Goal: Task Accomplishment & Management: Complete application form

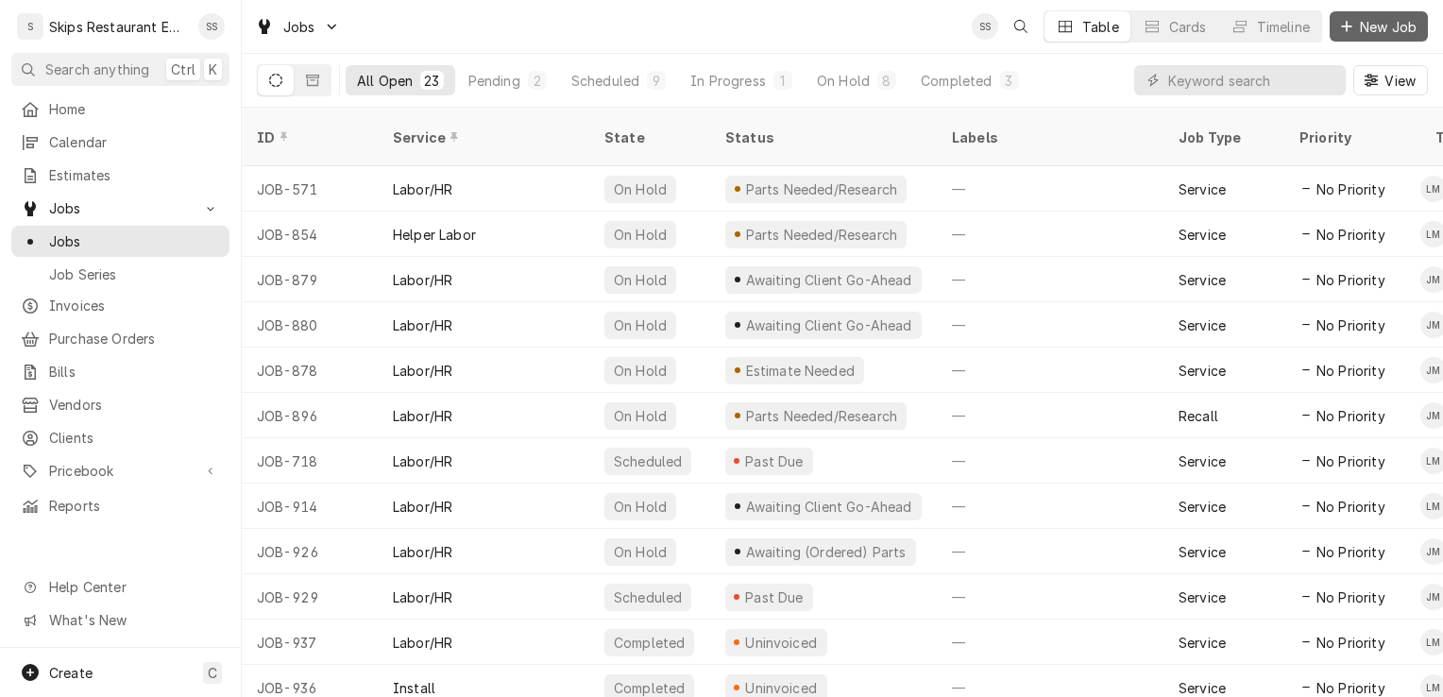
drag, startPoint x: 1381, startPoint y: 28, endPoint x: 1373, endPoint y: 19, distance: 12.1
click at [1381, 28] on span "New Job" at bounding box center [1388, 27] width 64 height 20
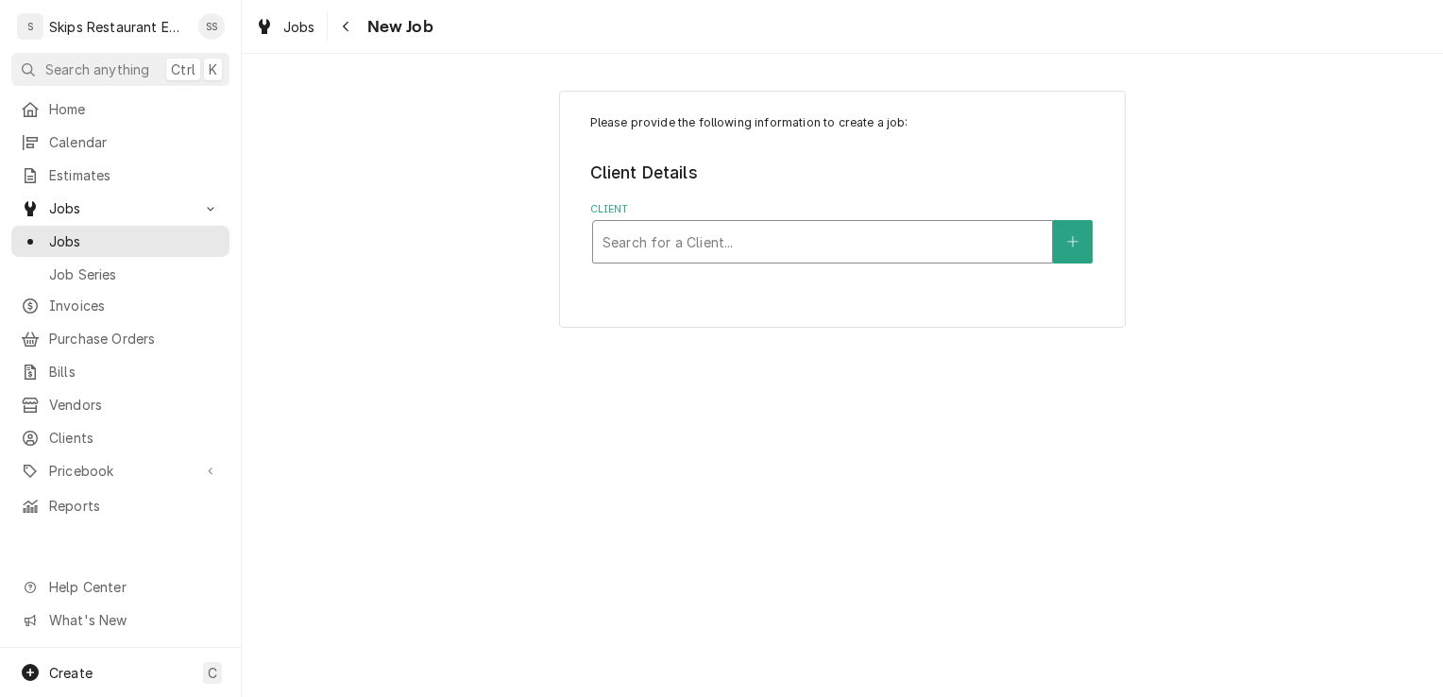
click at [646, 250] on div "Client" at bounding box center [822, 242] width 440 height 34
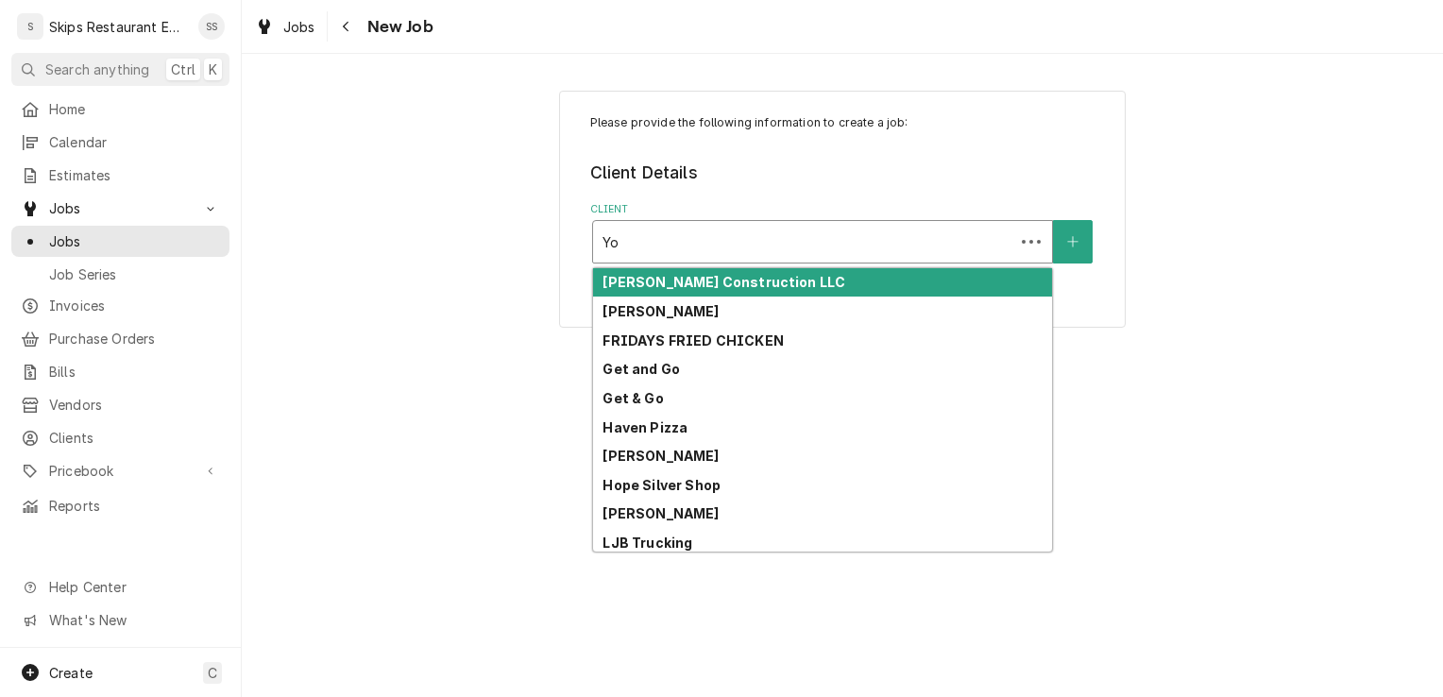
type input "Y"
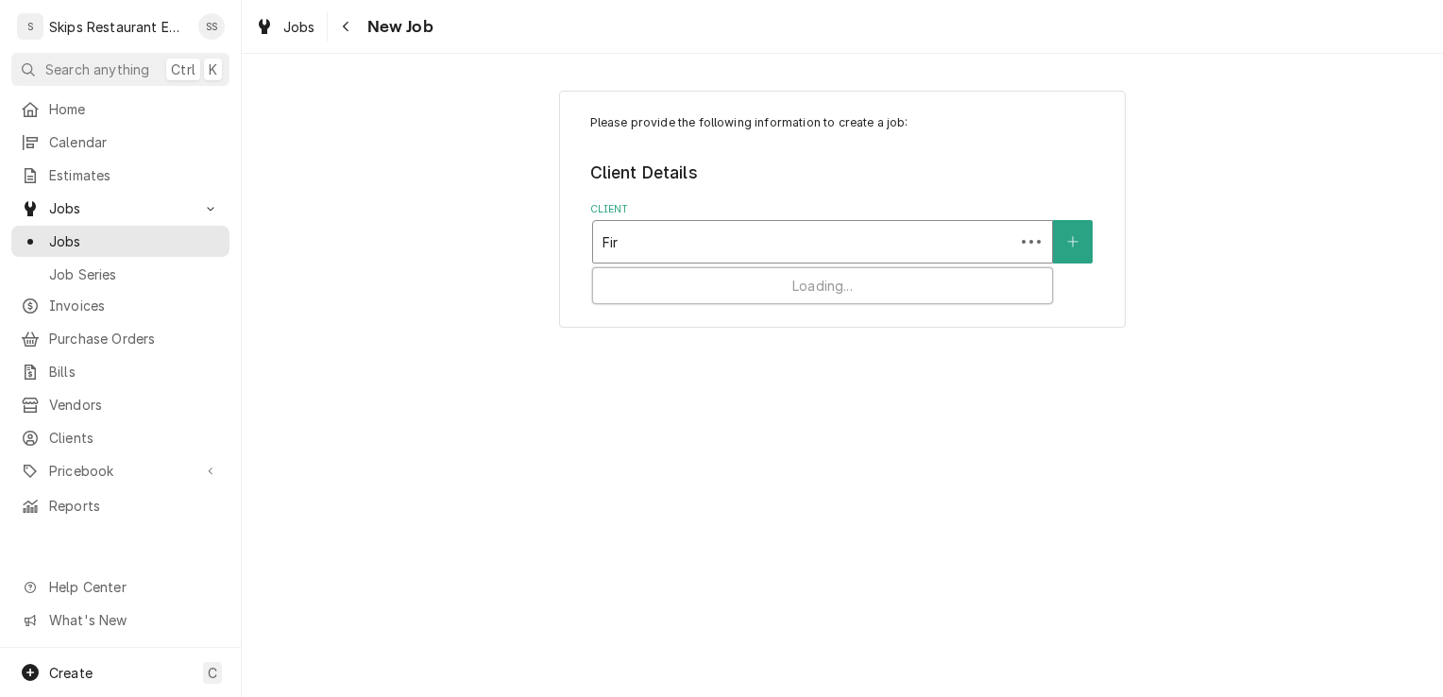
type input "Fire"
click at [644, 242] on div "Client" at bounding box center [822, 242] width 440 height 34
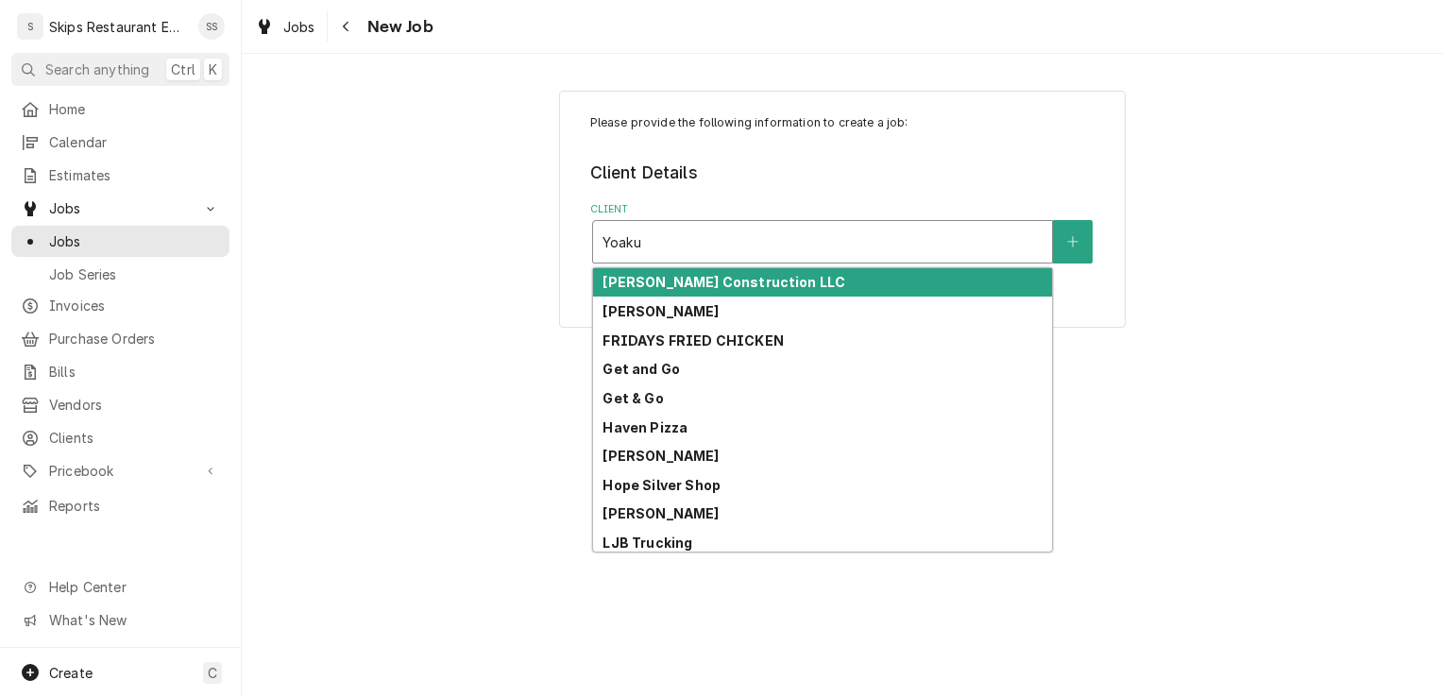
type input "Yoakum"
click at [671, 240] on div "Client" at bounding box center [822, 242] width 440 height 34
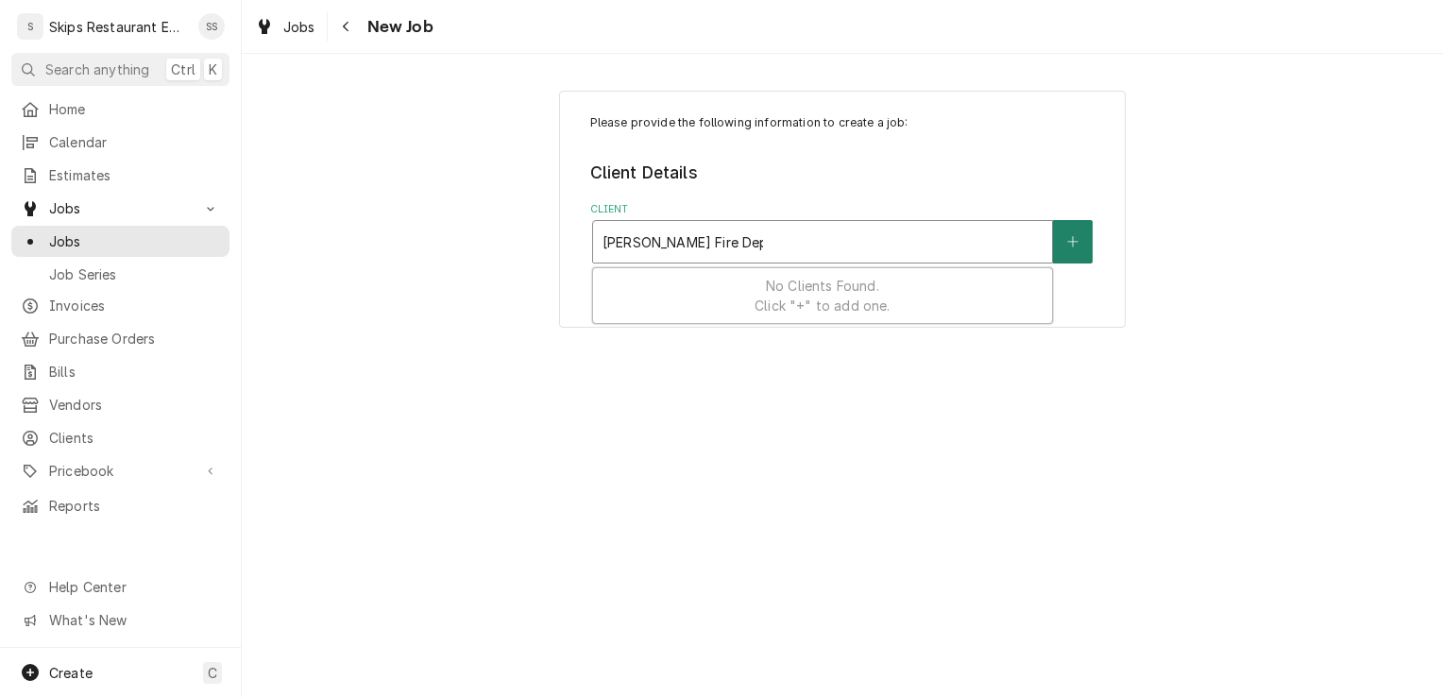
type input "Yoakum Fire Departmant"
click at [1076, 241] on icon "Create New Client" at bounding box center [1072, 241] width 11 height 13
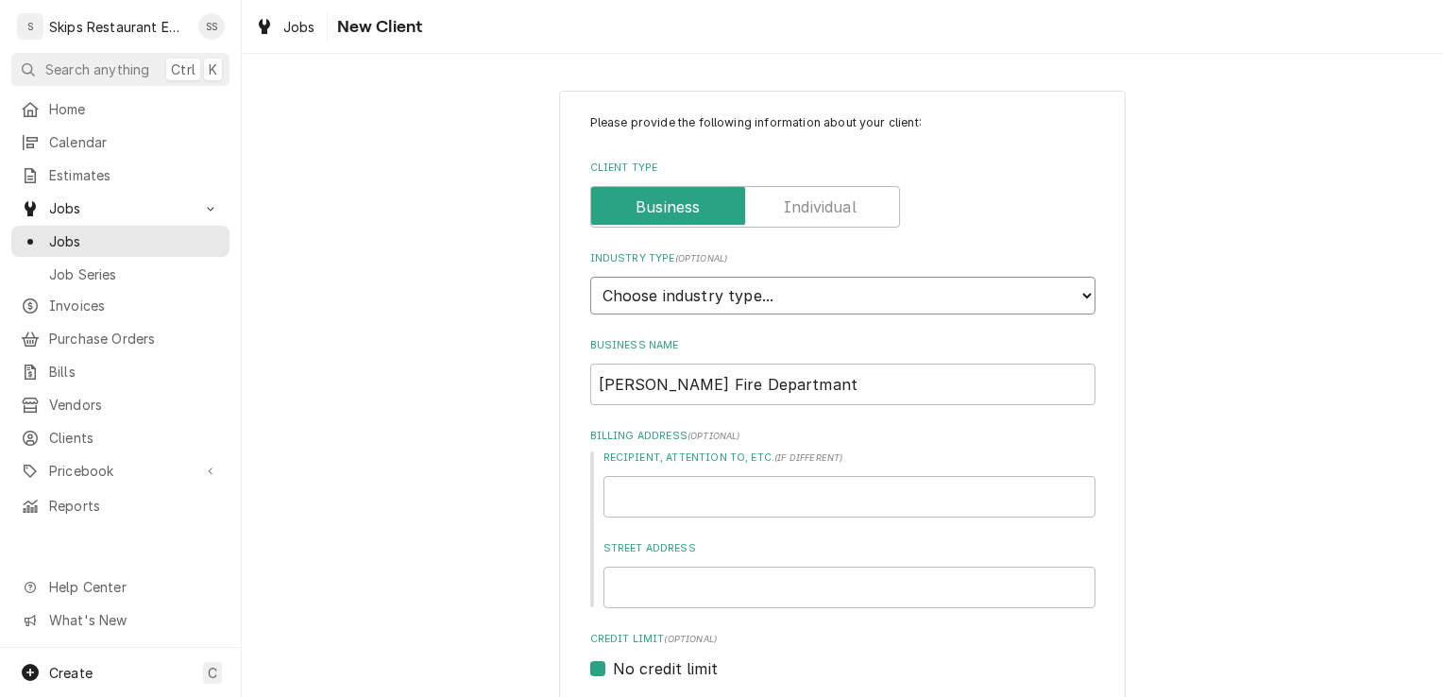
click at [758, 301] on select "Choose industry type... Residential Commercial Industrial Government" at bounding box center [842, 296] width 505 height 38
select select "4"
click at [590, 277] on select "Choose industry type... Residential Commercial Industrial Government" at bounding box center [842, 296] width 505 height 38
drag, startPoint x: 660, startPoint y: 590, endPoint x: 651, endPoint y: 586, distance: 10.2
click at [657, 589] on input "Street Address" at bounding box center [849, 588] width 492 height 42
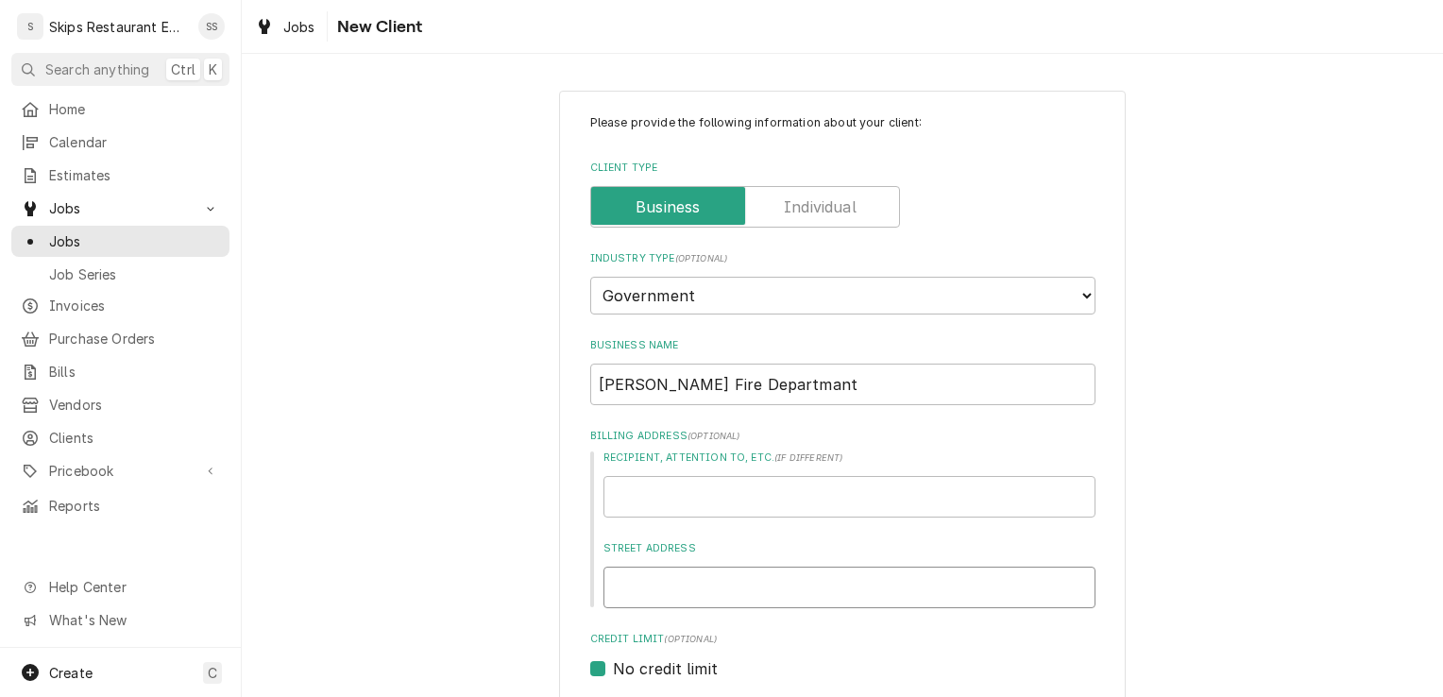
click at [651, 591] on input "Street Address" at bounding box center [849, 588] width 492 height 42
type textarea "x"
type input "2"
type textarea "x"
type input "20"
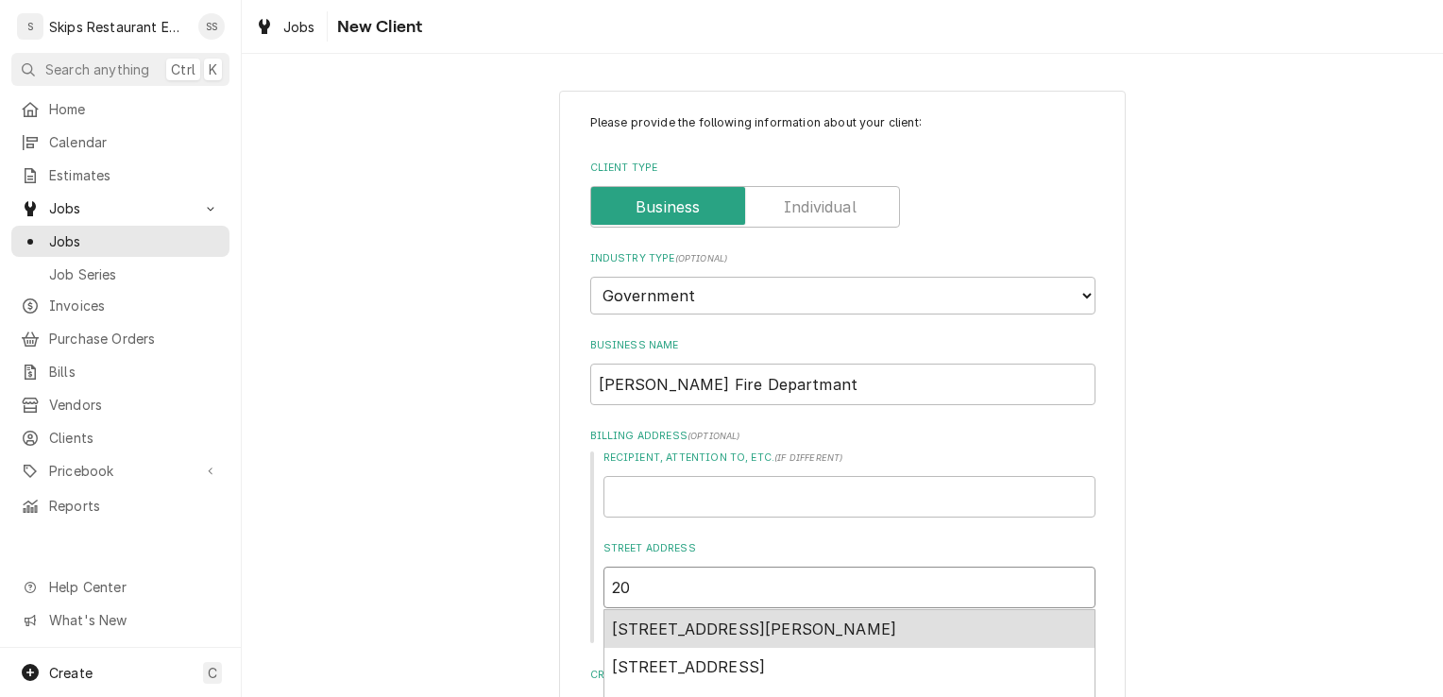
type textarea "x"
type input "203"
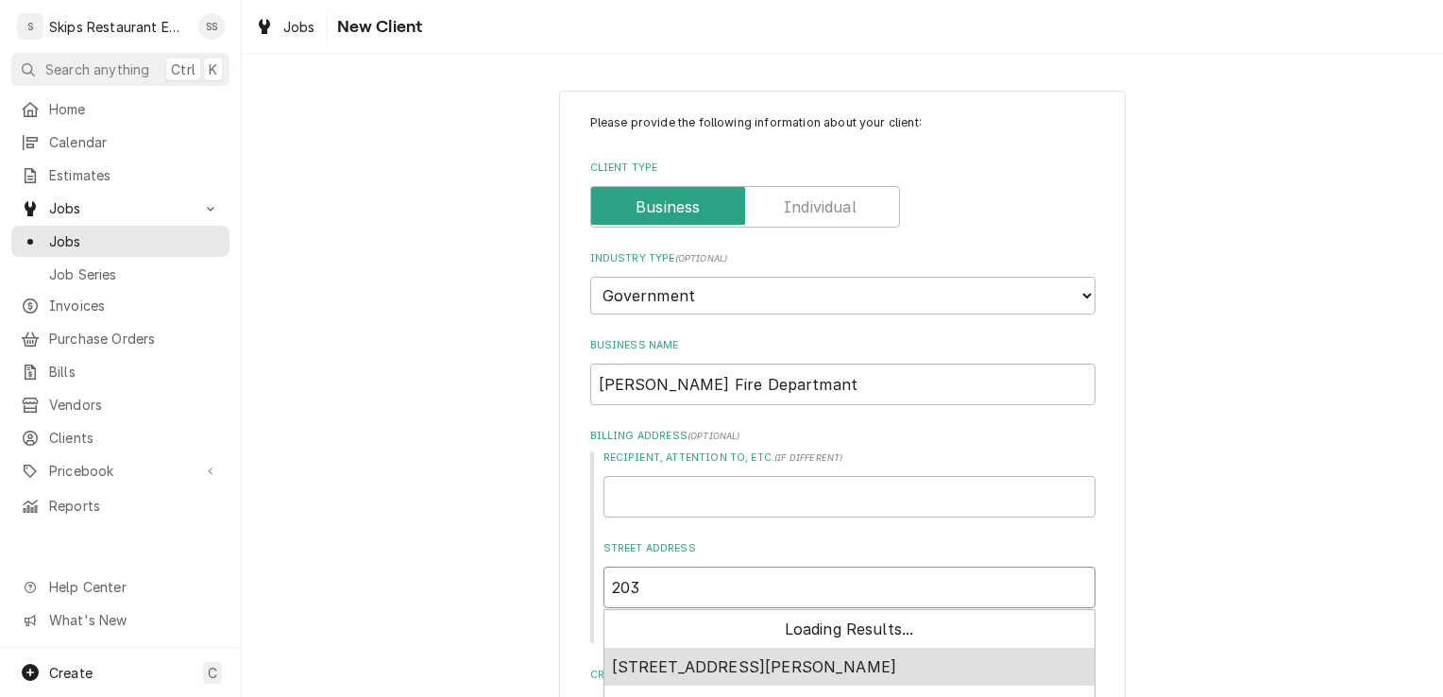
type textarea "x"
type input "203"
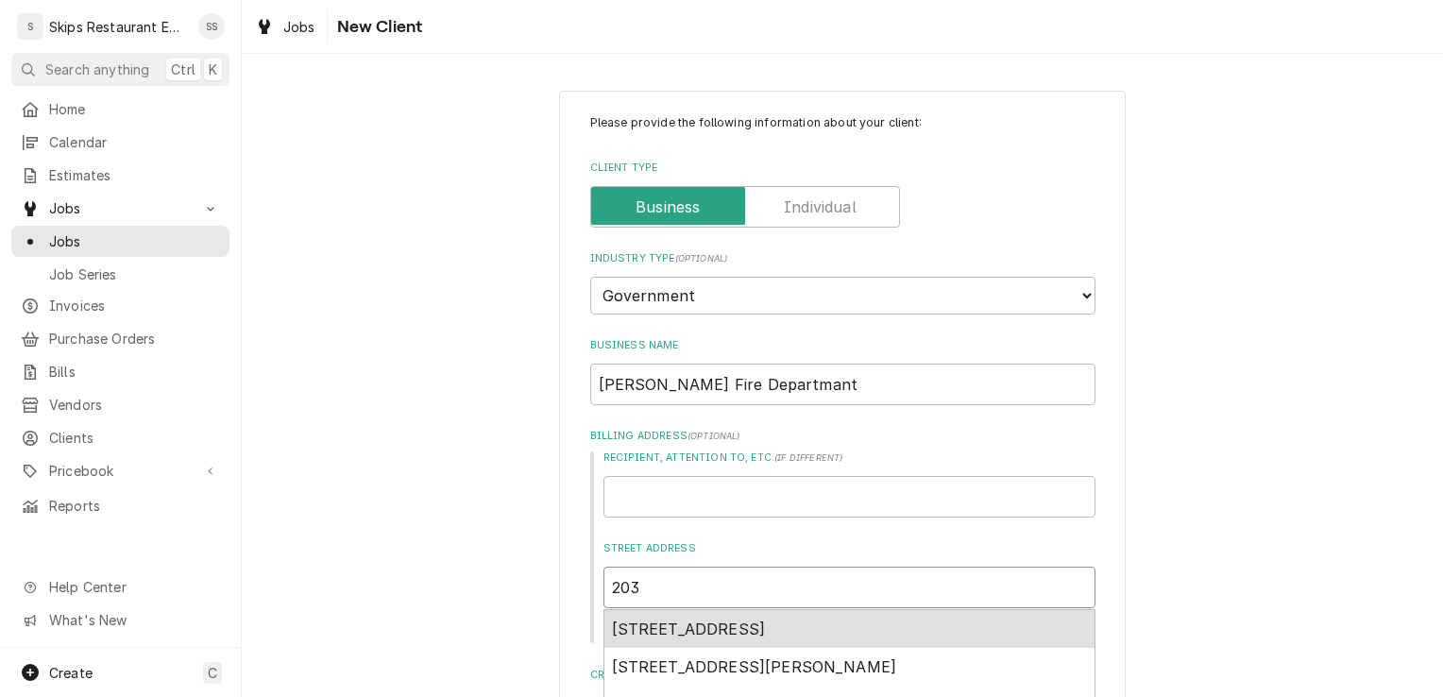
type textarea "x"
type input "203 N"
type textarea "x"
type input "203 Ne"
type textarea "x"
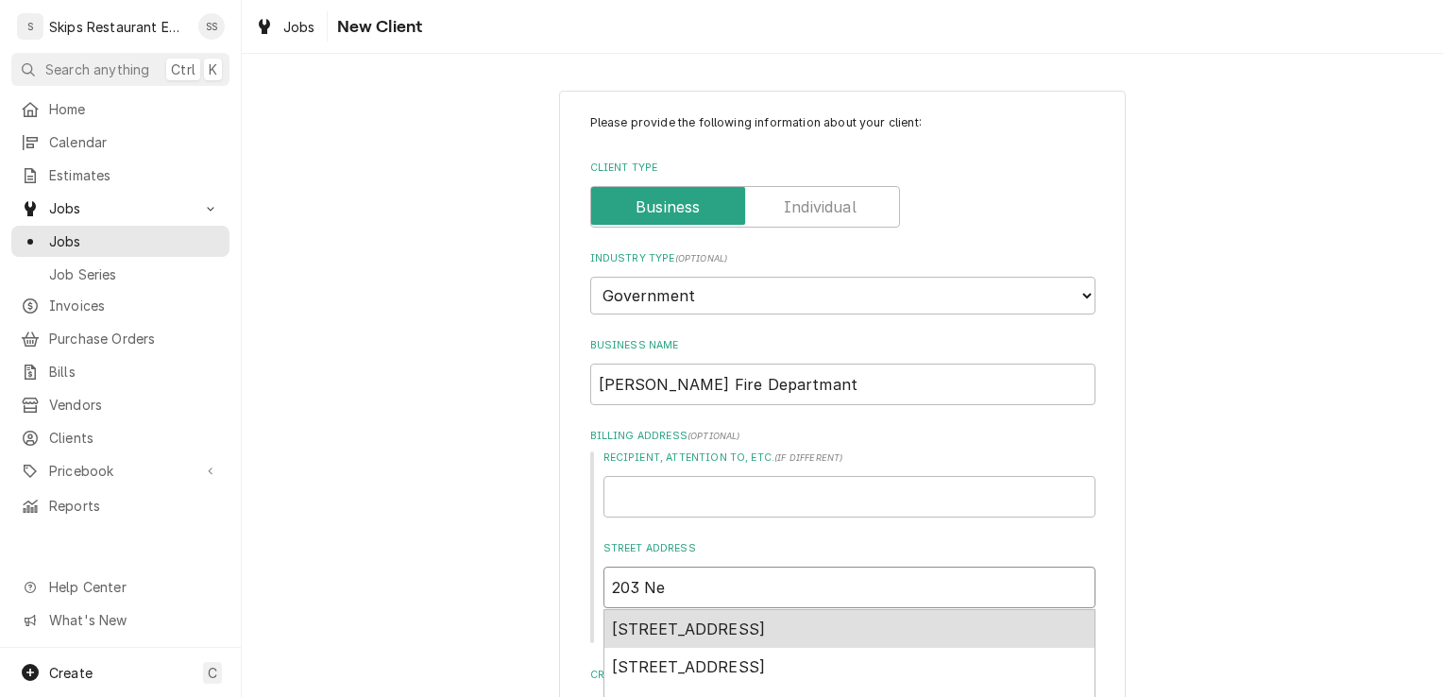
type input "203 Nes"
type textarea "x"
type input "203 Nesl"
type textarea "x"
type input "203 Neslo"
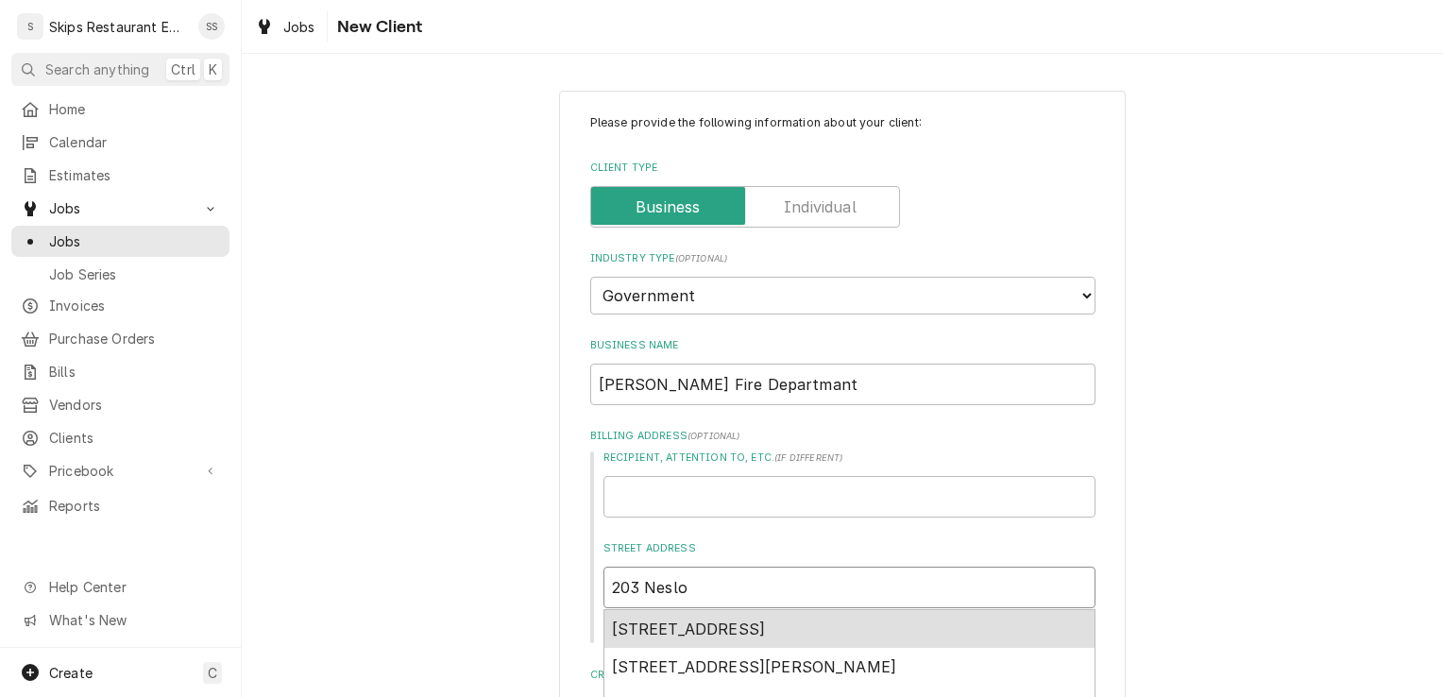
type textarea "x"
type input "203 Nesl"
type textarea "x"
type input "203 Nes"
type textarea "x"
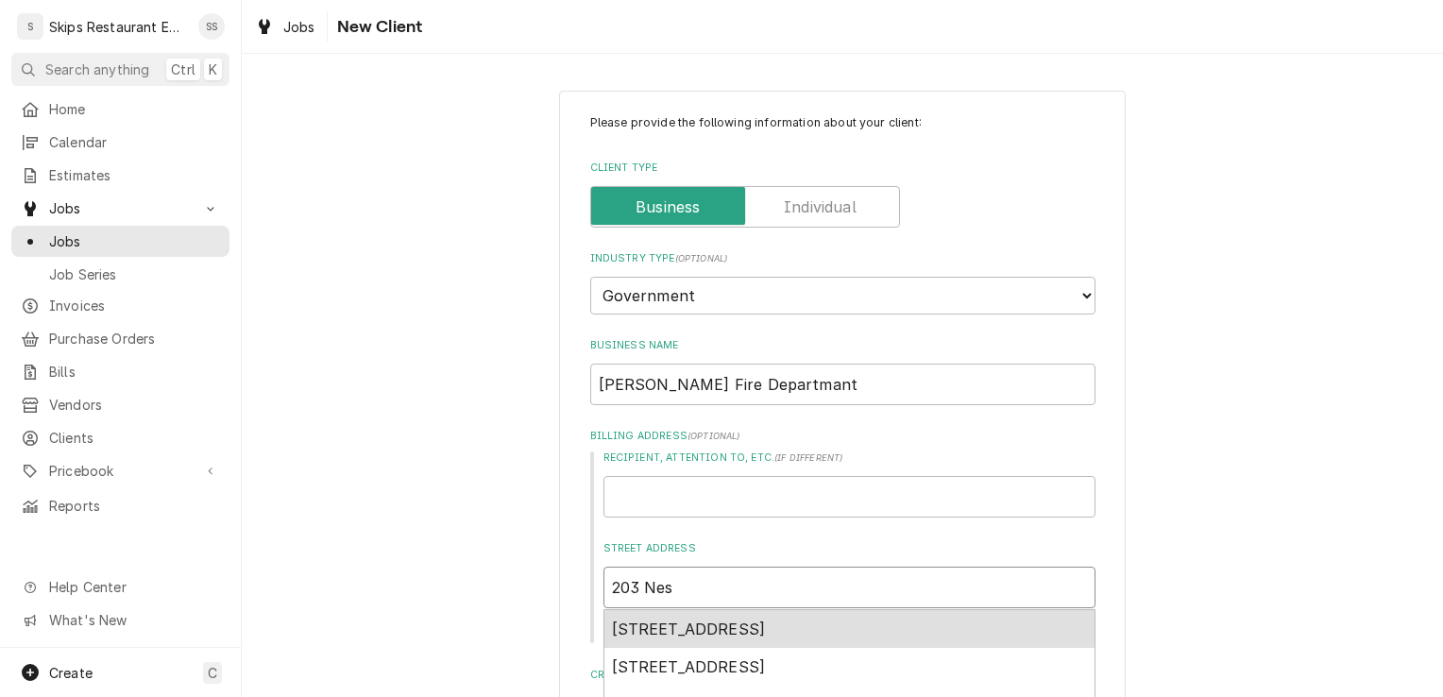
type input "203 Ne"
type textarea "x"
type input "203 Nel"
type textarea "x"
type input "203 Nels"
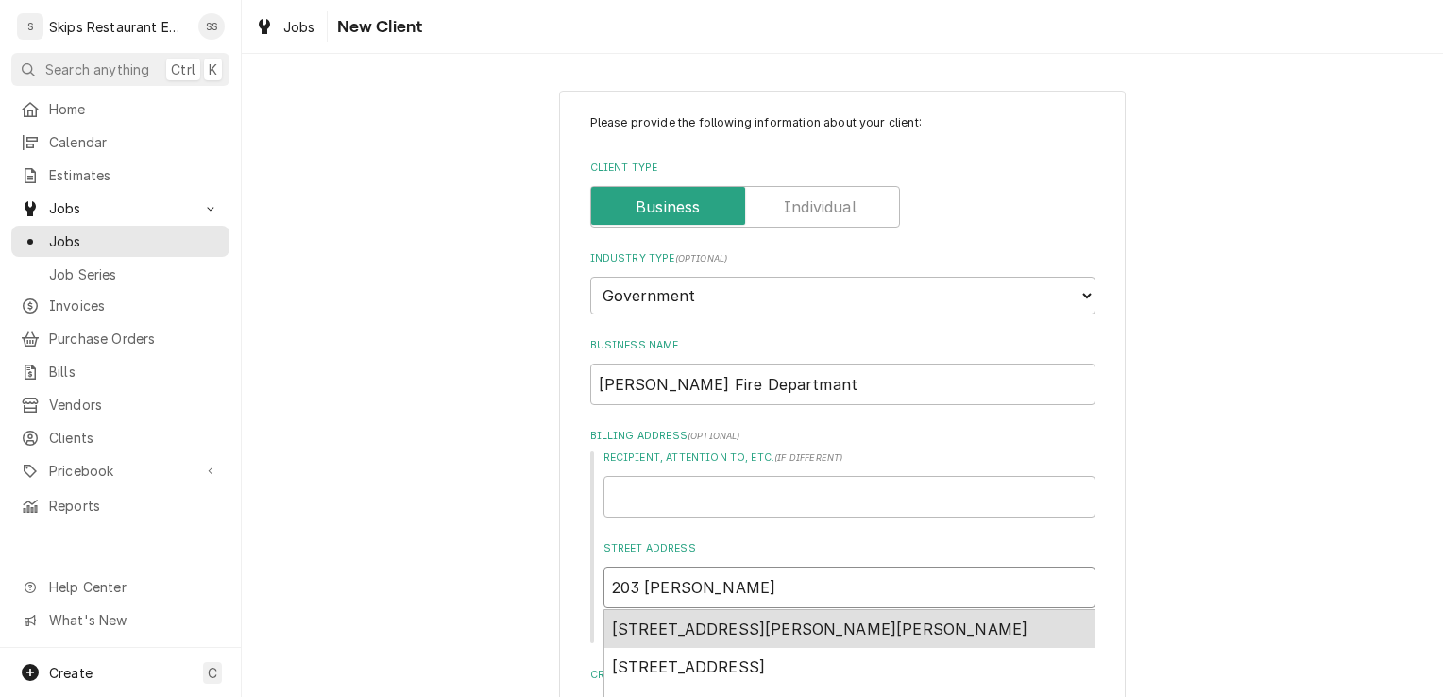
type textarea "x"
type input "203 Nelso"
type textarea "x"
type input "203 Nelson"
click at [731, 625] on span "203 Nelson St, Yoakum, TX, USA" at bounding box center [820, 628] width 416 height 19
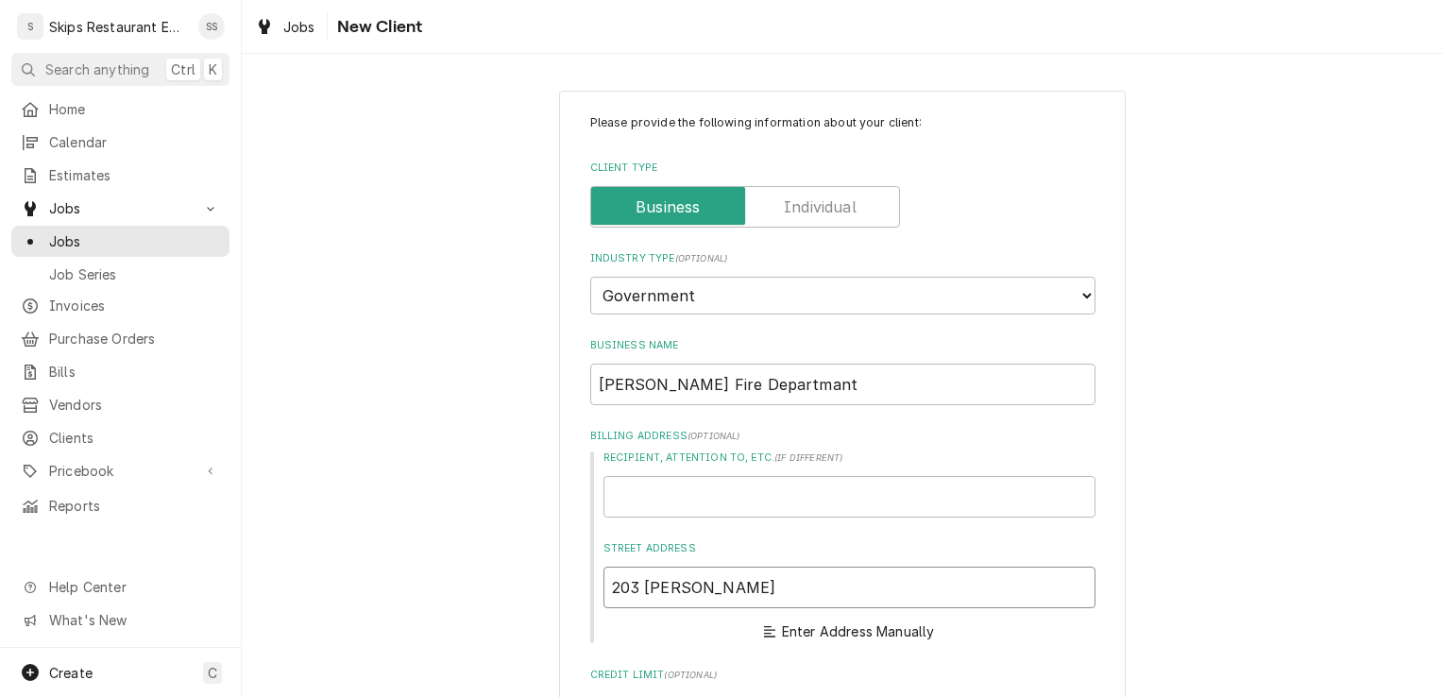
type textarea "x"
type input "203 Nelson St"
type textarea "x"
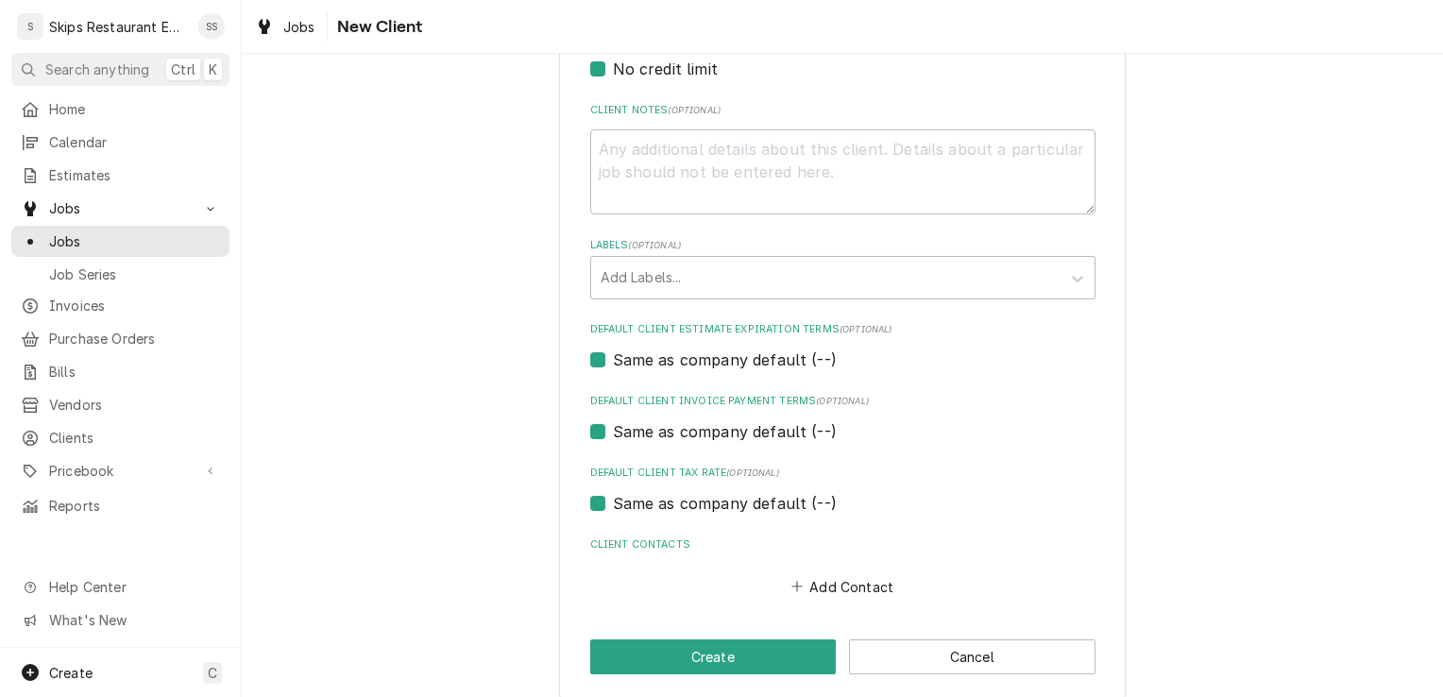
scroll to position [890, 0]
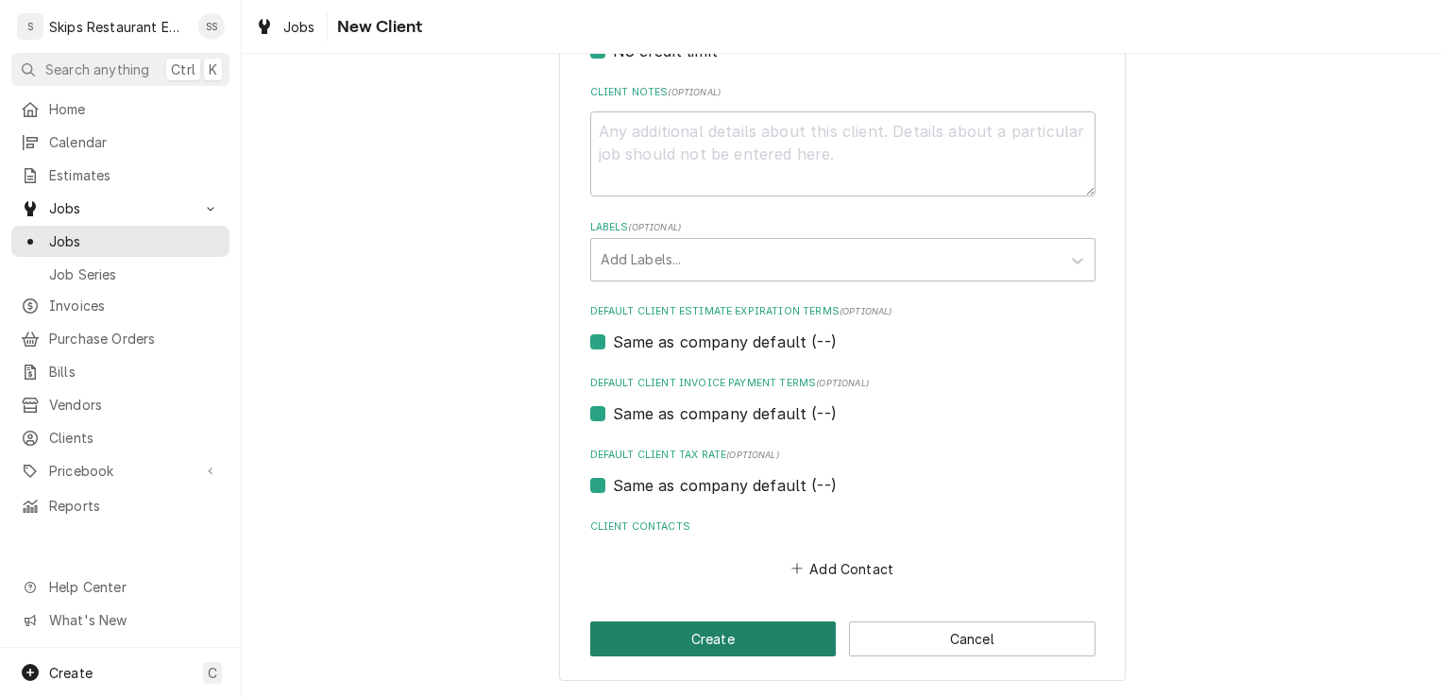
type input "203 Nelson St"
click at [674, 644] on button "Create" at bounding box center [713, 638] width 246 height 35
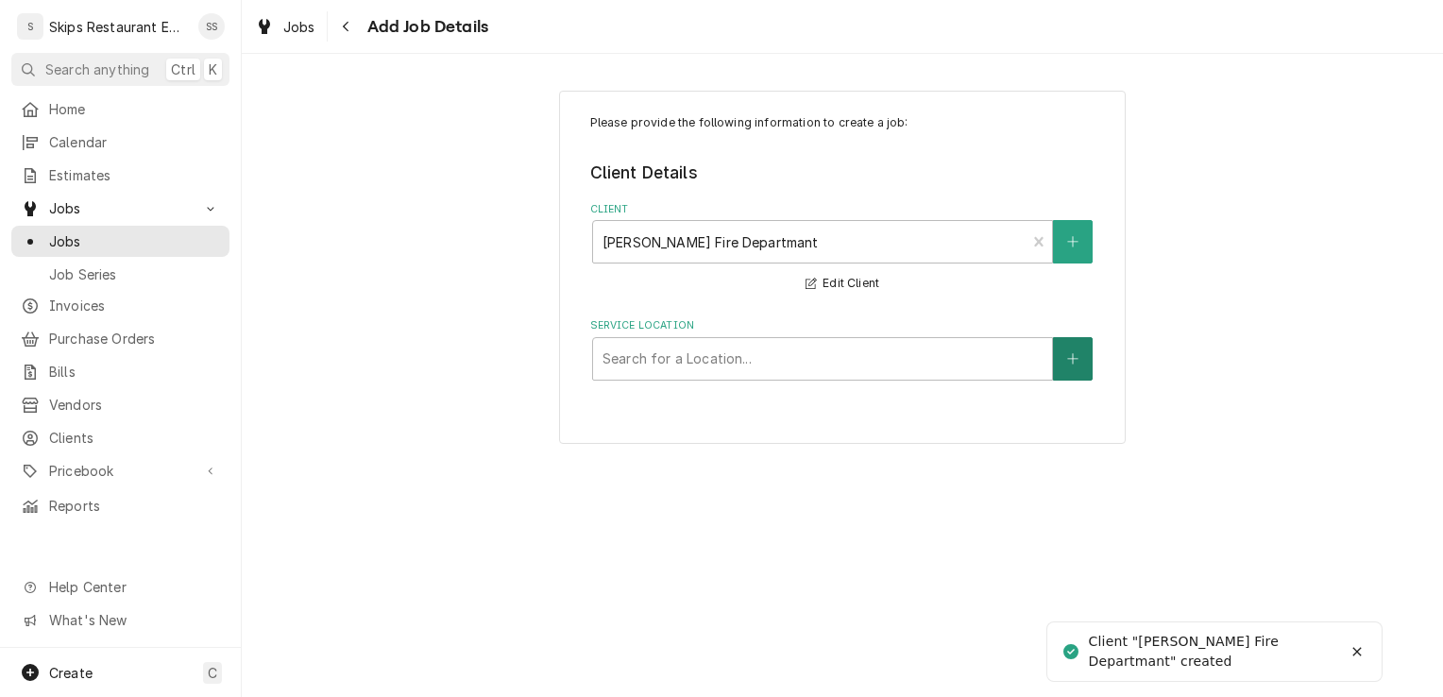
click at [1088, 364] on button "Service Location" at bounding box center [1073, 358] width 40 height 43
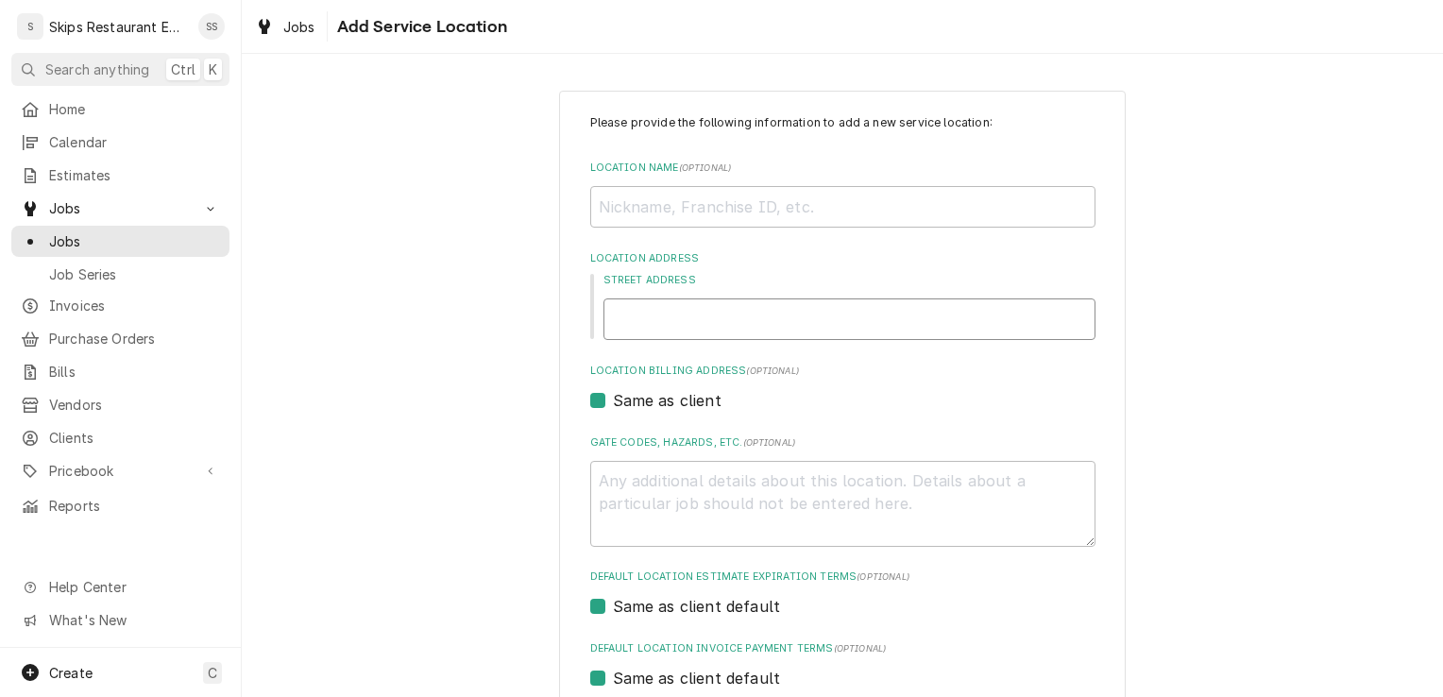
click at [637, 319] on input "Street Address" at bounding box center [849, 319] width 492 height 42
type textarea "x"
type input "2"
type textarea "x"
type input "20"
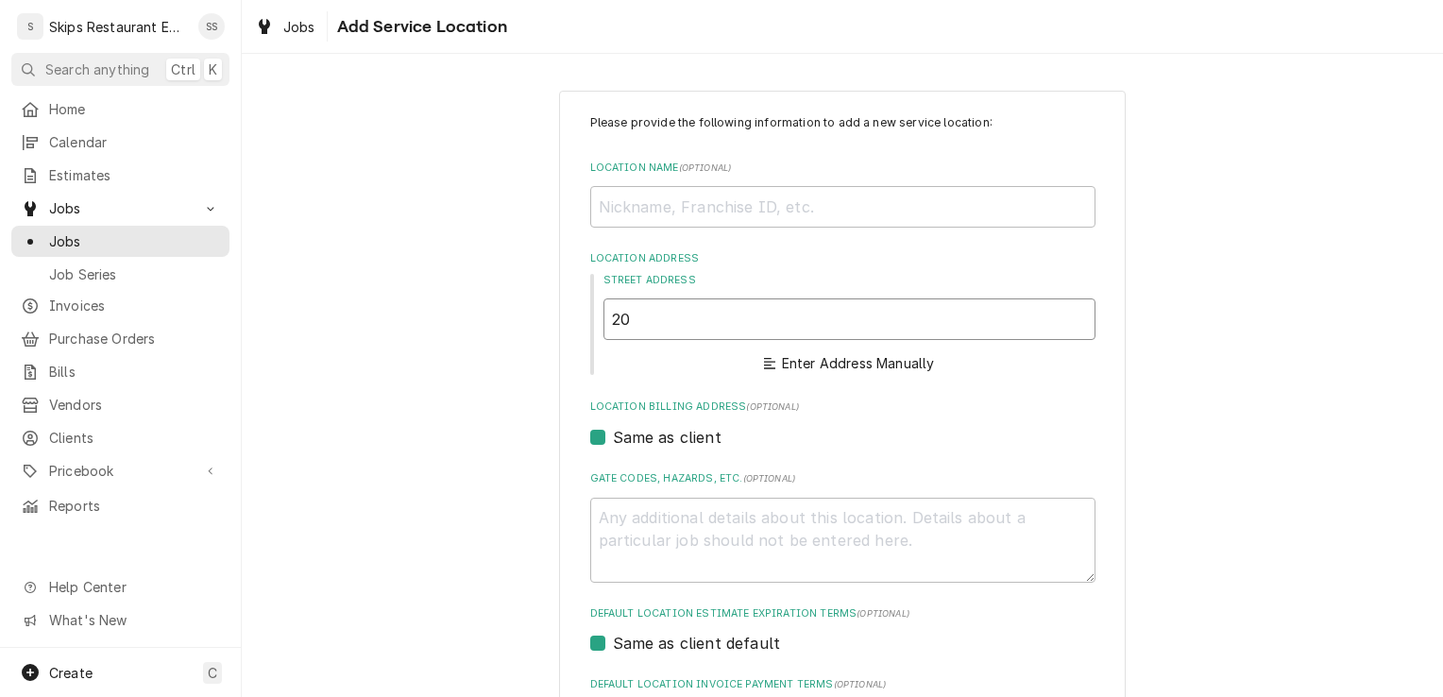
type textarea "x"
type input "203"
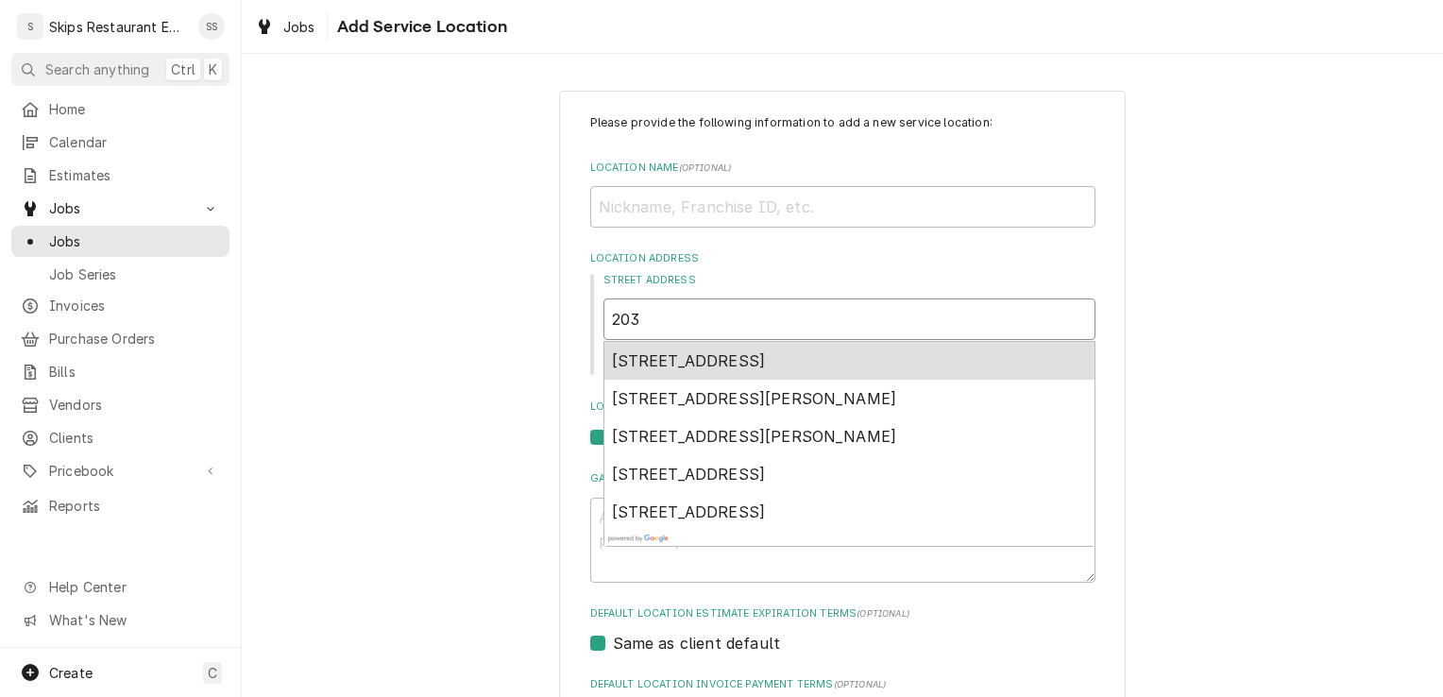
type textarea "x"
type input "203"
type textarea "x"
type input "203 N"
type textarea "x"
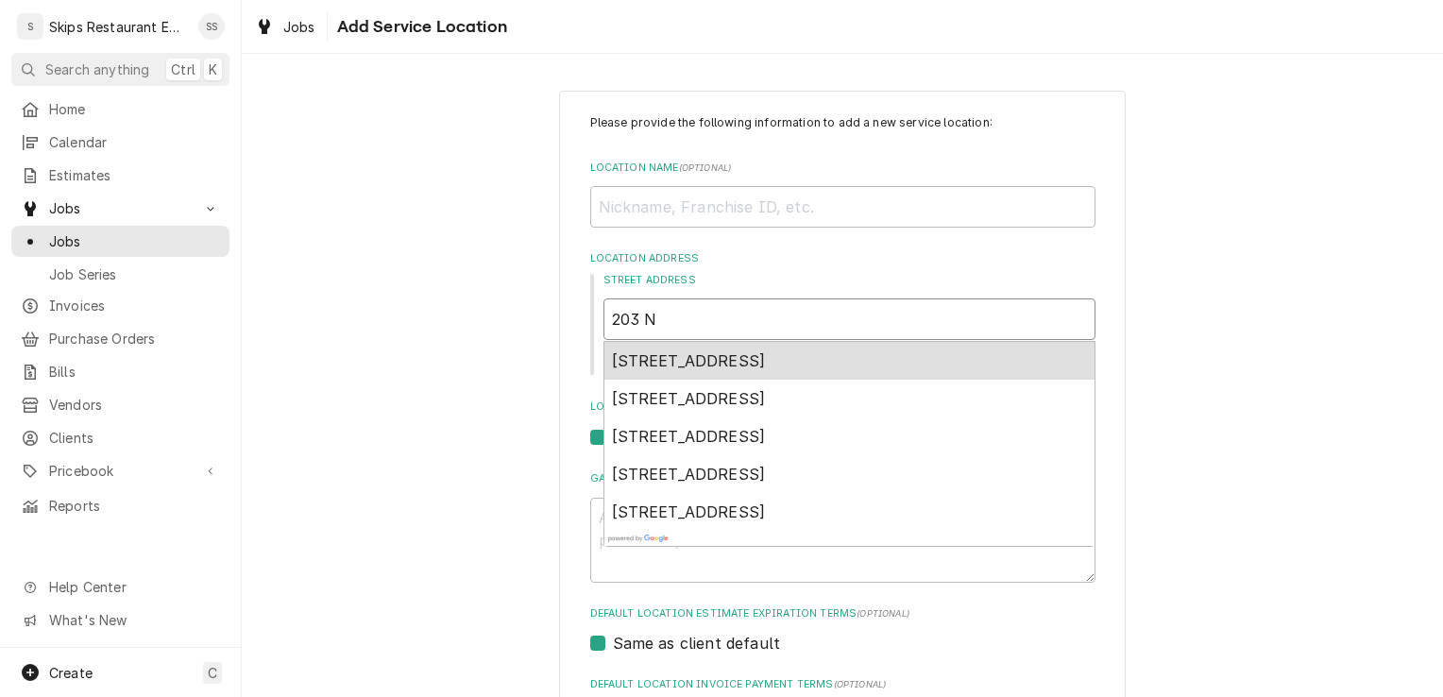
type input "203 Ne"
type textarea "x"
type input "203 Nel"
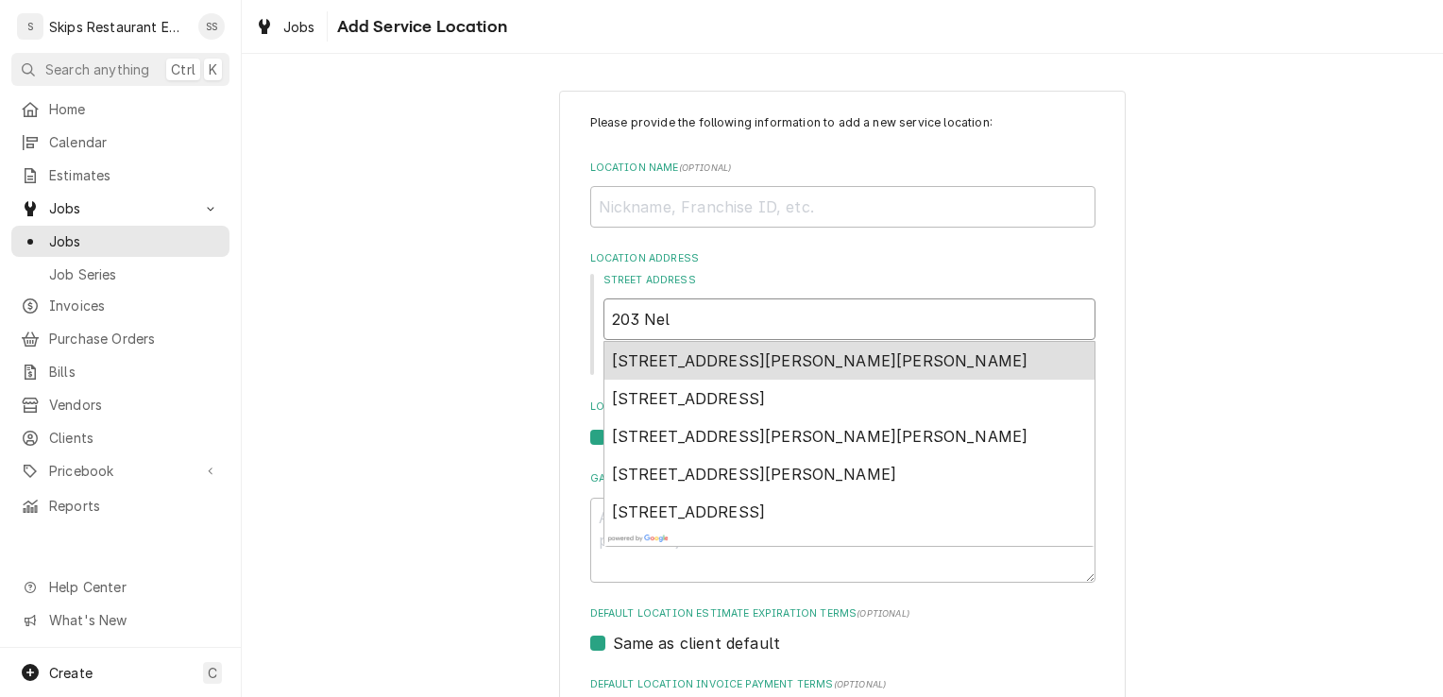
type textarea "x"
type input "203 Nels"
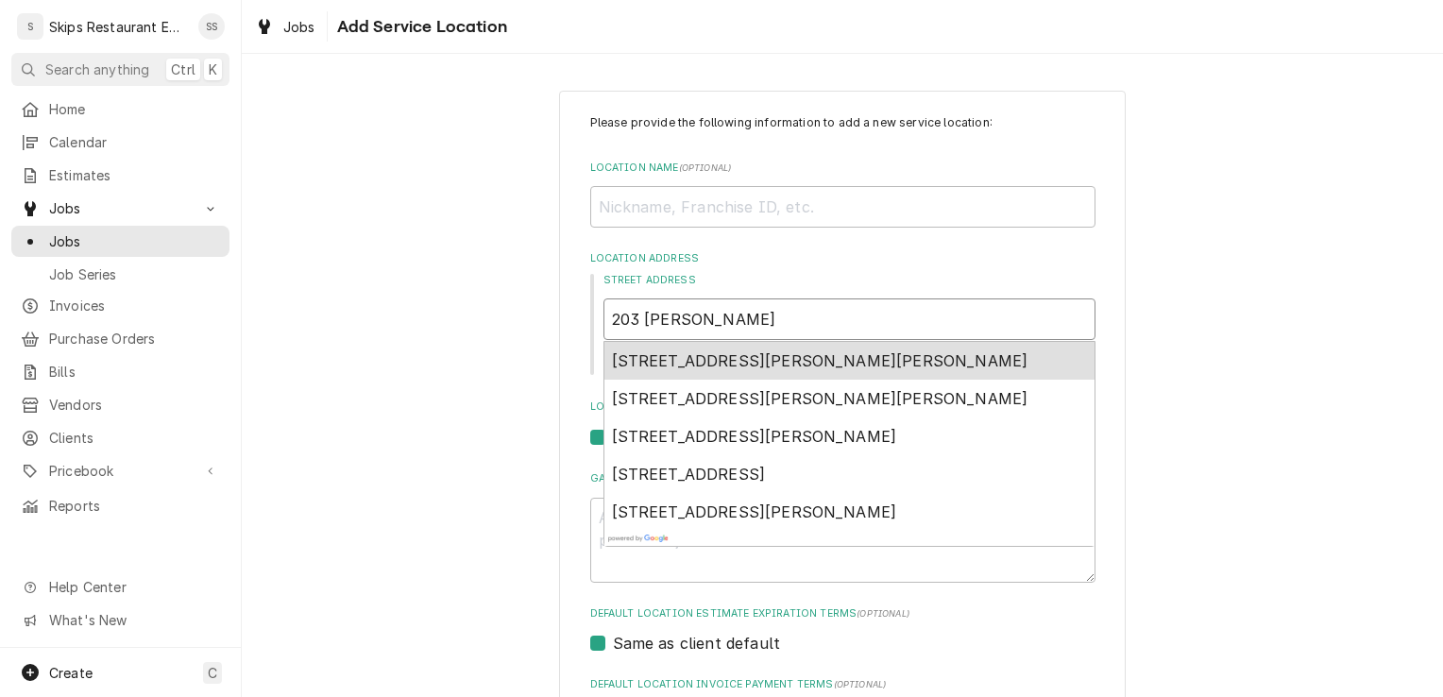
click at [676, 363] on span "203 Nelson St, Yoakum, TX, USA" at bounding box center [820, 360] width 416 height 19
type textarea "x"
type input "203 Nelson St"
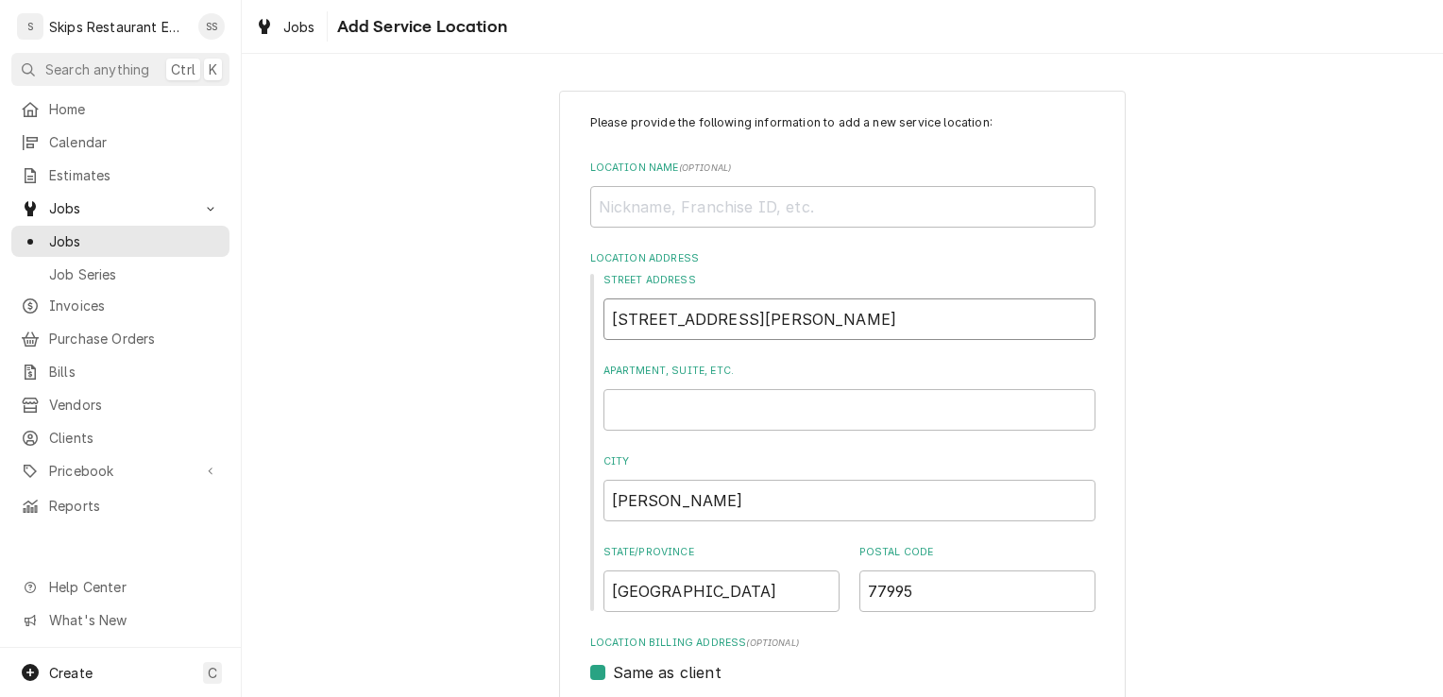
type textarea "x"
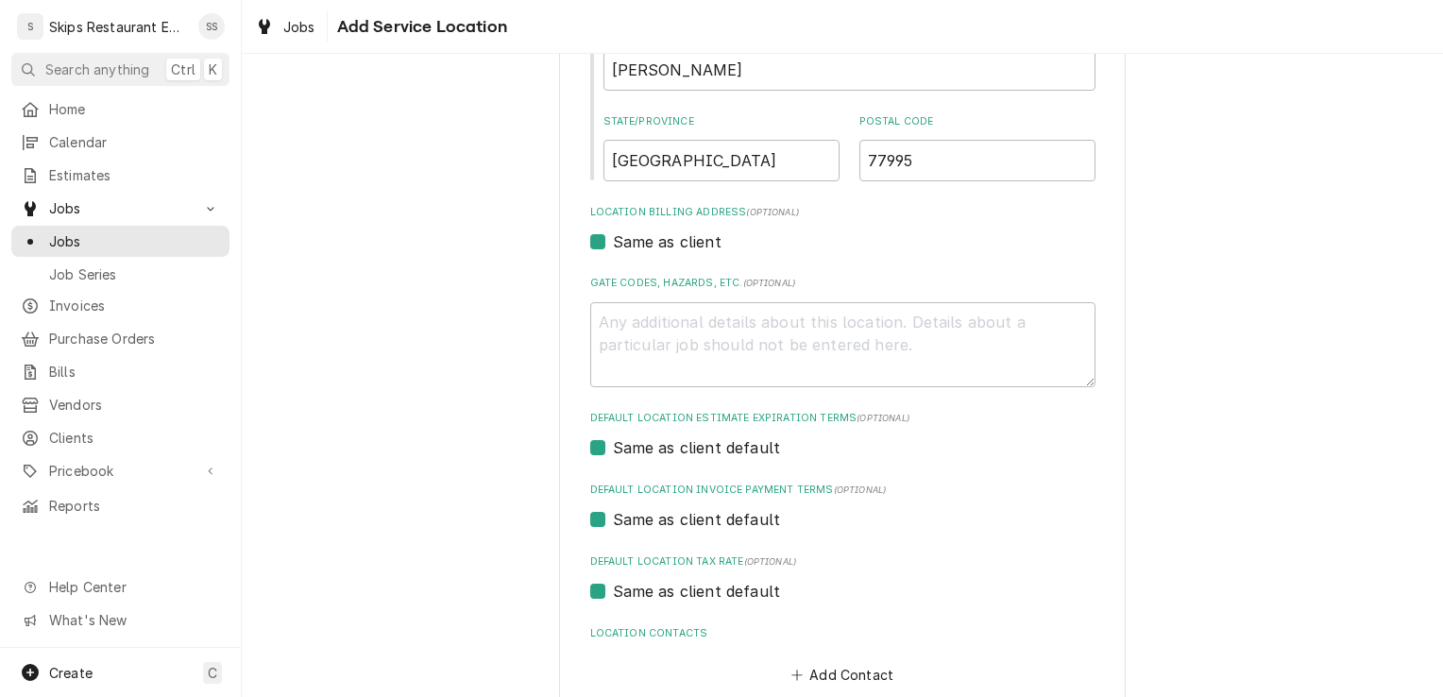
scroll to position [536, 0]
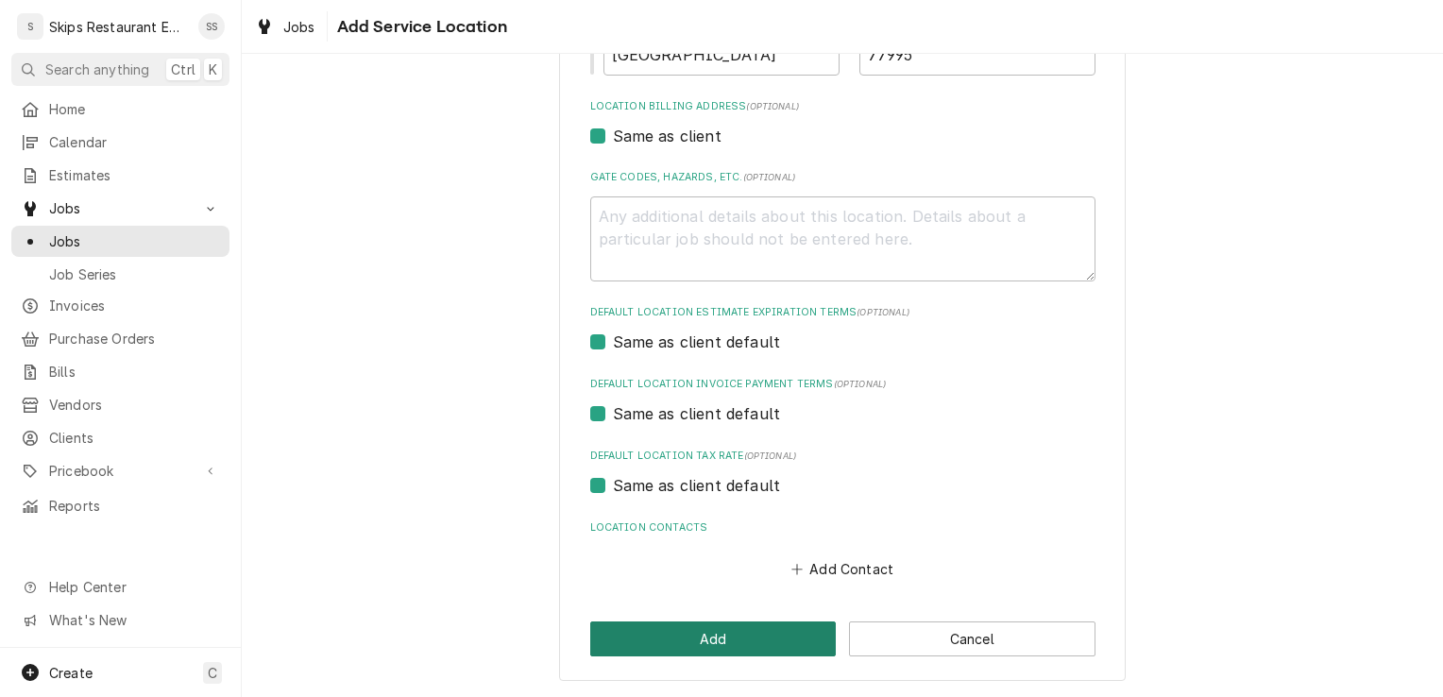
type input "203 Nelson St"
click at [733, 641] on button "Add" at bounding box center [713, 638] width 246 height 35
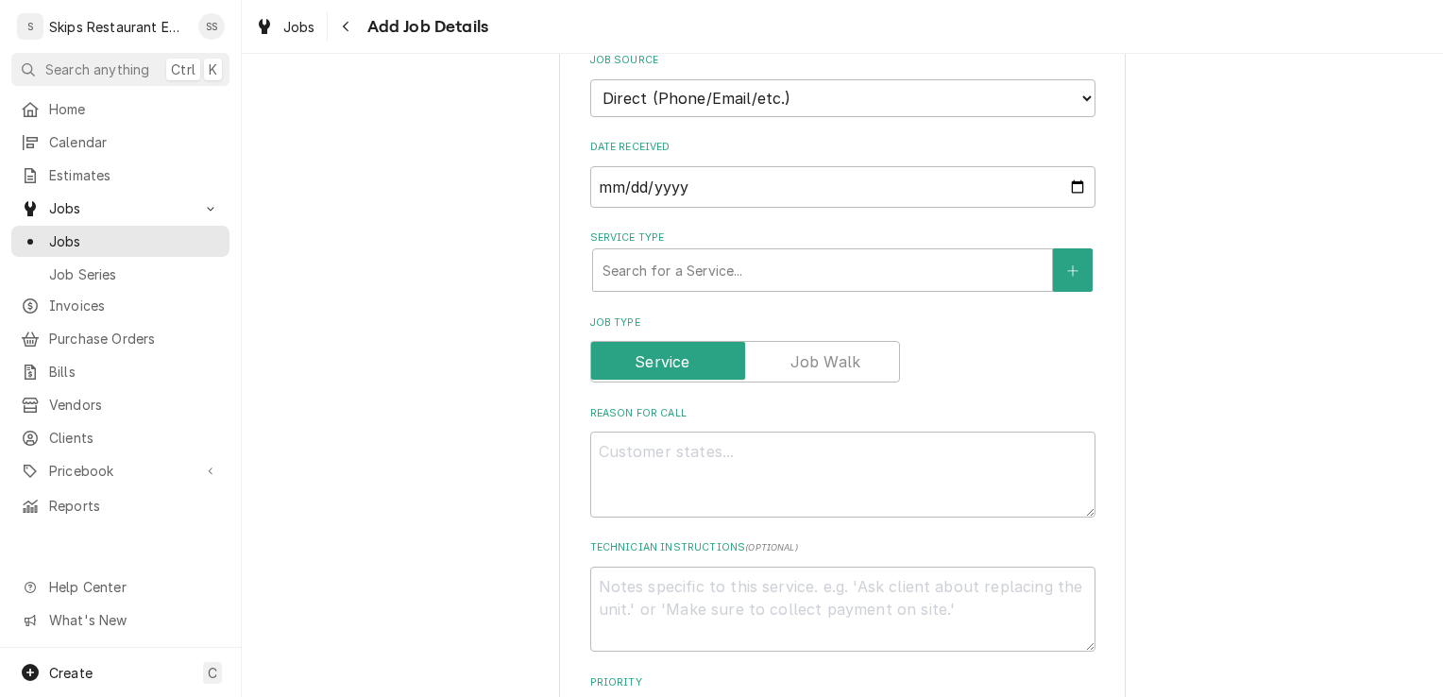
scroll to position [435, 0]
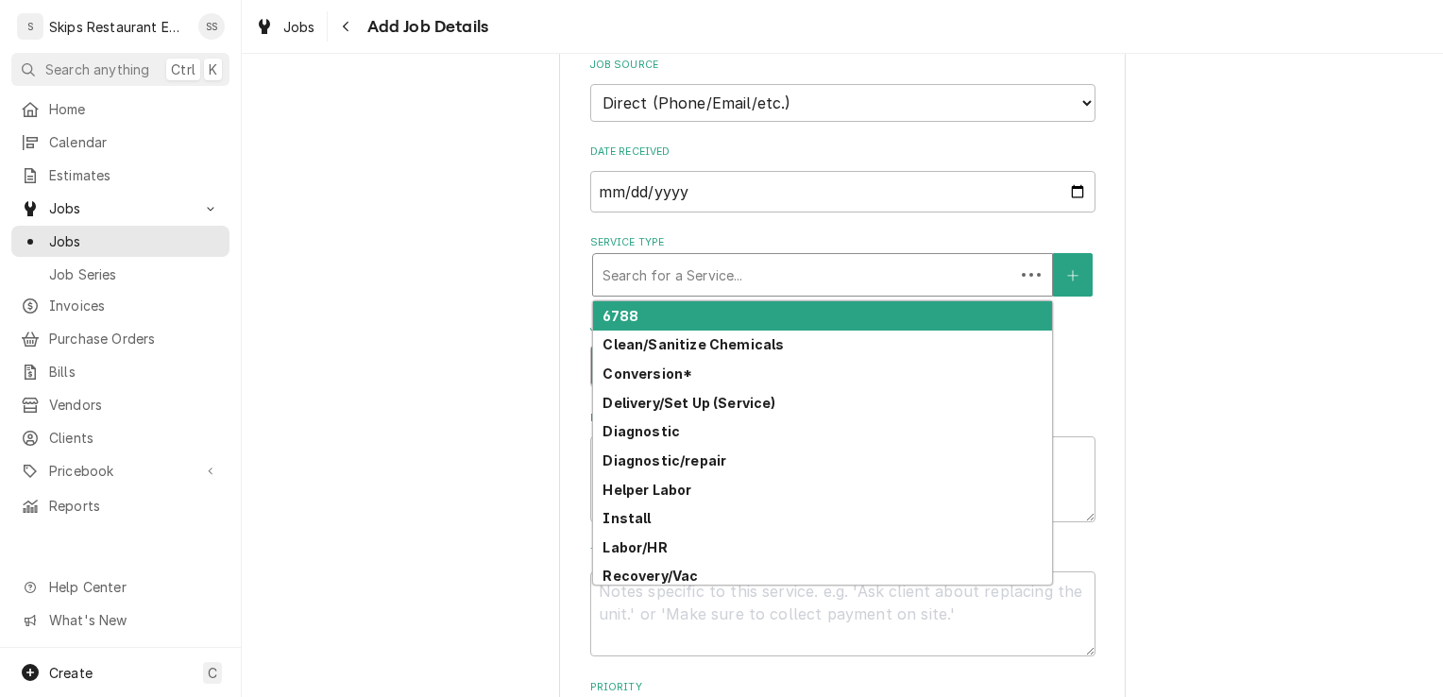
click at [660, 280] on div "Service Type" at bounding box center [803, 275] width 402 height 34
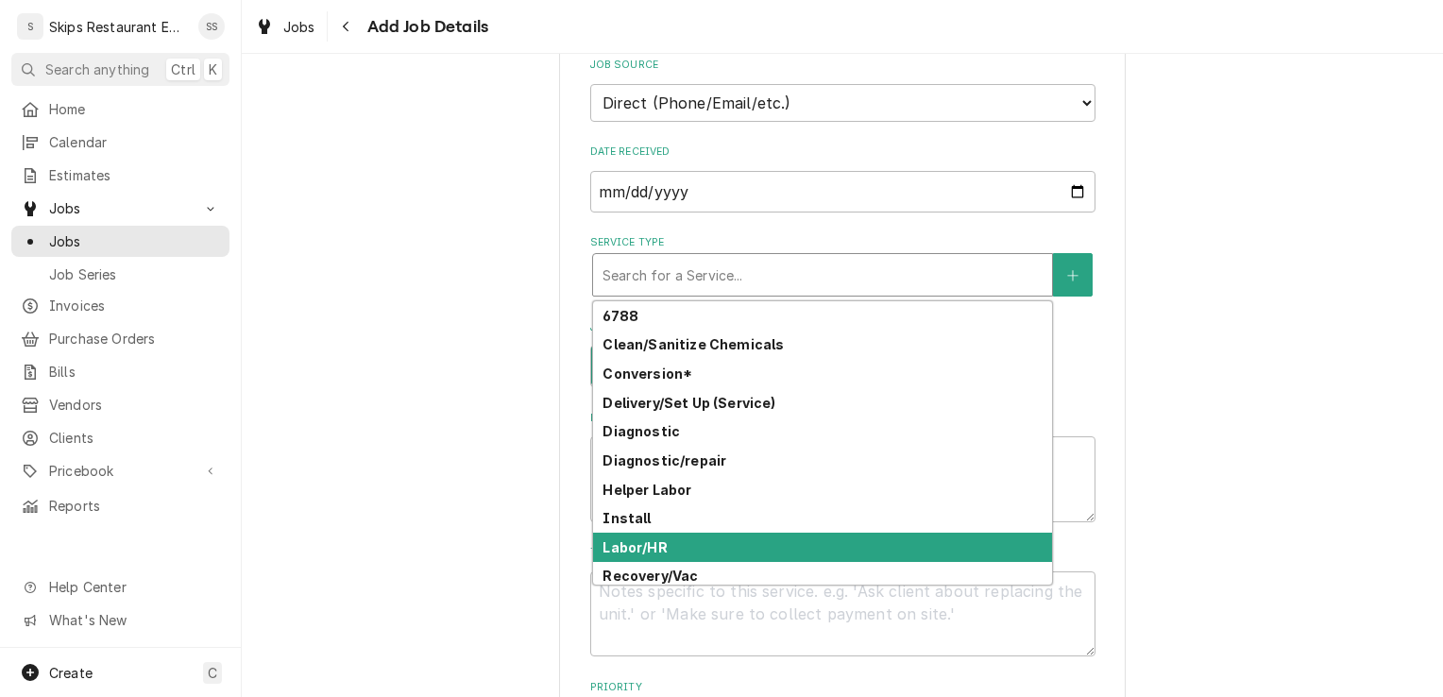
click at [633, 555] on strong "Labor/HR" at bounding box center [634, 547] width 64 height 16
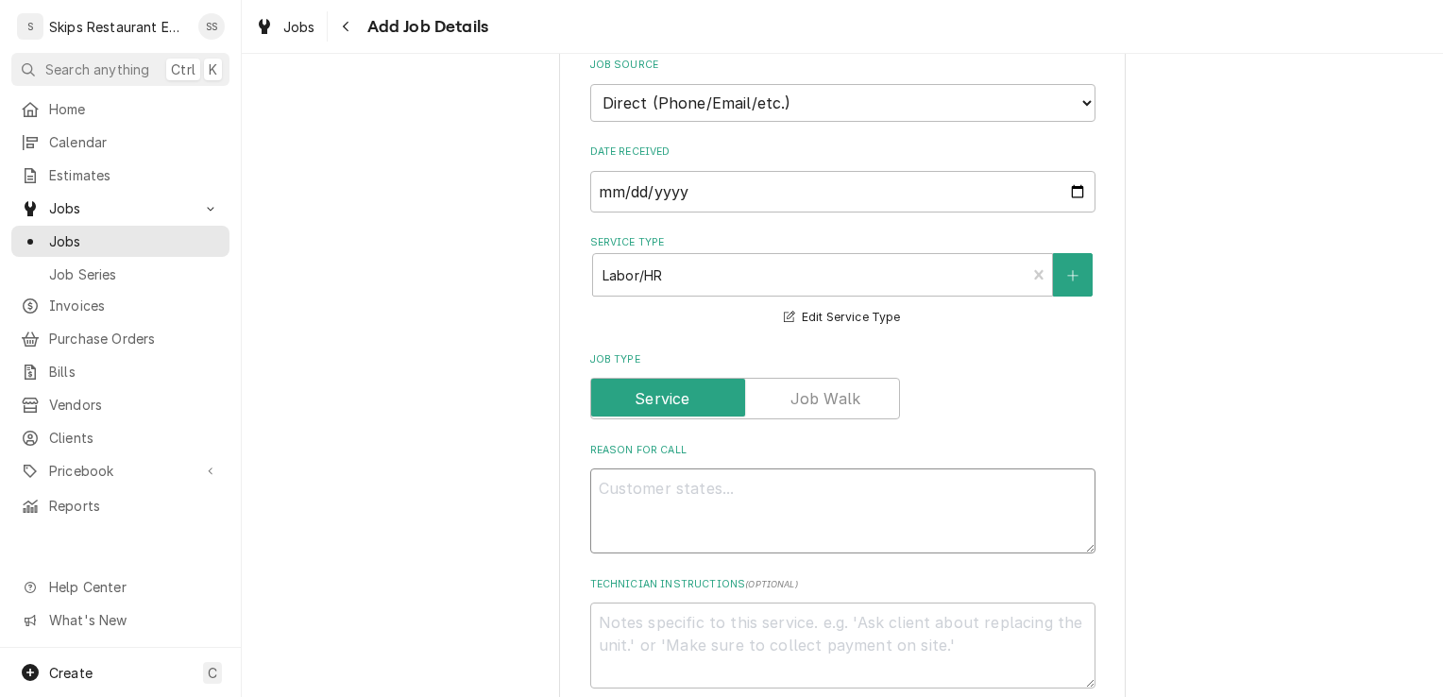
click at [634, 493] on textarea "Reason For Call" at bounding box center [842, 510] width 505 height 85
type textarea "x"
type textarea "N"
type textarea "x"
type textarea "Ne"
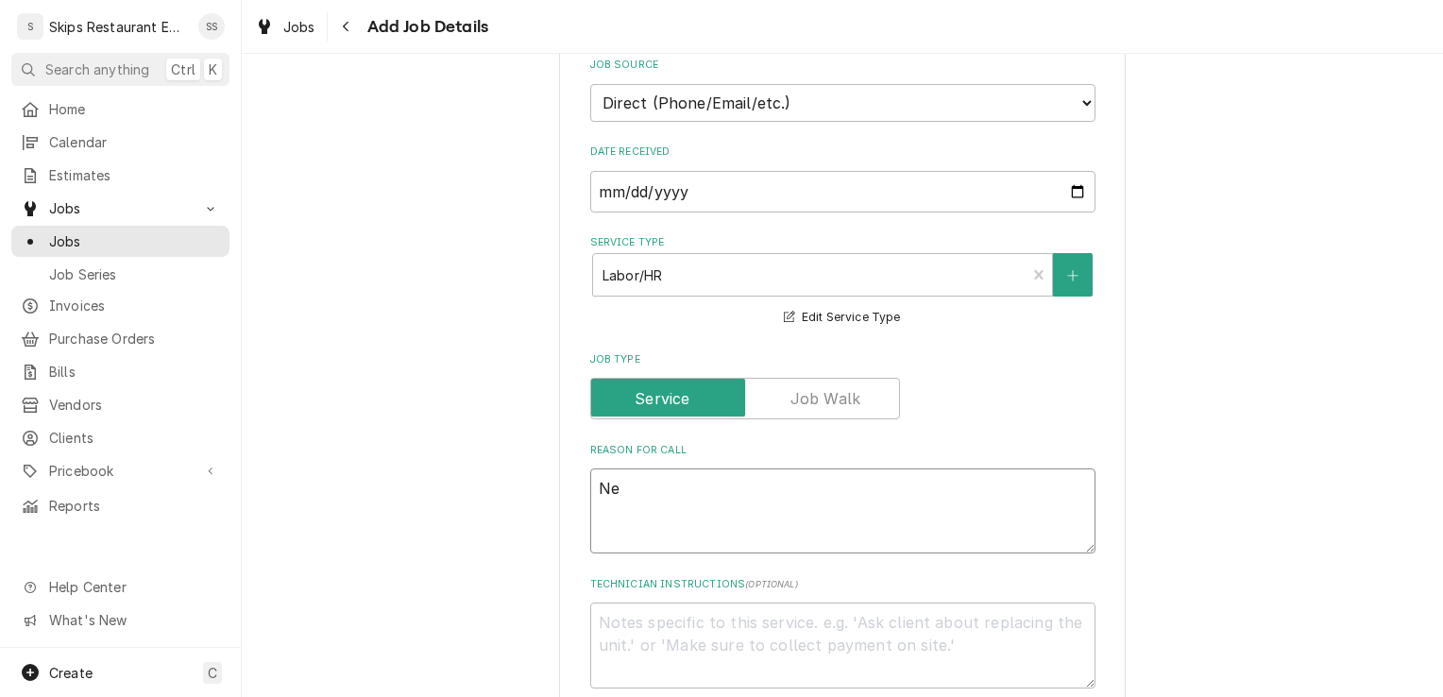
type textarea "x"
type textarea "Nee"
type textarea "x"
type textarea "Need"
type textarea "x"
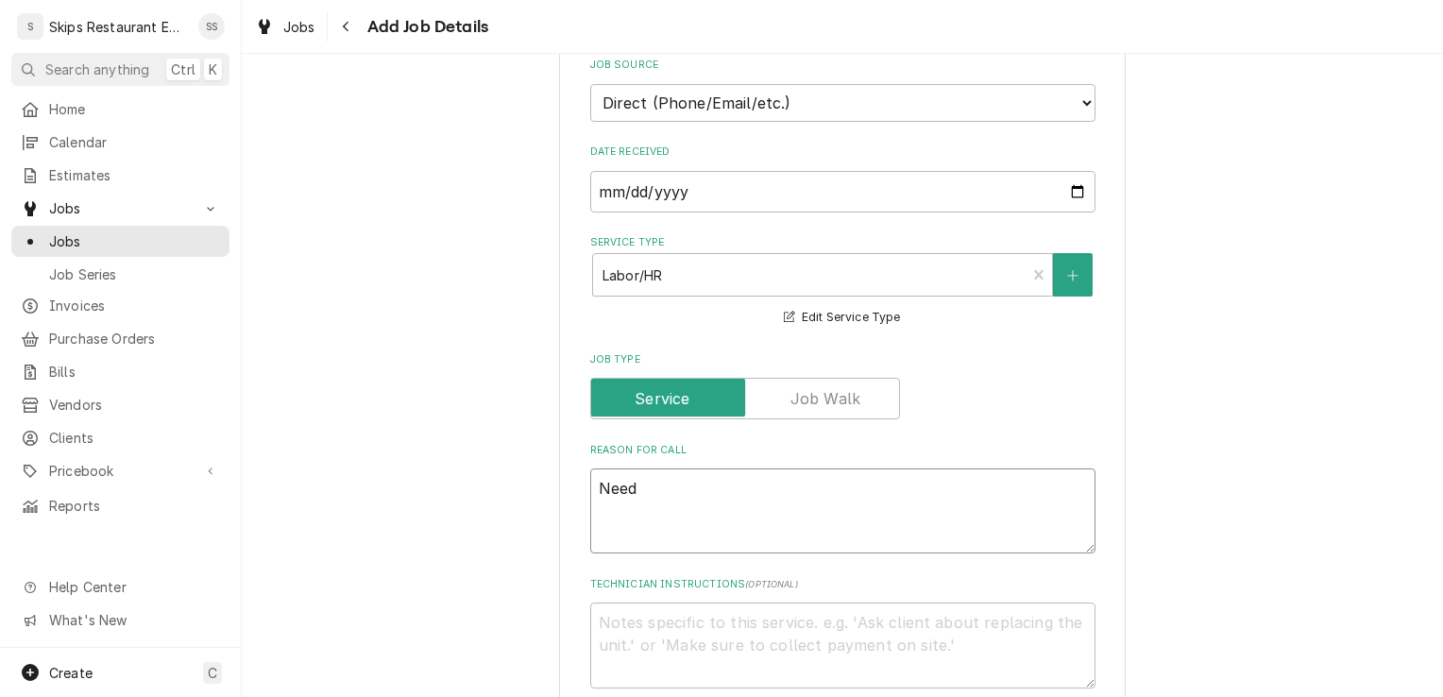
type textarea "Need"
type textarea "x"
type textarea "Need t"
type textarea "x"
type textarea "Need to"
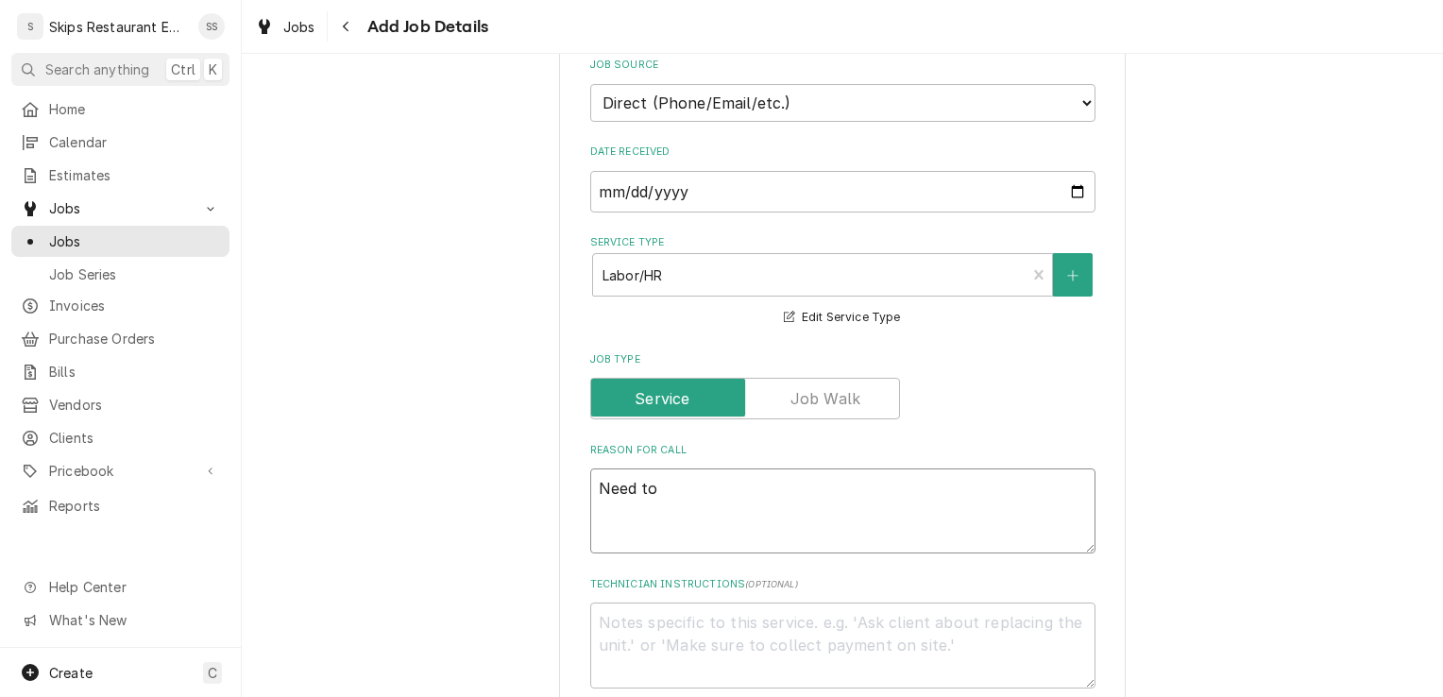
type textarea "x"
type textarea "Need to"
type textarea "x"
type textarea "Need to c"
type textarea "x"
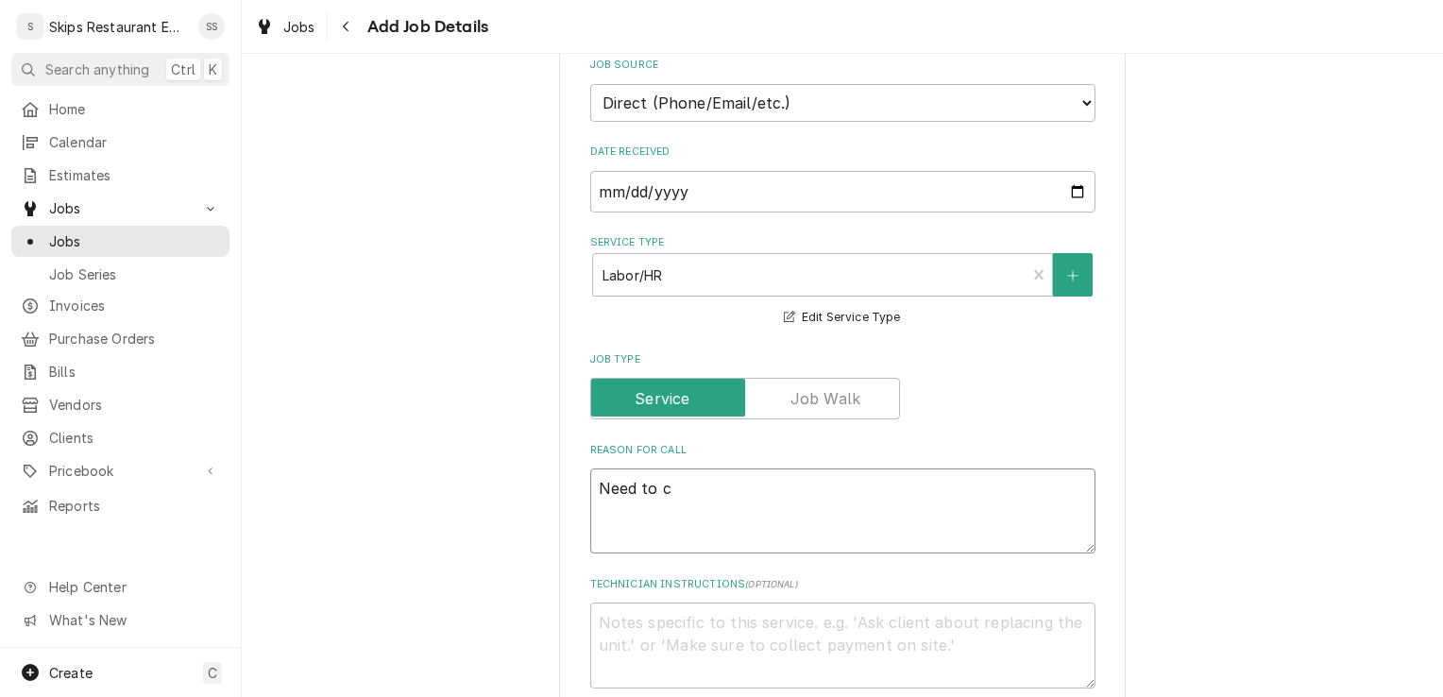
type textarea "Need to ch"
type textarea "x"
type textarea "Need to che"
type textarea "x"
type textarea "Need to chec"
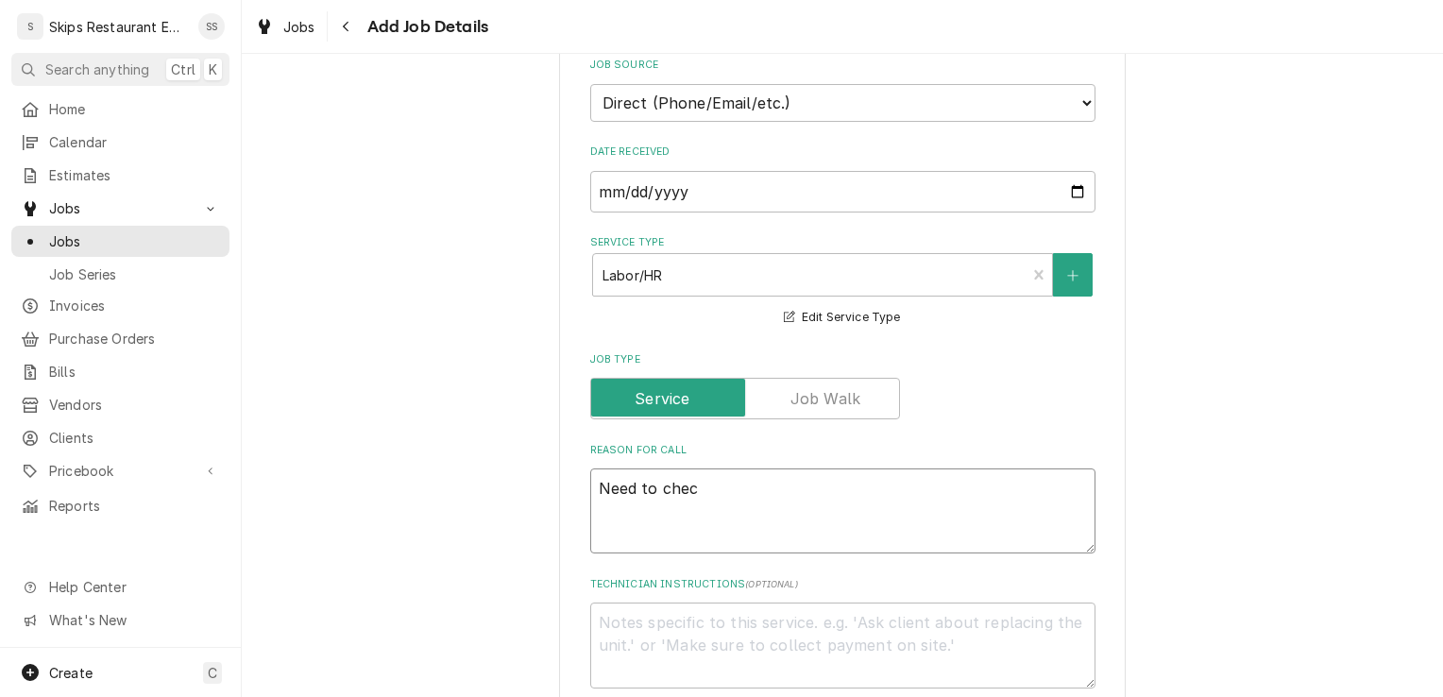
type textarea "x"
type textarea "Need to check"
type textarea "x"
type textarea "Need to check"
type textarea "x"
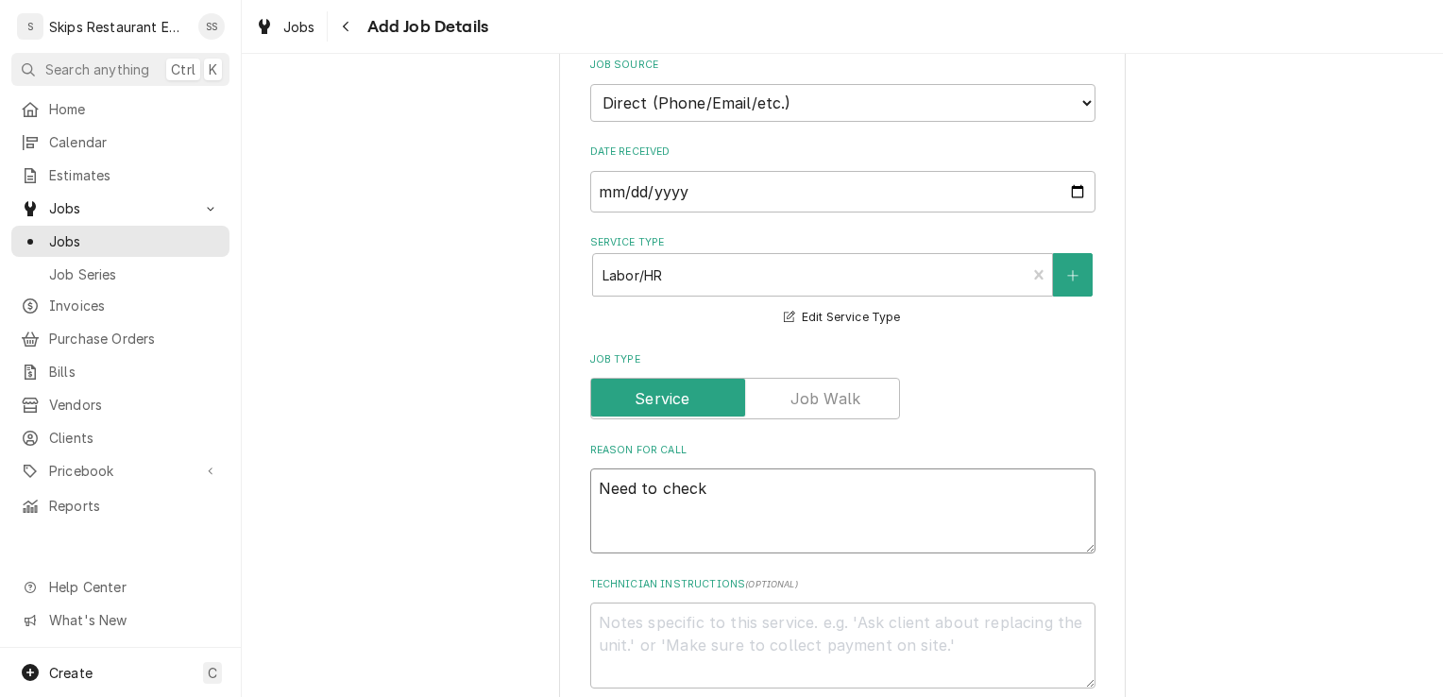
type textarea "Need to check T"
type textarea "x"
type textarea "Need to check T"
type textarea "x"
type textarea "Need to check T S"
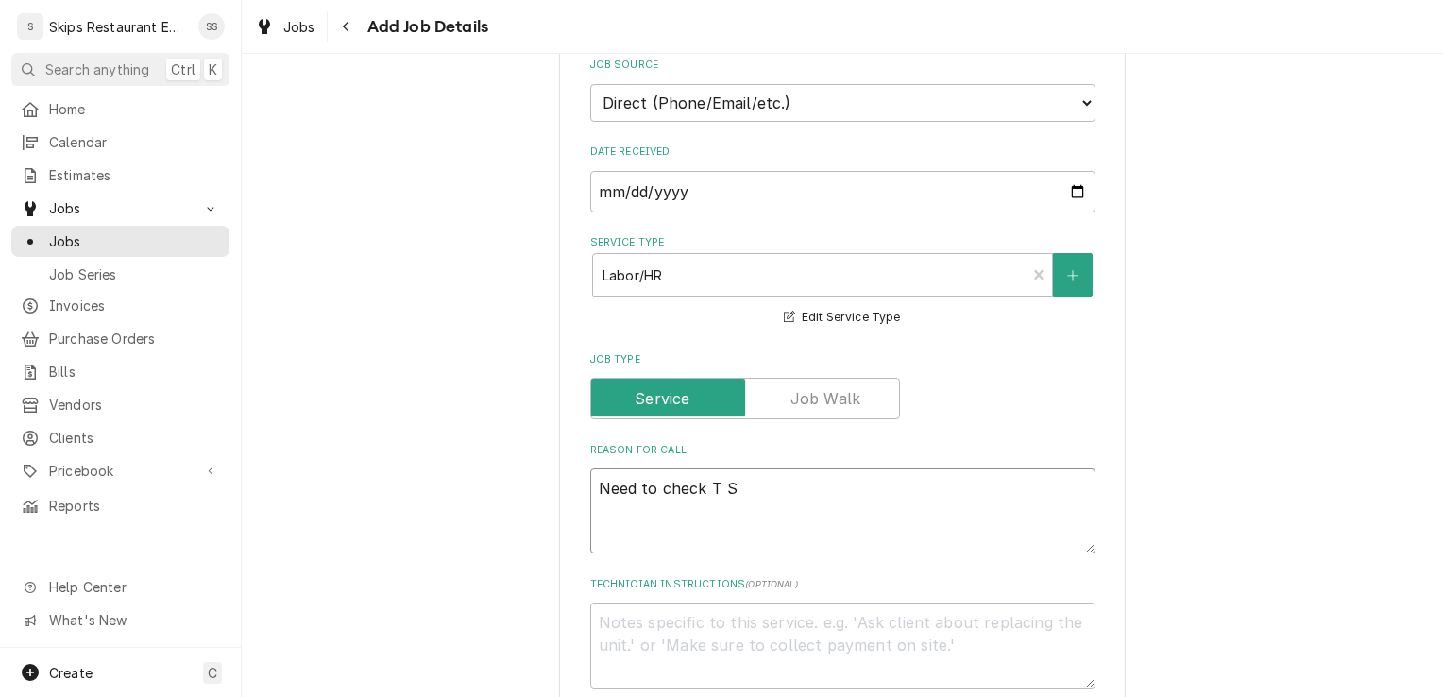
type textarea "x"
type textarea "Need to check T St"
type textarea "x"
type textarea "Need to check T Sta"
type textarea "x"
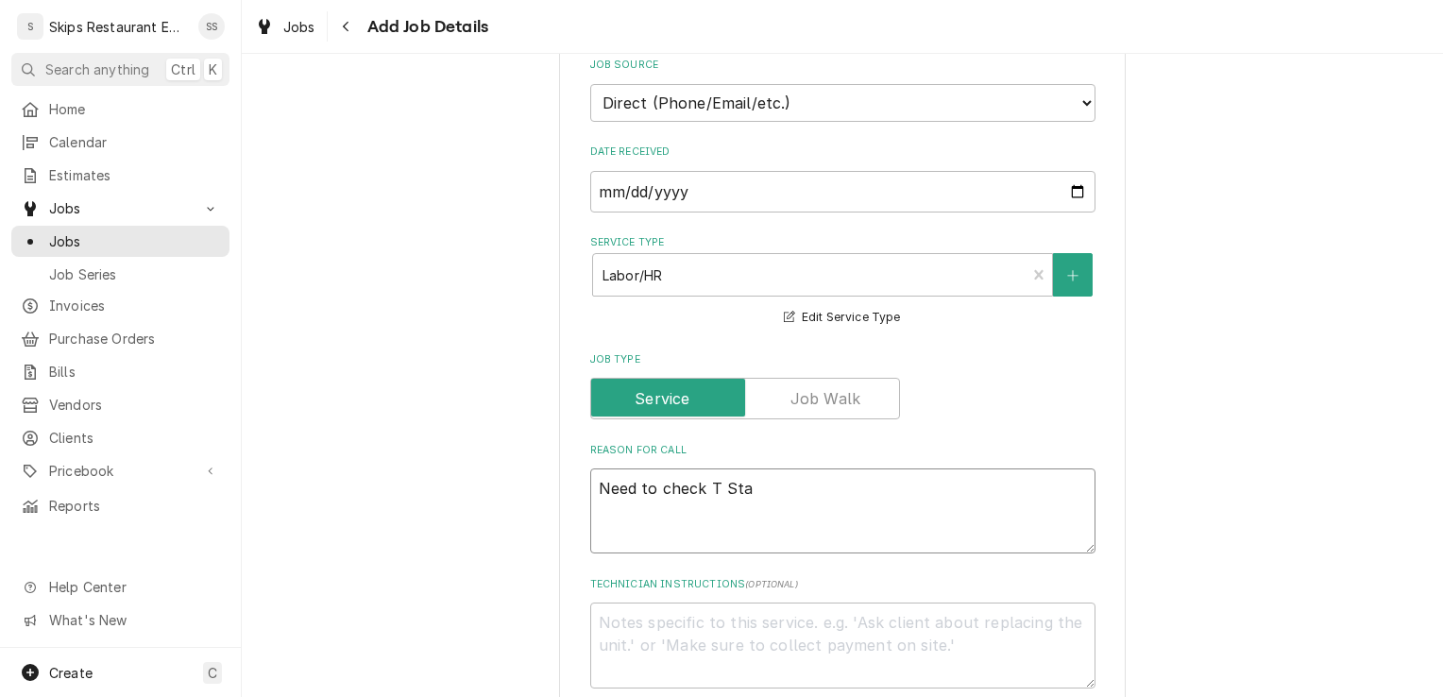
type textarea "Need to check T Stat"
click at [704, 484] on textarea "Need to check T Stat" at bounding box center [842, 510] width 505 height 85
type textarea "x"
type textarea "Need to check "T Stat"
click at [720, 483] on textarea "Need to check "T Stat" at bounding box center [842, 510] width 505 height 85
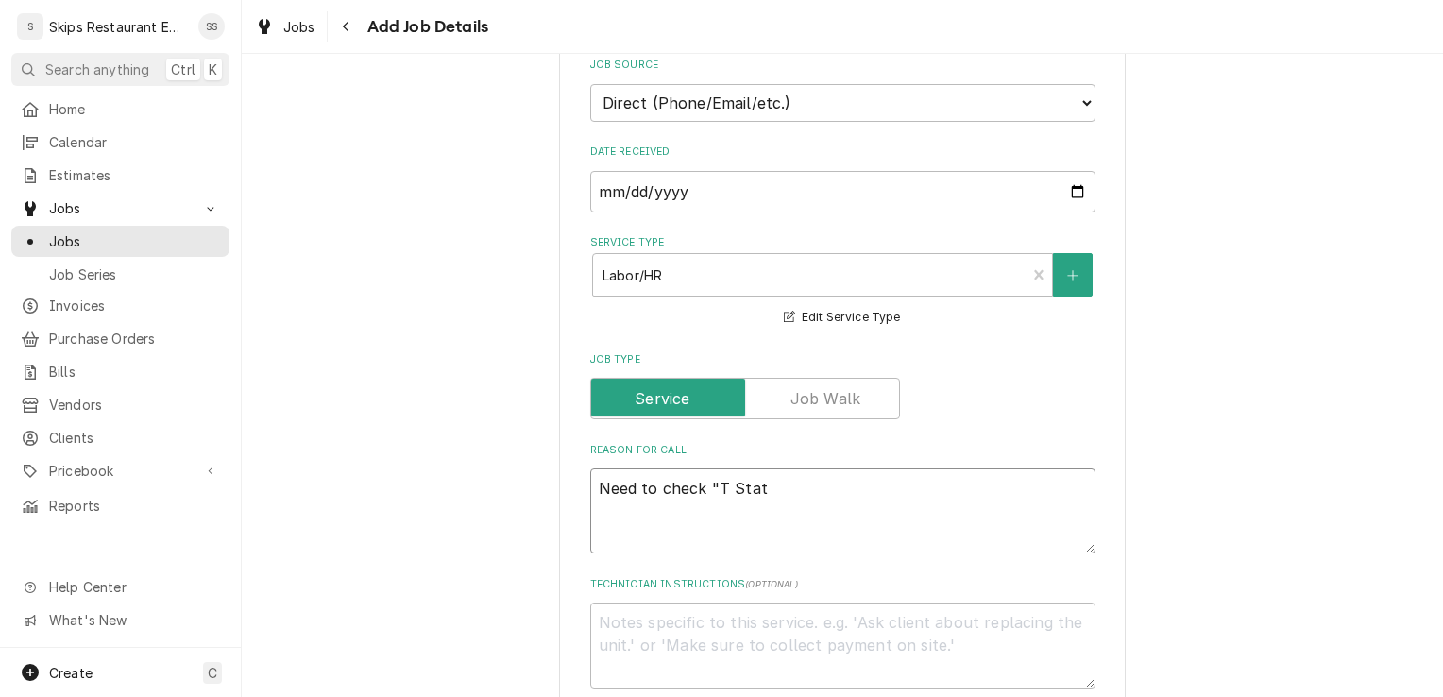
type textarea "x"
type textarea "Need to check "T" Stat"
type textarea "x"
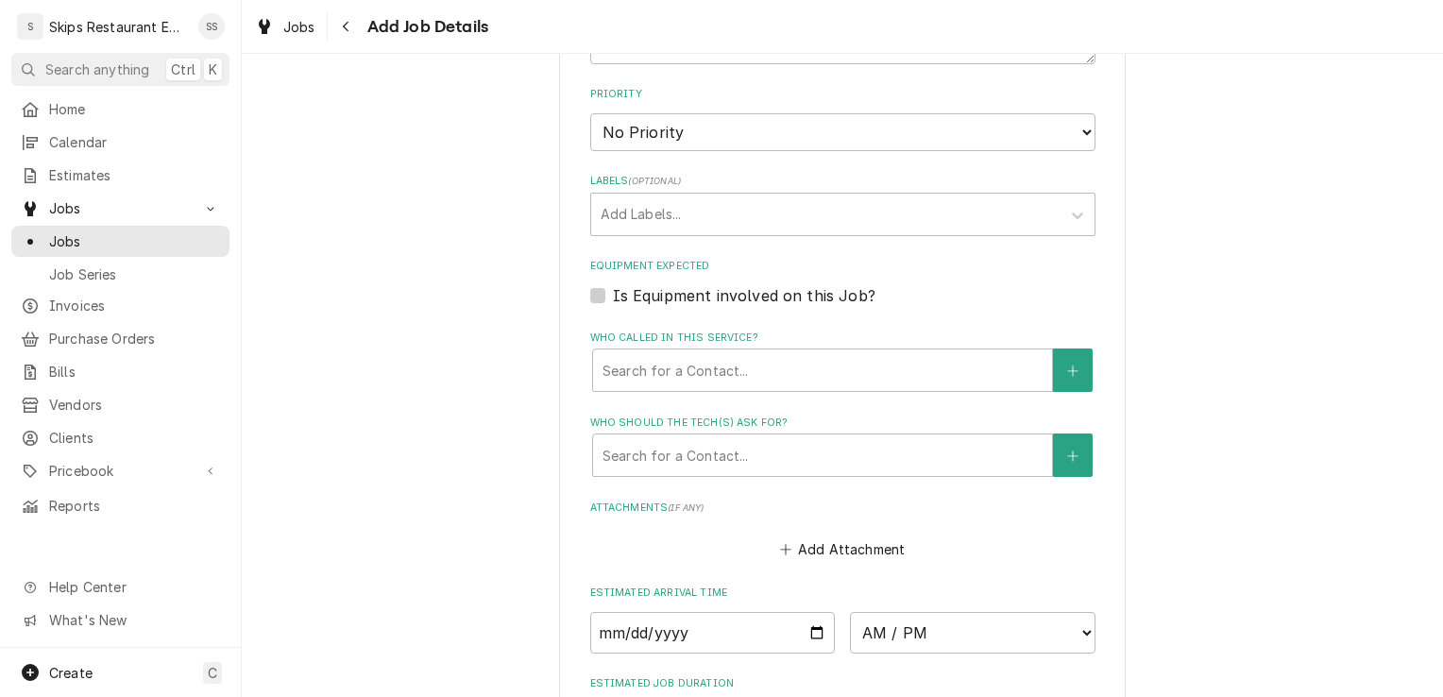
scroll to position [1062, 0]
type textarea "Need to check "T" Stat"
click at [613, 285] on label "Is Equipment involved on this Job?" at bounding box center [744, 292] width 263 height 23
click at [613, 285] on input "Equipment Expected" at bounding box center [865, 302] width 505 height 42
checkbox input "true"
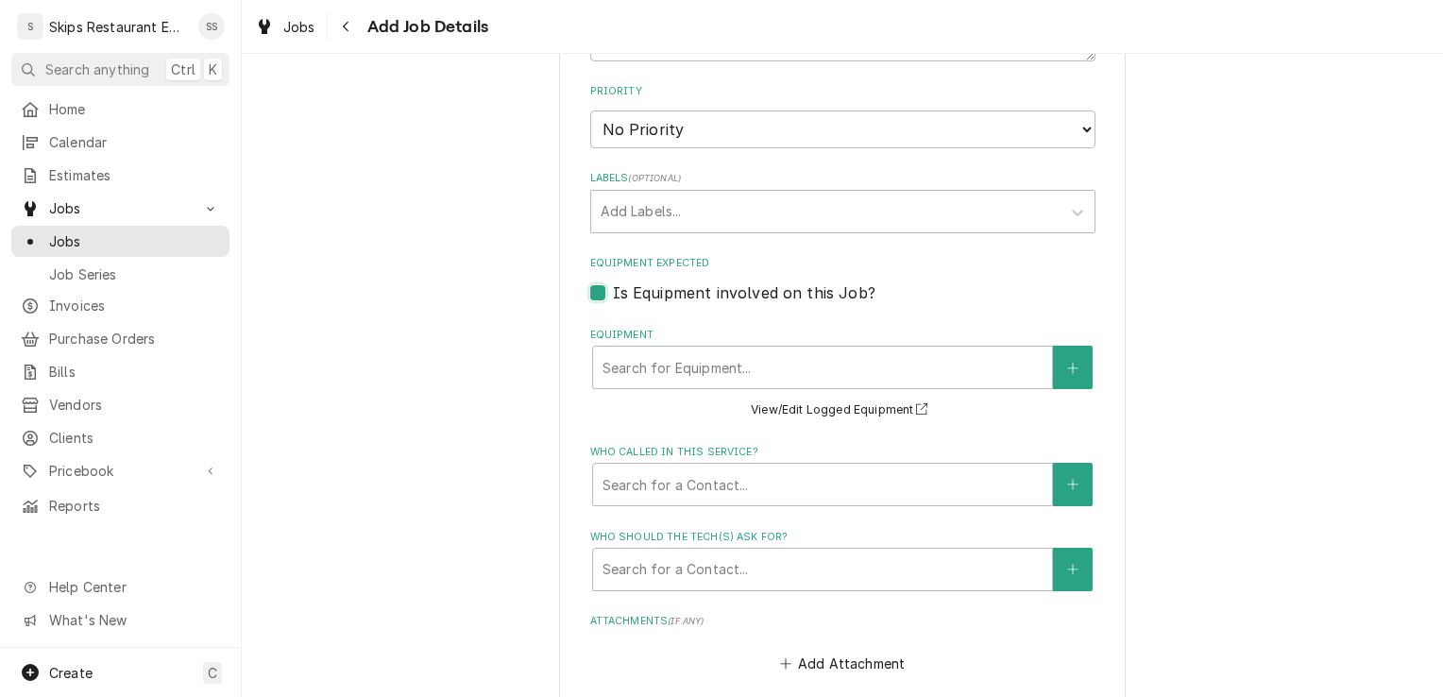
type textarea "x"
click at [1078, 371] on button "Equipment" at bounding box center [1073, 367] width 40 height 43
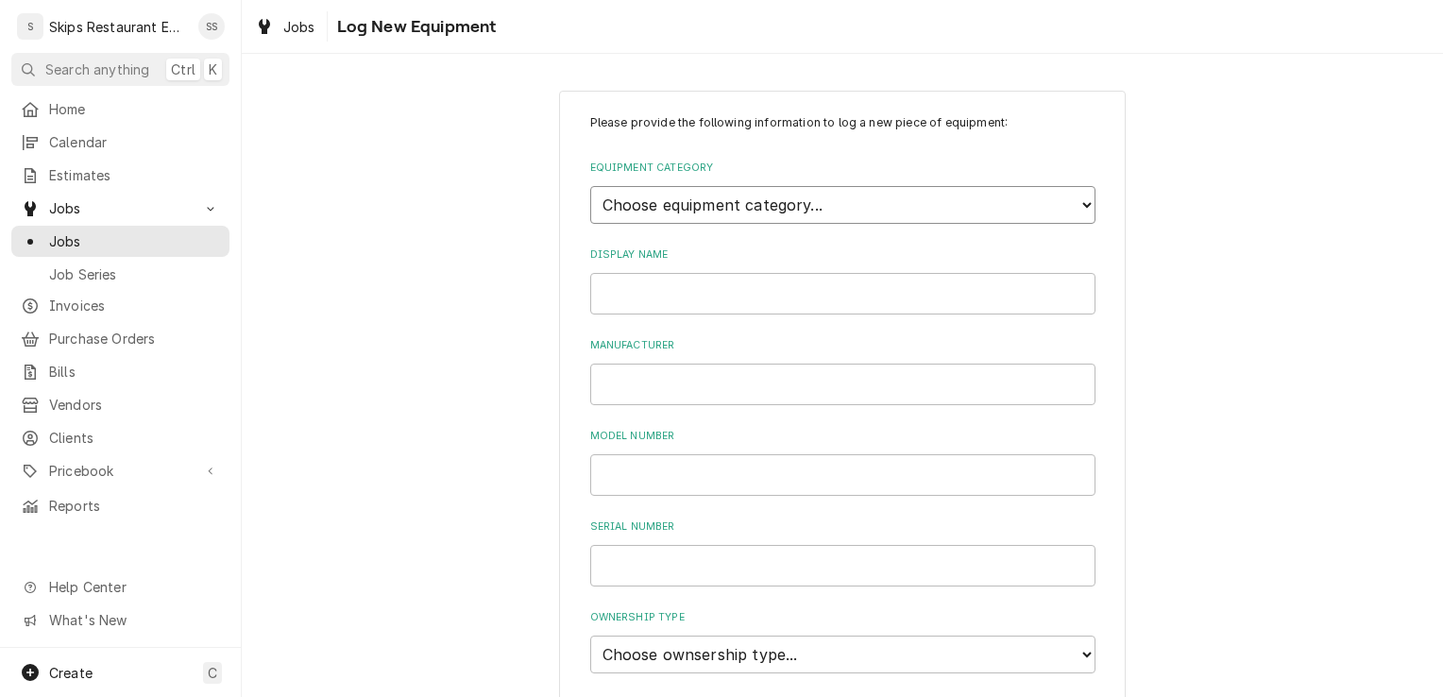
click at [727, 198] on select "Choose equipment category... Cooking Equipment Fryers Ice Machines Ovens and Ra…" at bounding box center [842, 205] width 505 height 38
select select "8"
click at [590, 186] on select "Choose equipment category... Cooking Equipment Fryers Ice Machines Ovens and Ra…" at bounding box center [842, 205] width 505 height 38
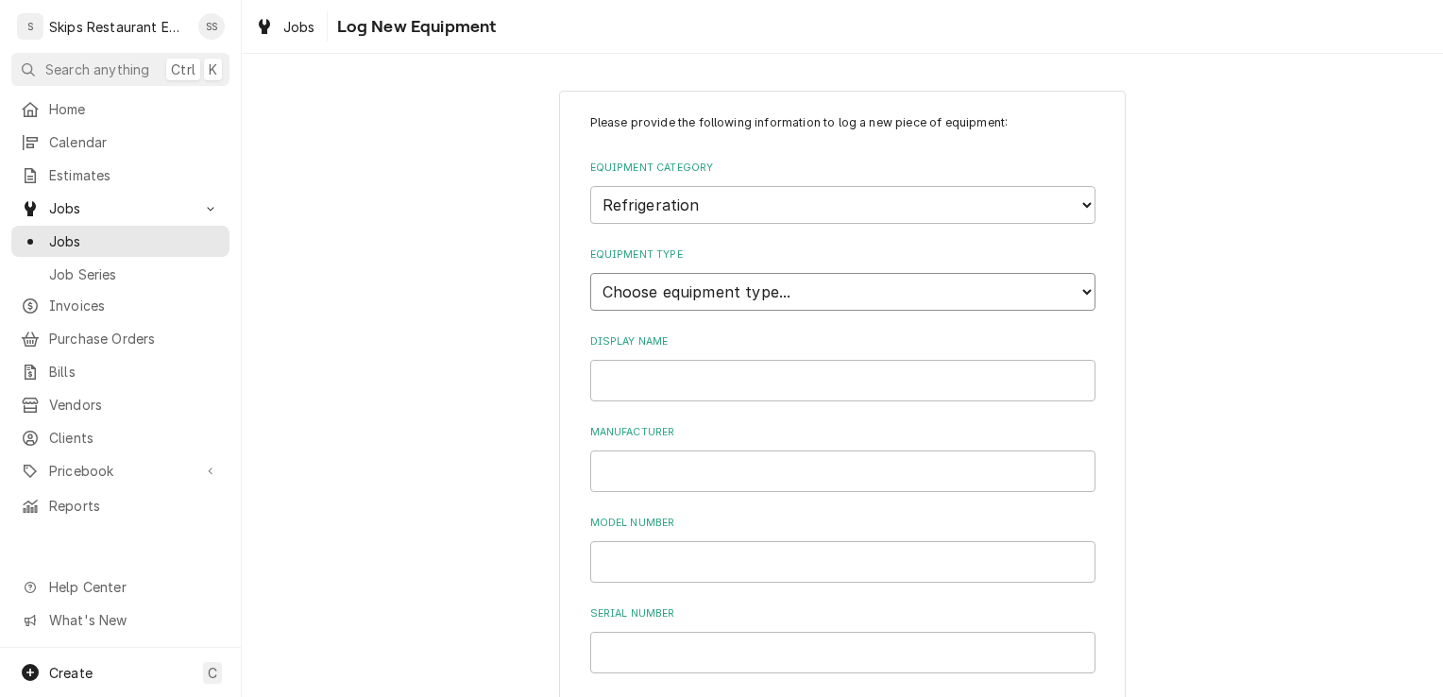
drag, startPoint x: 614, startPoint y: 292, endPoint x: 602, endPoint y: 295, distance: 11.7
click at [611, 295] on select "Choose equipment type... Bar Refrigeration Blast Chiller Chef Base Freezer Chef…" at bounding box center [842, 292] width 505 height 38
select select "75"
click at [590, 273] on select "Choose equipment type... Bar Refrigeration Blast Chiller Chef Base Freezer Chef…" at bounding box center [842, 292] width 505 height 38
click at [634, 380] on input "Display Name" at bounding box center [842, 381] width 505 height 42
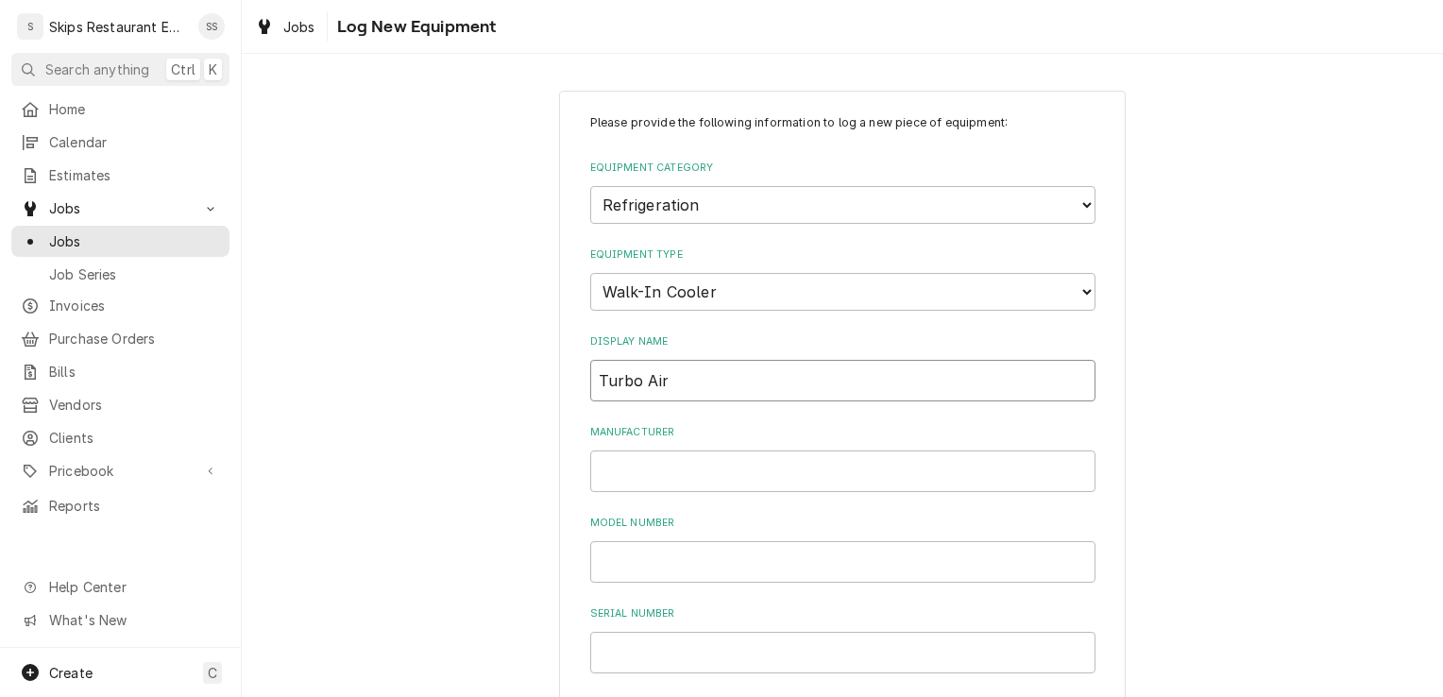
type input "Turbo Air"
click at [600, 467] on input "Manufacturer" at bounding box center [842, 471] width 505 height 42
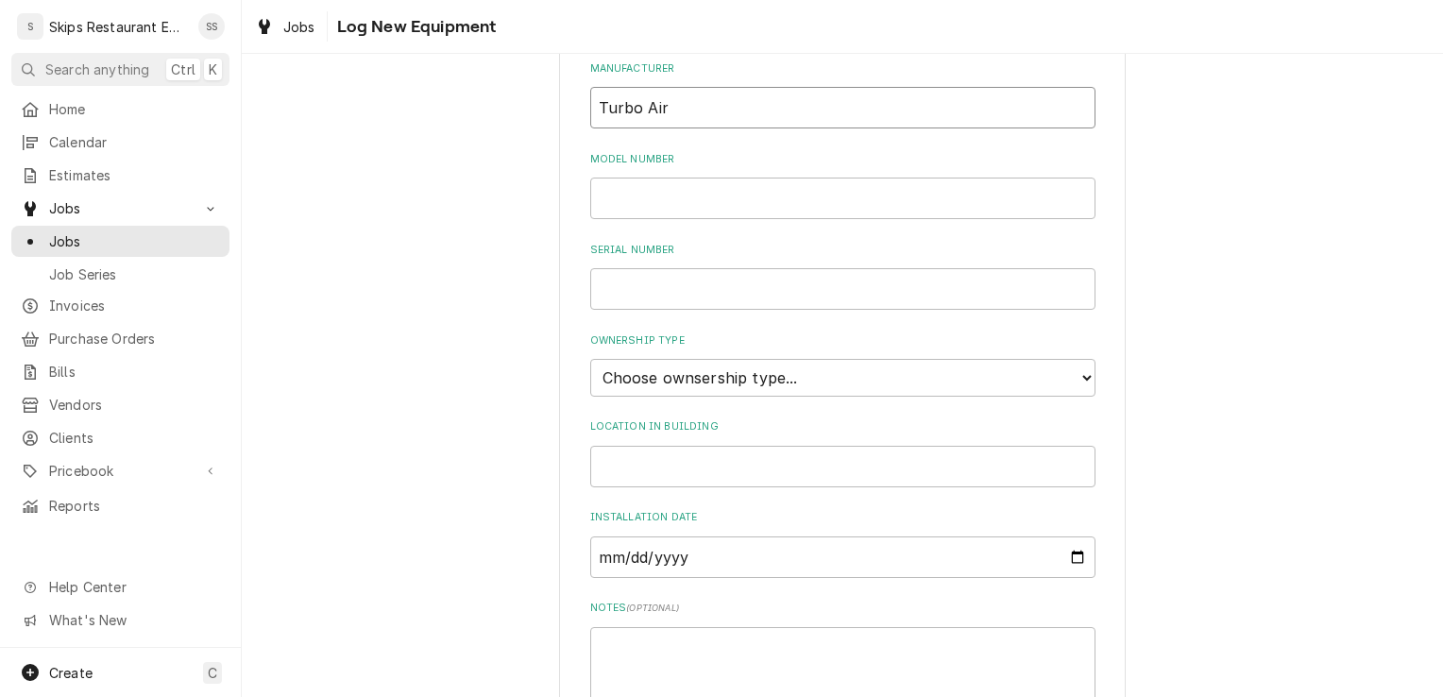
scroll to position [376, 0]
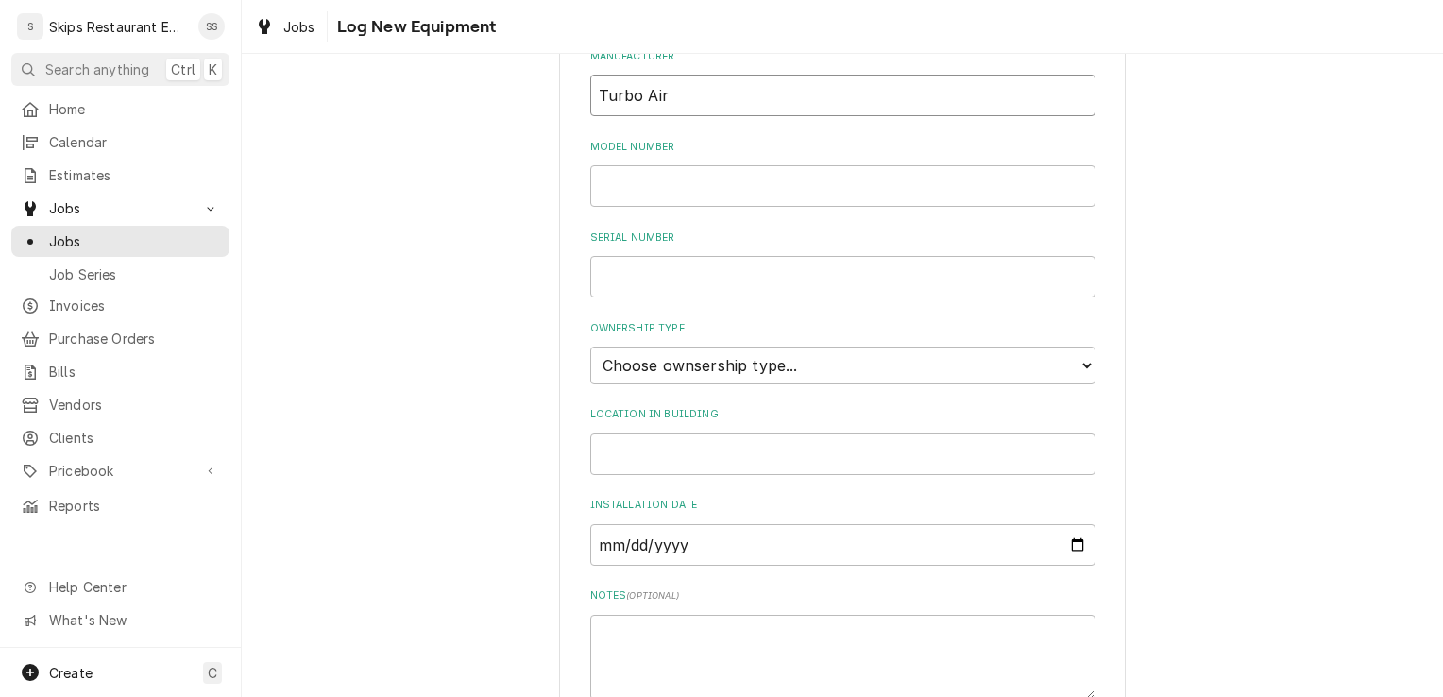
type input "Turbo Air"
click at [741, 364] on select "Choose ownsership type... Unknown Owned Leased Rented" at bounding box center [842, 366] width 505 height 38
select select "1"
click at [590, 347] on select "Choose ownsership type... Unknown Owned Leased Rented" at bounding box center [842, 366] width 505 height 38
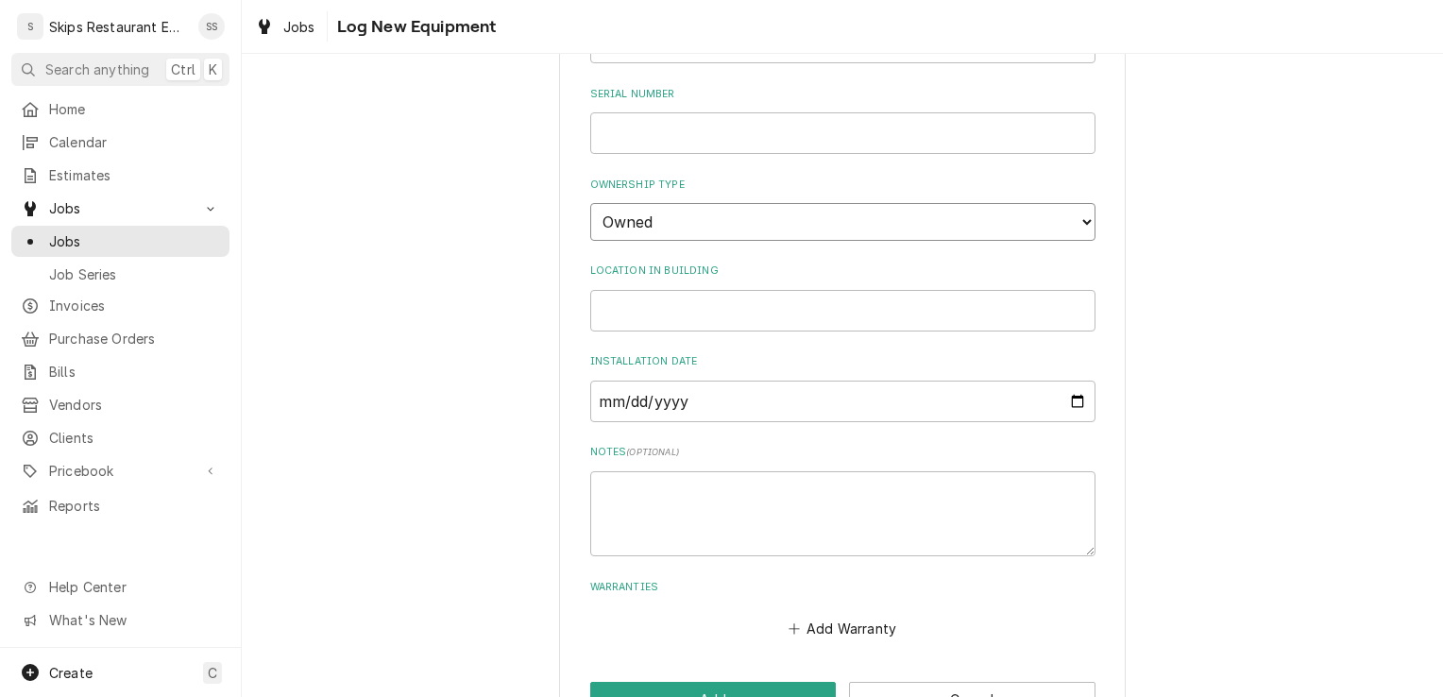
scroll to position [578, 0]
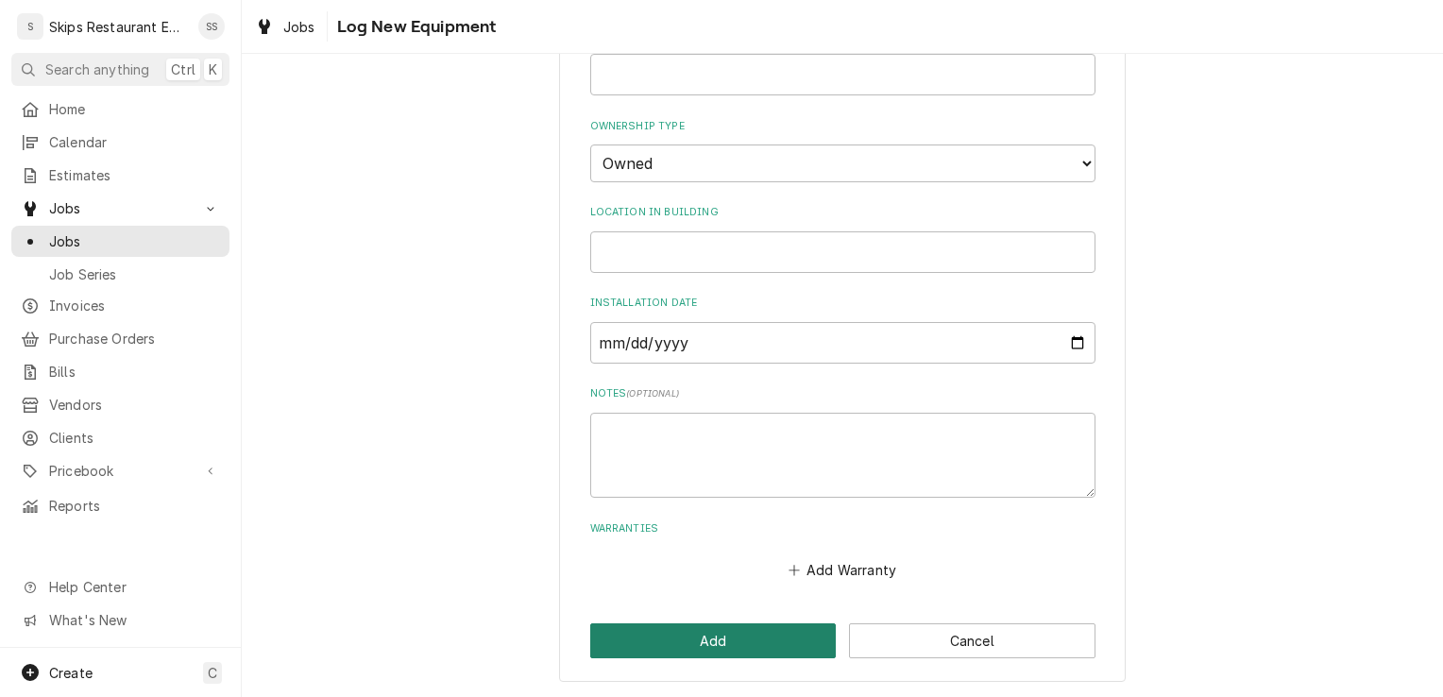
click at [650, 640] on button "Add" at bounding box center [713, 640] width 246 height 35
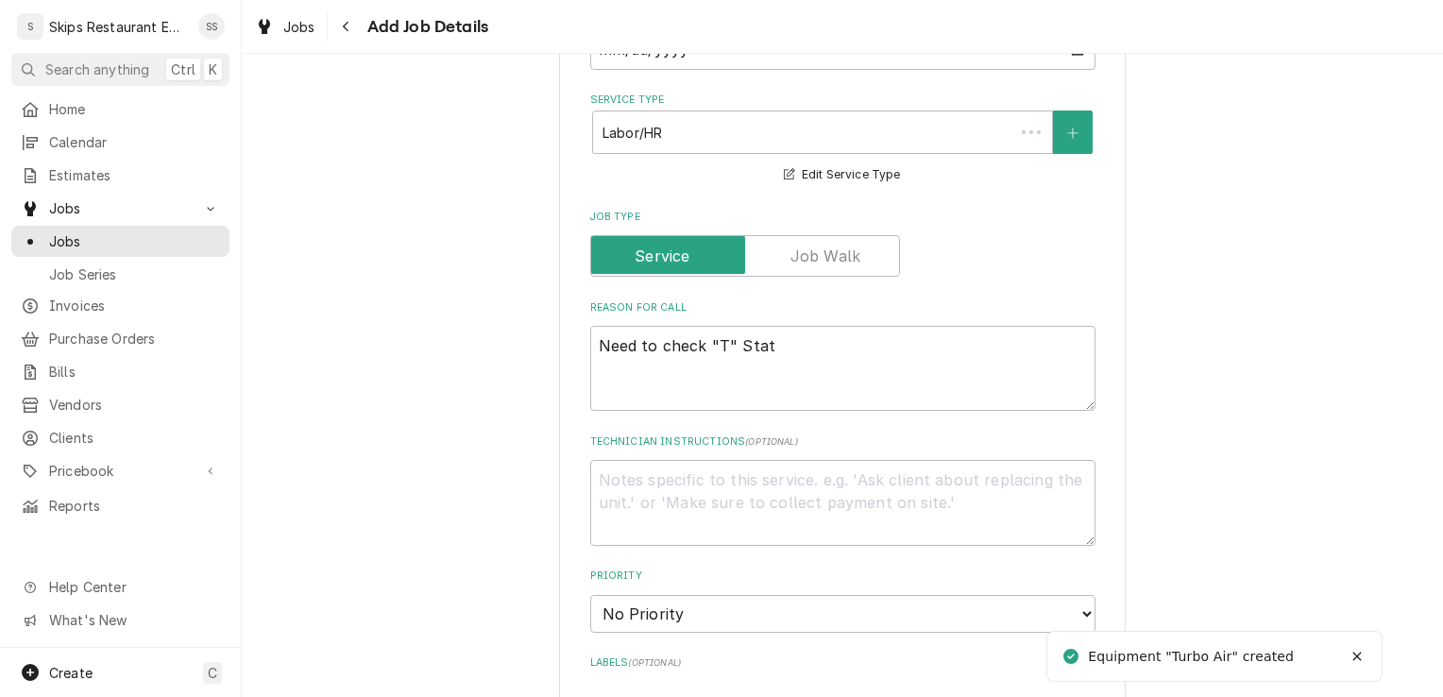
scroll to position [1062, 0]
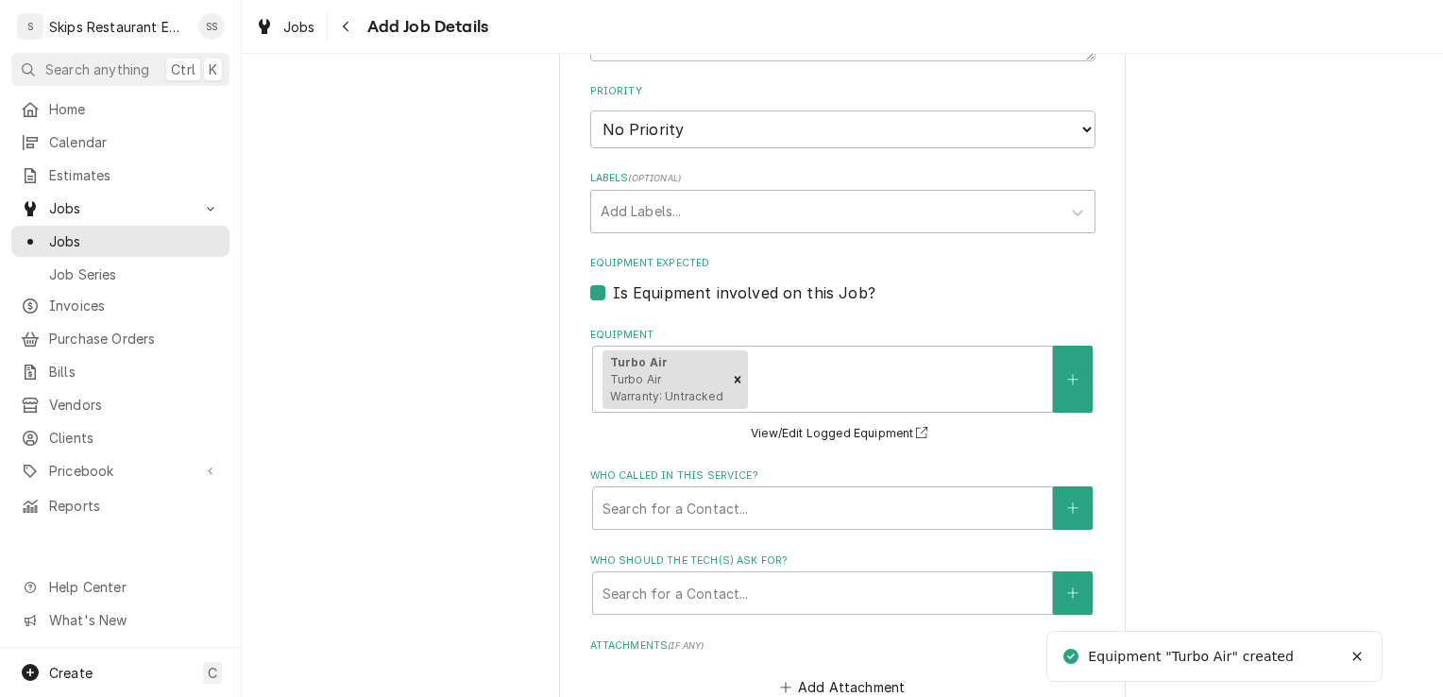
type textarea "x"
click at [1055, 500] on button "Who called in this service?" at bounding box center [1073, 507] width 40 height 43
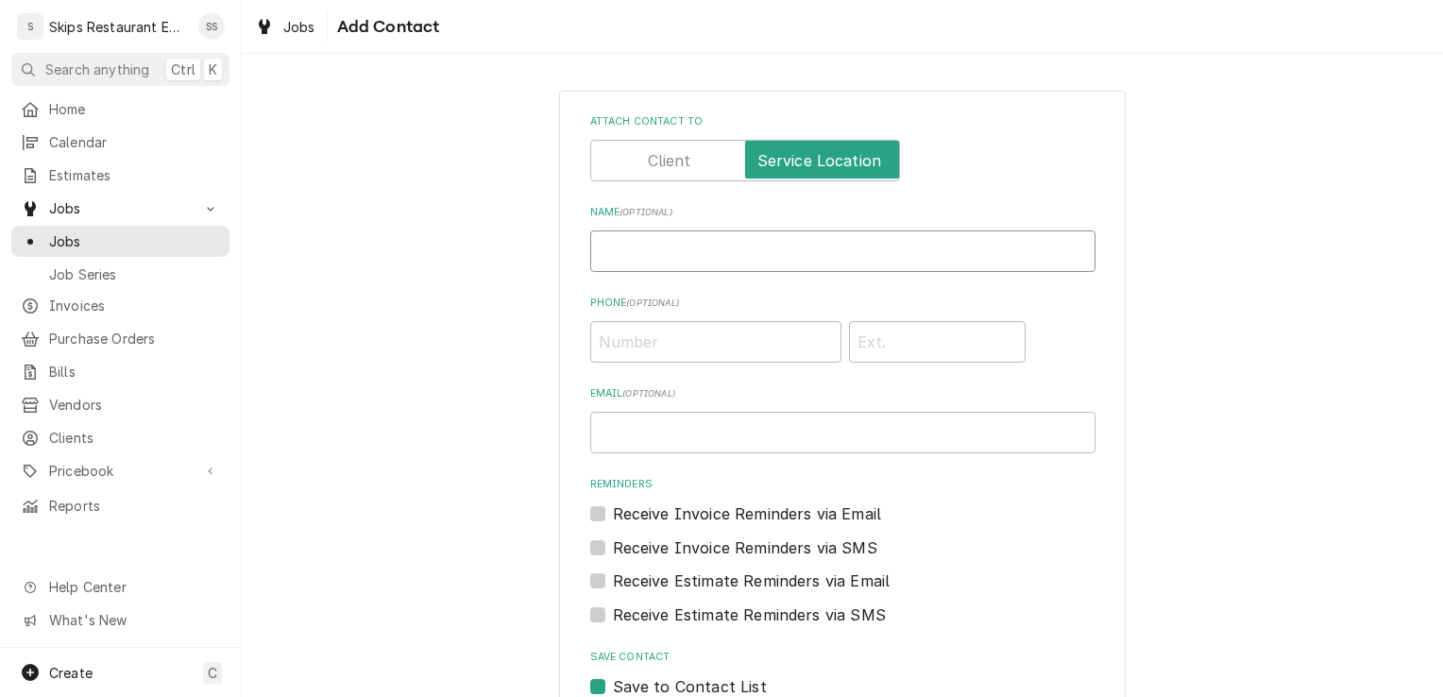
click at [662, 254] on input "Name ( optional )" at bounding box center [842, 251] width 505 height 42
type input "Chief Mark Herchek"
click at [665, 346] on input "Phone ( optional )" at bounding box center [715, 342] width 251 height 42
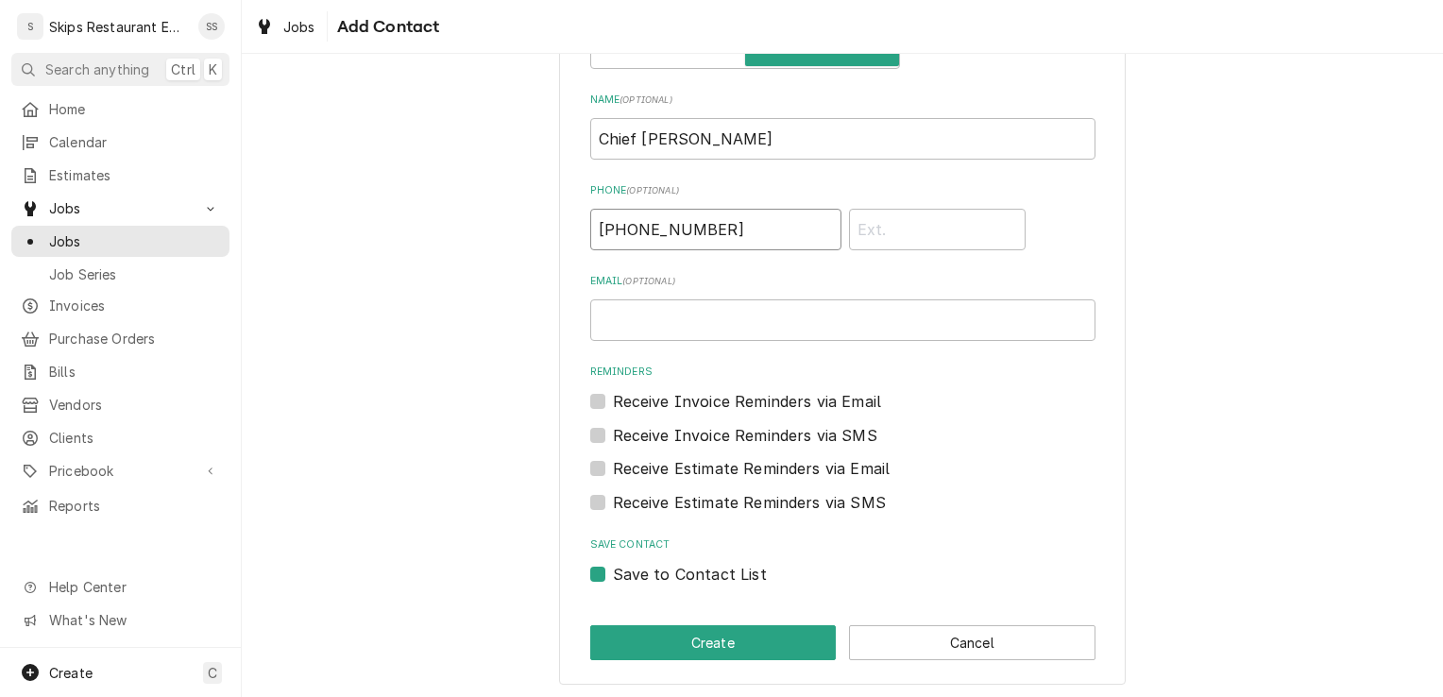
scroll to position [115, 0]
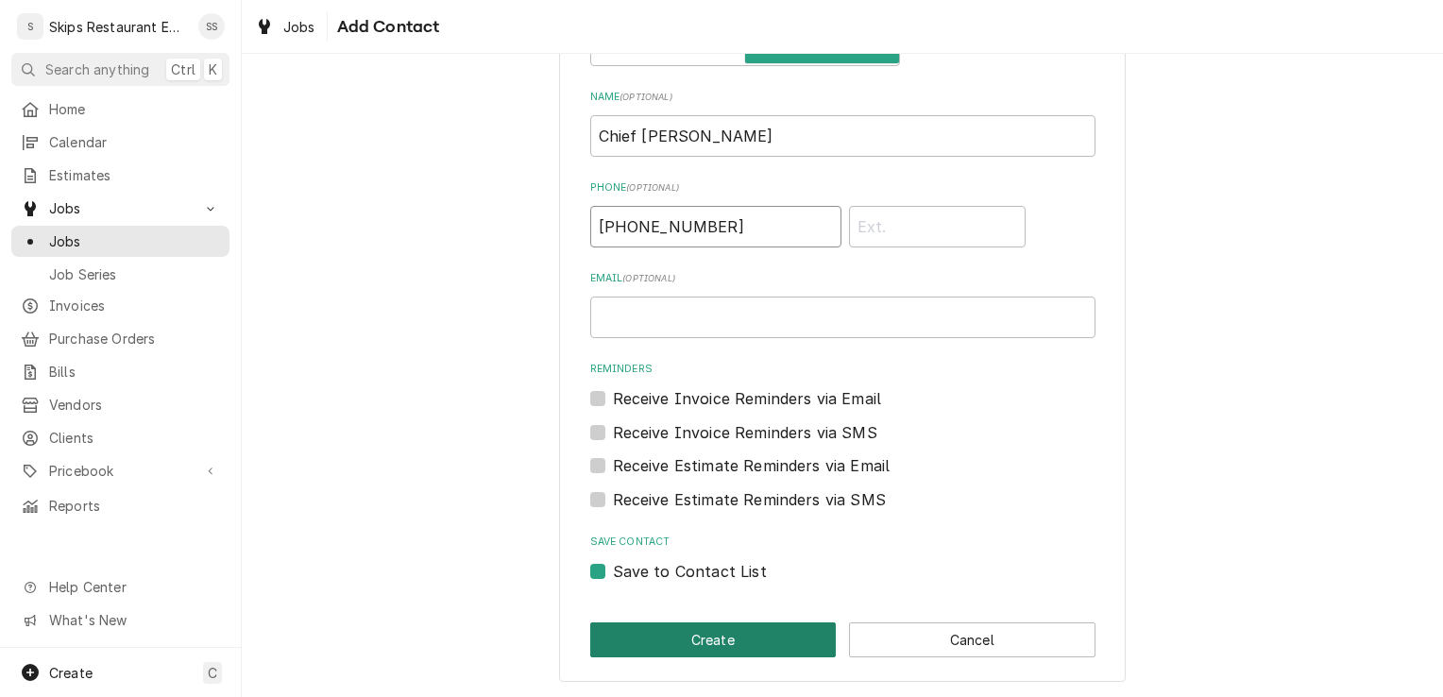
type input "(361) 293-4890"
click at [704, 645] on button "Create" at bounding box center [713, 639] width 246 height 35
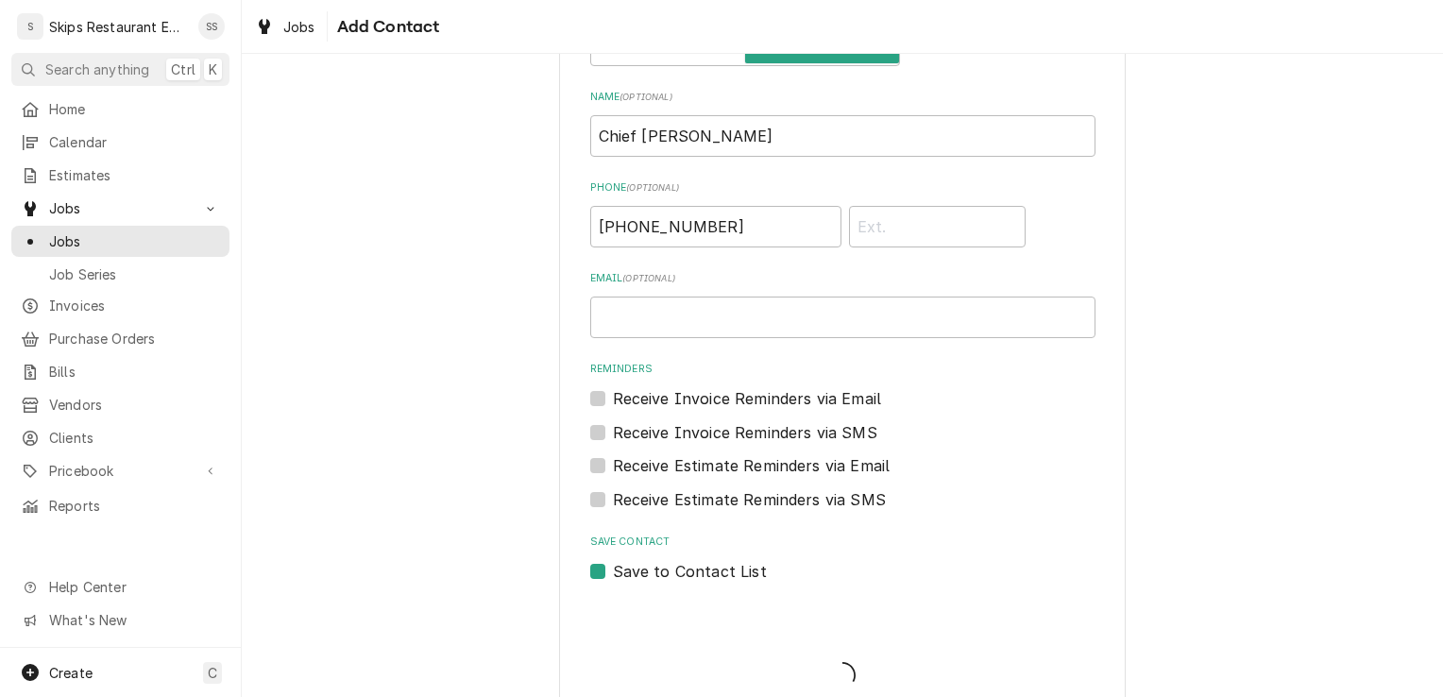
scroll to position [1062, 0]
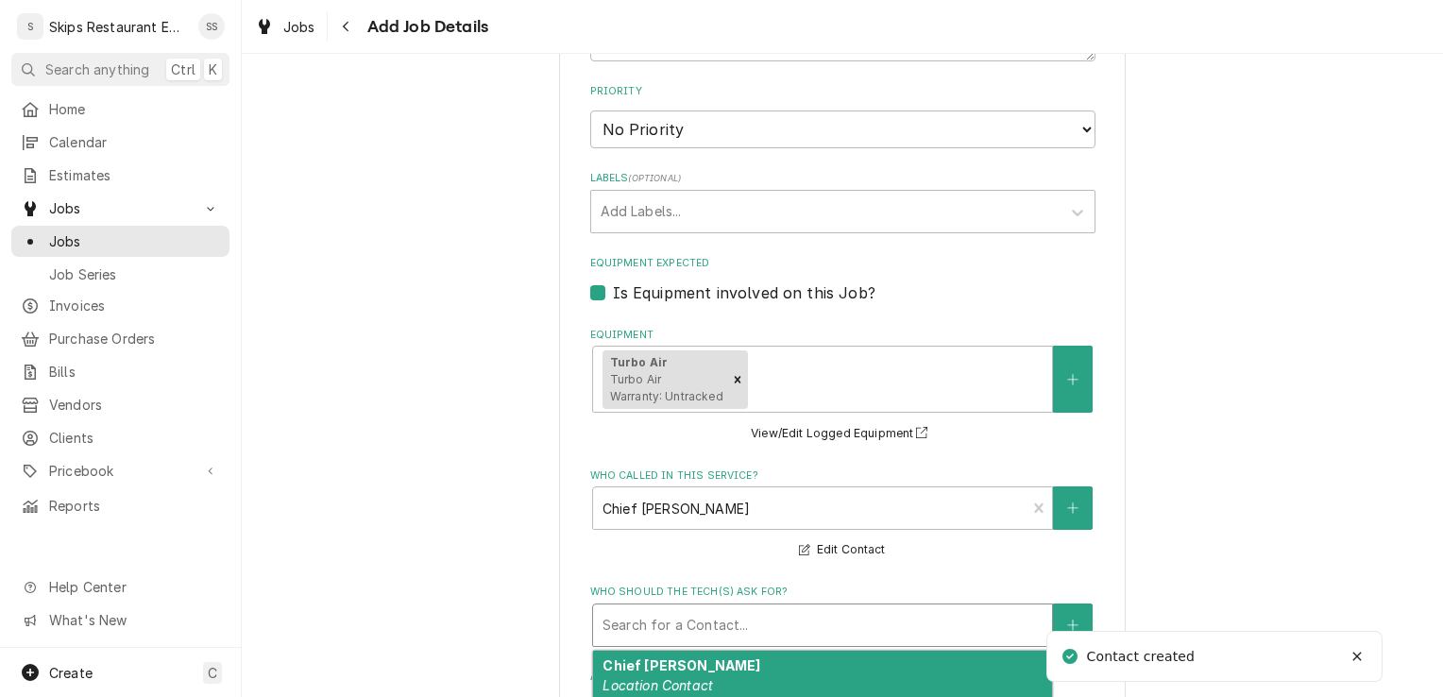
click at [691, 619] on div "Who should the tech(s) ask for?" at bounding box center [822, 625] width 440 height 34
click at [660, 687] on em "Location Contact" at bounding box center [657, 685] width 110 height 16
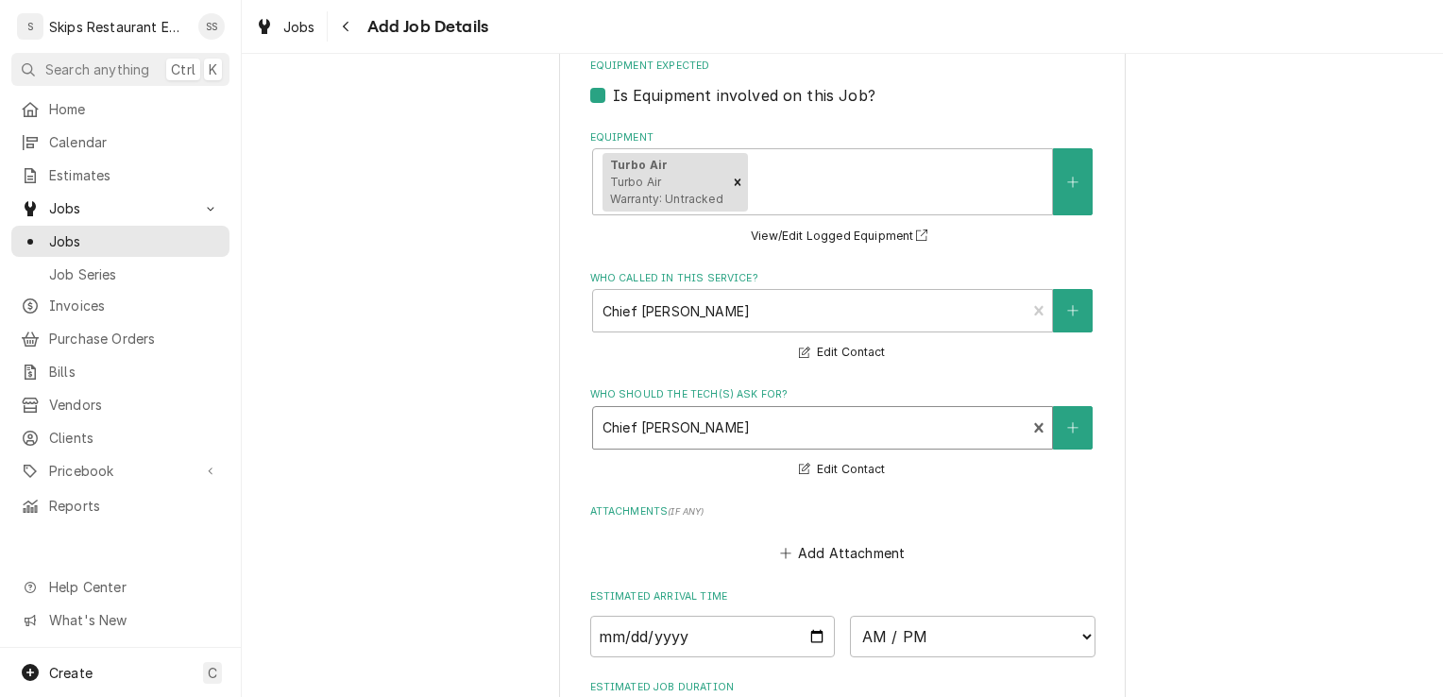
scroll to position [1561, 0]
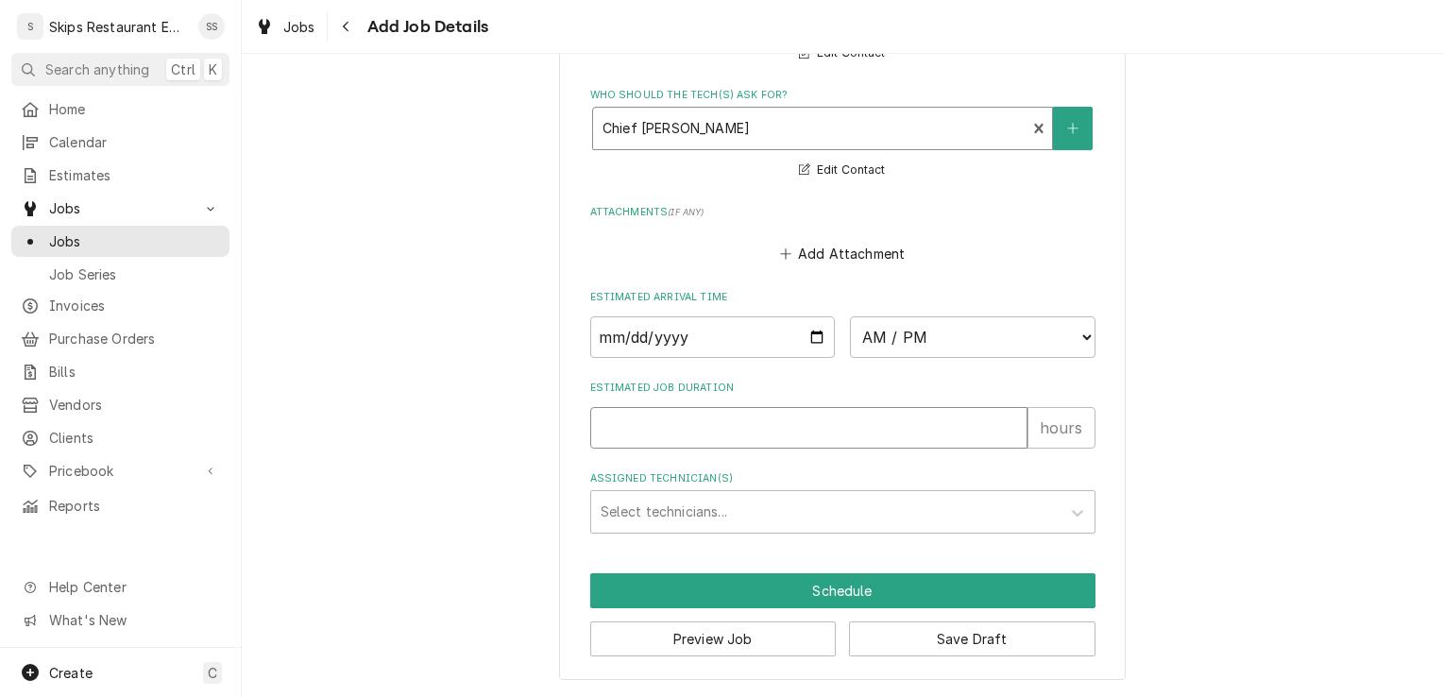
click at [649, 436] on input "Estimated Job Duration" at bounding box center [808, 428] width 437 height 42
type textarea "x"
type input "1"
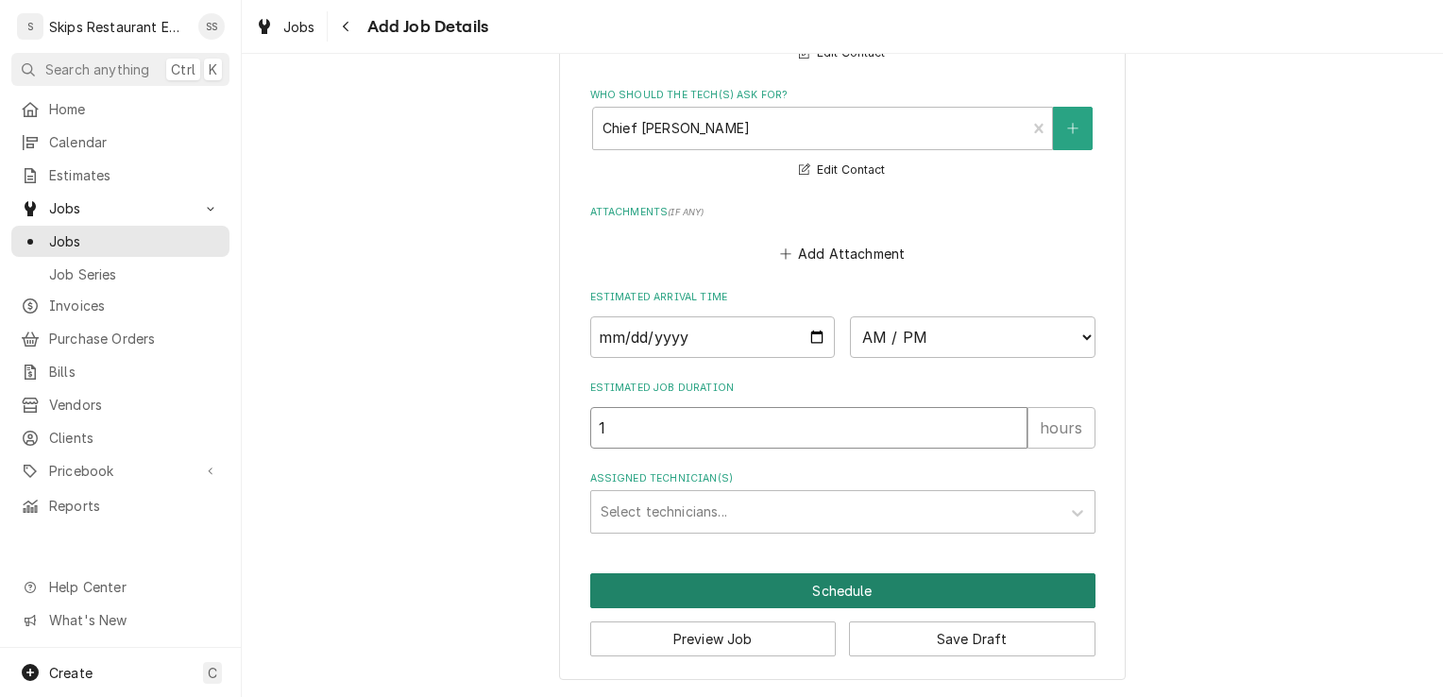
type textarea "x"
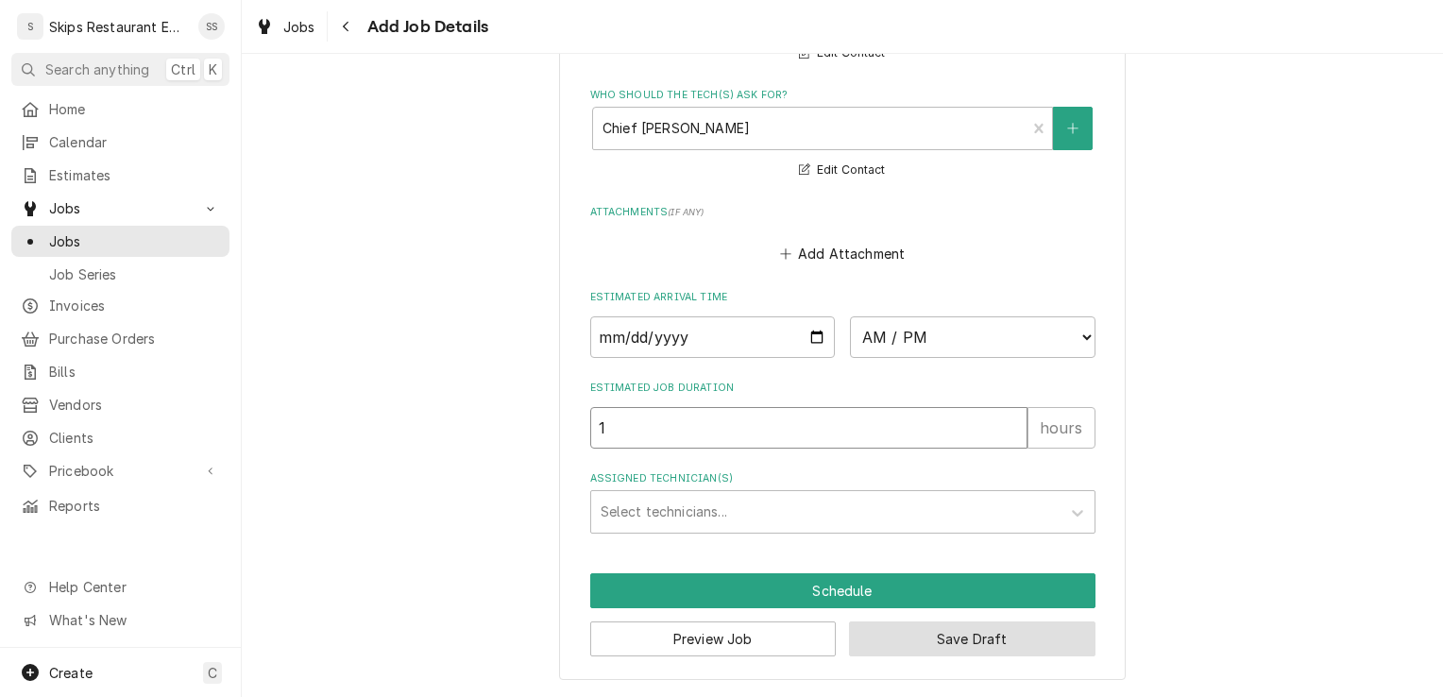
type input "1"
click at [938, 637] on button "Save Draft" at bounding box center [972, 638] width 246 height 35
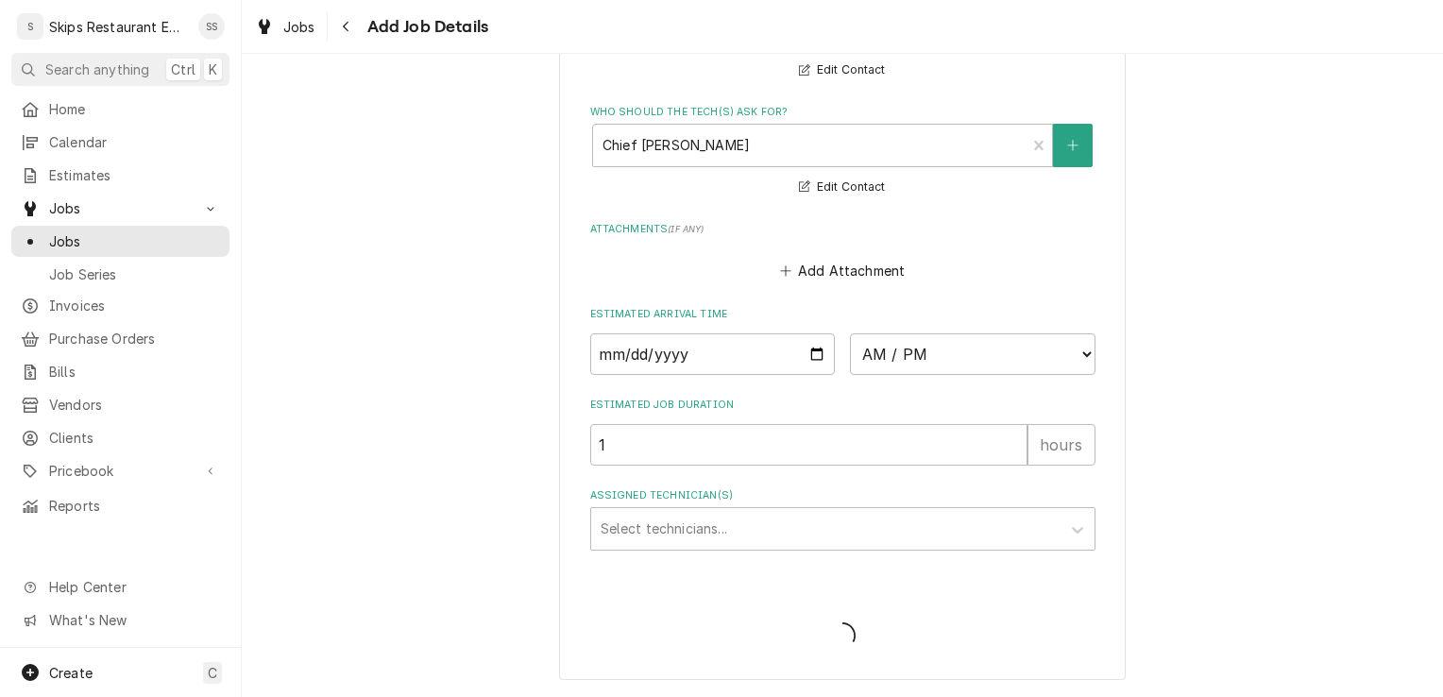
scroll to position [1543, 0]
type textarea "x"
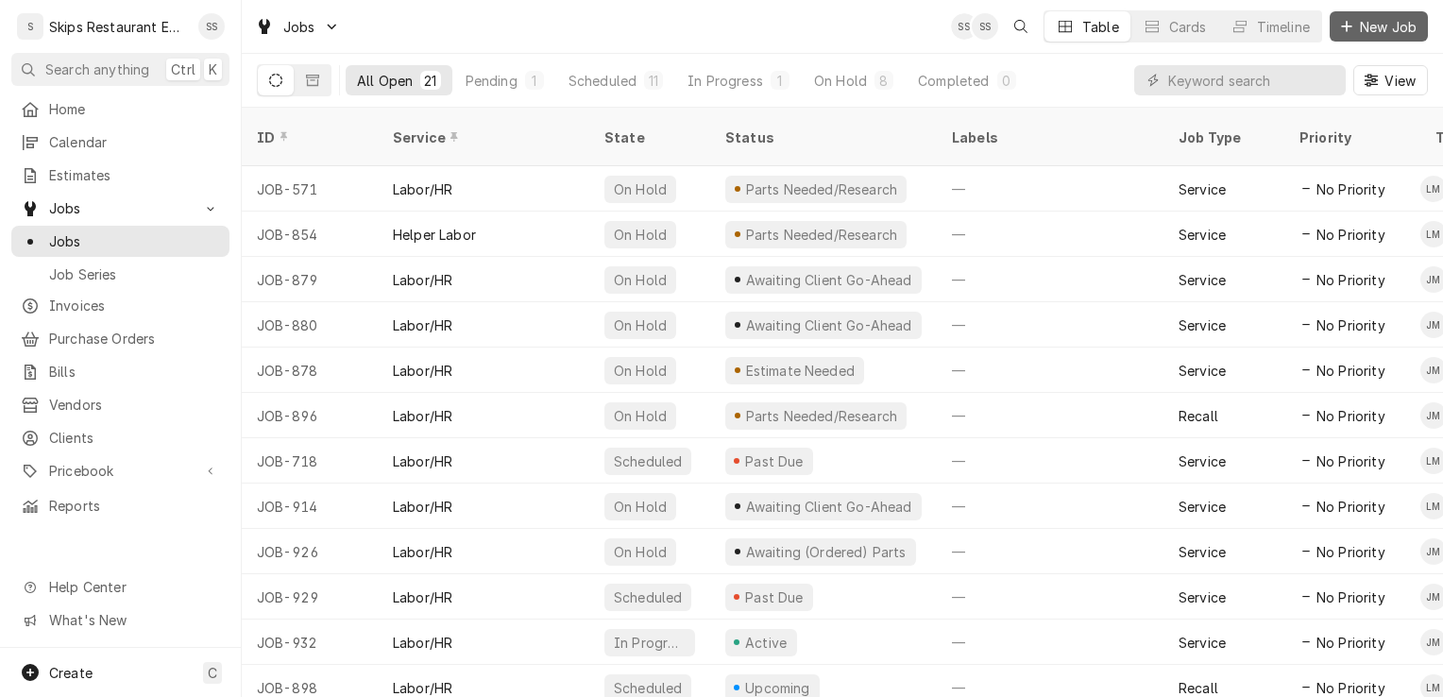
drag, startPoint x: 1369, startPoint y: 25, endPoint x: 1358, endPoint y: 34, distance: 14.8
click at [1369, 26] on span "New Job" at bounding box center [1388, 27] width 64 height 20
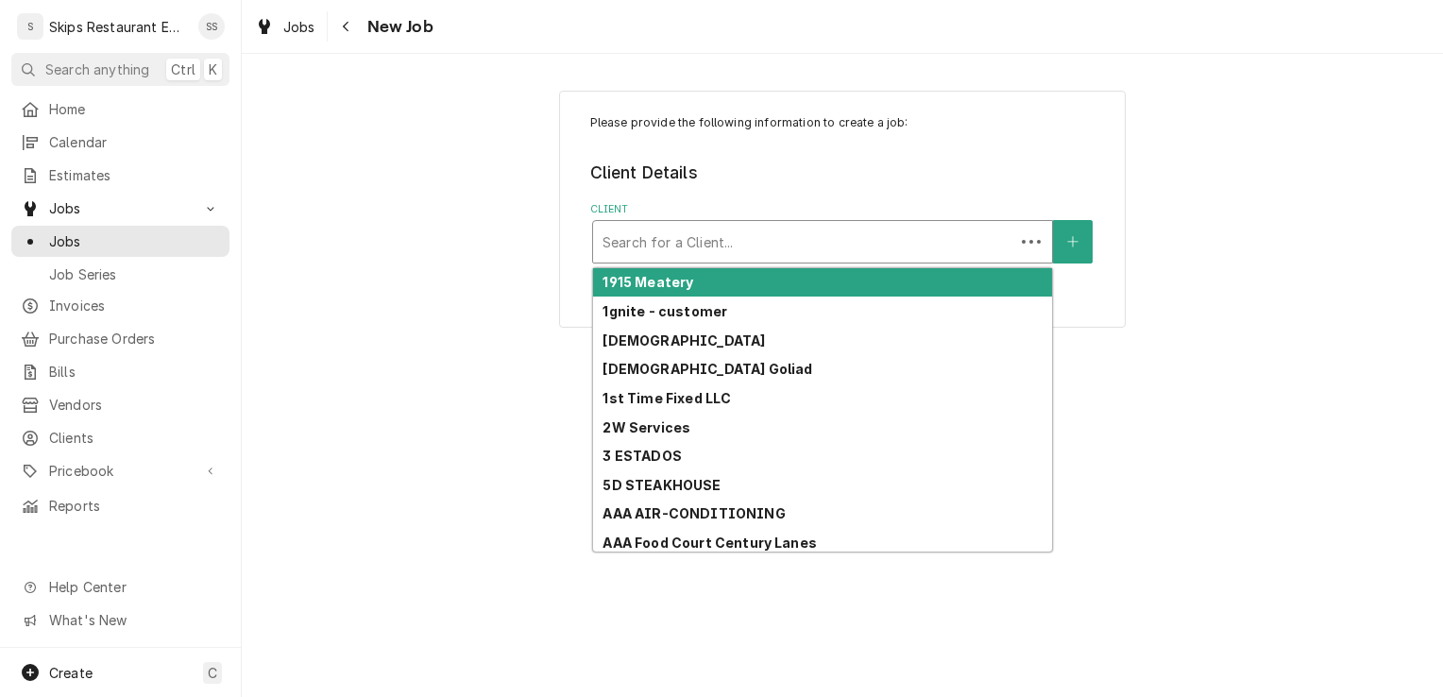
click at [660, 243] on div "Client" at bounding box center [803, 242] width 402 height 34
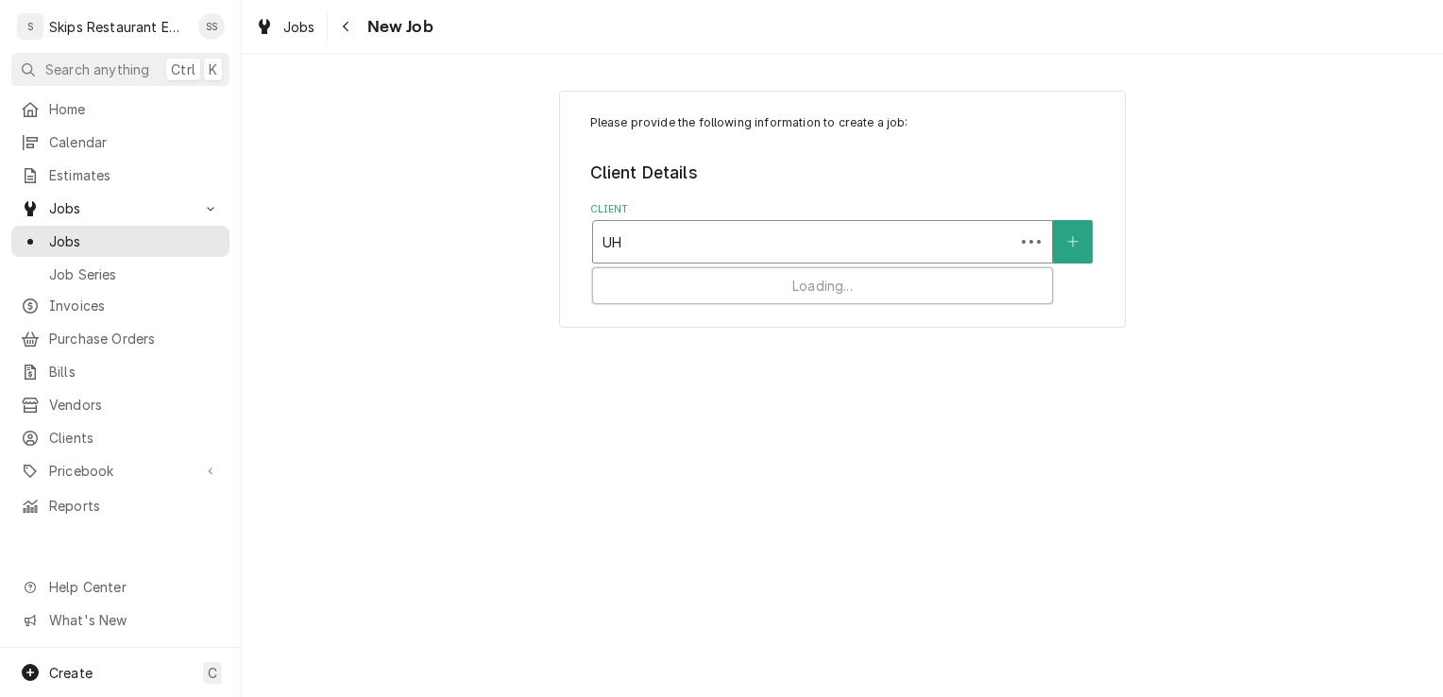
type input "UHV"
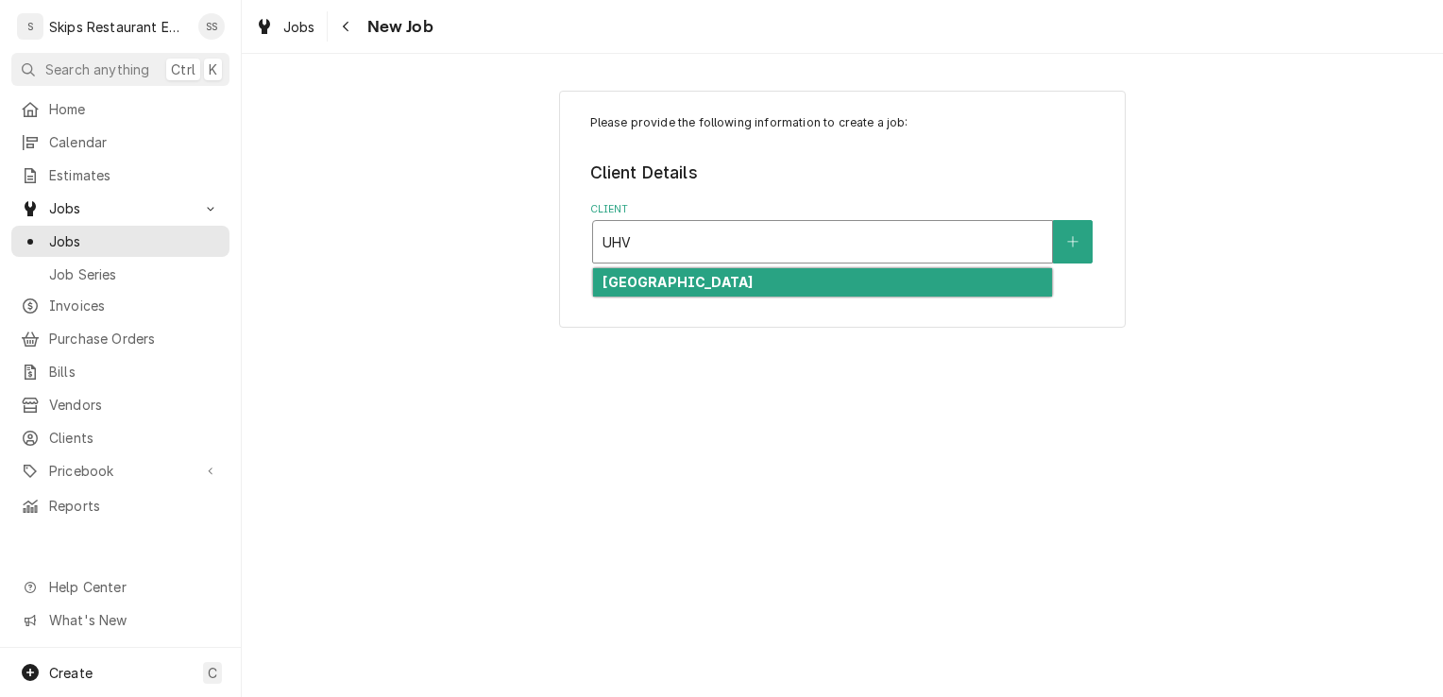
click at [712, 280] on strong "[GEOGRAPHIC_DATA]" at bounding box center [677, 282] width 150 height 16
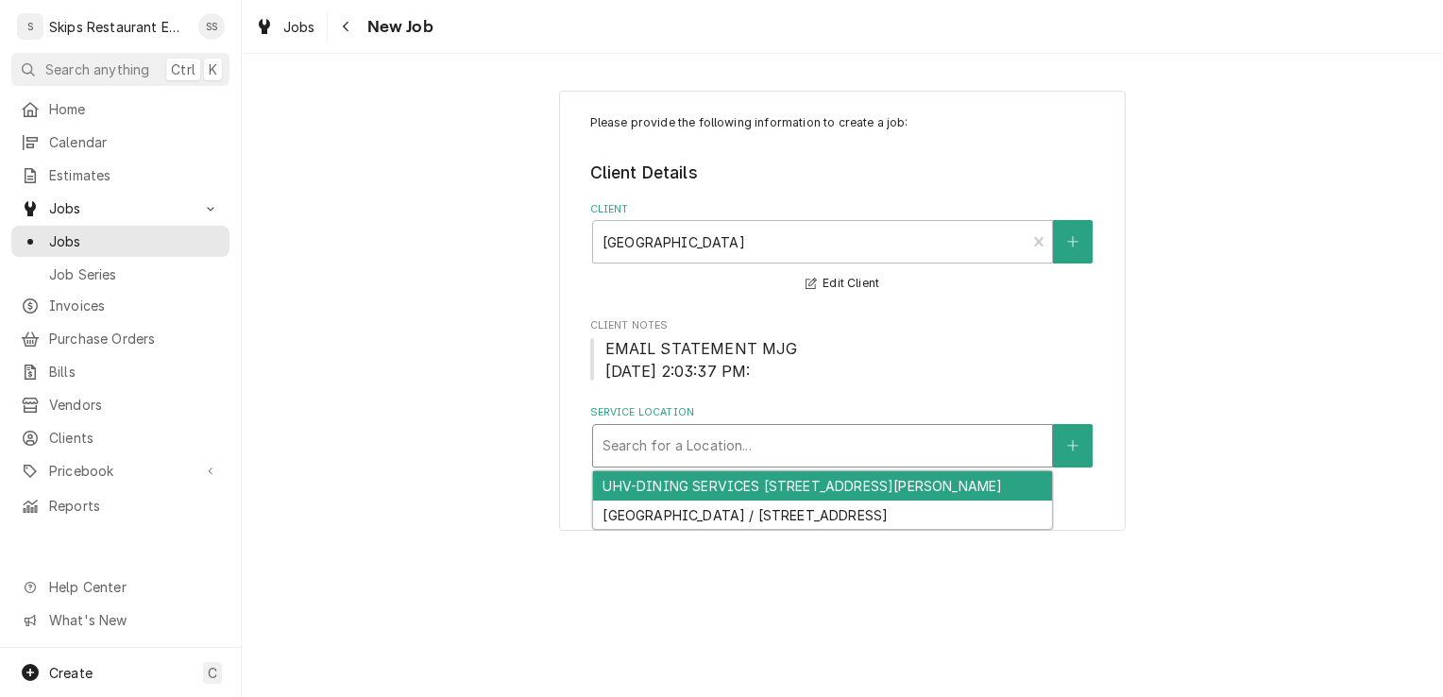
click at [676, 451] on div "Service Location" at bounding box center [822, 446] width 440 height 34
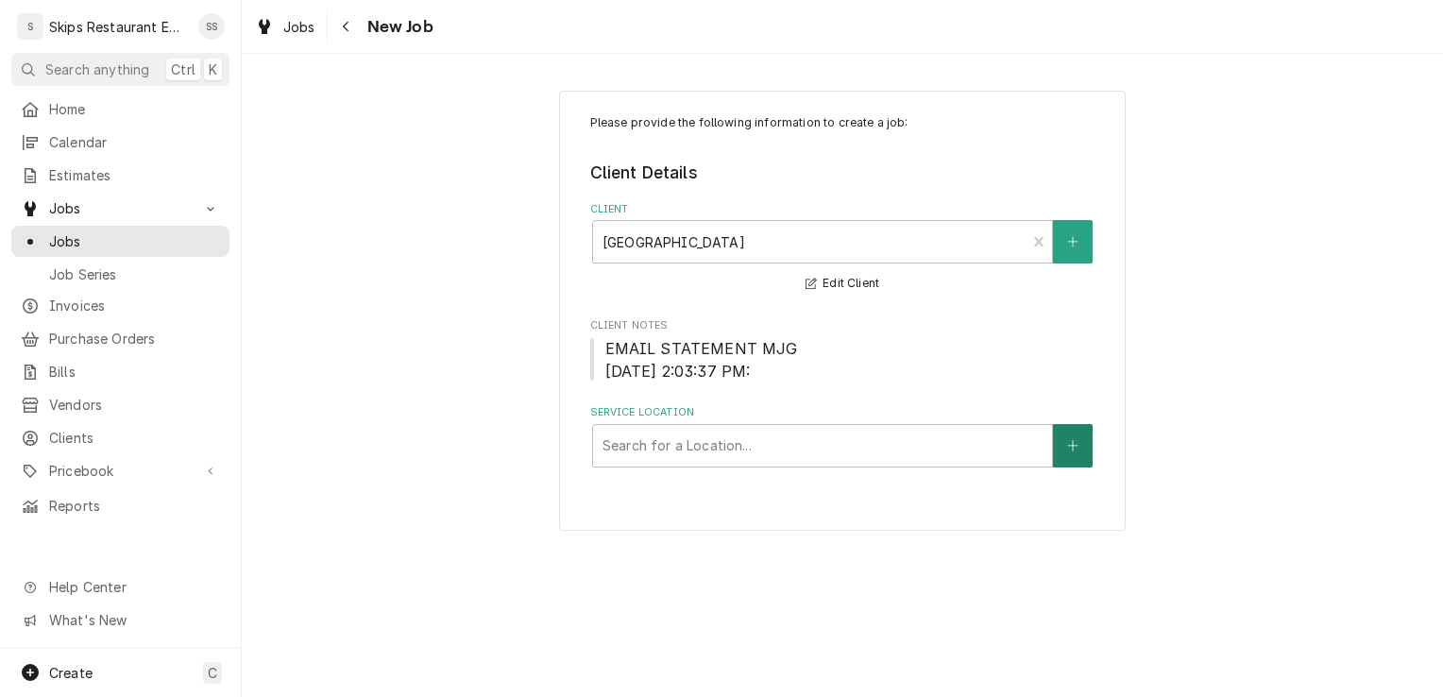
click at [1069, 449] on icon "Create New Location" at bounding box center [1072, 445] width 11 height 13
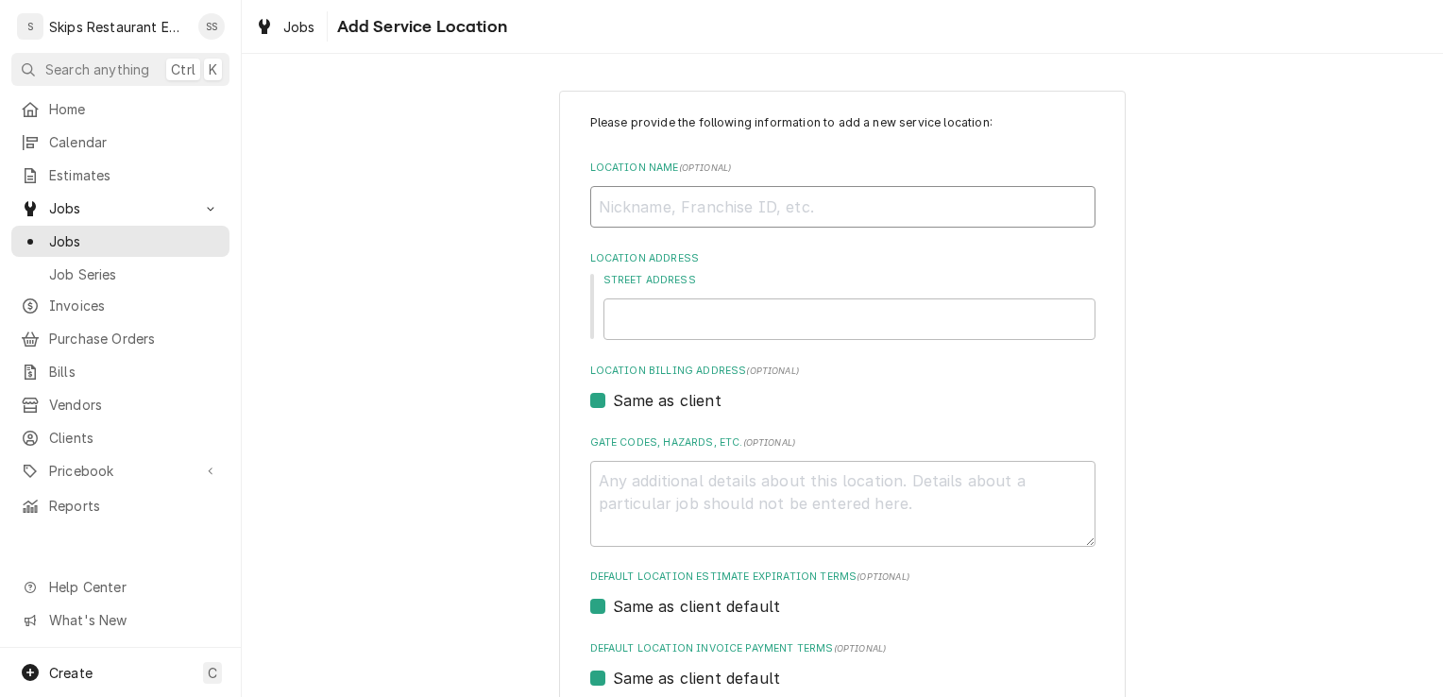
click at [616, 205] on input "Location Name ( optional )" at bounding box center [842, 207] width 505 height 42
type textarea "x"
type input "C"
type textarea "x"
type input "Co"
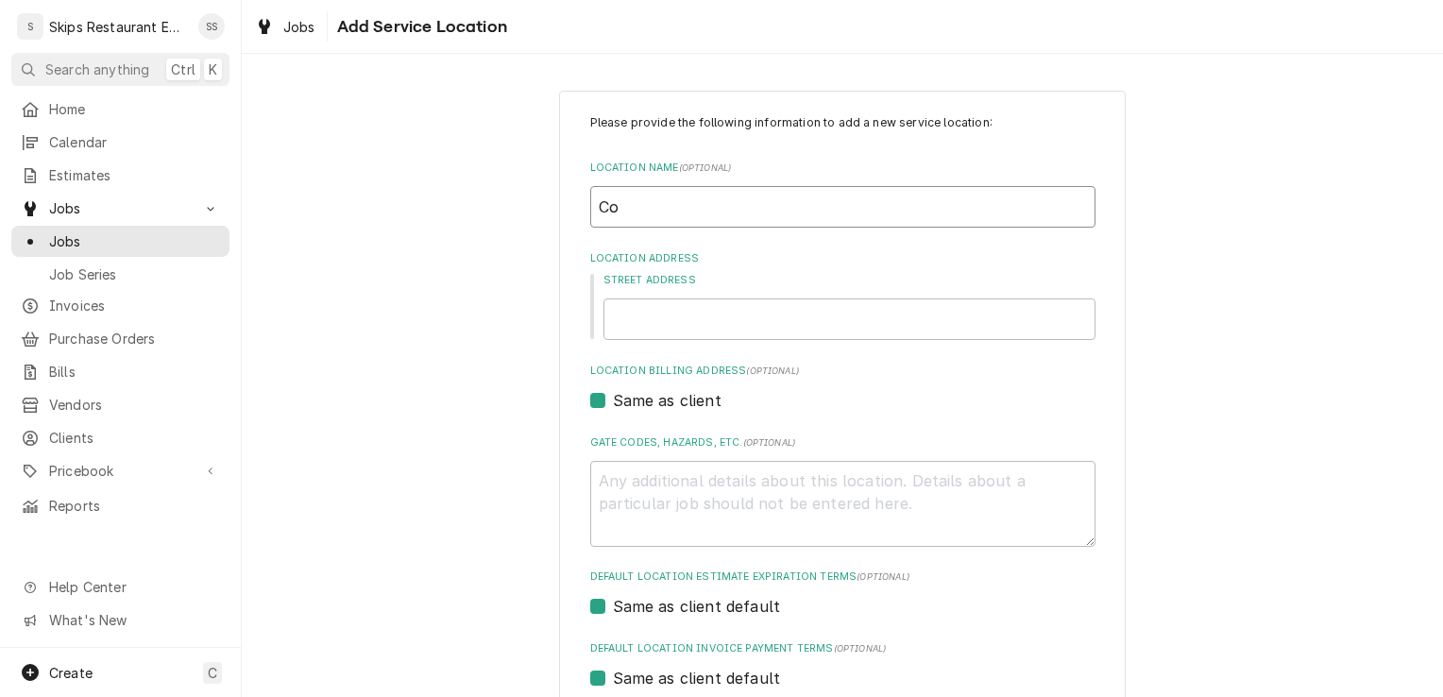
type textarea "x"
type input "Com"
type textarea "x"
type input "Comm"
type textarea "x"
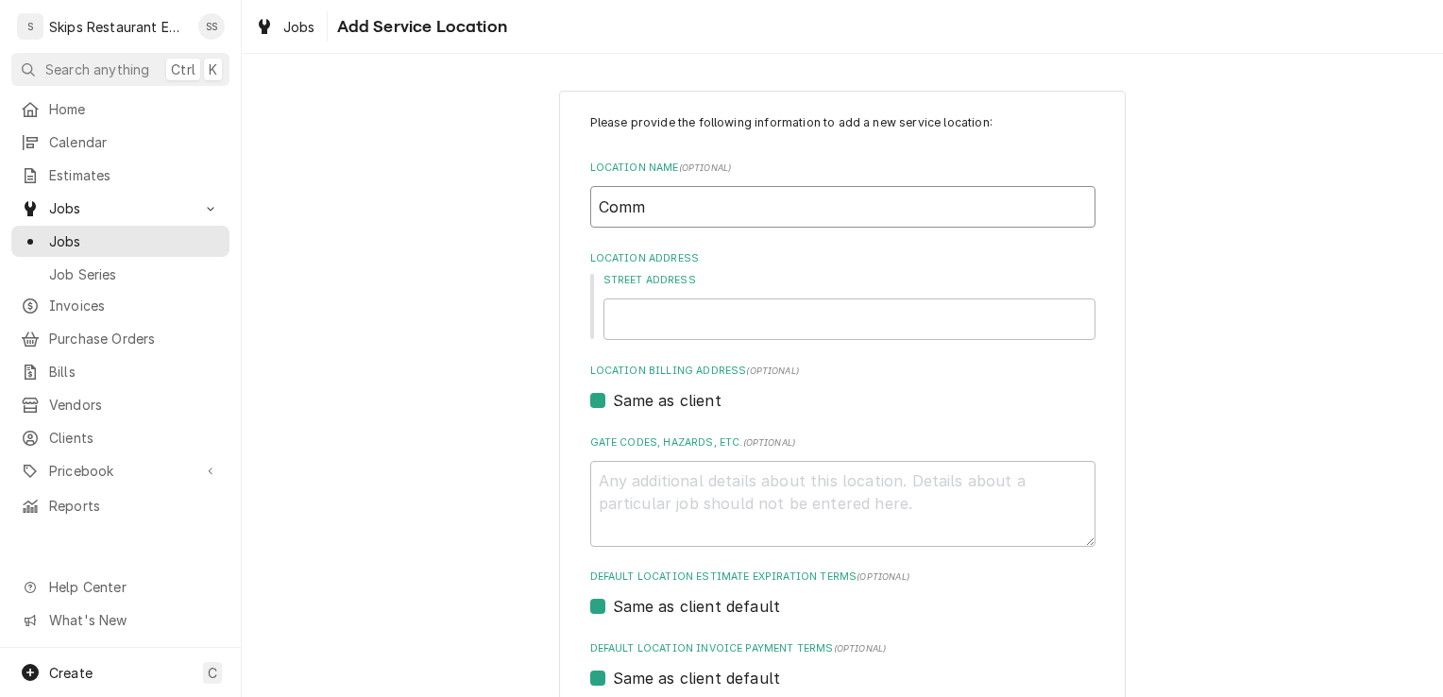
type input "Commo"
type textarea "x"
type input "Common"
type textarea "x"
type input "Commons"
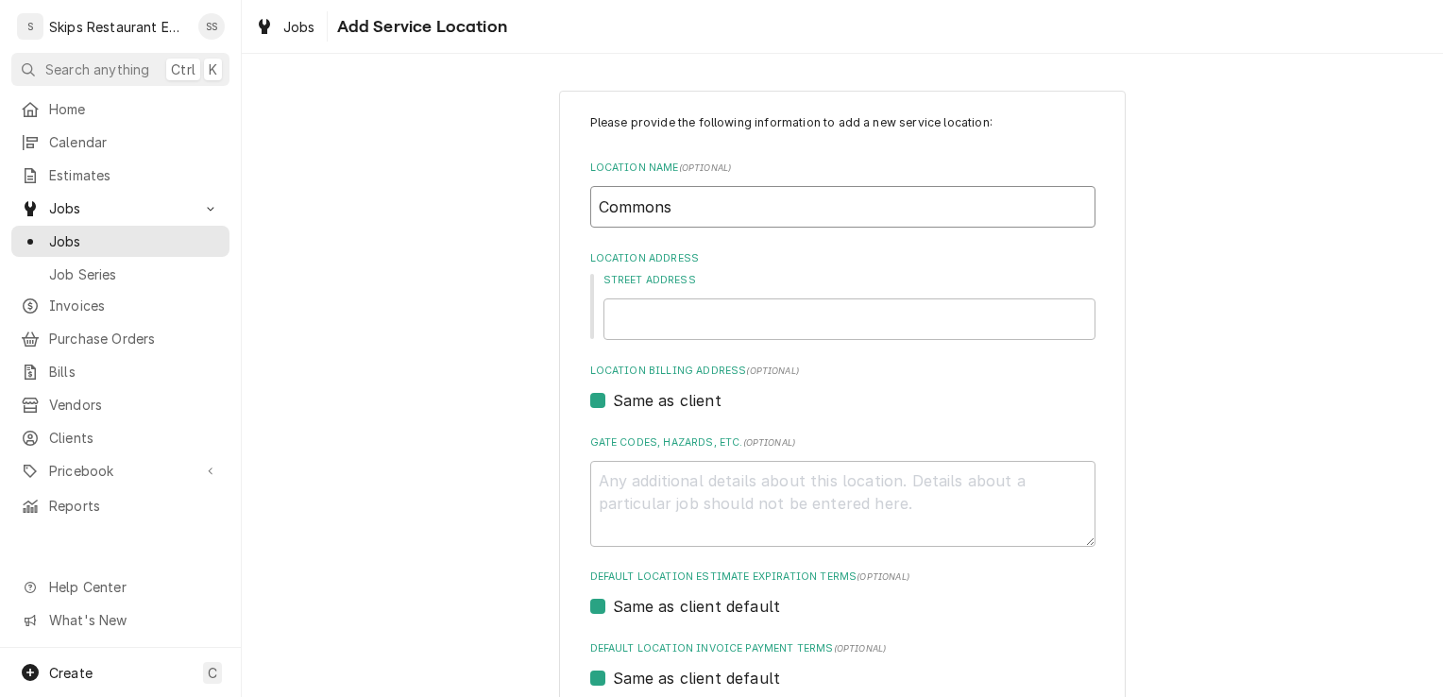
type textarea "x"
type input "Commons"
type textarea "x"
type input "Commons A"
type textarea "x"
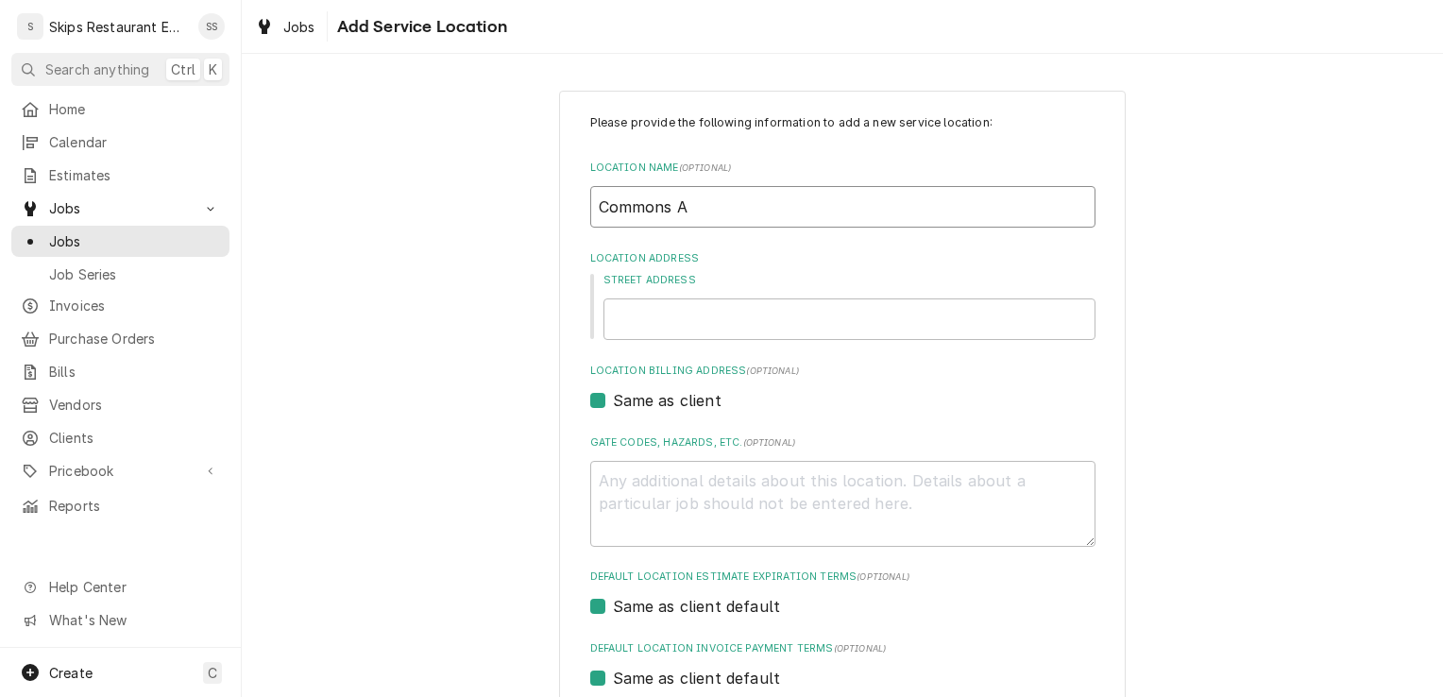
type input "Commons Ar"
type textarea "x"
type input "Commons Are"
type textarea "x"
type input "Commons Area"
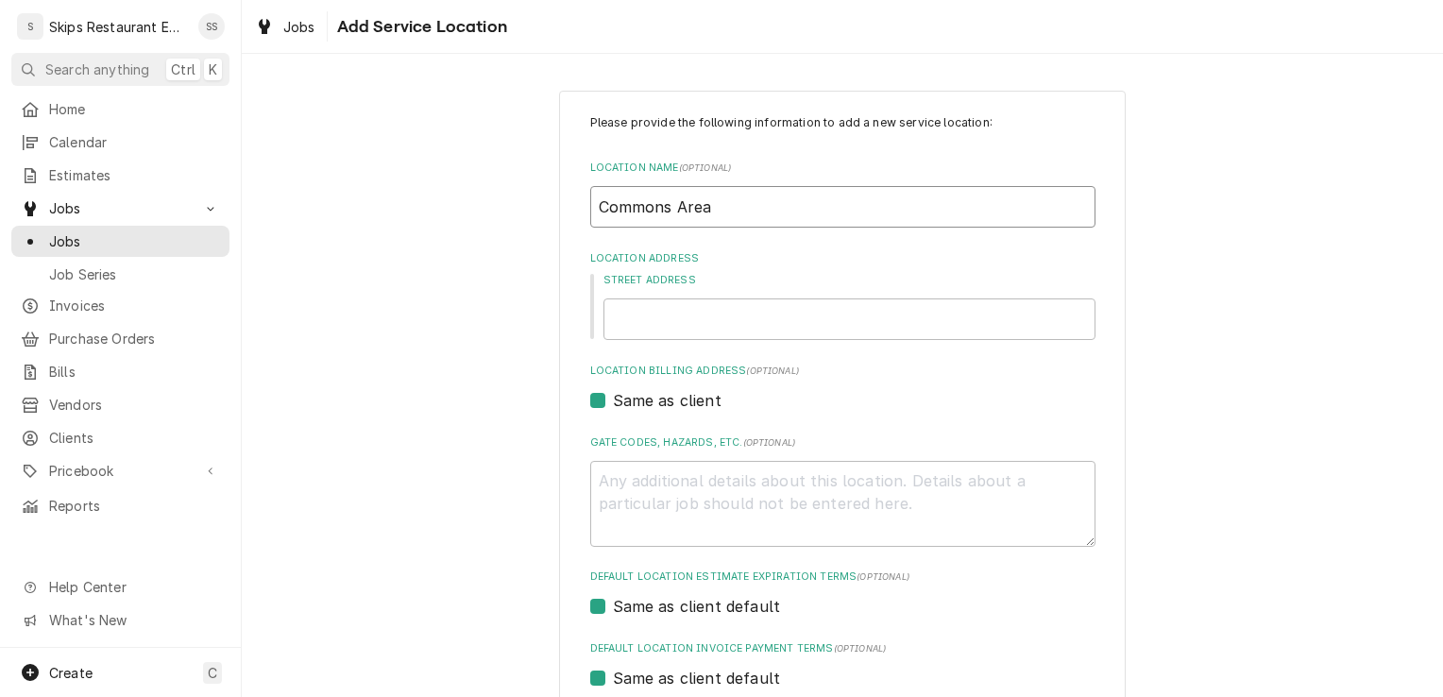
type textarea "x"
type input "Commons Area"
click at [619, 324] on input "Street Address" at bounding box center [849, 319] width 492 height 42
type textarea "x"
type input "3"
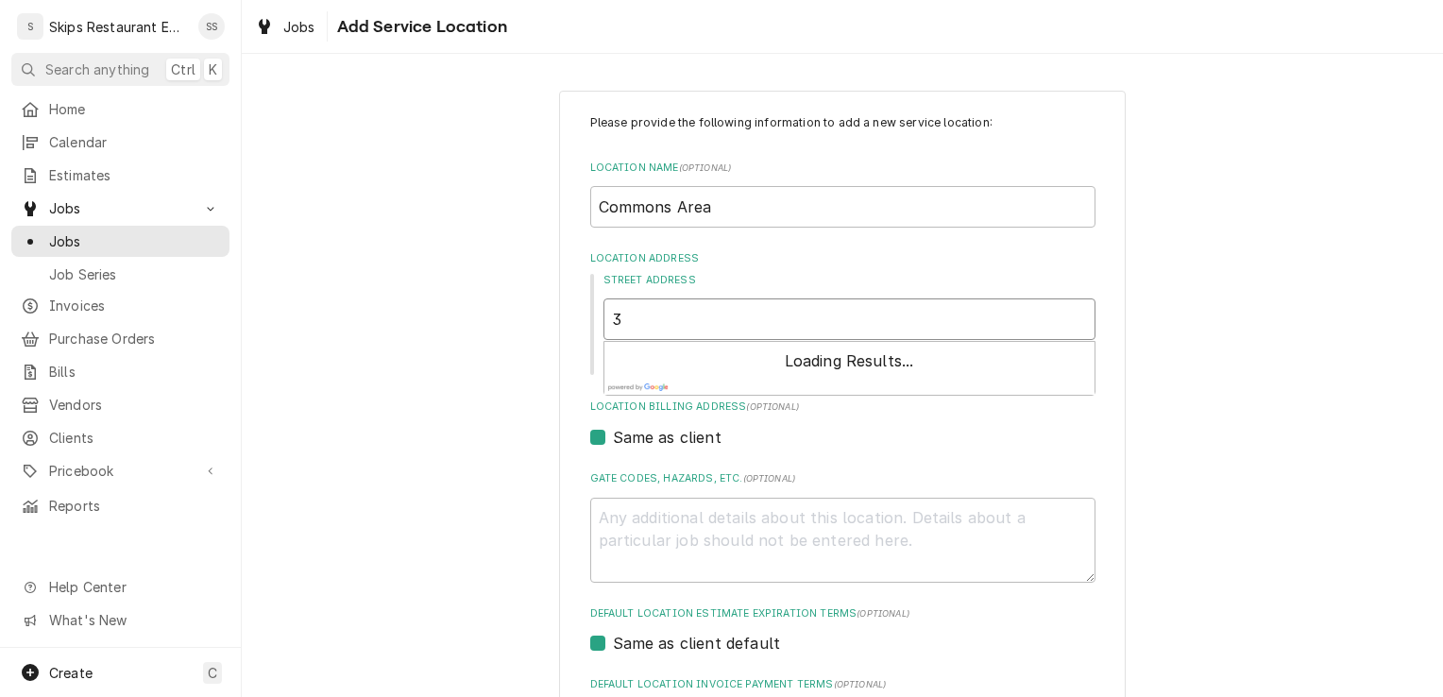
type textarea "x"
type input "30"
type textarea "x"
type input "300"
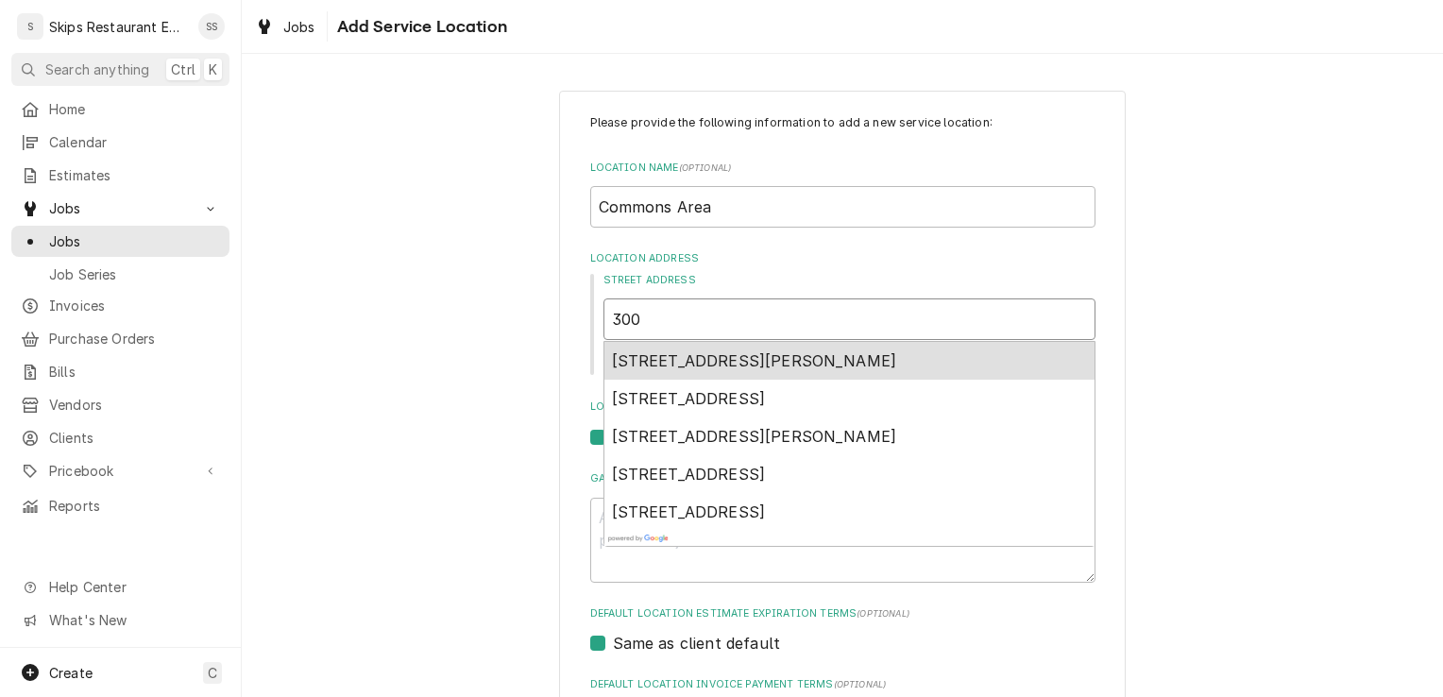
type textarea "x"
type input "3006"
type textarea "x"
type input "3006"
type textarea "x"
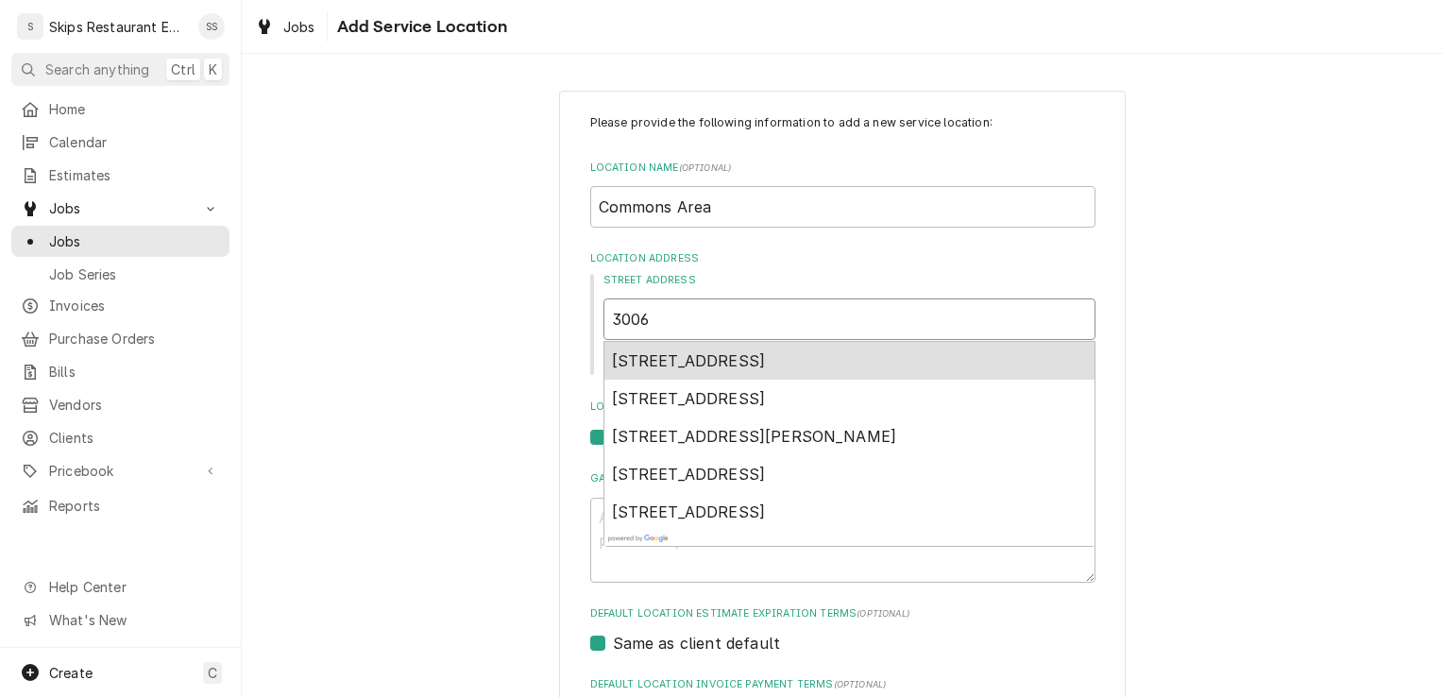
type input "3006 N"
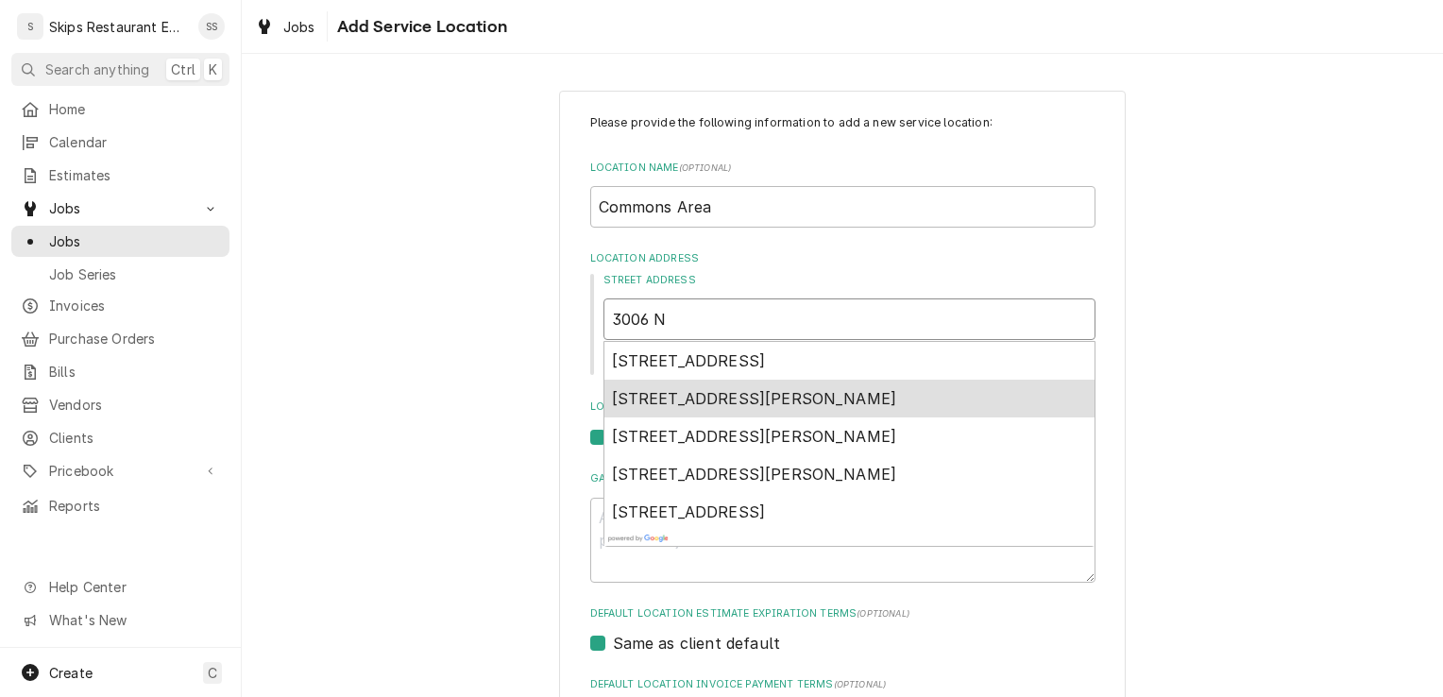
click at [687, 404] on span "3006 North Ben Wilson Street, Victoria, TX, USA" at bounding box center [754, 398] width 285 height 19
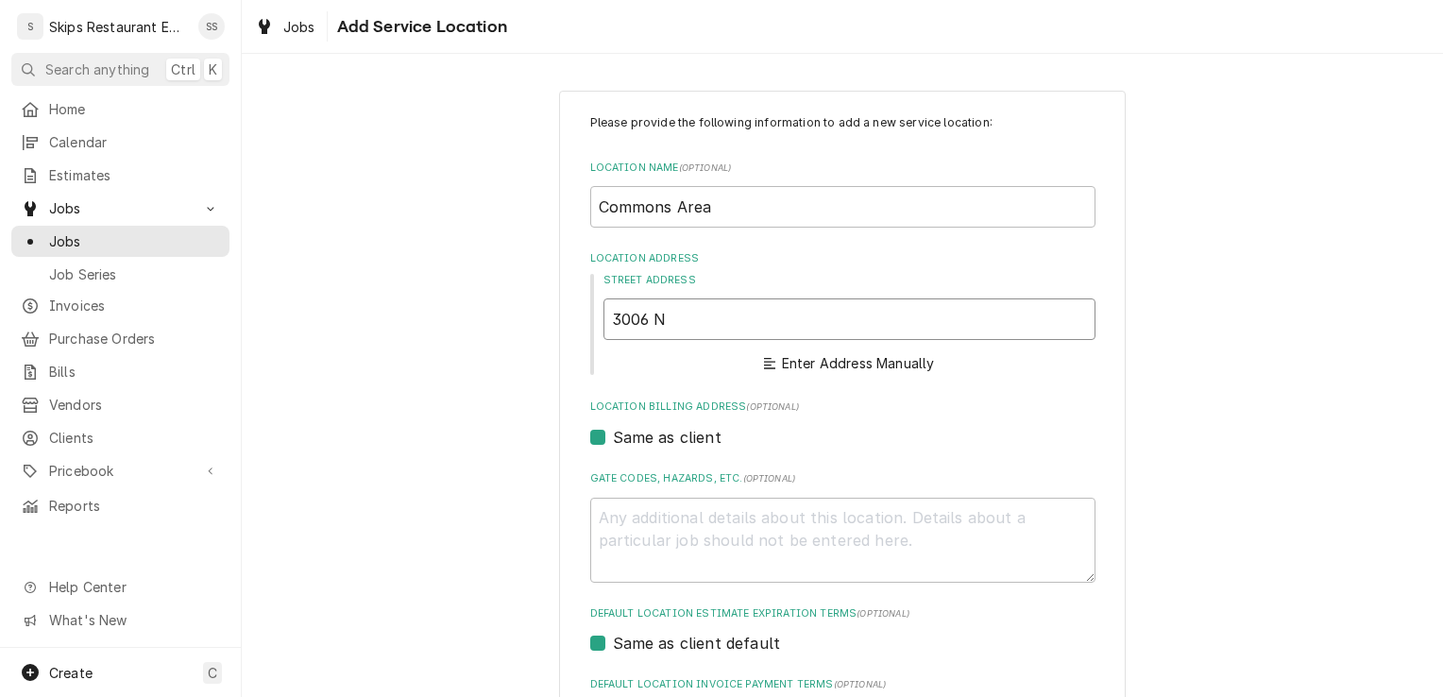
type textarea "x"
type input "3006 N Ben Wilson St"
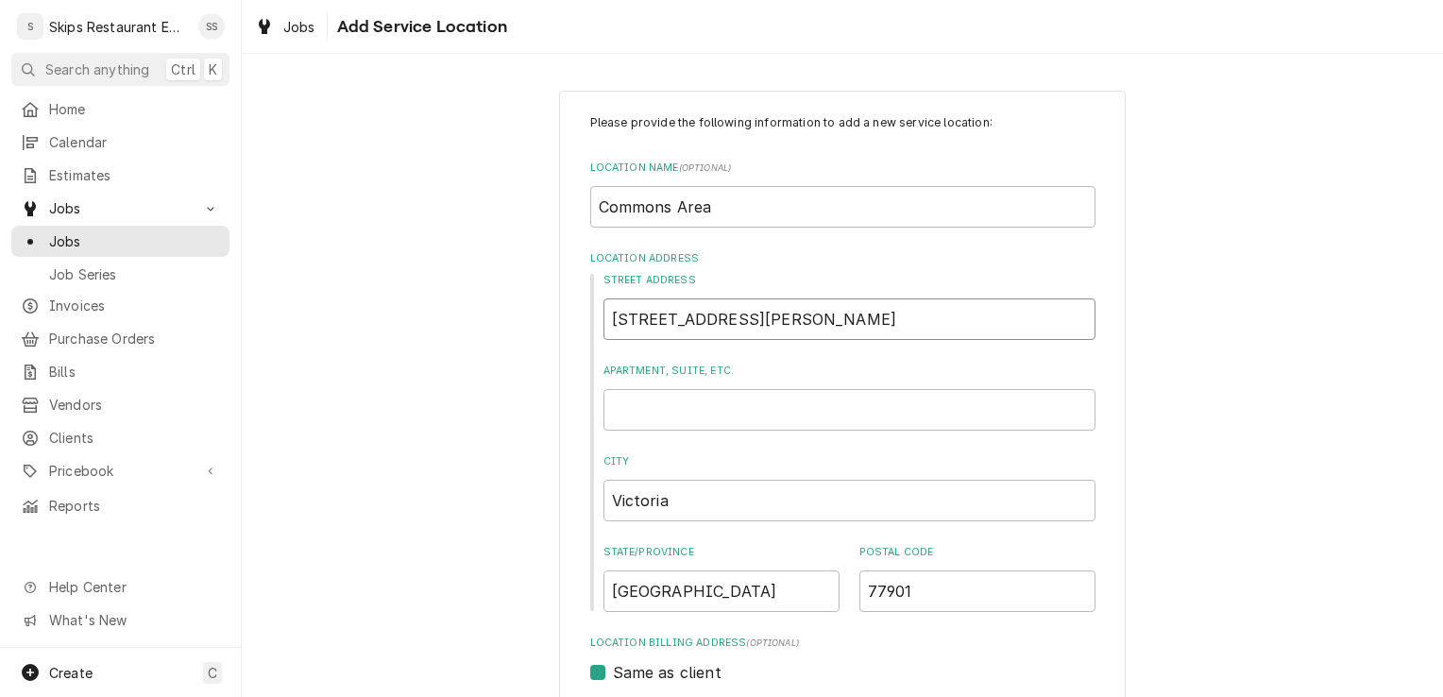
type textarea "x"
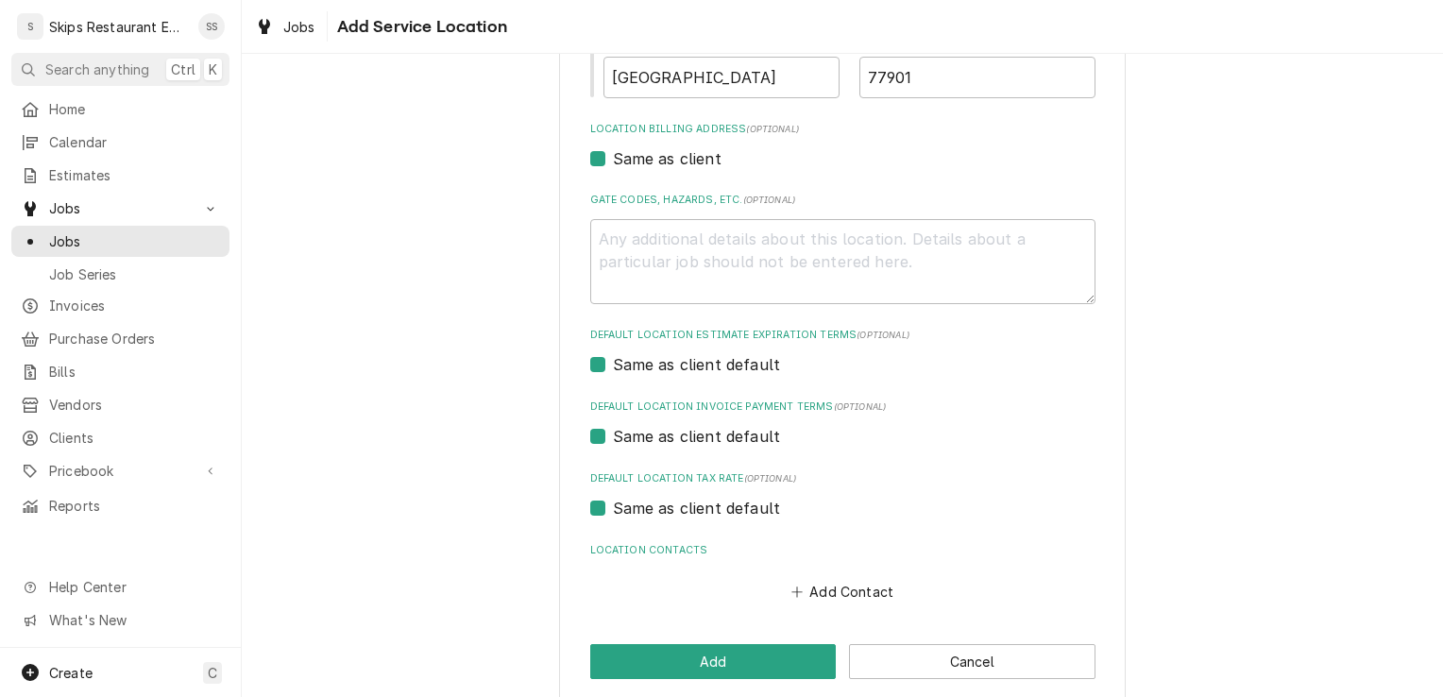
scroll to position [536, 0]
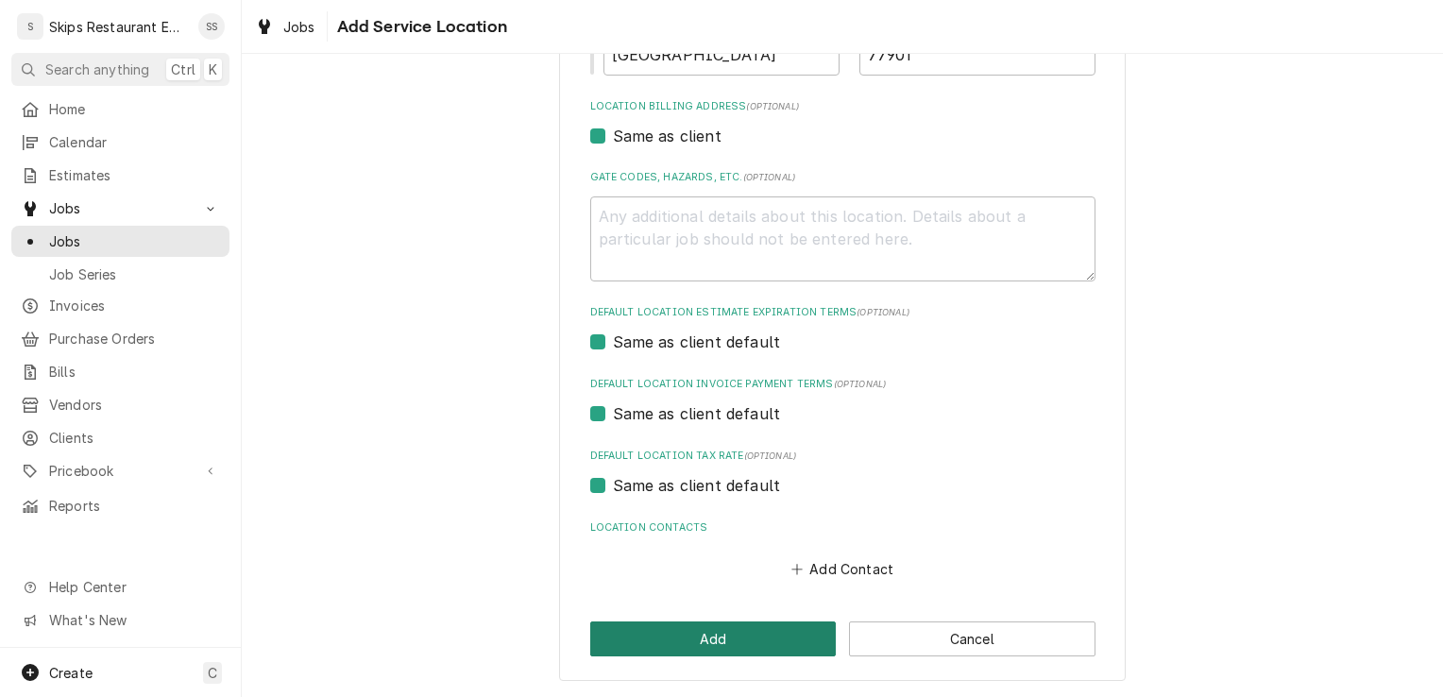
type input "3006 N Ben Wilson St"
click at [674, 651] on button "Add" at bounding box center [713, 638] width 246 height 35
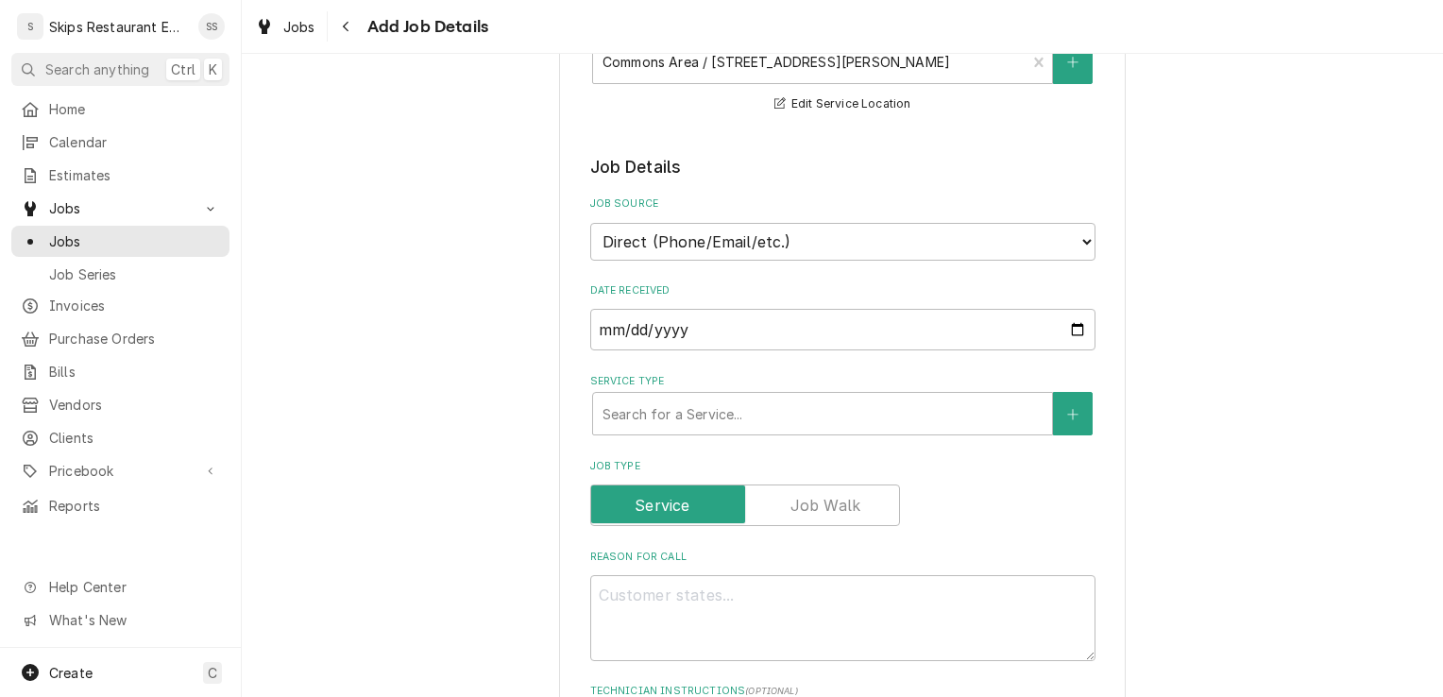
scroll to position [387, 0]
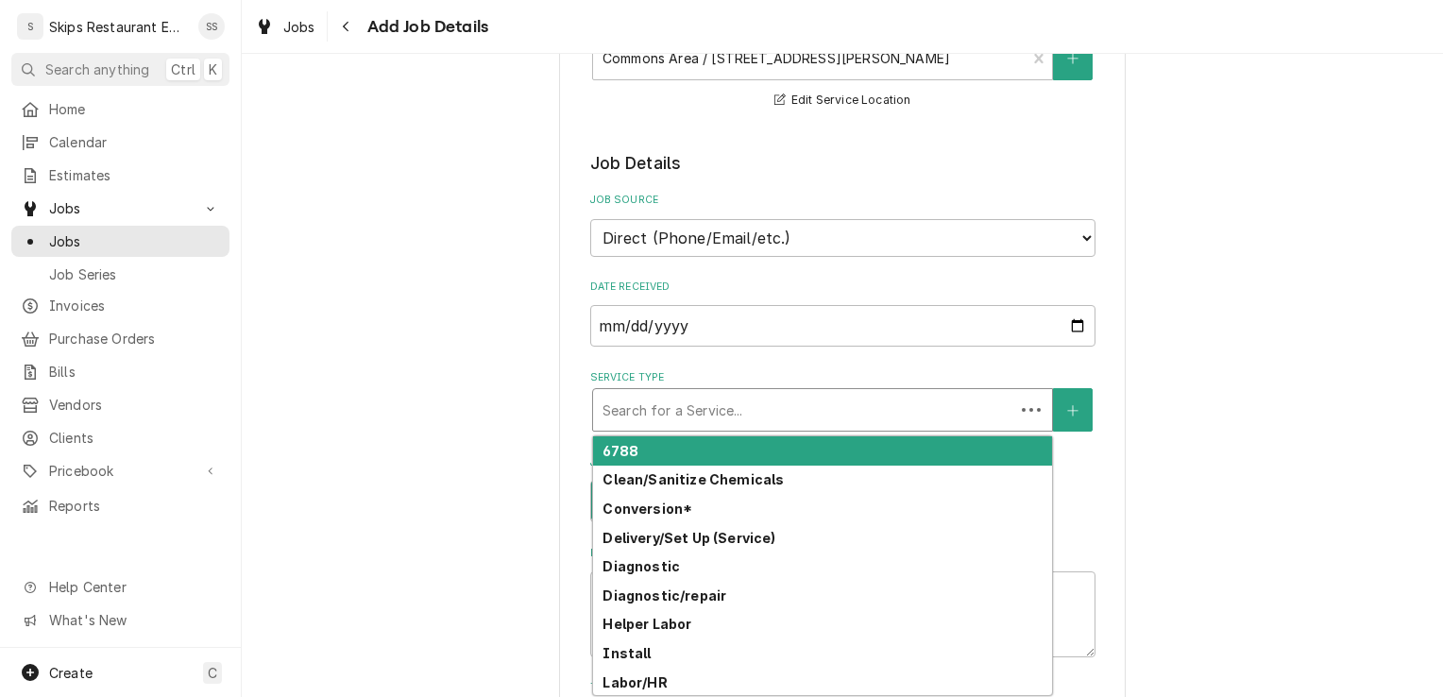
click at [801, 412] on div "Service Type" at bounding box center [803, 410] width 402 height 34
type textarea "x"
type input "L"
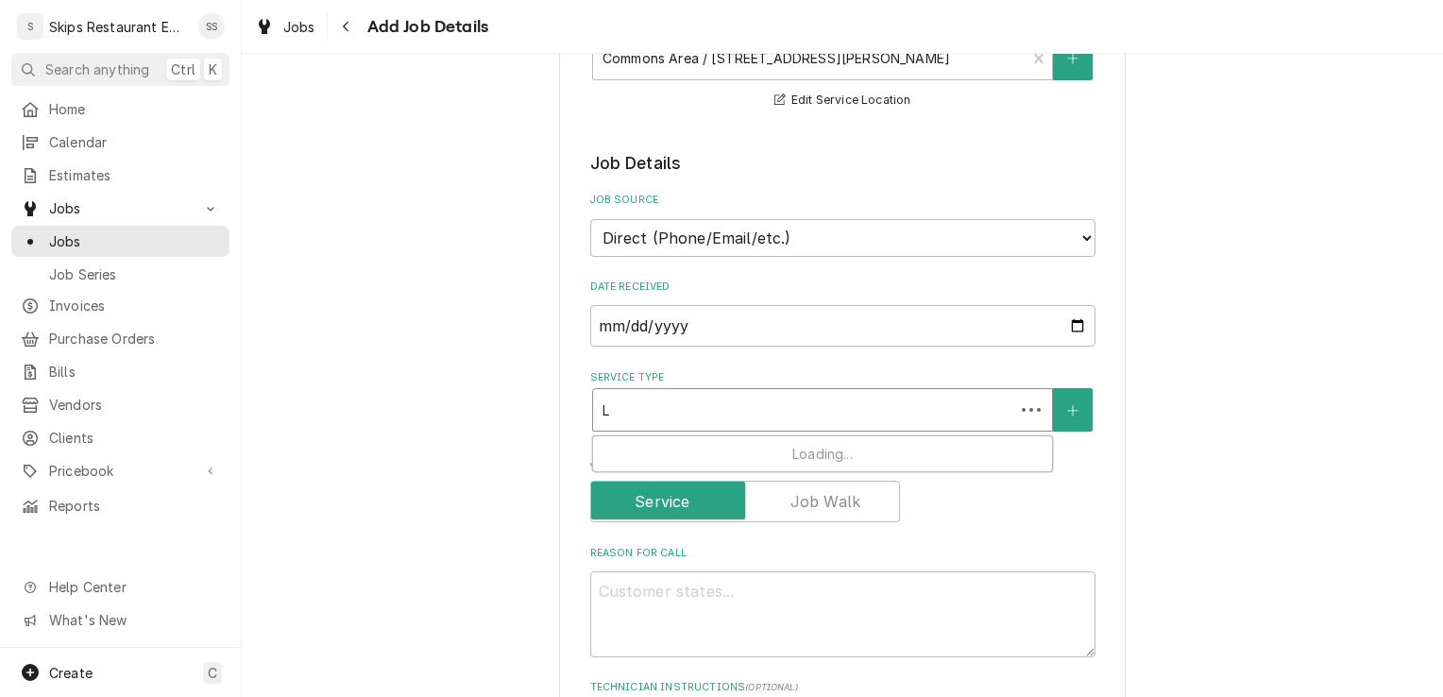
type textarea "x"
type input "La"
type textarea "x"
type input "Lab"
type textarea "x"
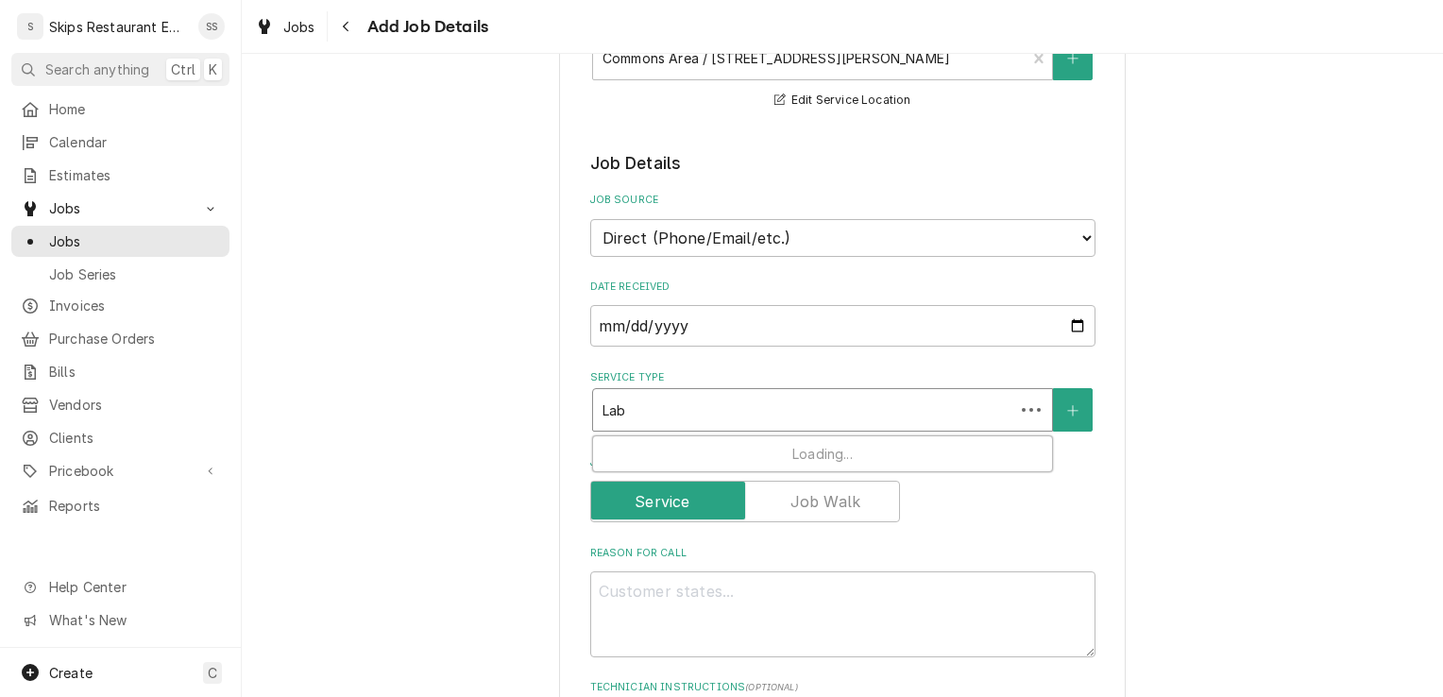
type input "Labo"
type textarea "x"
type input "Labor"
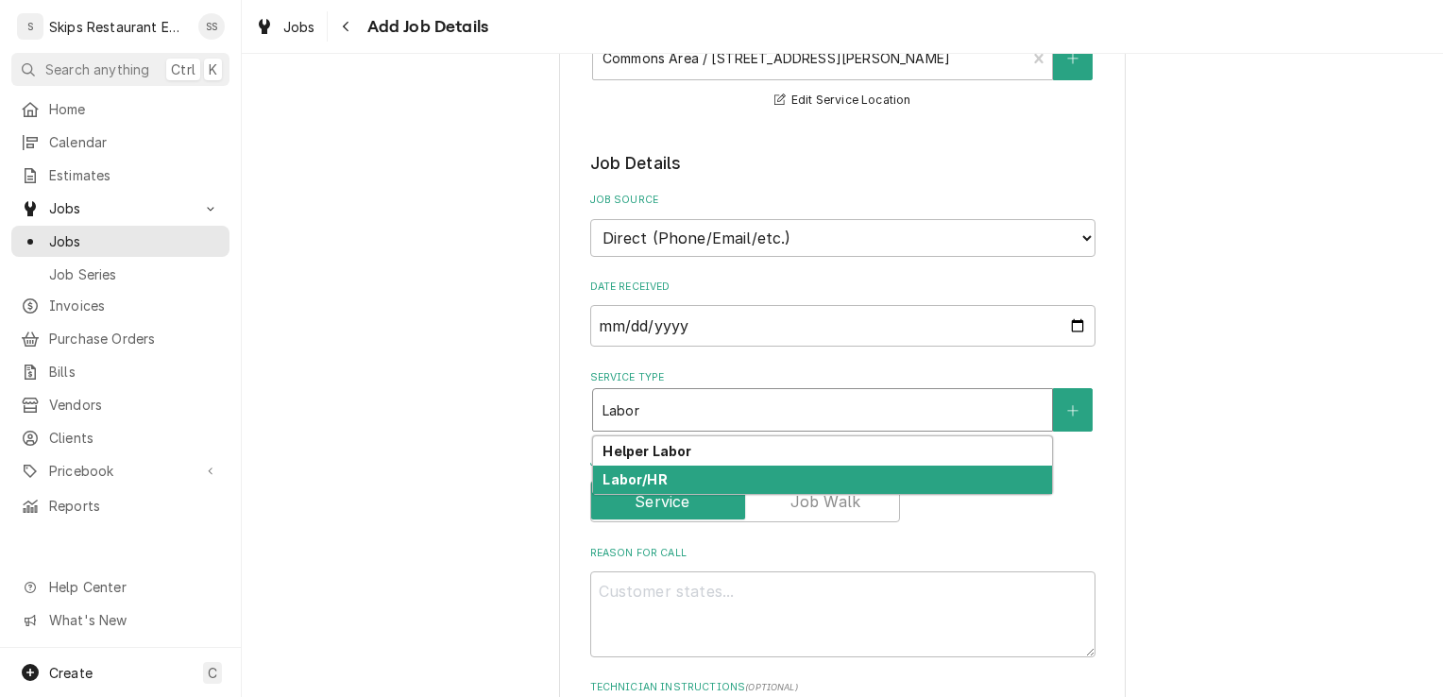
click at [618, 479] on strong "Labor/HR" at bounding box center [634, 479] width 64 height 16
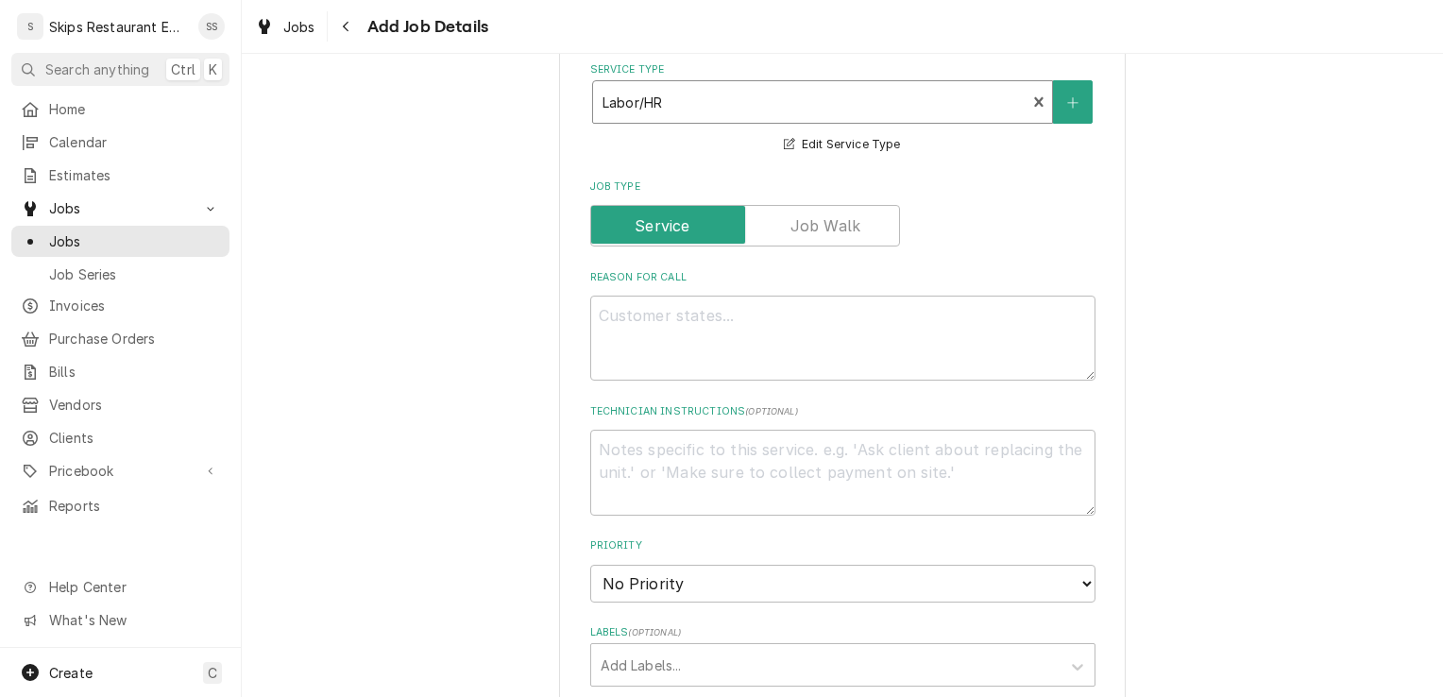
scroll to position [709, 0]
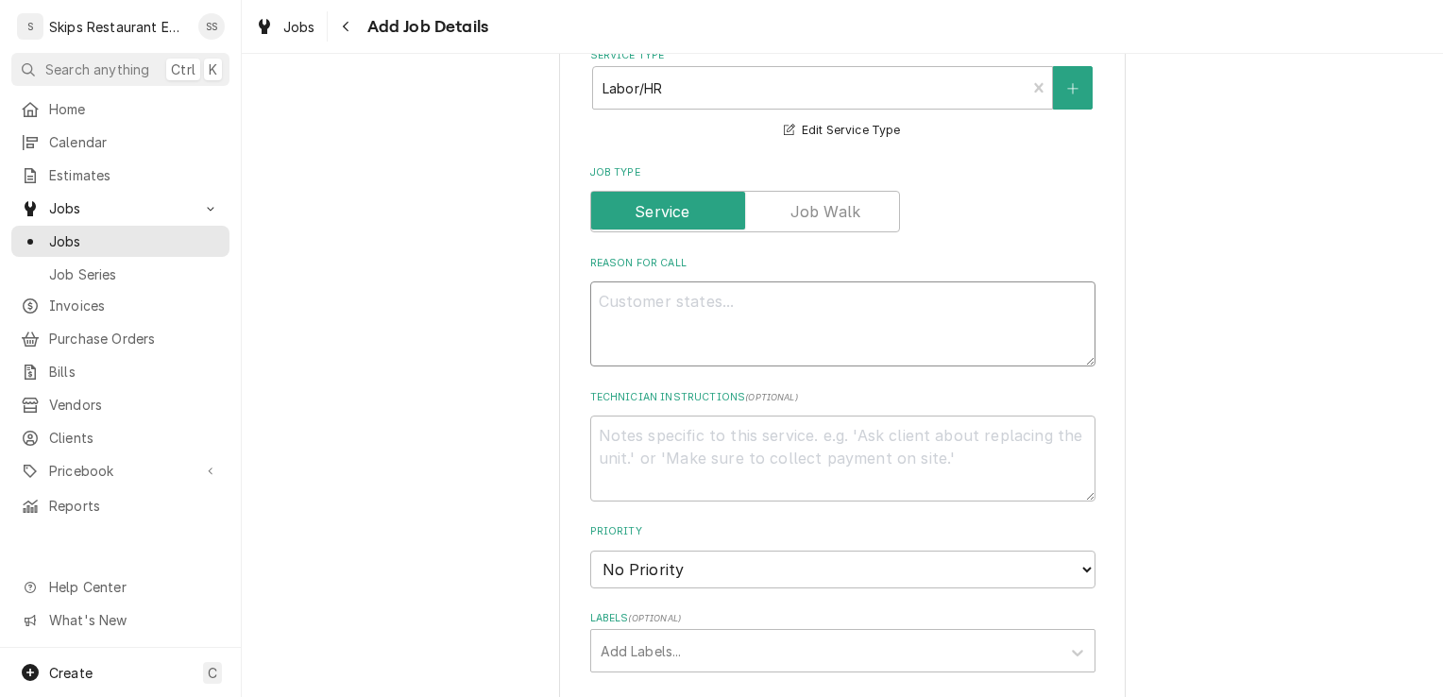
click at [620, 298] on textarea "Reason For Call" at bounding box center [842, 323] width 505 height 85
type textarea "x"
type textarea "O"
type textarea "x"
type textarea "Op"
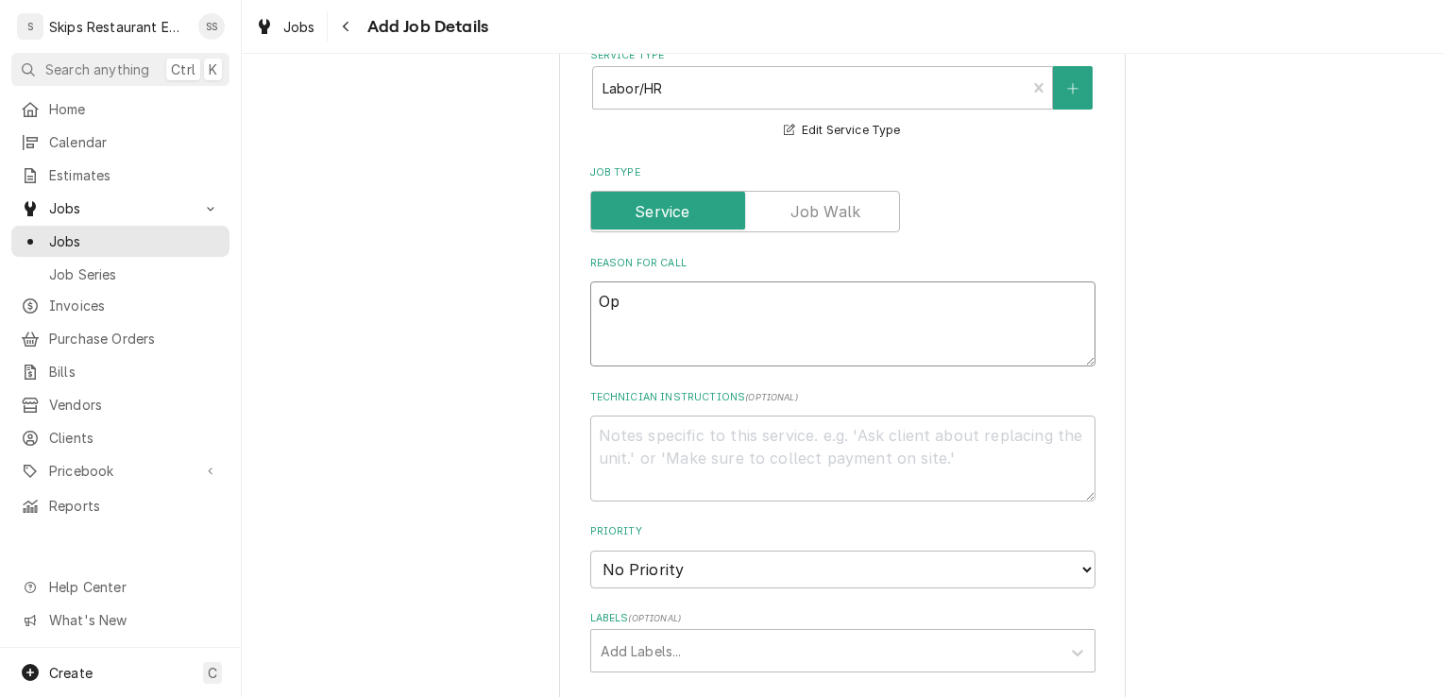
type textarea "x"
type textarea "Ope"
type textarea "x"
type textarea "Open"
type textarea "x"
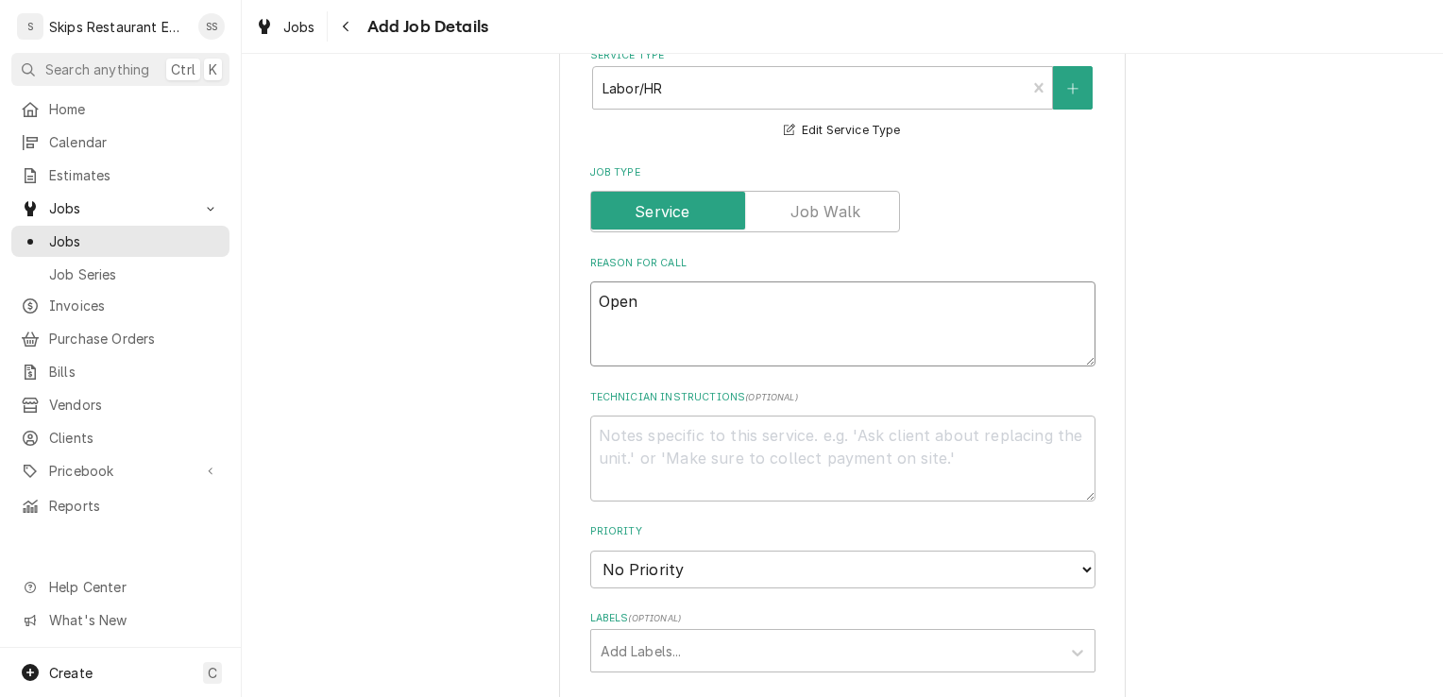
type textarea "Open"
type textarea "x"
type textarea "Open F"
type textarea "x"
type textarea "Open Fa"
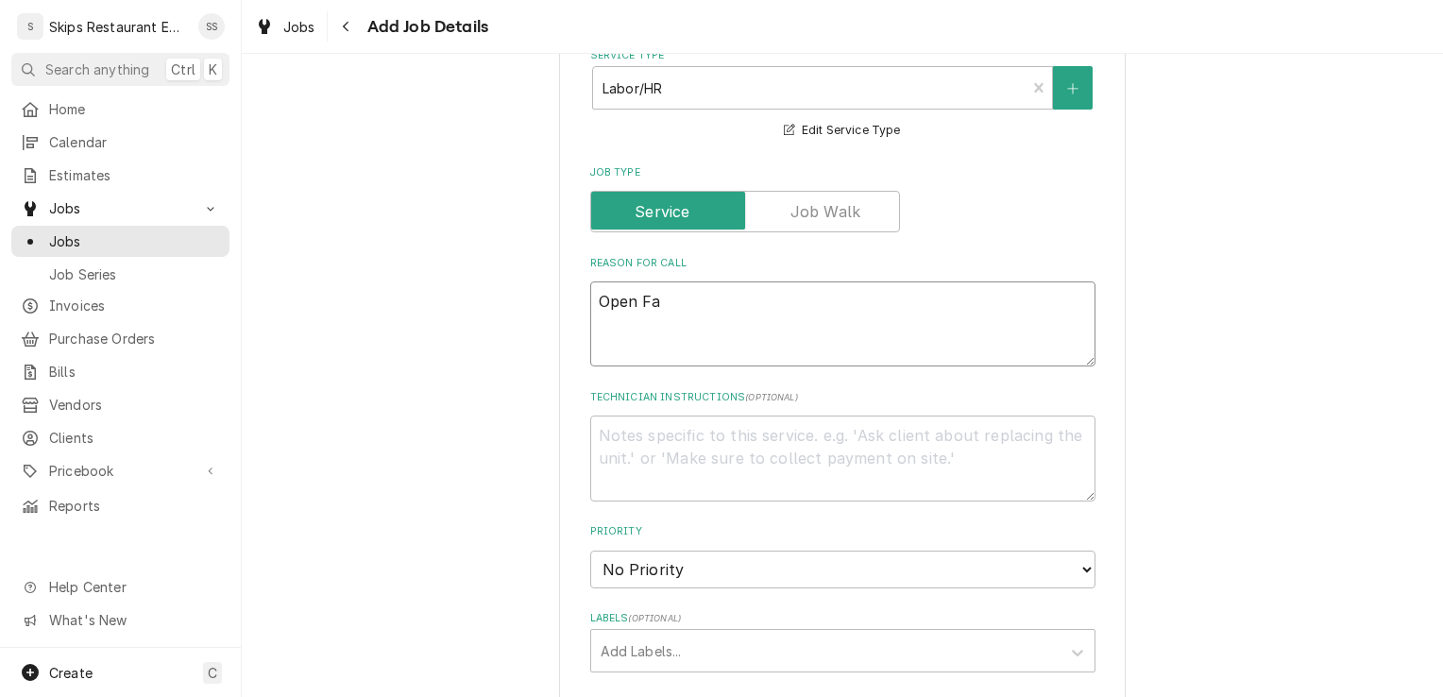
type textarea "x"
type textarea "Open Fac"
type textarea "x"
type textarea "Open Face"
type textarea "x"
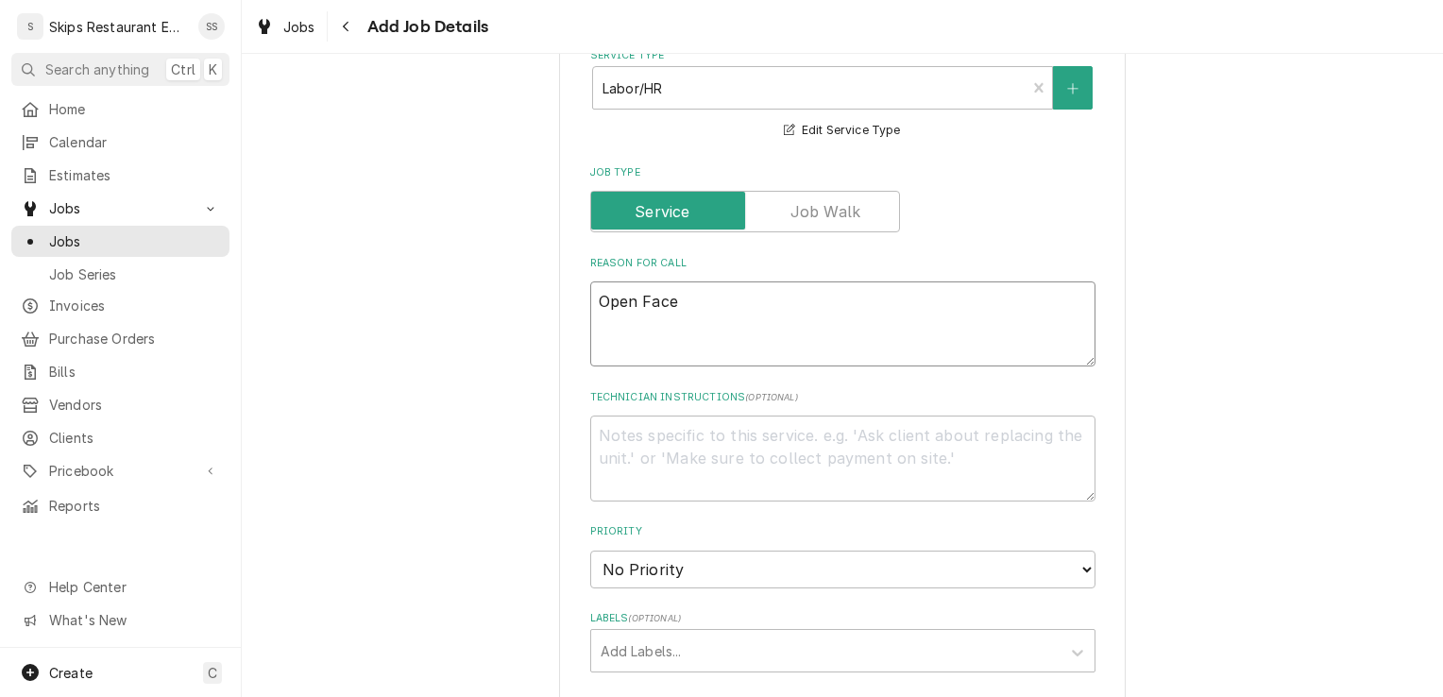
type textarea "Open Face"
type textarea "x"
type textarea "Open Face C"
type textarea "x"
type textarea "Open Face Co"
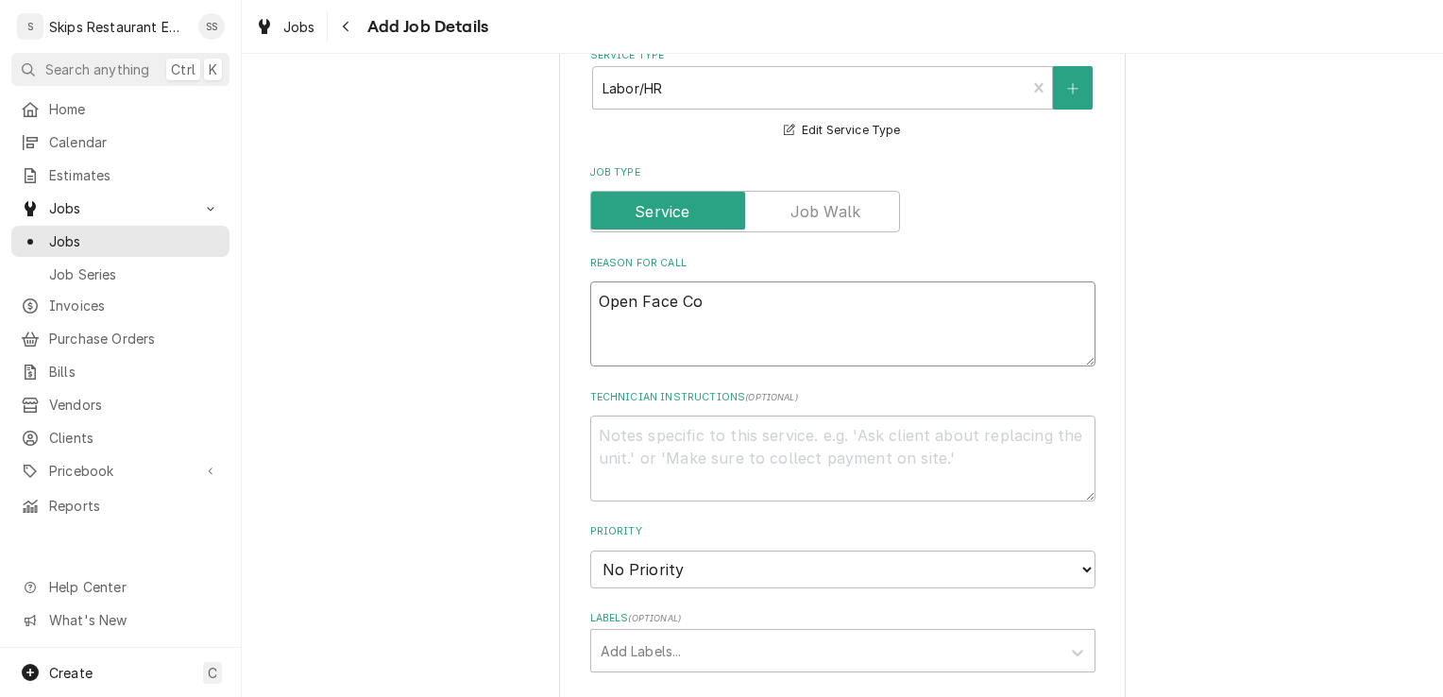
type textarea "x"
type textarea "Open Face Coo"
type textarea "x"
type textarea "Open Face Cool"
type textarea "x"
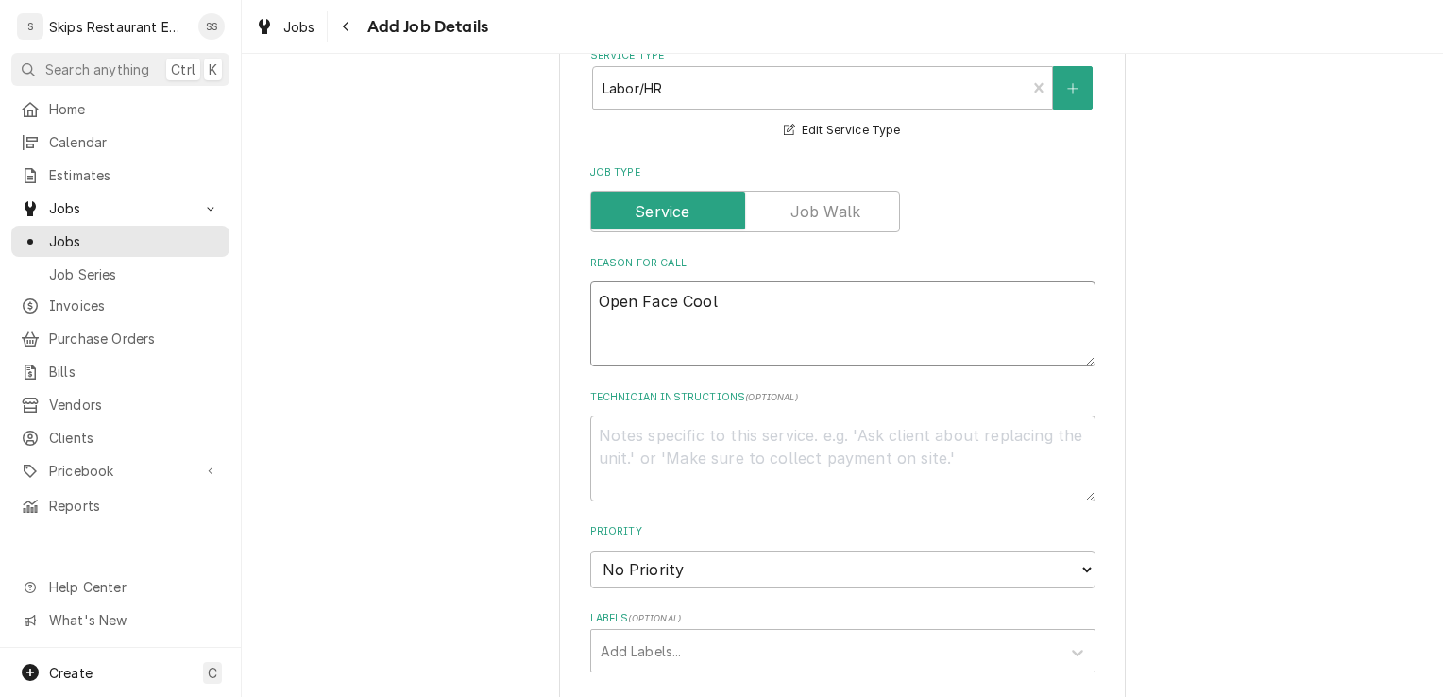
type textarea "Open Face Coole"
type textarea "x"
type textarea "Open Face Cooler"
type textarea "x"
type textarea "Open Face Cooler"
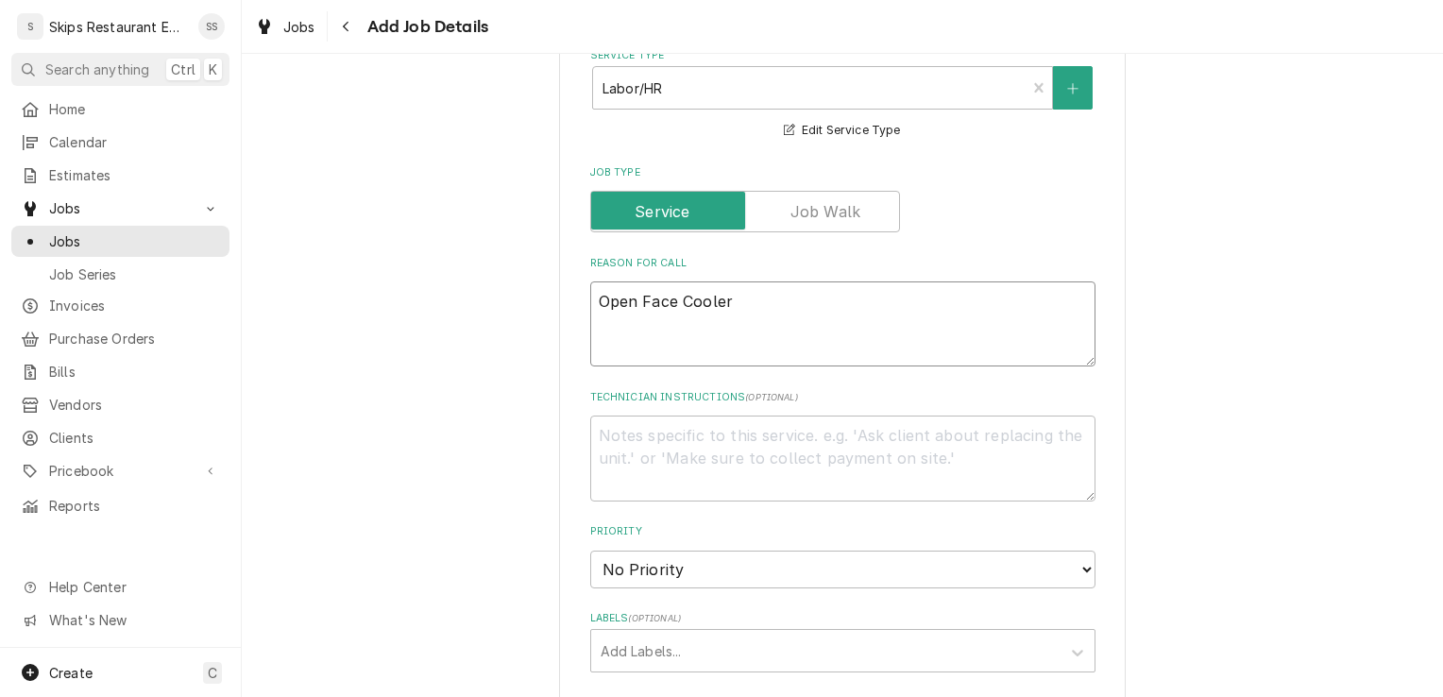
type textarea "x"
type textarea "Open Face Cooler -"
type textarea "x"
type textarea "Open Face Cooler -"
type textarea "x"
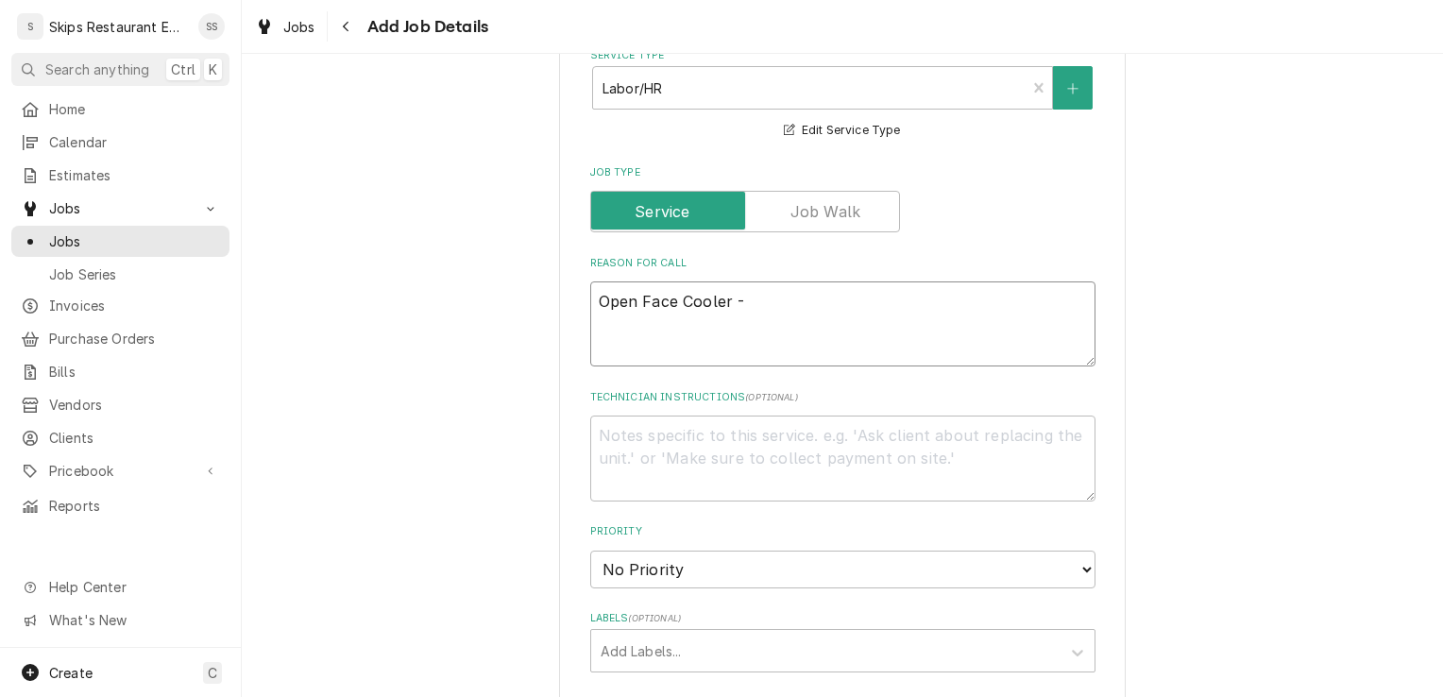
type textarea "Open Face Cooler - n"
type textarea "x"
type textarea "Open Face Cooler - no"
type textarea "x"
type textarea "Open Face Cooler - not"
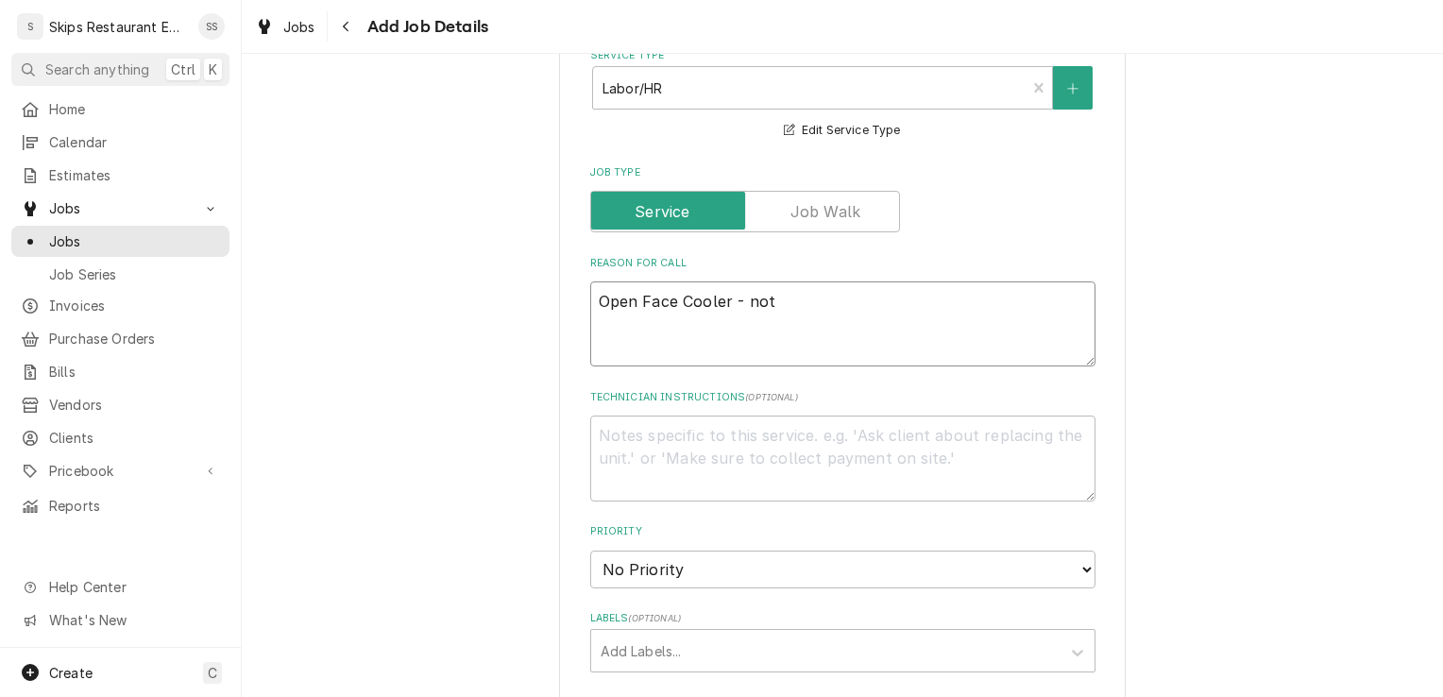
type textarea "x"
type textarea "Open Face Cooler - not"
type textarea "x"
type textarea "Open Face Cooler - not c"
type textarea "x"
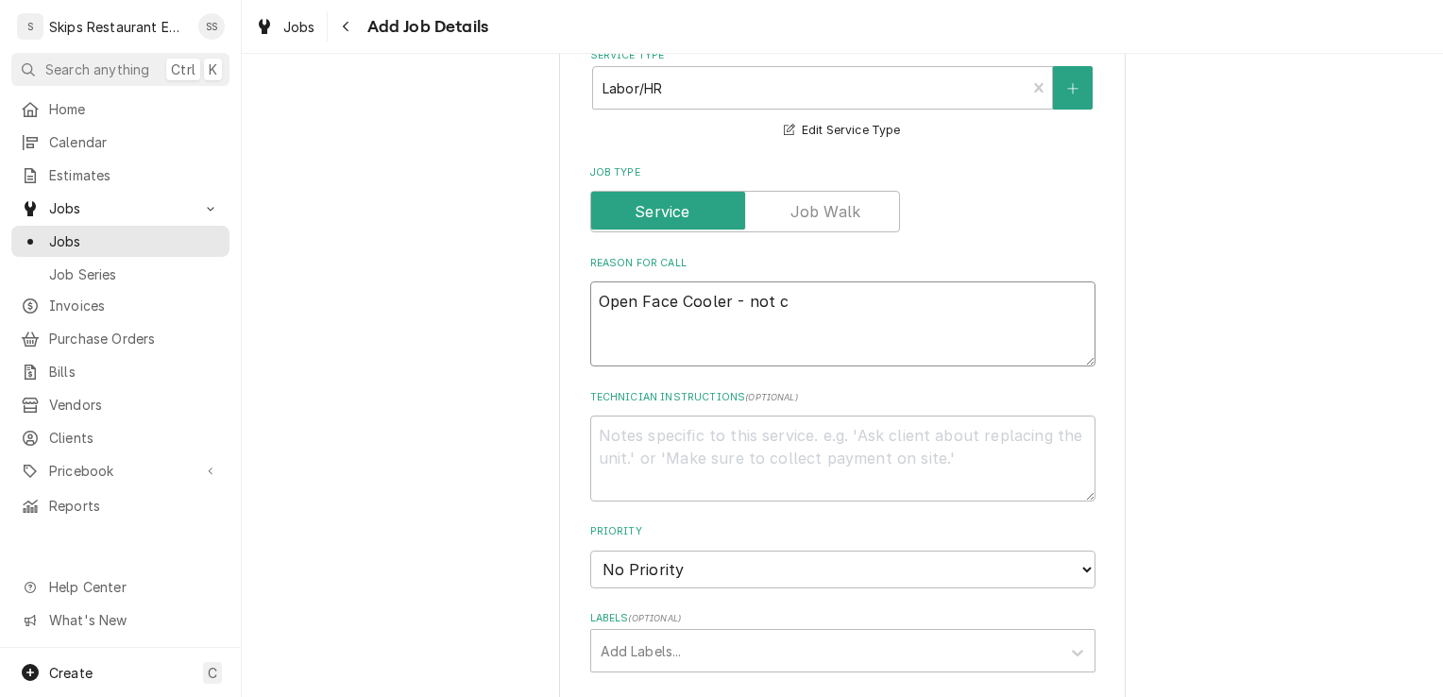
type textarea "Open Face Cooler - not co"
type textarea "x"
type textarea "Open Face Cooler - not coo"
type textarea "x"
type textarea "Open Face Cooler - not cool"
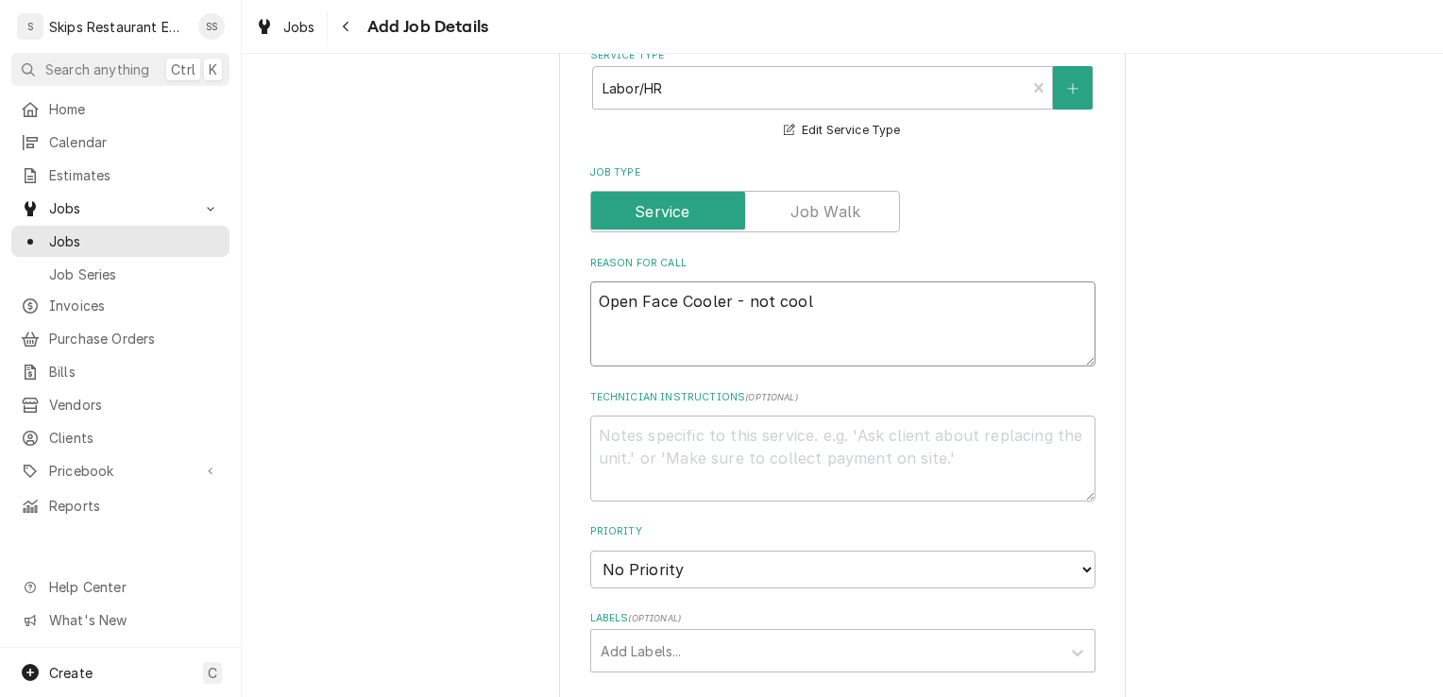
type textarea "x"
type textarea "Open Face Cooler - not cooli"
type textarea "x"
type textarea "Open Face Cooler - not coolin"
type textarea "x"
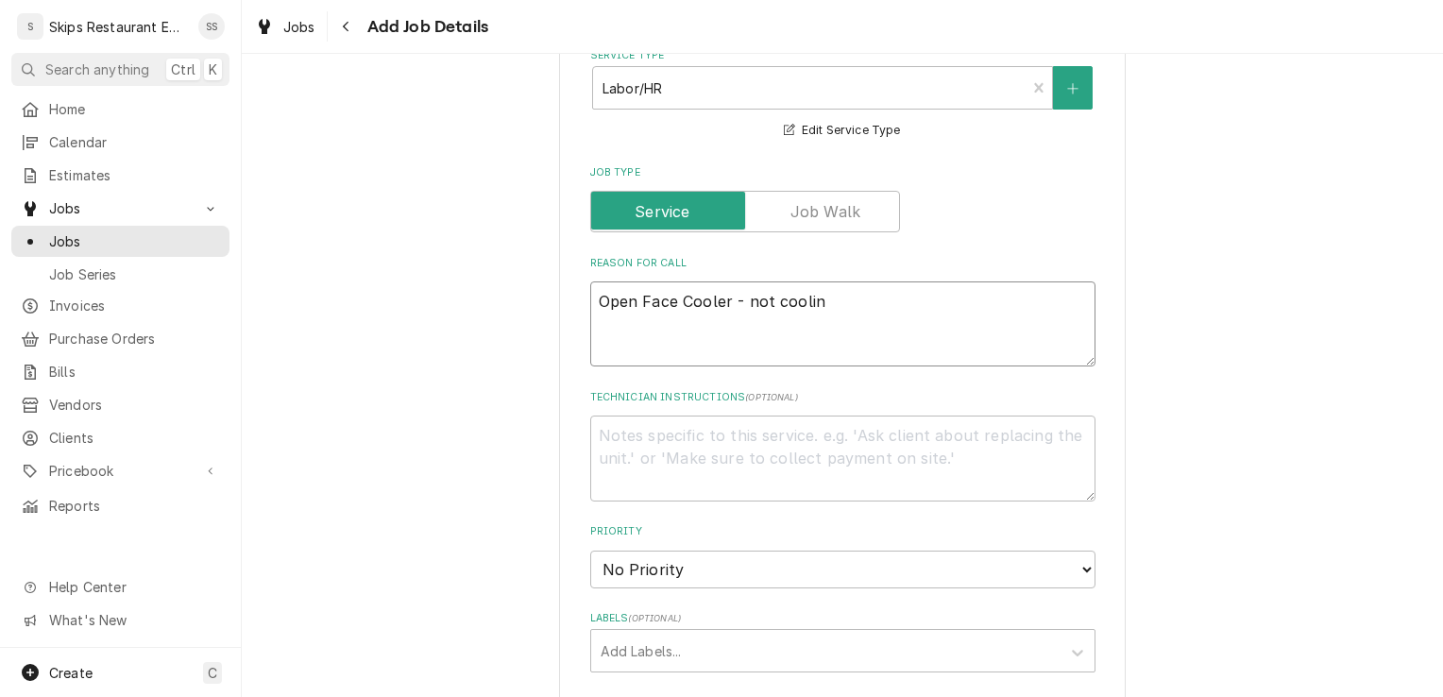
type textarea "Open Face Cooler - not cooling"
type textarea "x"
type textarea "Open Face Cooler - not cooling"
type textarea "x"
type textarea "Open Face Cooler - not cooling p"
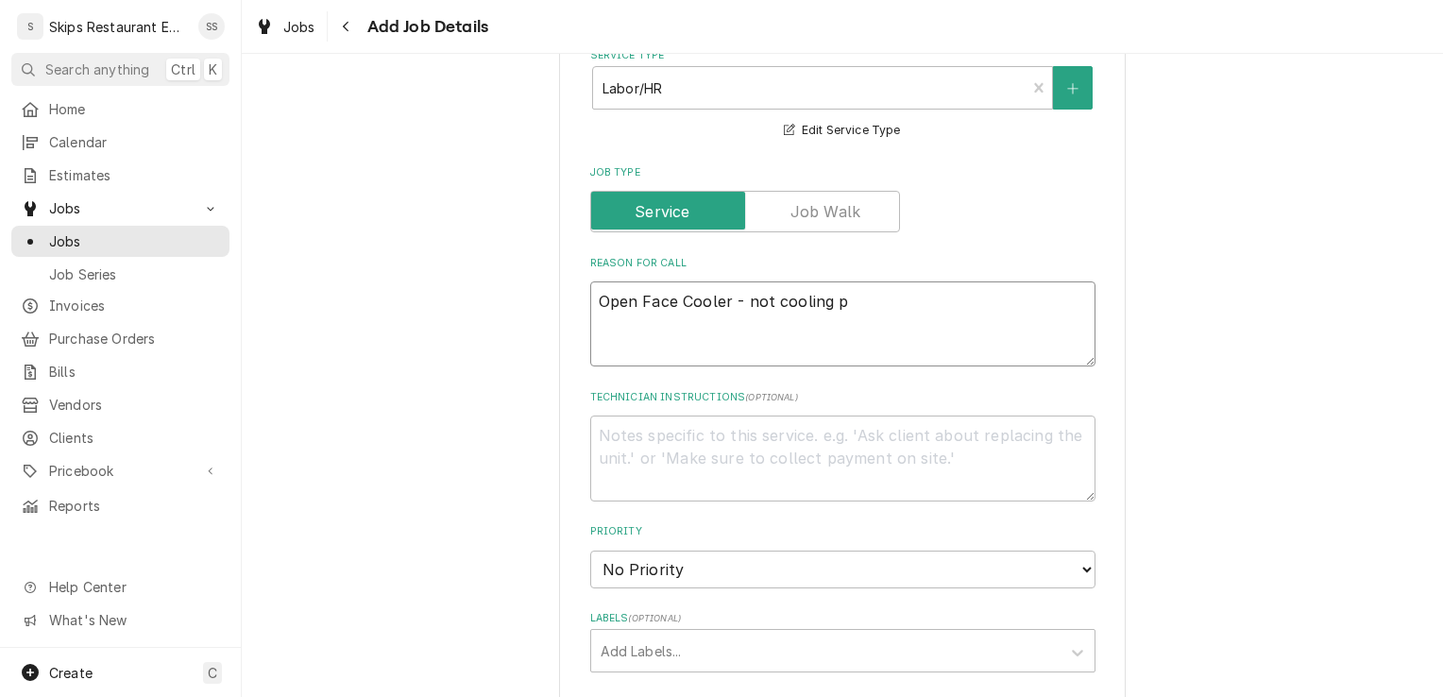
type textarea "x"
type textarea "Open Face Cooler - not cooling pr"
type textarea "x"
type textarea "Open Face Cooler - not cooling pro"
type textarea "x"
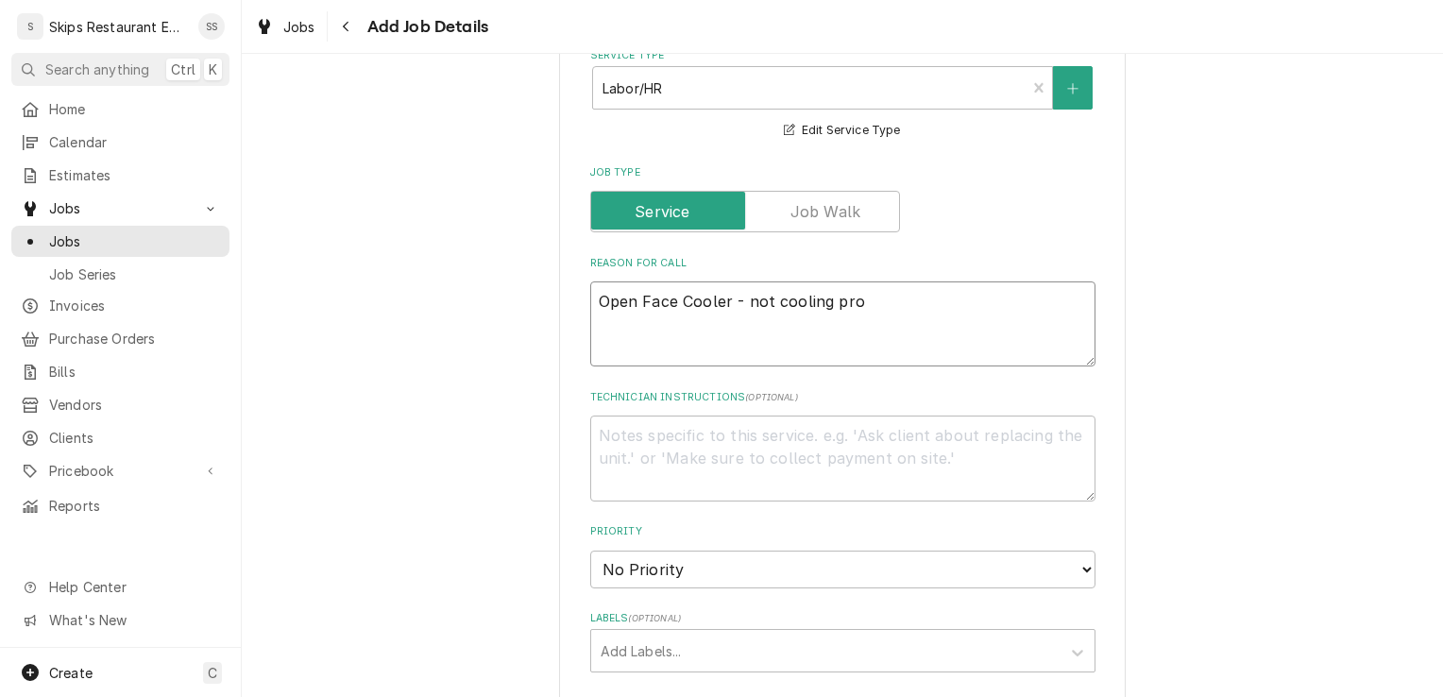
type textarea "Open Face Cooler - not cooling prop"
type textarea "x"
type textarea "Open Face Cooler - not cooling prope"
type textarea "x"
type textarea "Open Face Cooler - not cooling proper"
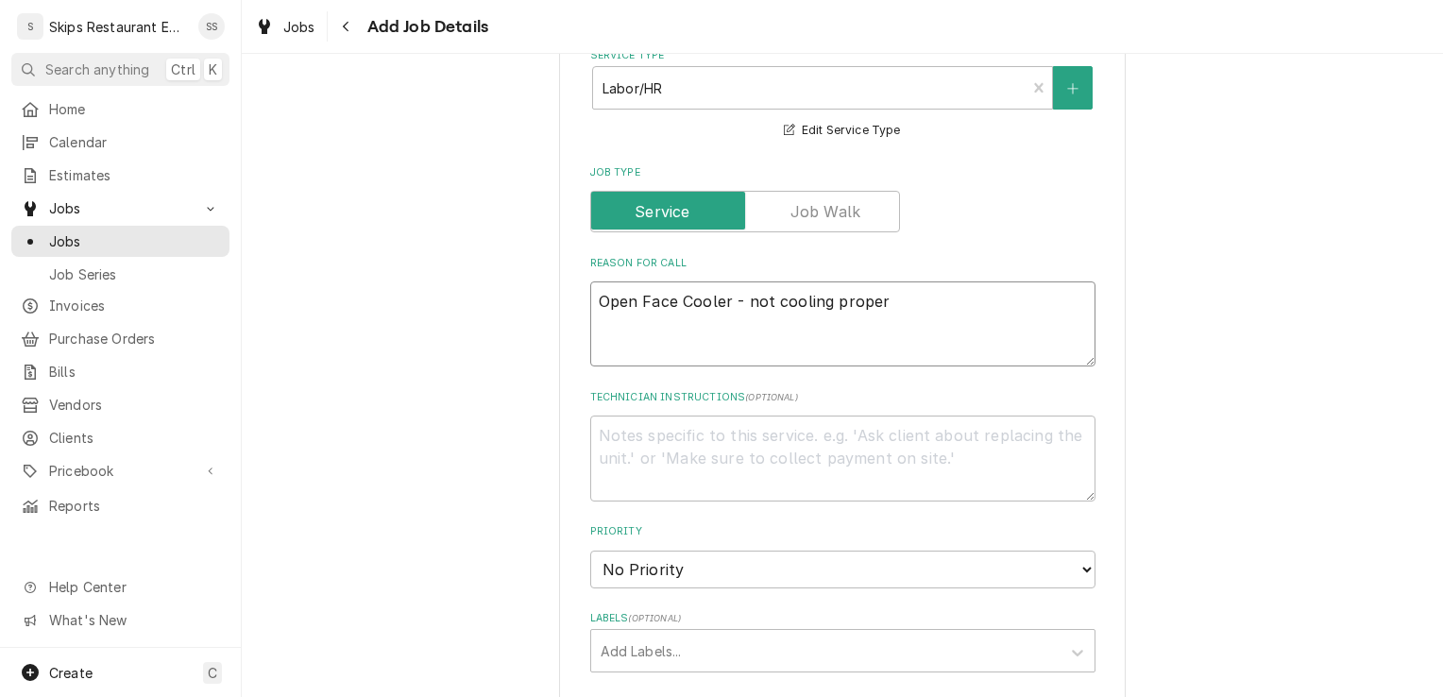
type textarea "x"
type textarea "Open Face Cooler - not cooling properl"
type textarea "x"
type textarea "Open Face Cooler - not cooling properly"
type textarea "x"
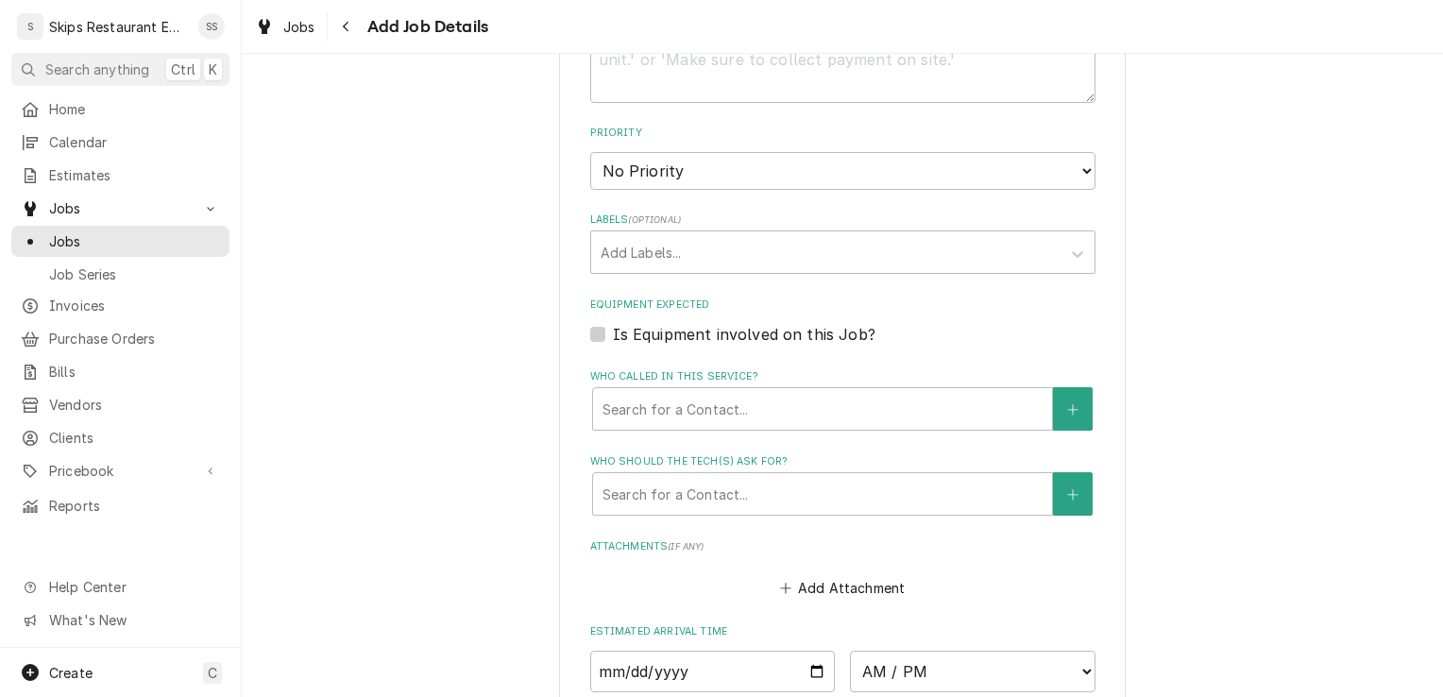
scroll to position [1110, 0]
type textarea "Open Face Cooler - not cooling properly"
click at [648, 331] on label "Is Equipment involved on this Job?" at bounding box center [744, 331] width 263 height 23
click at [648, 331] on input "Equipment Expected" at bounding box center [865, 341] width 505 height 42
checkbox input "true"
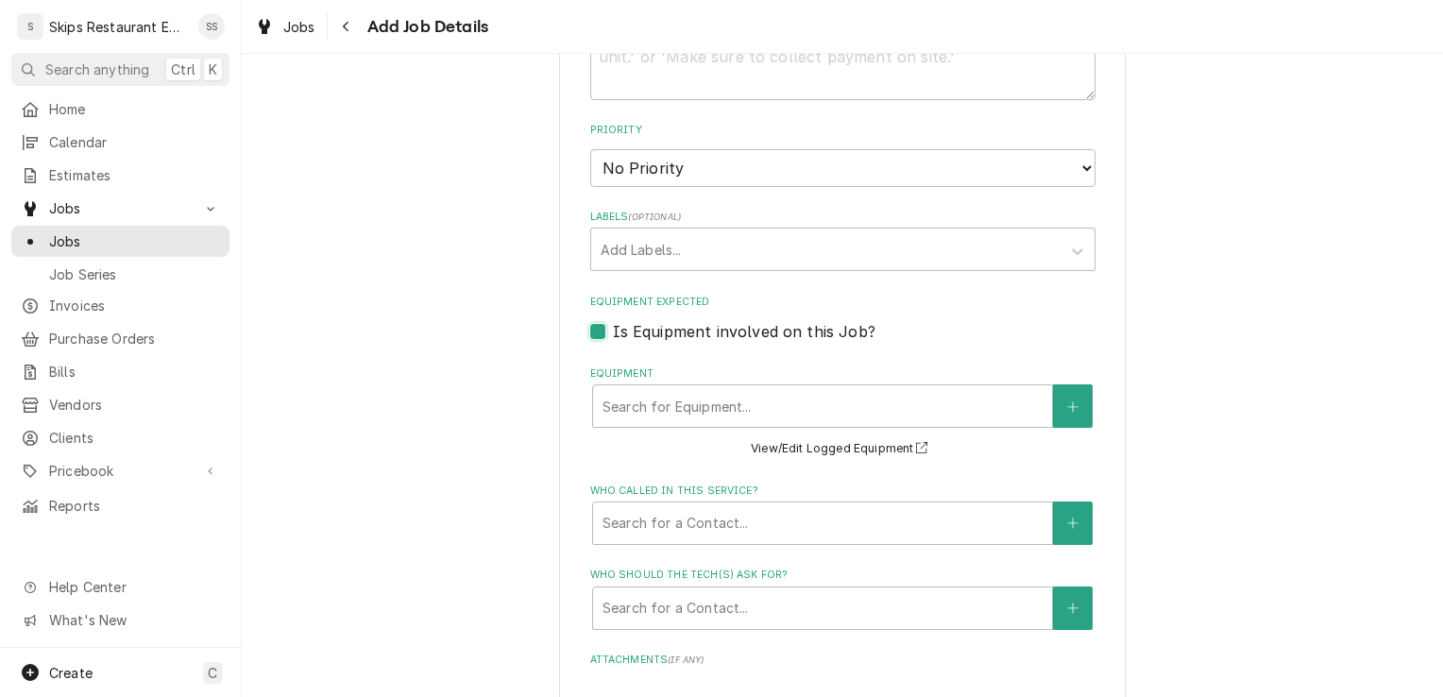
type textarea "x"
click at [700, 398] on div "Equipment" at bounding box center [822, 406] width 440 height 34
click at [1071, 398] on button "Equipment" at bounding box center [1073, 405] width 40 height 43
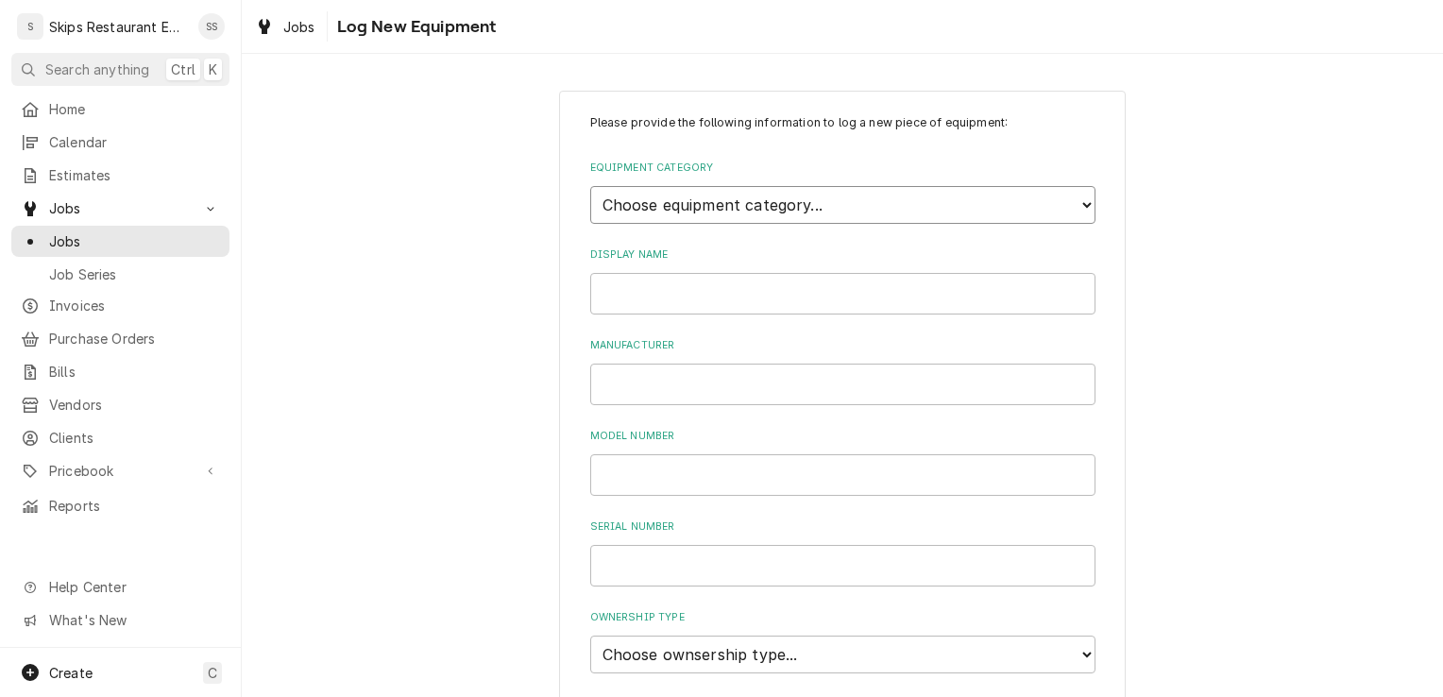
click at [683, 208] on select "Choose equipment category... Cooking Equipment Fryers Ice Machines Ovens and Ra…" at bounding box center [842, 205] width 505 height 38
select select "8"
click at [590, 186] on select "Choose equipment category... Cooking Equipment Fryers Ice Machines Ovens and Ra…" at bounding box center [842, 205] width 505 height 38
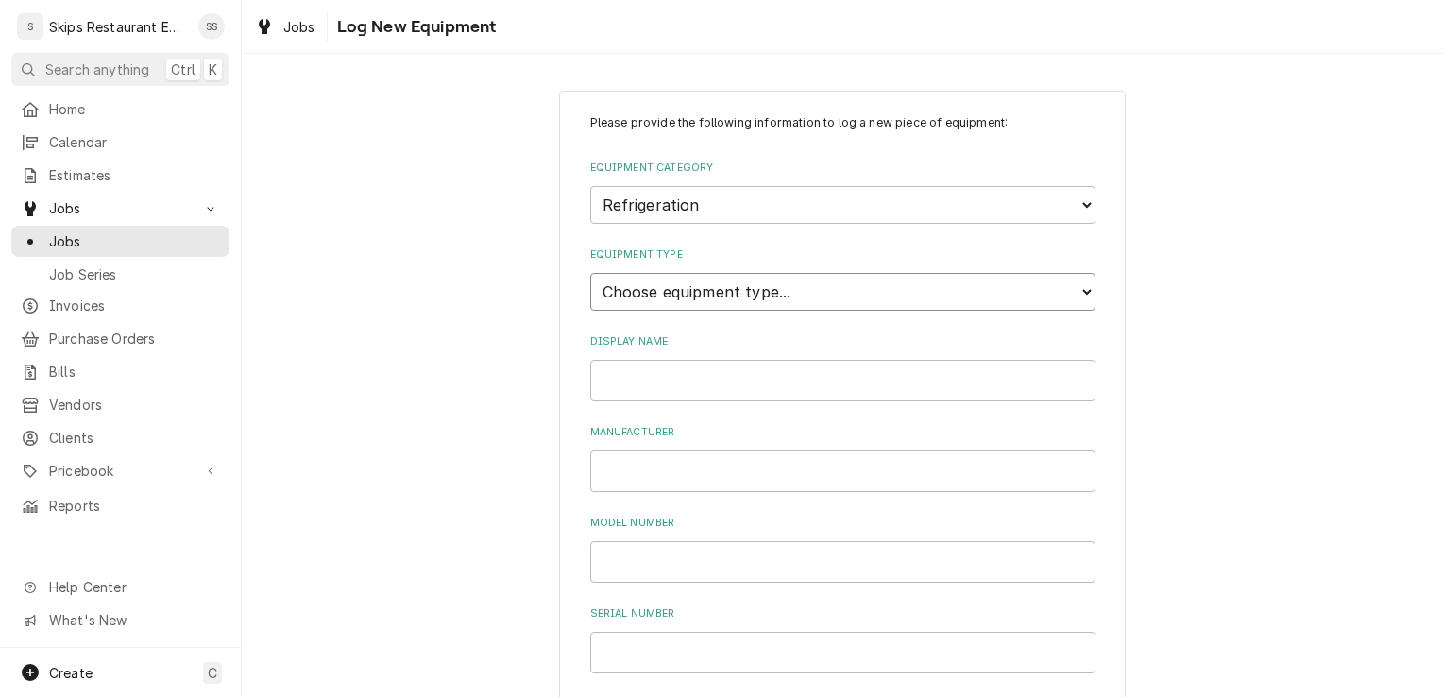
click at [704, 293] on select "Choose equipment type... Bar Refrigeration Blast Chiller Chef Base Freezer Chef…" at bounding box center [842, 292] width 505 height 38
select select "72"
click at [590, 273] on select "Choose equipment type... Bar Refrigeration Blast Chiller Chef Base Freezer Chef…" at bounding box center [842, 292] width 505 height 38
click at [626, 385] on input "Display Name" at bounding box center [842, 381] width 505 height 42
type input "Open Face Cooler"
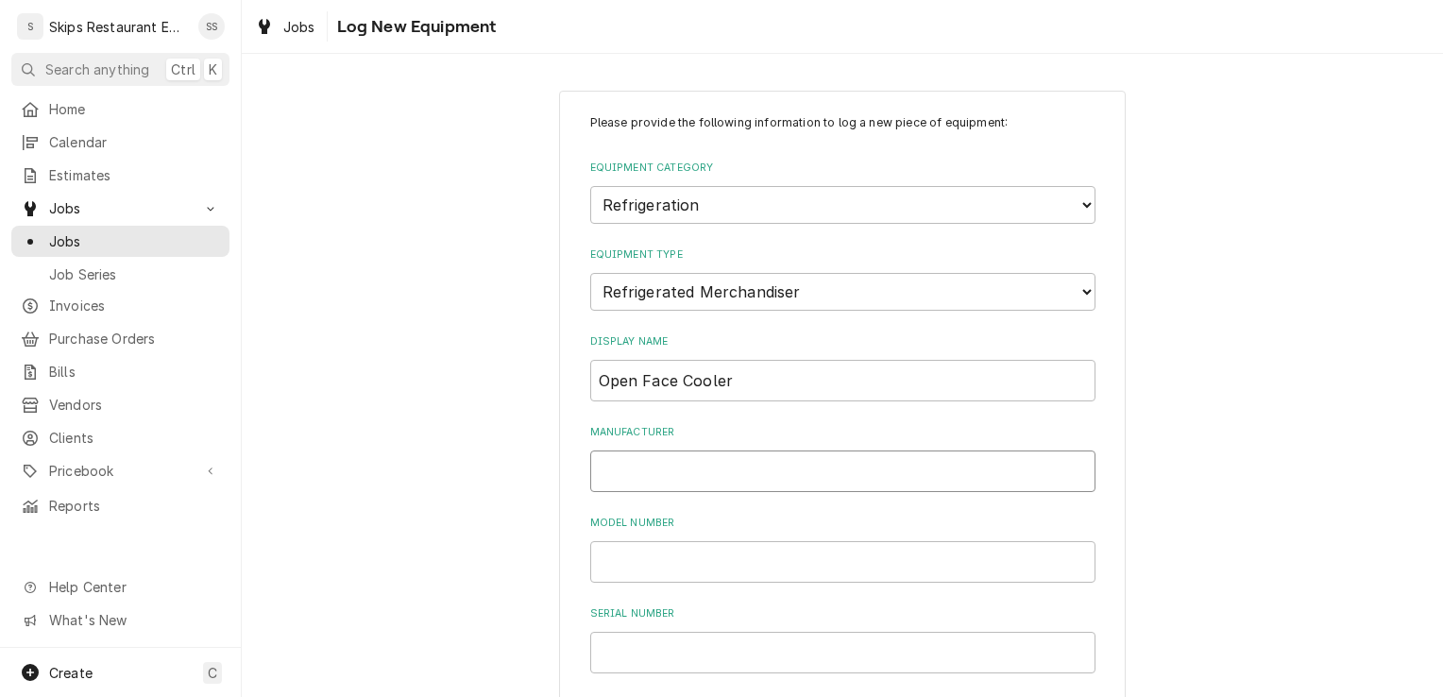
click at [617, 476] on input "Manufacturer" at bounding box center [842, 471] width 505 height 42
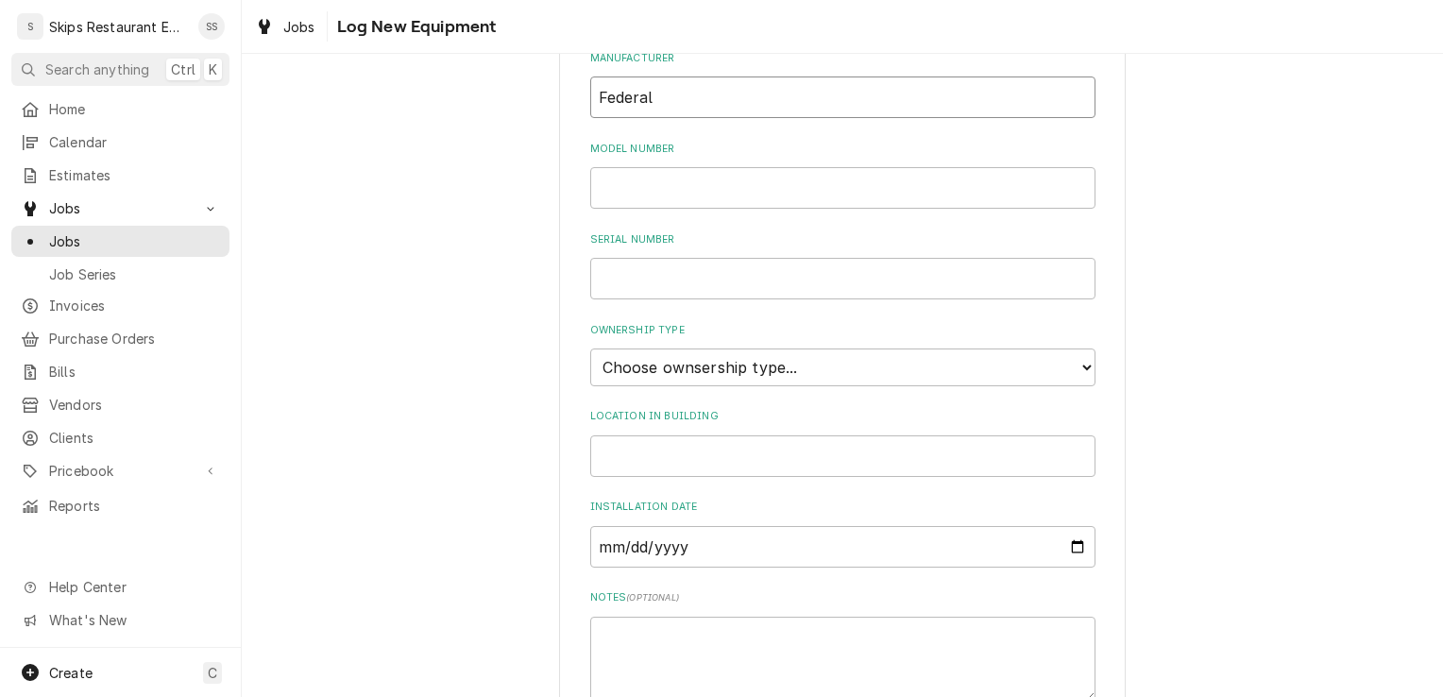
scroll to position [408, 0]
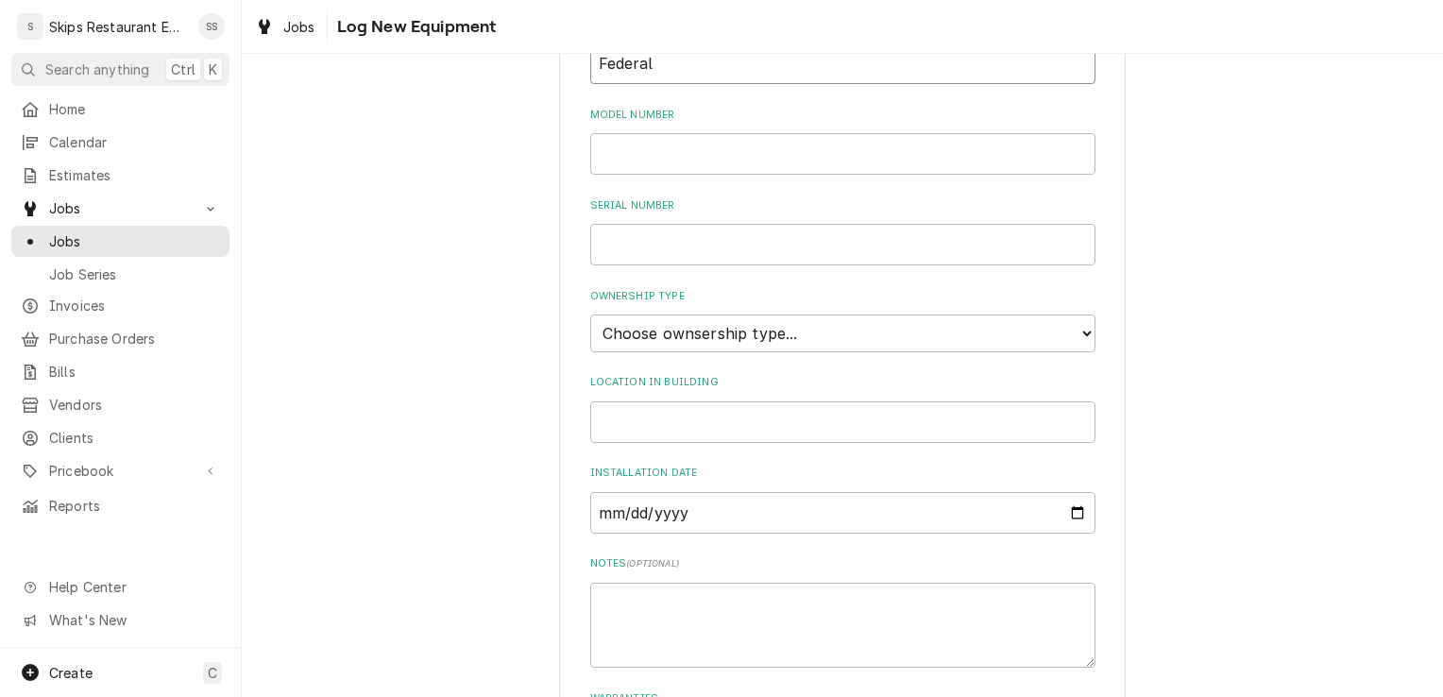
type input "Federal"
click at [645, 336] on select "Choose ownsership type... Unknown Owned Leased Rented" at bounding box center [842, 333] width 505 height 38
select select "1"
click at [590, 314] on select "Choose ownsership type... Unknown Owned Leased Rented" at bounding box center [842, 333] width 505 height 38
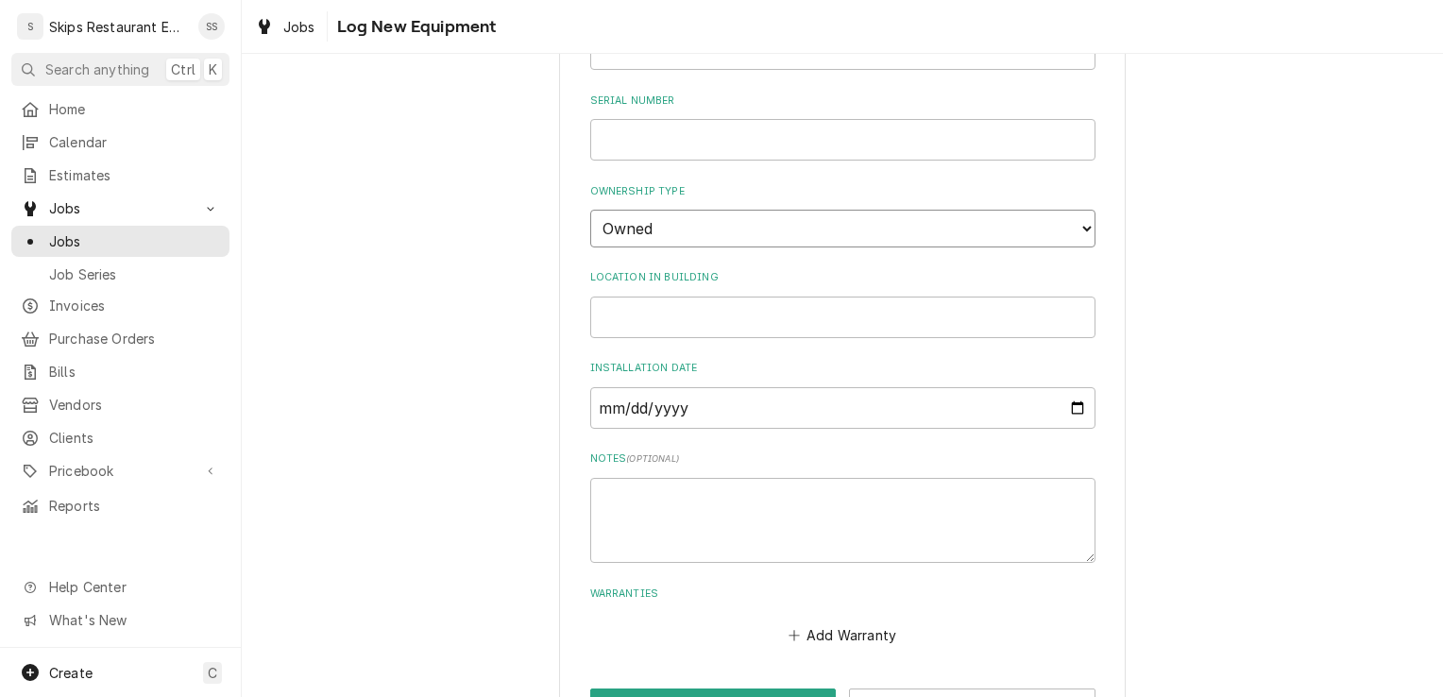
scroll to position [578, 0]
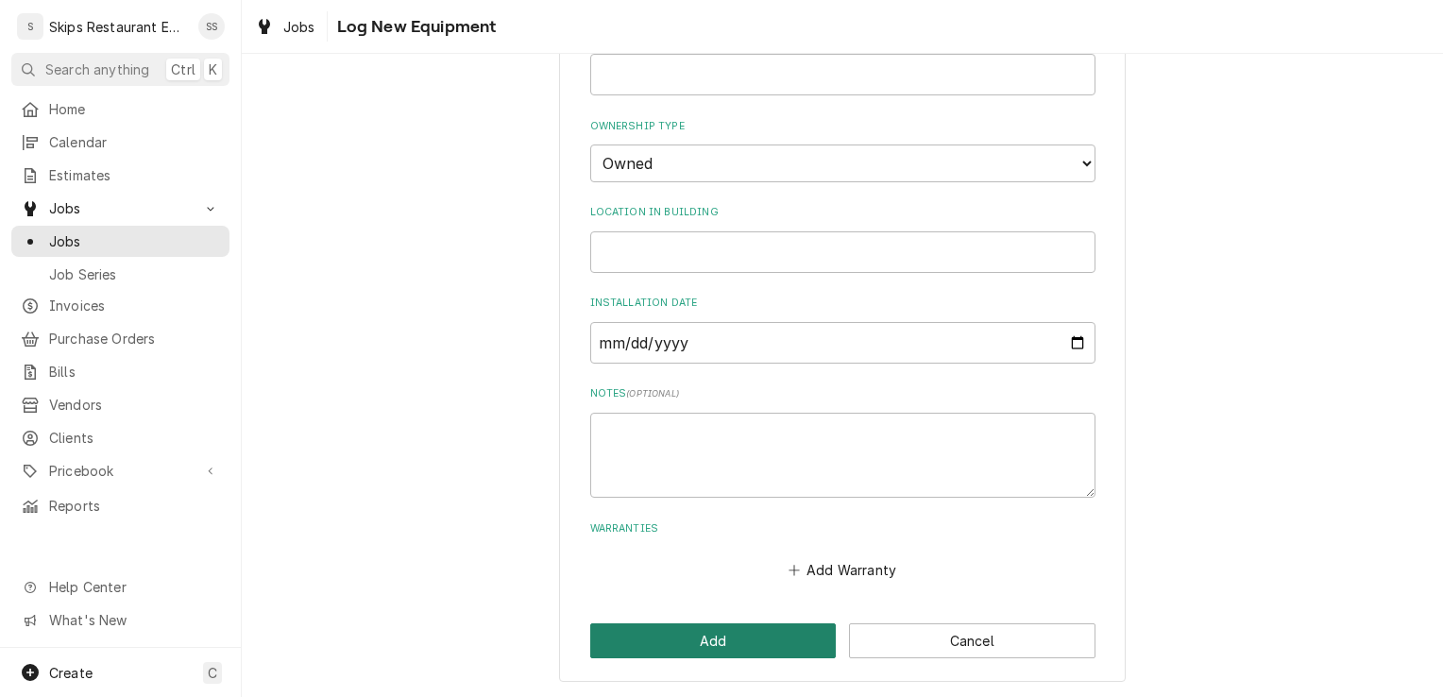
click at [739, 628] on button "Add" at bounding box center [713, 640] width 246 height 35
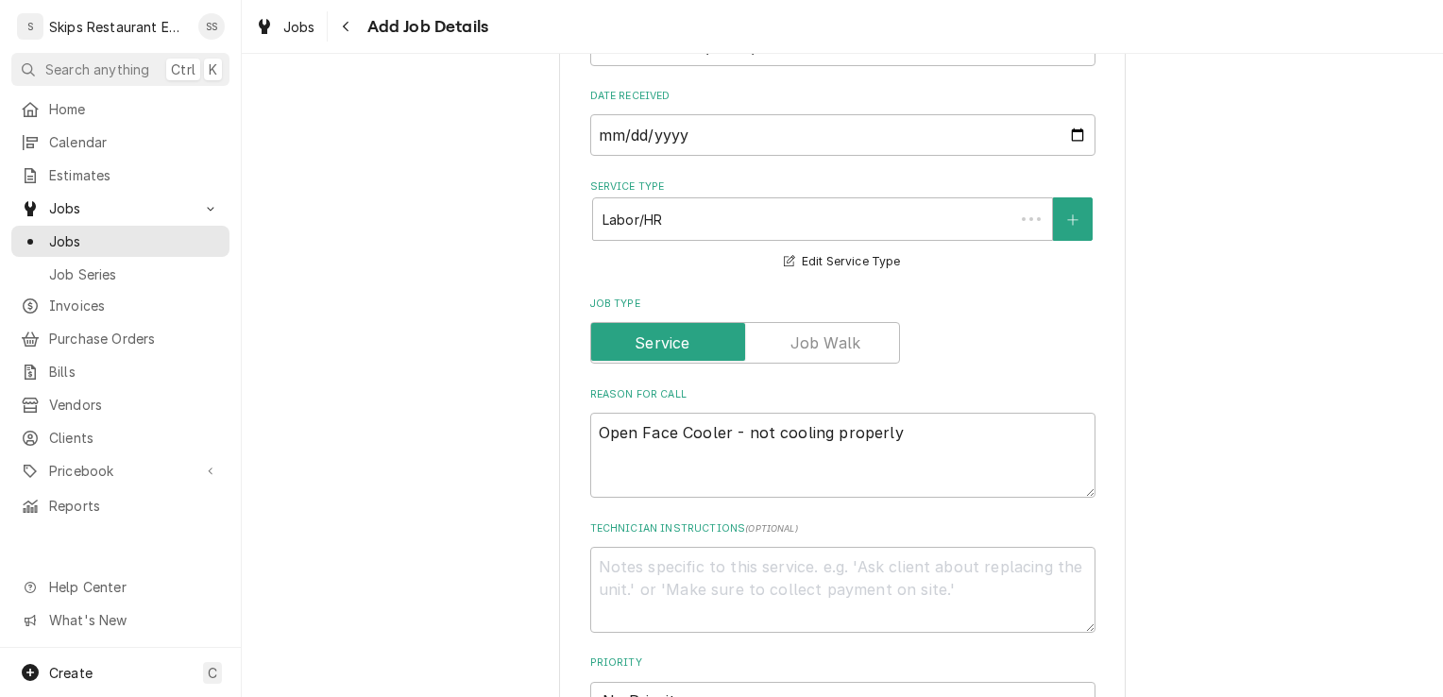
scroll to position [1110, 0]
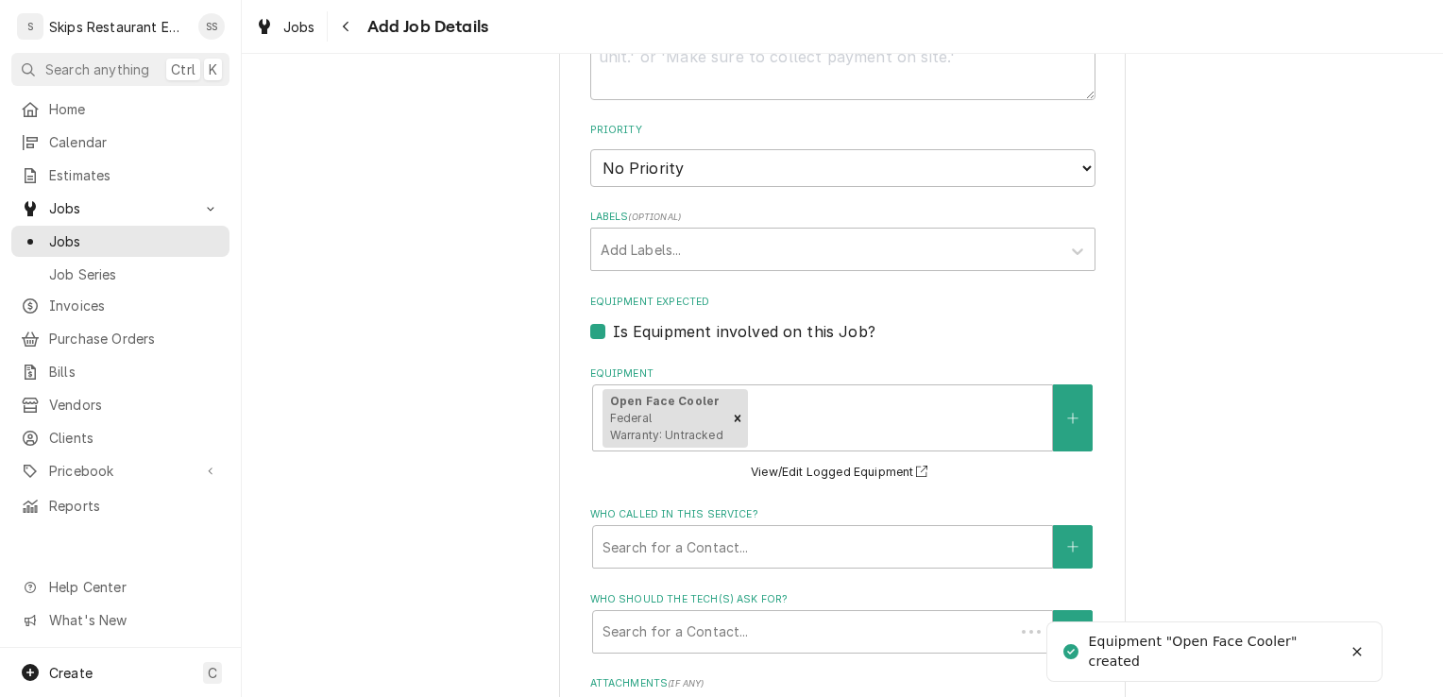
type textarea "x"
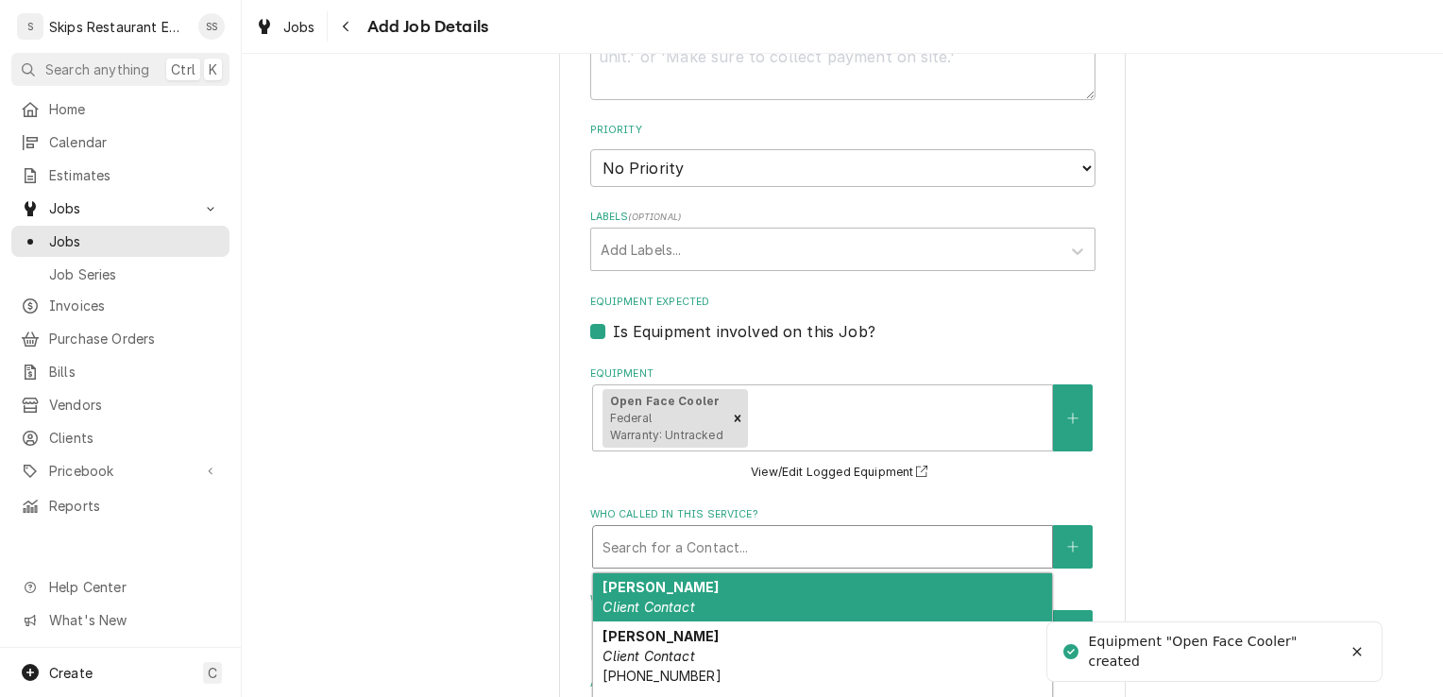
click at [717, 537] on div "Who called in this service?" at bounding box center [822, 547] width 440 height 34
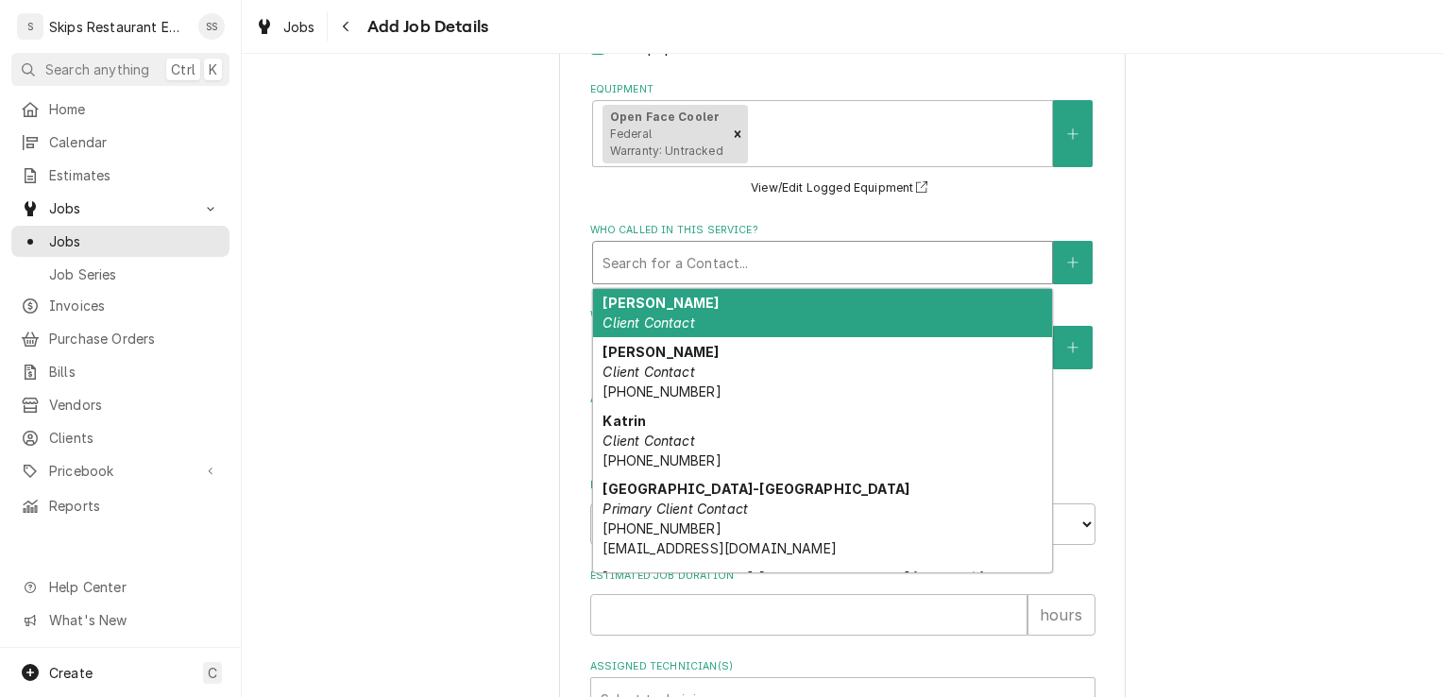
scroll to position [1397, 0]
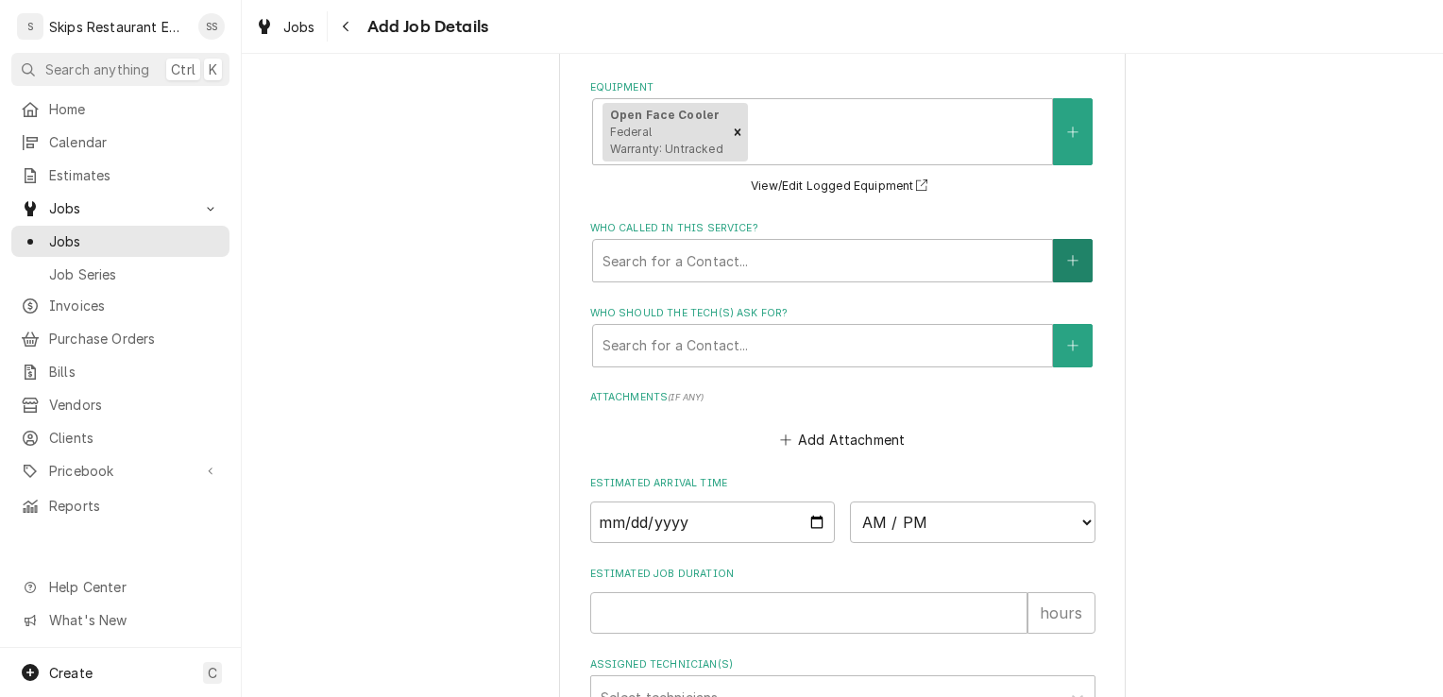
click at [1067, 263] on icon "Create New Contact" at bounding box center [1072, 260] width 11 height 13
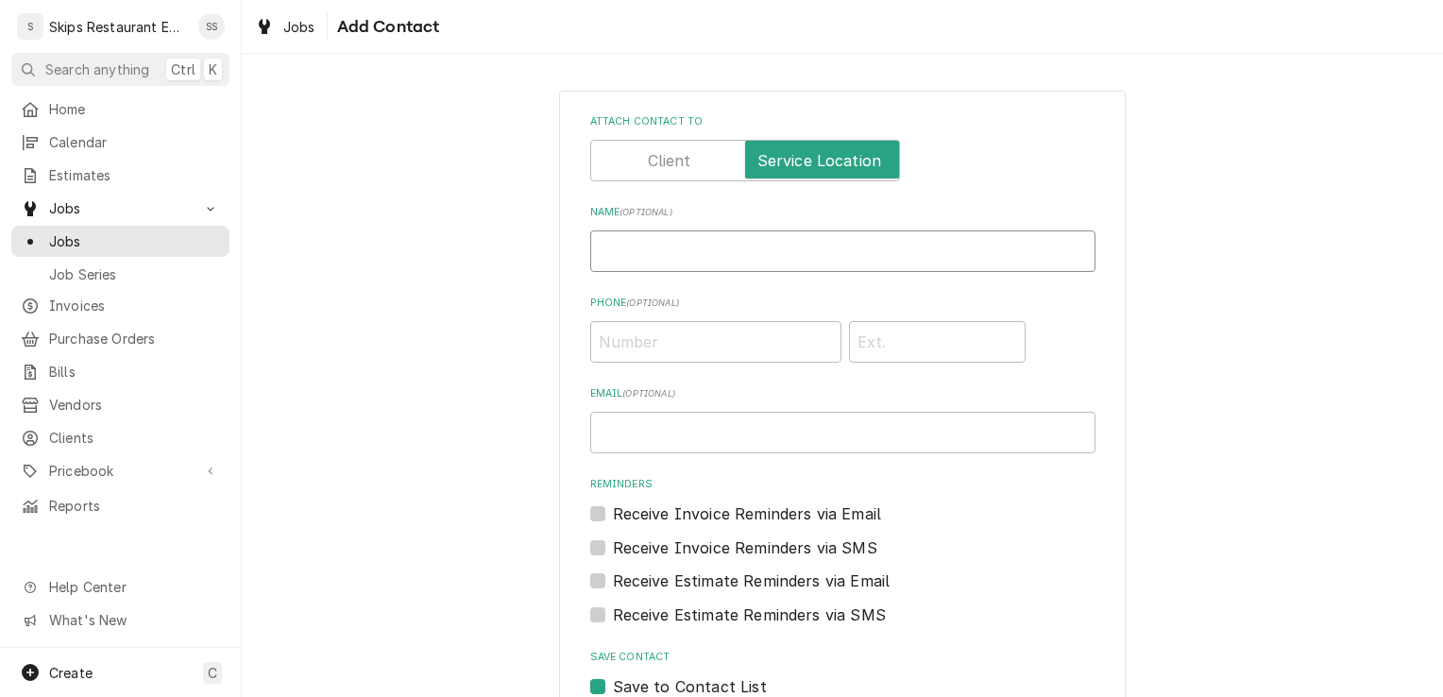
click at [616, 251] on input "Name ( optional )" at bounding box center [842, 251] width 505 height 42
type input "Belinda"
click at [617, 333] on input "Phone ( optional )" at bounding box center [715, 342] width 251 height 42
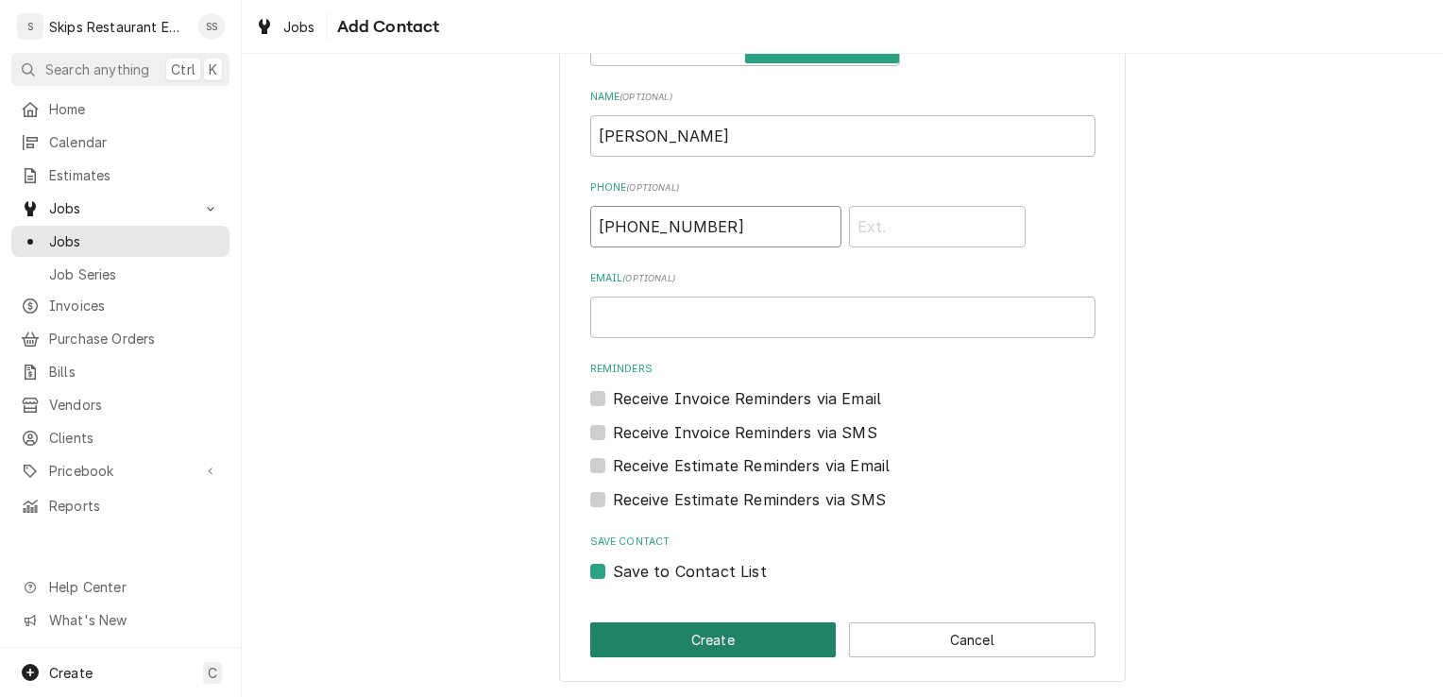
type input "(361) 212-6984"
click at [712, 628] on button "Create" at bounding box center [713, 639] width 246 height 35
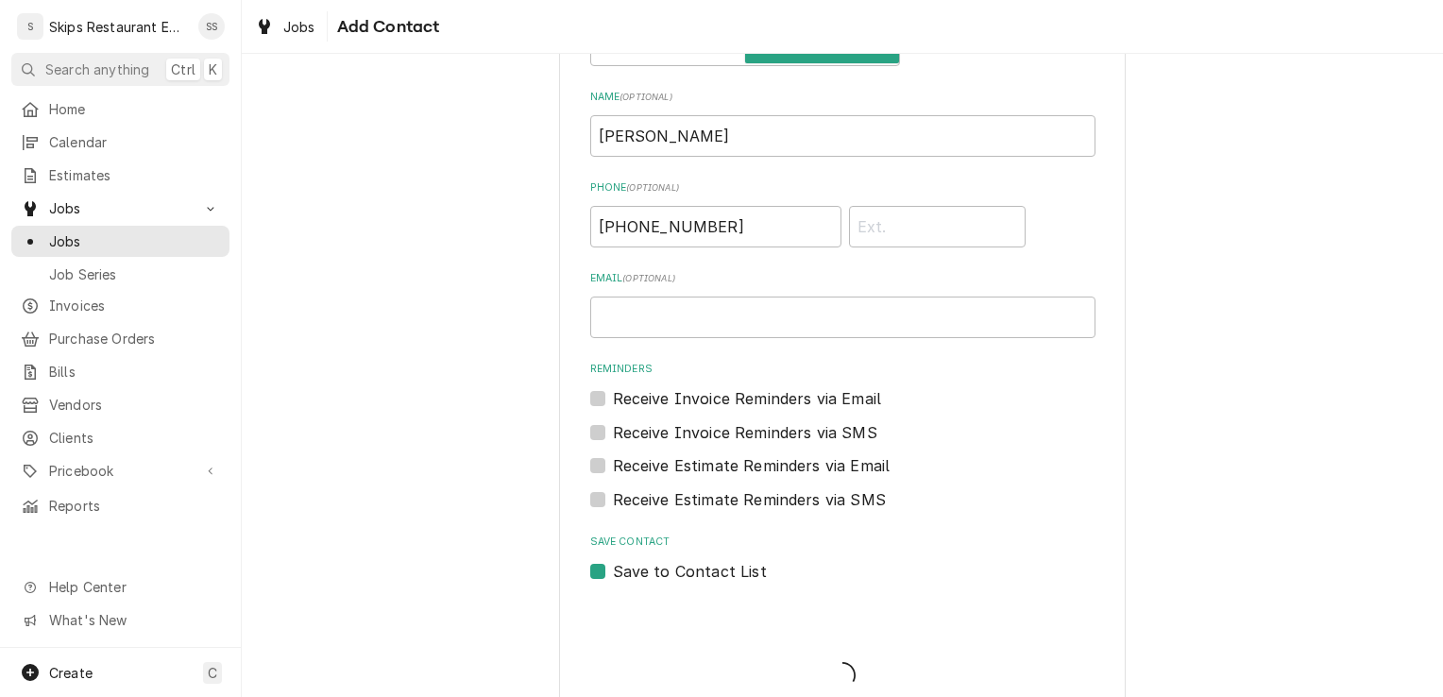
scroll to position [1374, 0]
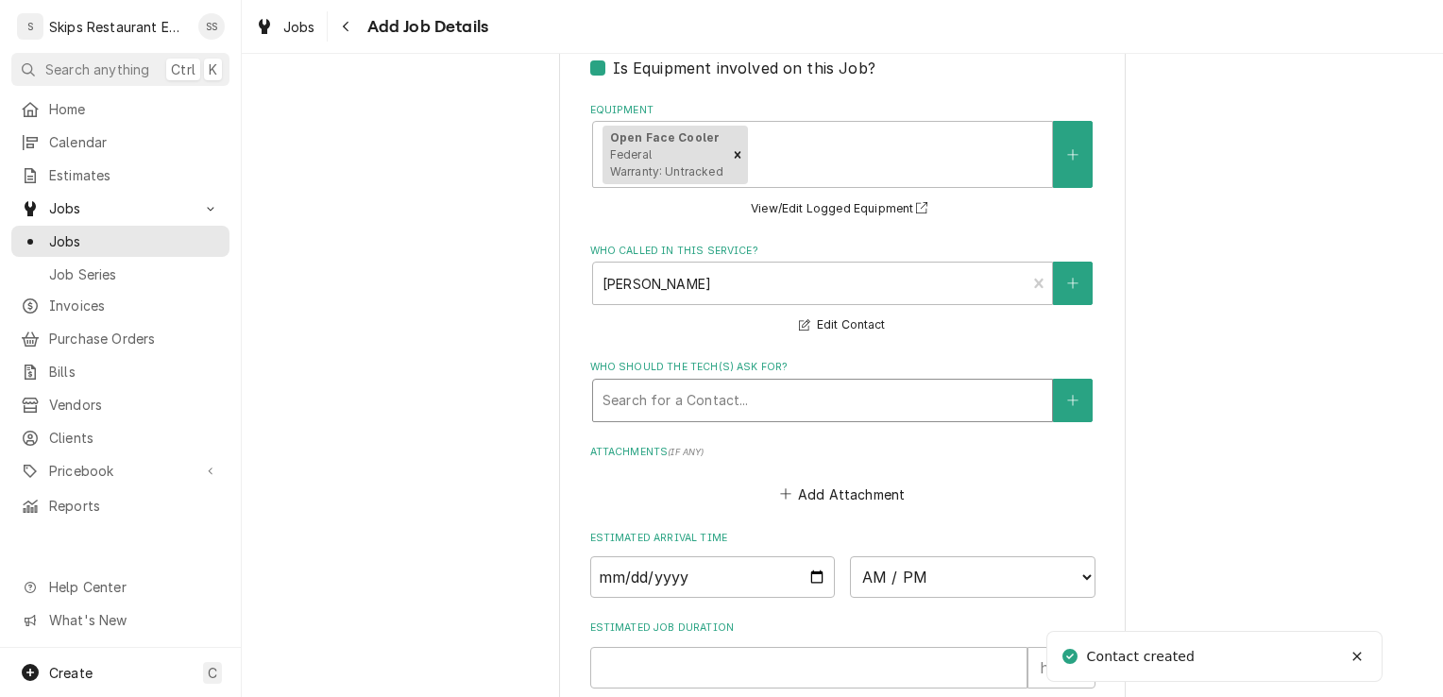
click at [787, 398] on div "Who should the tech(s) ask for?" at bounding box center [822, 400] width 440 height 34
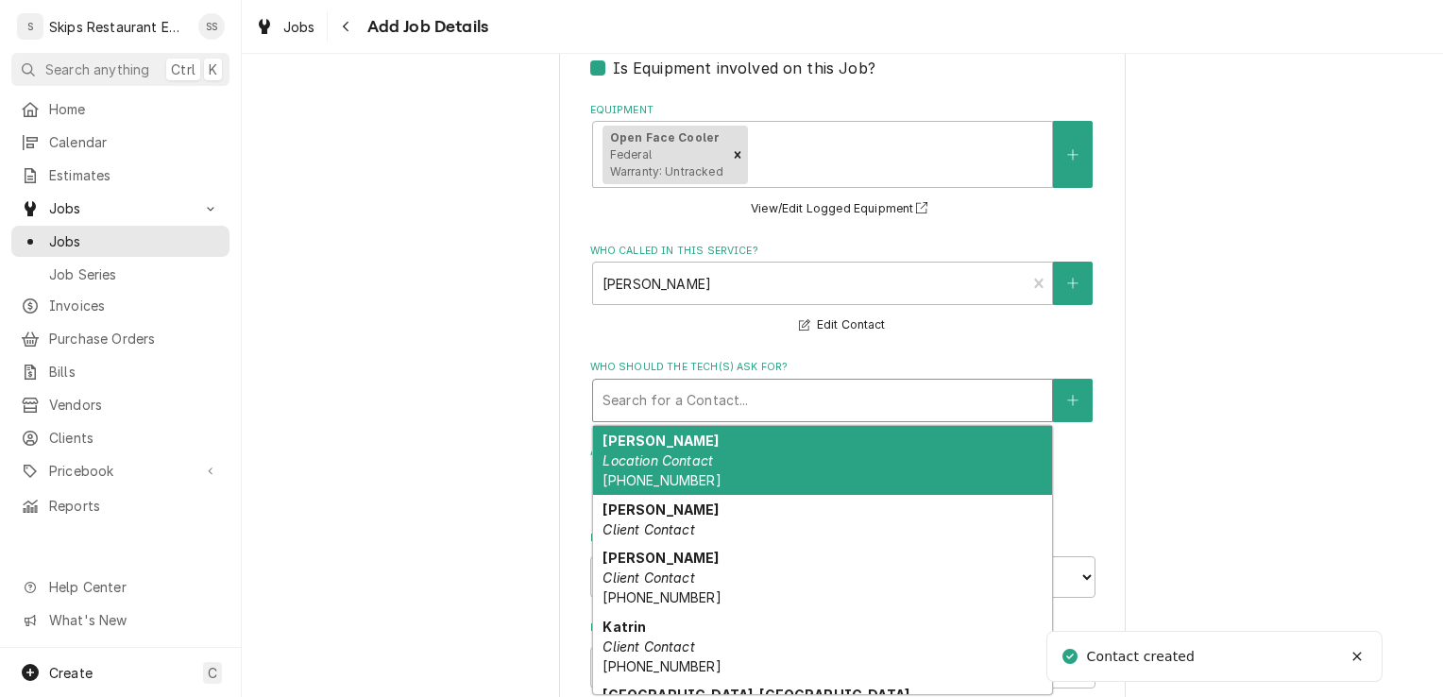
click at [659, 467] on em "Location Contact" at bounding box center [657, 460] width 110 height 16
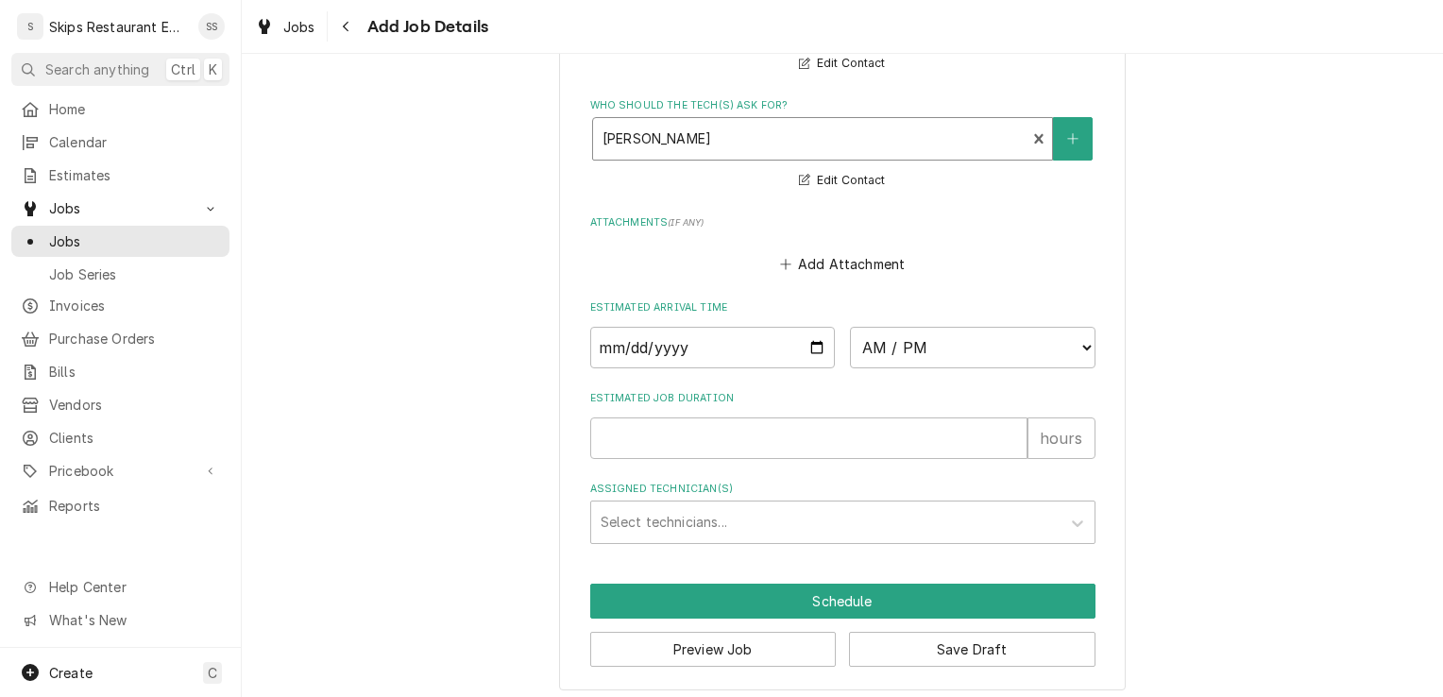
scroll to position [1648, 0]
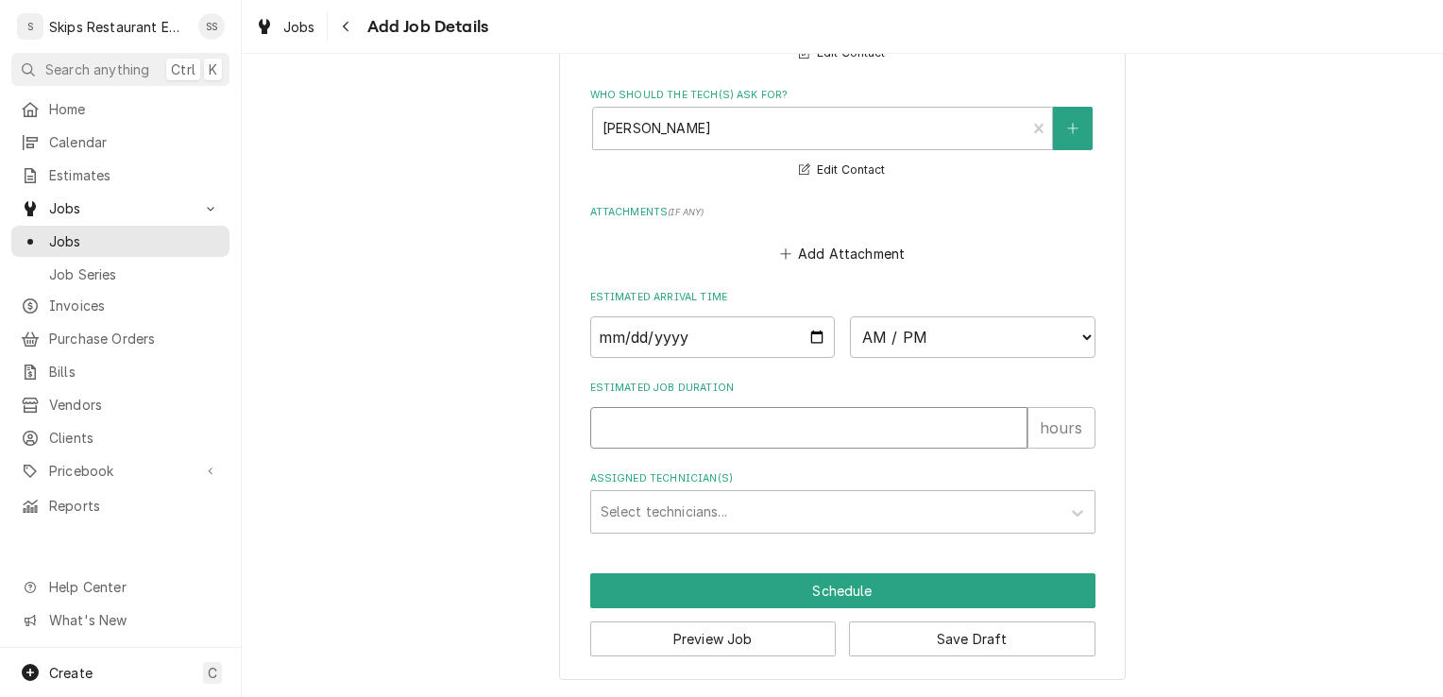
click at [657, 427] on input "Estimated Job Duration" at bounding box center [808, 428] width 437 height 42
type textarea "x"
type input "1"
type textarea "x"
type input "1"
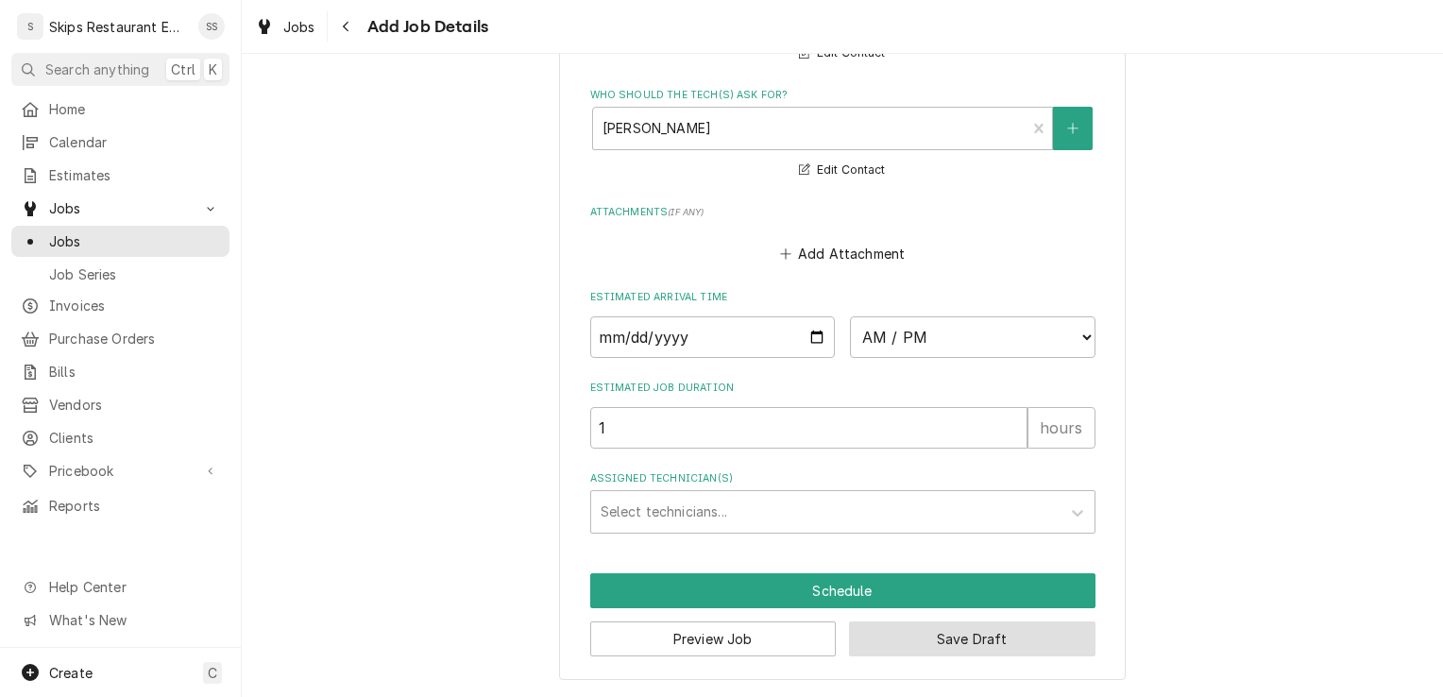
click at [893, 636] on button "Save Draft" at bounding box center [972, 638] width 246 height 35
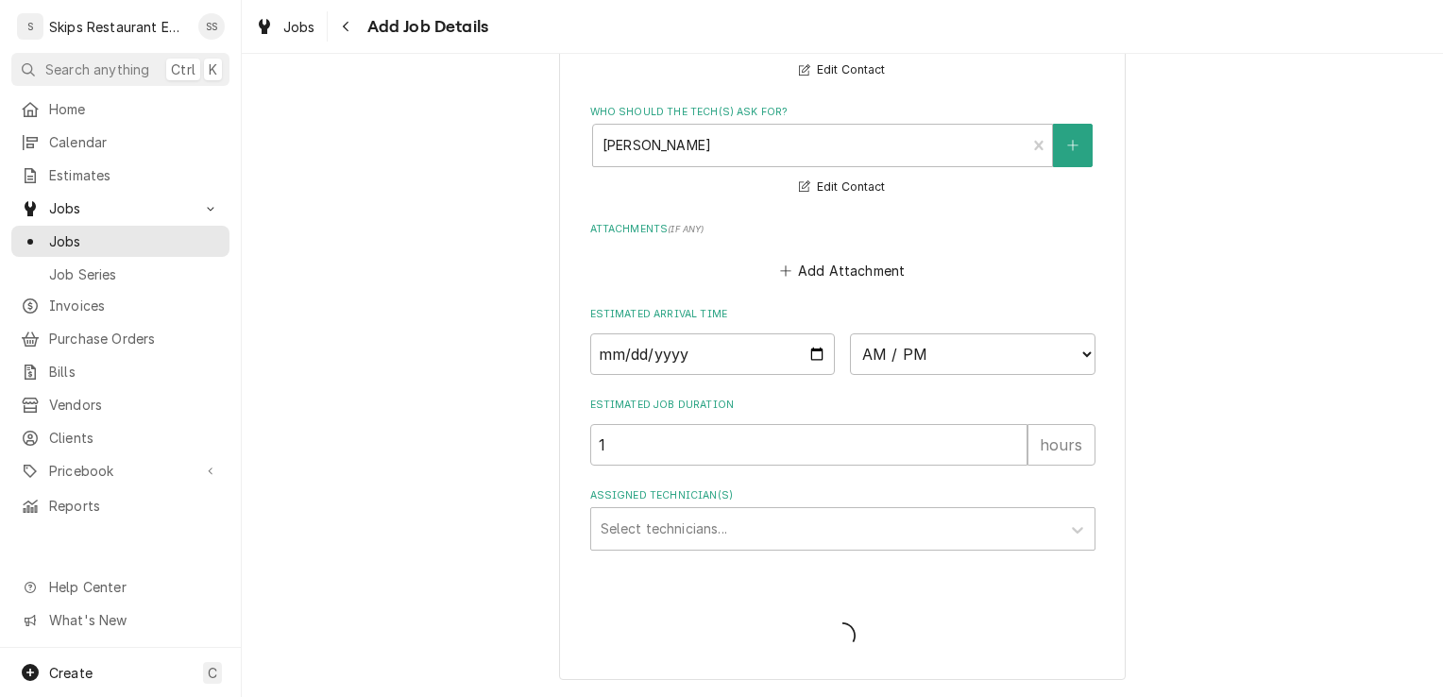
type textarea "x"
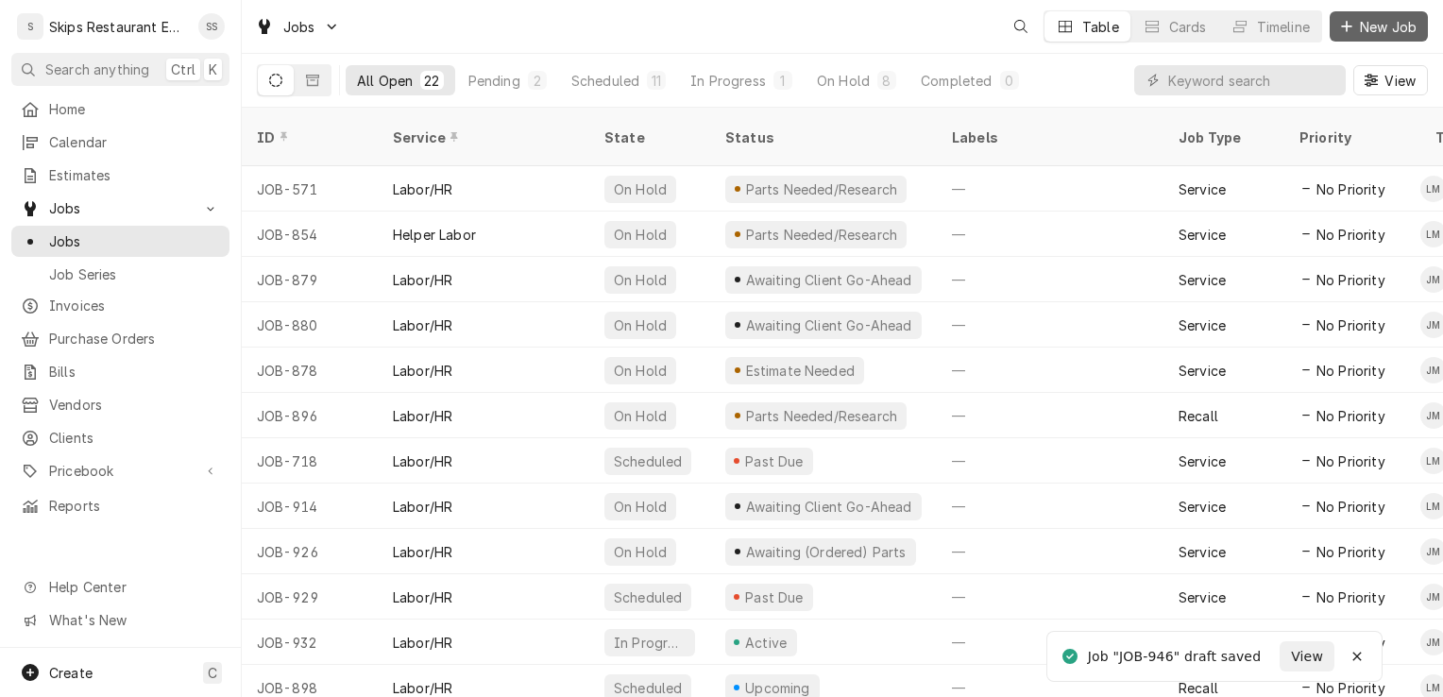
click at [1360, 31] on span "New Job" at bounding box center [1388, 27] width 64 height 20
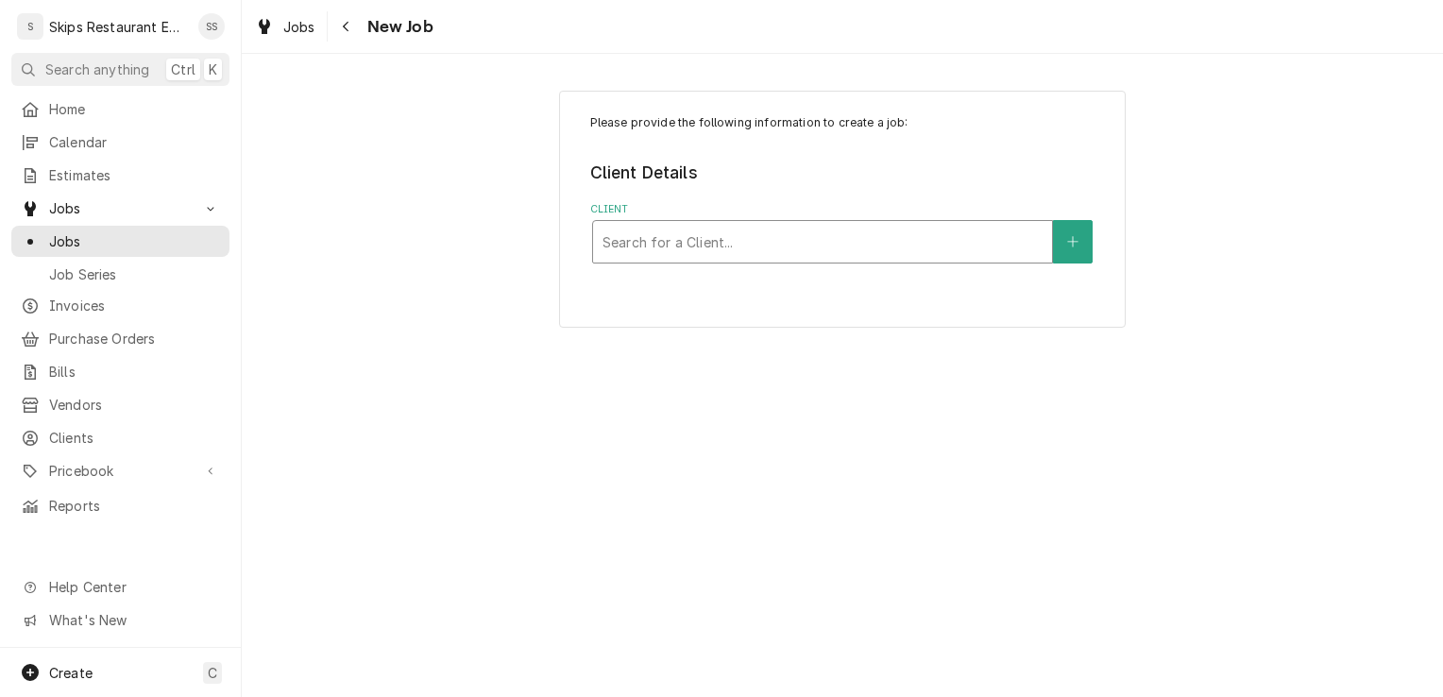
click at [667, 243] on div "Client" at bounding box center [822, 242] width 440 height 34
type input "UHV"
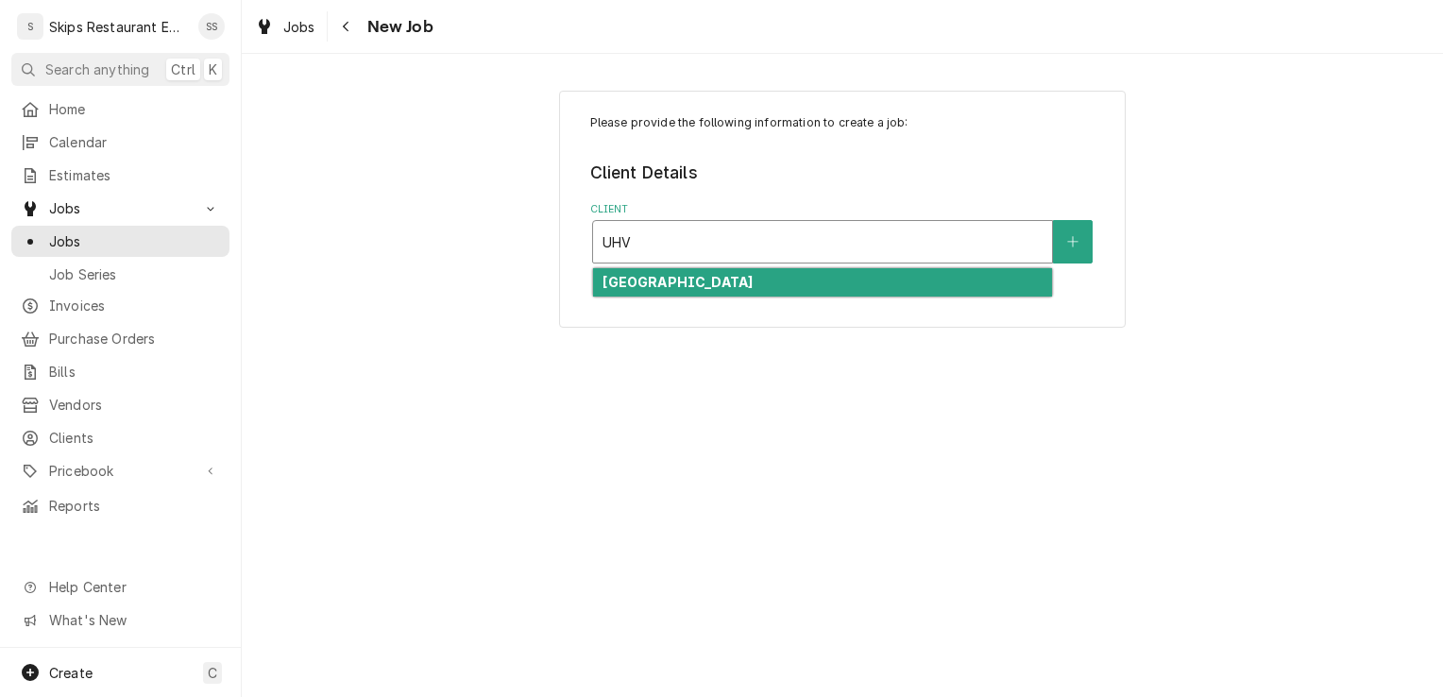
click at [671, 278] on strong "[GEOGRAPHIC_DATA]" at bounding box center [677, 282] width 150 height 16
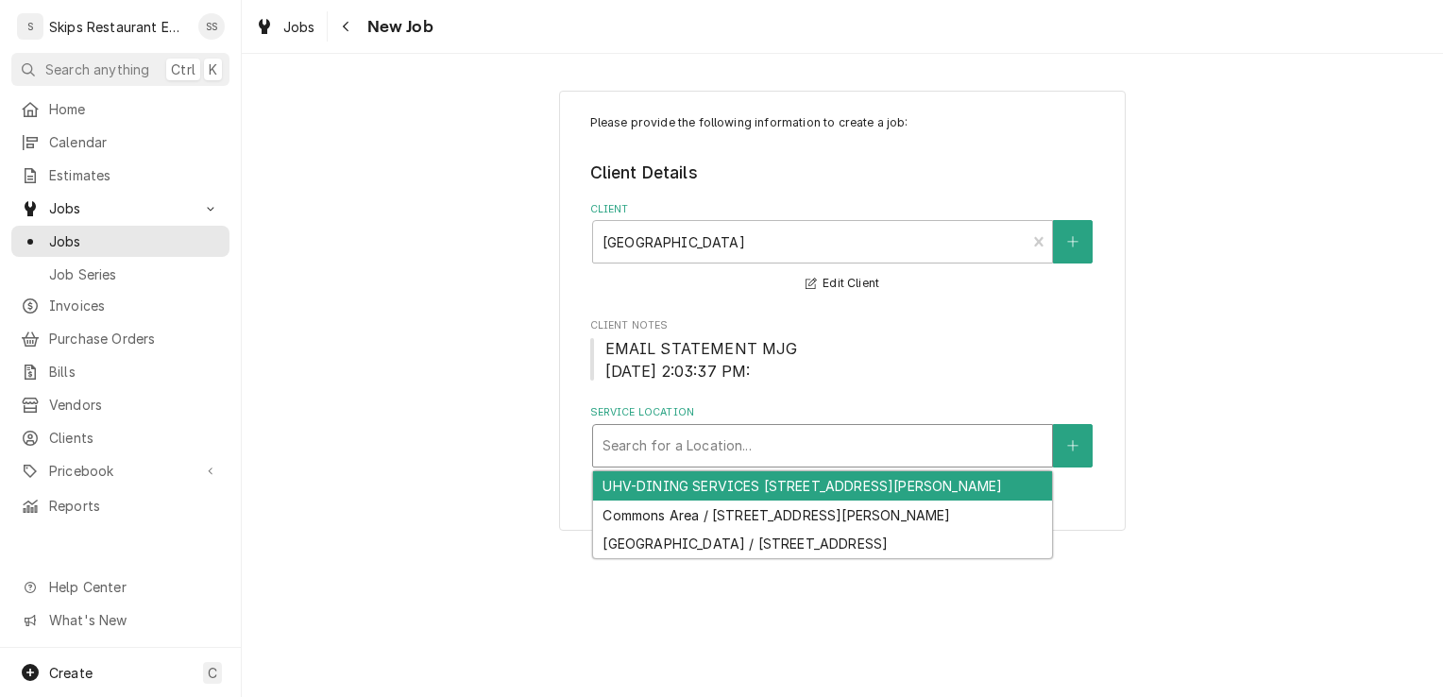
click at [671, 440] on div "Service Location" at bounding box center [822, 446] width 440 height 34
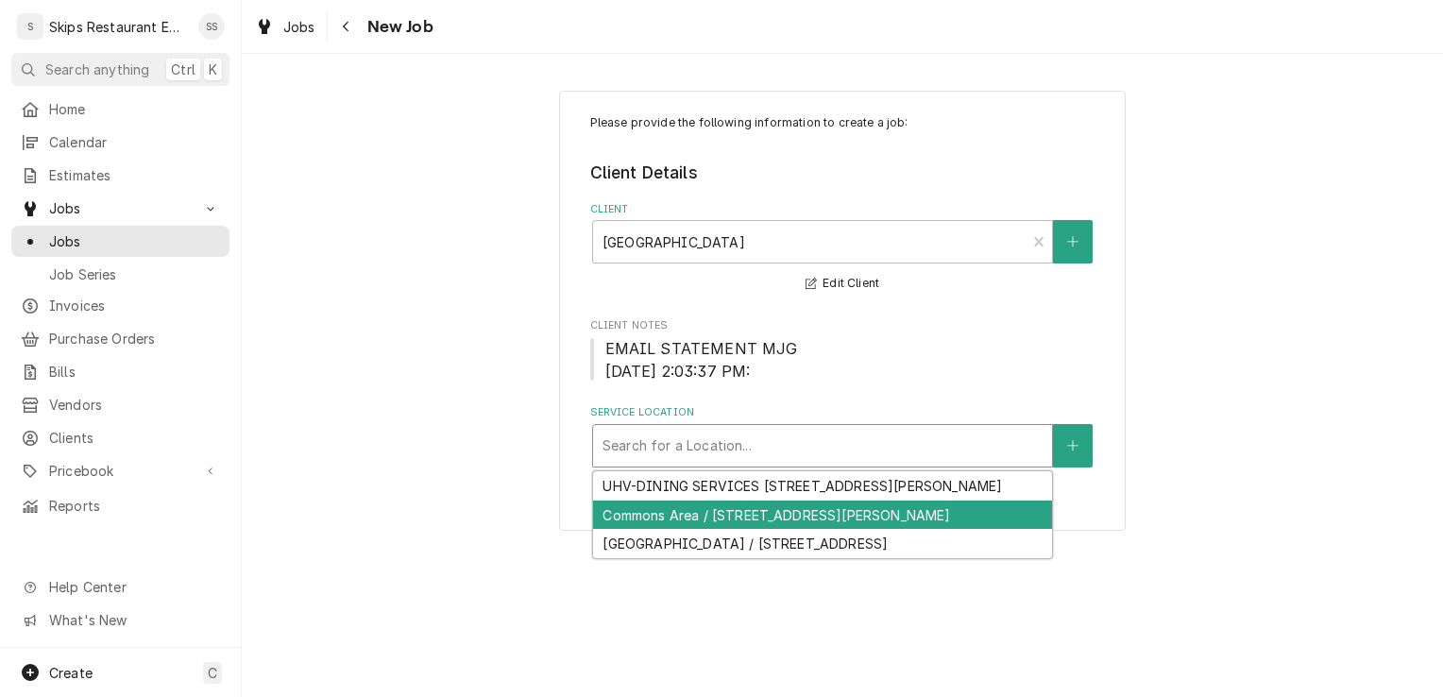
click at [693, 530] on div "Commons Area / [STREET_ADDRESS][PERSON_NAME]" at bounding box center [822, 514] width 459 height 29
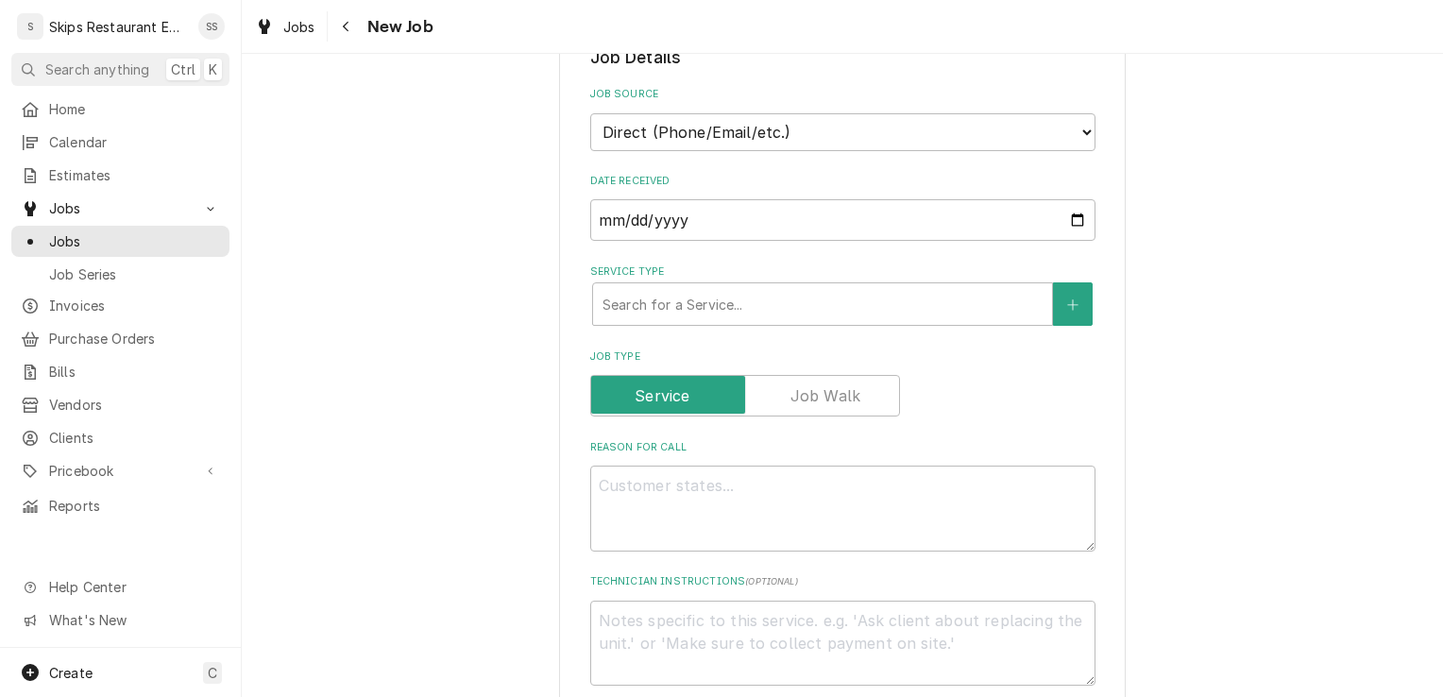
scroll to position [534, 0]
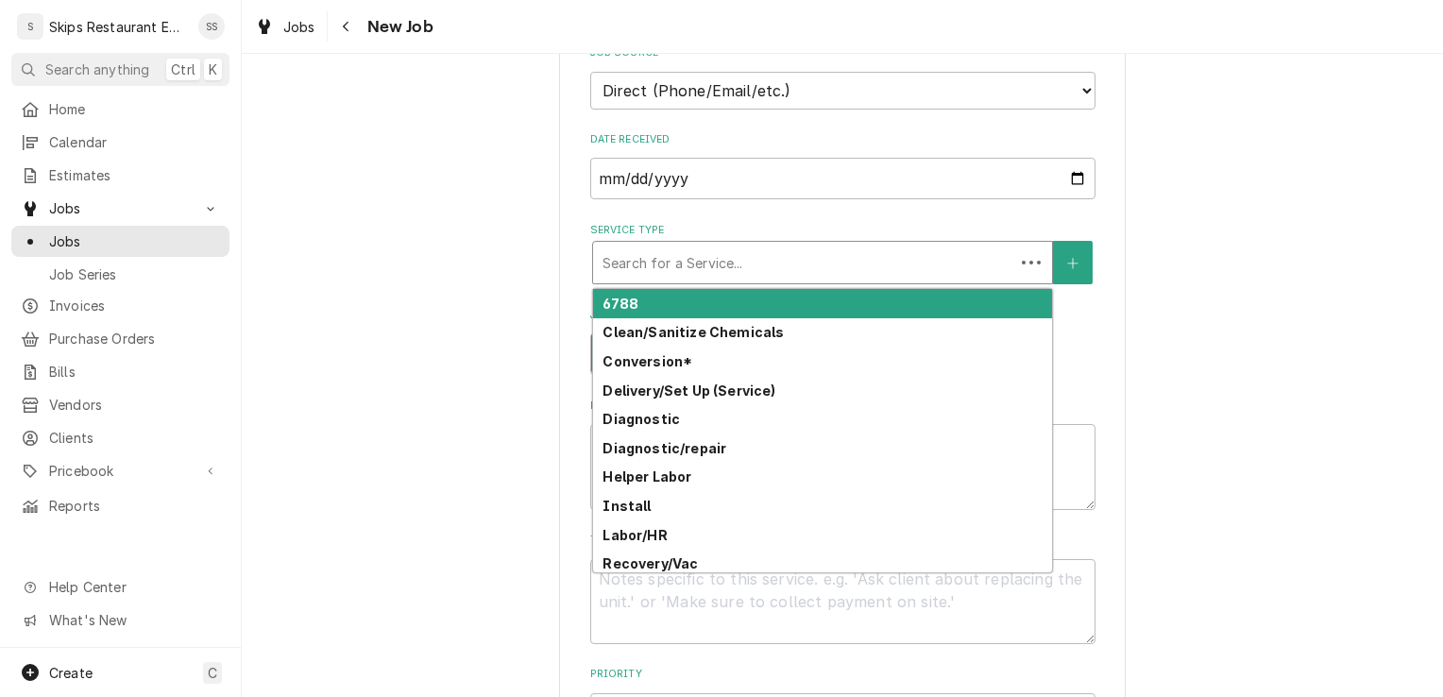
click at [701, 270] on div "Service Type" at bounding box center [803, 263] width 402 height 34
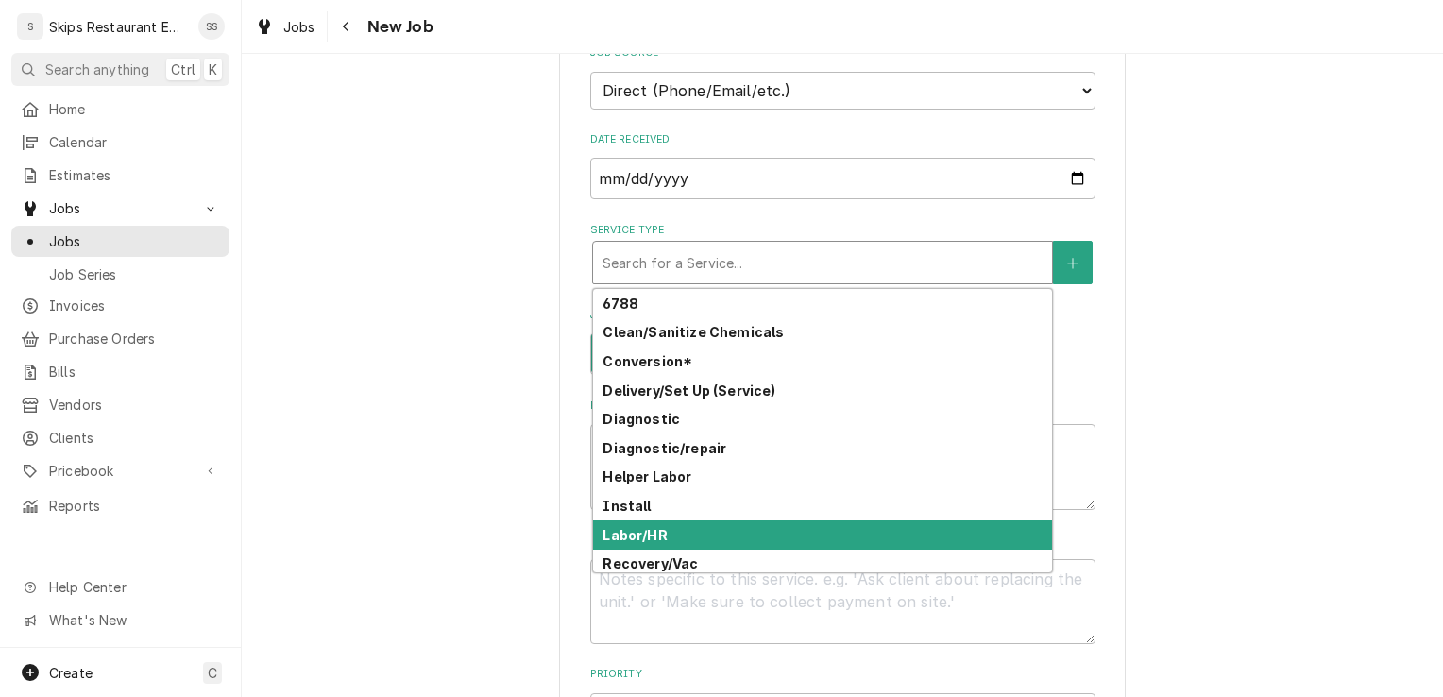
click at [606, 537] on strong "Labor/HR" at bounding box center [634, 535] width 64 height 16
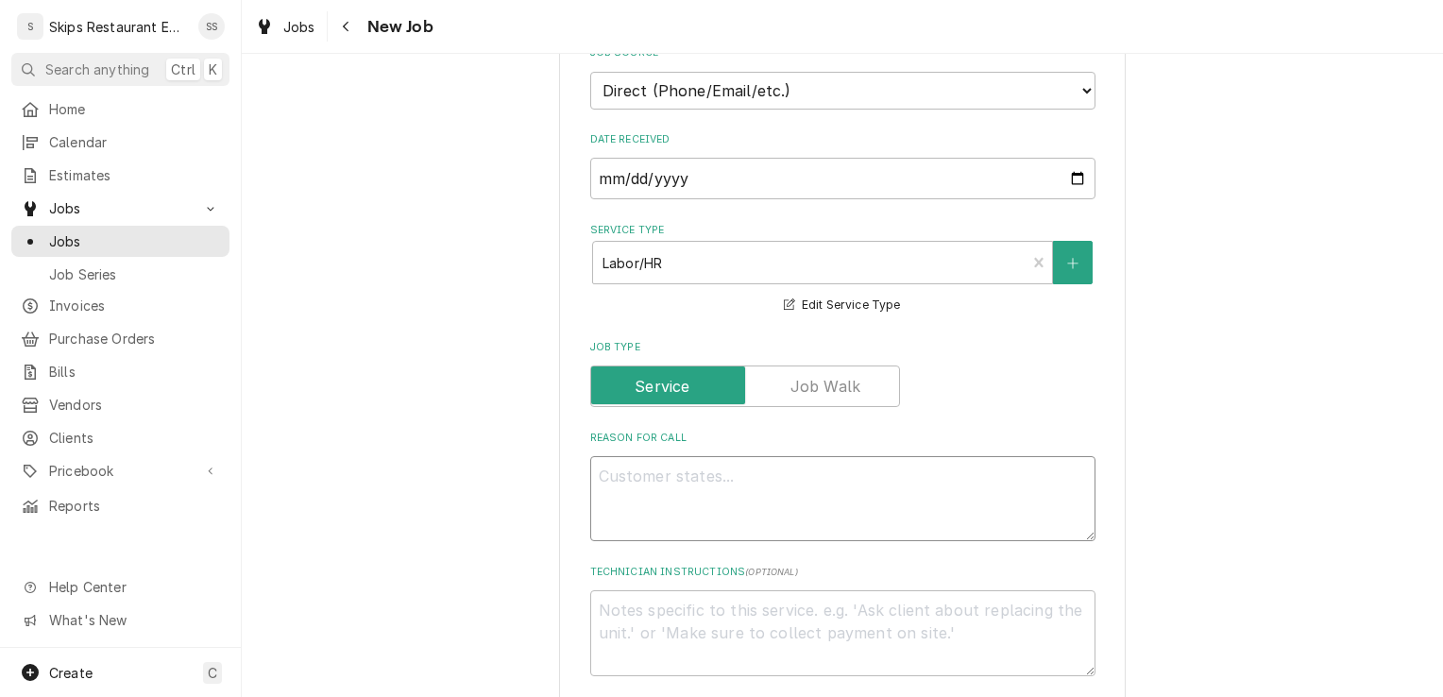
click at [602, 476] on textarea "Reason For Call" at bounding box center [842, 498] width 505 height 85
type textarea "x"
type textarea "R"
type textarea "x"
type textarea "Re"
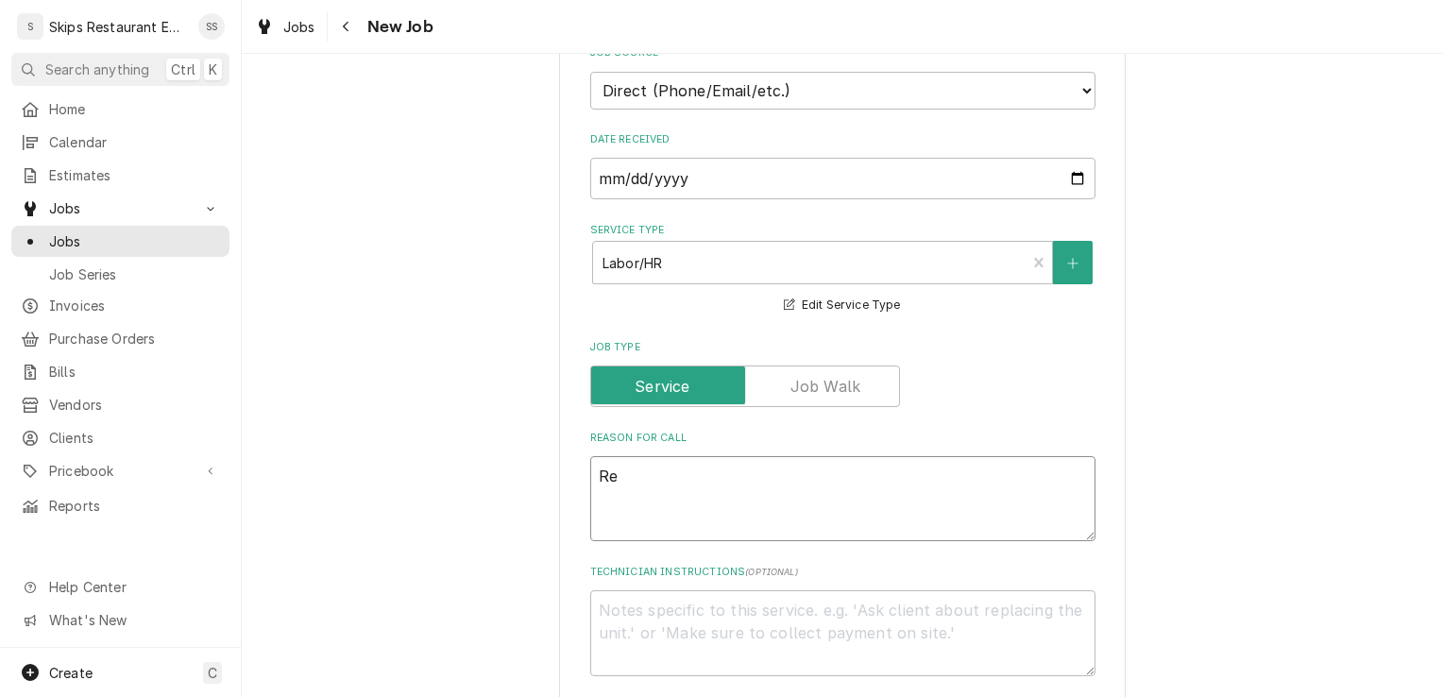
type textarea "x"
type textarea "Ref"
type textarea "x"
type textarea "Refr"
type textarea "x"
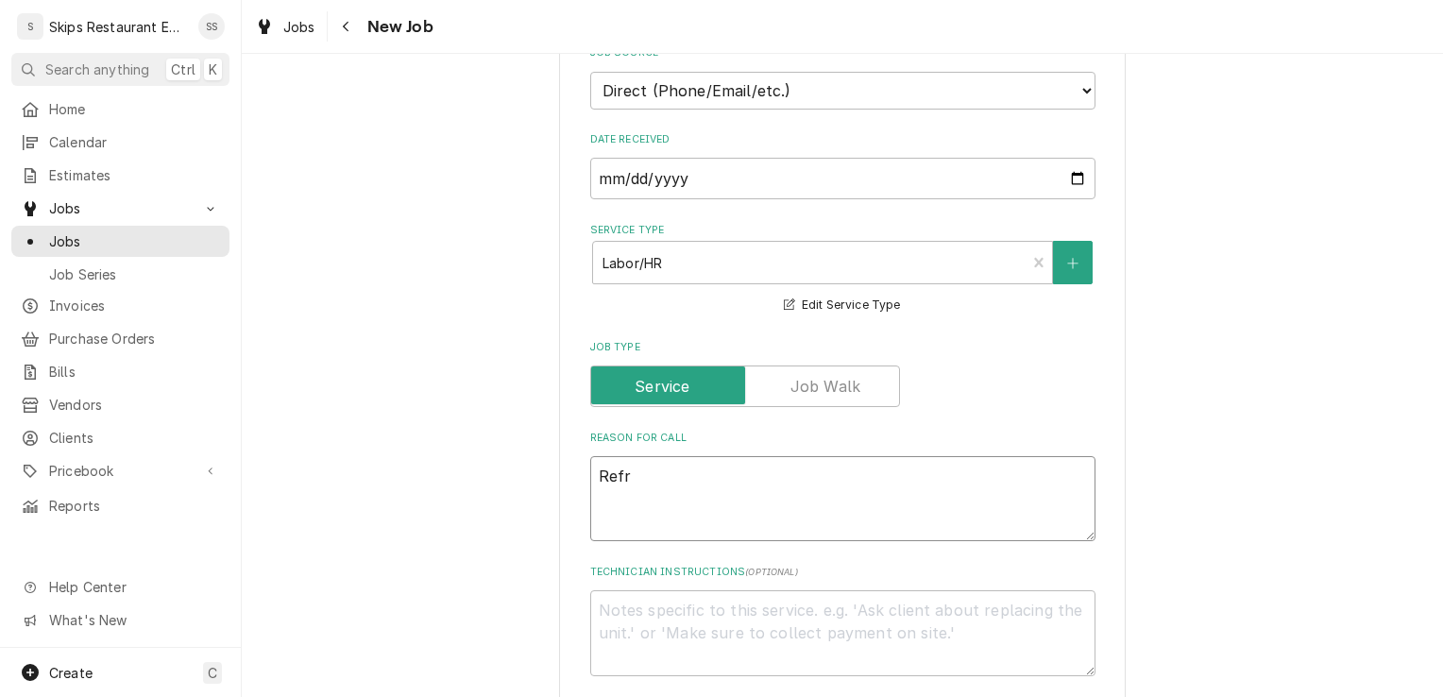
type textarea "Refri"
type textarea "x"
type textarea "Refrig"
type textarea "x"
type textarea "Refrige"
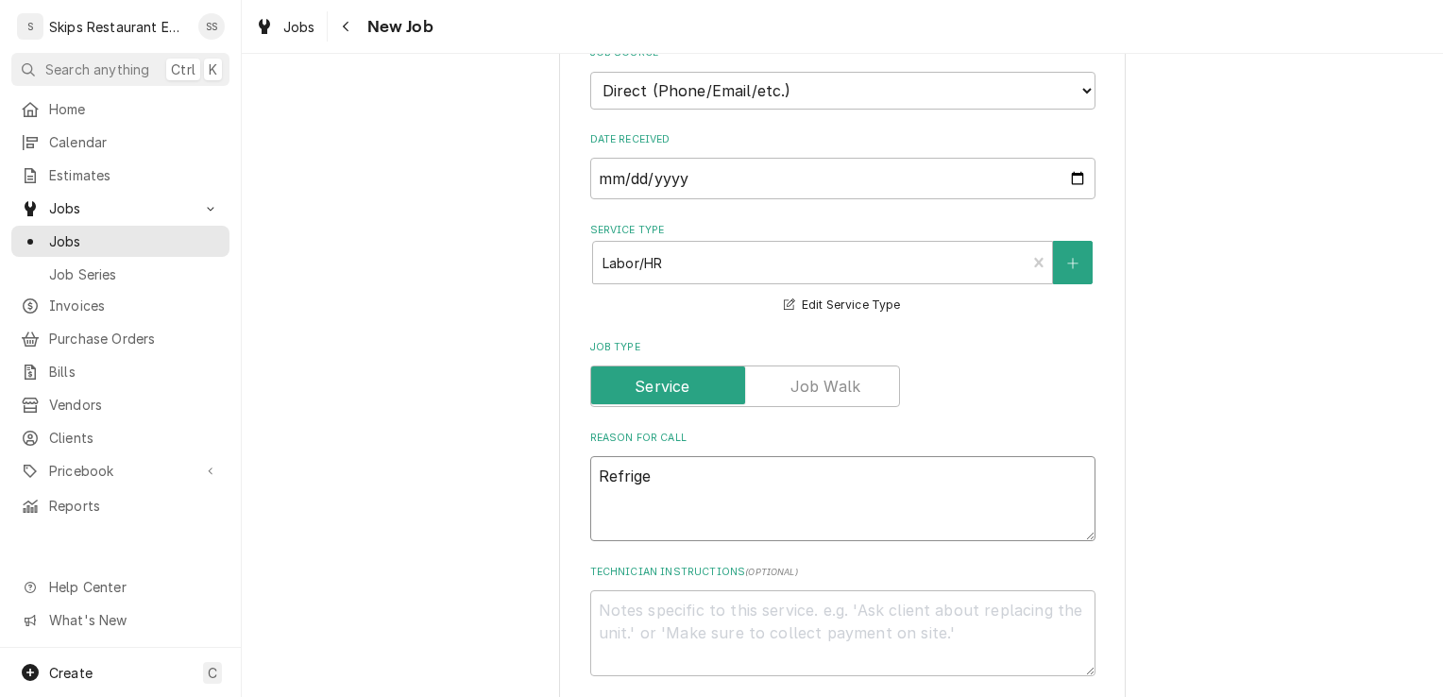
type textarea "x"
type textarea "Refriger"
type textarea "x"
type textarea "Refrigera"
type textarea "x"
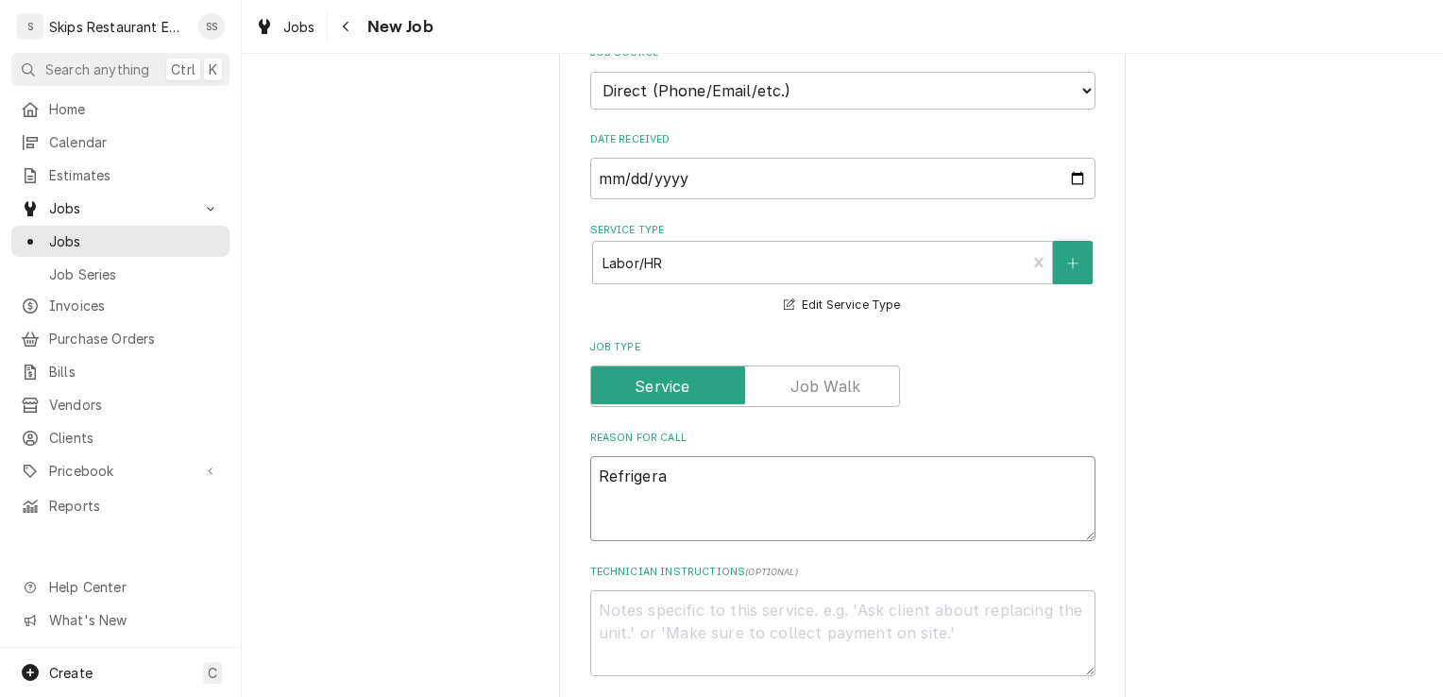
type textarea "Refrigerat"
type textarea "x"
type textarea "Refrigerator"
type textarea "x"
type textarea "Refrigerator"
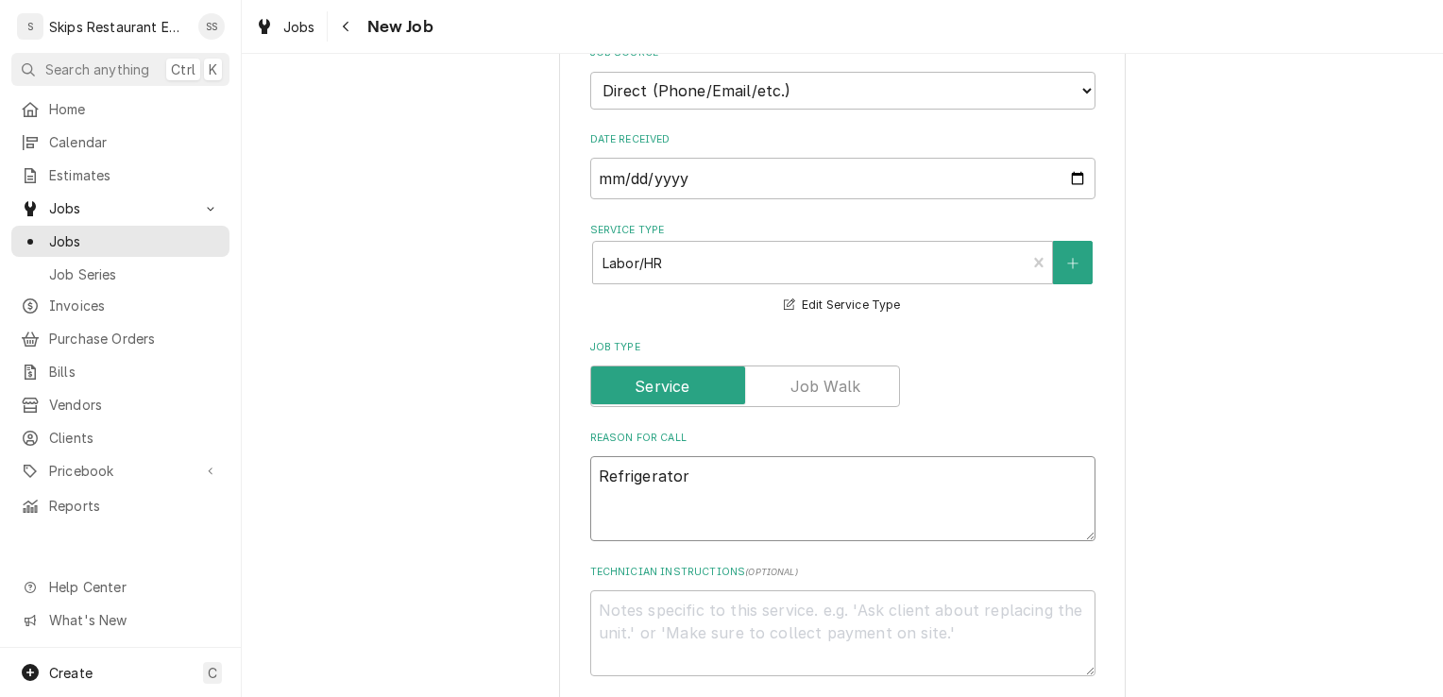
type textarea "x"
type textarea "Refrigerator r"
type textarea "x"
type textarea "Refrigerator ru"
type textarea "x"
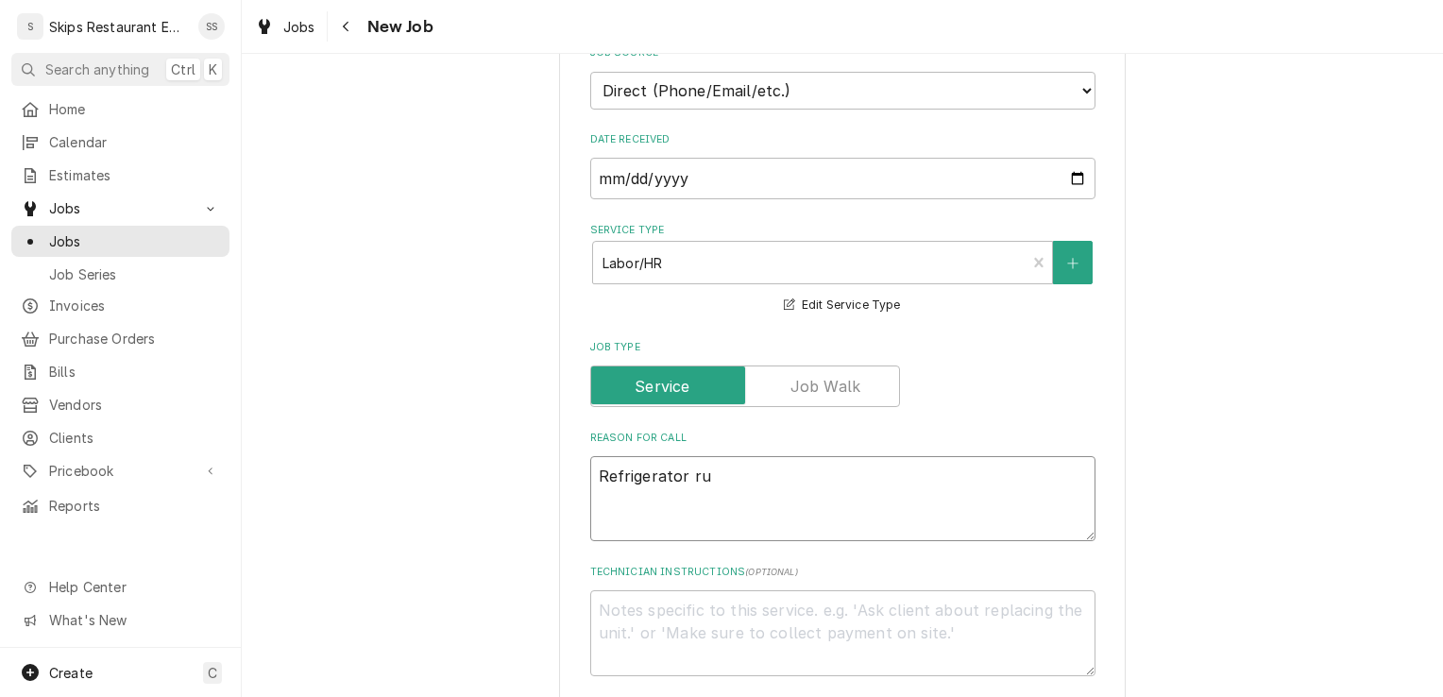
type textarea "Refrigerator run"
type textarea "x"
type textarea "Refrigerator runn"
type textarea "x"
type textarea "Refrigerator runni"
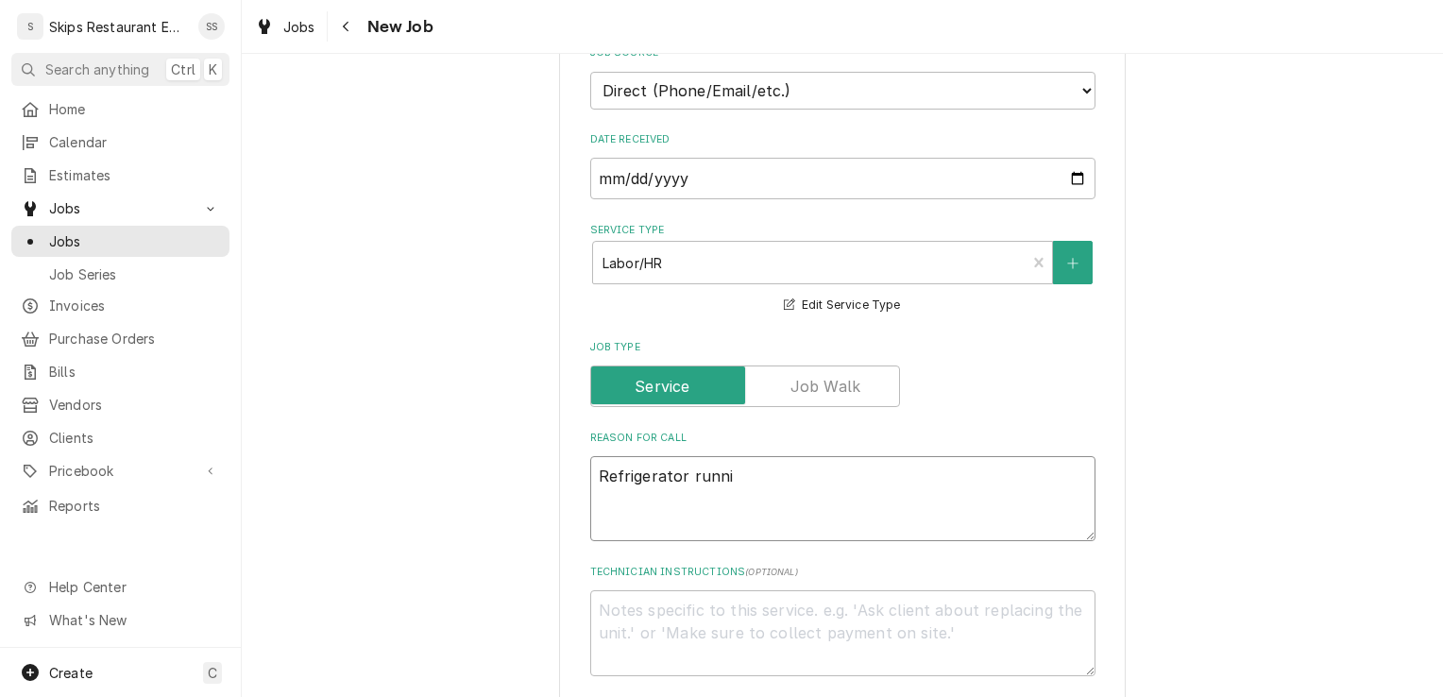
type textarea "x"
type textarea "Refrigerator runnin"
type textarea "x"
type textarea "Refrigerator running"
type textarea "x"
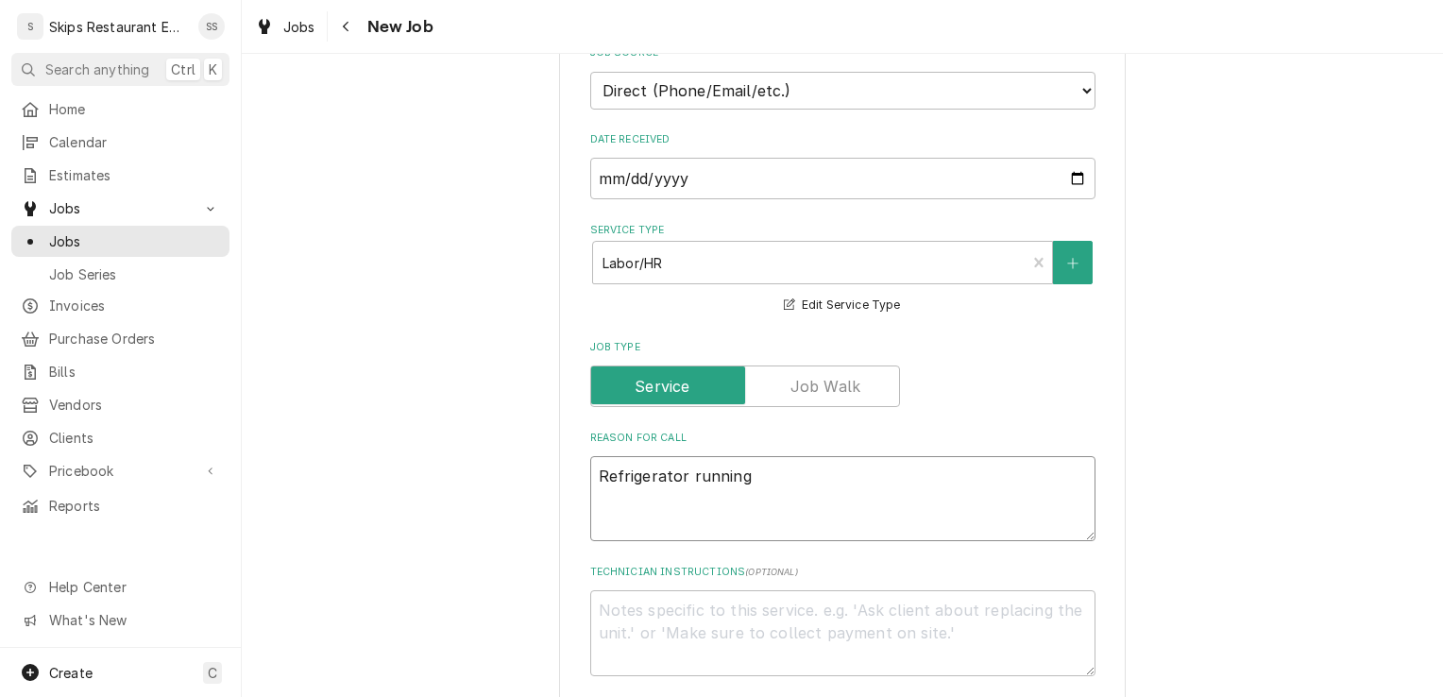
type textarea "Refrigerator running"
type textarea "x"
type textarea "Refrigerator running a"
type textarea "x"
type textarea "Refrigerator running at"
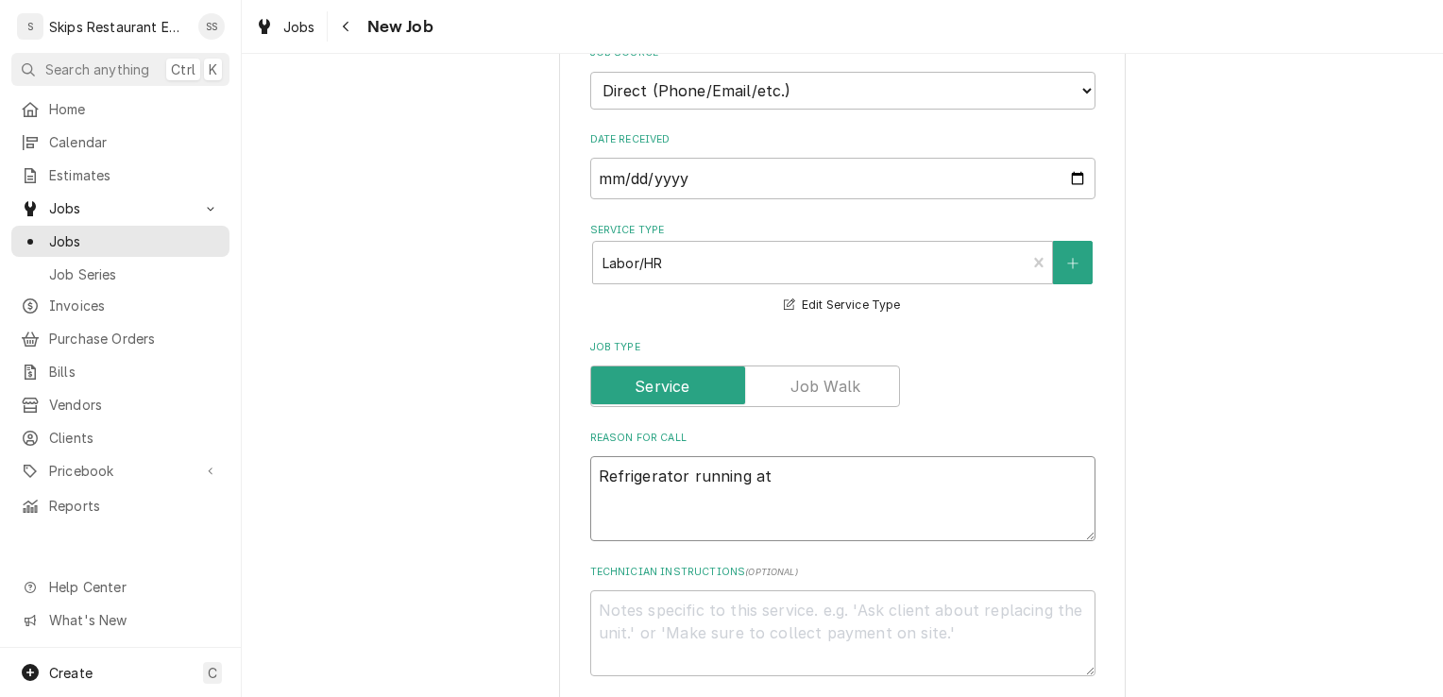
type textarea "x"
type textarea "Refrigerator running at"
type textarea "x"
type textarea "Refrigerator running at 5"
type textarea "x"
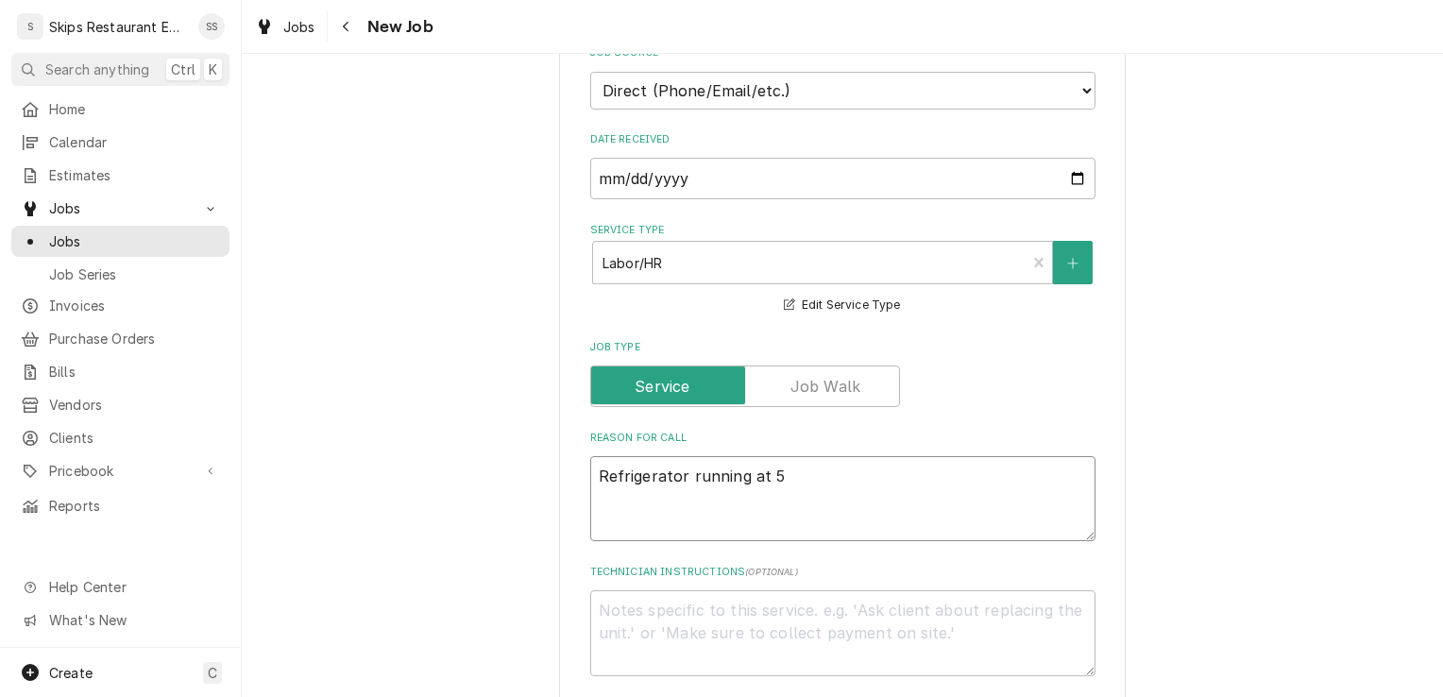
type textarea "Refrigerator running at 50"
type textarea "x"
type textarea "Refrigerator running at 50"
type textarea "x"
type textarea "Refrigerator running at 50 d"
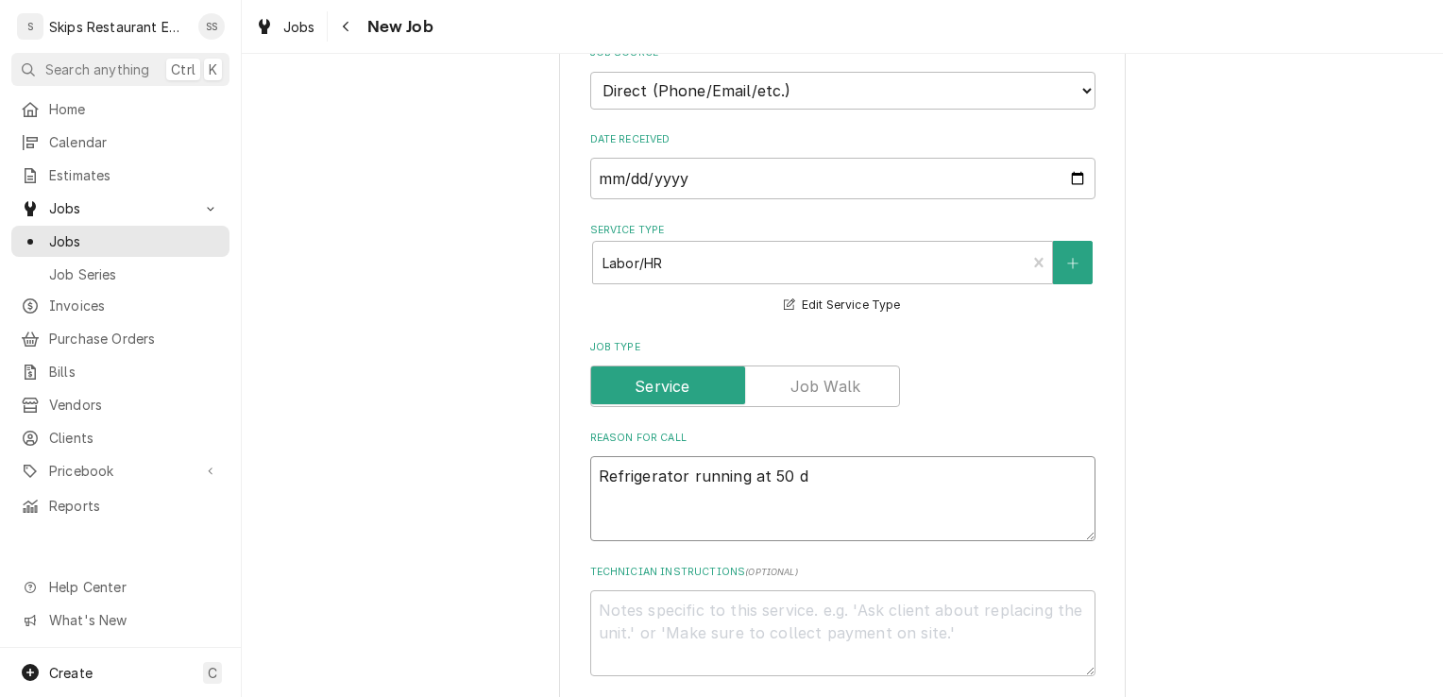
type textarea "x"
type textarea "Refrigerator running at 50 de"
type textarea "x"
type textarea "Refrigerator running at 50 deg"
type textarea "x"
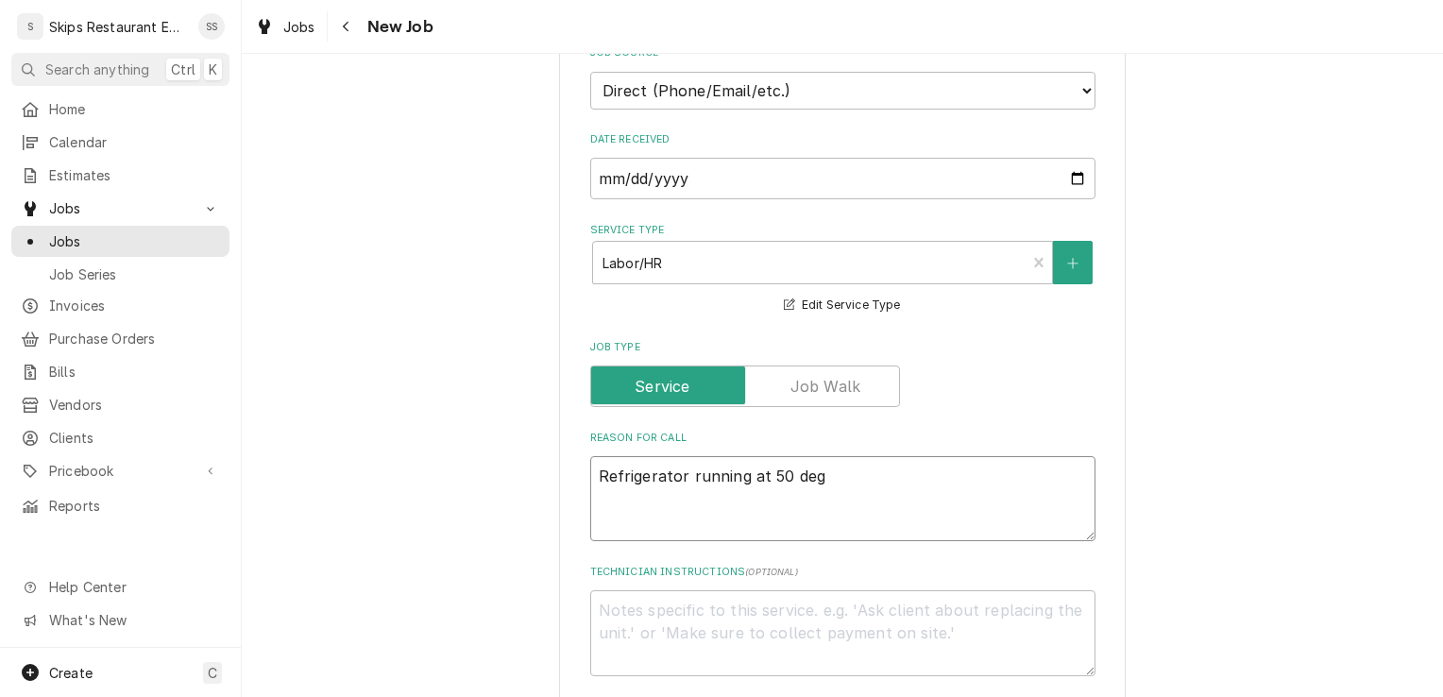
type textarea "Refrigerator running at 50 degr"
type textarea "x"
type textarea "Refrigerator running at 50 degre"
type textarea "x"
type textarea "Refrigerator running at 50 degree"
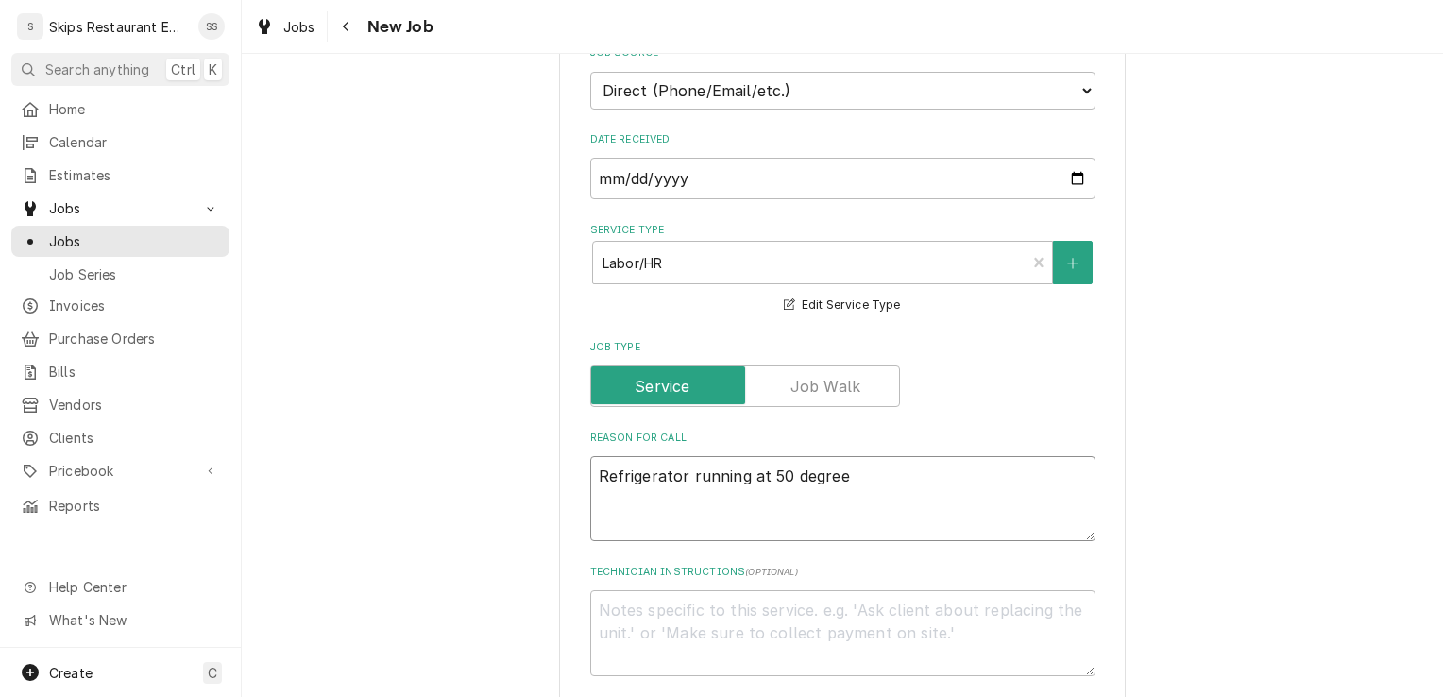
type textarea "x"
type textarea "Refrigerator running at 50 degrees"
type textarea "x"
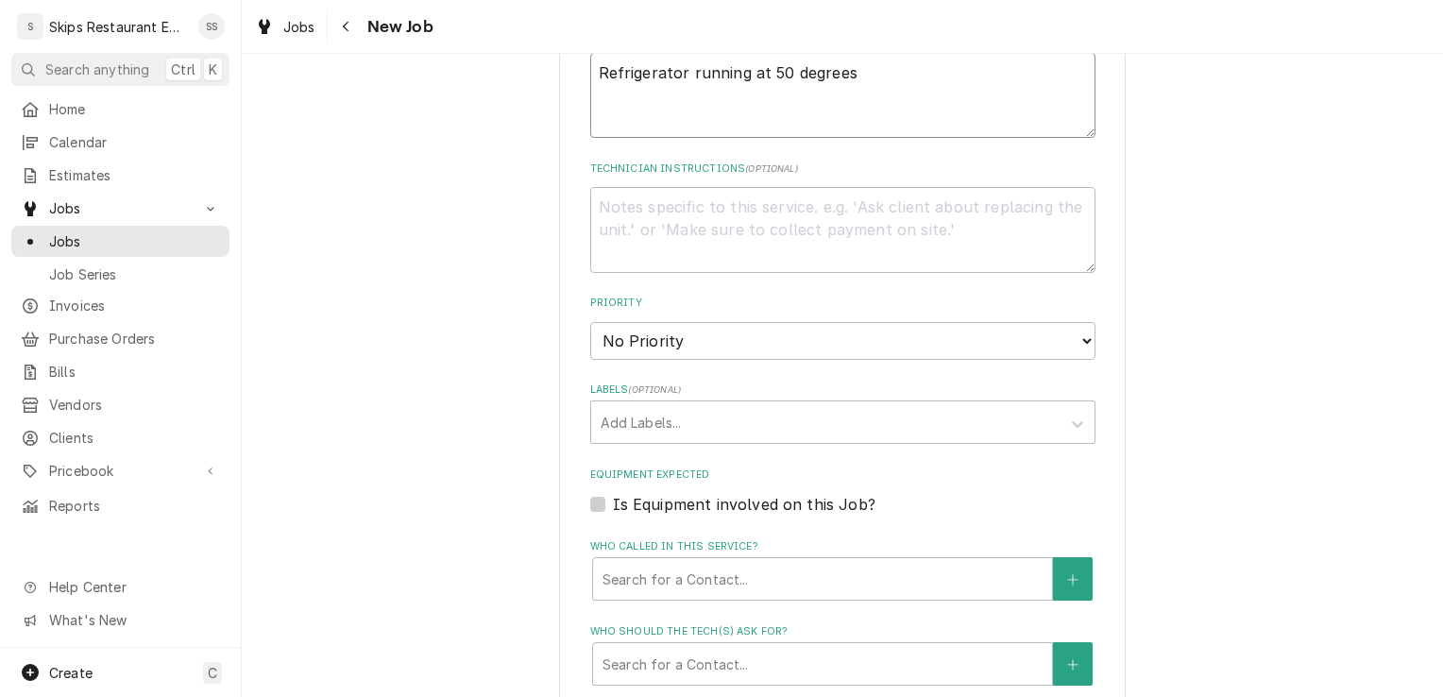
scroll to position [963, 0]
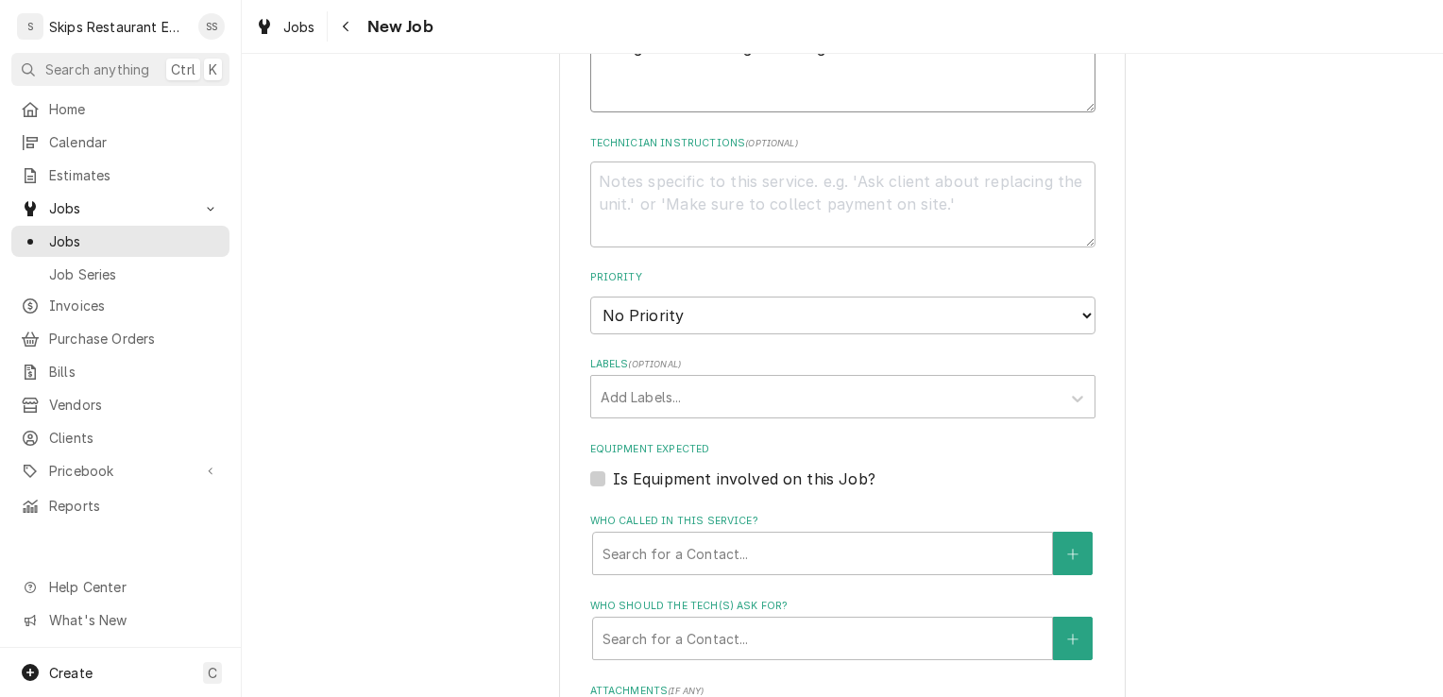
type textarea "Refrigerator running at 50 degrees"
click at [712, 477] on label "Is Equipment involved on this Job?" at bounding box center [744, 478] width 263 height 23
click at [712, 477] on input "Equipment Expected" at bounding box center [865, 488] width 505 height 42
checkbox input "true"
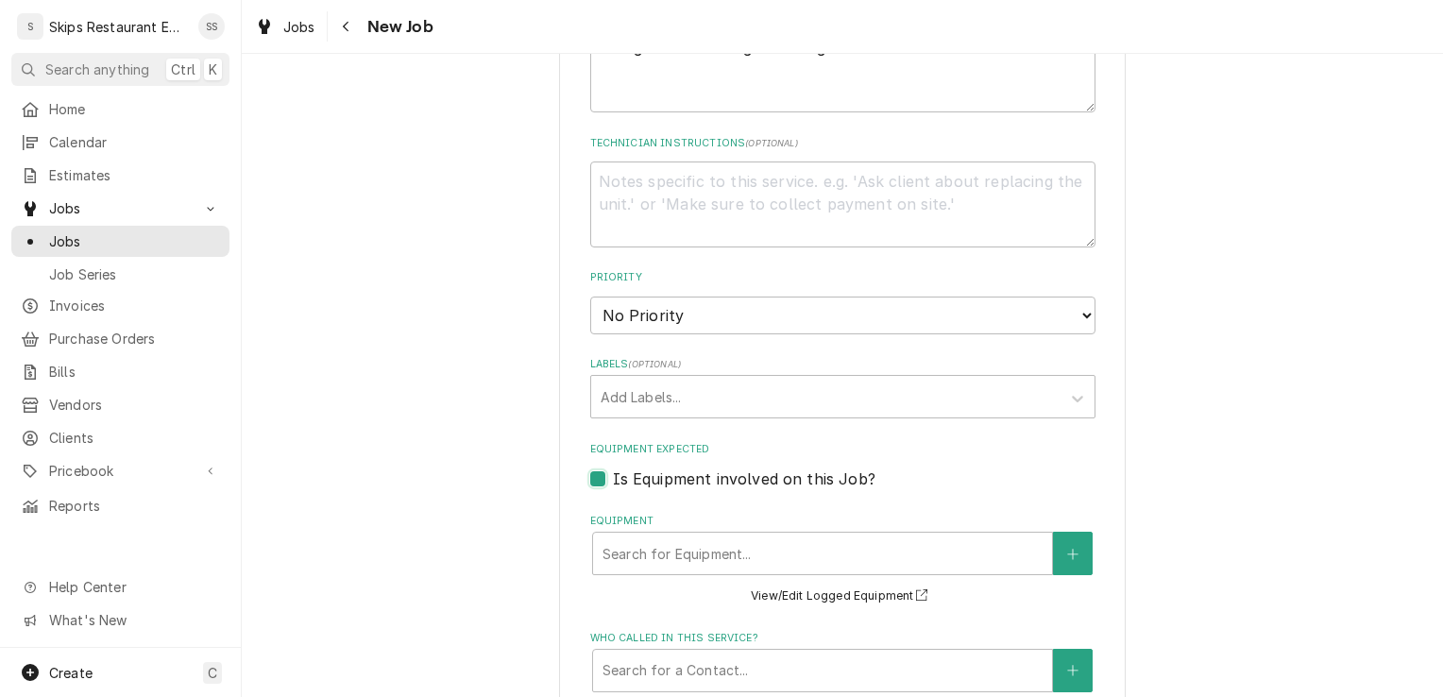
type textarea "x"
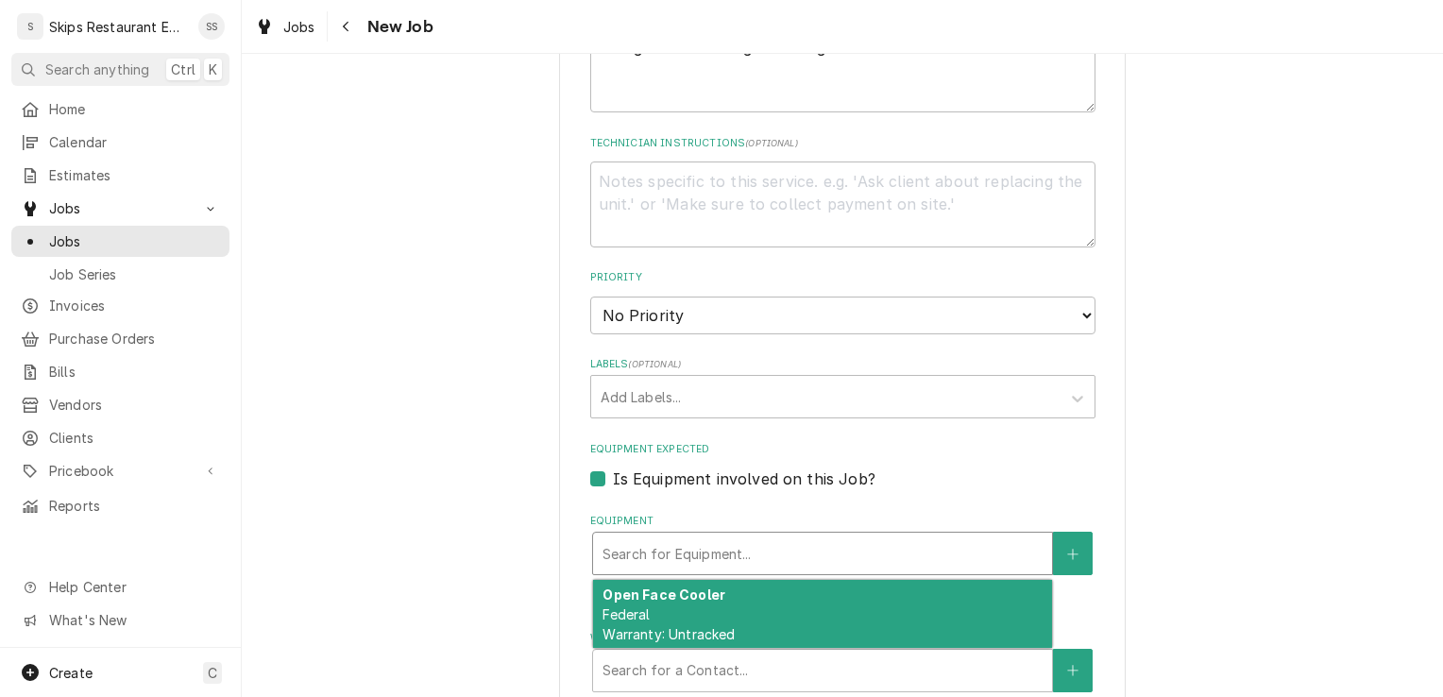
click at [906, 544] on div "Equipment" at bounding box center [822, 553] width 440 height 34
click at [1069, 544] on button "Equipment" at bounding box center [1073, 553] width 40 height 43
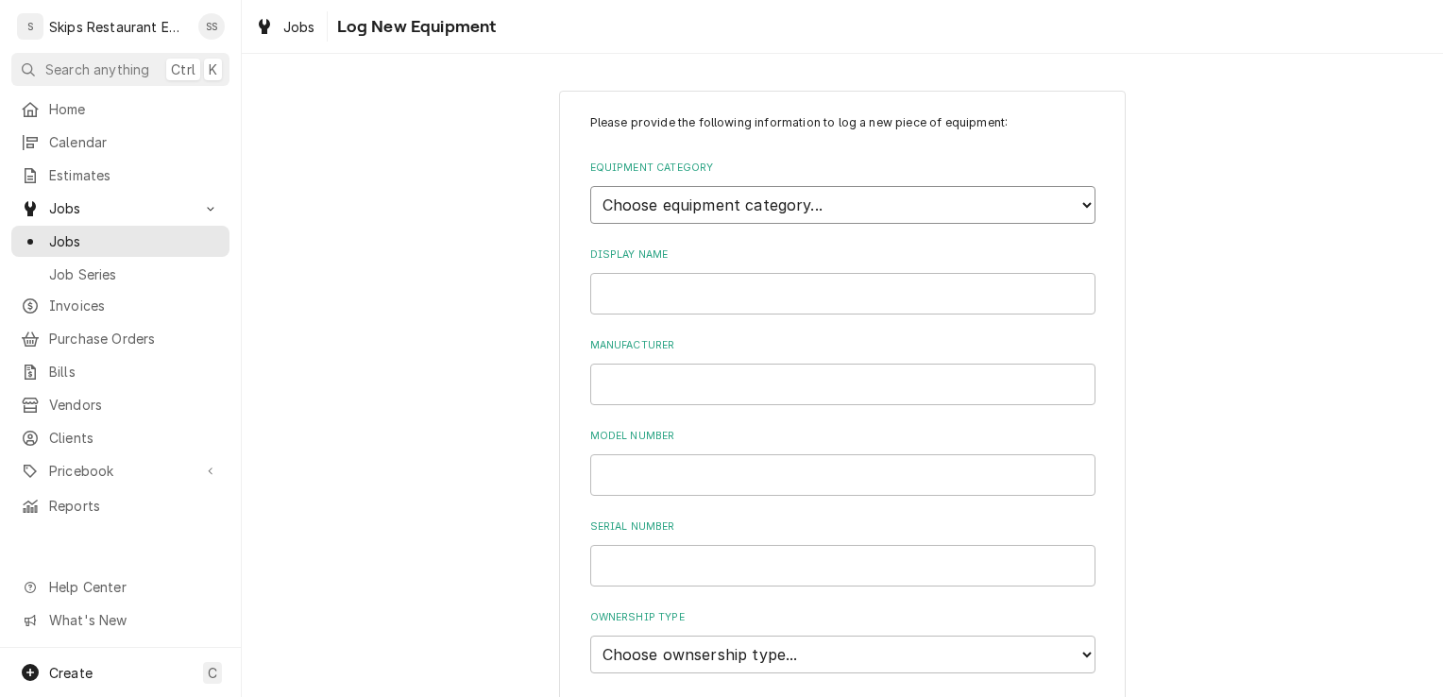
click at [690, 206] on select "Choose equipment category... Cooking Equipment Fryers Ice Machines Ovens and Ra…" at bounding box center [842, 205] width 505 height 38
select select "8"
click at [590, 186] on select "Choose equipment category... Cooking Equipment Fryers Ice Machines Ovens and Ra…" at bounding box center [842, 205] width 505 height 38
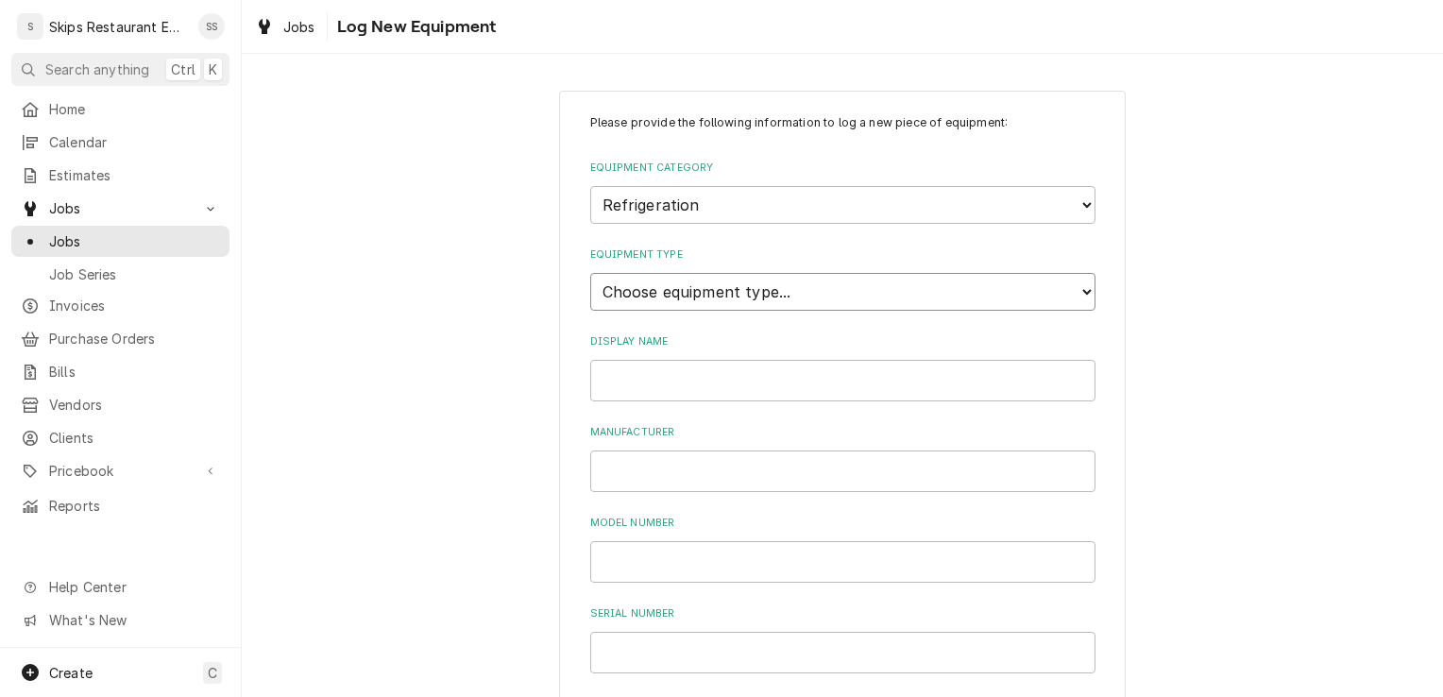
click at [650, 287] on select "Choose equipment type... Bar Refrigeration Blast Chiller Chef Base Freezer Chef…" at bounding box center [842, 292] width 505 height 38
select select "71"
click at [590, 273] on select "Choose equipment type... Bar Refrigeration Blast Chiller Chef Base Freezer Chef…" at bounding box center [842, 292] width 505 height 38
click at [600, 380] on input "Display Name" at bounding box center [842, 381] width 505 height 42
type input "Refreigerator"
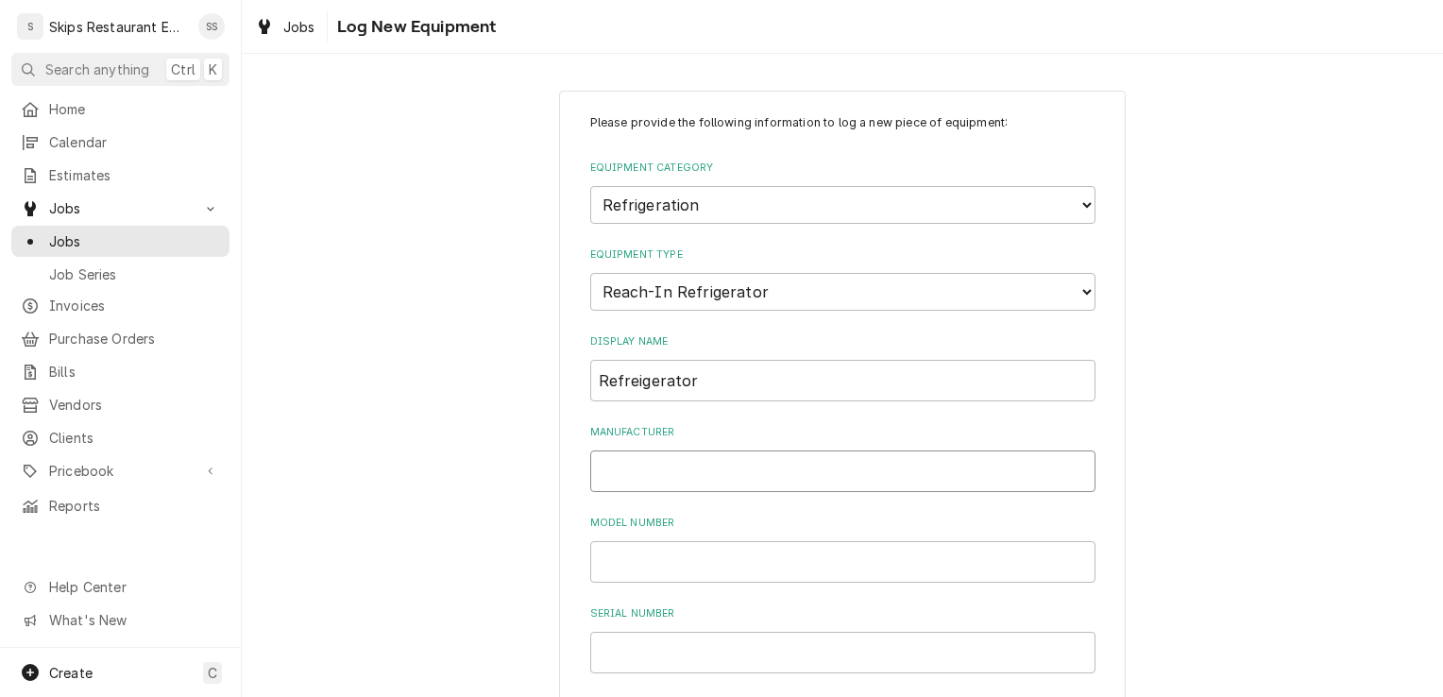
click at [608, 463] on input "Manufacturer" at bounding box center [842, 471] width 505 height 42
type input "Traulsen"
click at [610, 561] on input "Model Number" at bounding box center [842, 562] width 505 height 42
type input "UHT48-LR"
click at [618, 653] on input "Serial Number" at bounding box center [842, 653] width 505 height 42
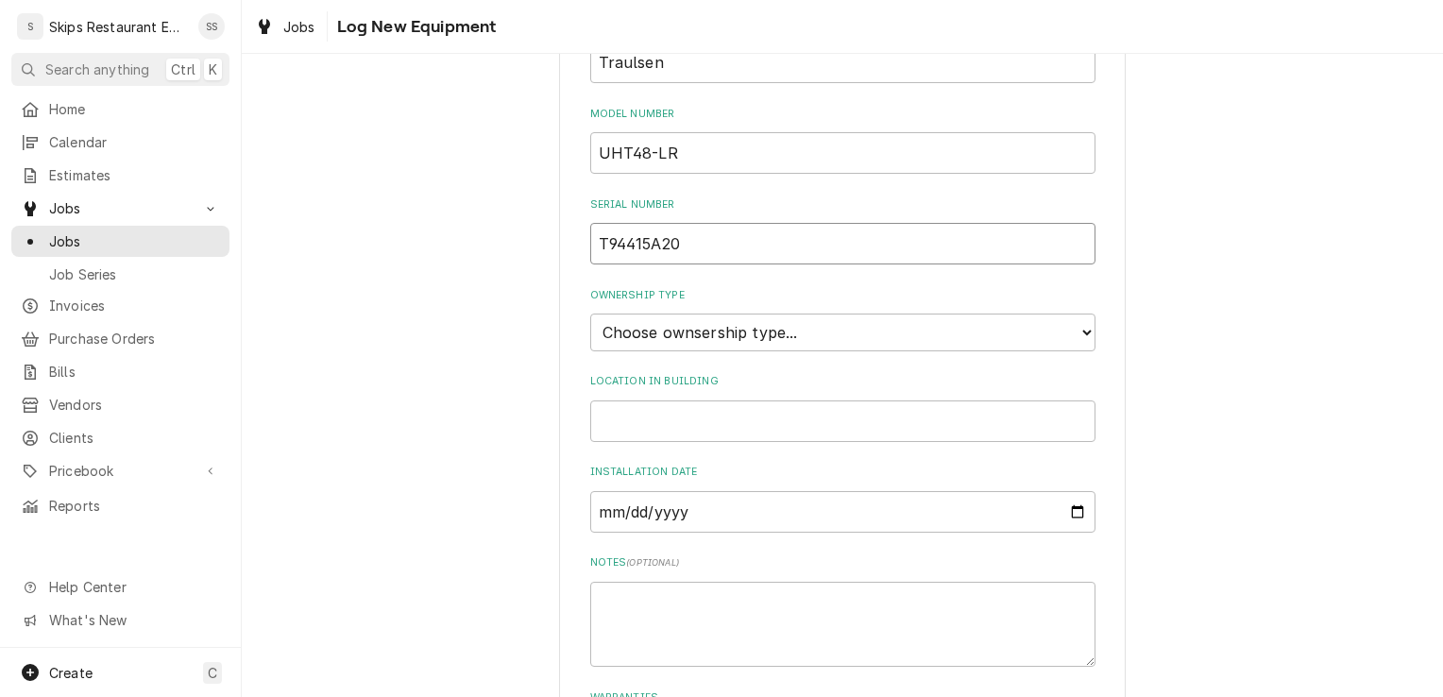
scroll to position [415, 0]
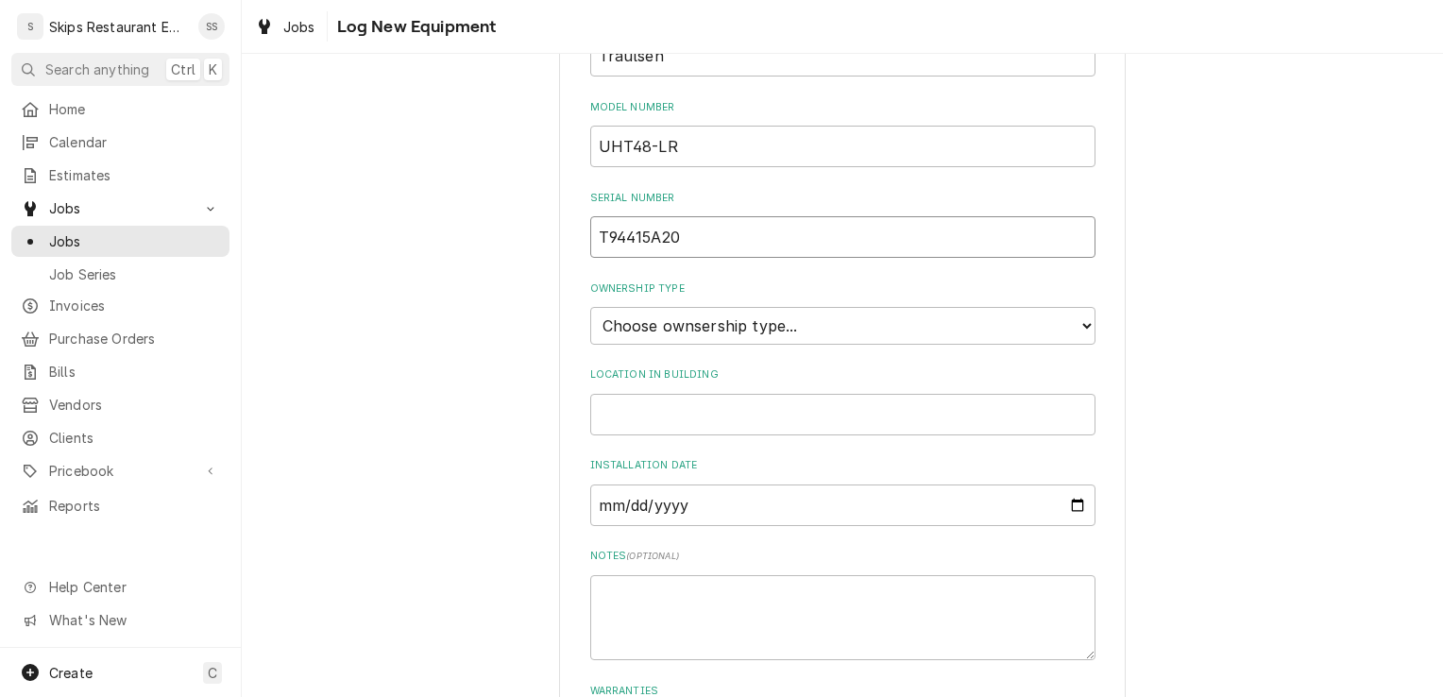
type input "T94415A20"
click at [773, 314] on select "Choose ownsership type... Unknown Owned Leased Rented" at bounding box center [842, 326] width 505 height 38
select select "1"
click at [590, 307] on select "Choose ownsership type... Unknown Owned Leased Rented" at bounding box center [842, 326] width 505 height 38
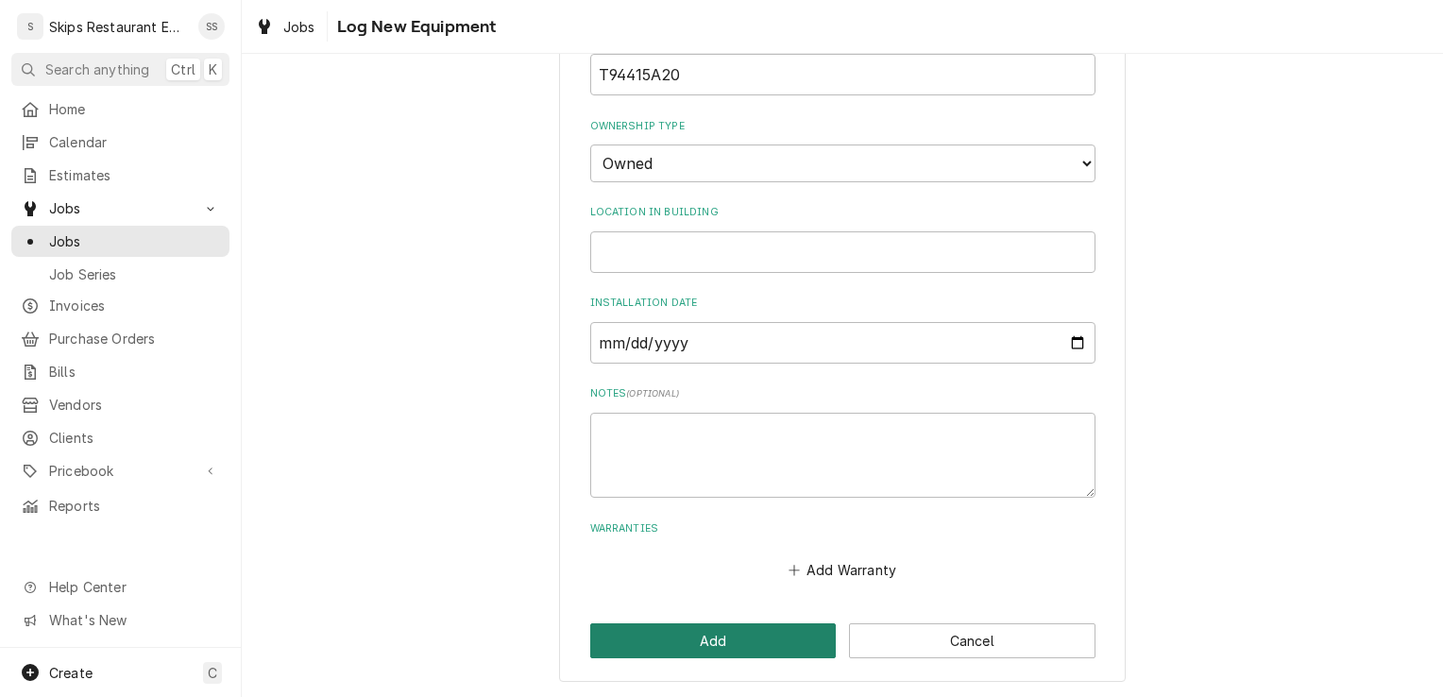
click at [699, 639] on button "Add" at bounding box center [713, 640] width 246 height 35
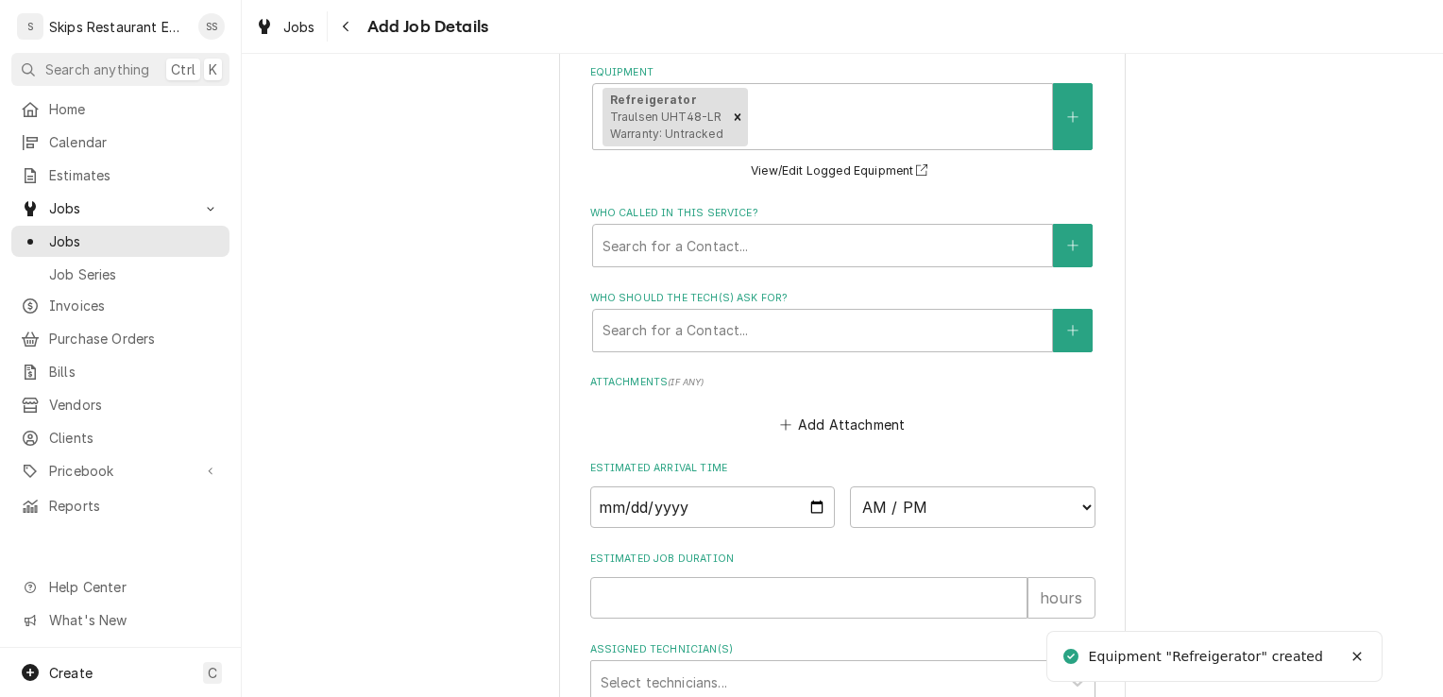
scroll to position [1449, 0]
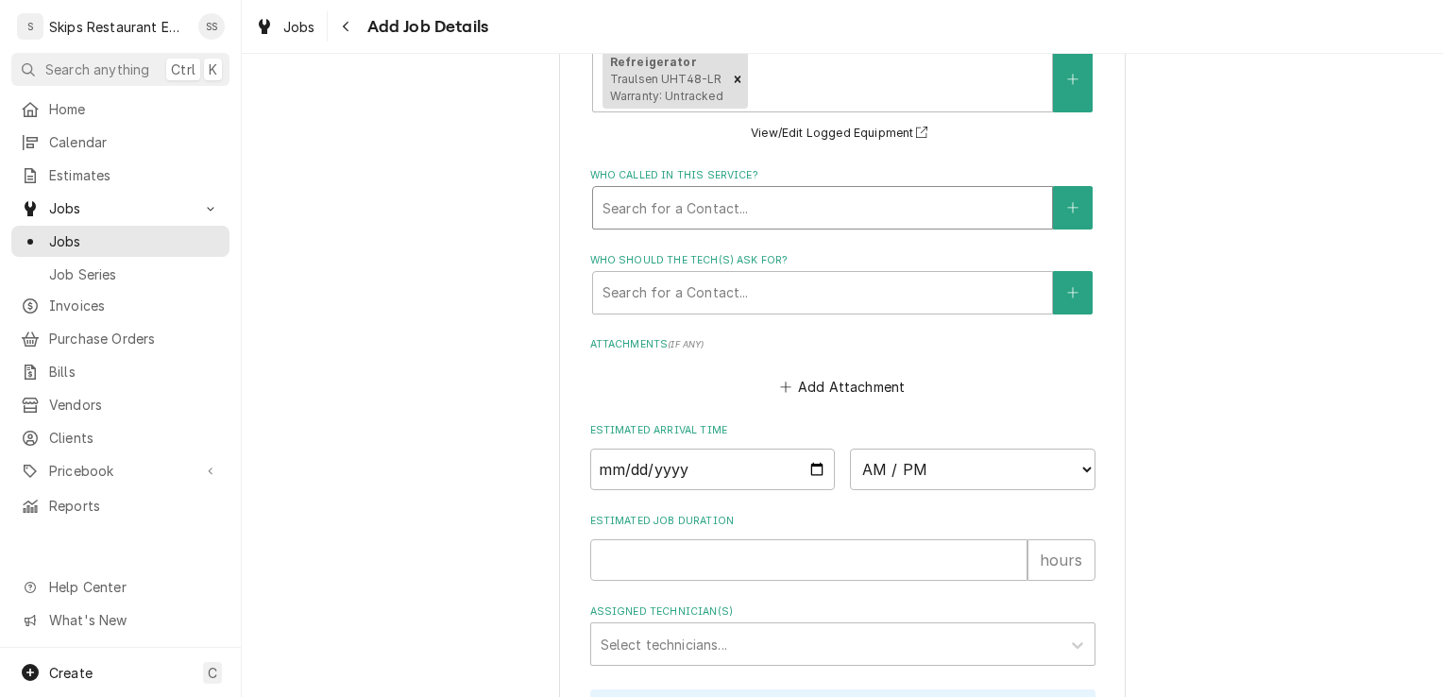
click at [706, 213] on div "Who called in this service?" at bounding box center [822, 208] width 440 height 34
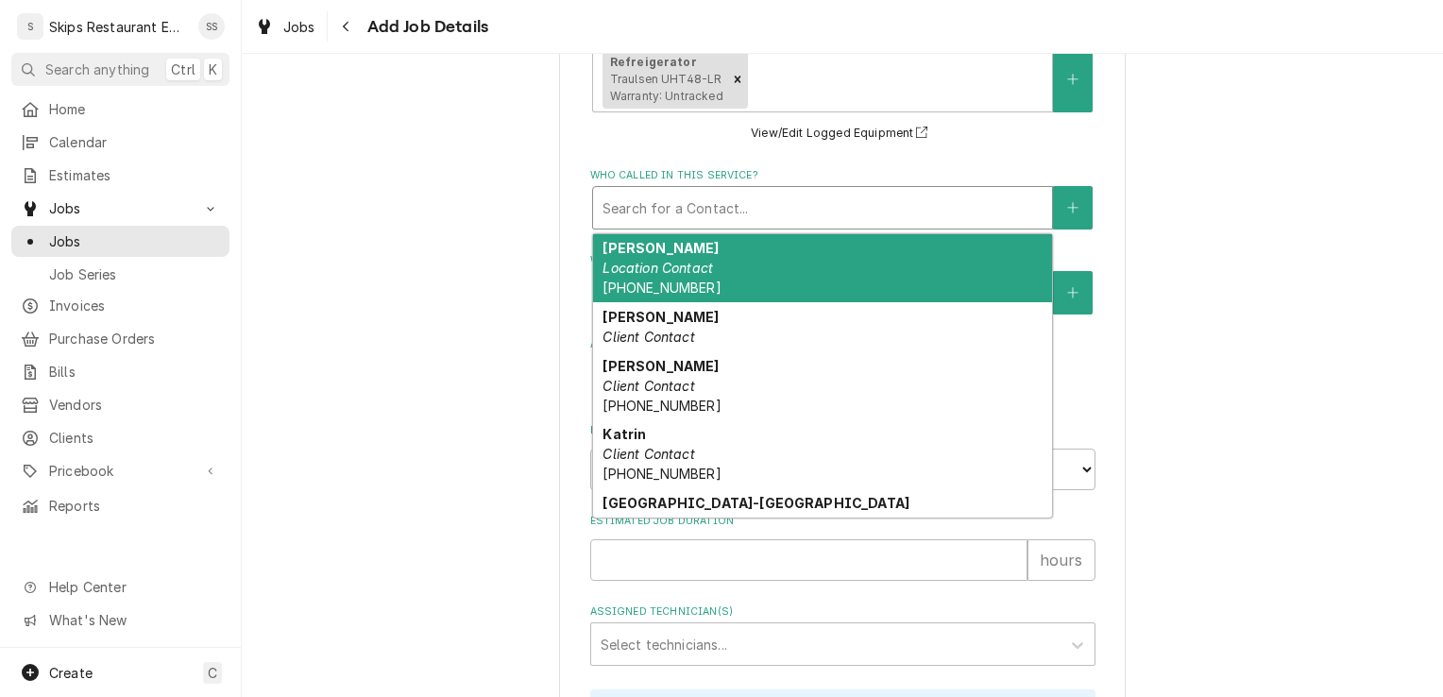
click at [650, 290] on span "(361) 212-6984" at bounding box center [661, 288] width 118 height 16
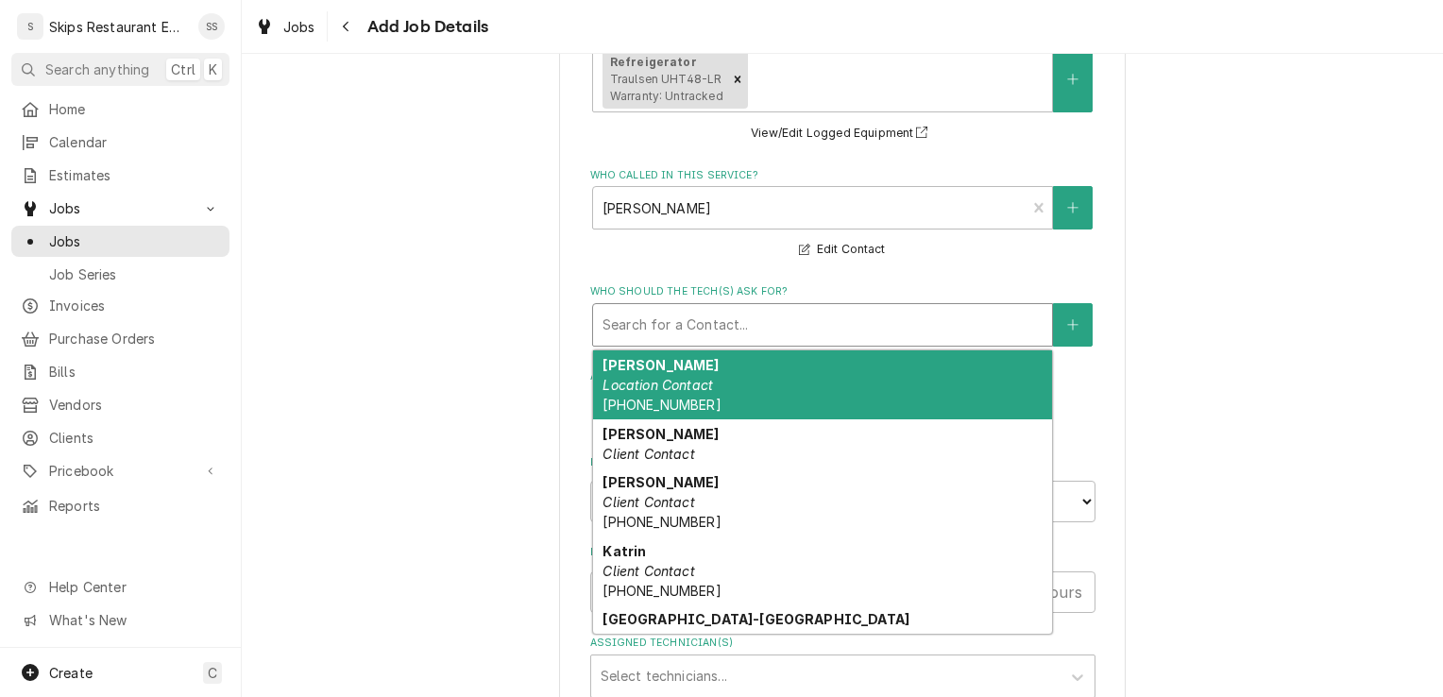
click at [665, 329] on div "Who should the tech(s) ask for?" at bounding box center [822, 325] width 440 height 34
click at [636, 388] on em "Location Contact" at bounding box center [657, 385] width 110 height 16
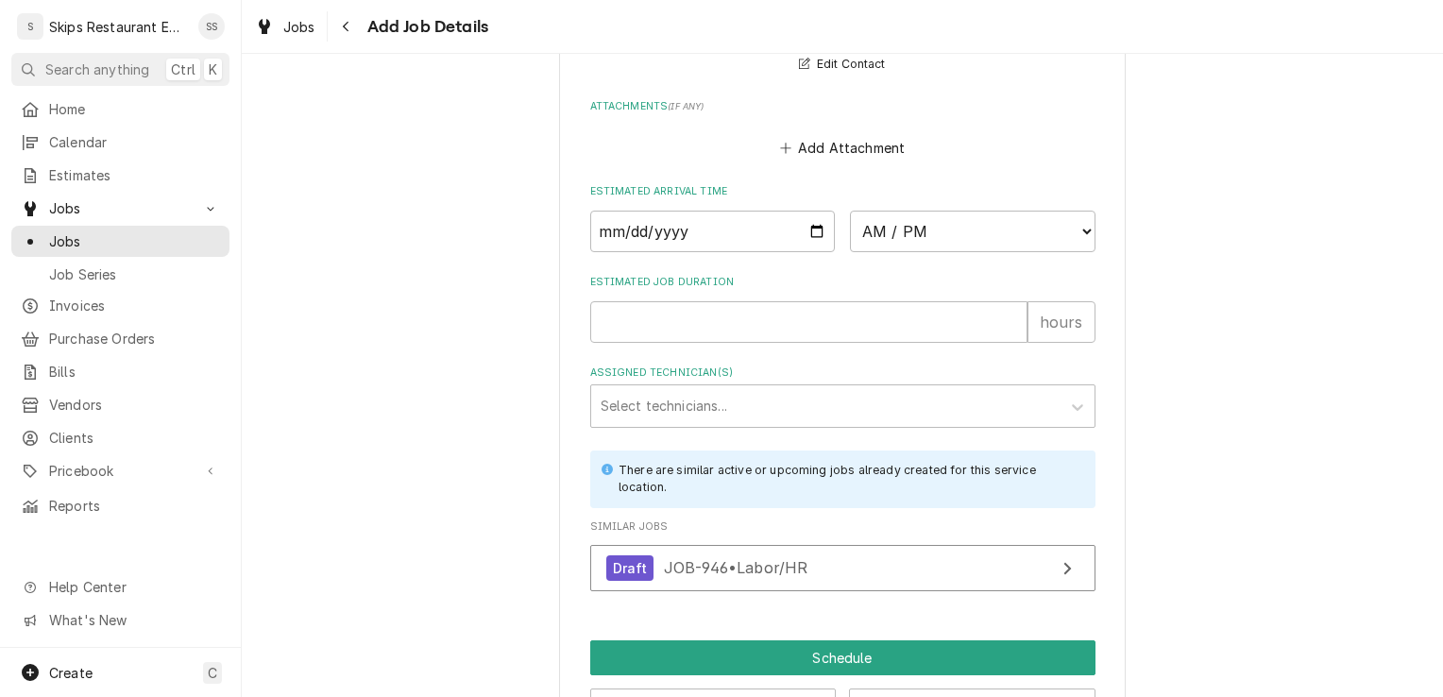
scroll to position [1814, 0]
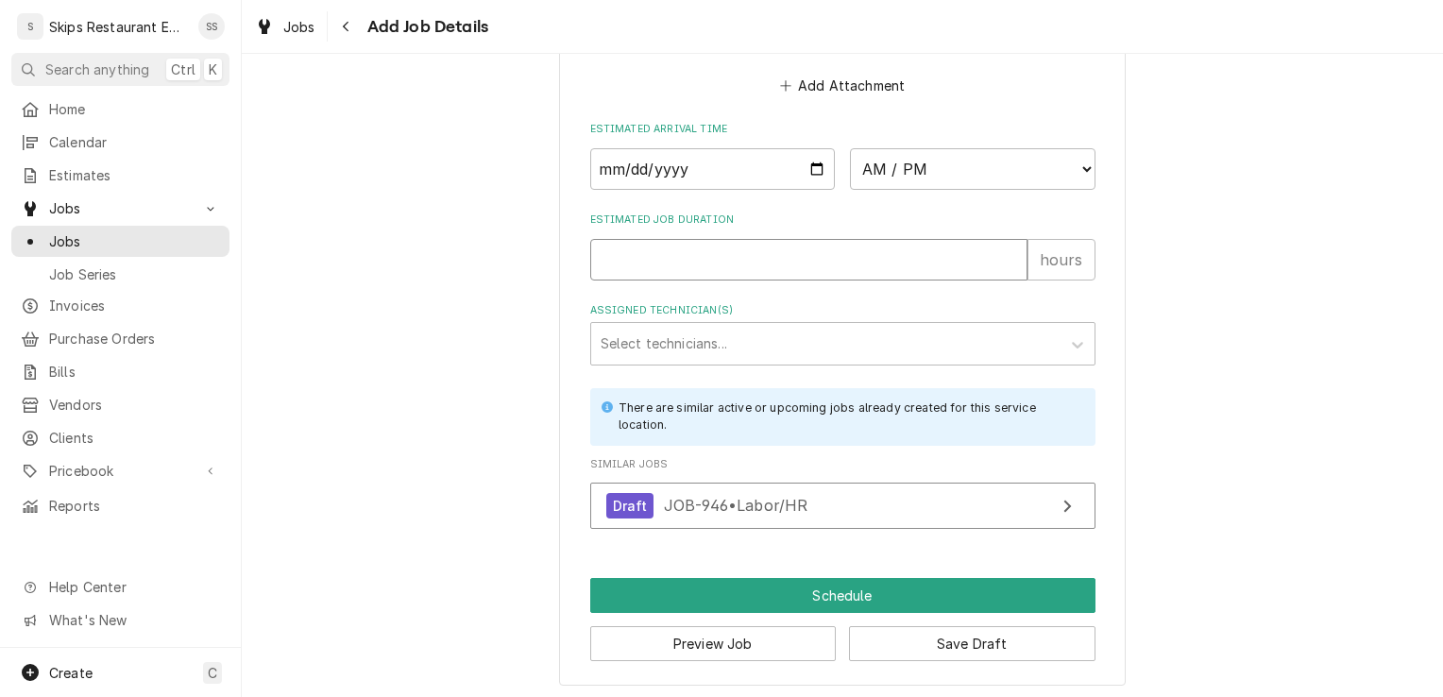
click at [605, 258] on input "Estimated Job Duration" at bounding box center [808, 260] width 437 height 42
type textarea "x"
type input "1"
type textarea "x"
type input "1"
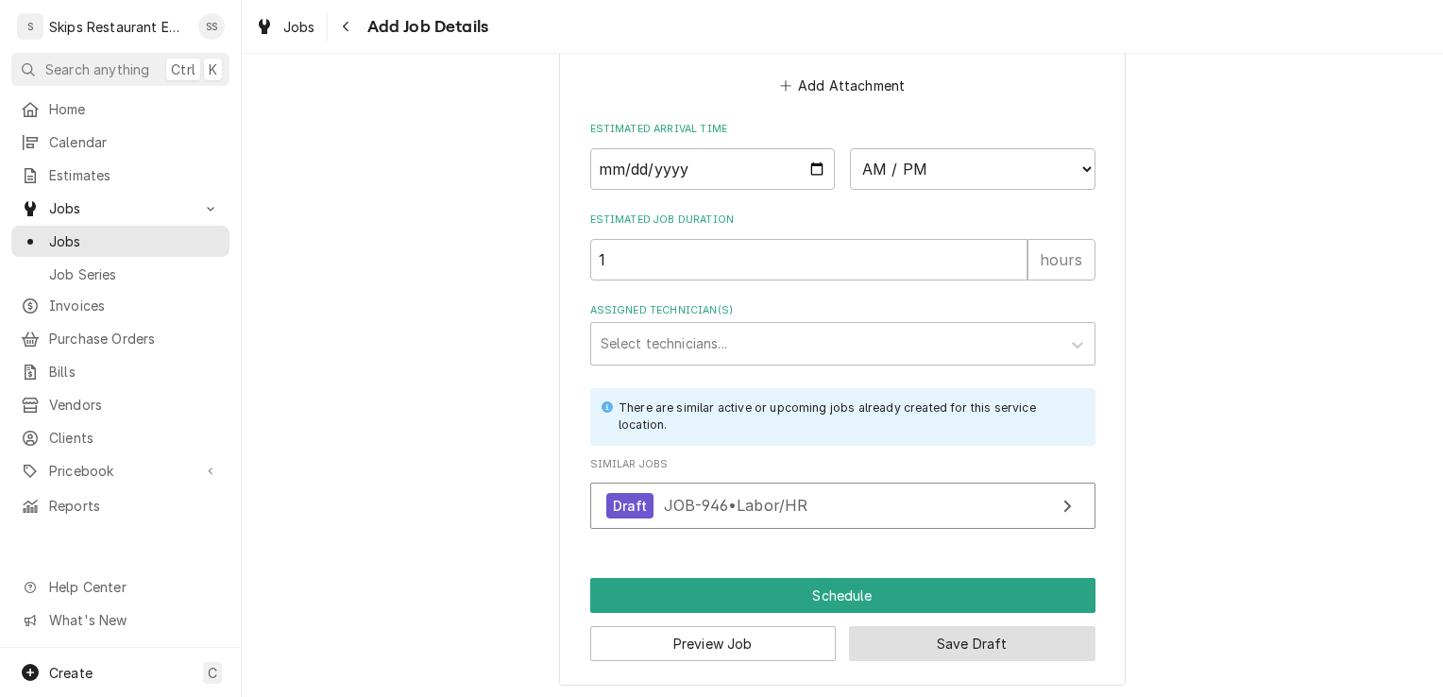
click at [912, 650] on button "Save Draft" at bounding box center [972, 643] width 246 height 35
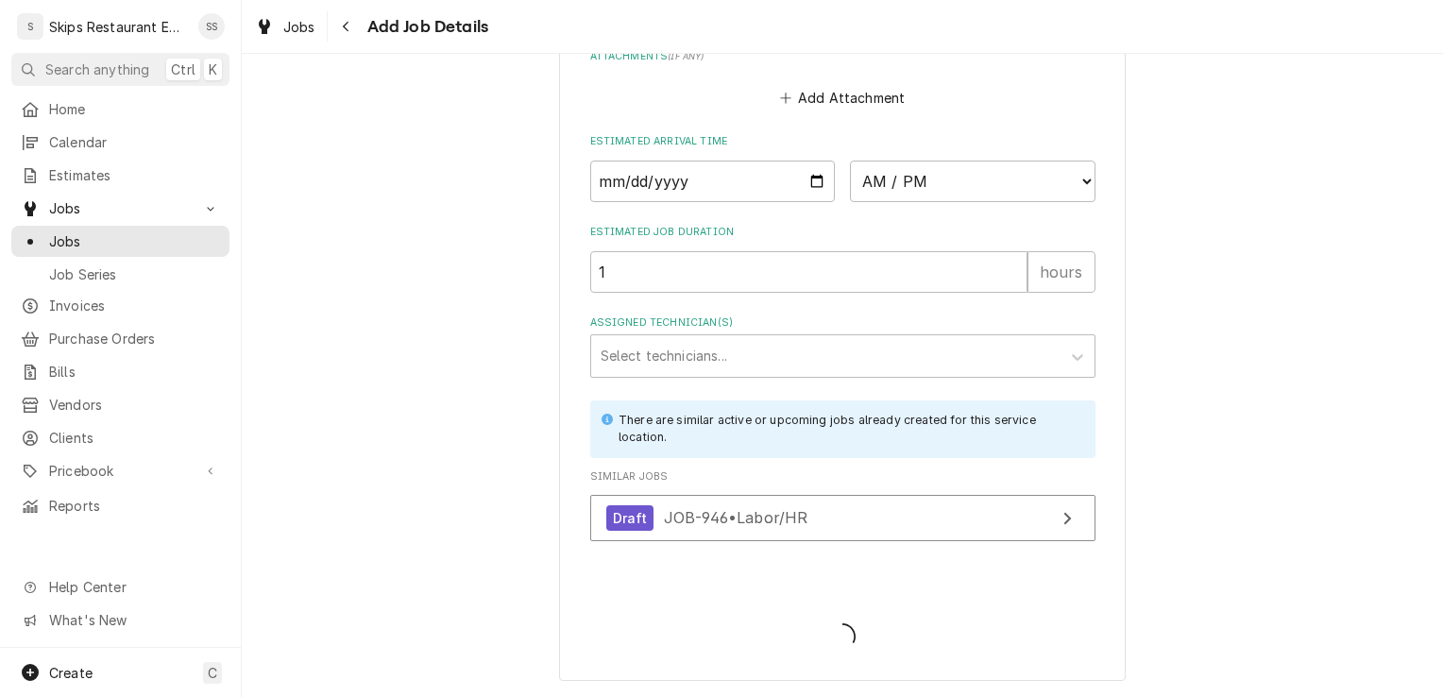
type textarea "x"
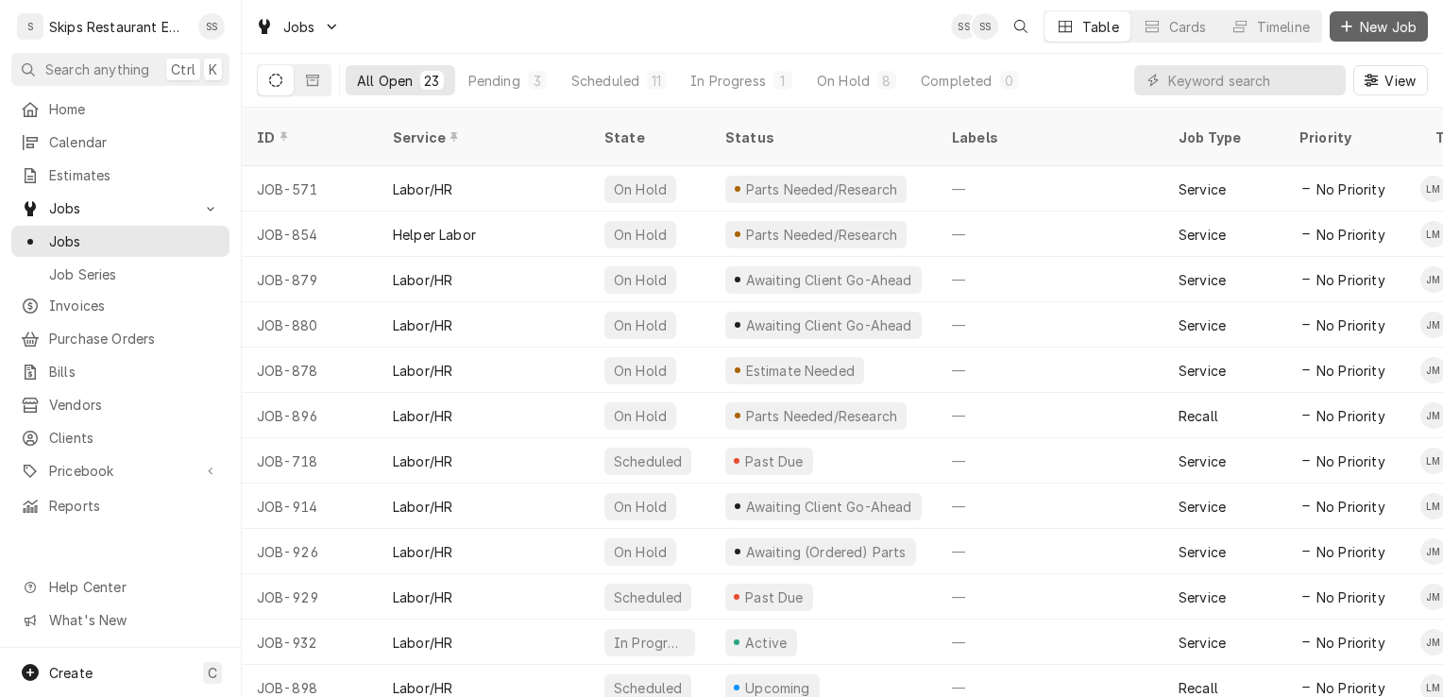
click at [1394, 24] on span "New Job" at bounding box center [1388, 27] width 64 height 20
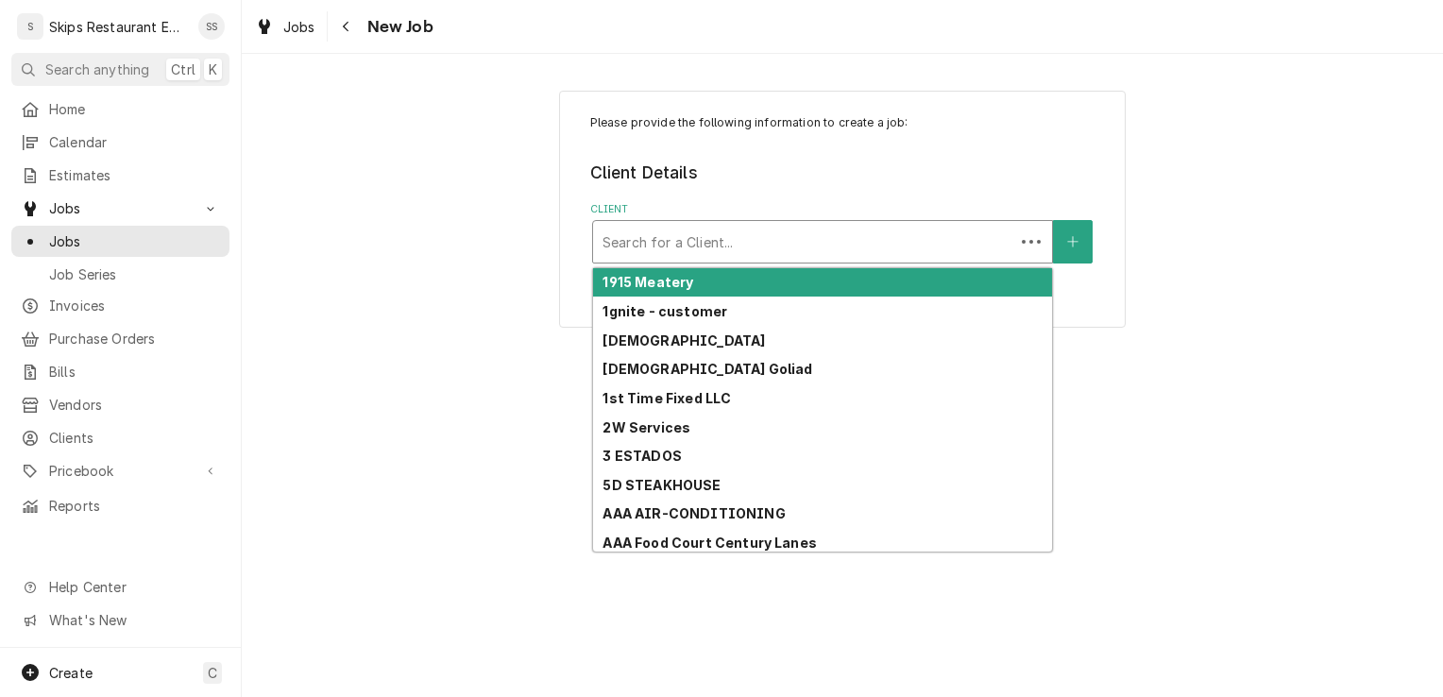
click at [666, 251] on div "Client" at bounding box center [803, 242] width 402 height 34
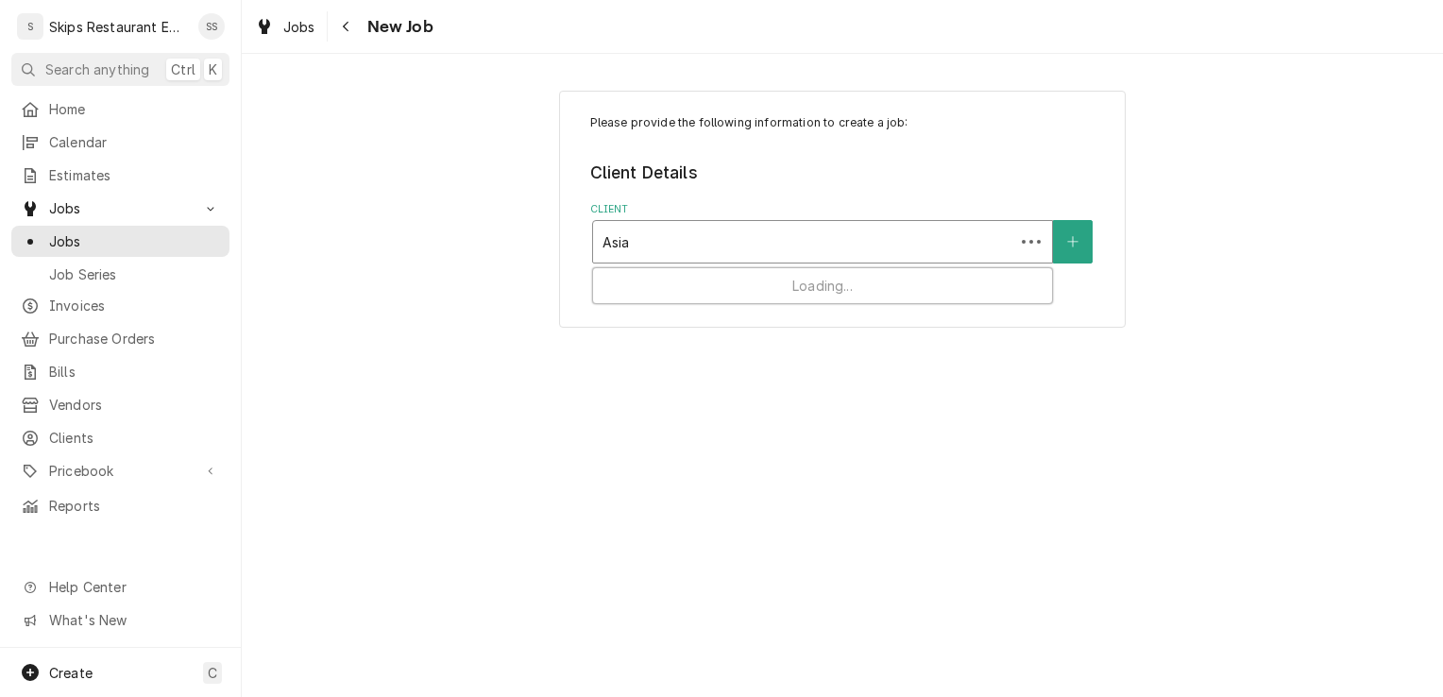
type input "[DEMOGRAPHIC_DATA]"
click at [651, 242] on div "Client" at bounding box center [822, 242] width 440 height 34
click at [1067, 236] on button "Client" at bounding box center [1073, 241] width 40 height 43
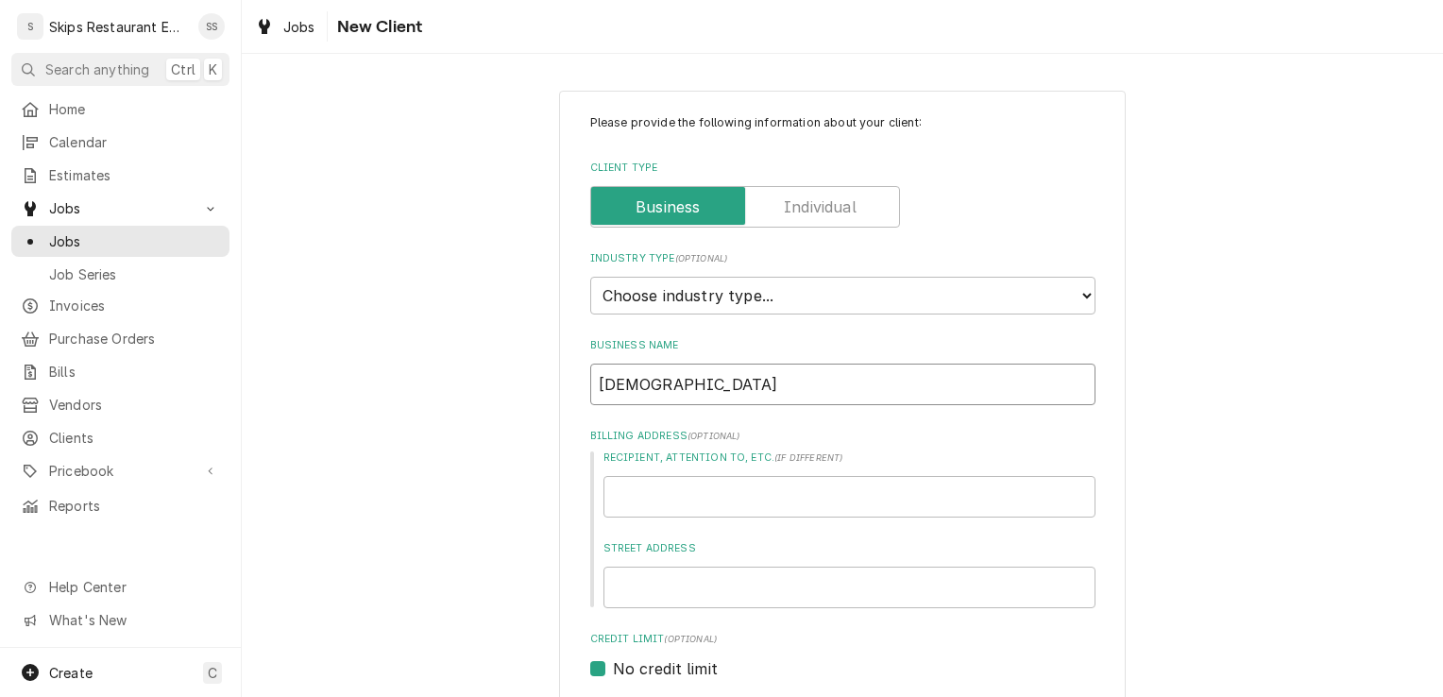
click at [641, 387] on input "[DEMOGRAPHIC_DATA]" at bounding box center [842, 385] width 505 height 42
type textarea "x"
type input "[DEMOGRAPHIC_DATA]"
type textarea "x"
type input "Asian W"
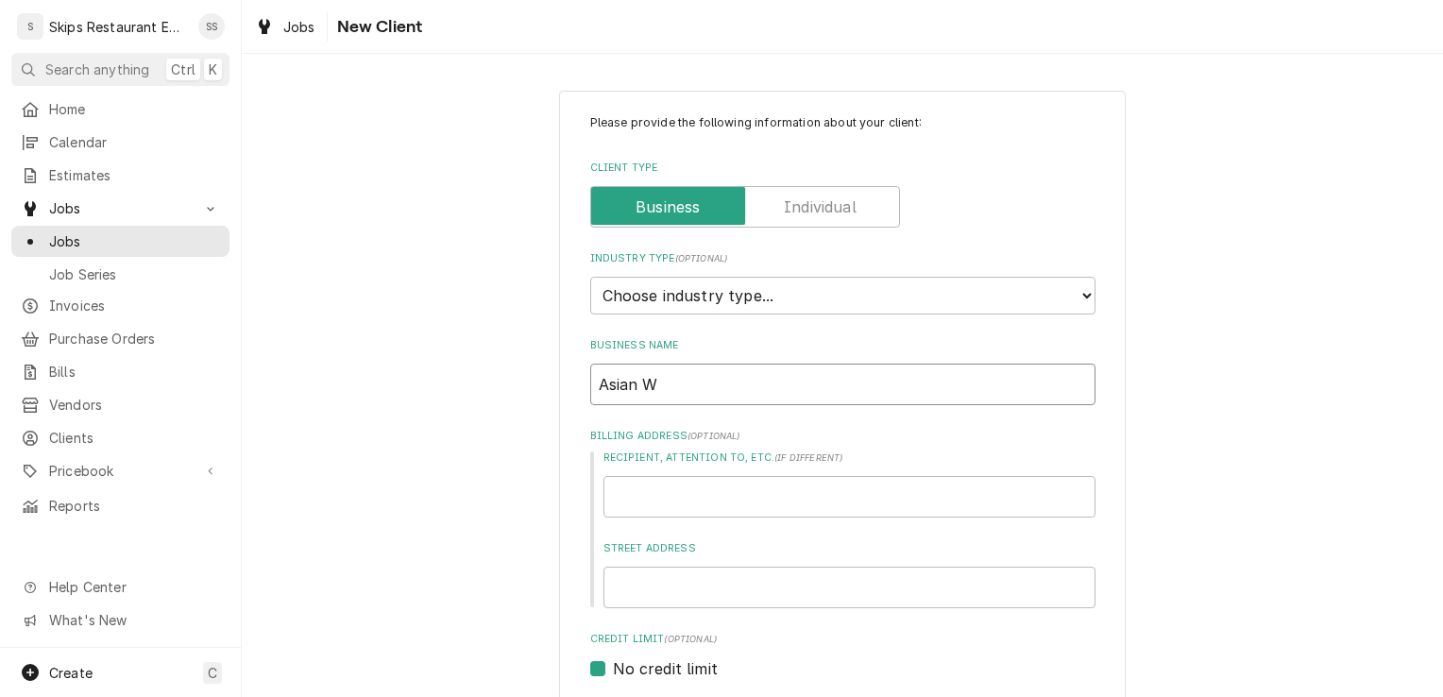
type textarea "x"
type input "Asian Wo"
type textarea "x"
type input "Asian Wok"
type textarea "x"
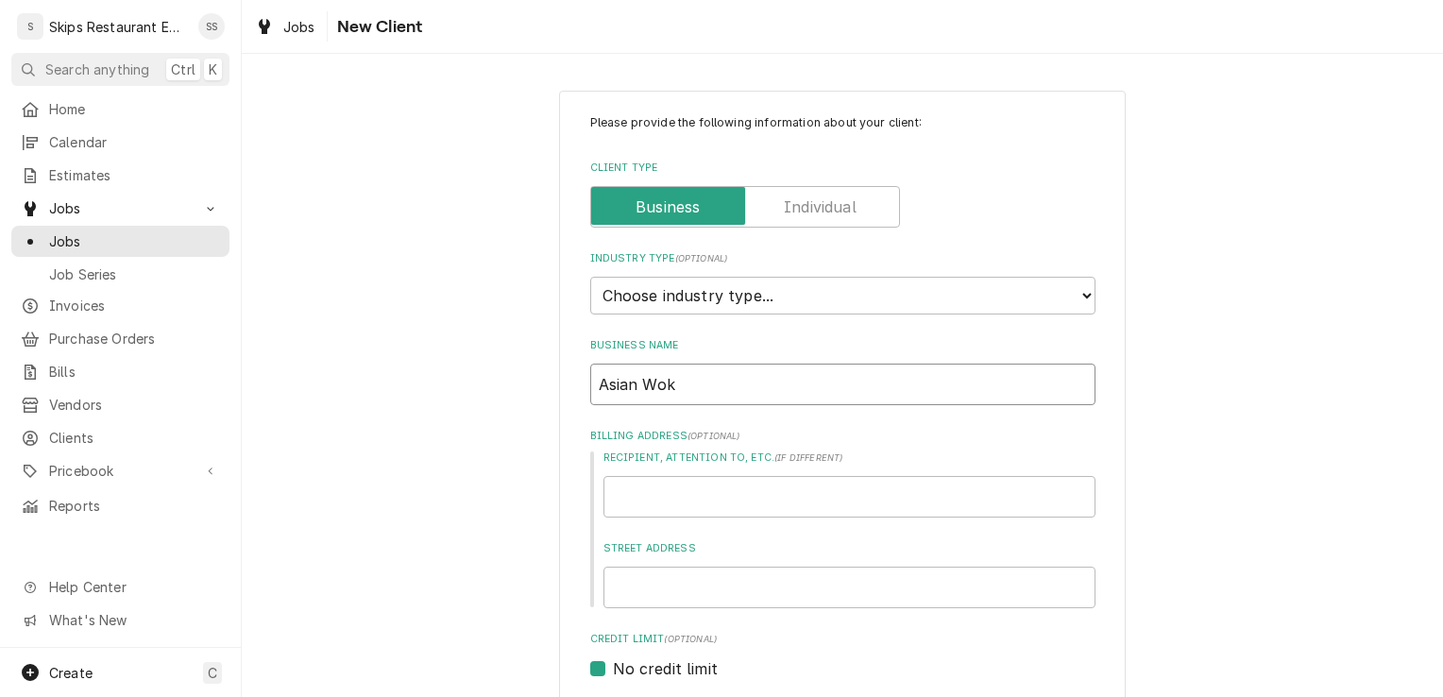
type input "Asian Wok"
click at [690, 293] on select "Choose industry type... Residential Commercial Industrial Government" at bounding box center [842, 296] width 505 height 38
select select "2"
click at [590, 277] on select "Choose industry type... Residential Commercial Industrial Government" at bounding box center [842, 296] width 505 height 38
click at [610, 578] on input "Street Address" at bounding box center [849, 588] width 492 height 42
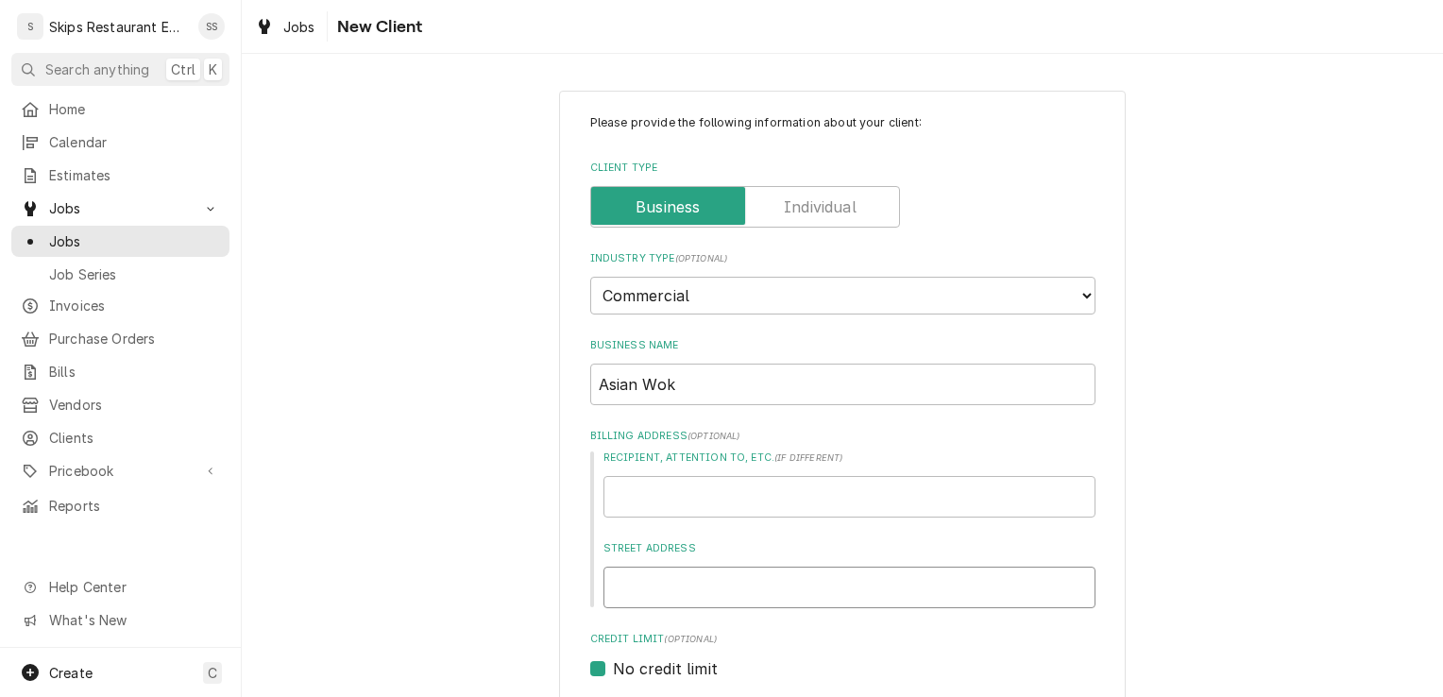
type textarea "x"
type input "1"
type textarea "x"
type input "14"
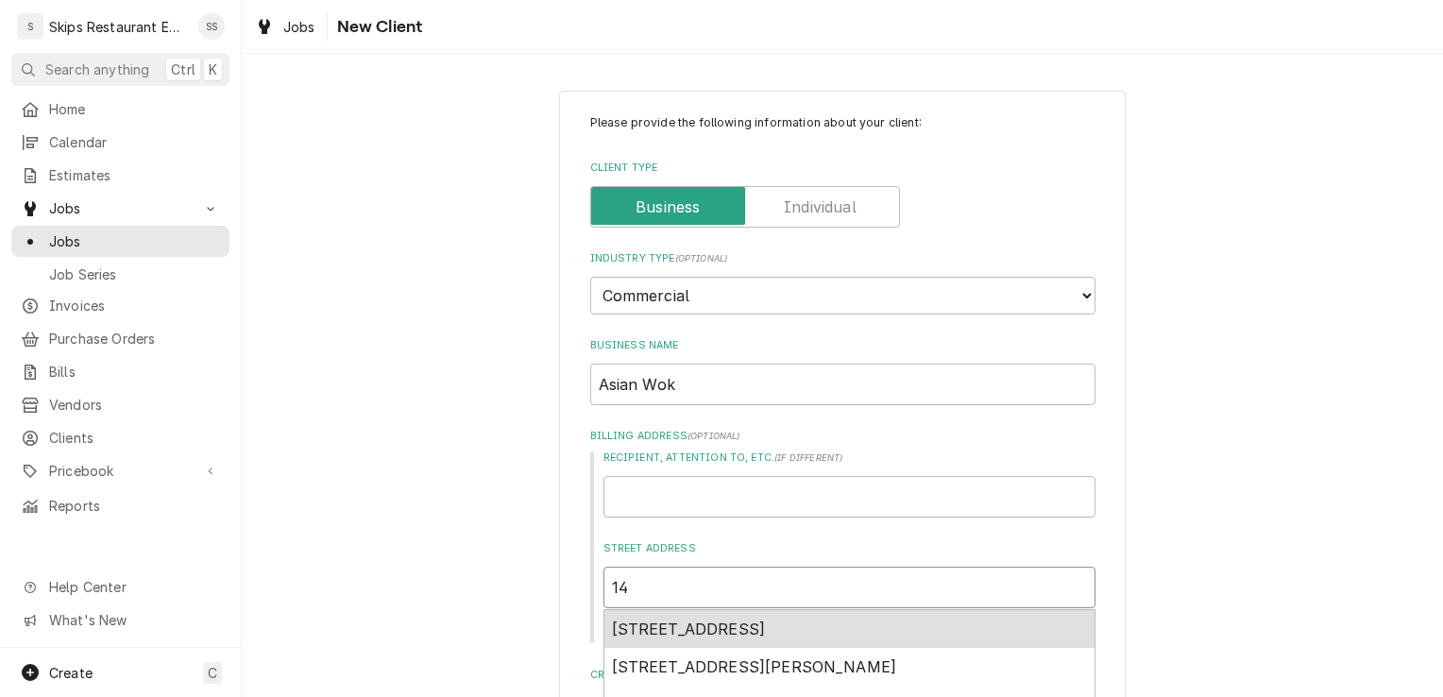
type textarea "x"
type input "145"
type textarea "x"
type input "145"
type textarea "x"
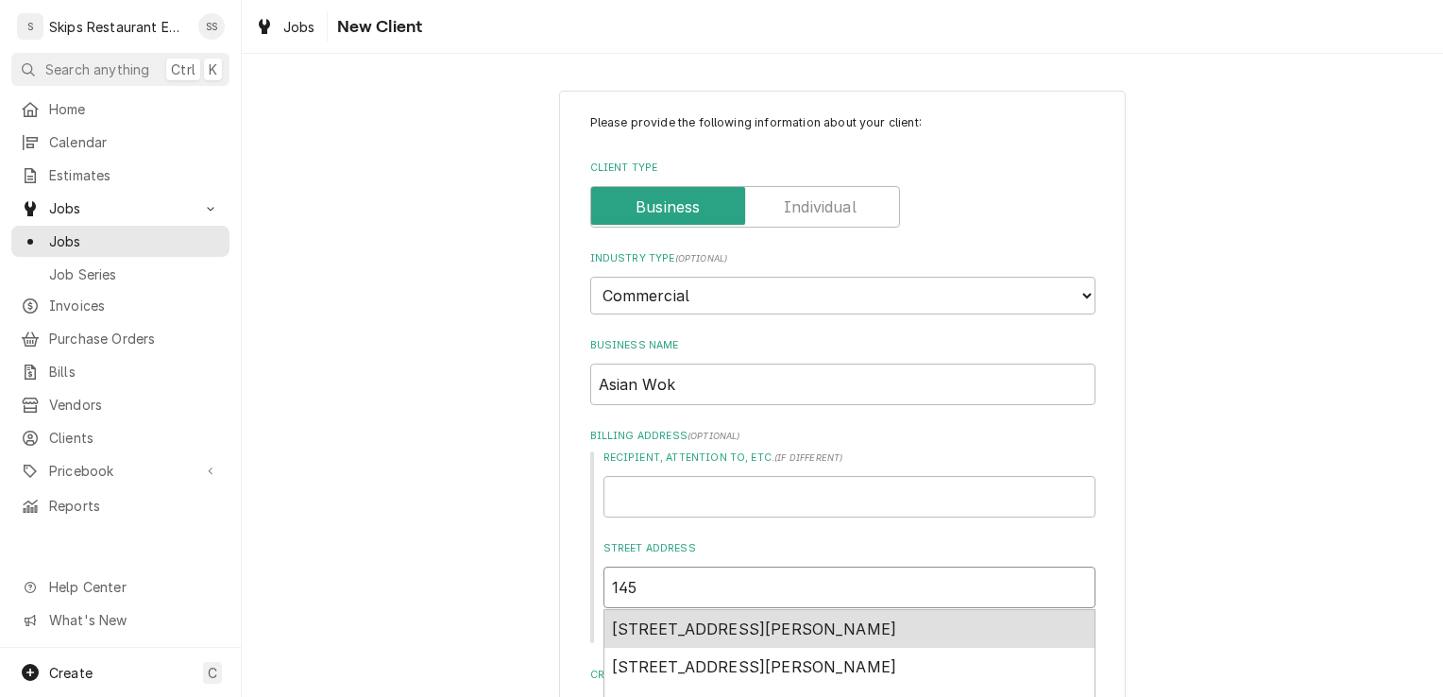
type input "145 S"
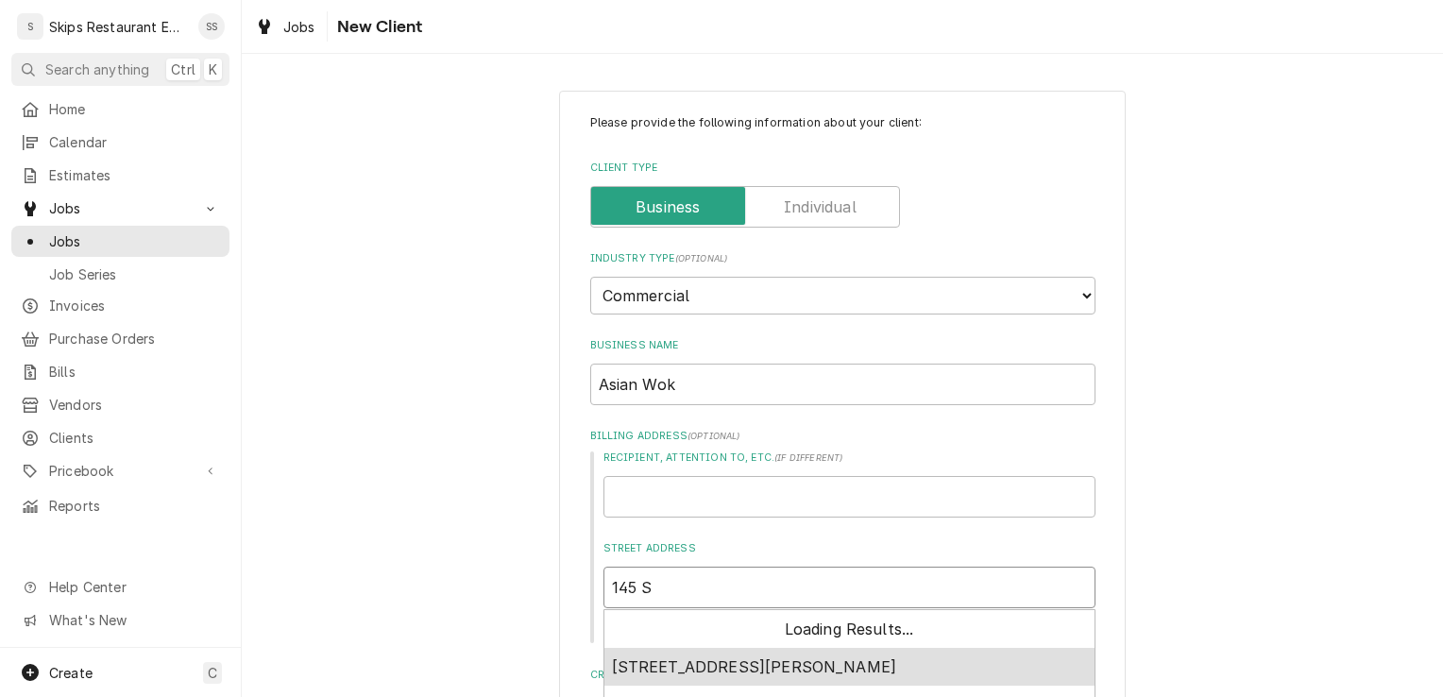
type textarea "x"
type input "145 St"
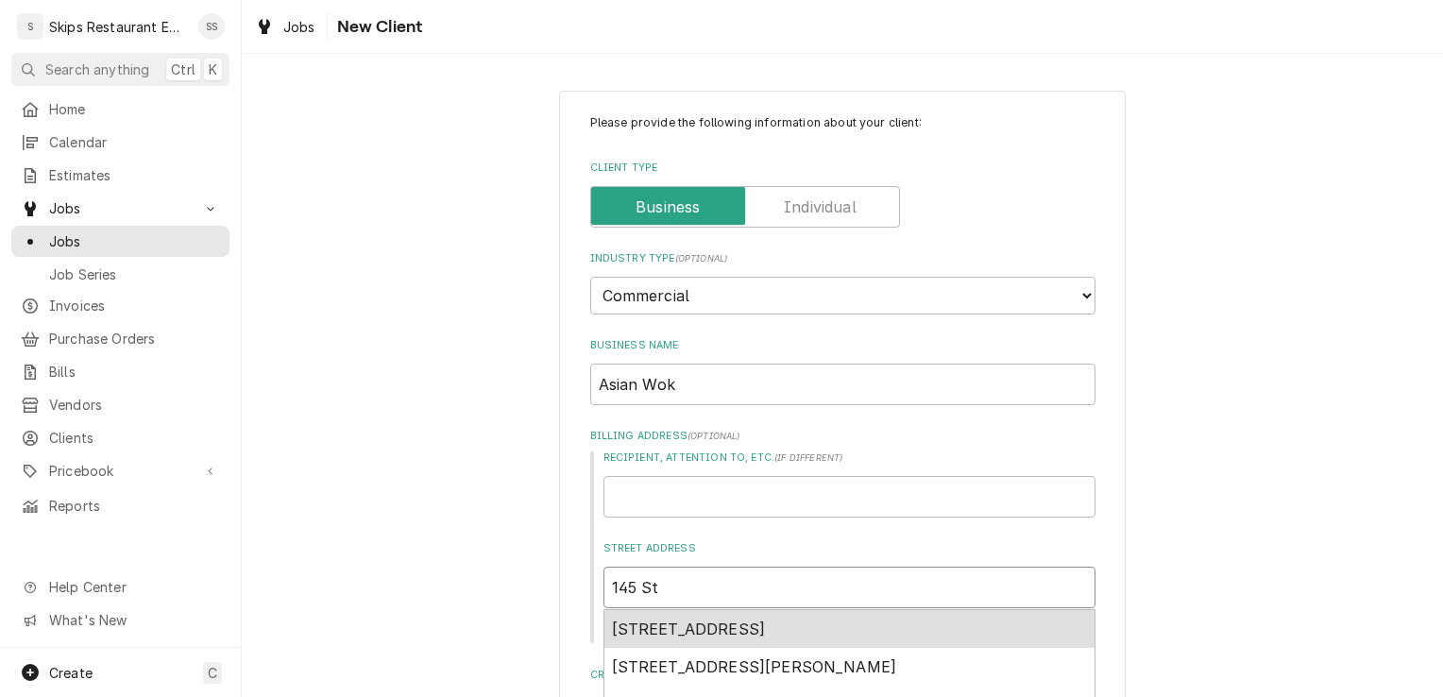
type textarea "x"
type input "145 Sta"
type textarea "x"
type input "145 Stat"
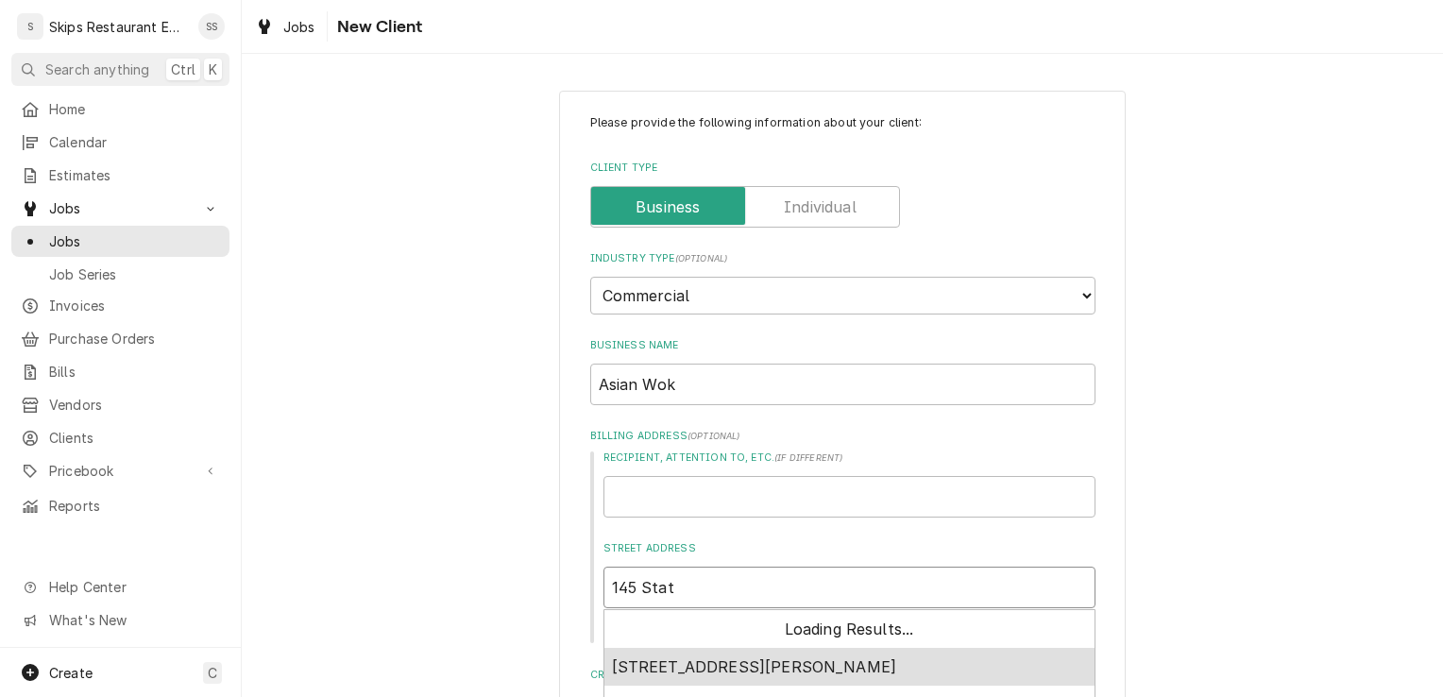
type textarea "x"
type input "145 State"
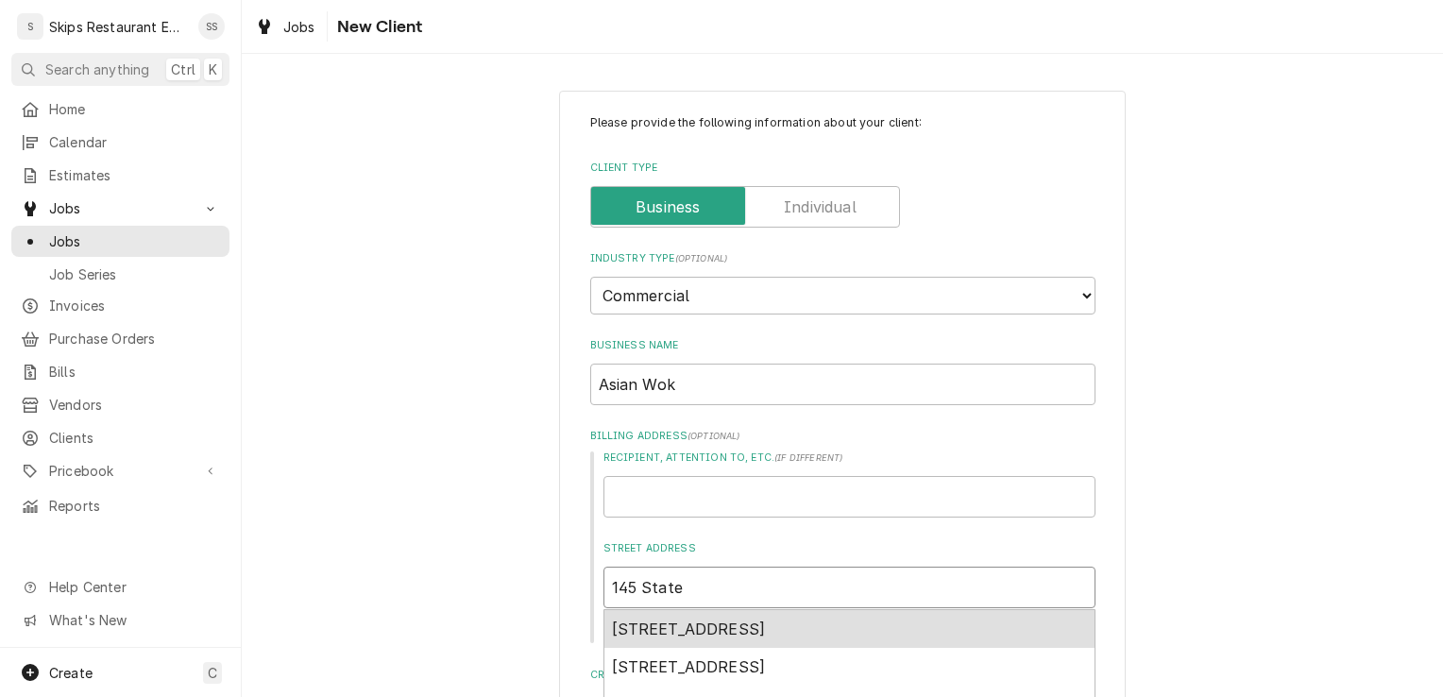
type textarea "x"
type input "145 State"
type textarea "x"
type input "145 State H"
type textarea "x"
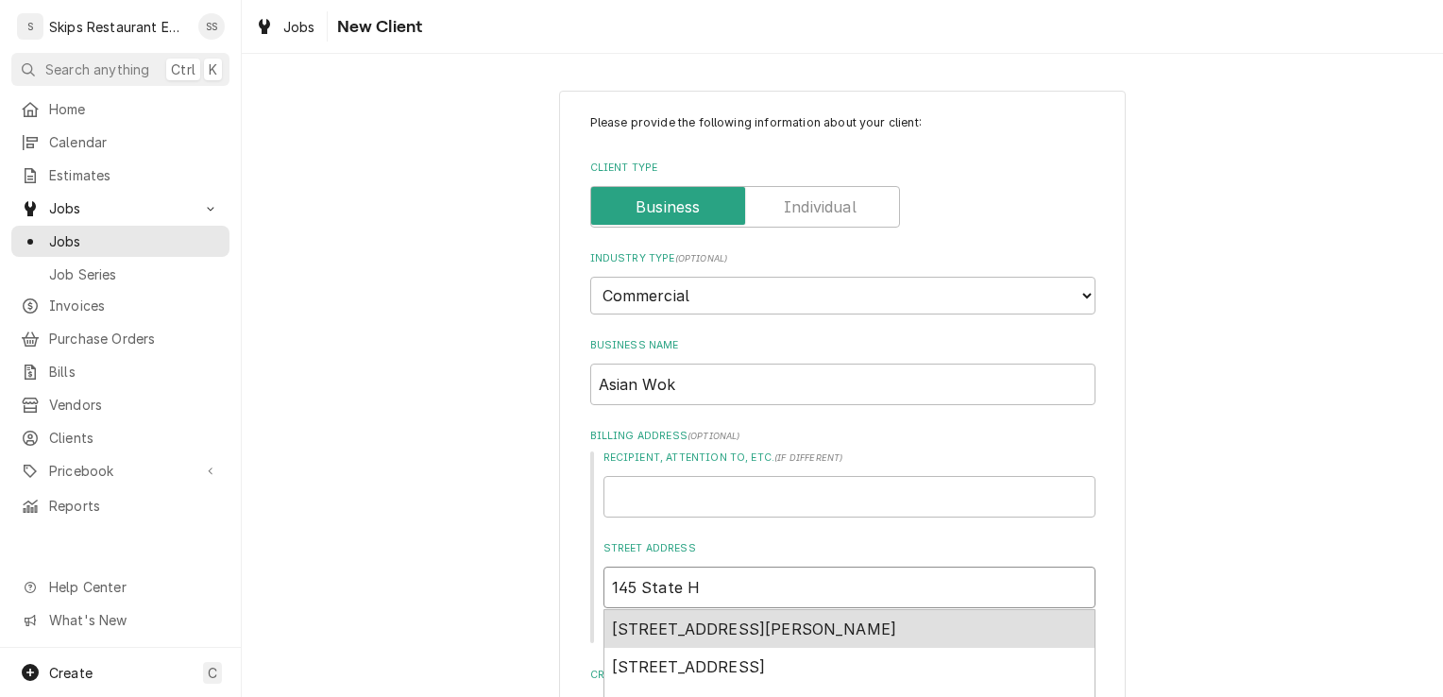
type input "145 State Hw"
type textarea "x"
type input "[STREET_ADDRESS]"
type textarea "x"
type input "[STREET_ADDRESS]"
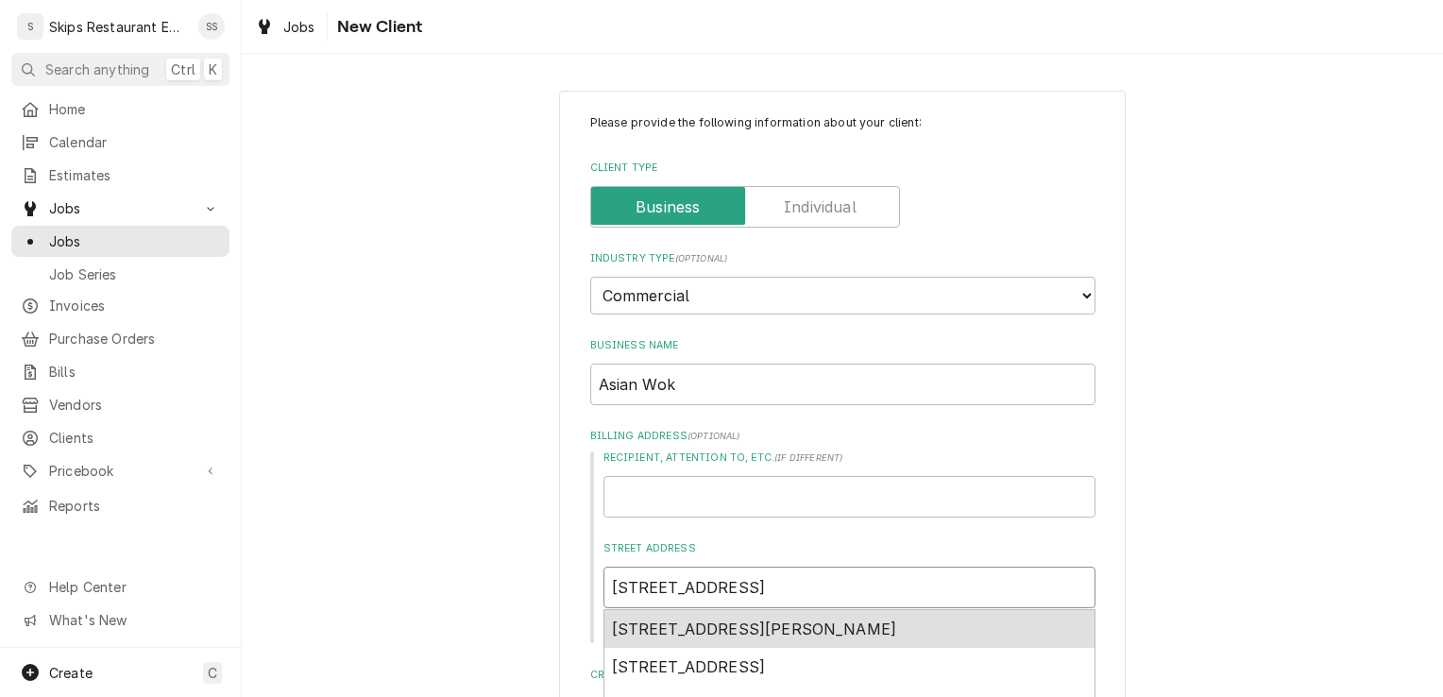
type textarea "x"
type input "[STREET_ADDRESS]"
type textarea "x"
type input "[STREET_ADDRESS]"
type textarea "x"
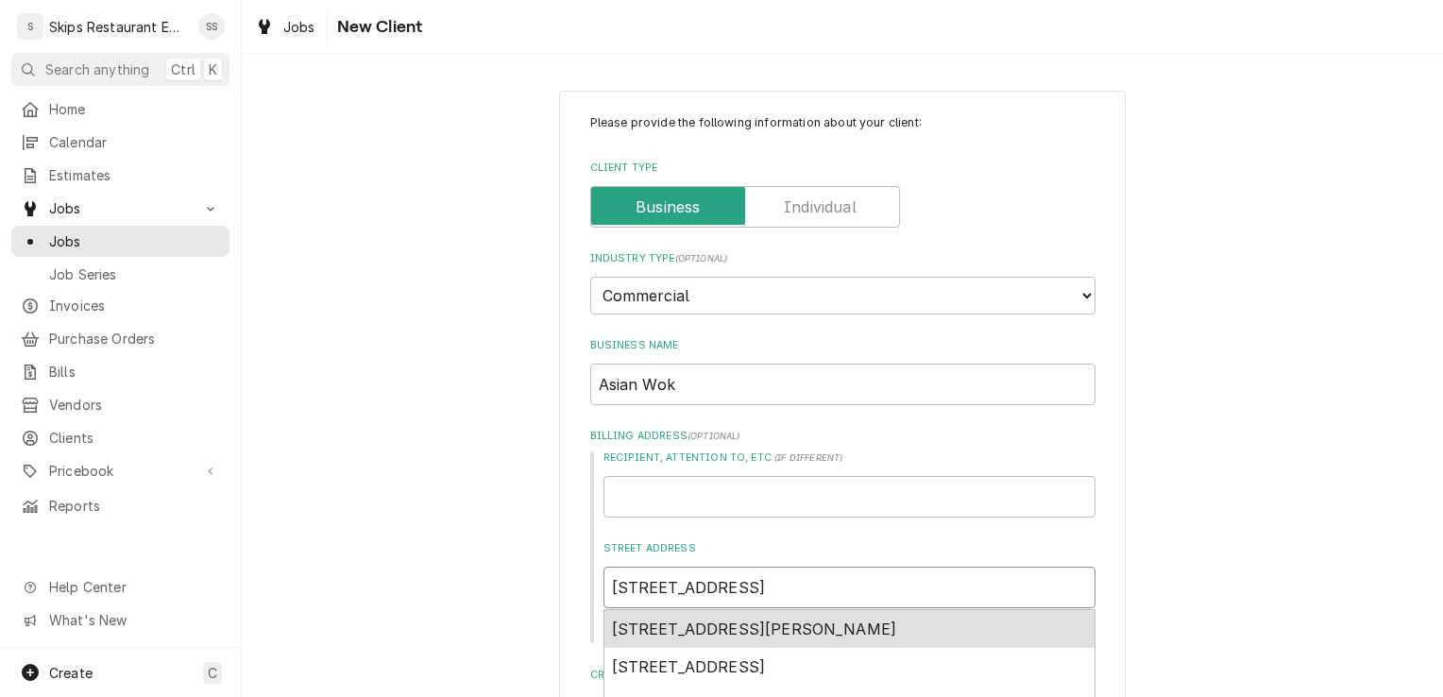
type input "[STREET_ADDRESS]"
type textarea "x"
type input "[STREET_ADDRESS]"
type textarea "x"
type input "[STREET_ADDRESS]"
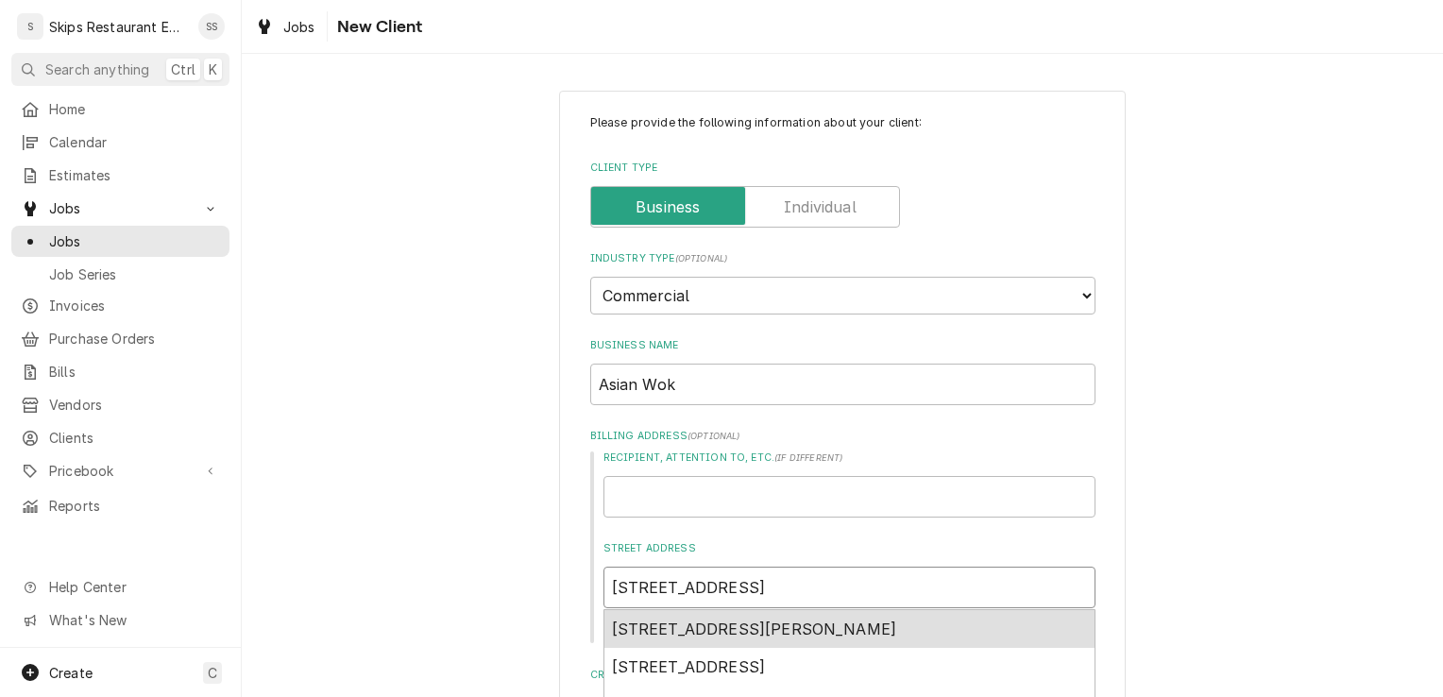
type textarea "x"
type input "[STREET_ADDRESS]"
type textarea "x"
type input "[STREET_ADDRESS]"
type textarea "x"
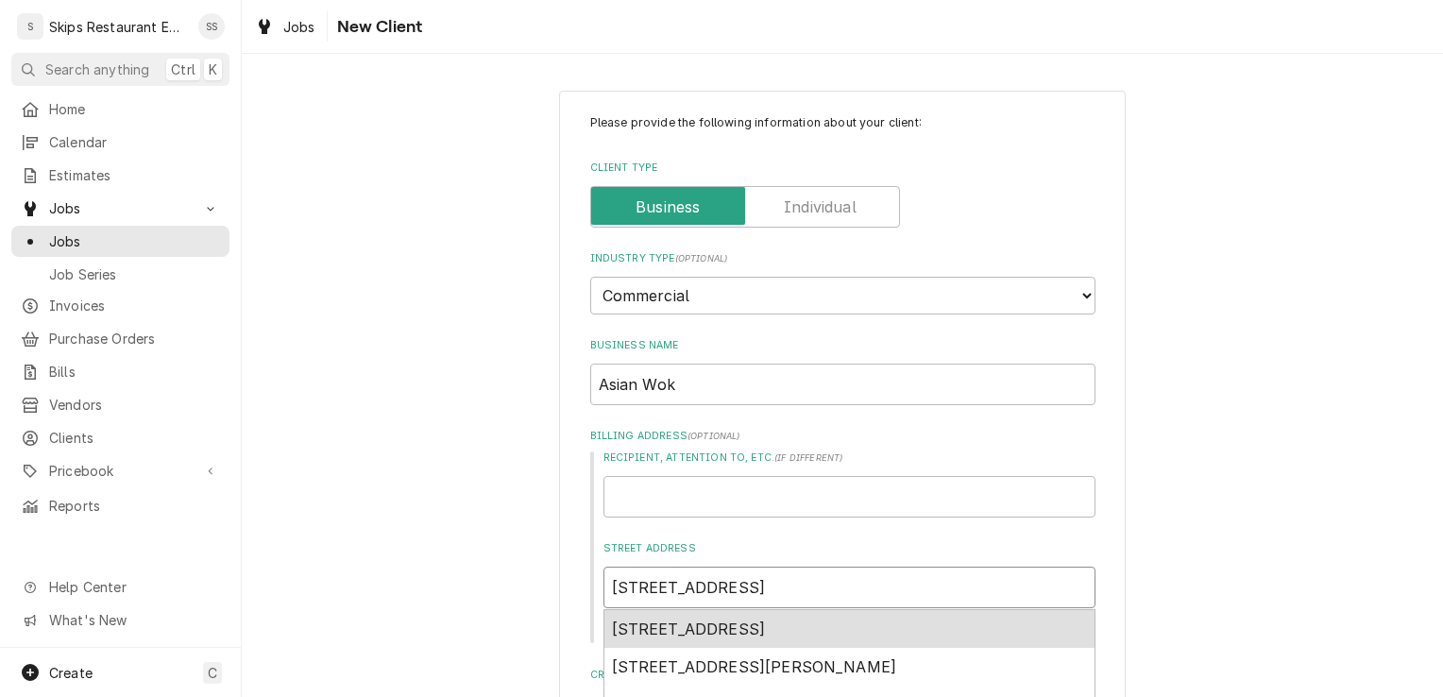
type input "[STREET_ADDRESS]"
type textarea "x"
type input "[STREET_ADDRESS]"
type textarea "x"
type input "[STREET_ADDRESS]"
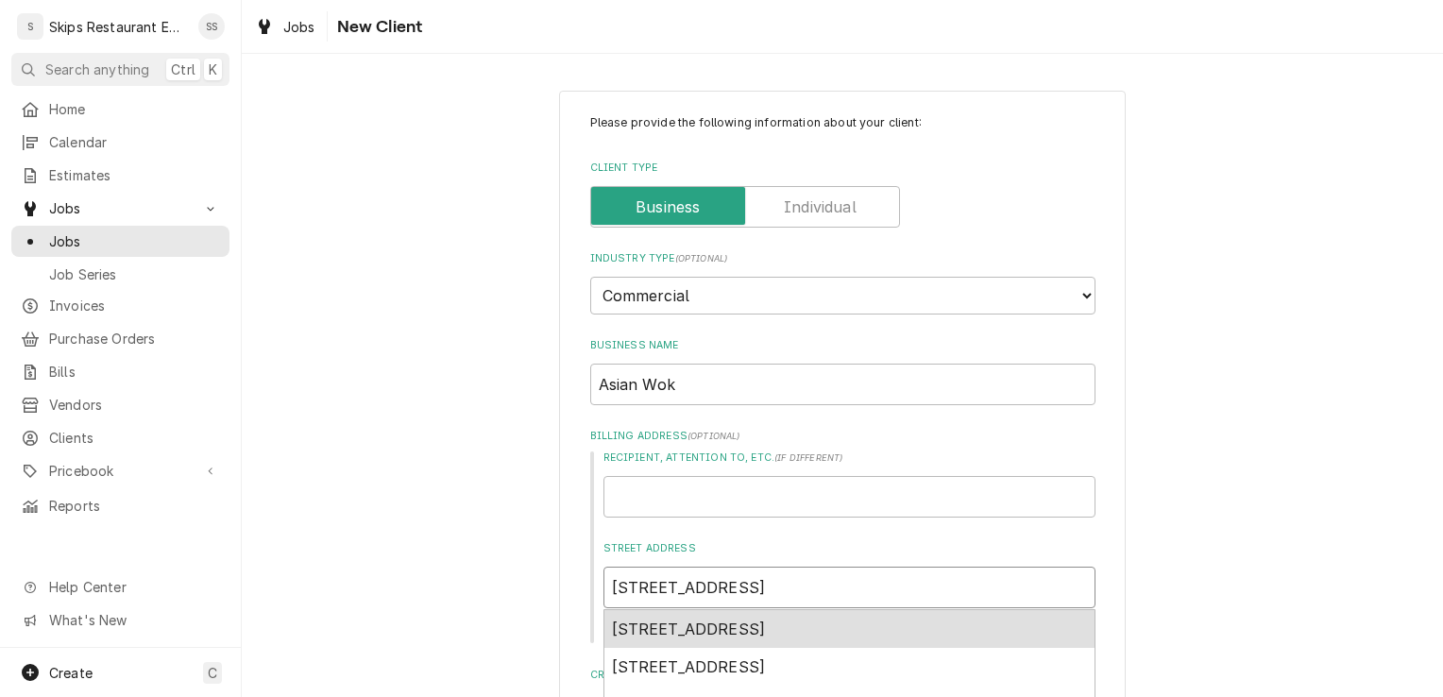
type textarea "x"
type input "[STREET_ADDRESS]"
type textarea "x"
type input "[STREET_ADDRESS]"
type textarea "x"
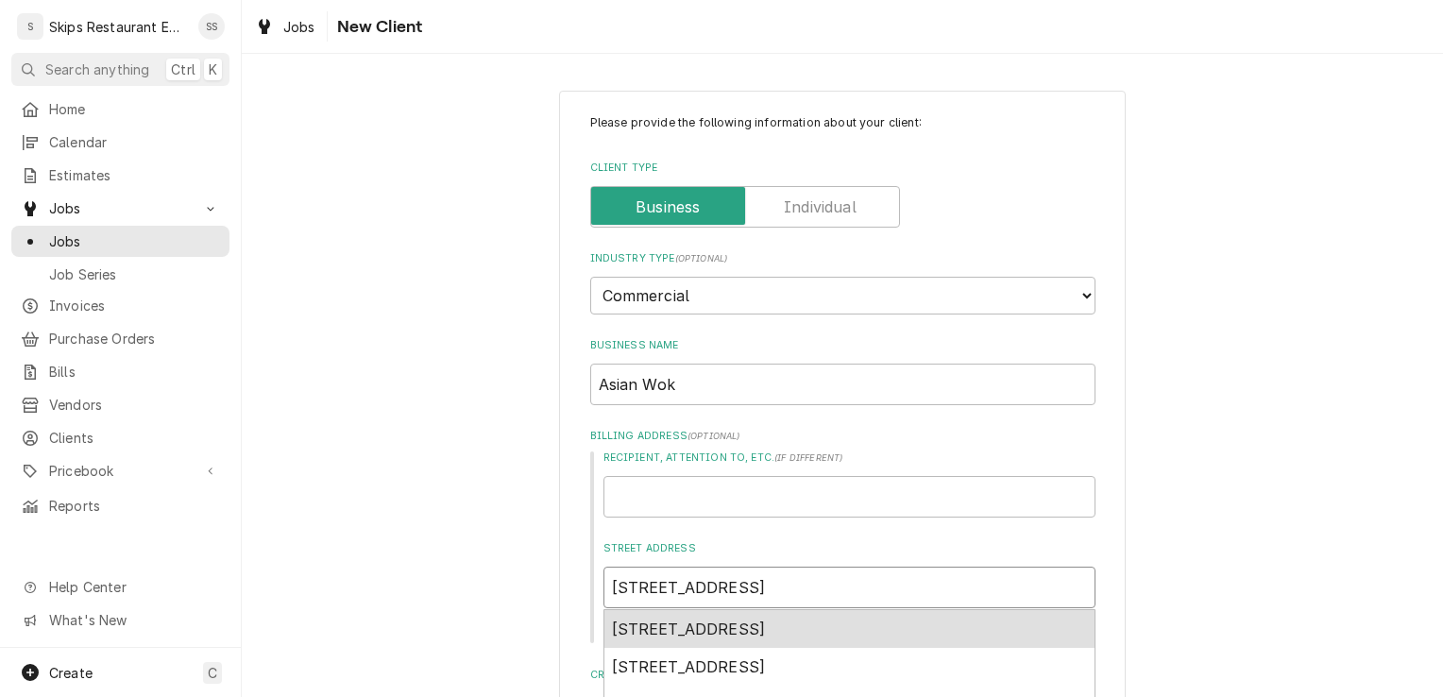
type input "[STREET_ADDRESS],"
type textarea "x"
type input "[STREET_ADDRESS],"
type textarea "x"
type input "[STREET_ADDRESS]"
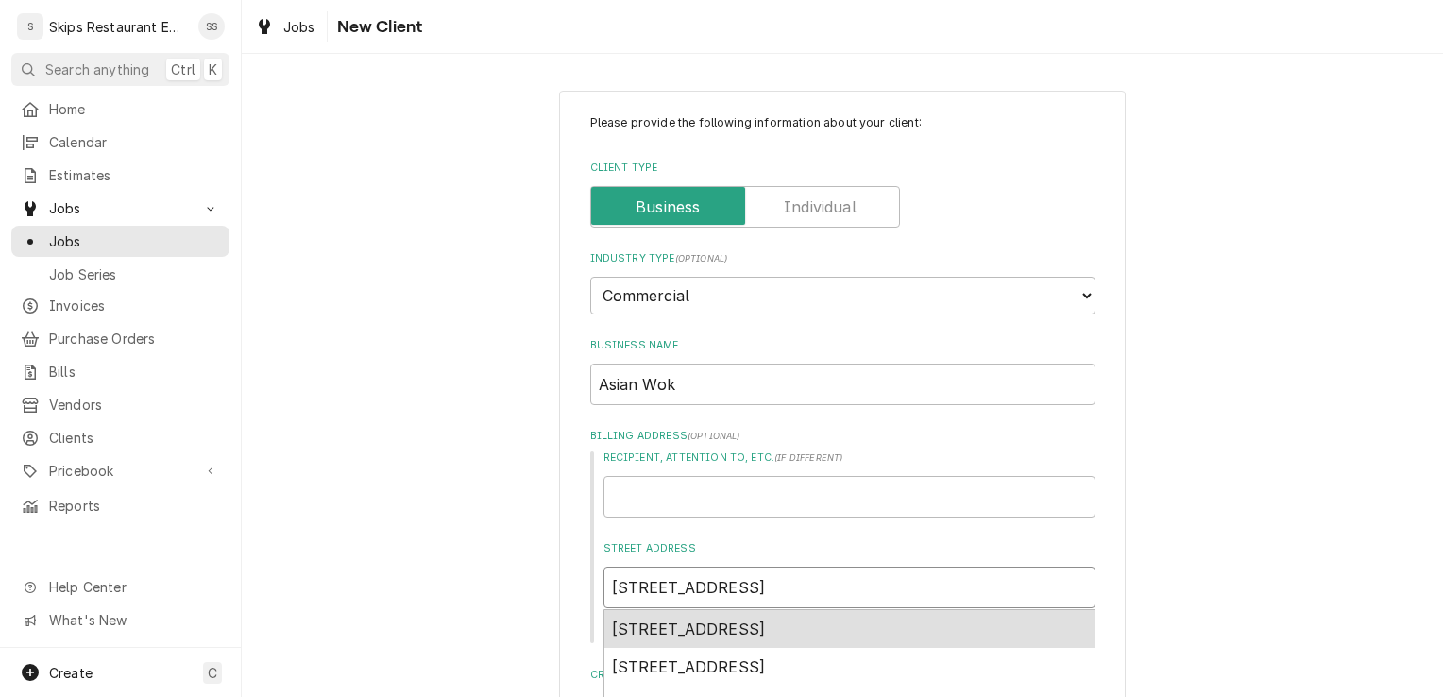
type textarea "x"
type input "[STREET_ADDRESS]"
type textarea "x"
type input "[STREET_ADDRESS]"
type textarea "x"
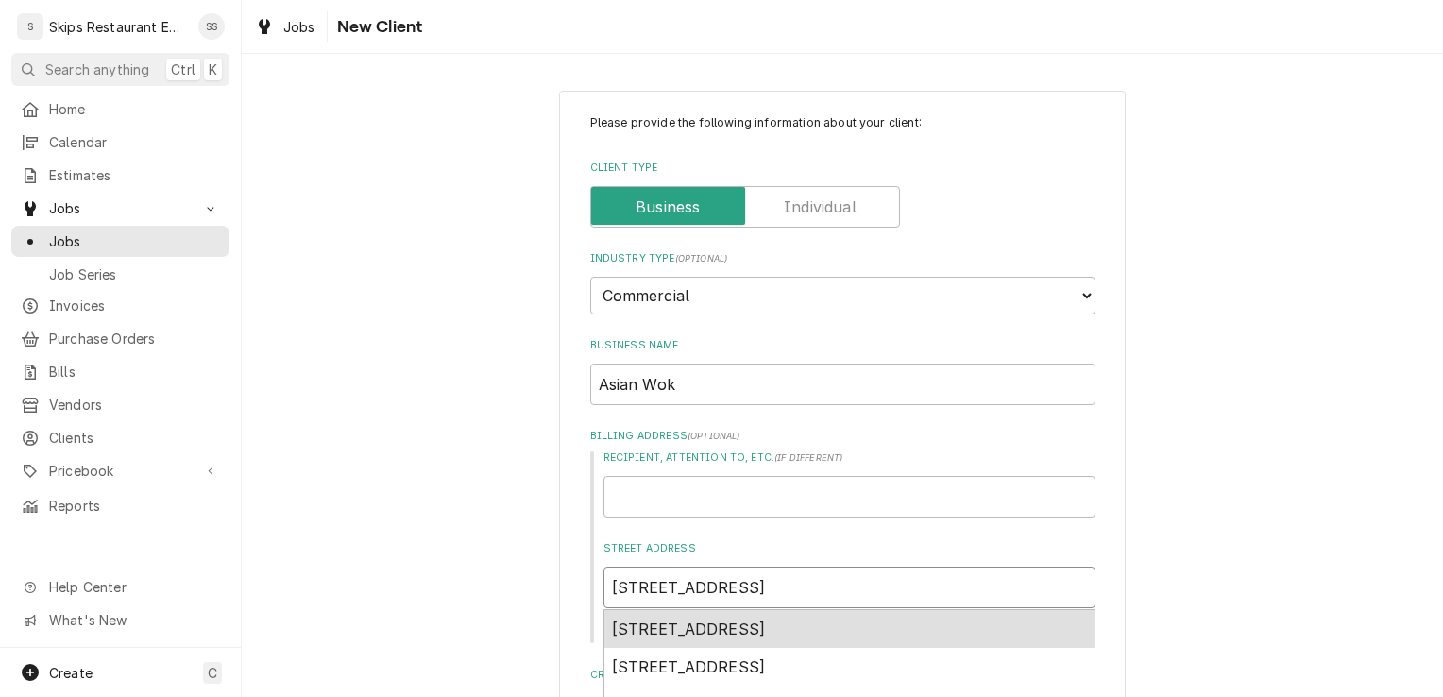
type input "[STREET_ADDRESS]"
click at [697, 629] on span "[STREET_ADDRESS]" at bounding box center [689, 628] width 154 height 19
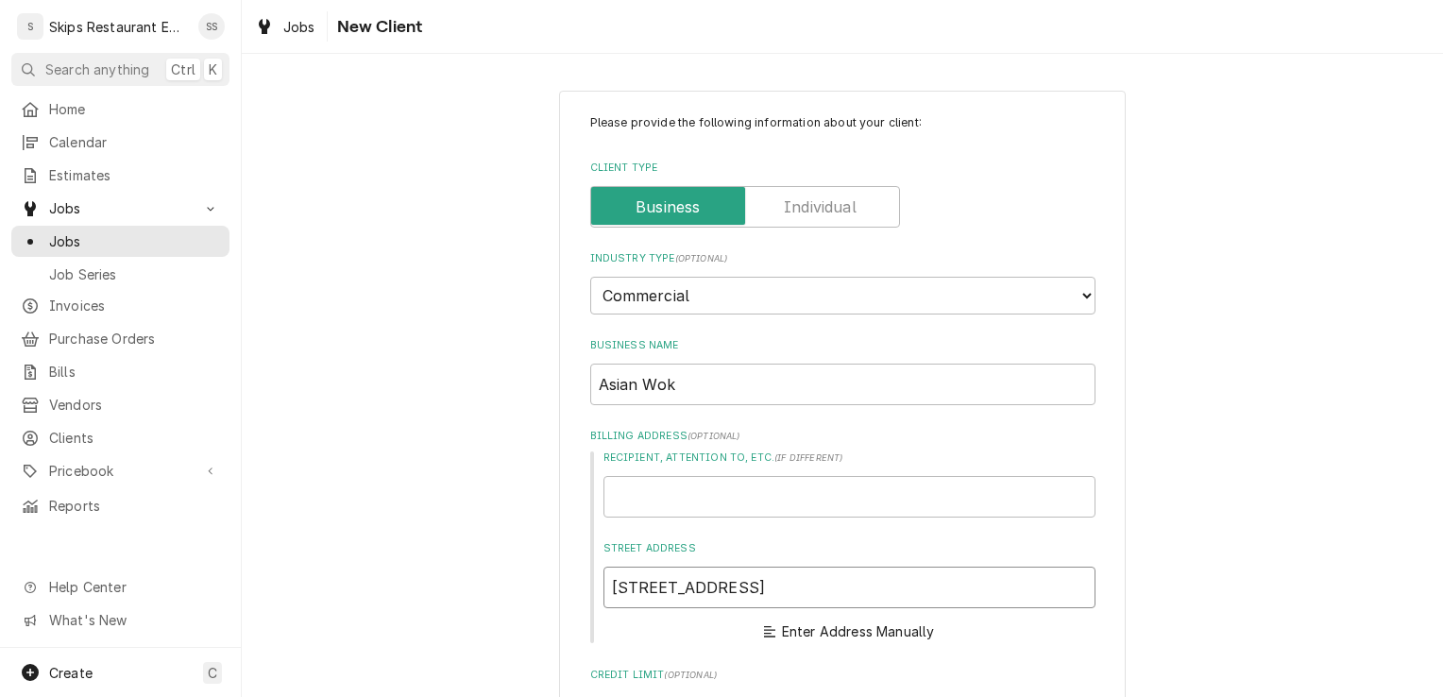
type textarea "x"
type input "145 [GEOGRAPHIC_DATA]-35"
type textarea "x"
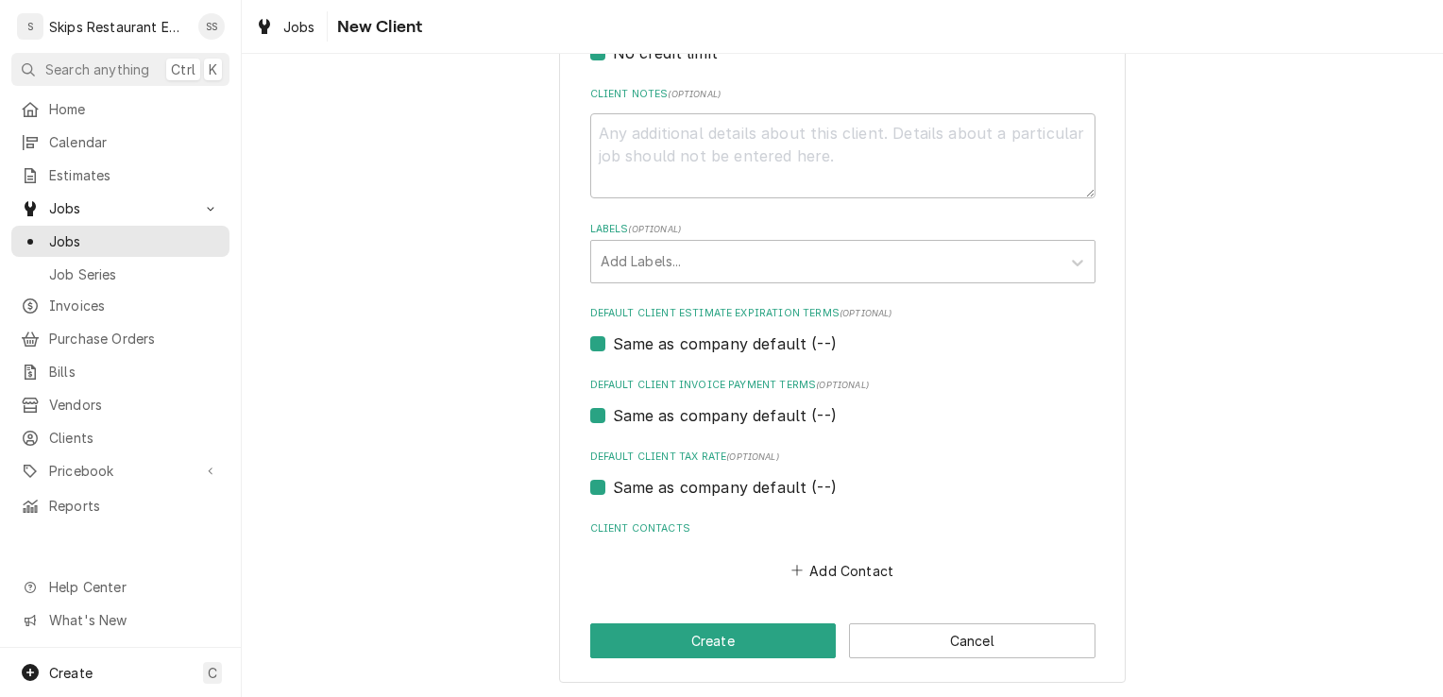
scroll to position [890, 0]
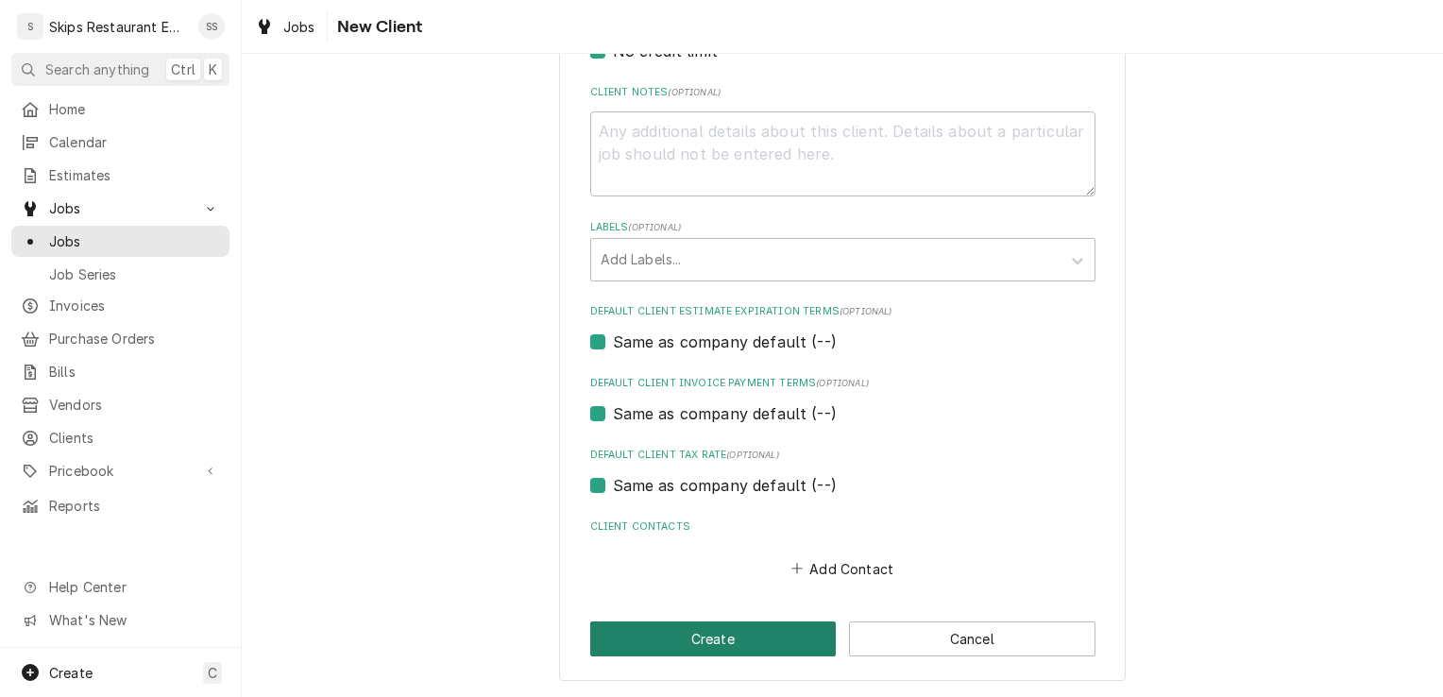
type input "145 [GEOGRAPHIC_DATA]-35"
click at [719, 637] on button "Create" at bounding box center [713, 638] width 246 height 35
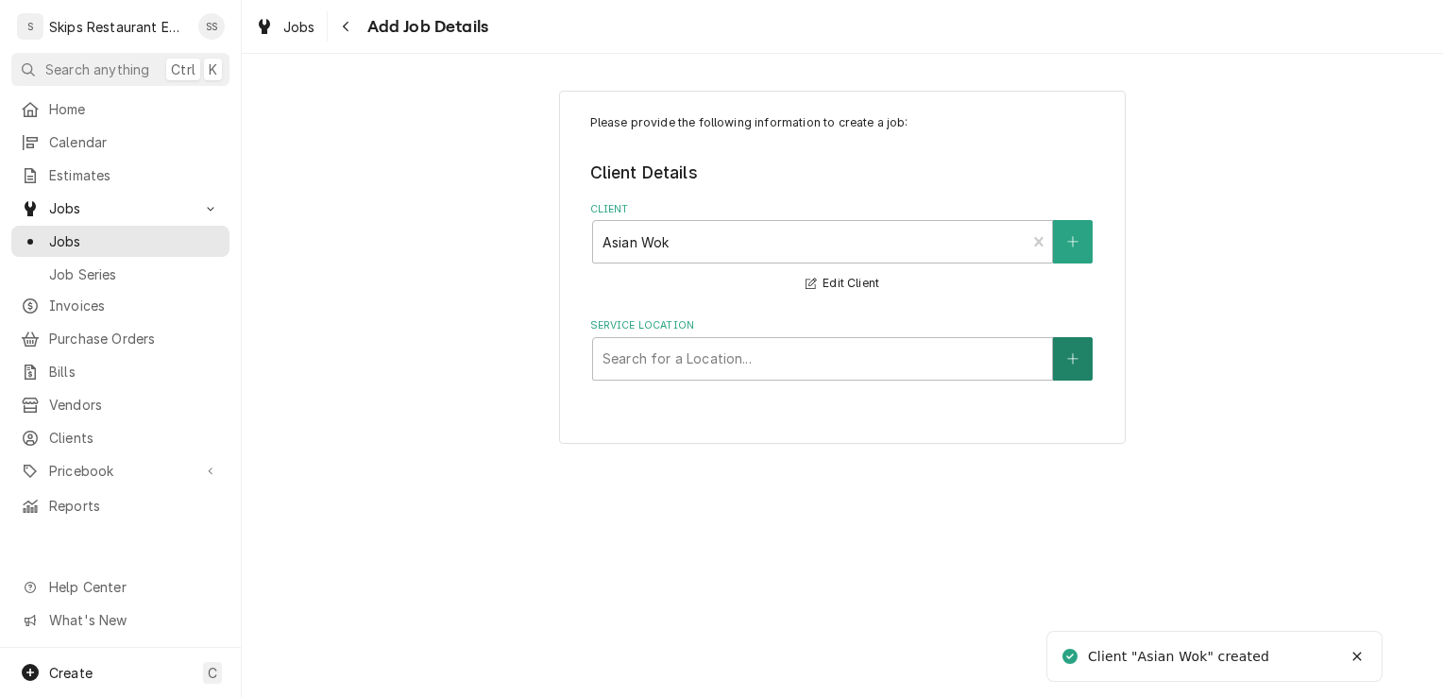
click at [1073, 348] on button "Service Location" at bounding box center [1073, 358] width 40 height 43
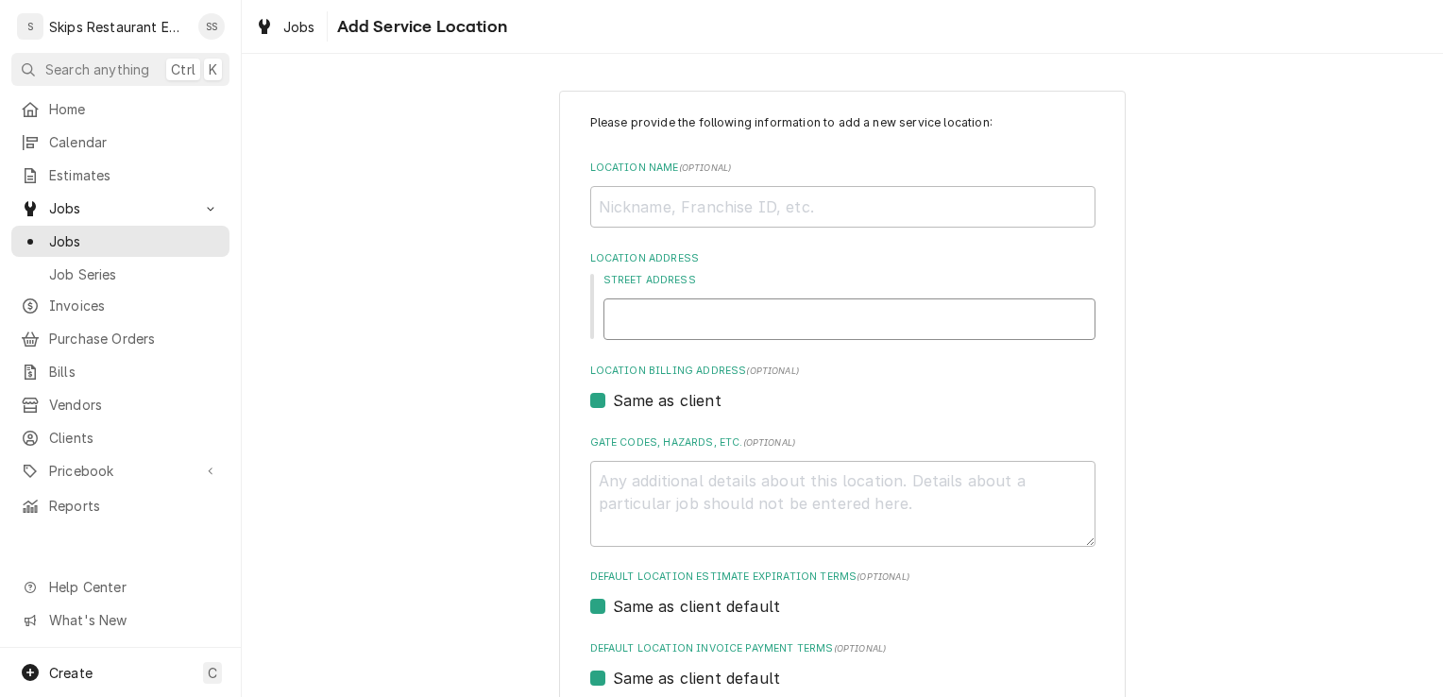
click at [612, 320] on input "Street Address" at bounding box center [849, 319] width 492 height 42
type textarea "x"
type input "1"
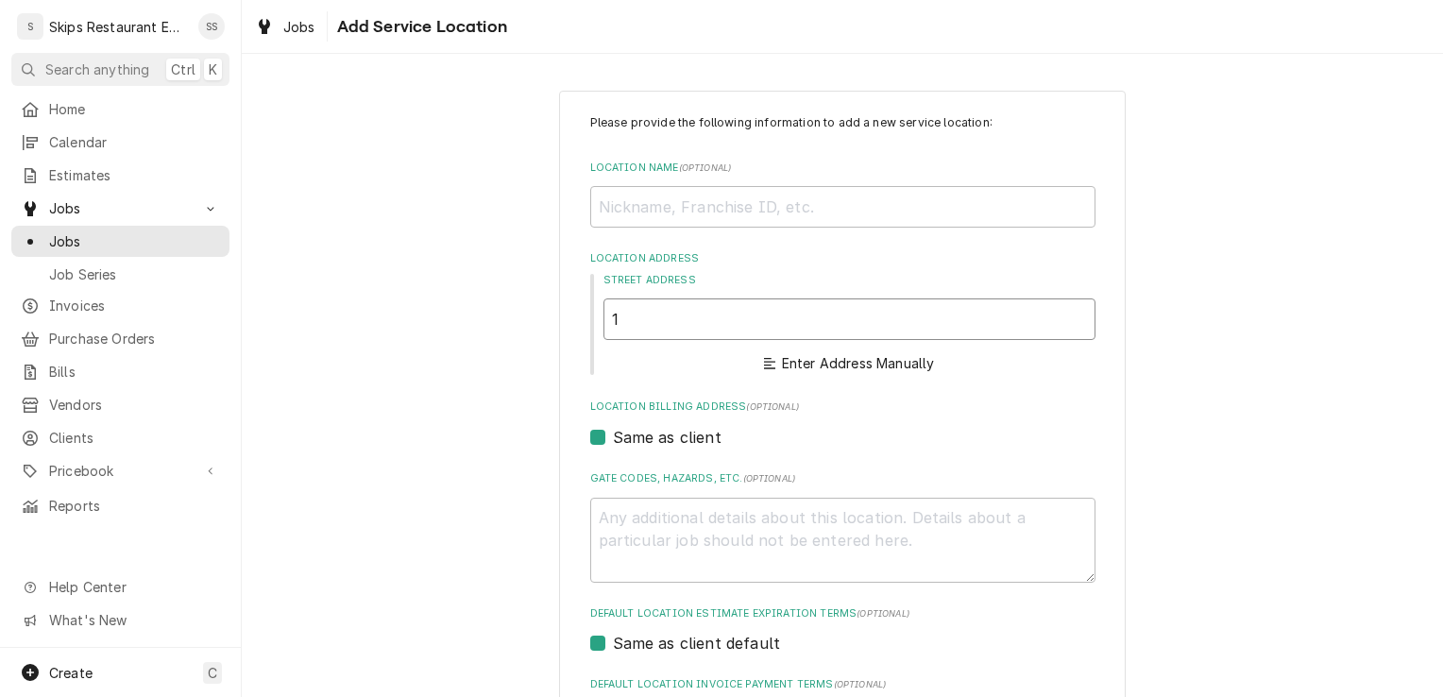
type textarea "x"
type input "14"
type textarea "x"
type input "145"
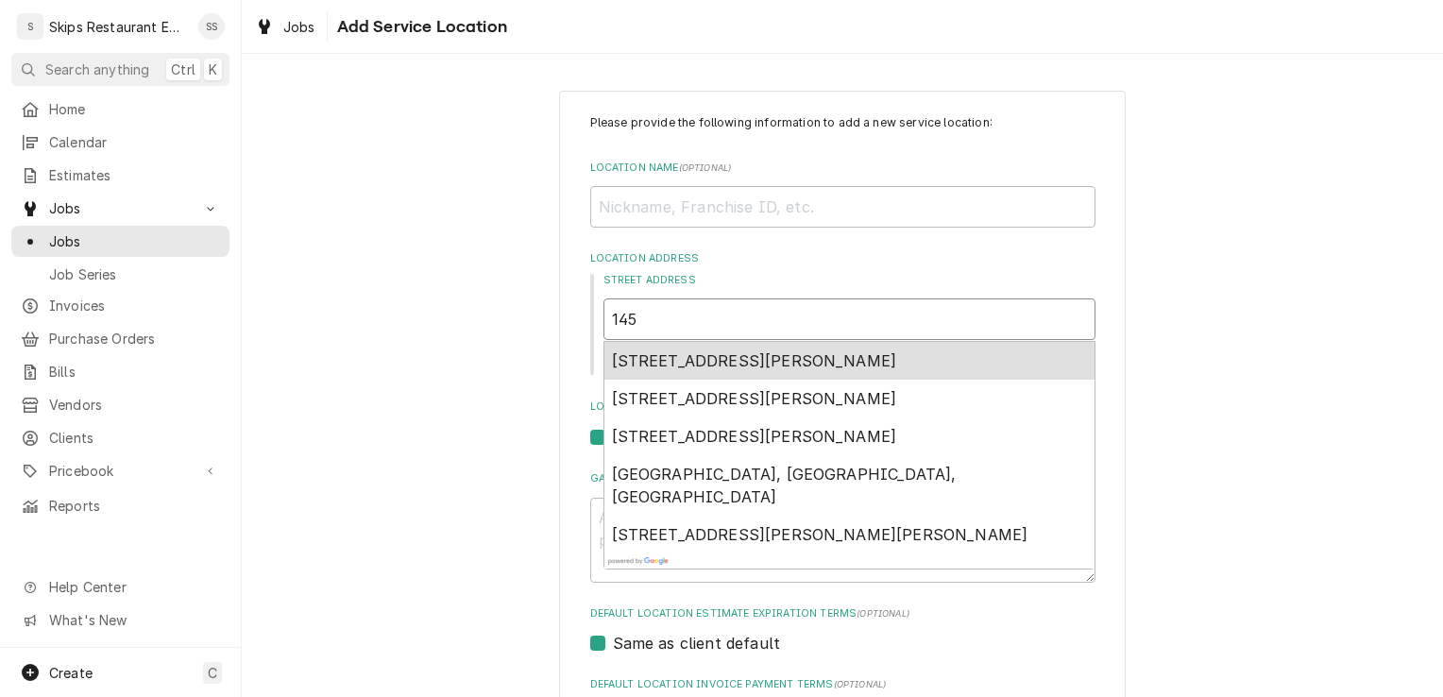
type textarea "x"
type input "145"
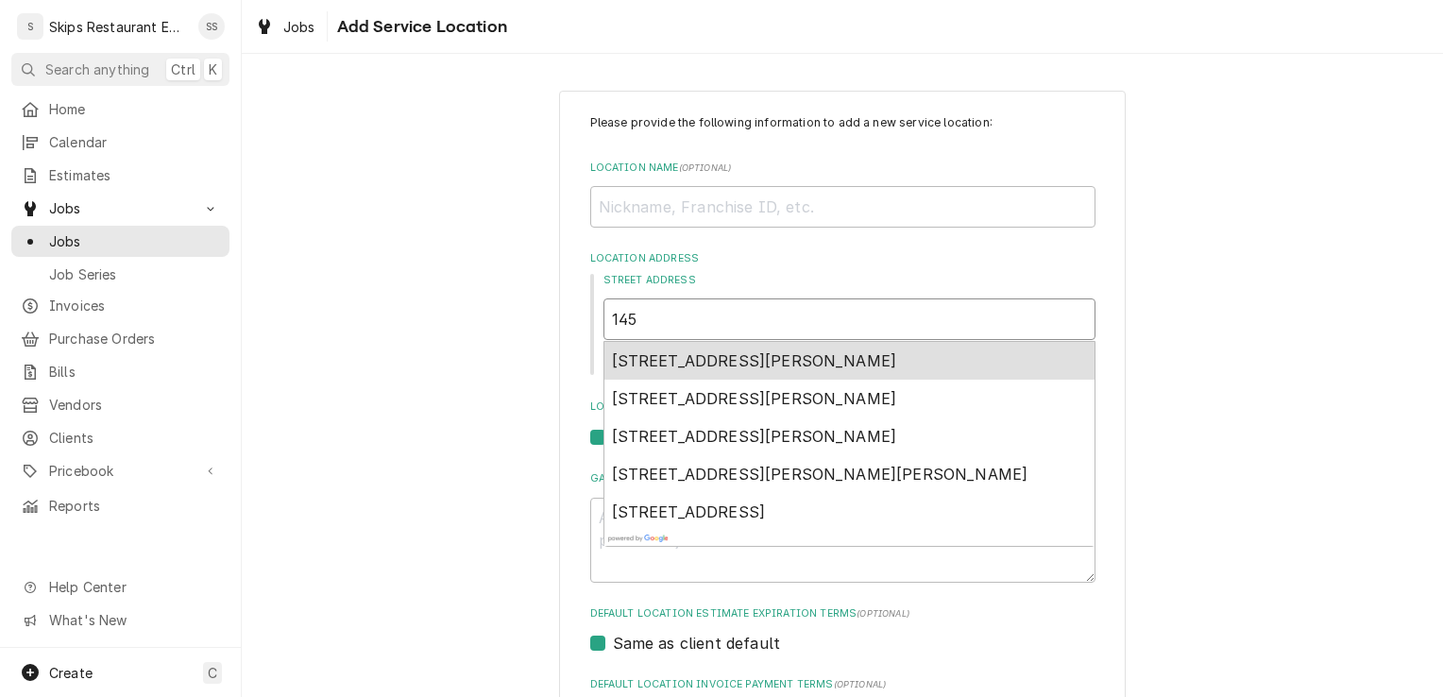
type textarea "x"
type input "145 S"
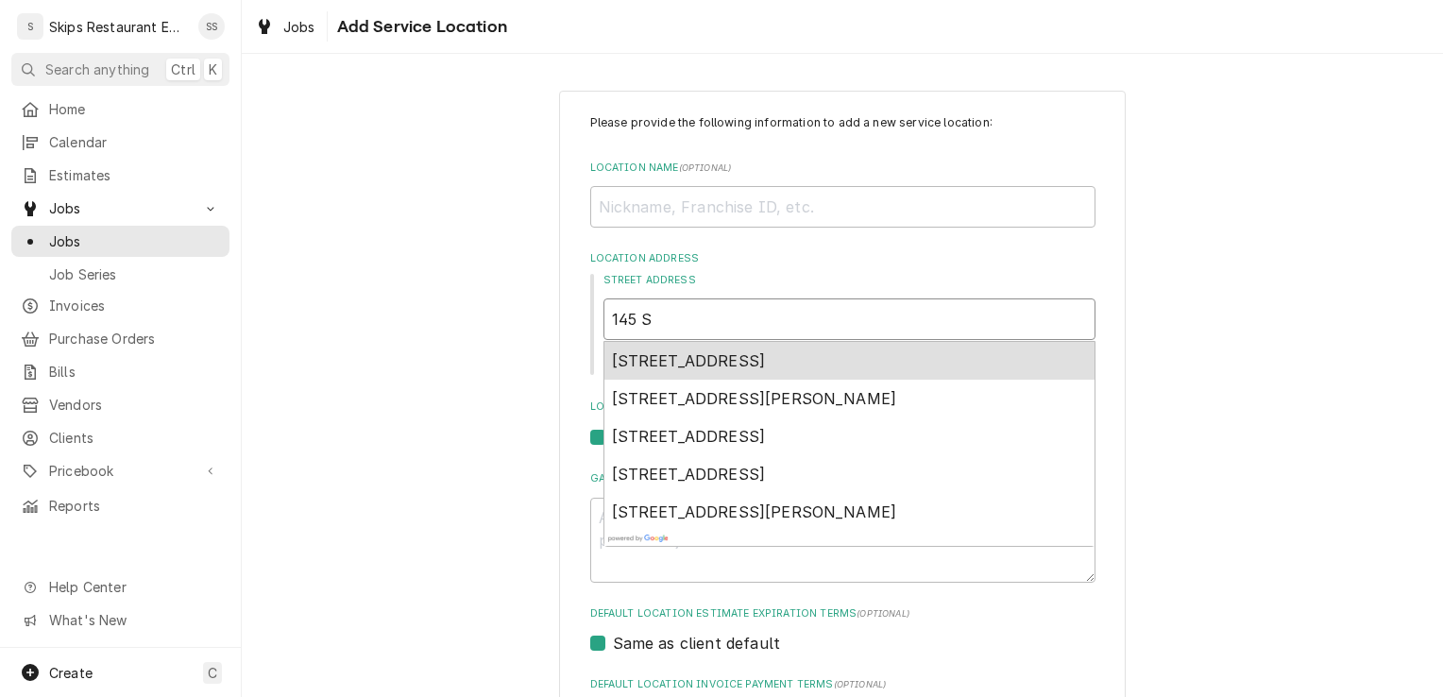
type textarea "x"
type input "145 St"
type textarea "x"
type input "145 Sta"
type textarea "x"
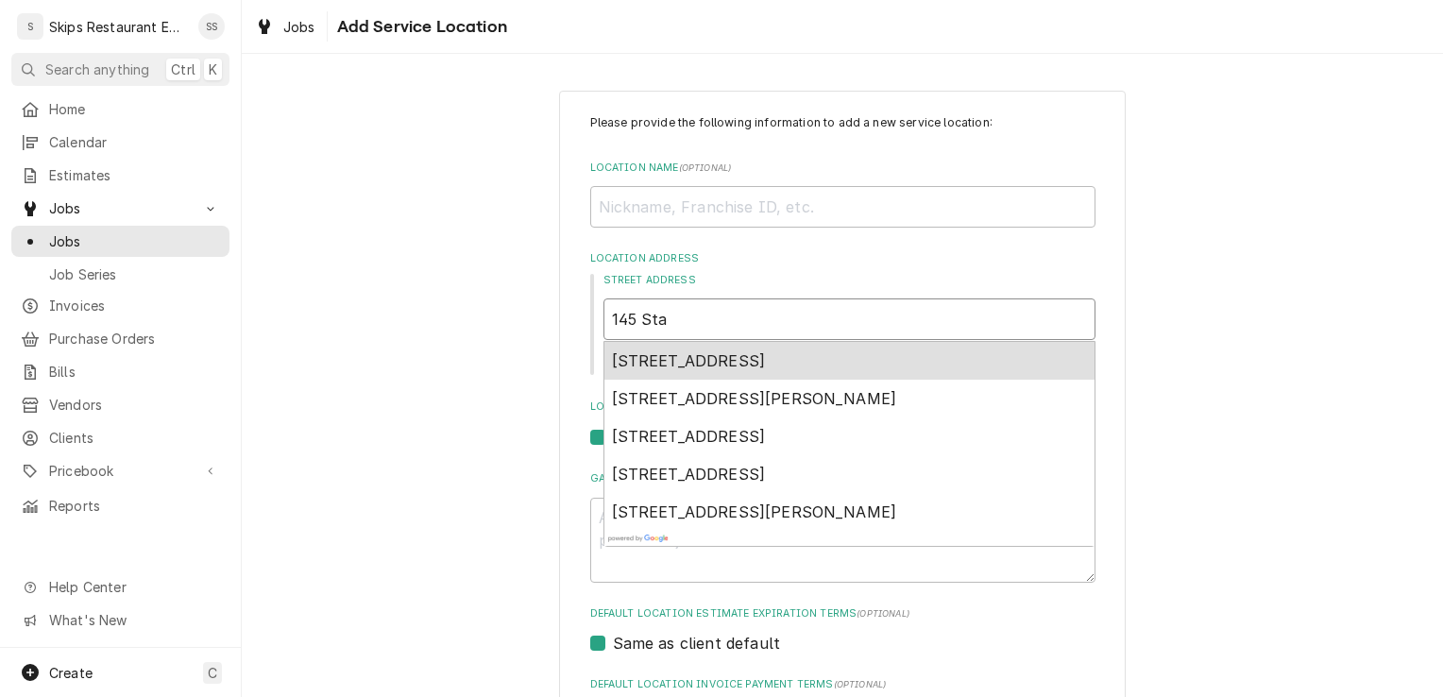
type input "145 Stat"
type textarea "x"
type input "145 State"
type textarea "x"
type input "145 State"
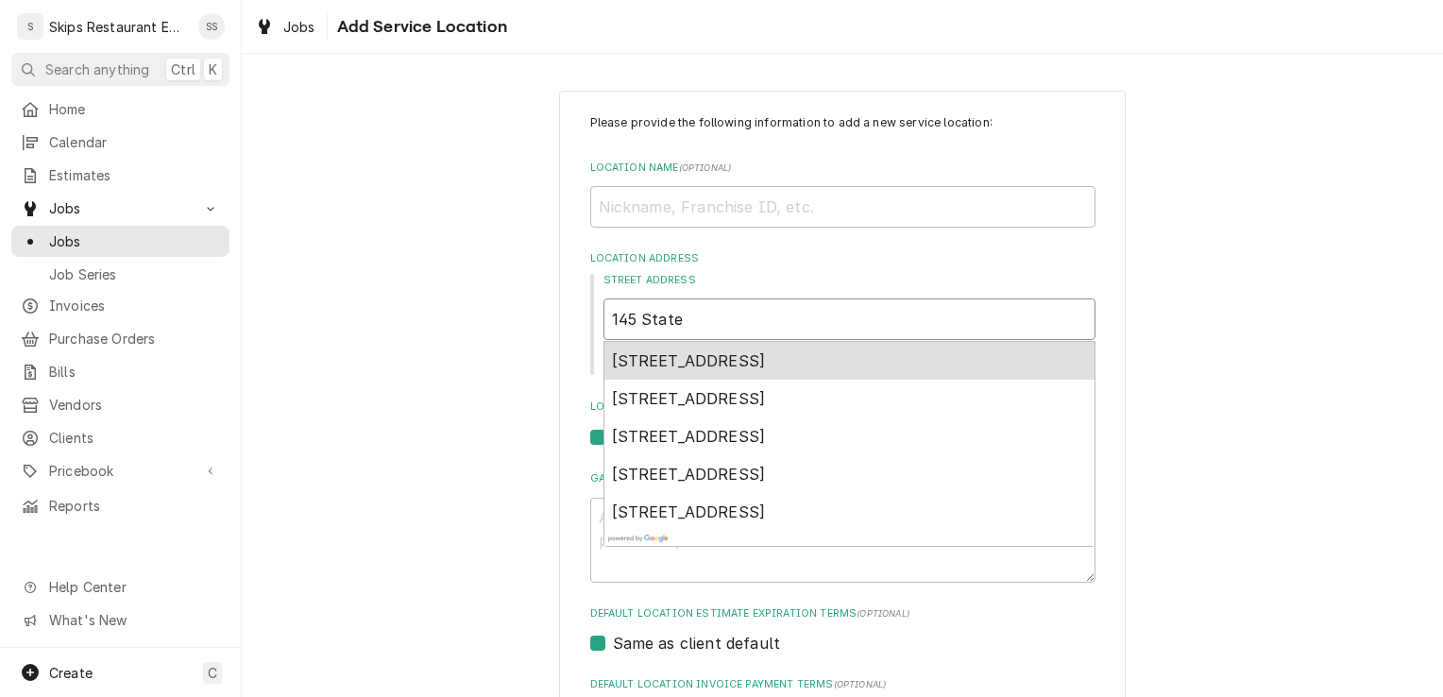
type textarea "x"
type input "145 State H"
type textarea "x"
type input "145 State Hw"
type textarea "x"
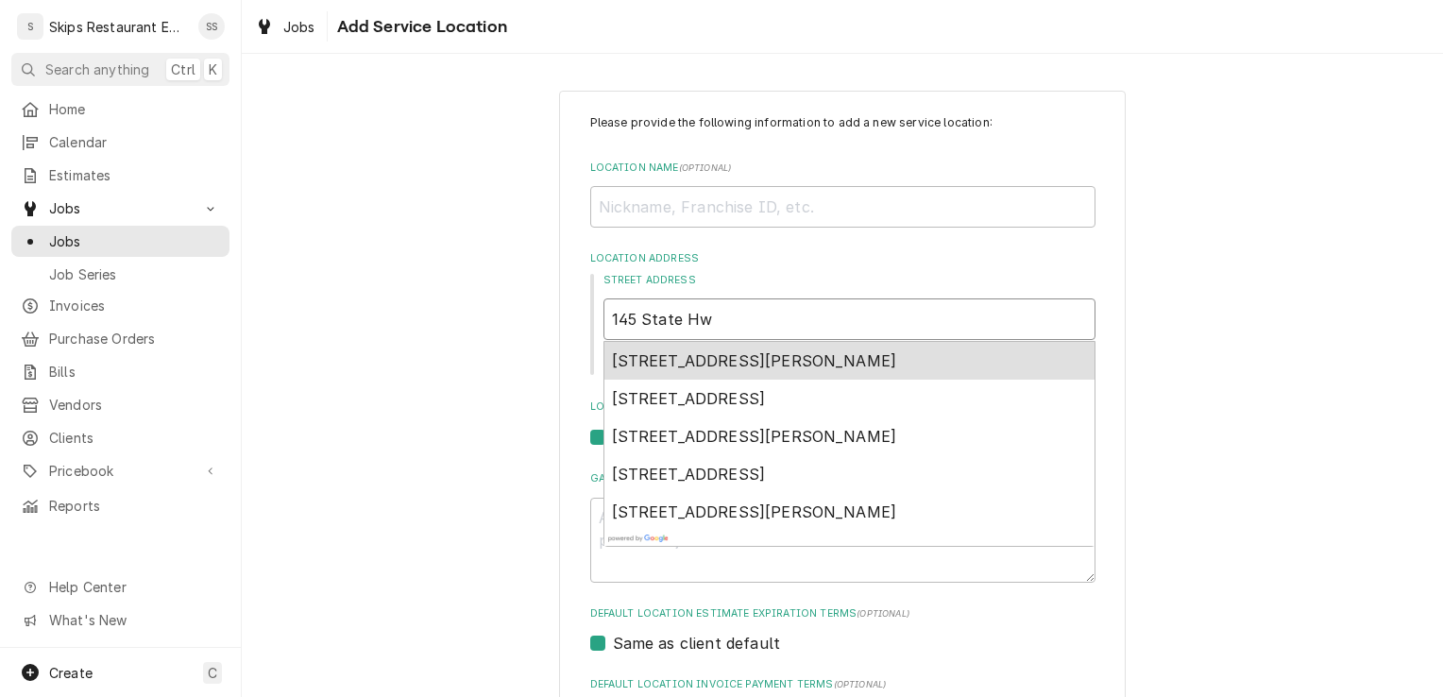
type input "[STREET_ADDRESS]"
type textarea "x"
type input "145 State Hwy"
type textarea "x"
type input "145 State Hwy 3"
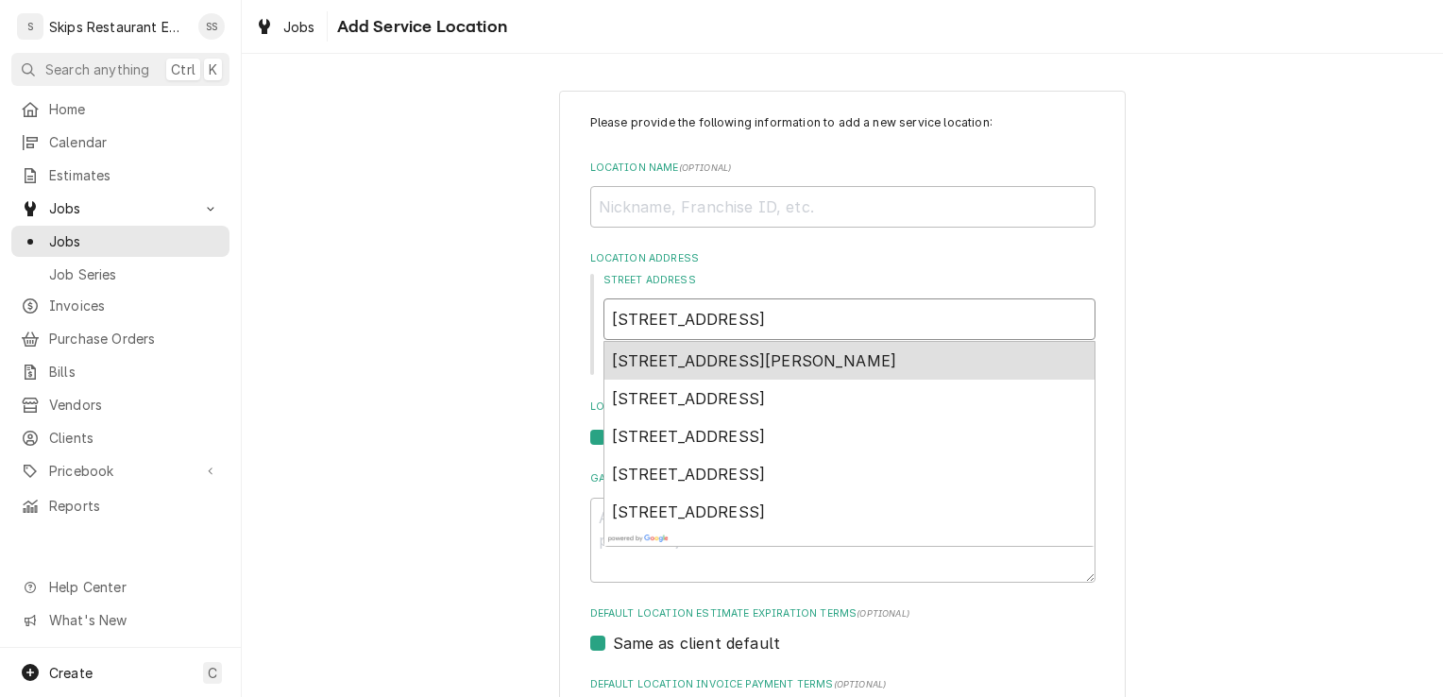
type textarea "x"
type input "145 State Hwy 35"
type textarea "x"
type input "145 State Hwy 35"
type textarea "x"
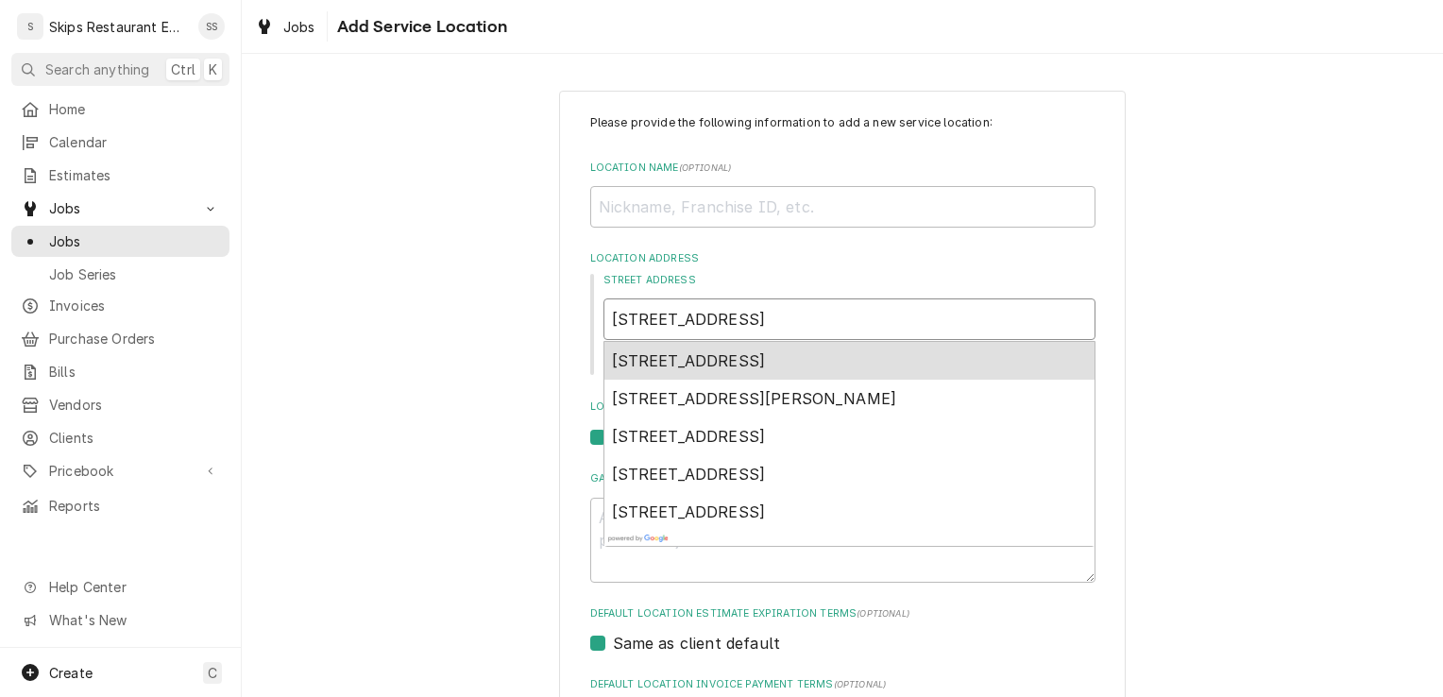
type input "145 State Hwy 35 No"
type textarea "x"
type input "145 State Hwy 35 Nor"
type textarea "x"
type input "145 State Hwy 35 Nort"
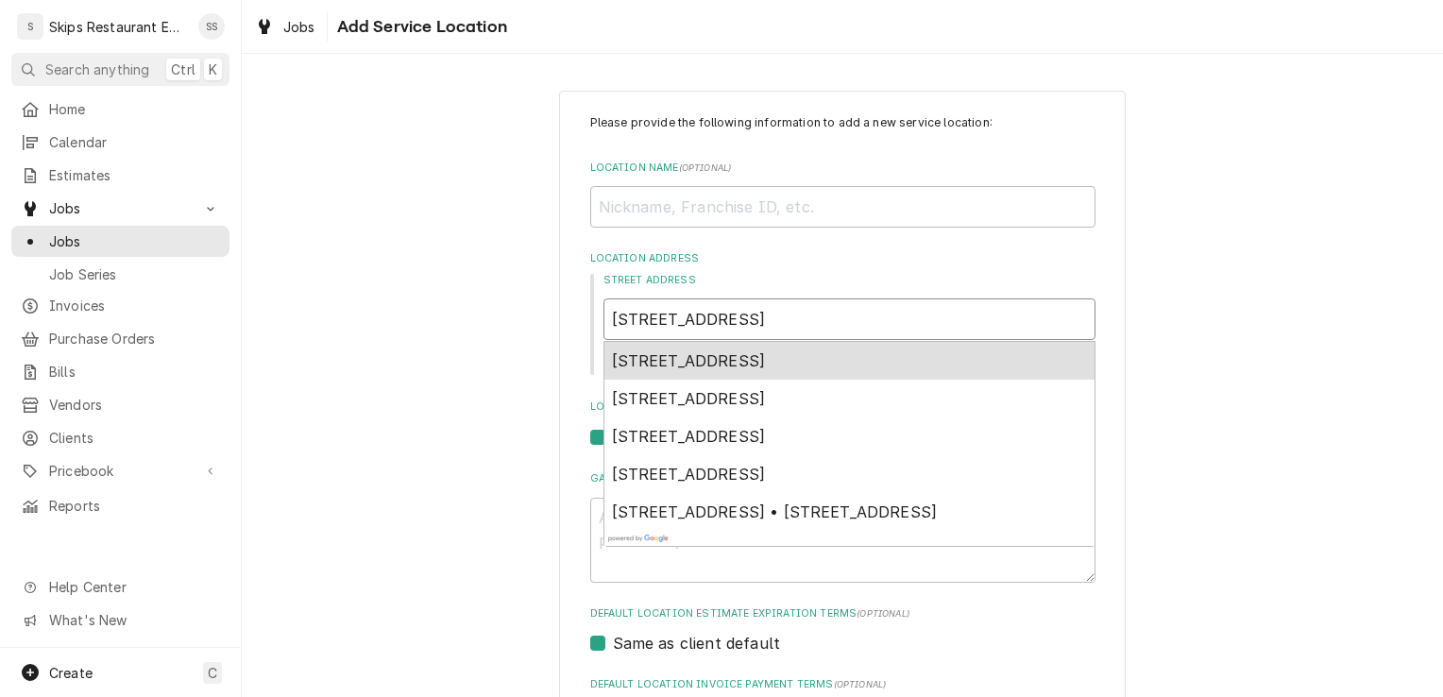
type textarea "x"
type input "145 State Hwy 35 North"
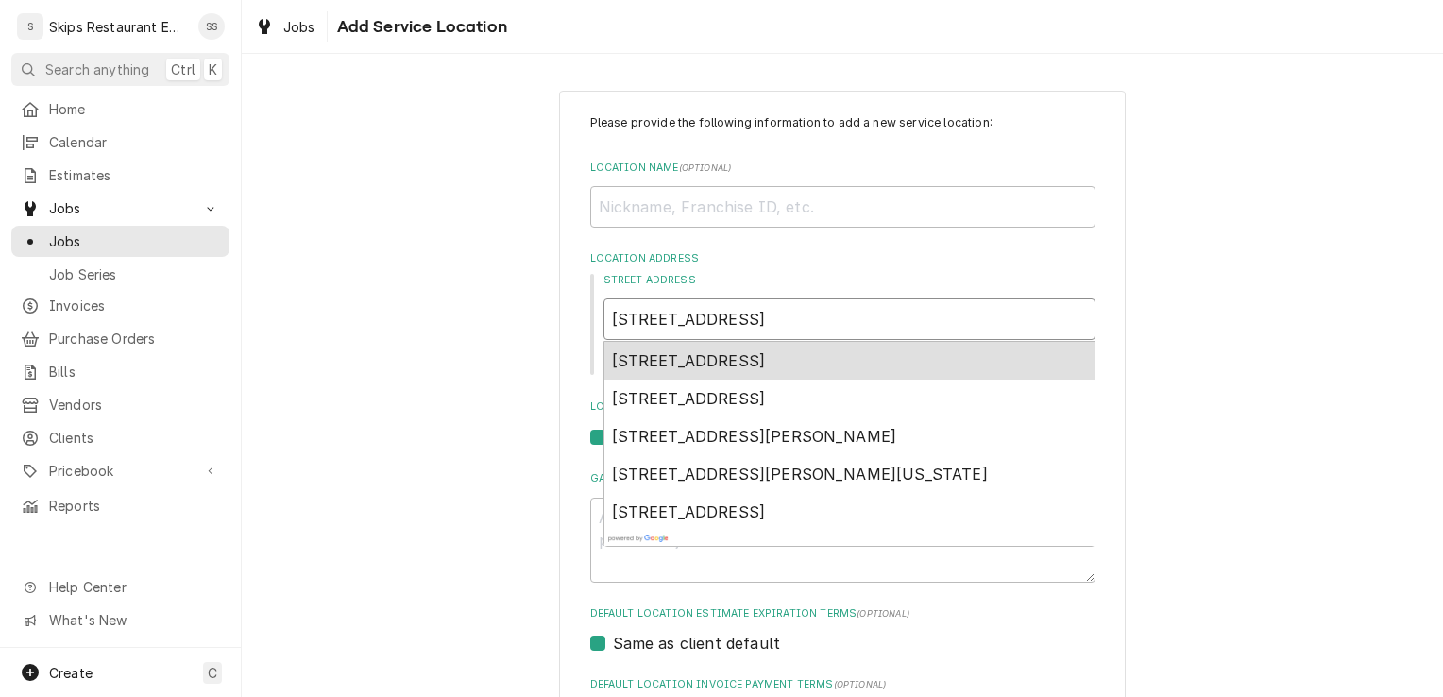
type textarea "x"
type input "145 State Hwy 35 North,"
type textarea "x"
type input "145 State Hwy 35 North,"
type textarea "x"
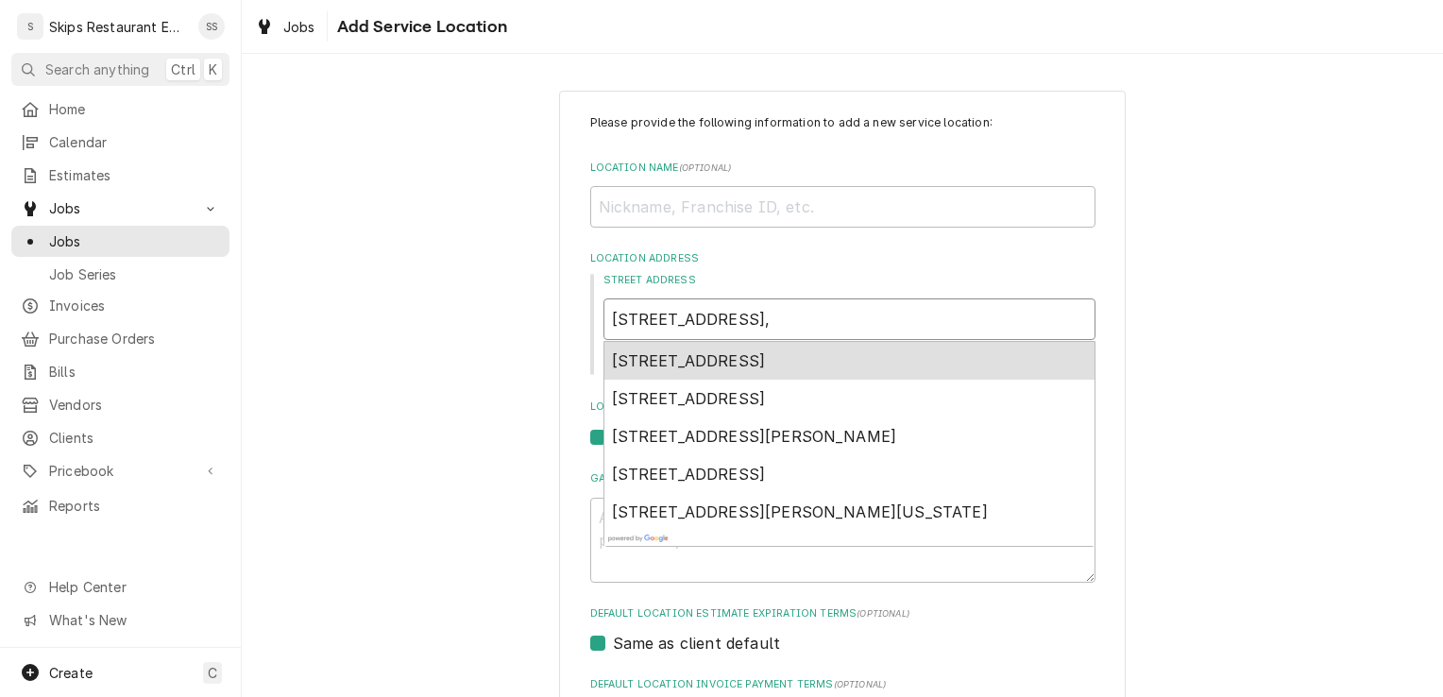
type input "145 State Hwy 35 North, P"
type textarea "x"
type input "145 State Hwy 35 North, Po"
type textarea "x"
type input "145 State Hwy 35 North, Por"
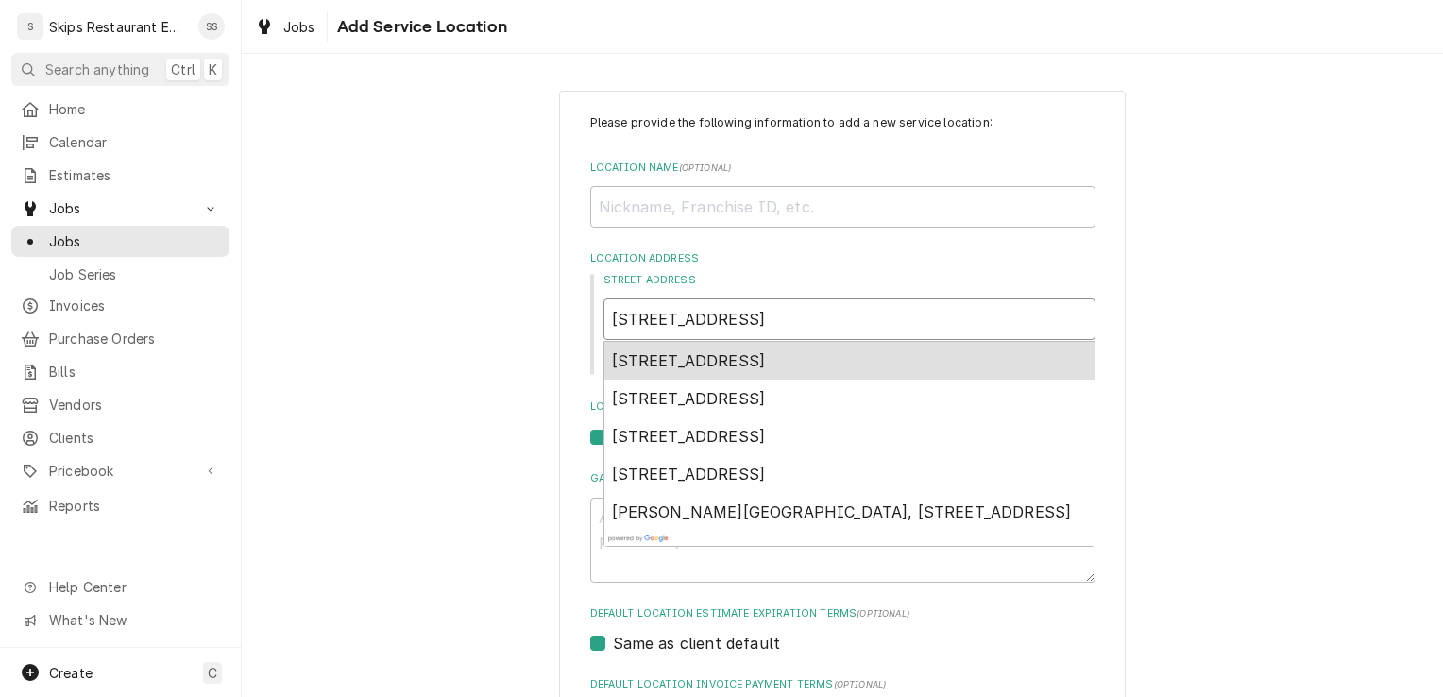
type textarea "x"
type input "145 State Hwy 35 North, Port"
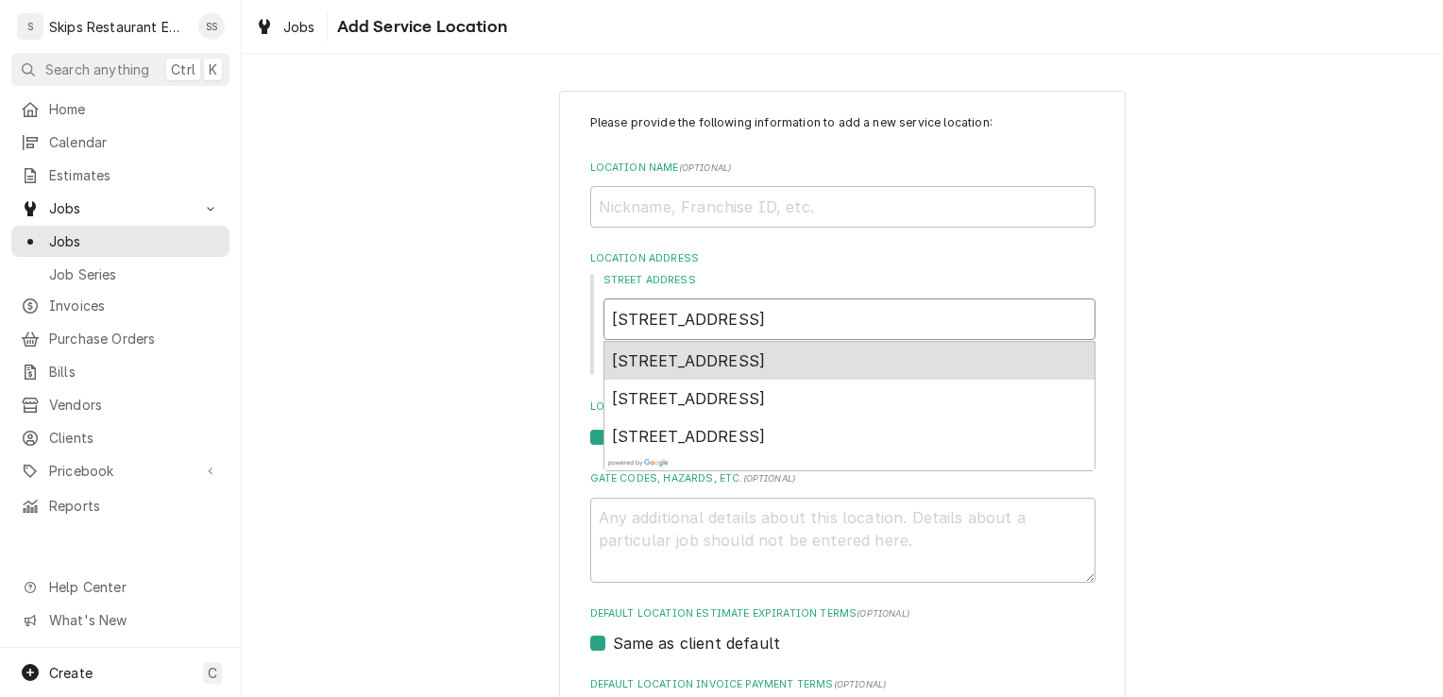
click at [704, 363] on span "145 State Hwy 35, Port Lavaca, TX, USA" at bounding box center [689, 360] width 154 height 19
type textarea "x"
type input "145 TX-35"
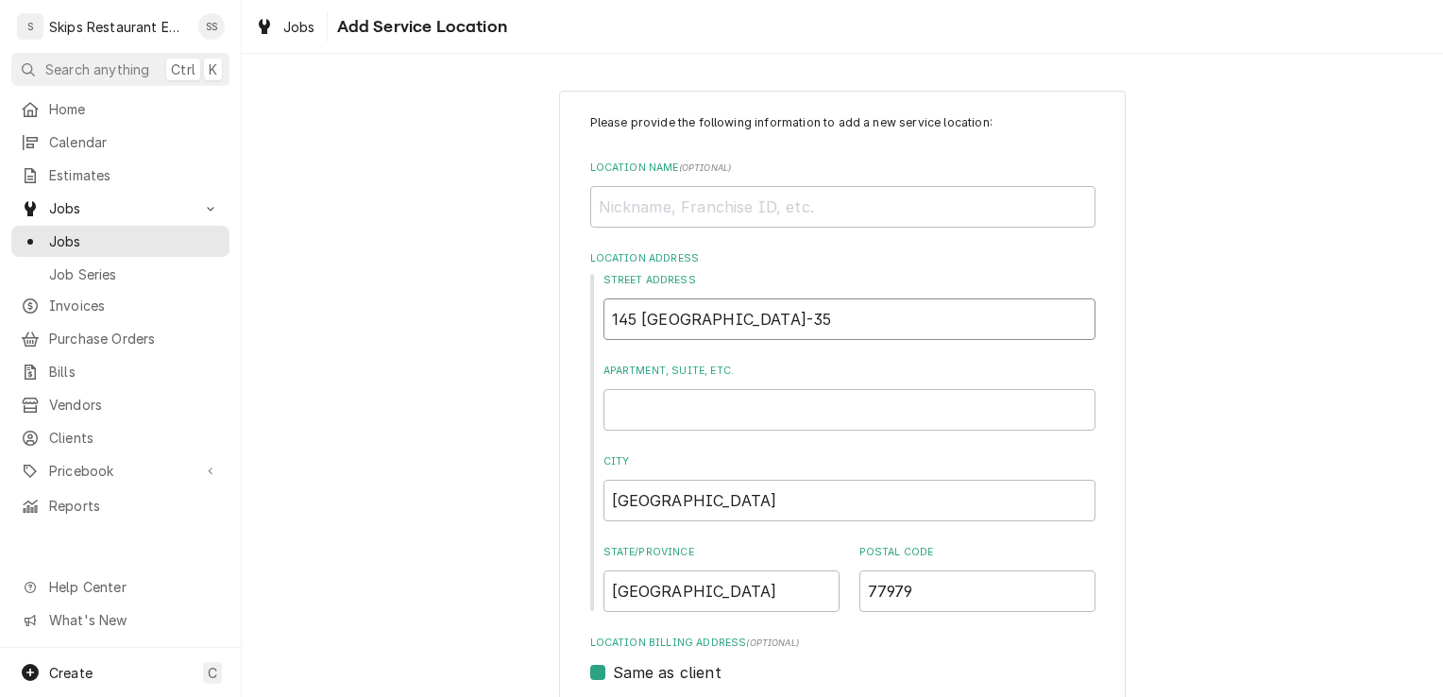
type textarea "x"
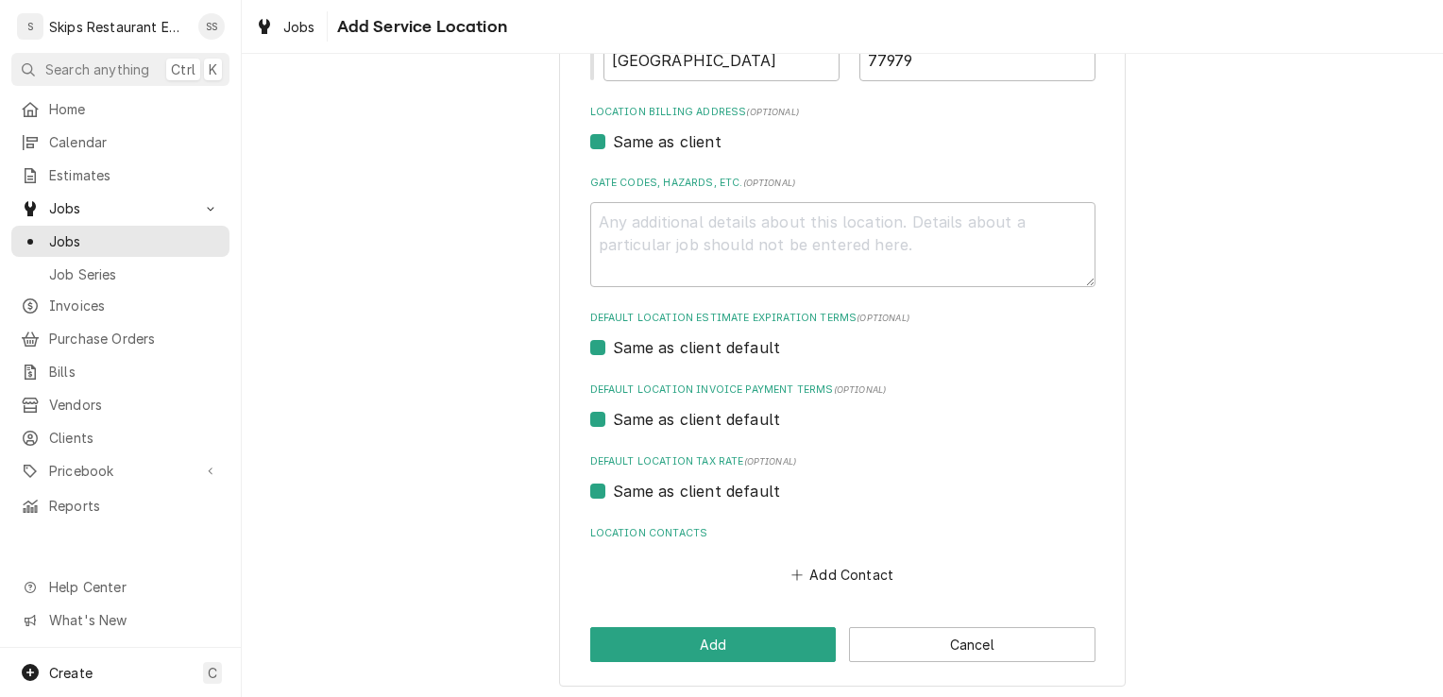
scroll to position [536, 0]
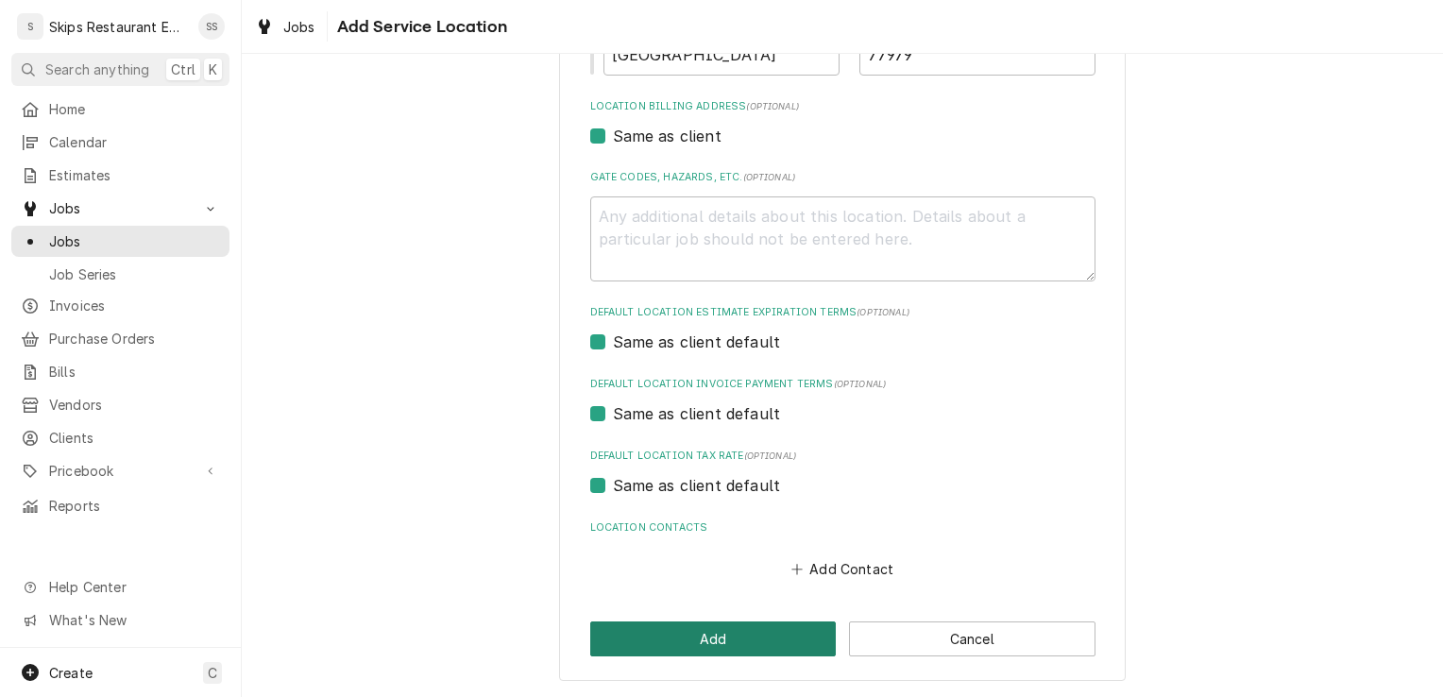
type input "145 TX-35"
click at [701, 638] on button "Add" at bounding box center [713, 638] width 246 height 35
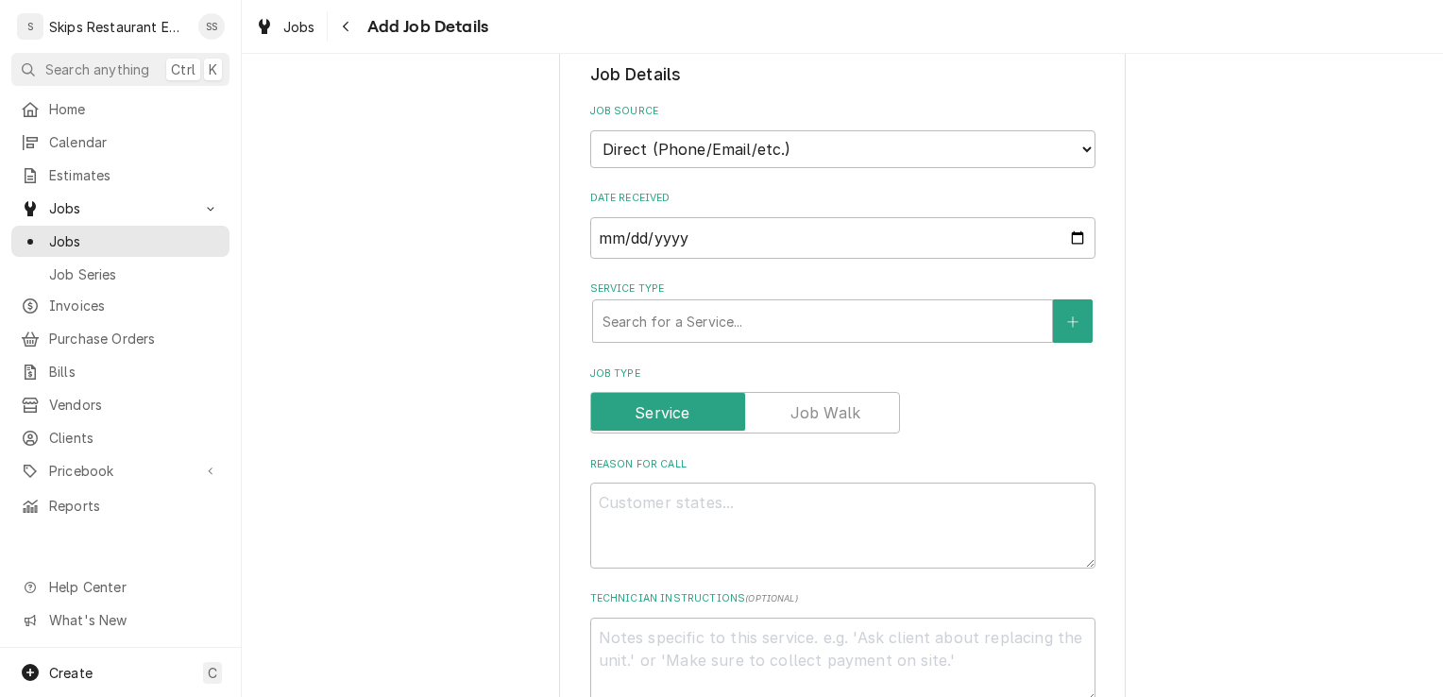
scroll to position [388, 0]
click at [693, 324] on div "Service Type" at bounding box center [822, 322] width 440 height 34
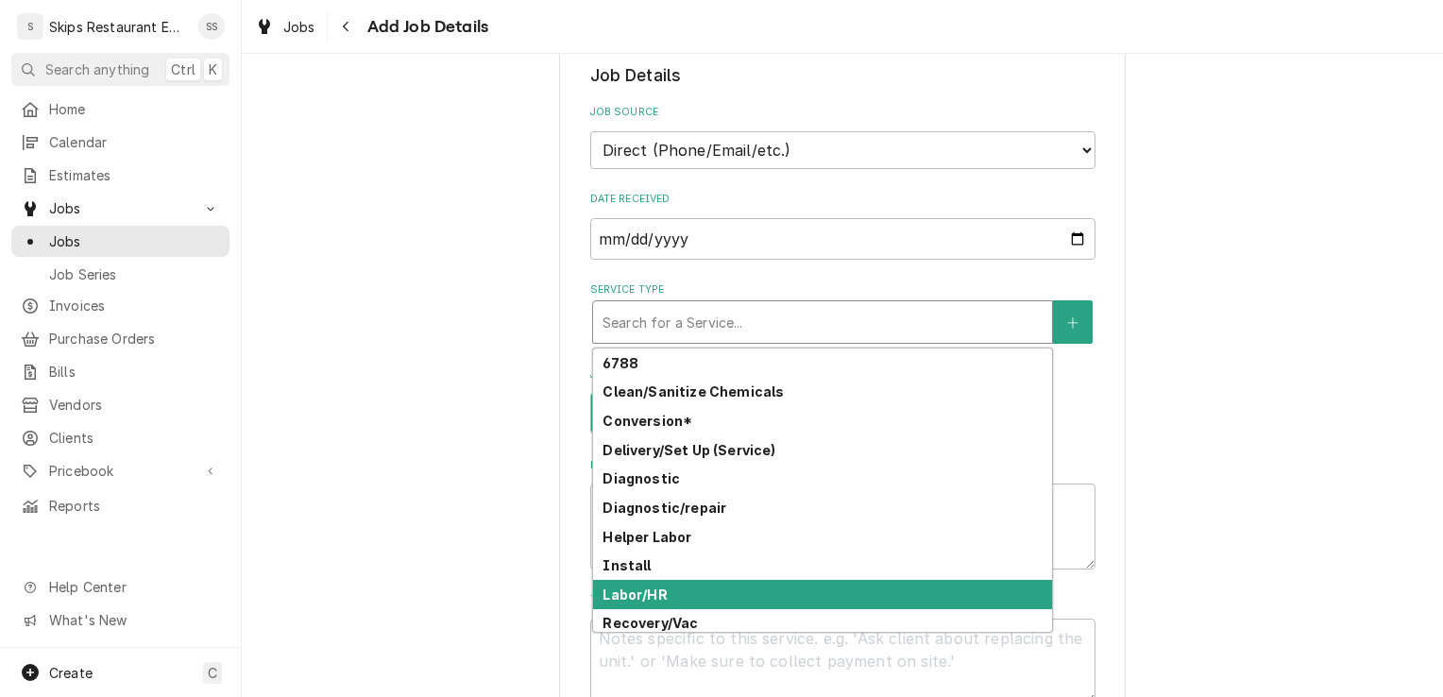
click at [602, 599] on strong "Labor/HR" at bounding box center [634, 594] width 64 height 16
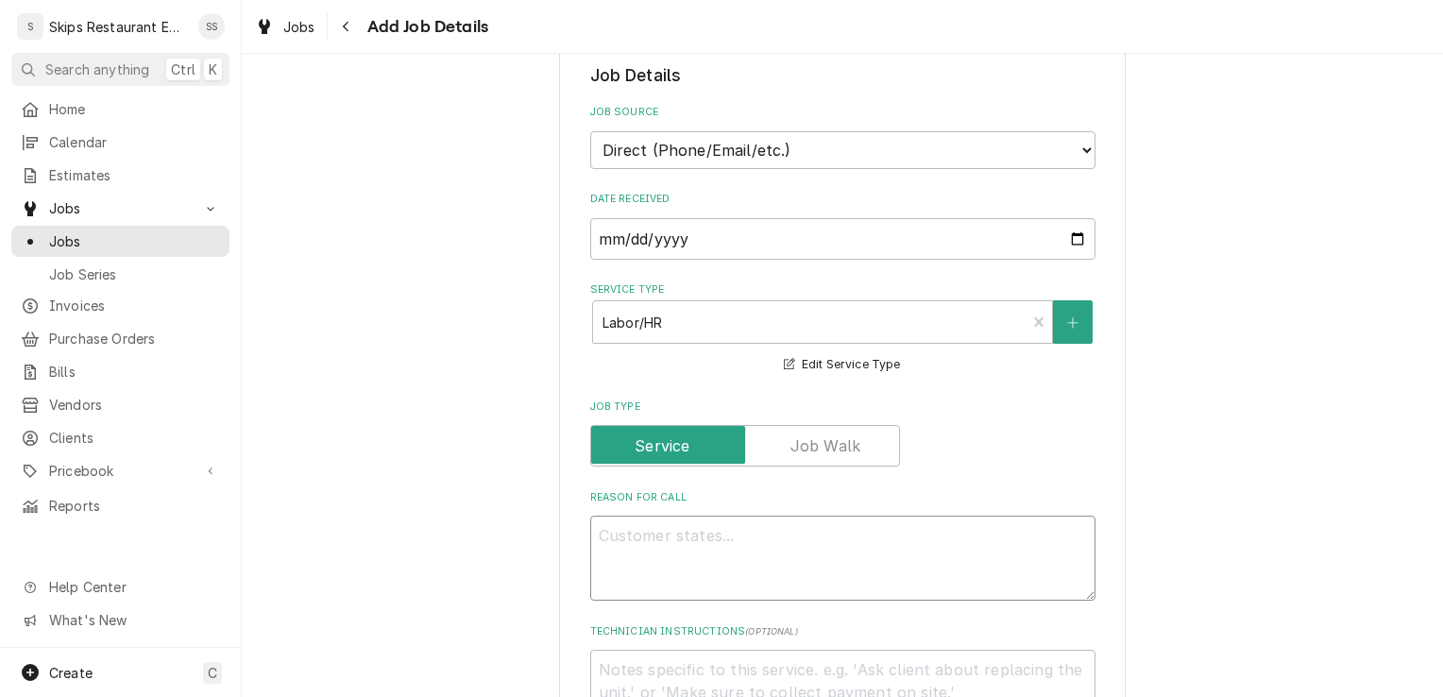
click at [612, 543] on textarea "Reason For Call" at bounding box center [842, 558] width 505 height 85
type textarea "x"
type textarea "D"
type textarea "x"
type textarea "Di"
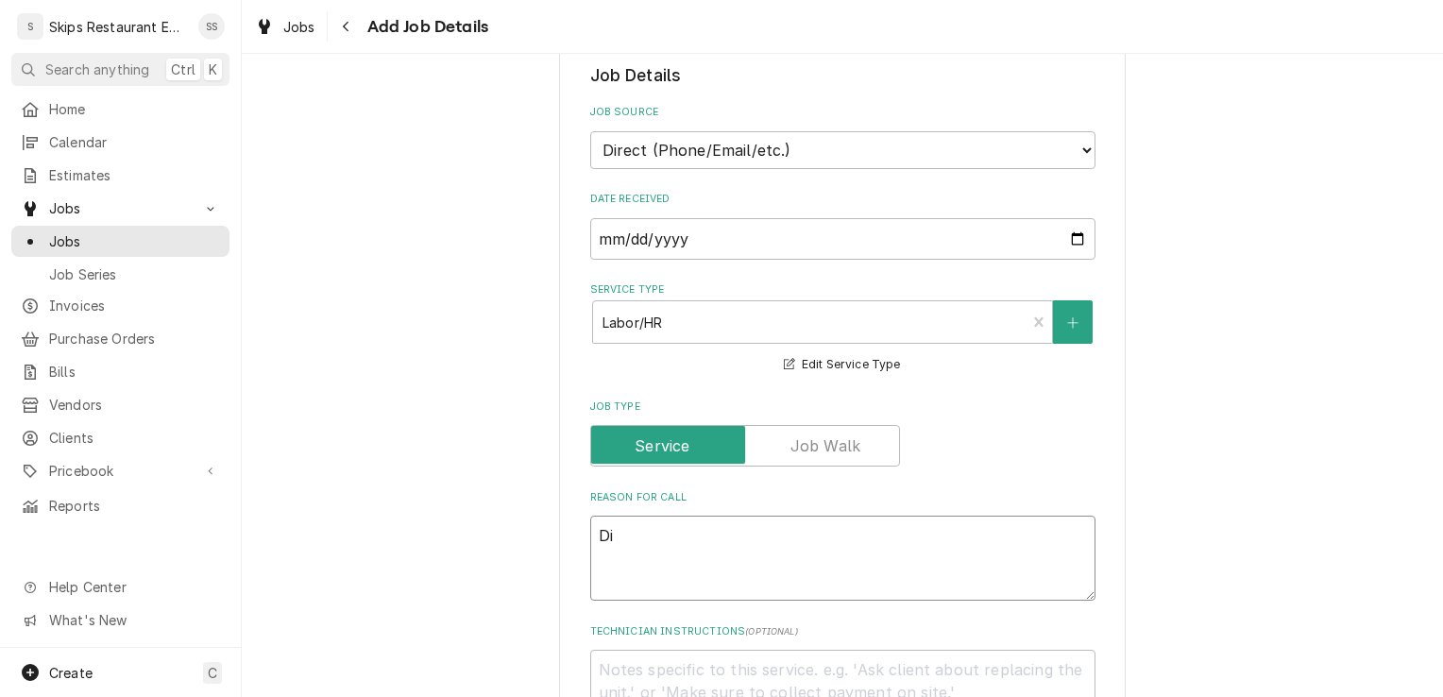
type textarea "x"
type textarea "Dia"
type textarea "x"
type textarea "Diag"
type textarea "x"
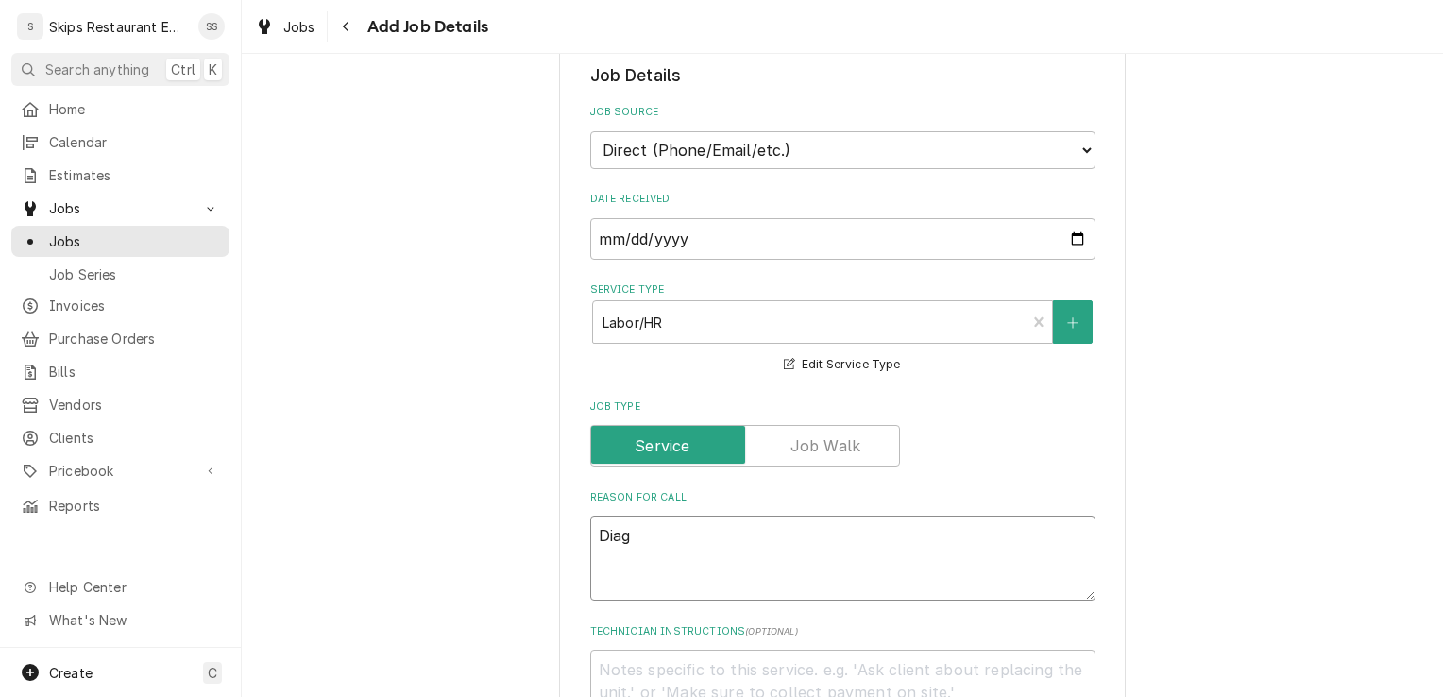
type textarea "Diagn"
type textarea "x"
type textarea "Diagno"
type textarea "x"
type textarea "Diagnos"
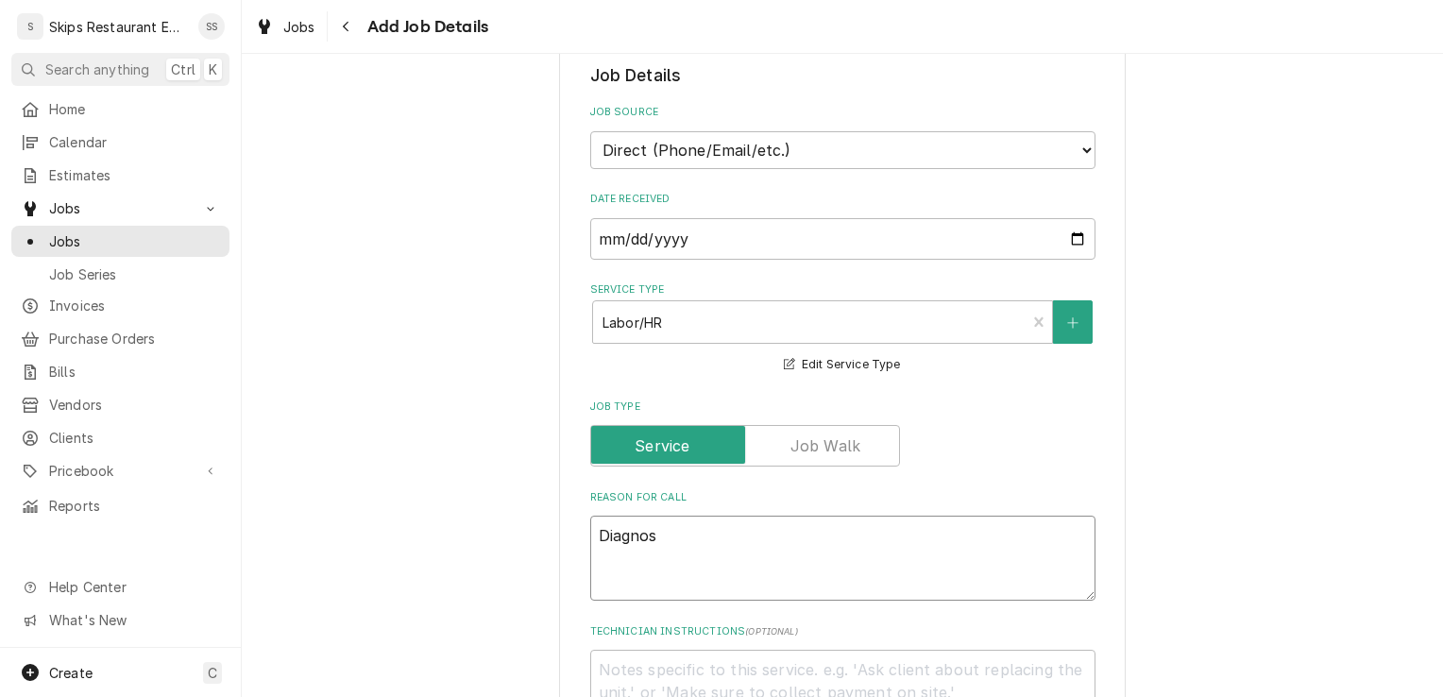
type textarea "x"
type textarea "Diagnost"
type textarea "x"
type textarea "Diagnosti"
type textarea "x"
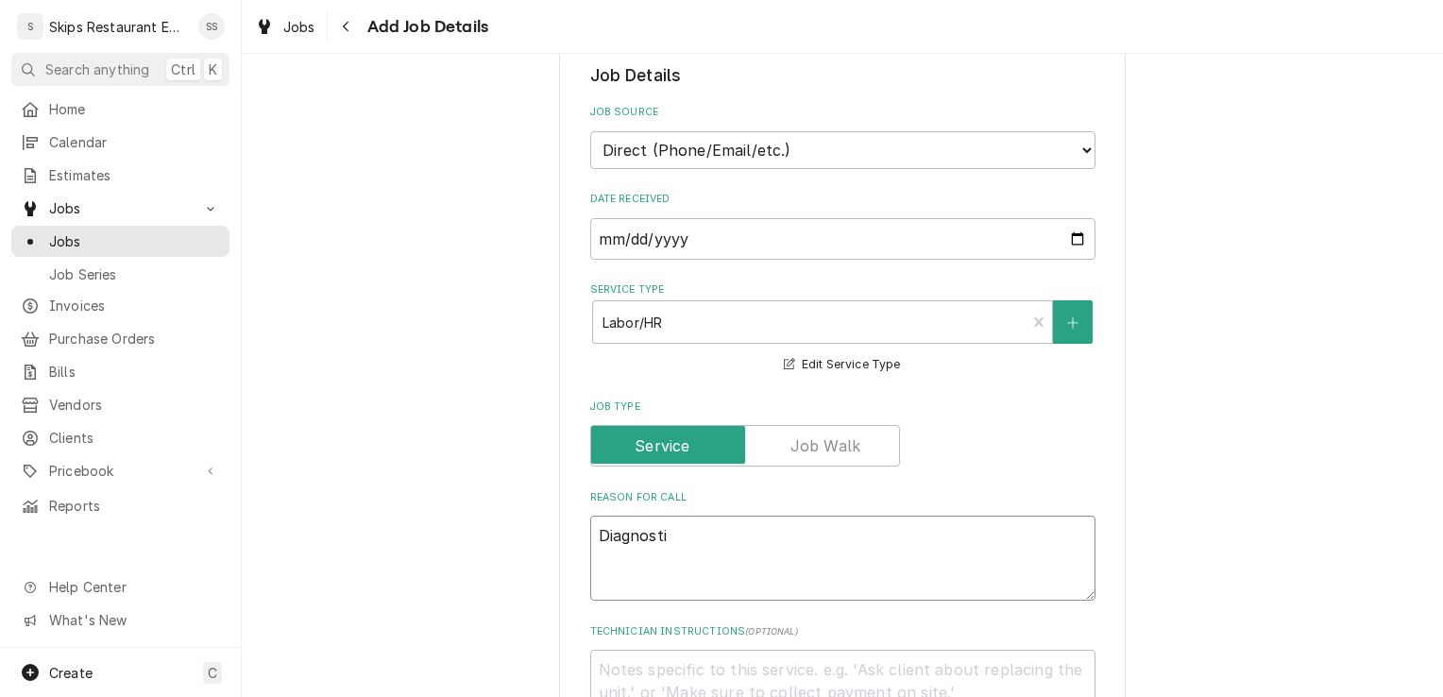
type textarea "Diagnostic"
type textarea "x"
type textarea "Diagnostic"
type textarea "x"
type textarea "Diagnostic o"
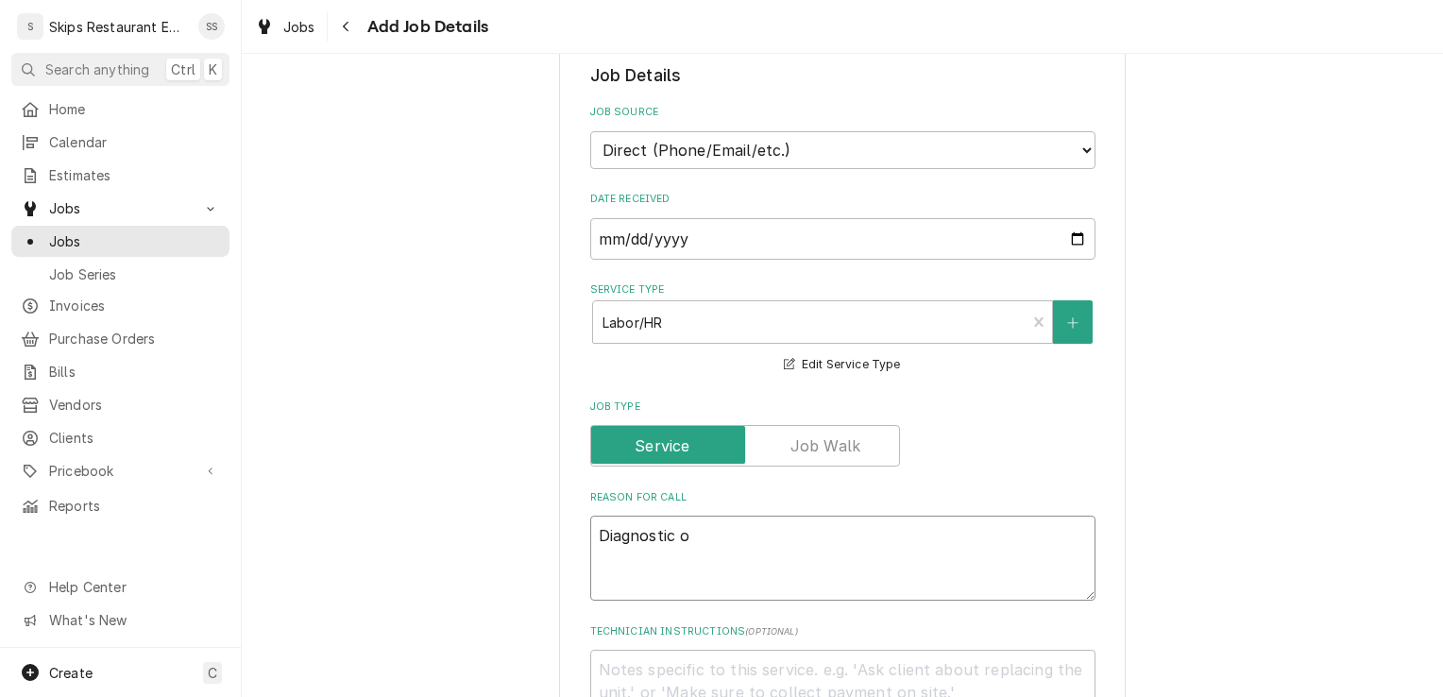
type textarea "x"
type textarea "Diagnostic on"
type textarea "x"
type textarea "Diagnostic on"
type textarea "x"
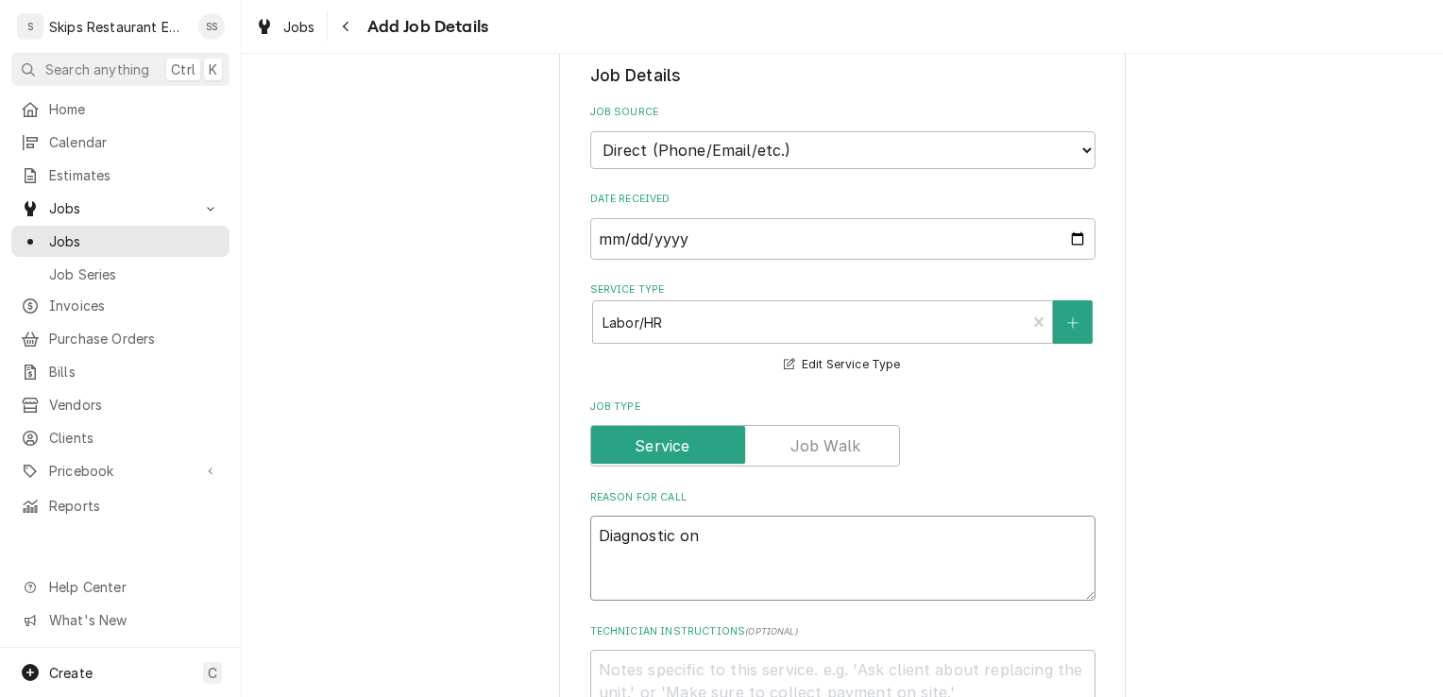
type textarea "Diagnostic on H"
type textarea "x"
type textarea "Diagnostic on Ho"
type textarea "x"
type textarea "Diagnostic on Hoo"
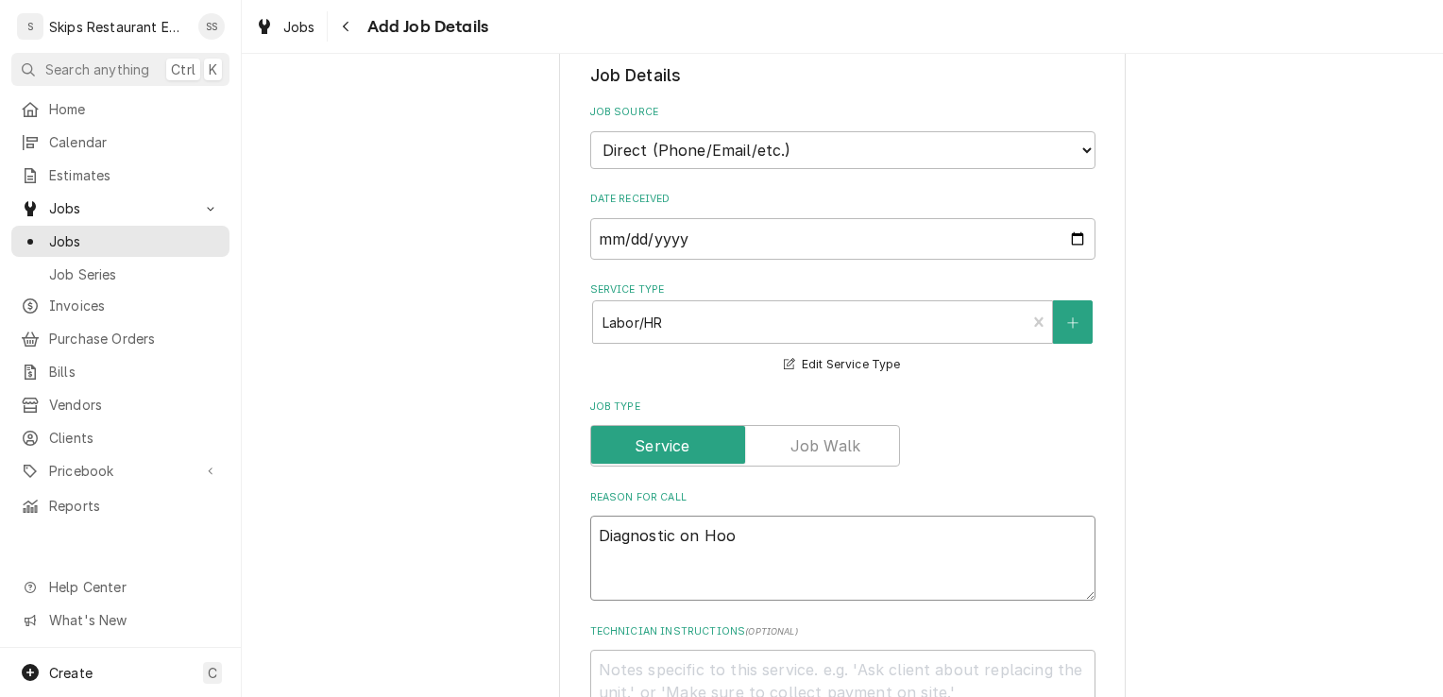
type textarea "x"
type textarea "Diagnostic on Hood"
type textarea "x"
type textarea "Diagnostic on Hood"
type textarea "x"
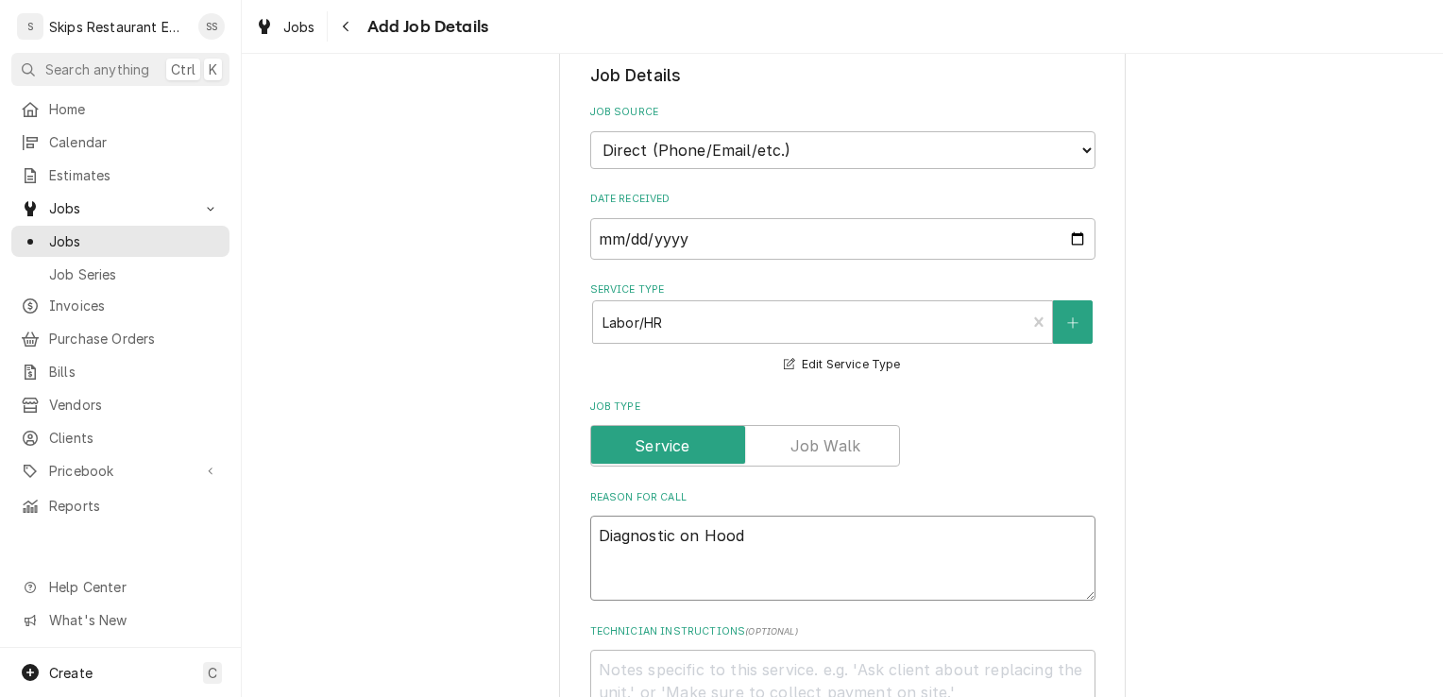
type textarea "Diagnostic on Hood -"
type textarea "x"
type textarea "Diagnostic on Hood -"
type textarea "x"
type textarea "Diagnostic on Hood - T"
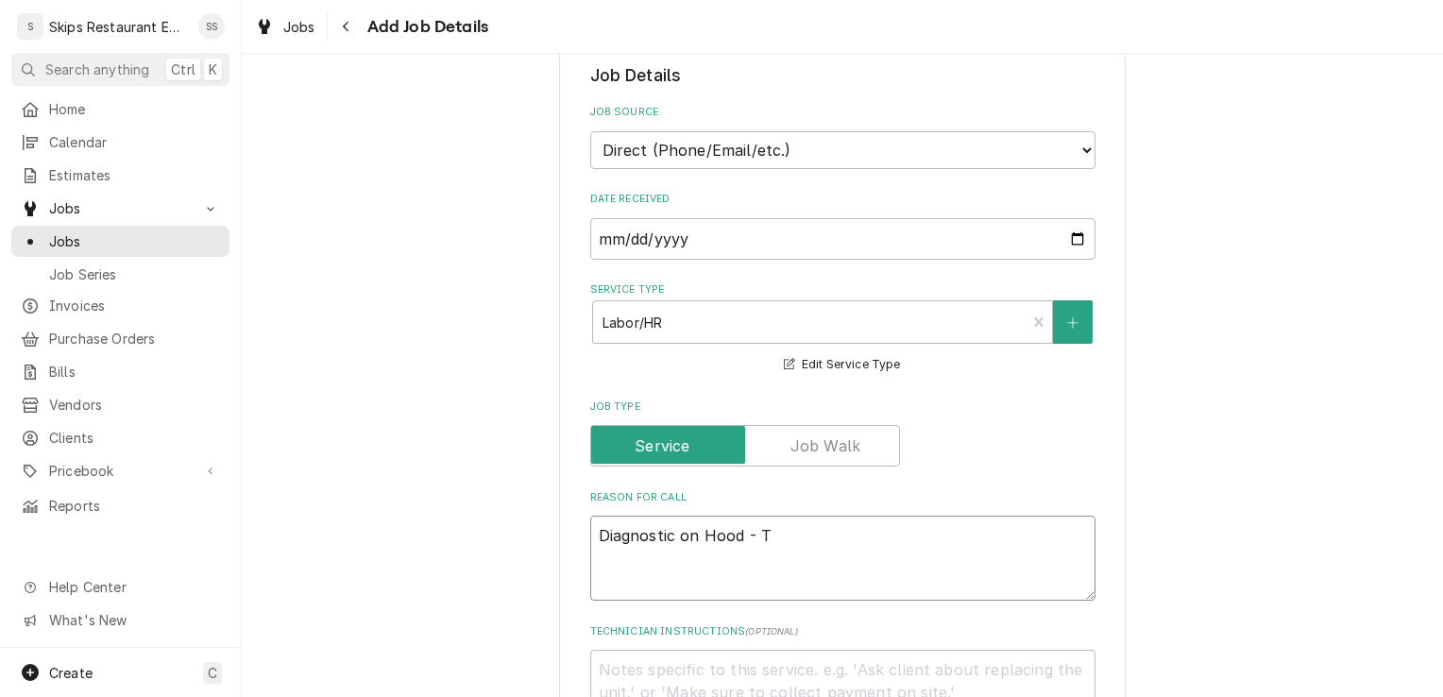
type textarea "x"
type textarea "Diagnostic on Hood - Th"
type textarea "x"
type textarea "Diagnostic on Hood - The"
type textarea "x"
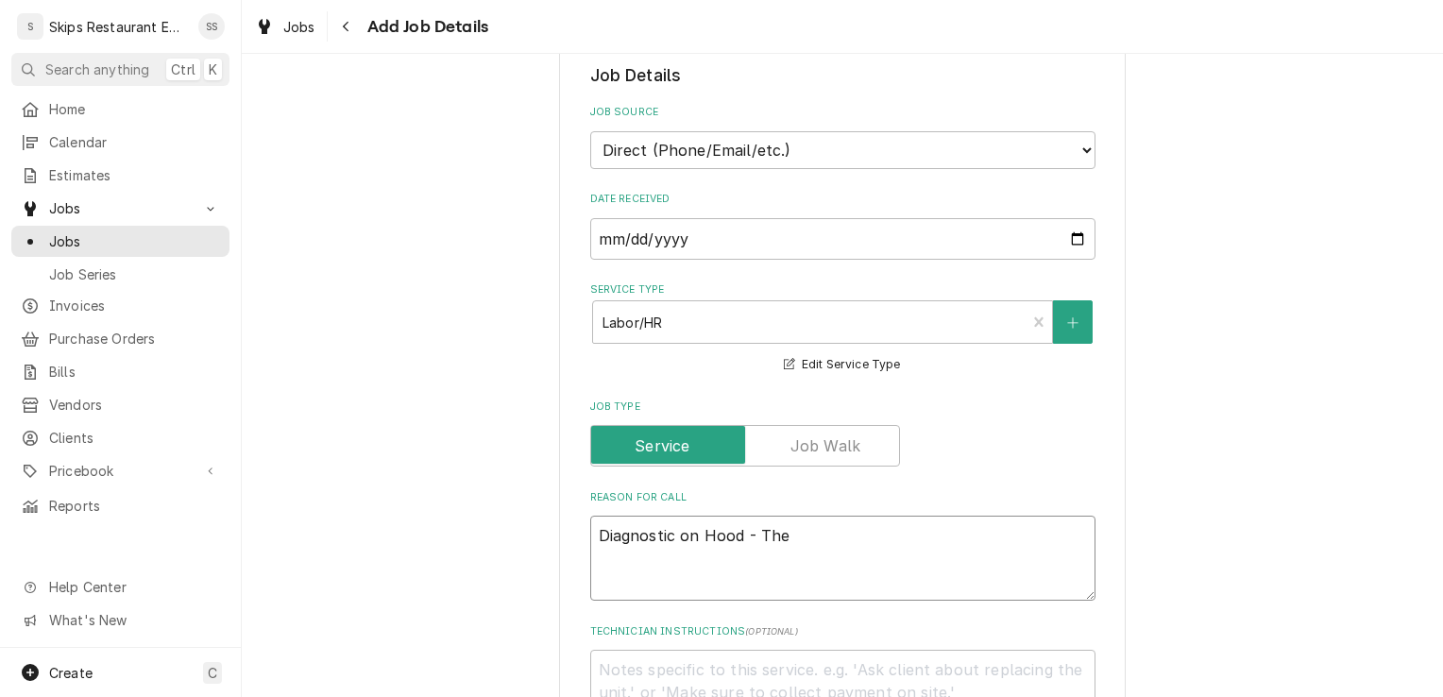
type textarea "Diagnostic on Hood - They"
type textarea "x"
type textarea "Diagnostic on Hood - They"
type textarea "x"
type textarea "Diagnostic on Hood - They t"
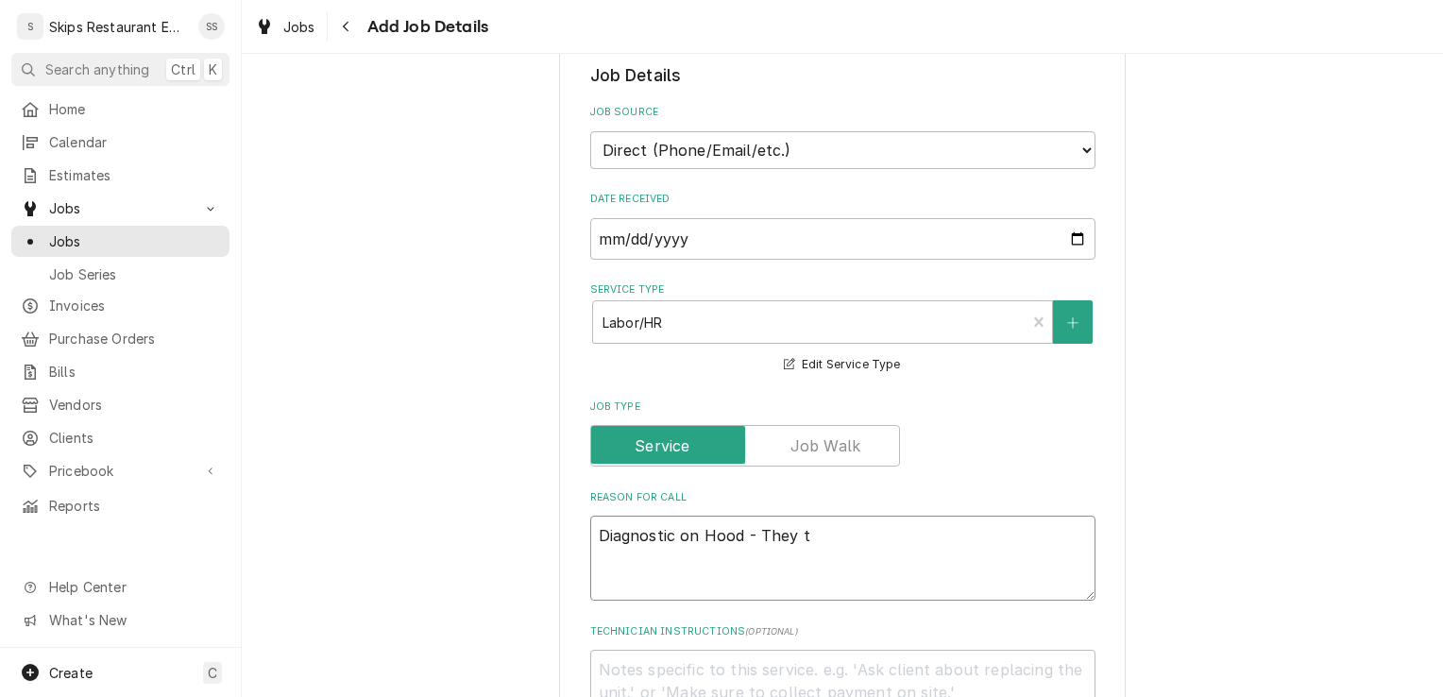
type textarea "x"
type textarea "Diagnostic on Hood - They thi"
type textarea "x"
type textarea "Diagnostic on Hood - They thin"
type textarea "x"
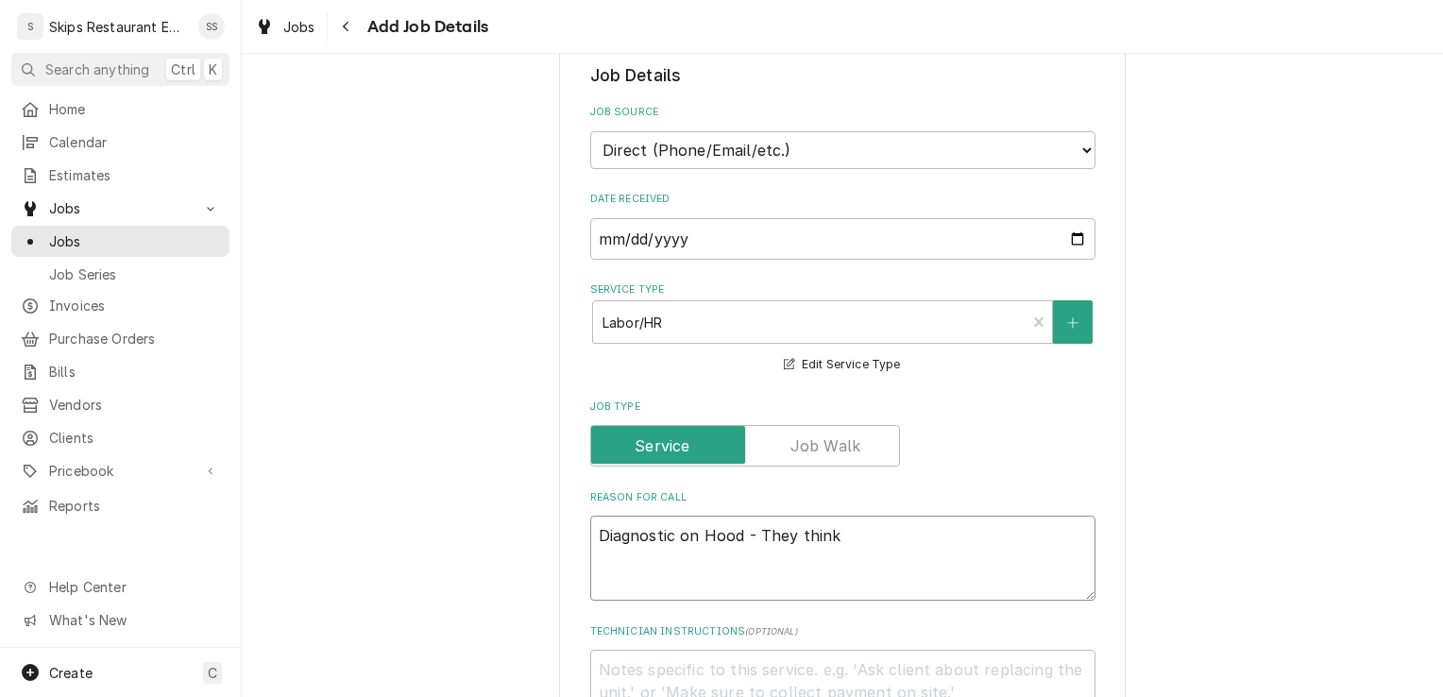
type textarea "Diagnostic on Hood - They think"
type textarea "x"
click at [857, 534] on textarea "Diagnostic on Hood - They think it's the fan" at bounding box center [842, 558] width 505 height 85
click at [889, 535] on textarea "Diagnostic on Hood - They think the fan" at bounding box center [842, 558] width 505 height 85
click at [636, 672] on textarea "Technician Instructions ( optional )" at bounding box center [842, 692] width 505 height 85
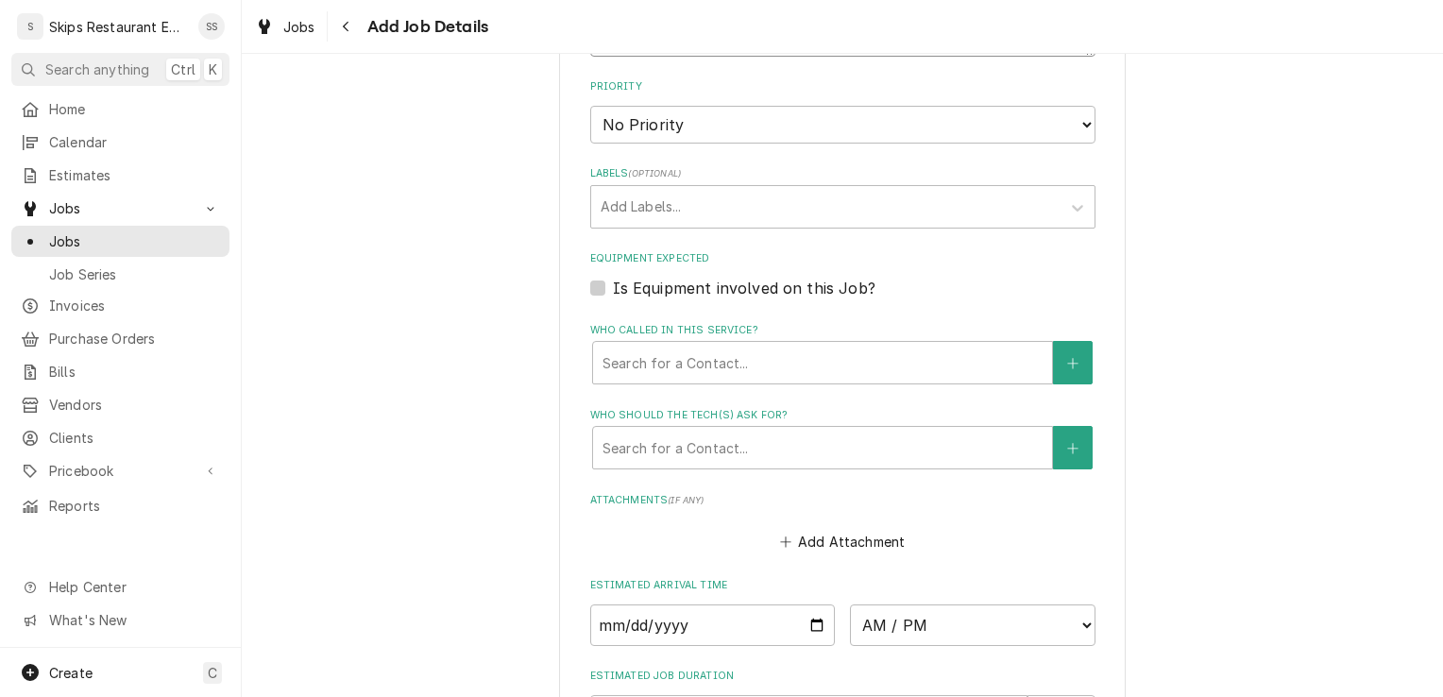
scroll to position [1128, 0]
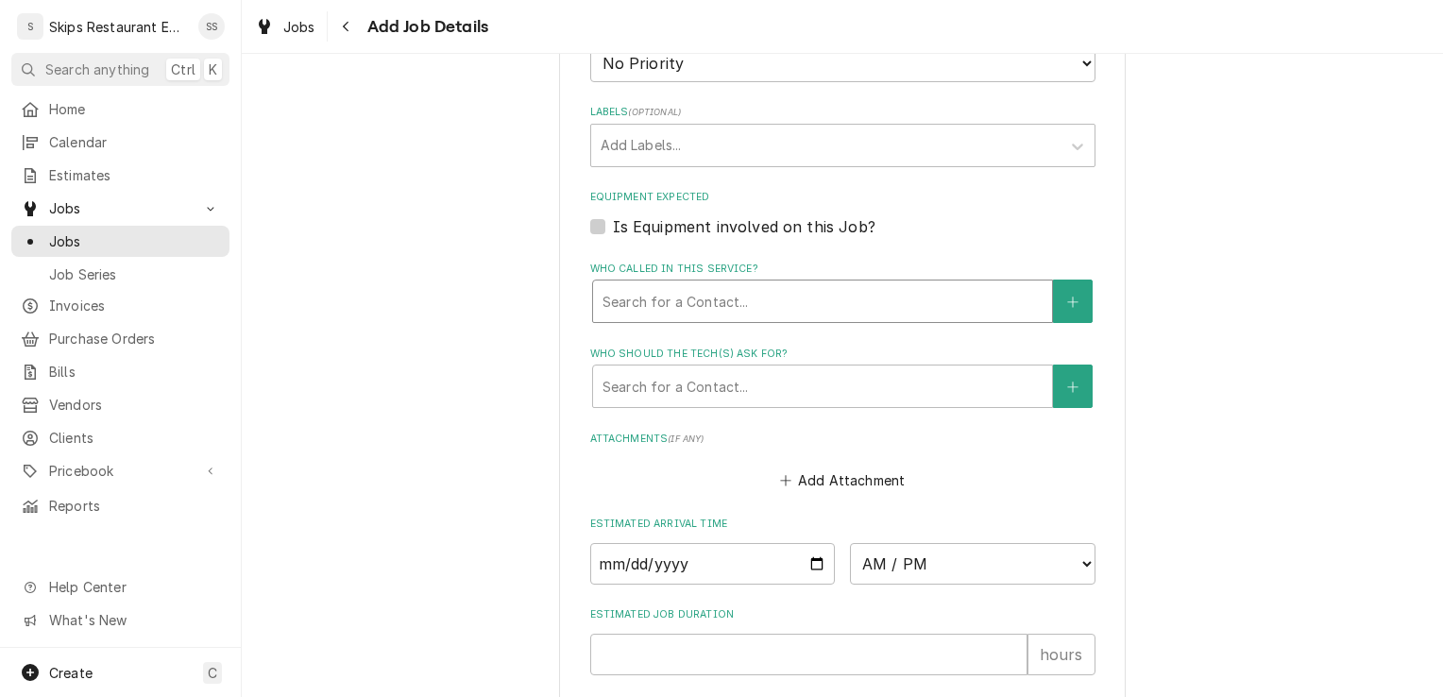
click at [649, 300] on div "Who called in this service?" at bounding box center [822, 301] width 440 height 34
click at [1053, 299] on button "Who called in this service?" at bounding box center [1073, 301] width 40 height 43
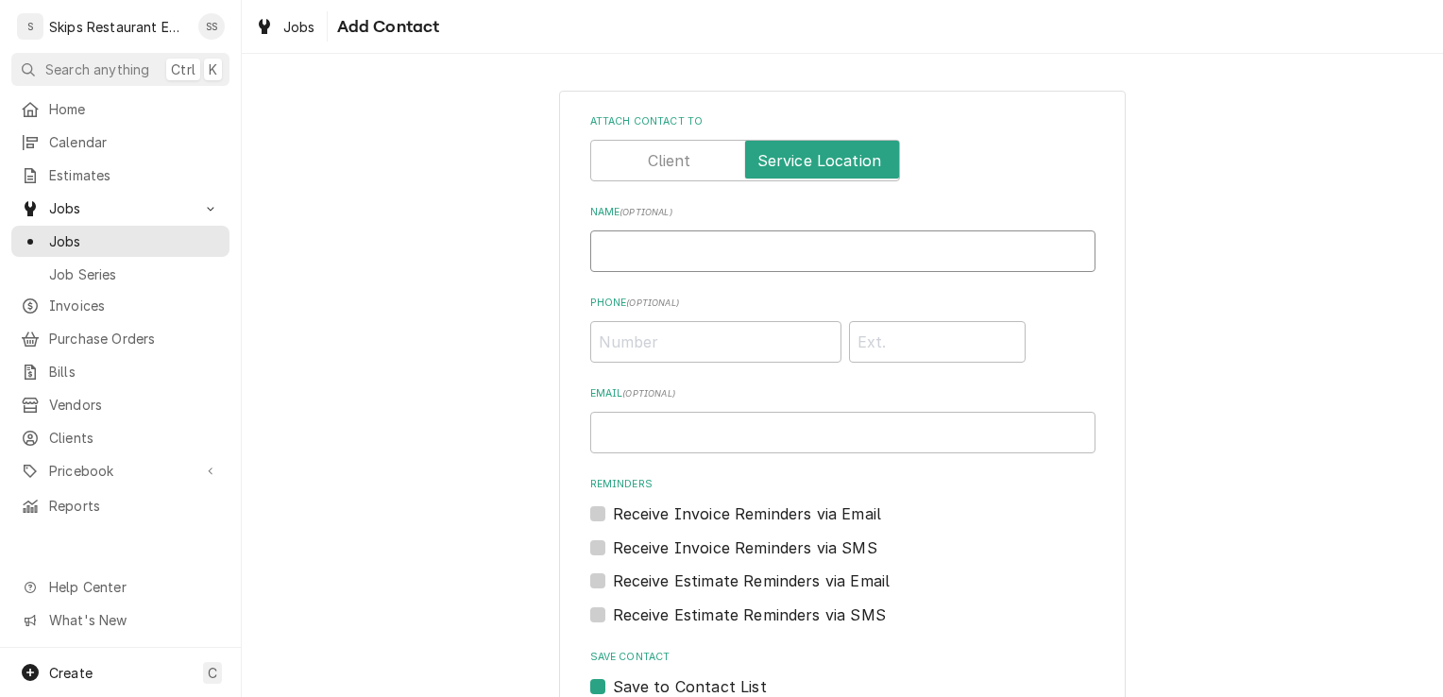
click at [637, 257] on input "Name ( optional )" at bounding box center [842, 251] width 505 height 42
click at [623, 343] on input "Phone ( optional )" at bounding box center [715, 342] width 251 height 42
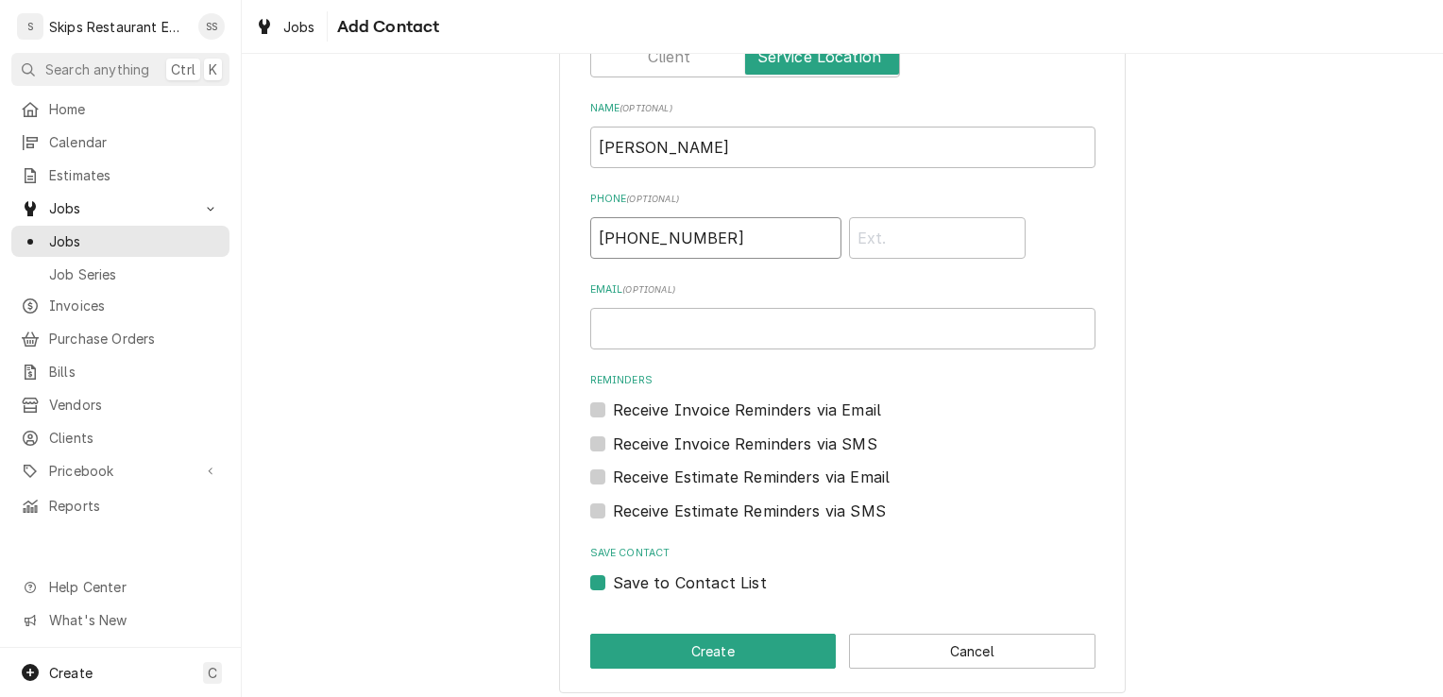
scroll to position [115, 0]
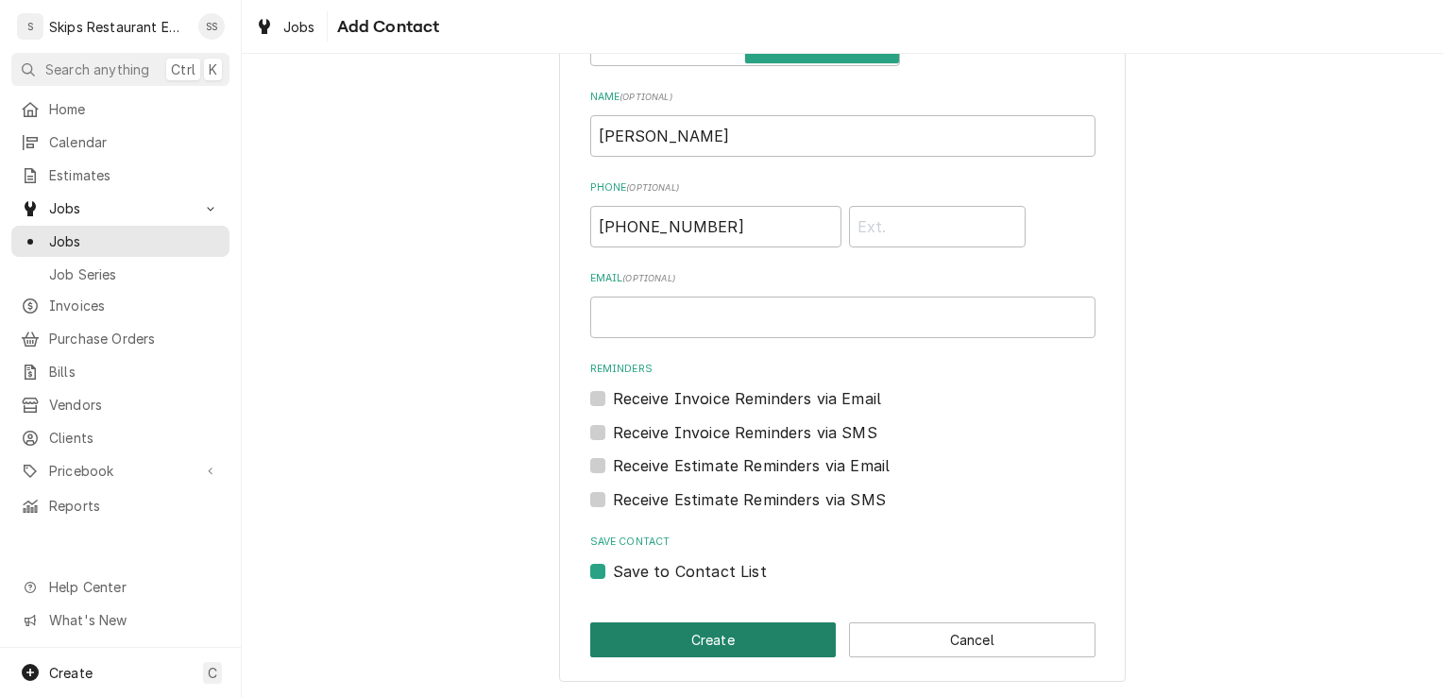
click at [695, 630] on button "Create" at bounding box center [713, 639] width 246 height 35
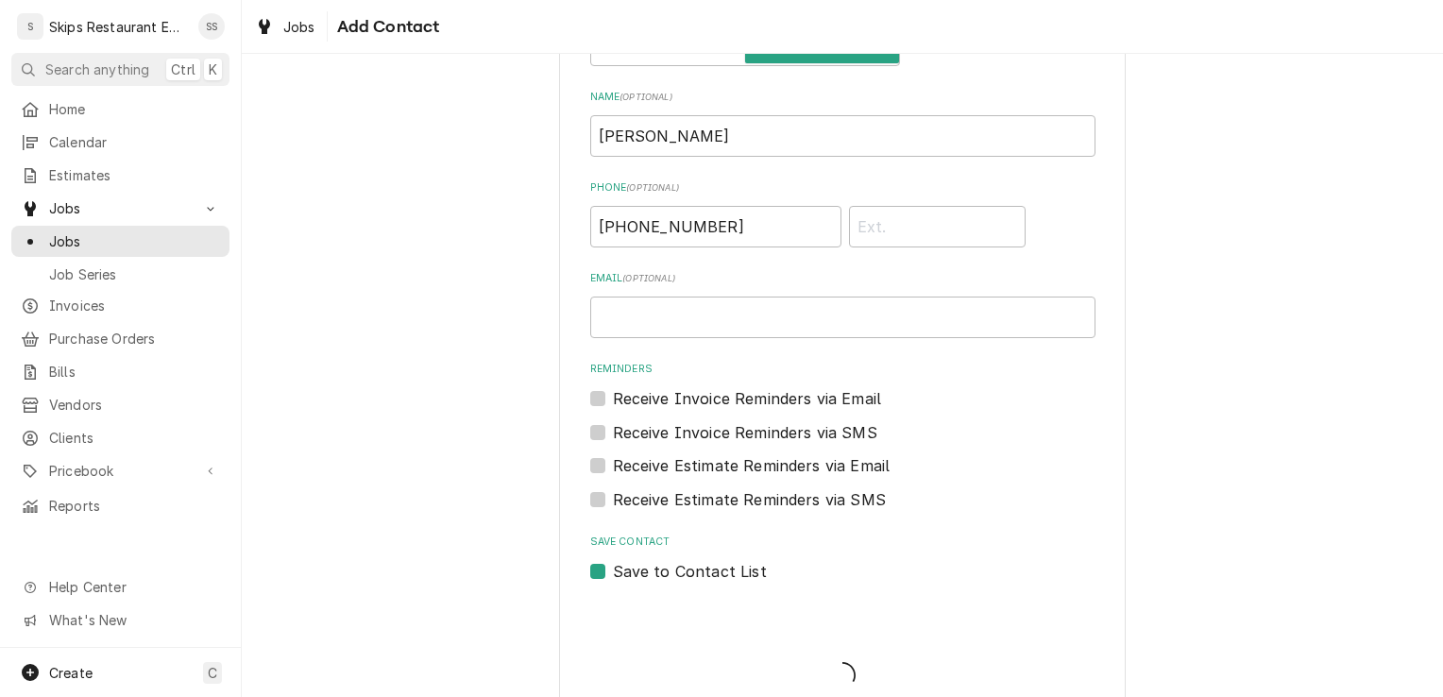
scroll to position [1128, 0]
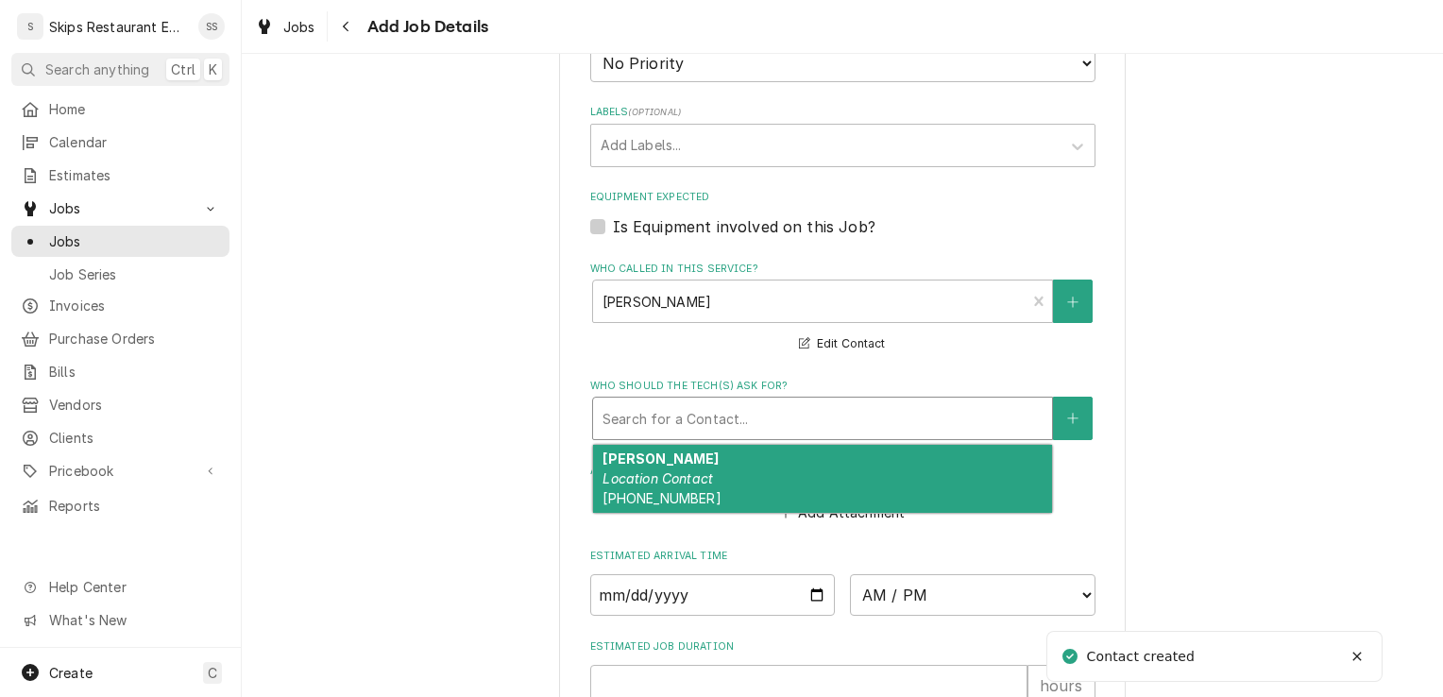
click at [714, 407] on div "Who should the tech(s) ask for?" at bounding box center [822, 418] width 440 height 34
click at [662, 475] on em "Location Contact" at bounding box center [657, 478] width 110 height 16
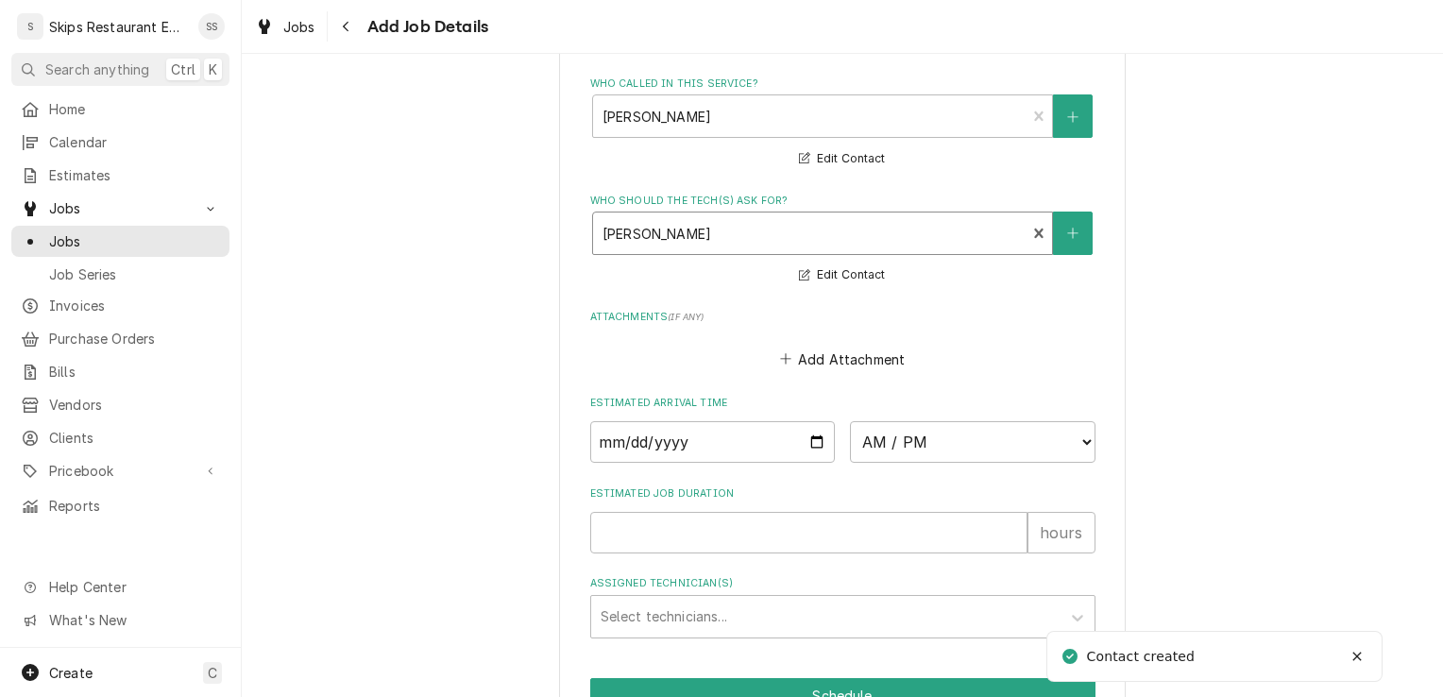
scroll to position [1420, 0]
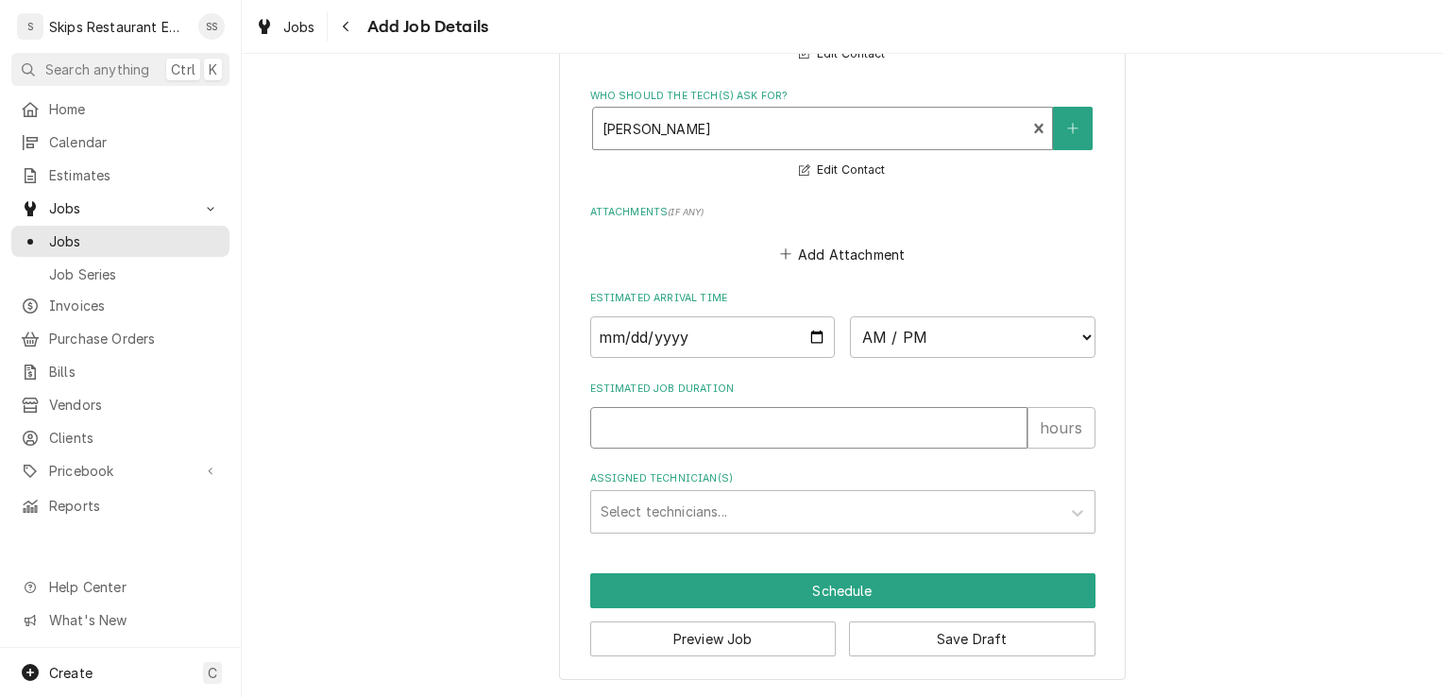
click at [622, 424] on input "Estimated Job Duration" at bounding box center [808, 428] width 437 height 42
click at [911, 632] on button "Save Draft" at bounding box center [972, 638] width 246 height 35
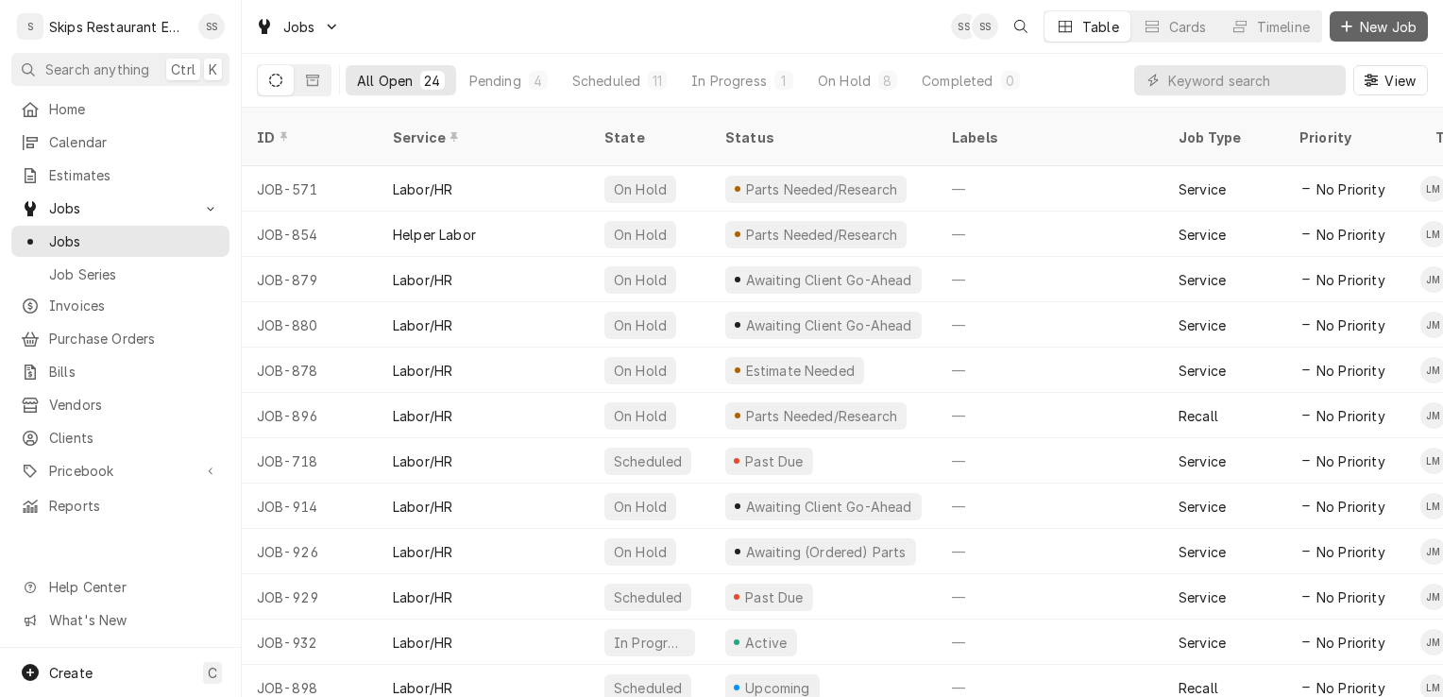
click at [1373, 31] on span "New Job" at bounding box center [1388, 27] width 64 height 20
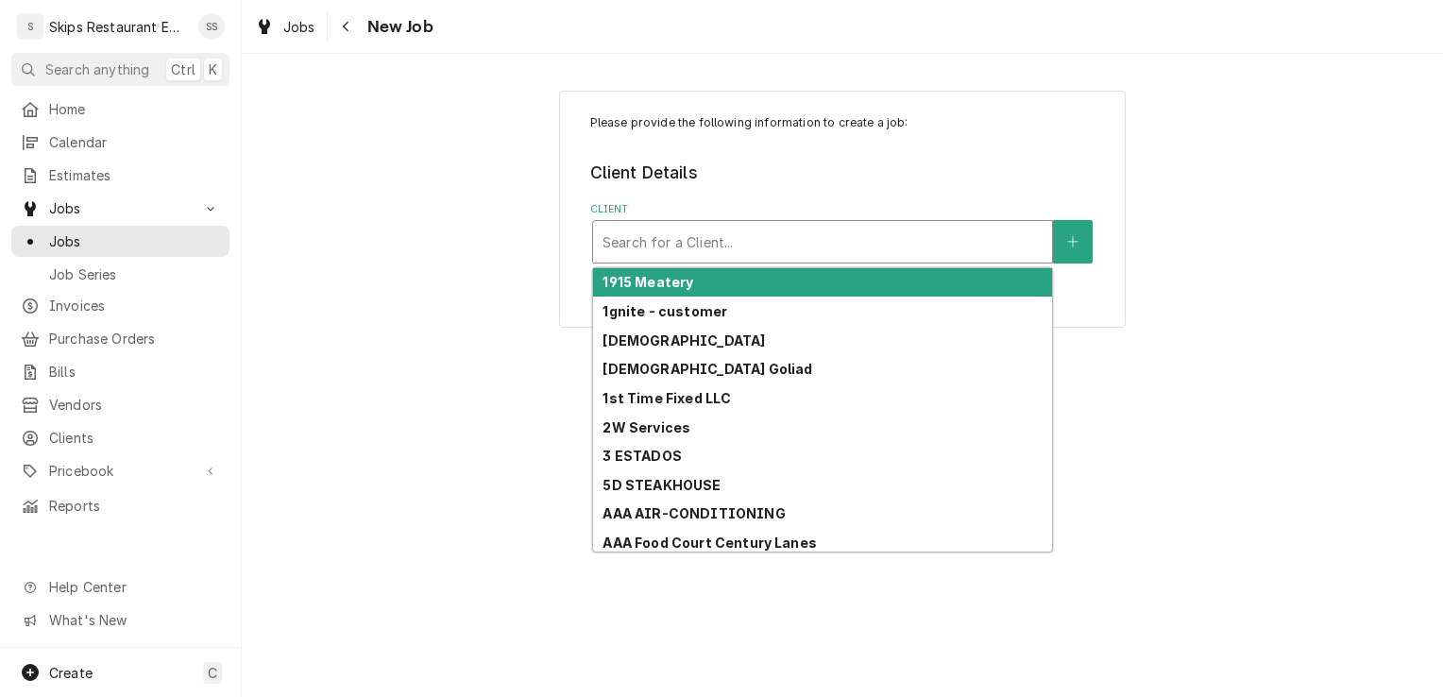
click at [625, 240] on div "Client" at bounding box center [822, 242] width 440 height 34
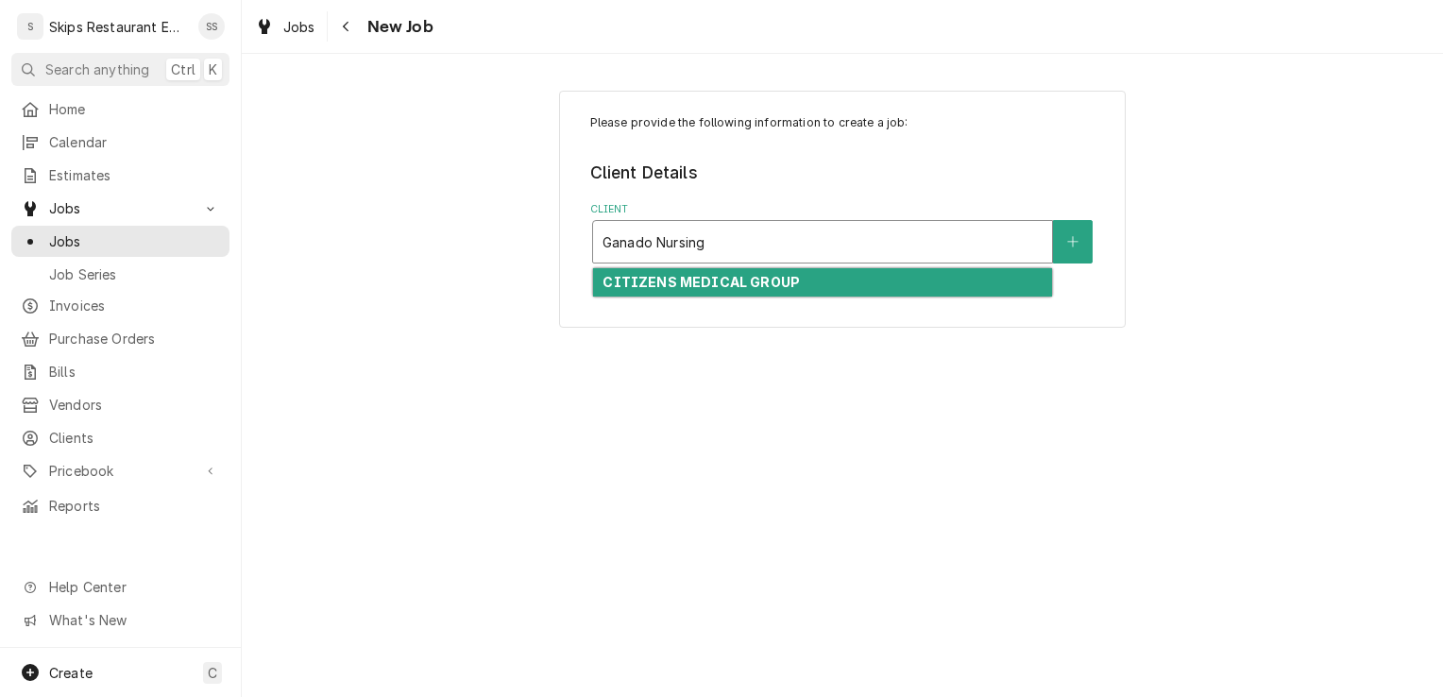
click at [709, 245] on div "Ganado Nursing" at bounding box center [822, 242] width 440 height 34
click at [705, 245] on input "Ganado Nursing" at bounding box center [655, 242] width 106 height 30
drag, startPoint x: 705, startPoint y: 245, endPoint x: 580, endPoint y: 293, distance: 134.5
click at [582, 293] on div "Please provide the following information to create a job: Client Details Client…" at bounding box center [842, 209] width 567 height 237
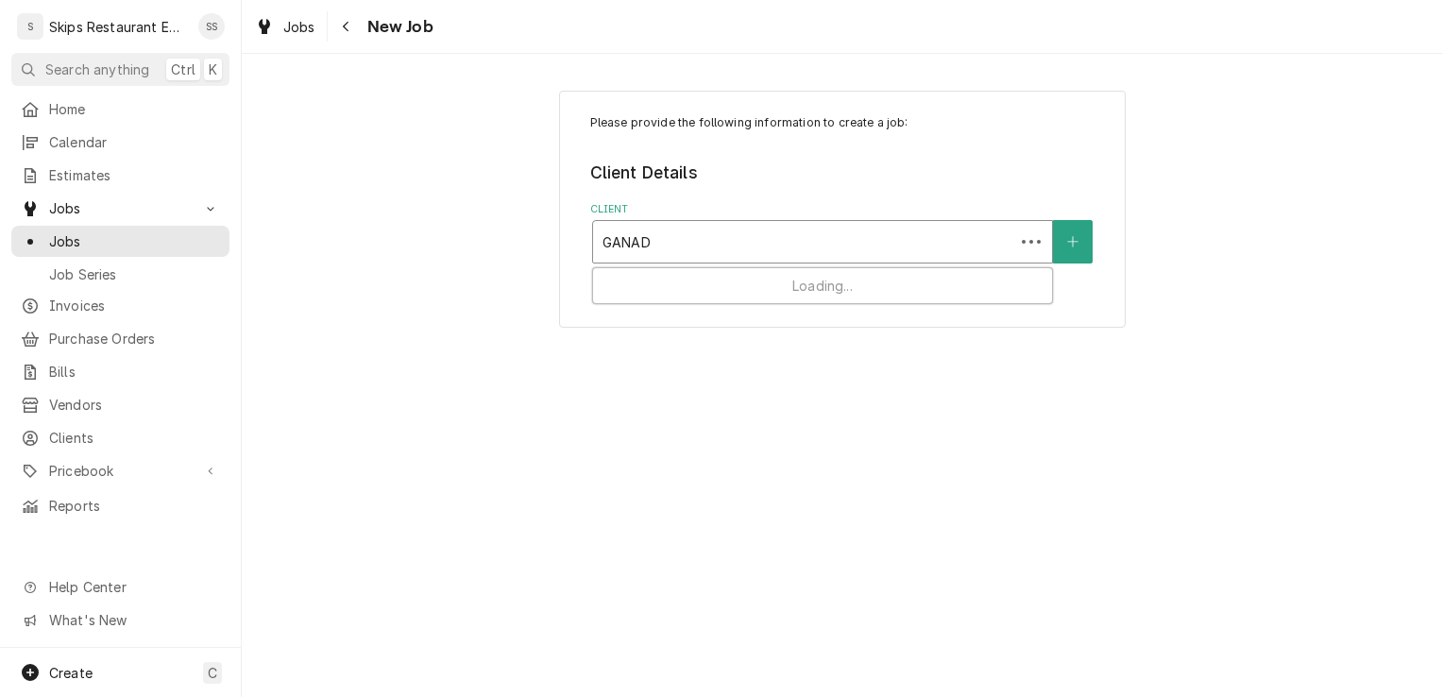
type input "GANADO"
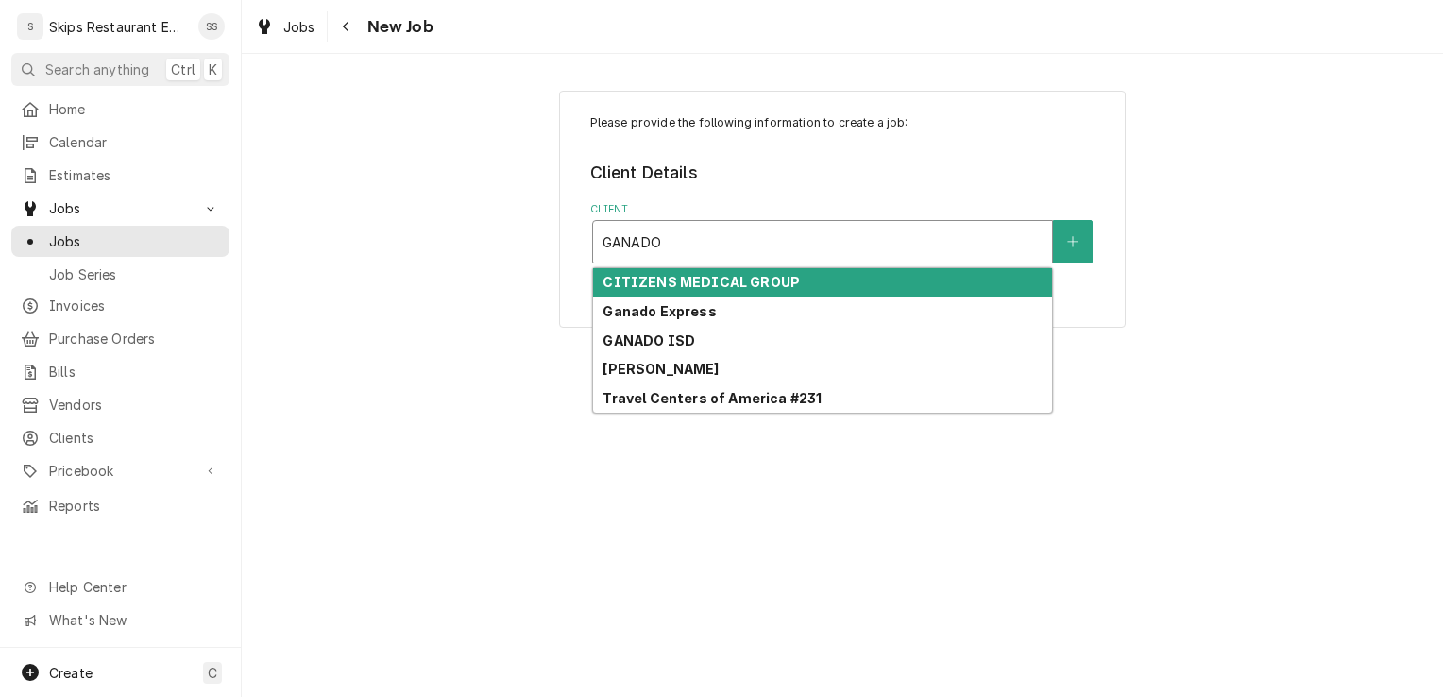
click at [729, 280] on strong "CITIZENS MEDICAL GROUP" at bounding box center [700, 282] width 197 height 16
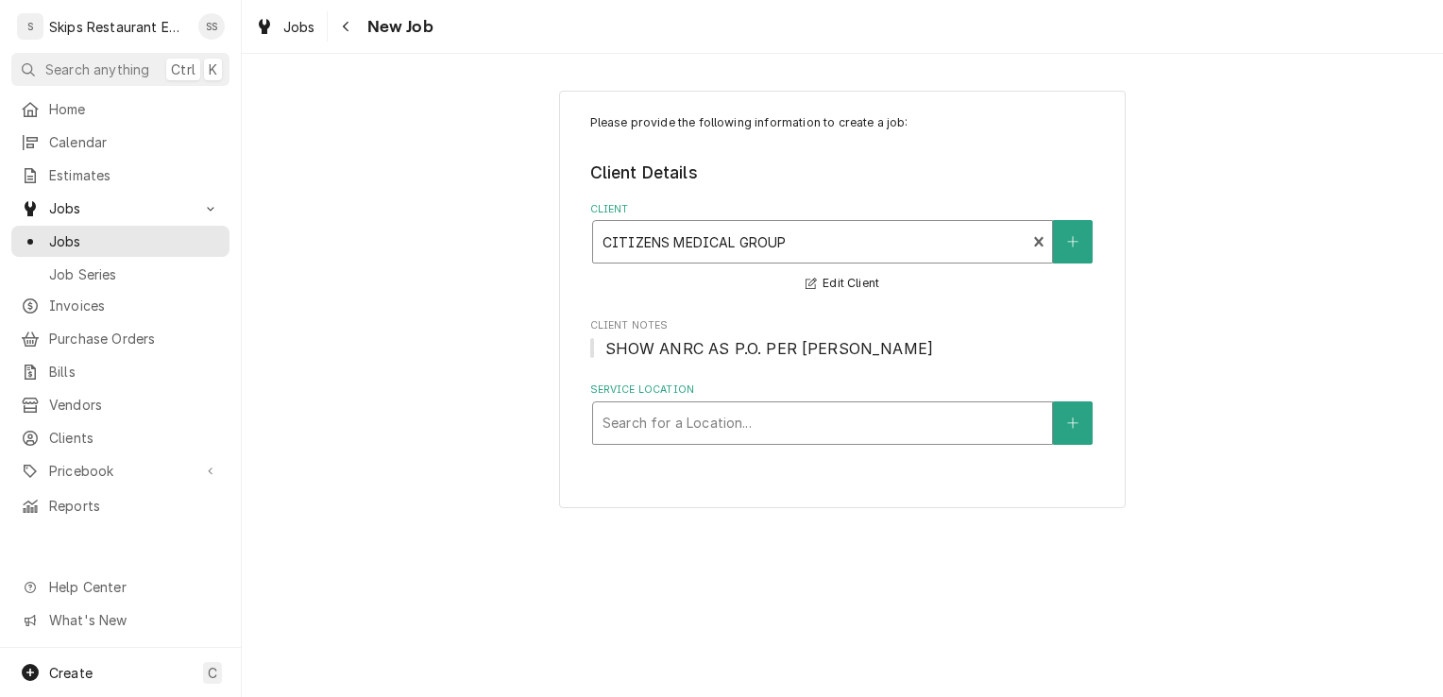
click at [670, 429] on div "Service Location" at bounding box center [822, 423] width 440 height 34
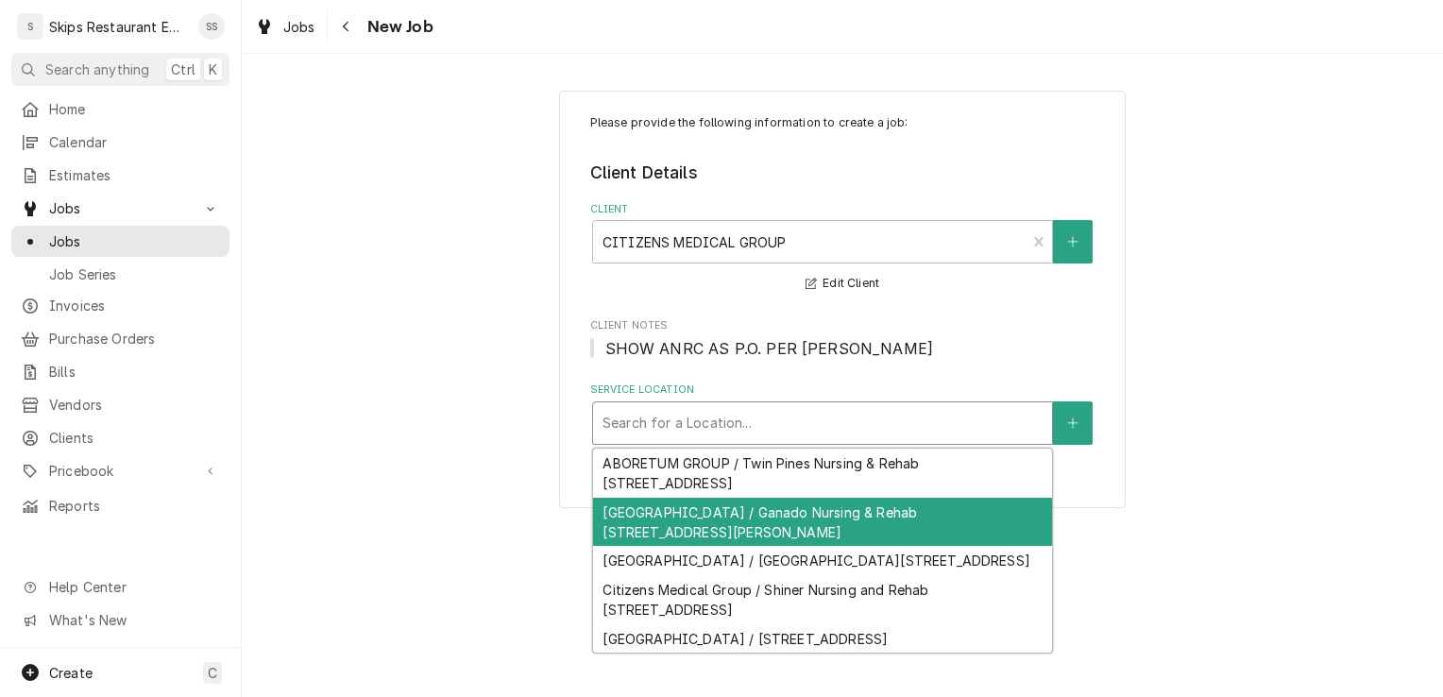
click at [751, 527] on div "Citizens Medical Center / Ganado Nursing & Rehab 107 E Rogers St., Ganado, TX 7…" at bounding box center [822, 522] width 459 height 49
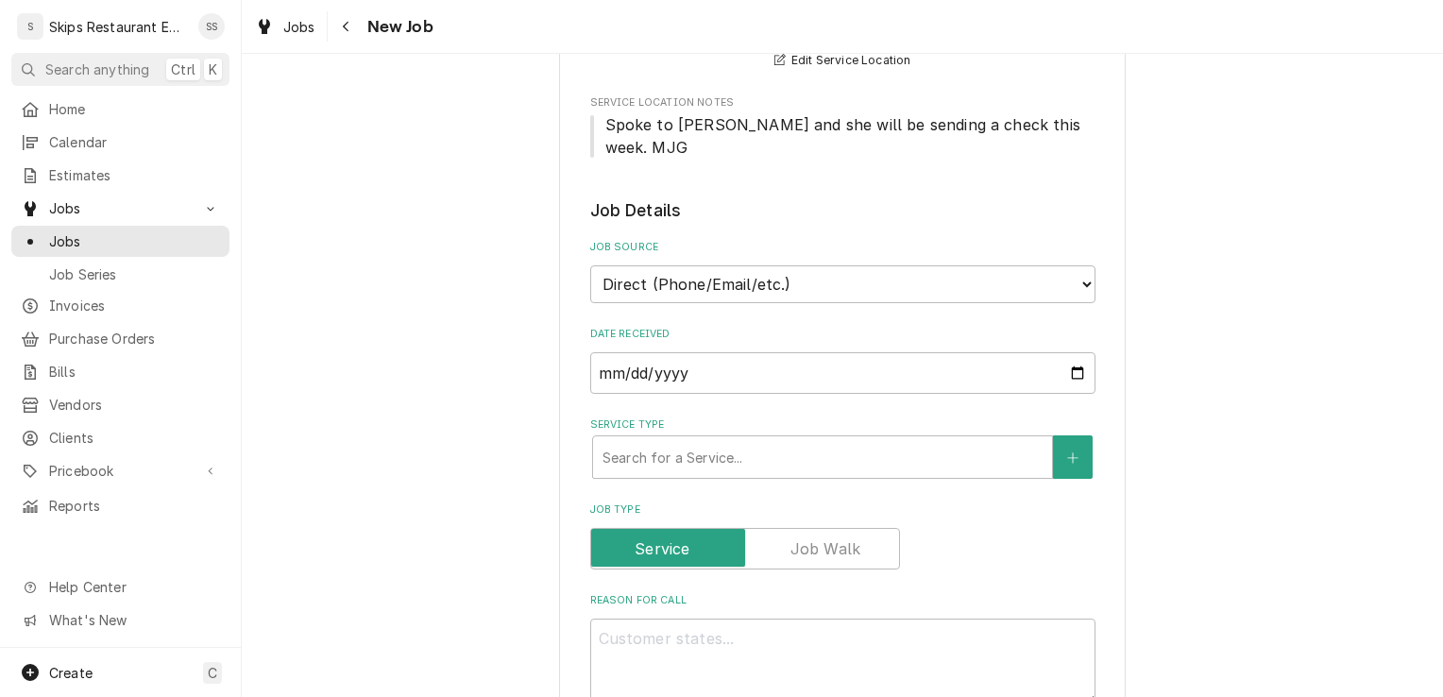
scroll to position [406, 0]
drag, startPoint x: 647, startPoint y: 444, endPoint x: 655, endPoint y: 414, distance: 31.4
click at [647, 444] on div "Service Type" at bounding box center [822, 455] width 440 height 34
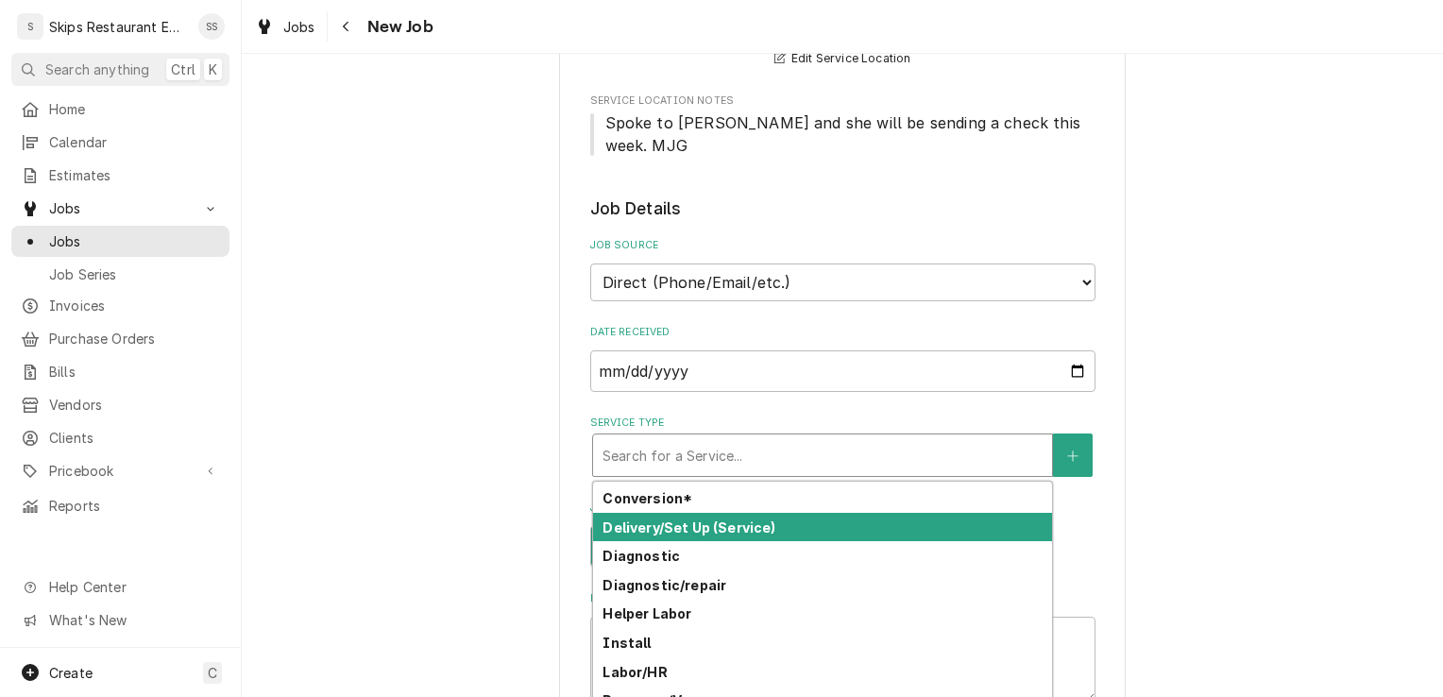
scroll to position [64, 0]
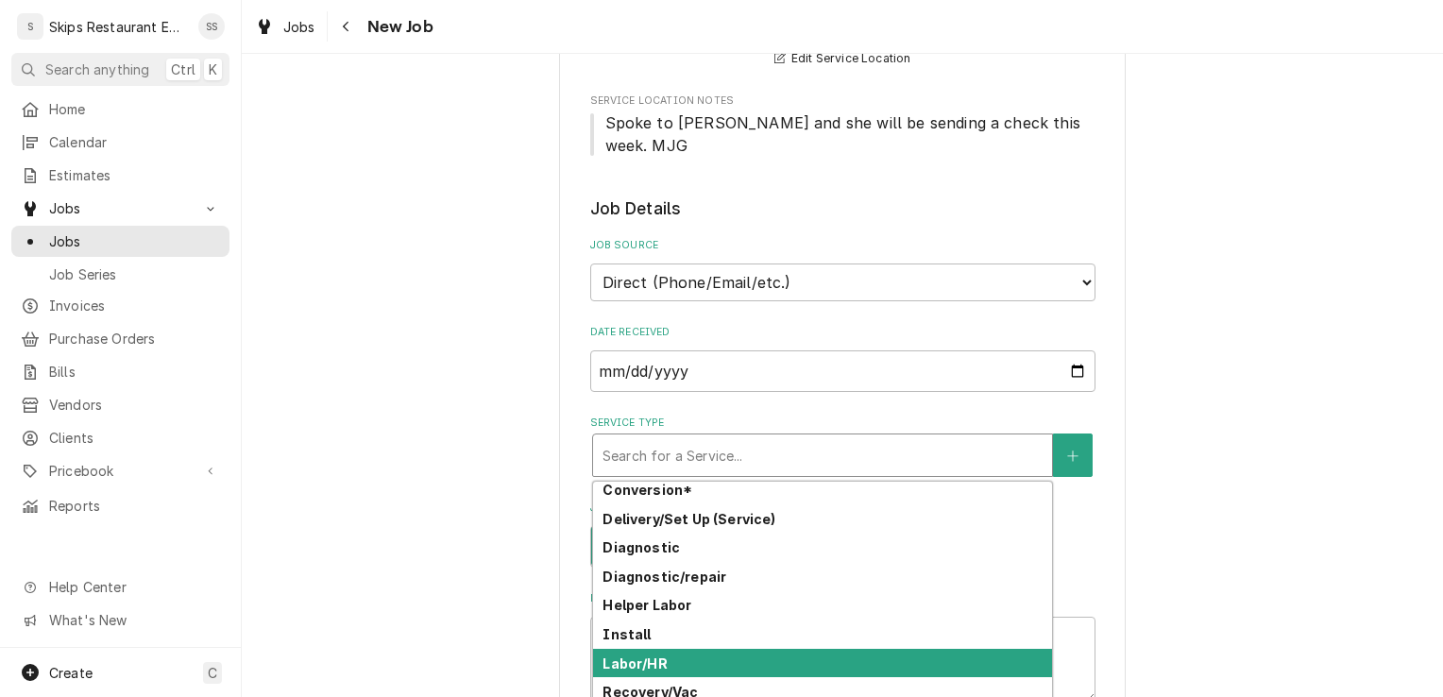
click at [676, 649] on div "Labor/HR" at bounding box center [822, 663] width 459 height 29
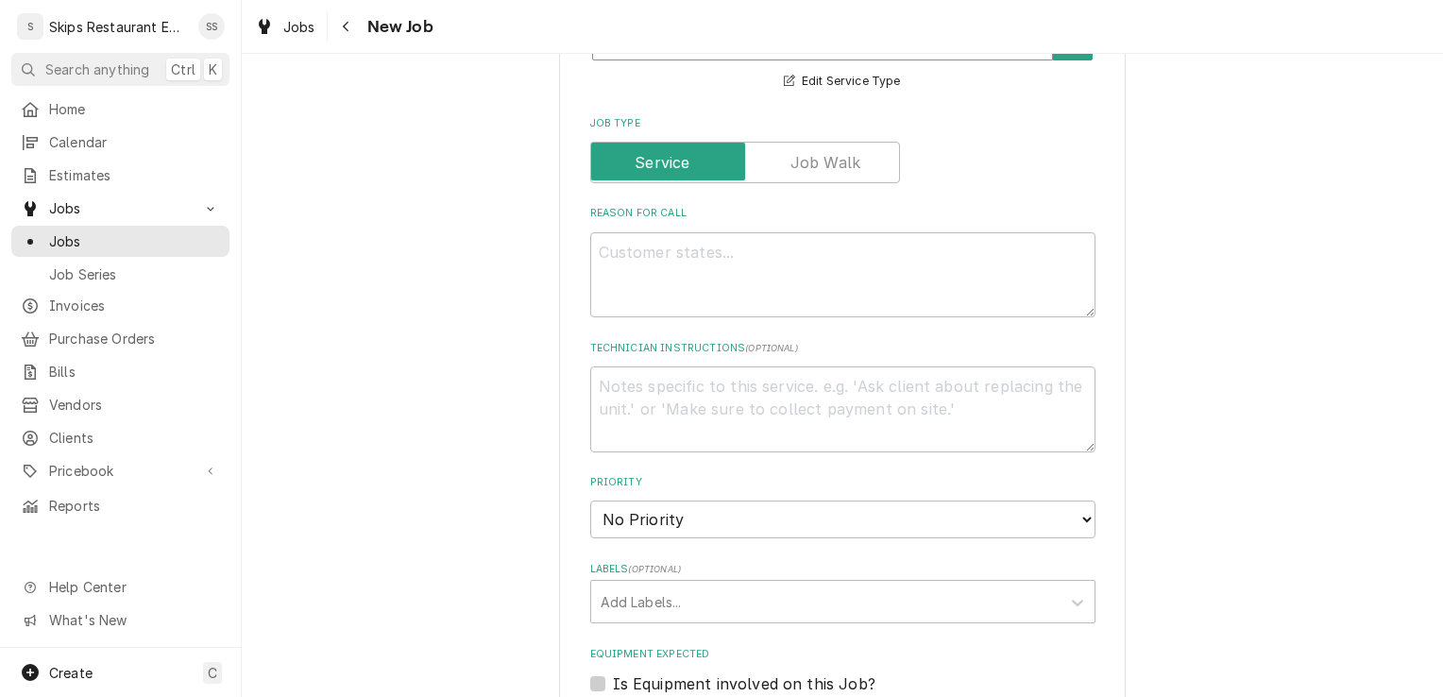
scroll to position [855, 0]
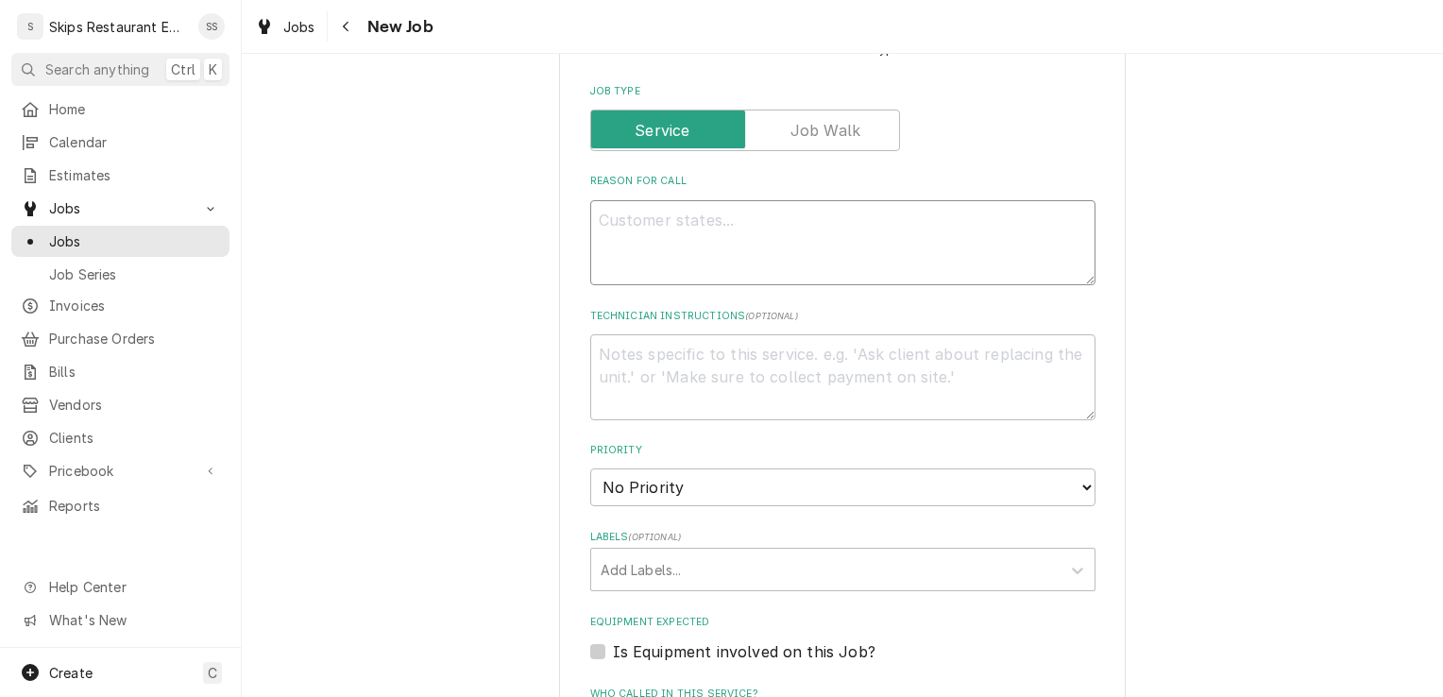
click at [612, 202] on textarea "Reason For Call" at bounding box center [842, 242] width 505 height 85
type textarea "x"
type textarea "RE"
type textarea "x"
type textarea "REa"
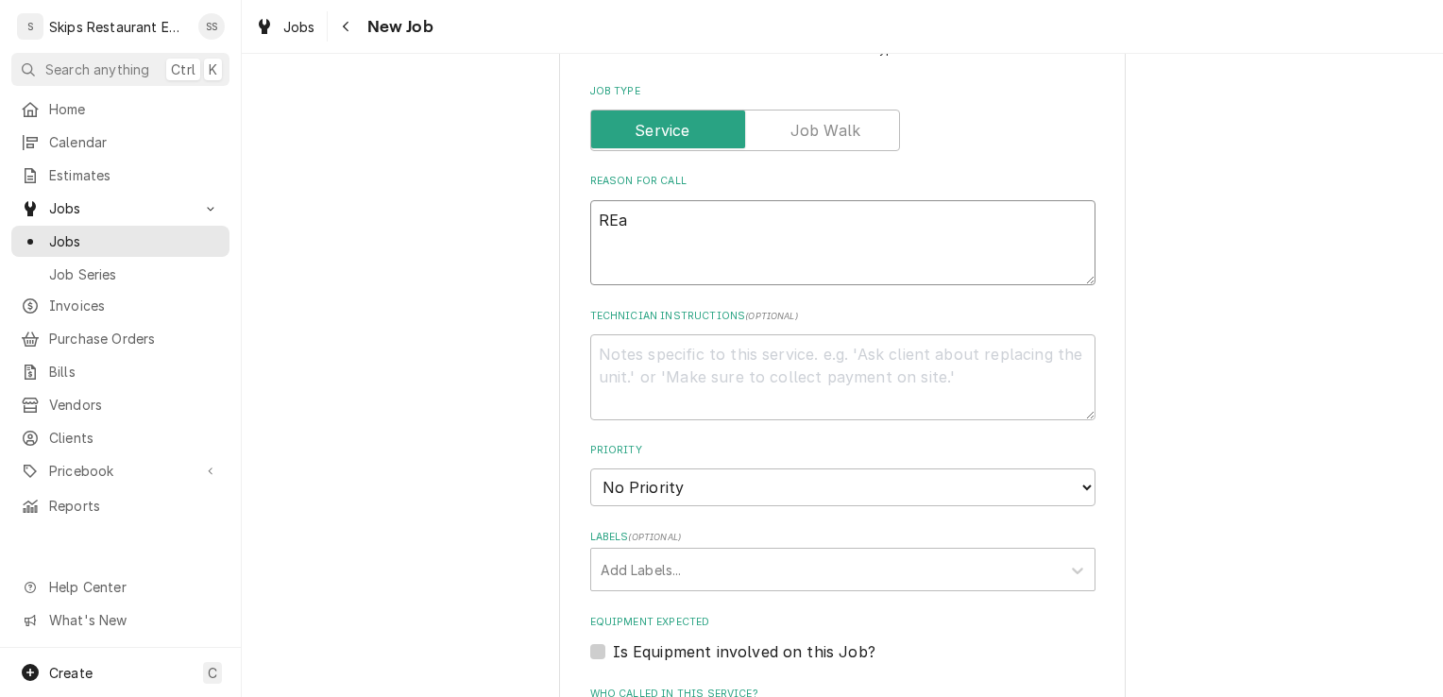
type textarea "x"
type textarea "REac"
type textarea "x"
type textarea "REach"
type textarea "x"
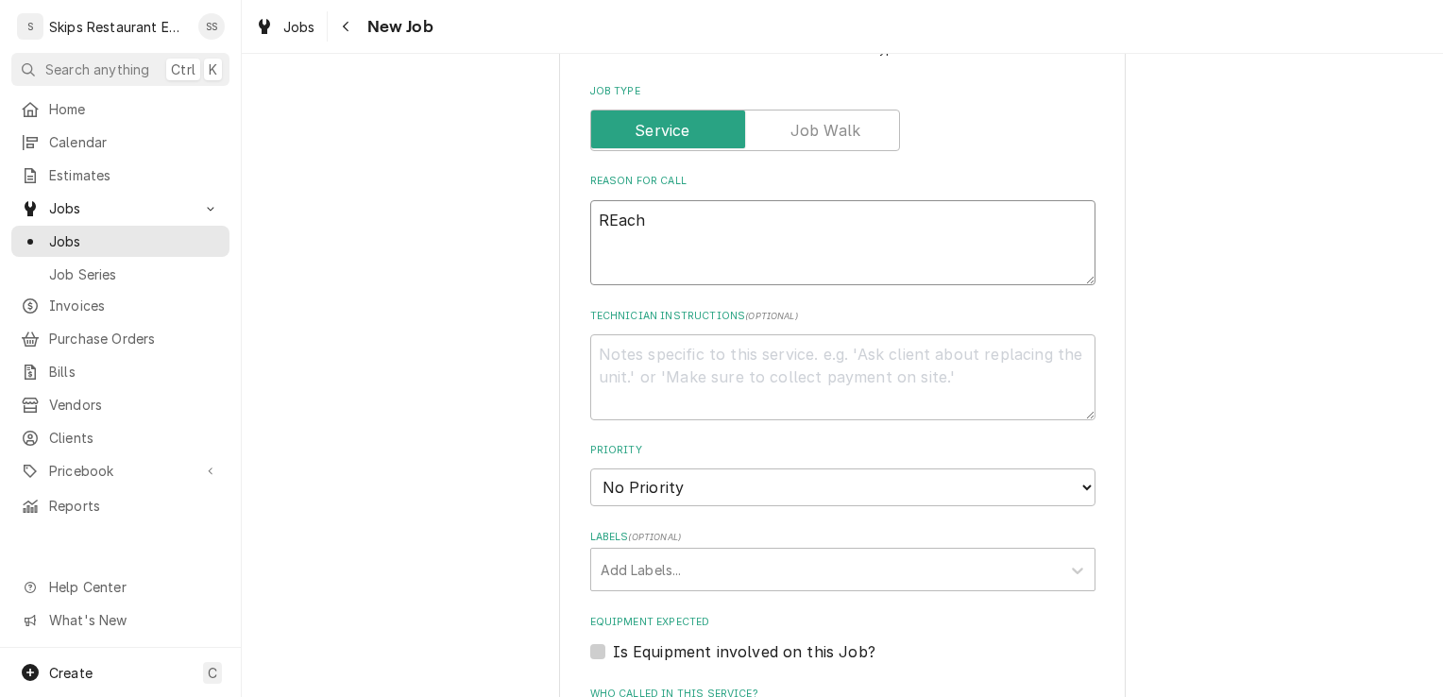
type textarea "REach"
type textarea "x"
type textarea "REach i"
type textarea "x"
type textarea "REach in"
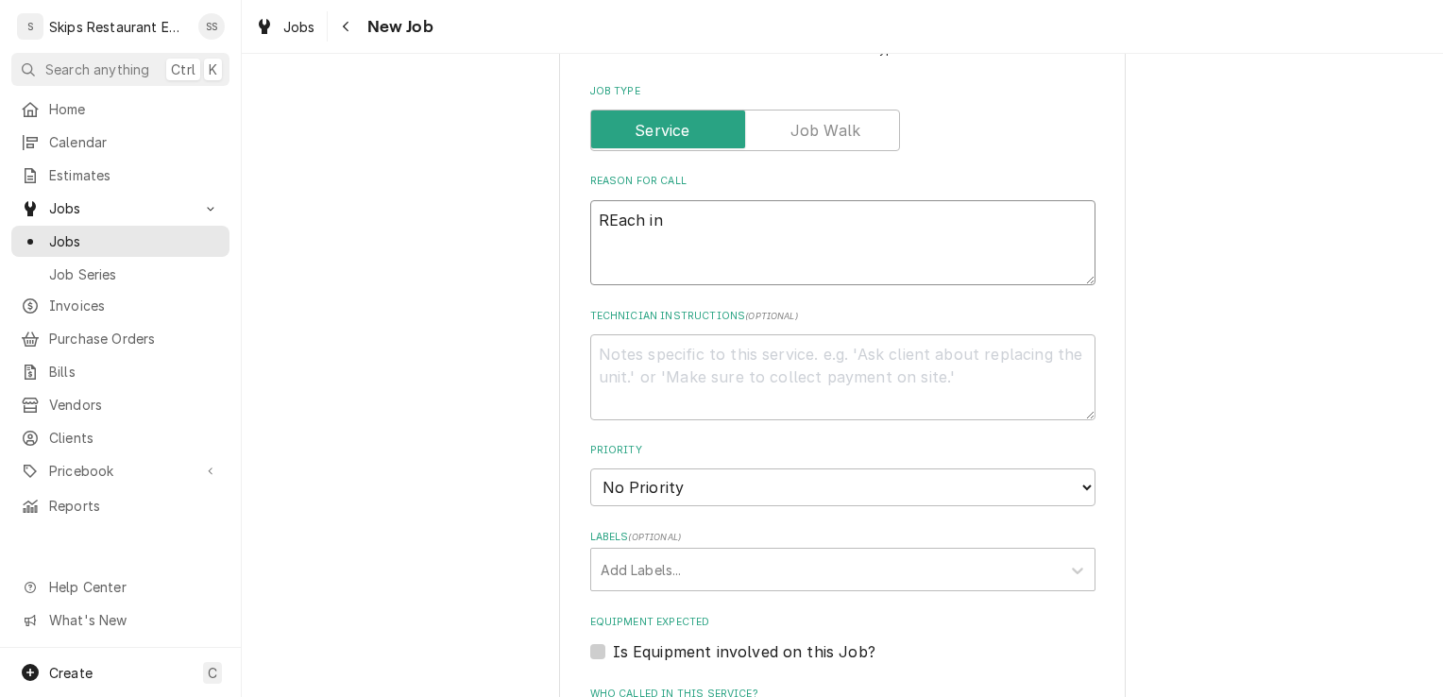
type textarea "x"
type textarea "REach in"
type textarea "x"
type textarea "REach in c"
type textarea "x"
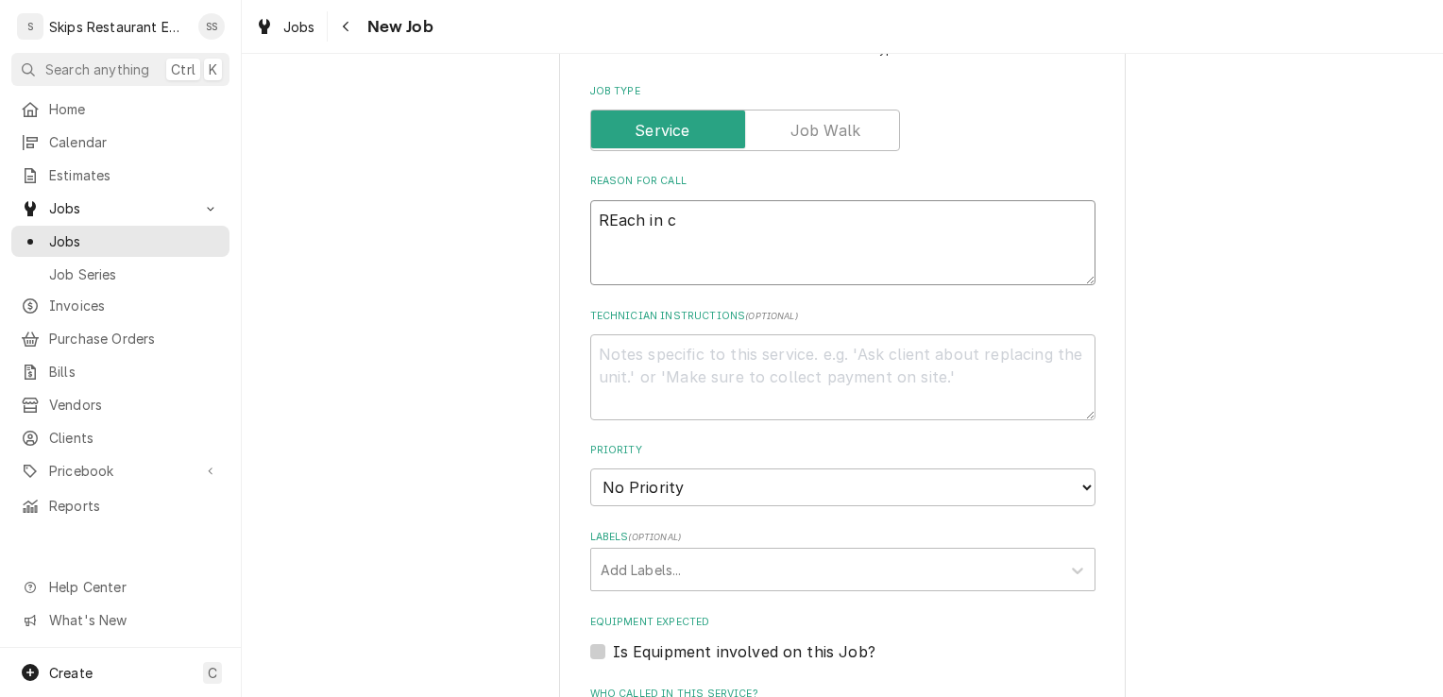
type textarea "REach in co"
type textarea "x"
type textarea "REach in coo"
type textarea "x"
type textarea "REach in cool"
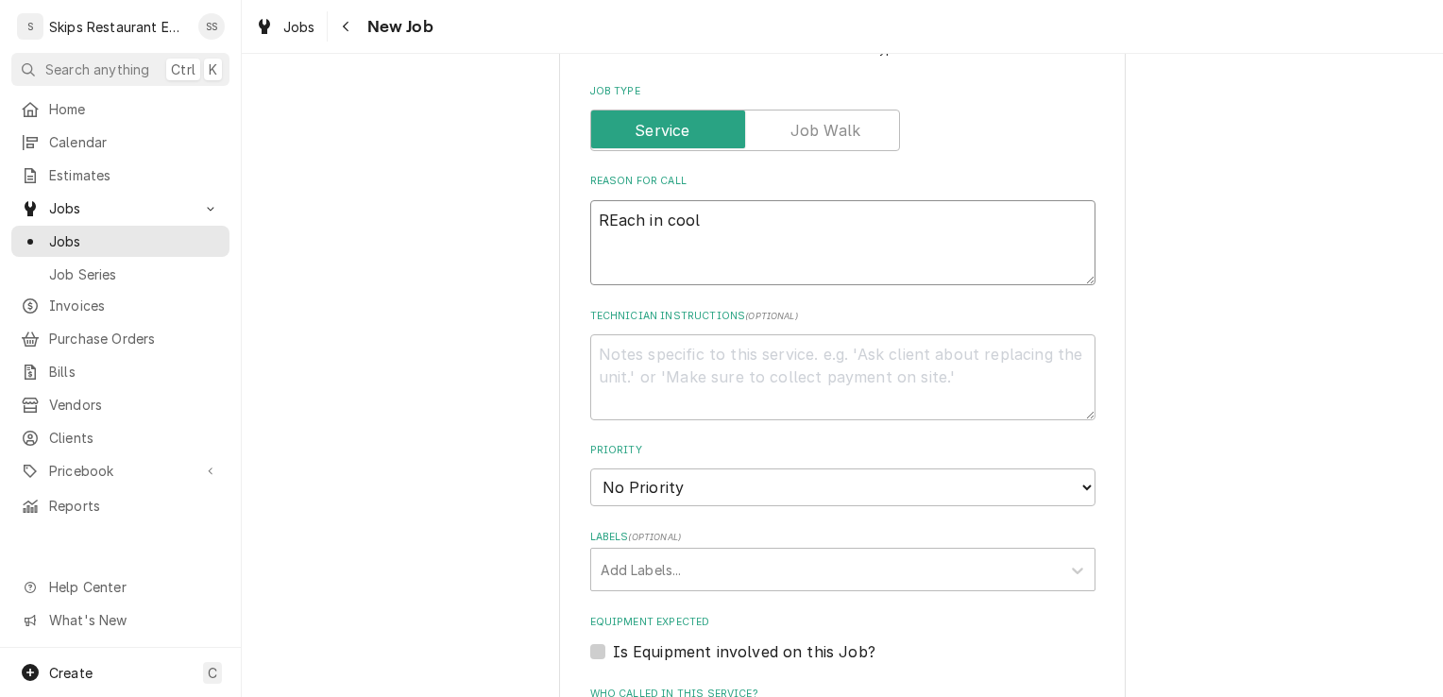
type textarea "x"
type textarea "REach in coole"
type textarea "x"
type textarea "REach in cooler"
type textarea "x"
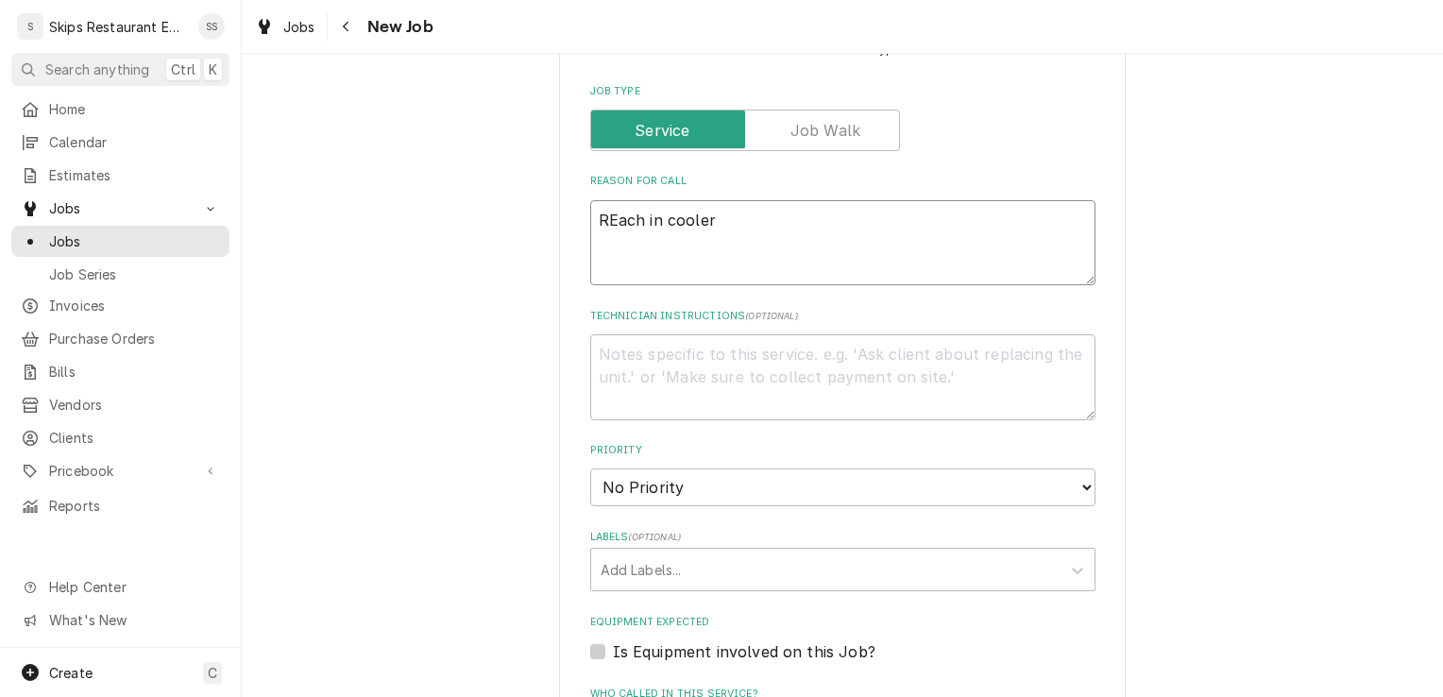
type textarea "REach in cooler"
type textarea "x"
type textarea "REach in cooler -"
type textarea "x"
type textarea "REach in cooler -"
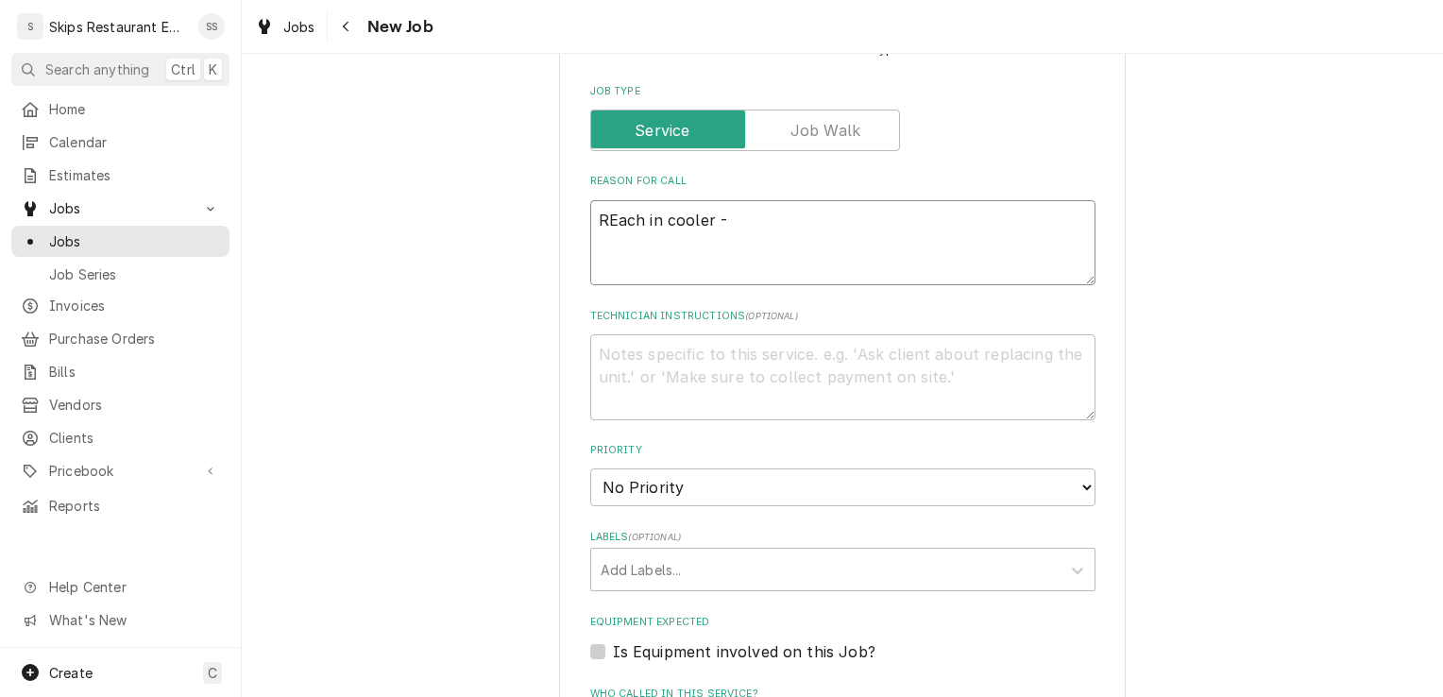
type textarea "x"
type textarea "REach in cooler - C"
type textarea "x"
type textarea "REach in cooler - Co"
type textarea "x"
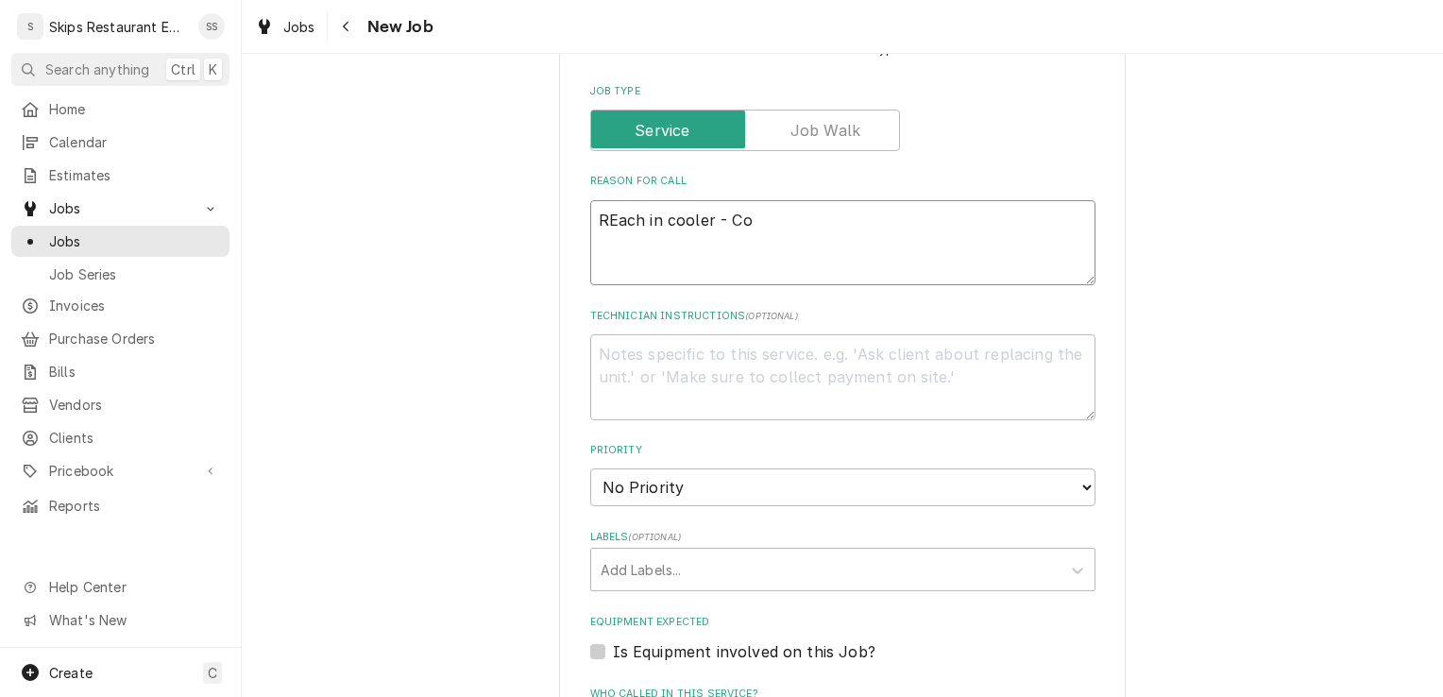
type textarea "REach in cooler - Com"
type textarea "x"
type textarea "REach in cooler - Comp"
type textarea "x"
type textarea "REach in cooler - Compr"
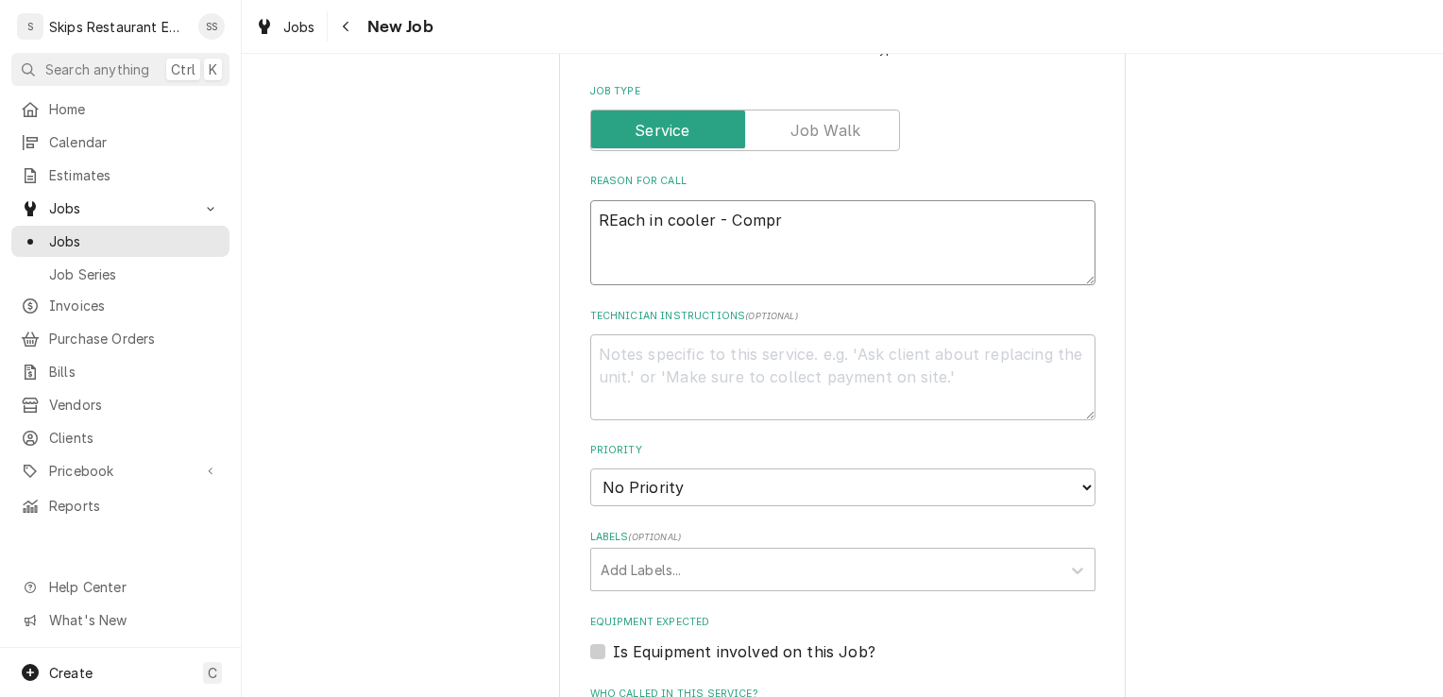
type textarea "x"
type textarea "REach in cooler - Compre"
type textarea "x"
type textarea "REach in cooler - Compres"
type textarea "x"
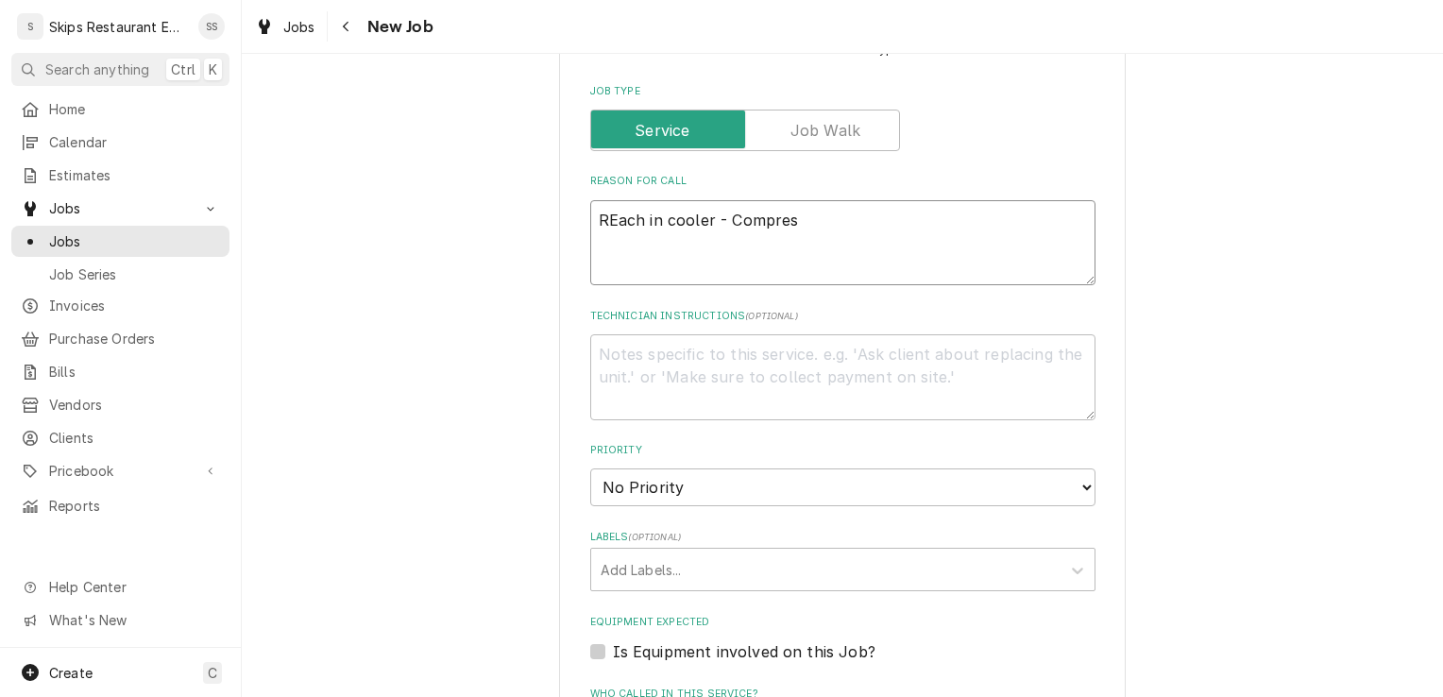
type textarea "REach in cooler - Compress"
type textarea "x"
type textarea "REach in cooler - Compresso"
type textarea "x"
type textarea "REach in cooler - Compressor"
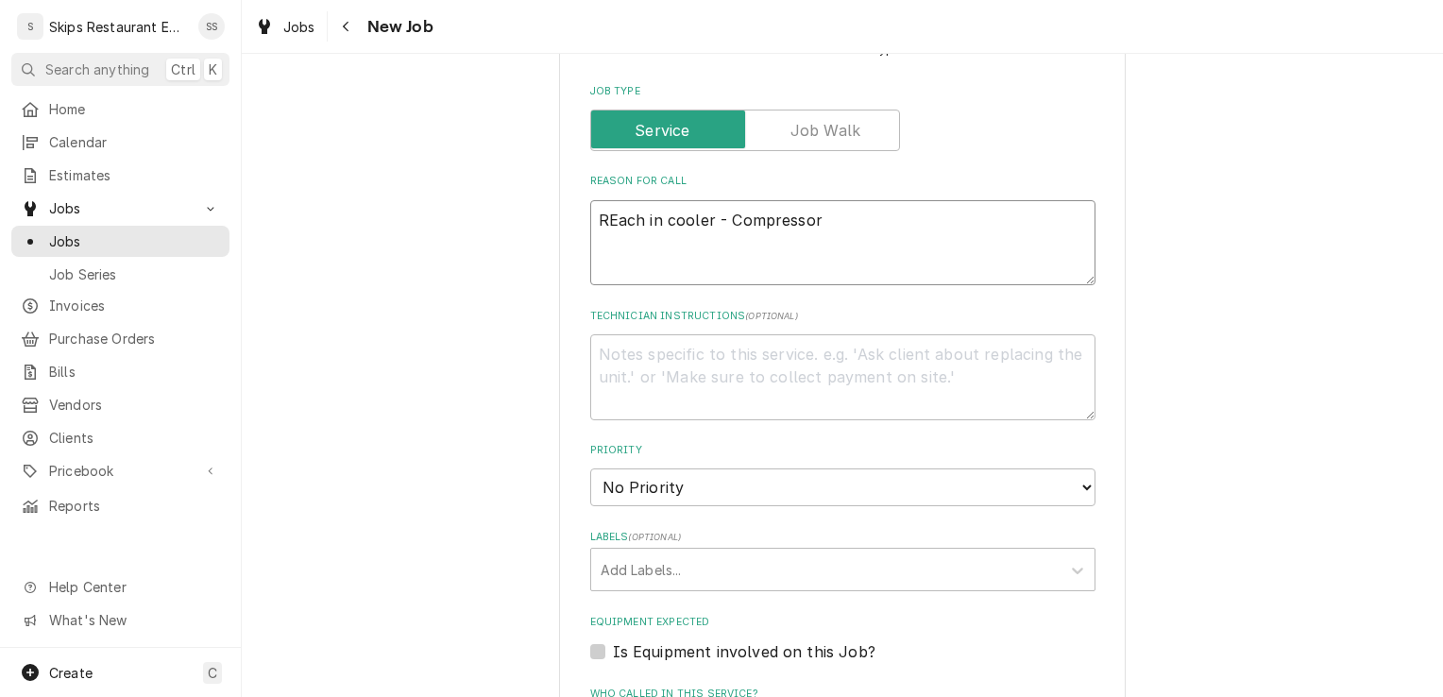
type textarea "x"
type textarea "REach in cooler - Compressor"
type textarea "x"
type textarea "REach in cooler - Compressor s"
type textarea "x"
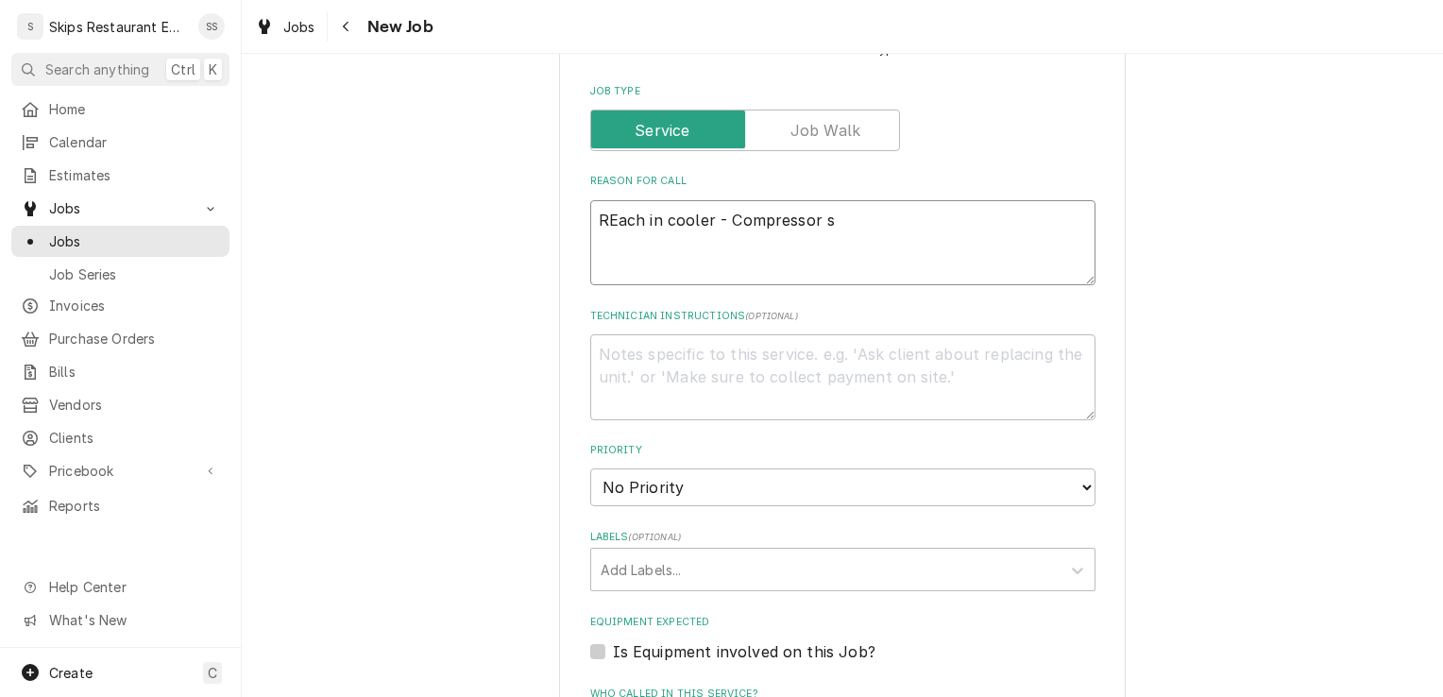
type textarea "REach in cooler - Compressor sh"
type textarea "x"
type textarea "REach in cooler - Compressor shu"
type textarea "x"
type textarea "REach in cooler - Compressor shut"
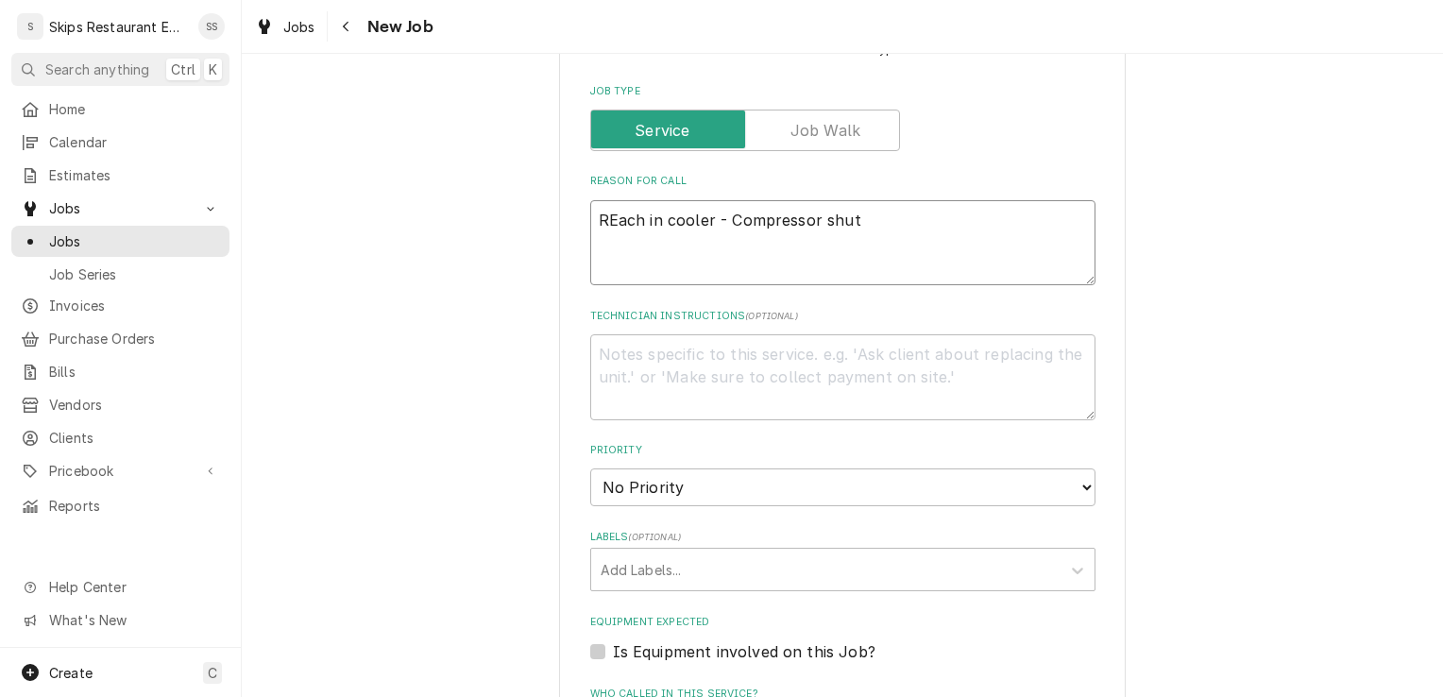
type textarea "x"
type textarea "REach in cooler - Compressor shutt"
type textarea "x"
type textarea "REach in cooler - Compressor shutti"
type textarea "x"
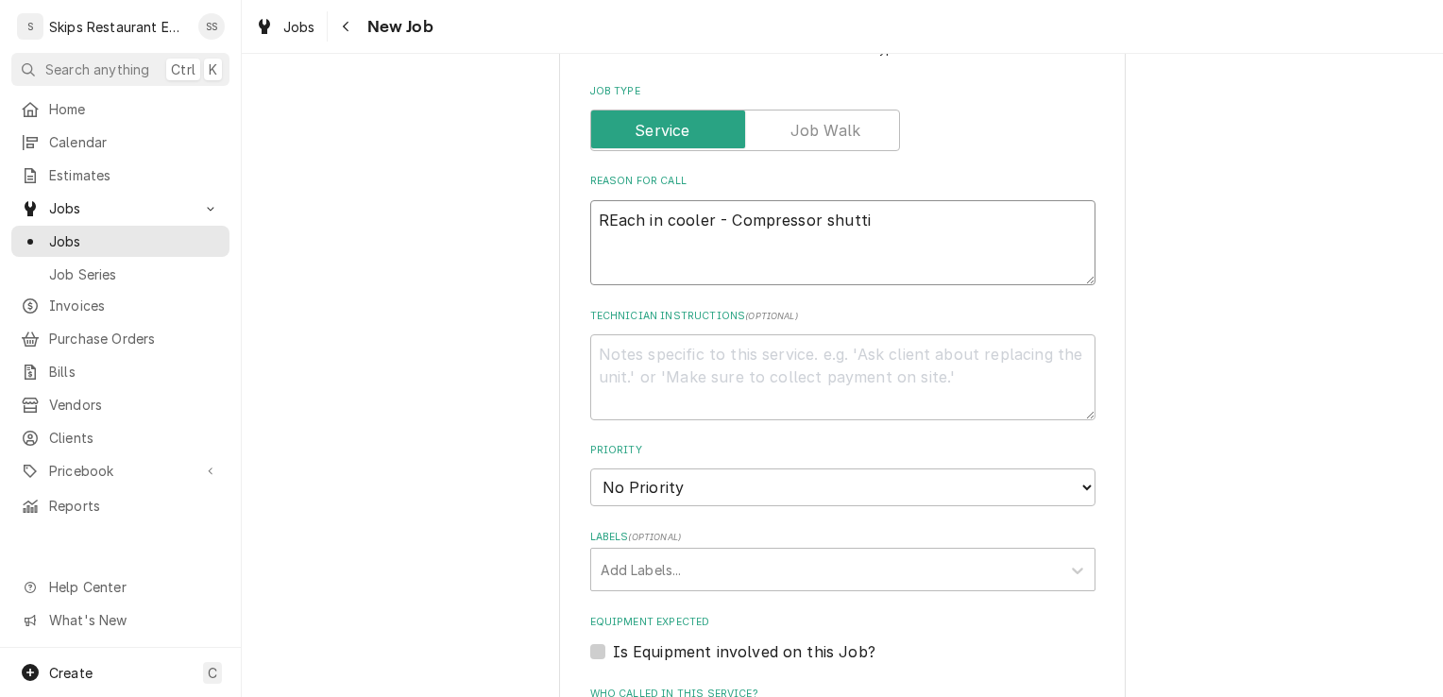
type textarea "REach in cooler - Compressor shuttin"
type textarea "x"
type textarea "REach in cooler - Compressor shutting"
type textarea "x"
type textarea "REach in cooler - Compressor shutting"
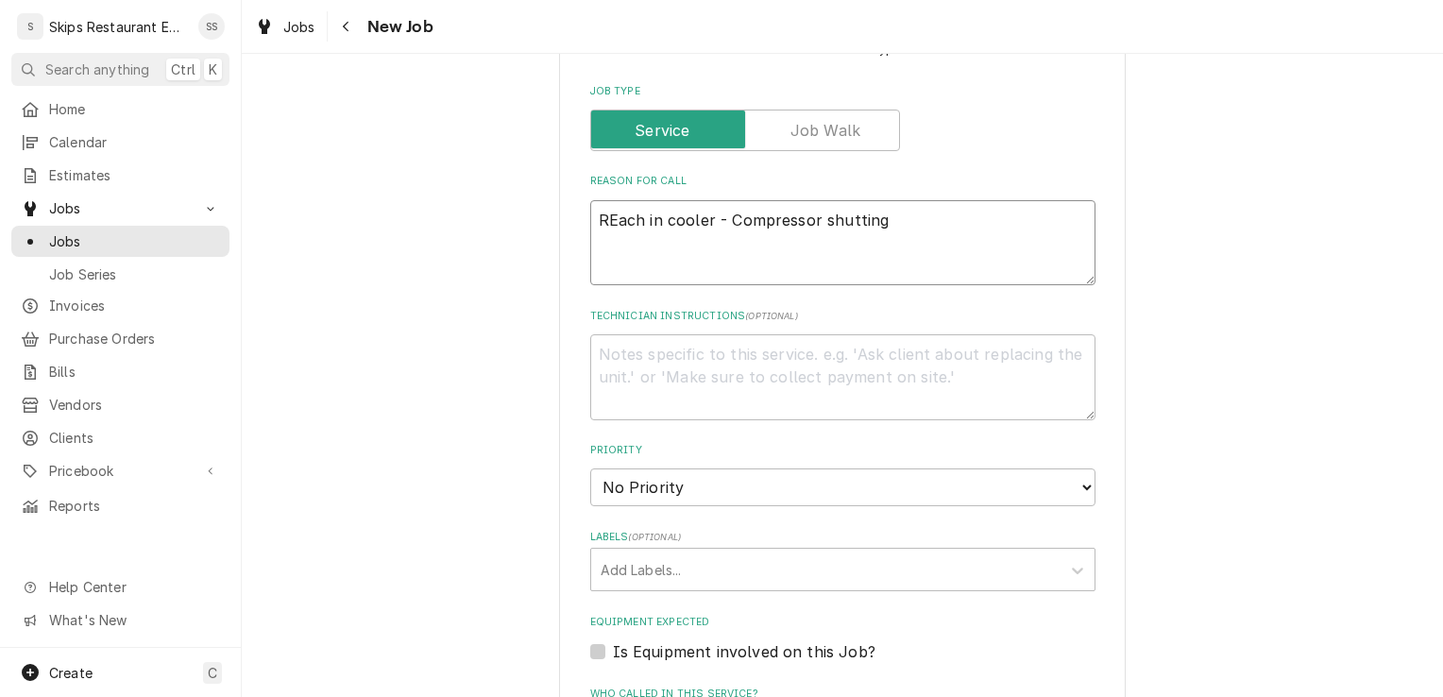
type textarea "x"
type textarea "REach in cooler - Compressor shutting o"
type textarea "x"
type textarea "REach in cooler - Compressor shutting of"
type textarea "x"
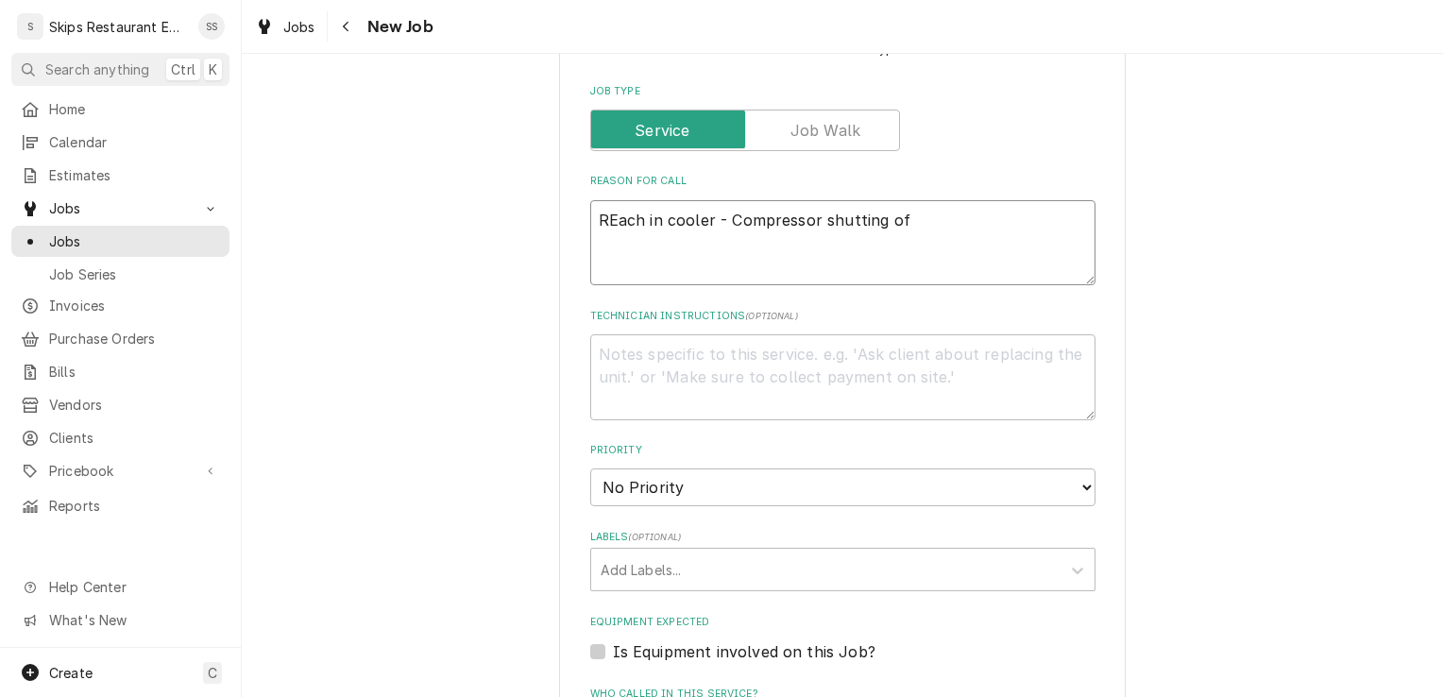
type textarea "REach in cooler - Compressor shutting off"
type textarea "x"
type textarea "REach in cooler - Compressor shutting off a"
type textarea "x"
type textarea "REach in cooler - Compressor shutting off an"
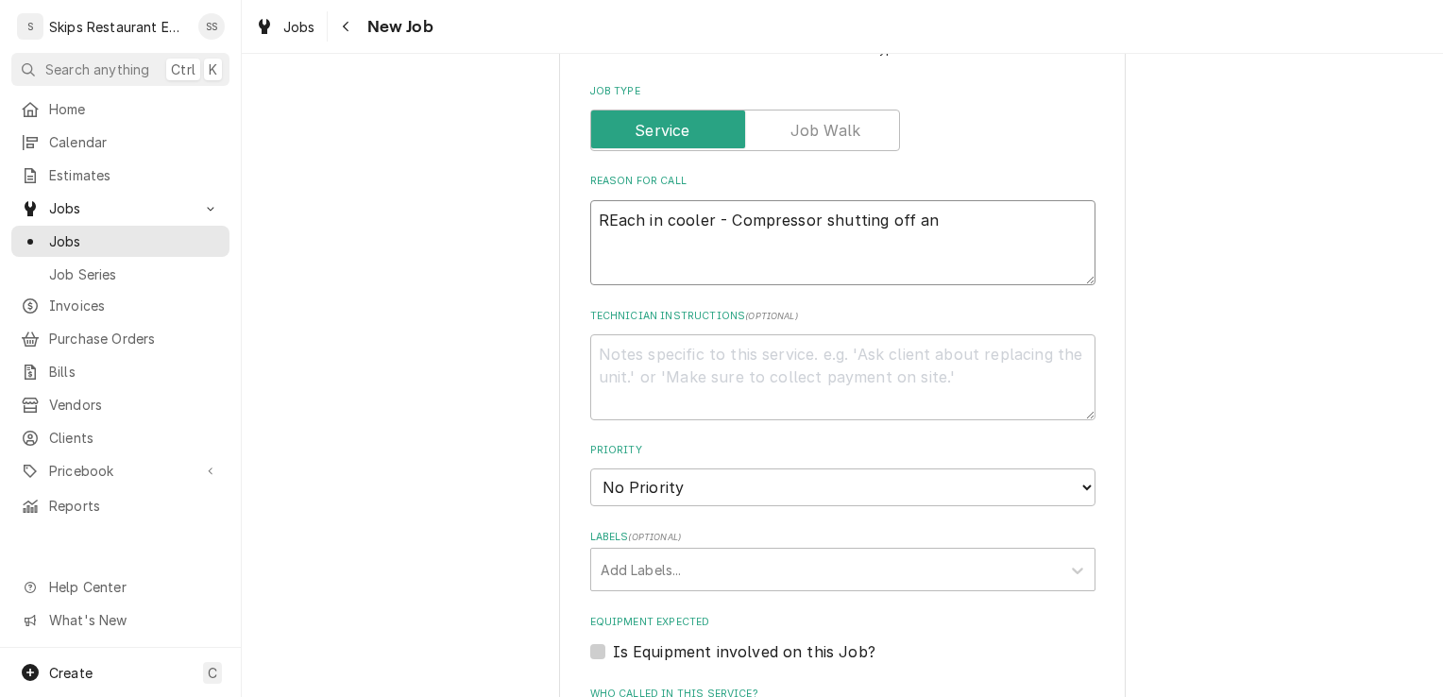
type textarea "x"
type textarea "REach in cooler - Compressor shutting off and"
type textarea "x"
type textarea "REach in cooler - Compressor shutting off and"
type textarea "x"
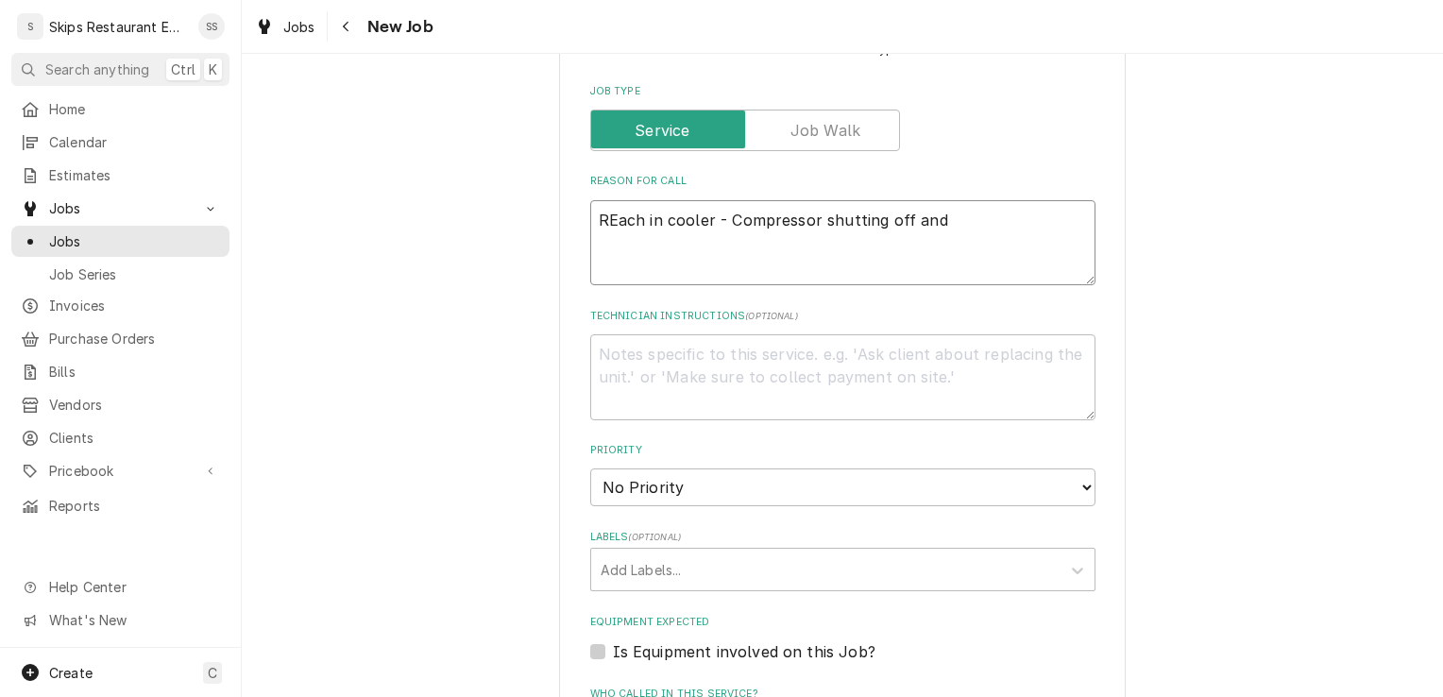
type textarea "REach in cooler - Compressor shutting off and o"
type textarea "x"
type textarea "REach in cooler - Compressor shutting off and on"
type textarea "x"
type textarea "REach in cooler - Compressor shutting off and on"
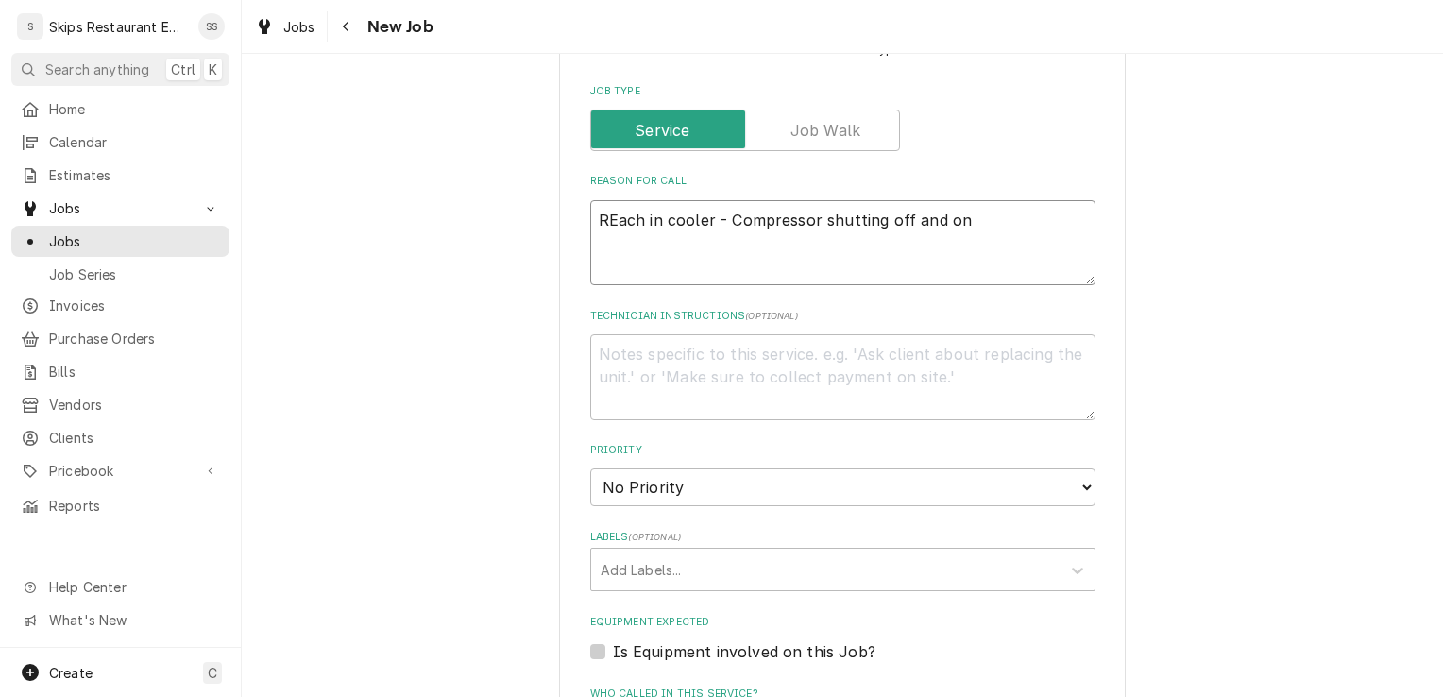
type textarea "x"
type textarea "REach in cooler - Compressor shutting off and on c"
type textarea "x"
type textarea "REach in cooler - Compressor shutting off and on co"
type textarea "x"
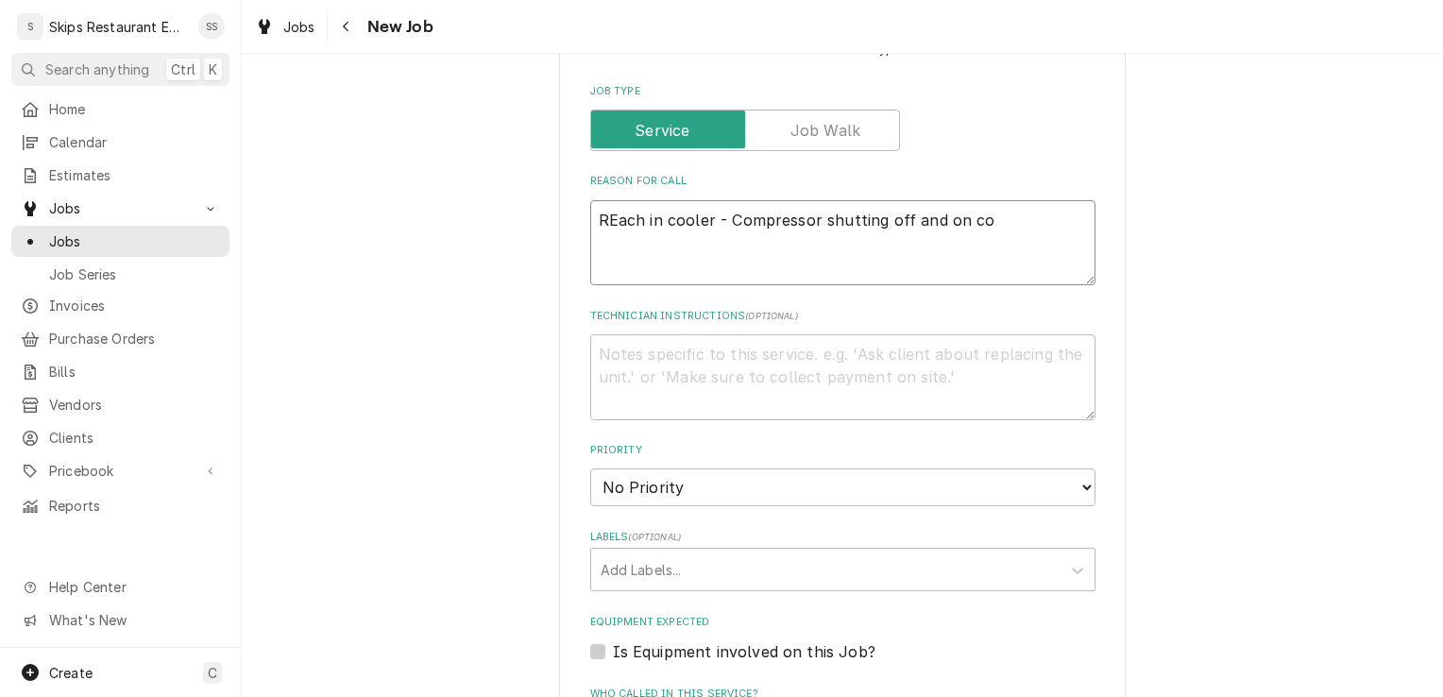
type textarea "REach in cooler - Compressor shutting off and on con"
type textarea "x"
type textarea "REach in cooler - Compressor shutting off and on cons"
type textarea "x"
type textarea "REach in cooler - Compressor shutting off and on const"
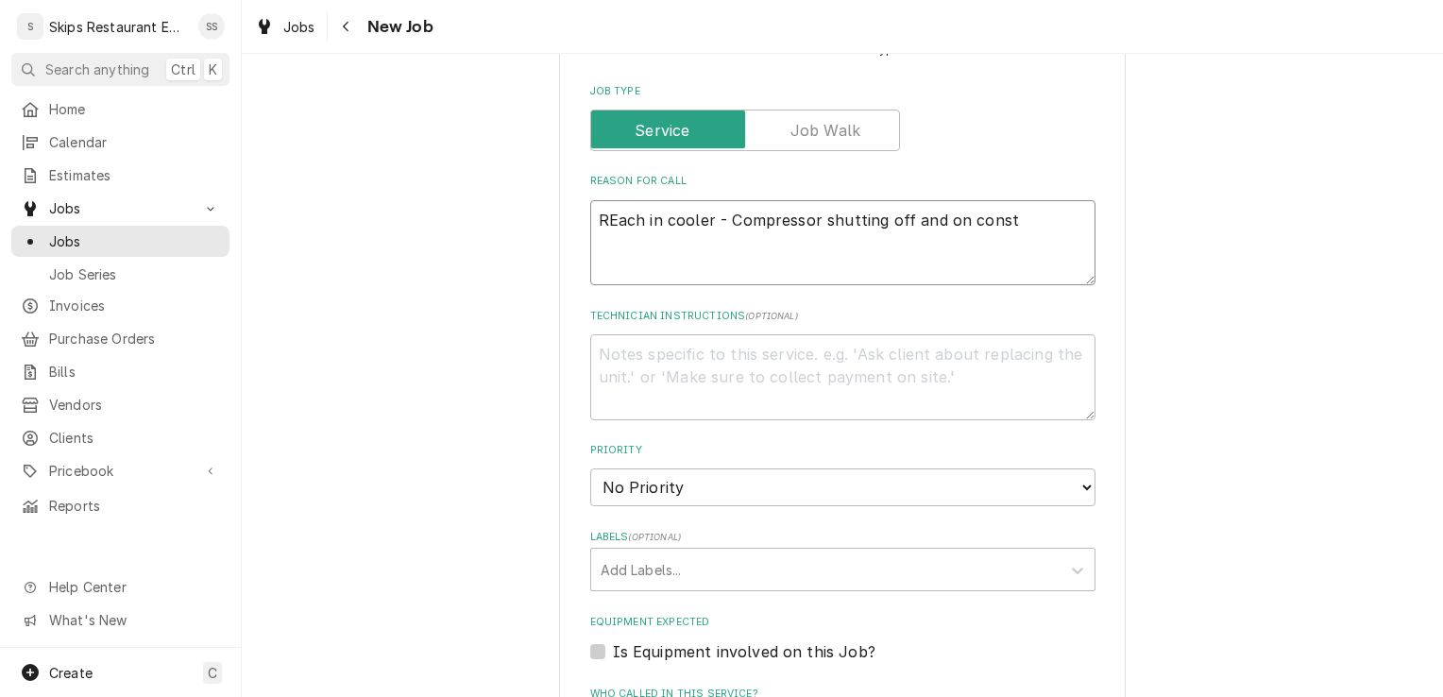
type textarea "x"
type textarea "REach in cooler - Compressor shutting off and on consta"
type textarea "x"
type textarea "REach in cooler - Compressor shutting off and on constan"
type textarea "x"
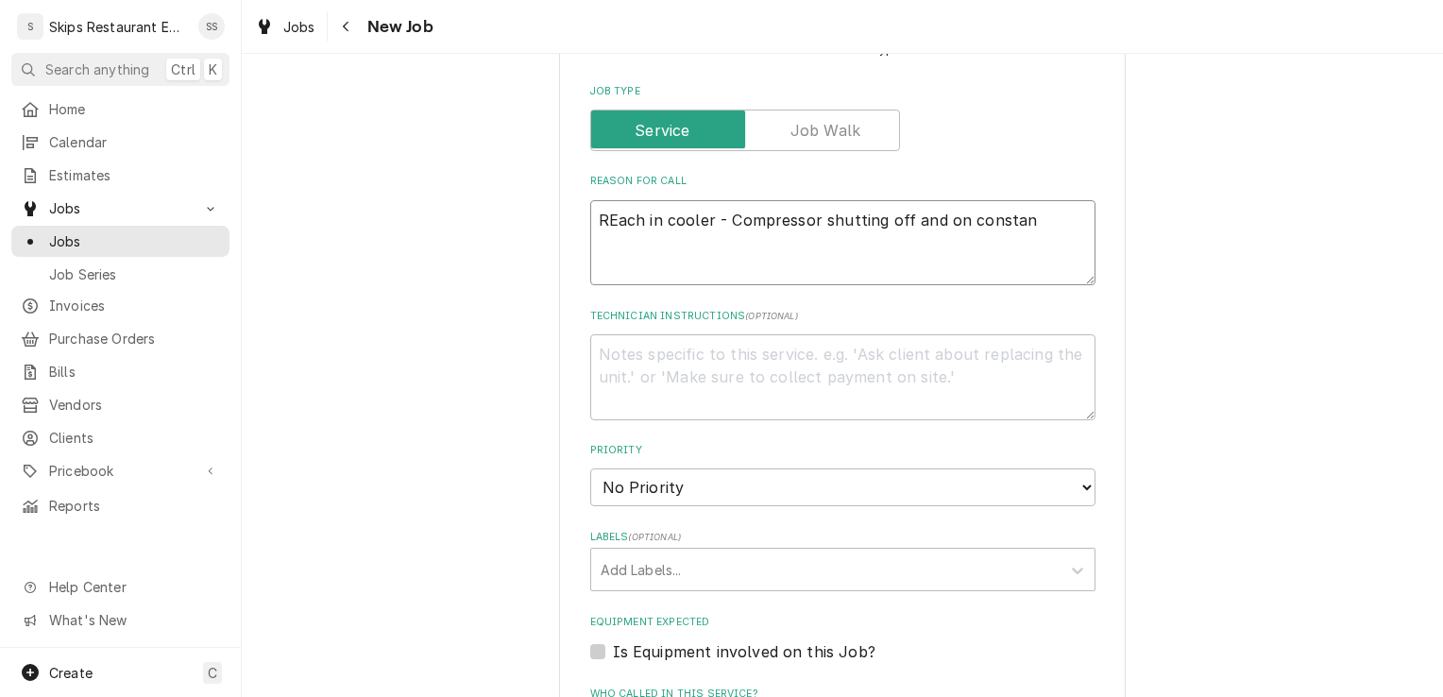
type textarea "REach in cooler - Compressor shutting off and on constant"
type textarea "x"
type textarea "REach in cooler - Compressor shutting off and on constantl"
type textarea "x"
type textarea "REach in cooler - Compressor shutting off and on constantly"
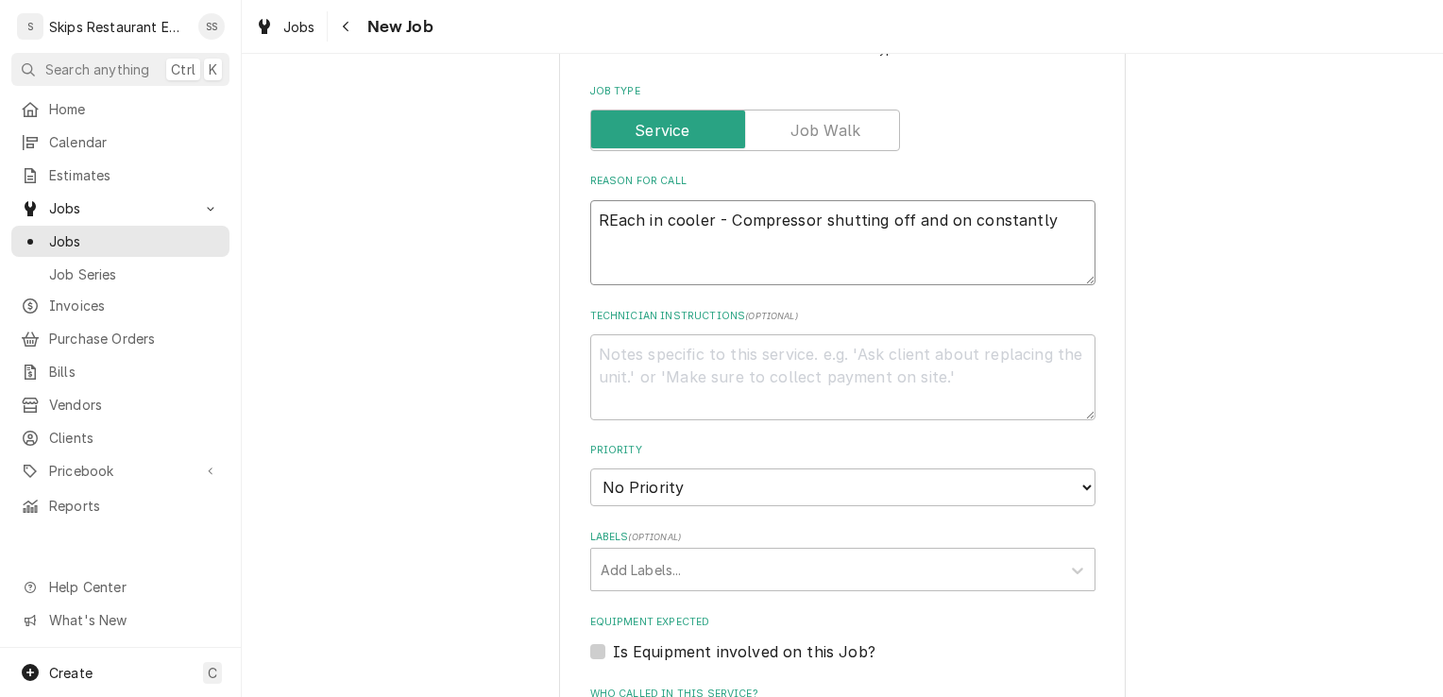
type textarea "x"
type textarea "REach in cooler - Compressor shutting off and on constantly,"
type textarea "x"
type textarea "REach in cooler - Compressor shutting off and on constantly,"
type textarea "x"
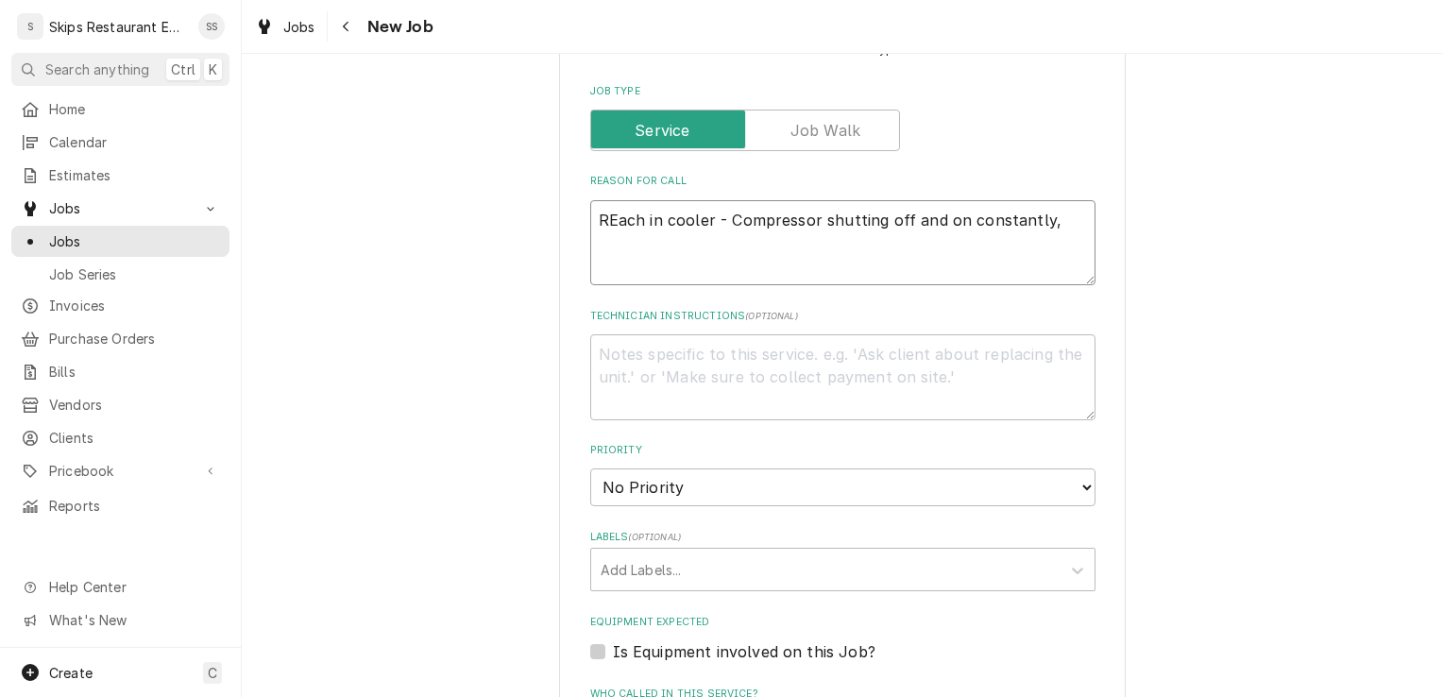
type textarea "REach in cooler - Compressor shutting off and on constantly, b"
type textarea "x"
type textarea "REach in cooler - Compressor shutting off and on constantly, bu"
type textarea "x"
type textarea "REach in cooler - Compressor shutting off and on constantly, but"
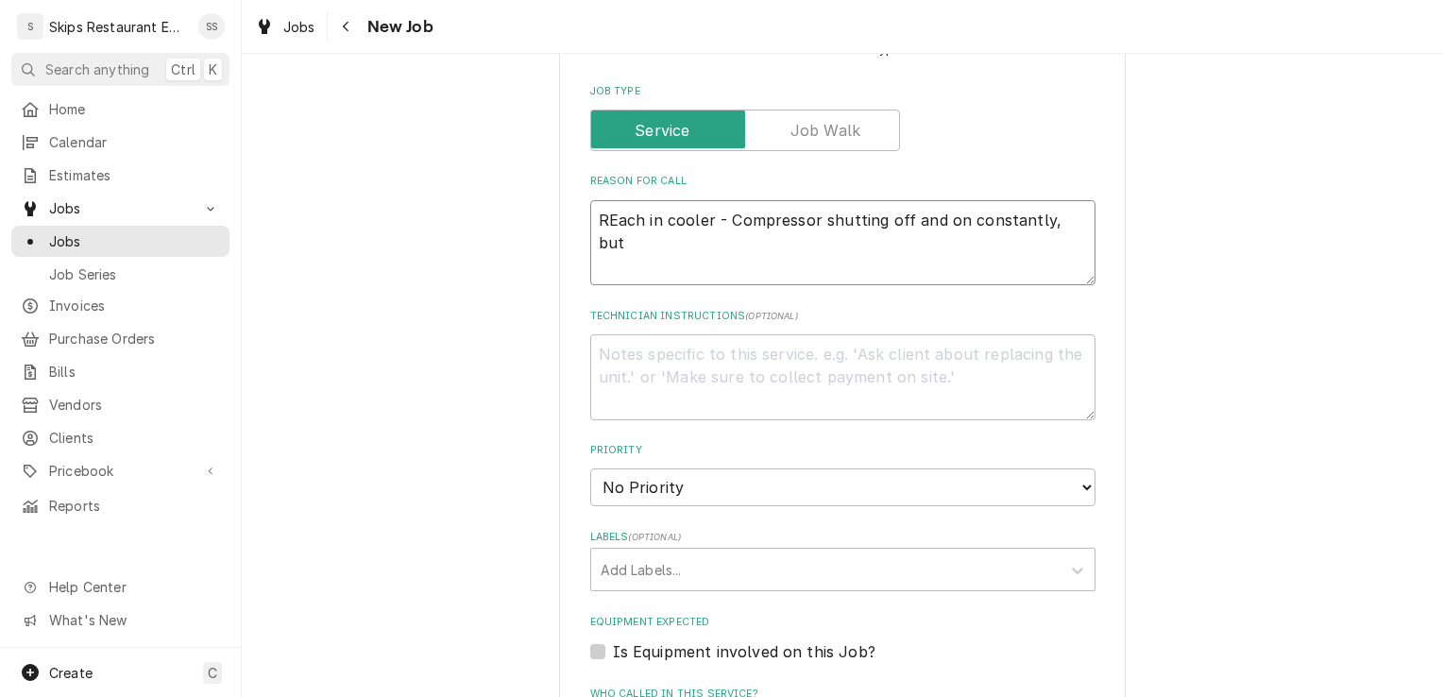
type textarea "x"
type textarea "REach in cooler - Compressor shutting off and on constantly, but n"
type textarea "x"
type textarea "REach in cooler - Compressor shutting off and on constantly, but no"
type textarea "x"
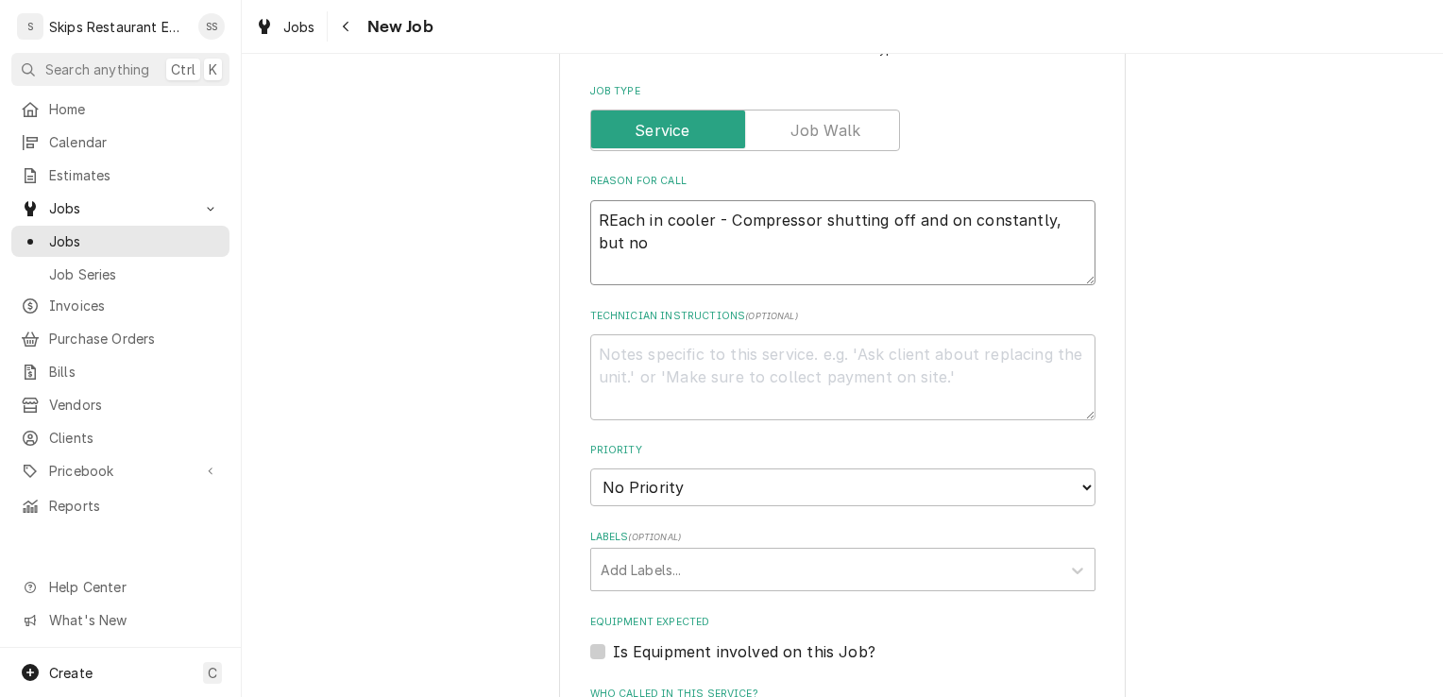
type textarea "REach in cooler - Compressor shutting off and on constantly, but not"
type textarea "x"
type textarea "REach in cooler - Compressor shutting off and on constantly, but not"
type textarea "x"
type textarea "REach in cooler - Compressor shutting off and on constantly, but not c"
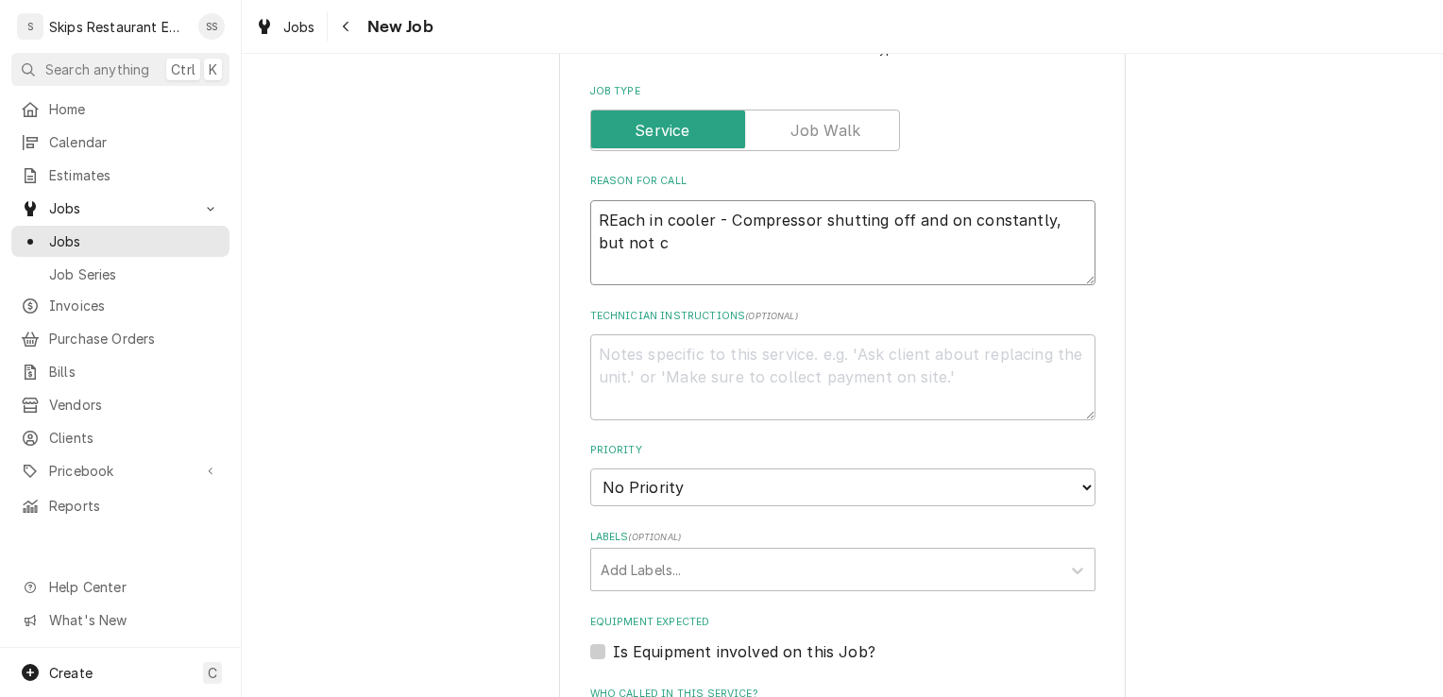
type textarea "x"
type textarea "REach in cooler - Compressor shutting off and on constantly, but not co"
type textarea "x"
type textarea "REach in cooler - Compressor shutting off and on constantly, but not coo"
type textarea "x"
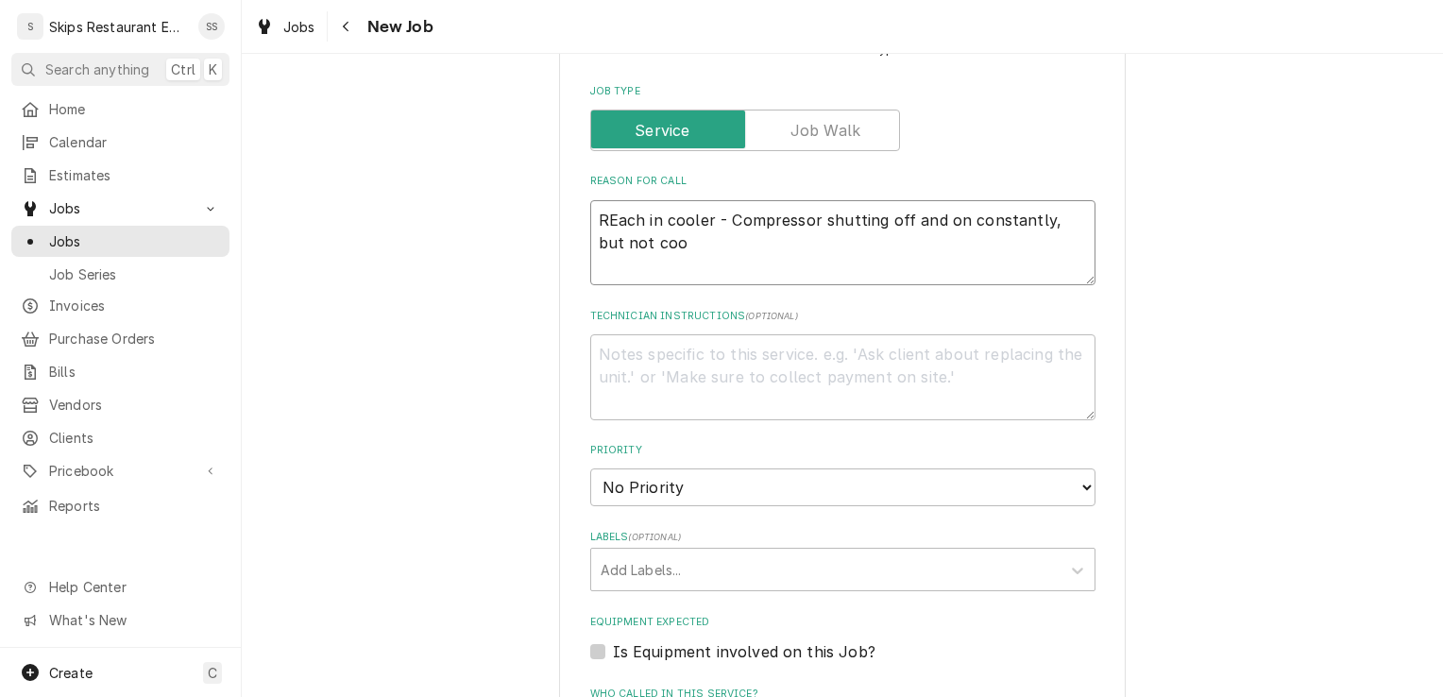
type textarea "REach in cooler - Compressor shutting off and on constantly, but not cool"
type textarea "x"
type textarea "REach in cooler - Compressor shutting off and on constantly, but not cooli"
type textarea "x"
type textarea "REach in cooler - Compressor shutting off and on constantly, but not coolin"
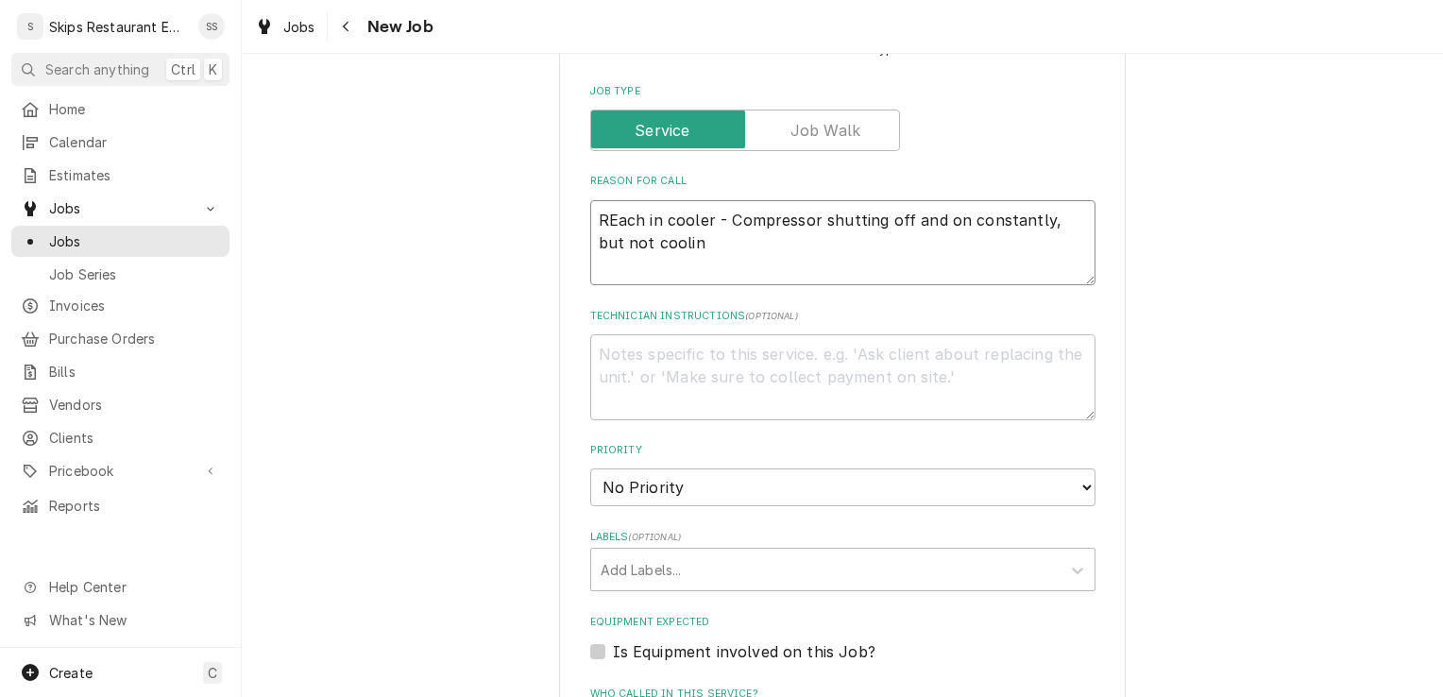
type textarea "x"
type textarea "REach in cooler - Compressor shutting off and on constantly, but not cooling"
type textarea "x"
type textarea "Rach in cooler - Compressor shutting off and on constantly, but not cooling"
type textarea "x"
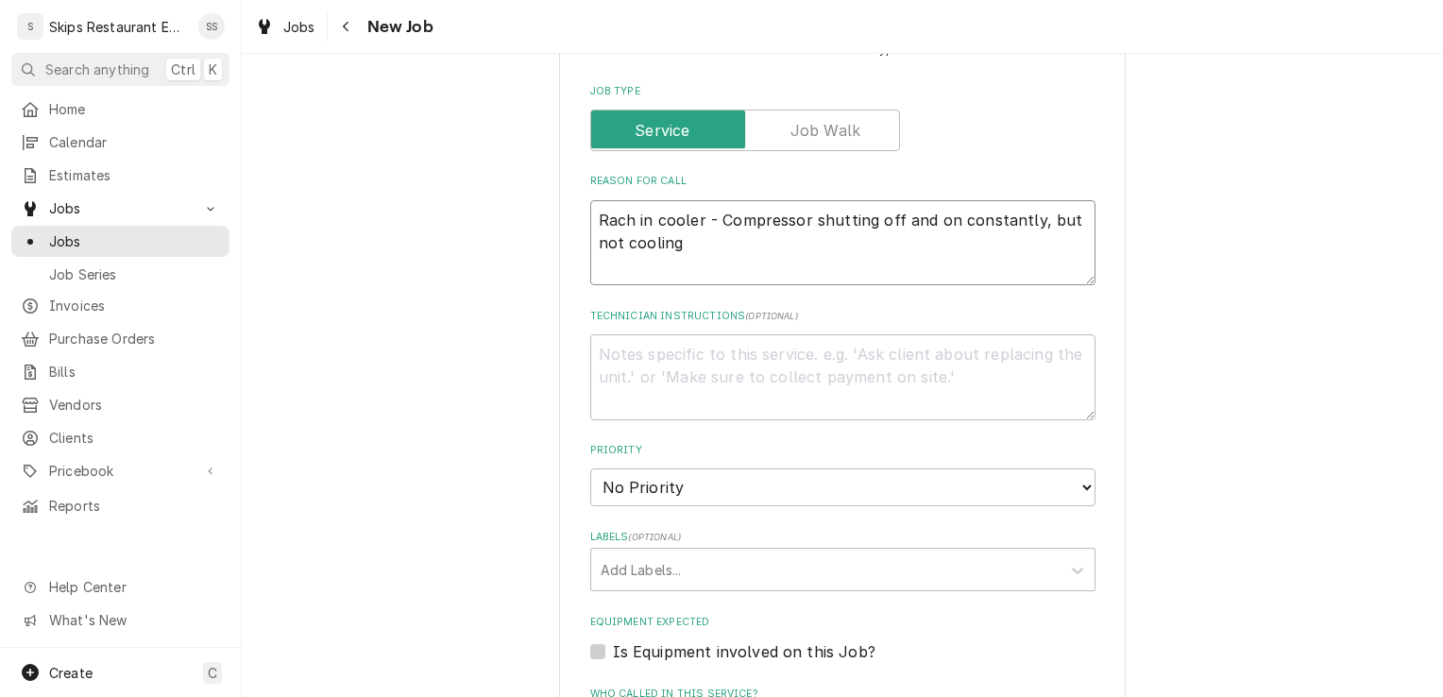
type textarea "Reach in cooler - Compressor shutting off and on constantly, but not cooling"
type textarea "x"
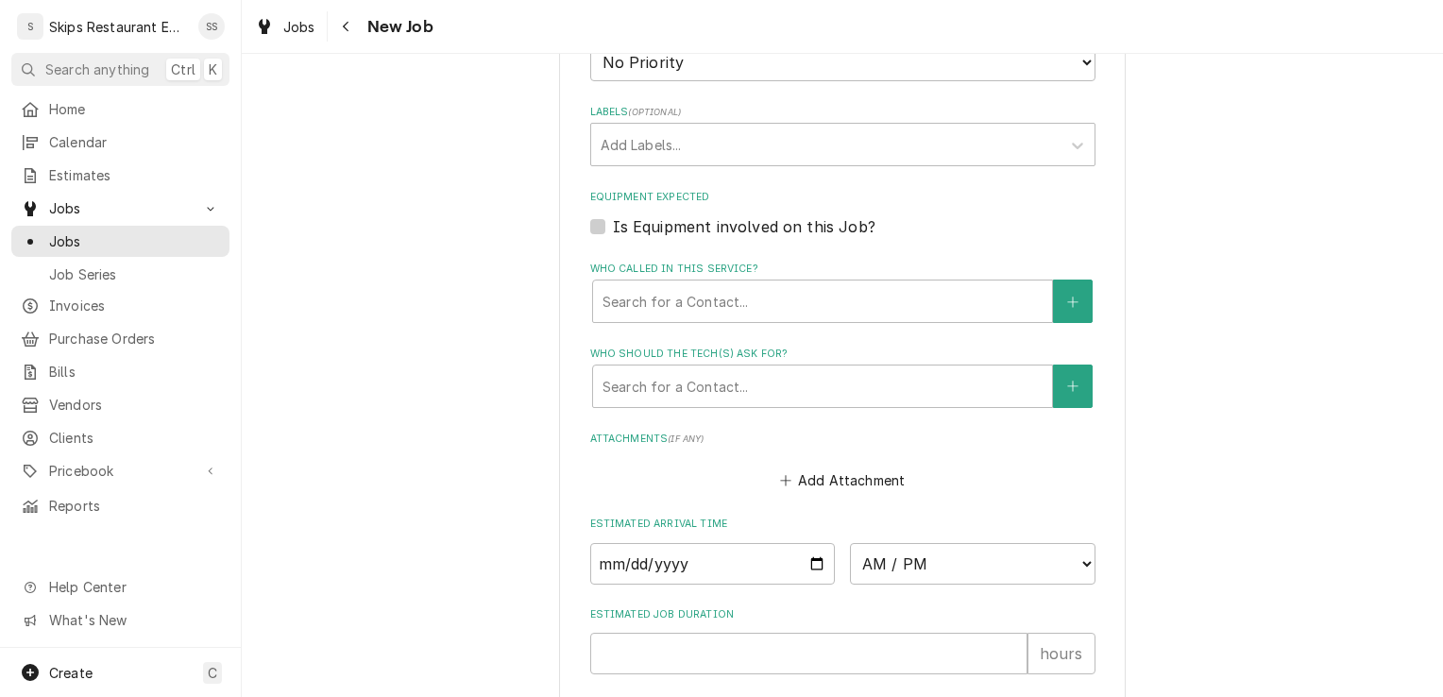
scroll to position [1282, 0]
type textarea "Reach in cooler - Compressor shutting off and on constantly, but not cooling"
click at [613, 212] on label "Is Equipment involved on this Job?" at bounding box center [744, 223] width 263 height 23
click at [613, 212] on input "Equipment Expected" at bounding box center [865, 233] width 505 height 42
checkbox input "true"
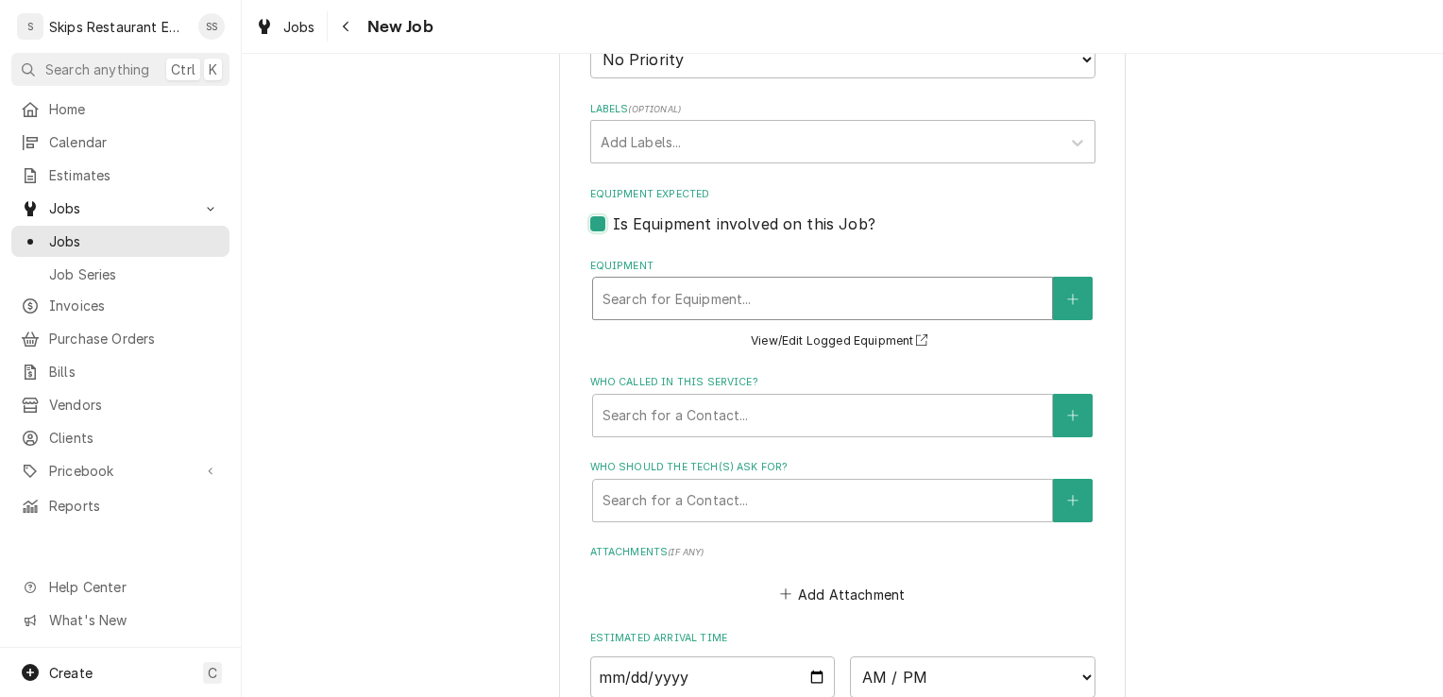
type textarea "x"
click at [693, 281] on div "Equipment" at bounding box center [822, 298] width 440 height 34
click at [1072, 277] on button "Equipment" at bounding box center [1073, 298] width 40 height 43
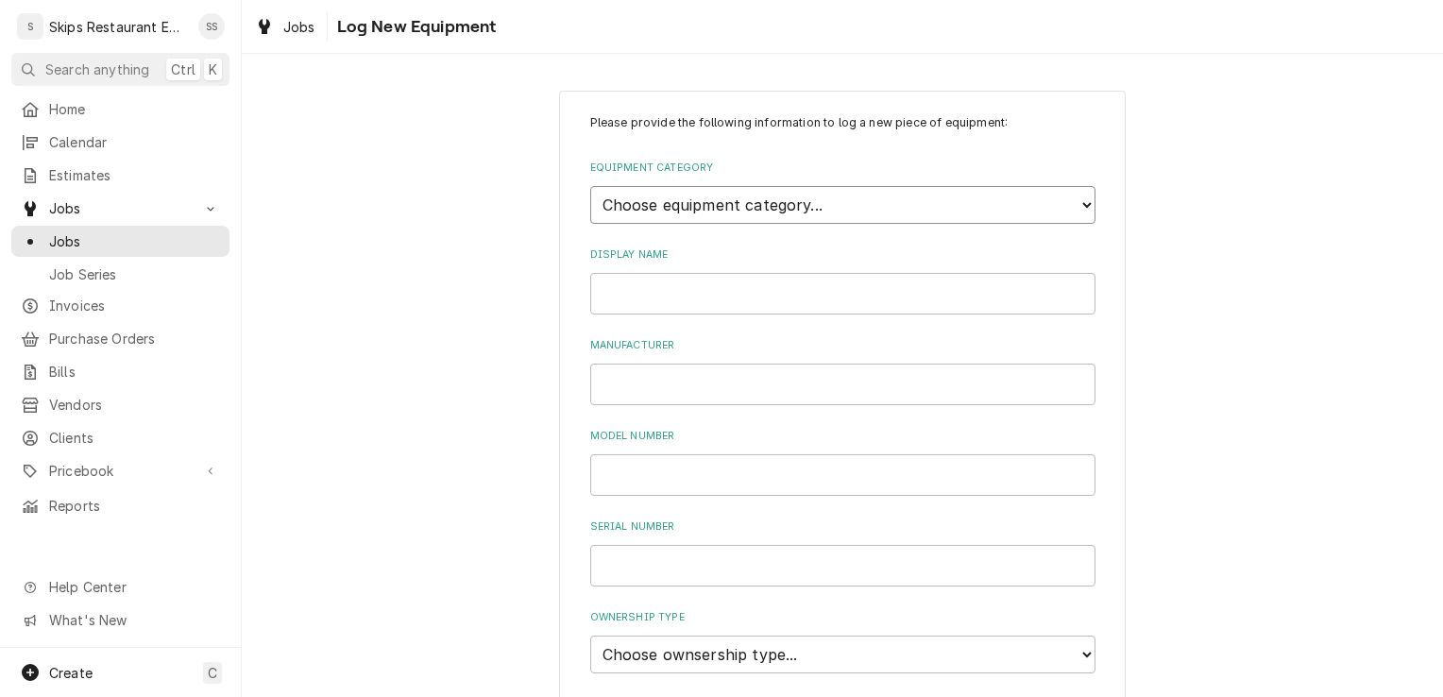
click at [733, 207] on select "Choose equipment category... Cooking Equipment Fryers Ice Machines Ovens and Ra…" at bounding box center [842, 205] width 505 height 38
select select "8"
click at [590, 186] on select "Choose equipment category... Cooking Equipment Fryers Ice Machines Ovens and Ra…" at bounding box center [842, 205] width 505 height 38
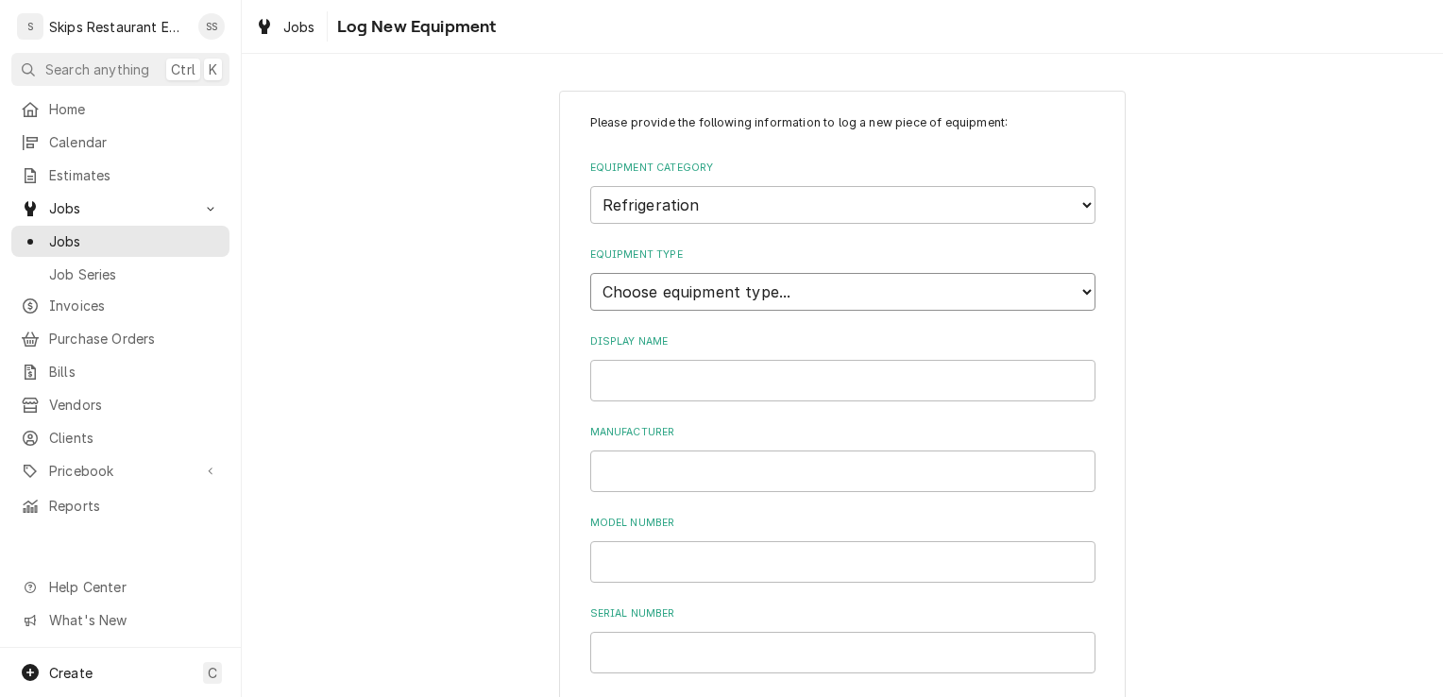
click at [649, 290] on select "Choose equipment type... Bar Refrigeration Blast Chiller Chef Base Freezer Chef…" at bounding box center [842, 292] width 505 height 38
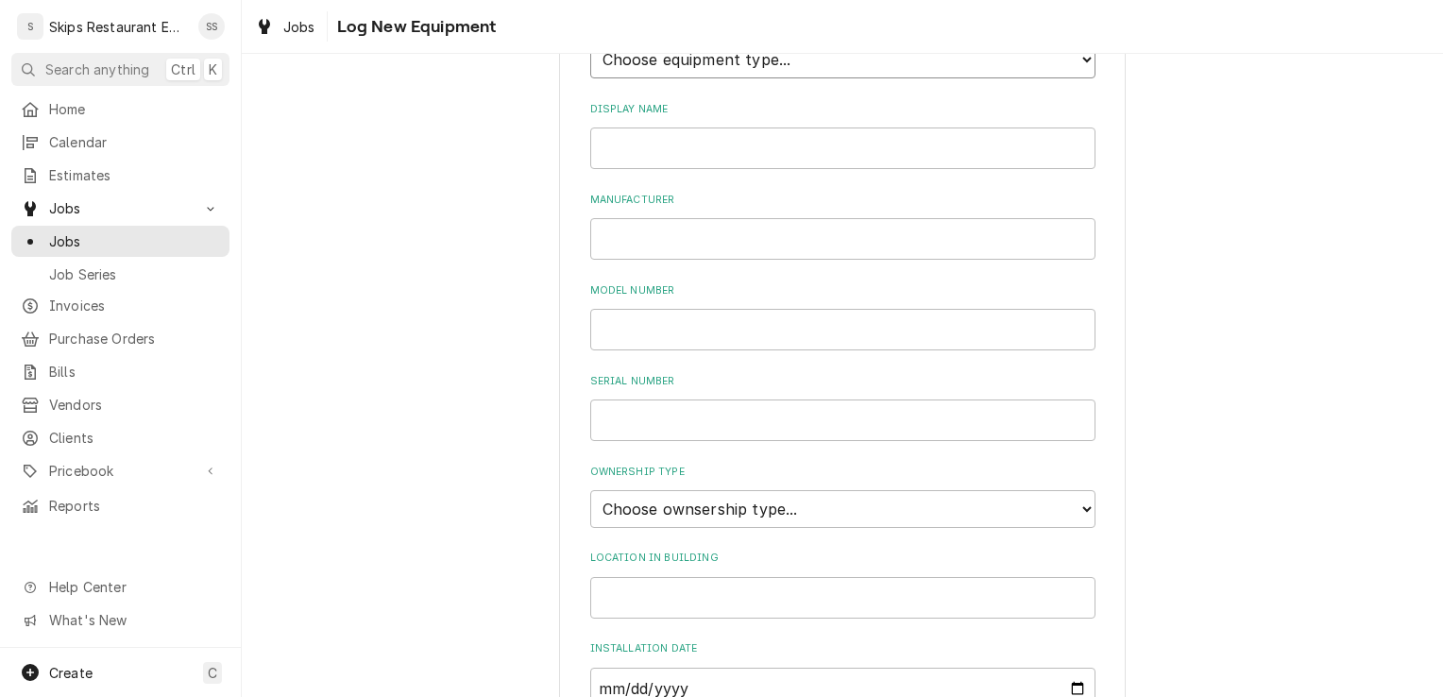
scroll to position [232, 0]
click at [666, 62] on select "Choose equipment type... Bar Refrigeration Blast Chiller Chef Base Freezer Chef…" at bounding box center [842, 60] width 505 height 38
select select "71"
click at [590, 41] on select "Choose equipment type... Bar Refrigeration Blast Chiller Chef Base Freezer Chef…" at bounding box center [842, 60] width 505 height 38
click at [607, 148] on input "Display Name" at bounding box center [842, 148] width 505 height 42
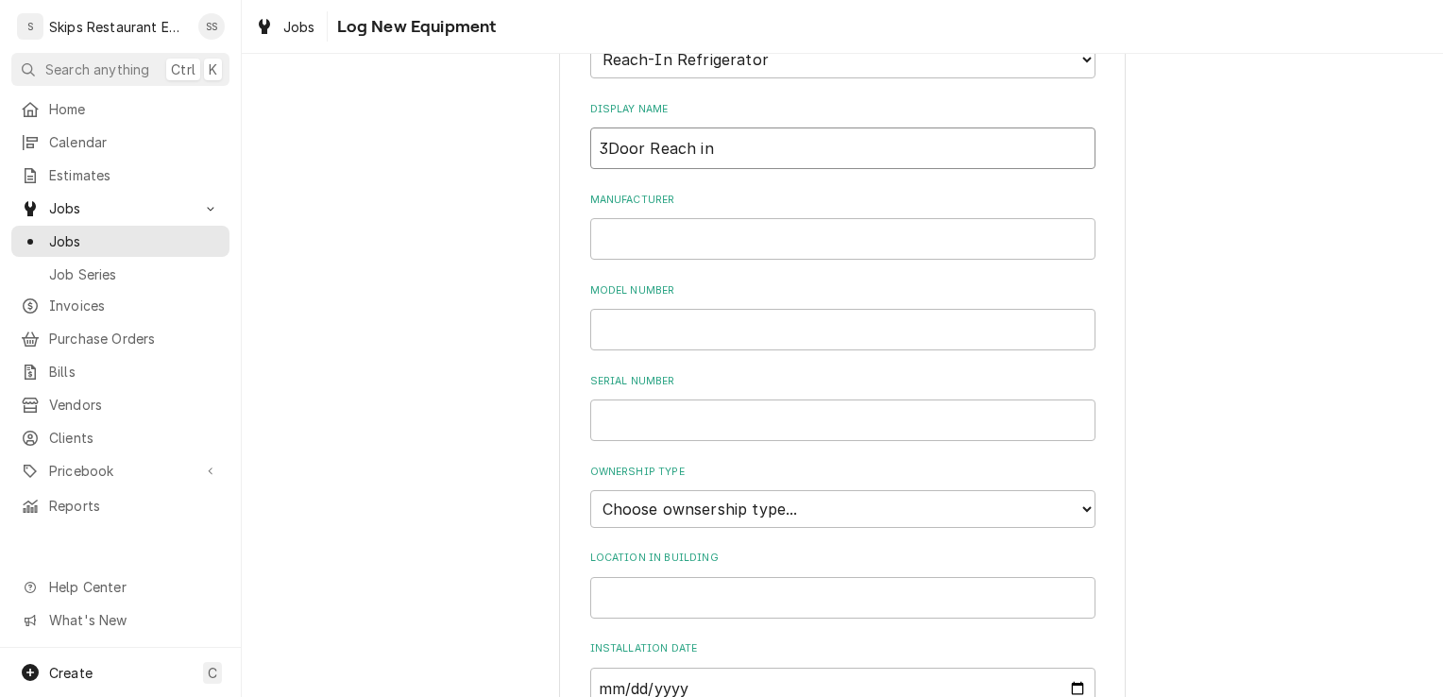
type input "3Door Reach in"
click at [613, 233] on input "Manufacturer" at bounding box center [842, 239] width 505 height 42
type input "Kool-it"
click at [604, 329] on input "Model Number" at bounding box center [842, 330] width 505 height 42
type input "KB81R"
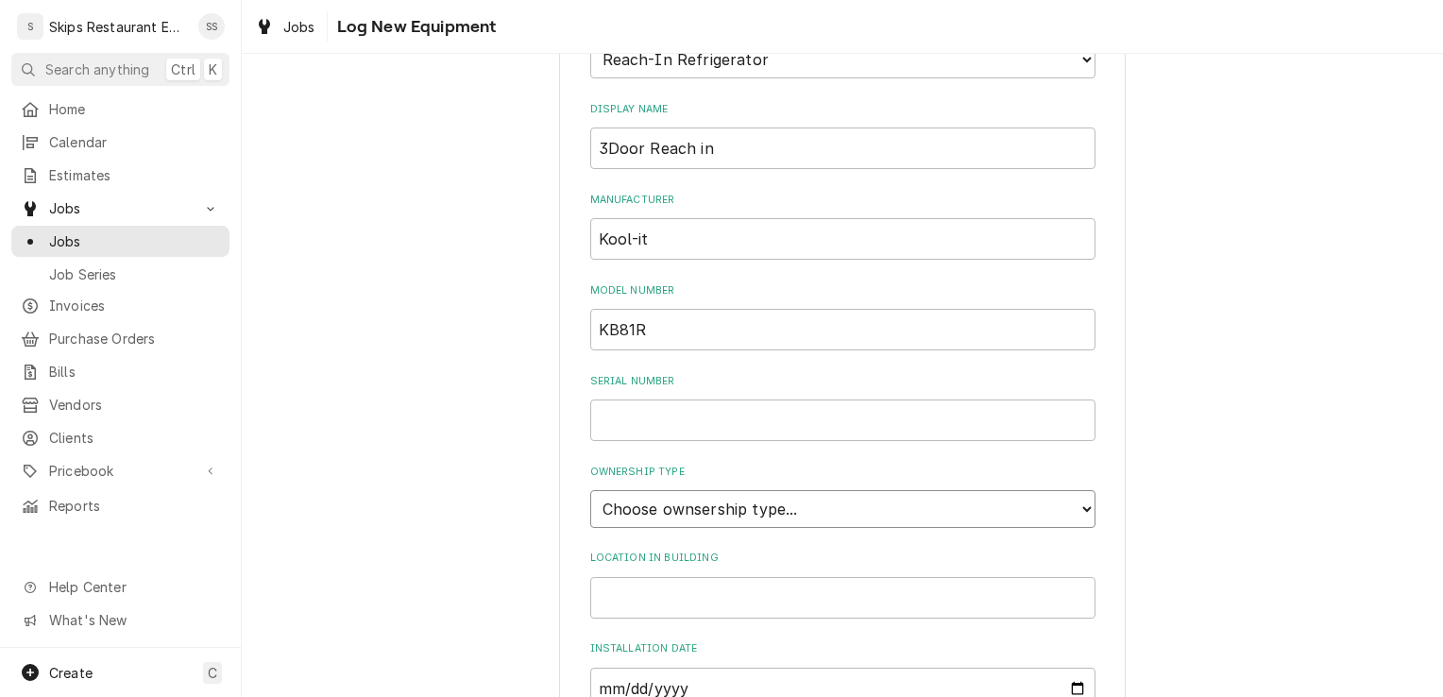
click at [655, 507] on select "Choose ownsership type... Unknown Owned Leased Rented" at bounding box center [842, 509] width 505 height 38
select select "1"
click at [590, 490] on select "Choose ownsership type... Unknown Owned Leased Rented" at bounding box center [842, 509] width 505 height 38
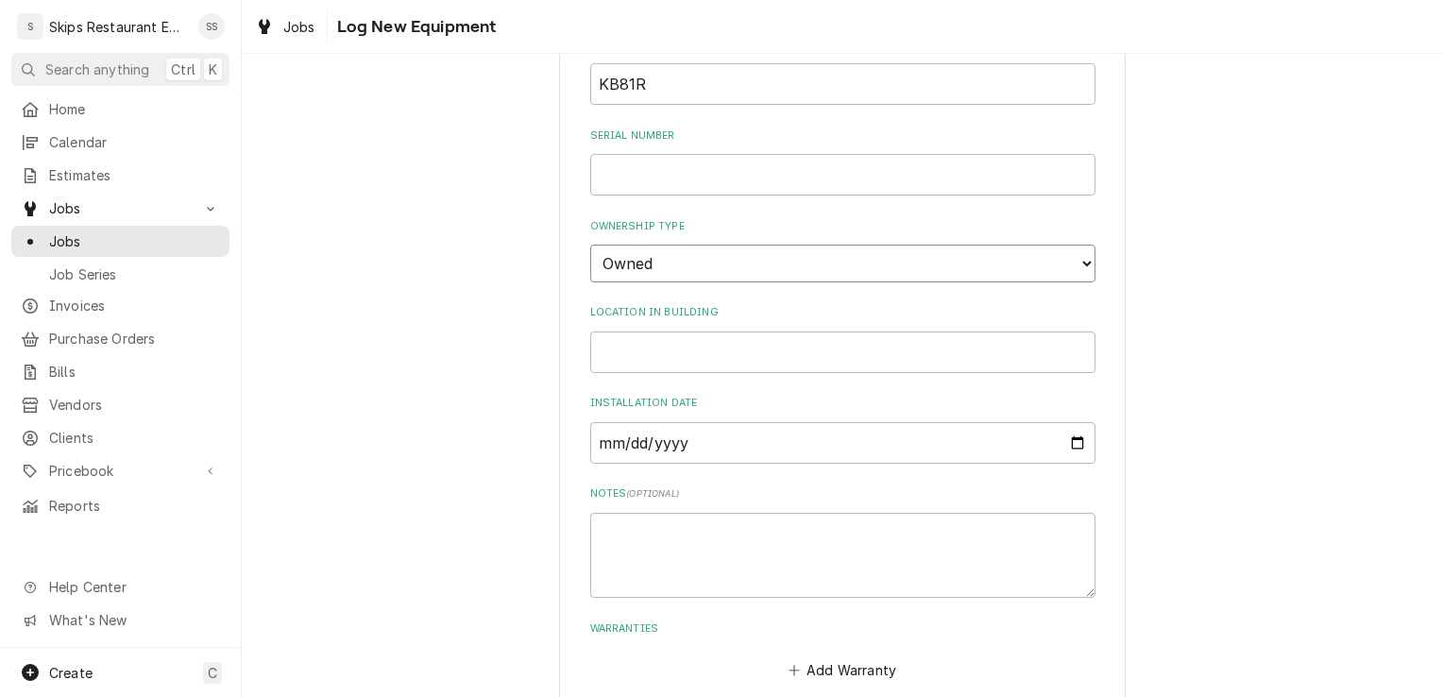
scroll to position [578, 0]
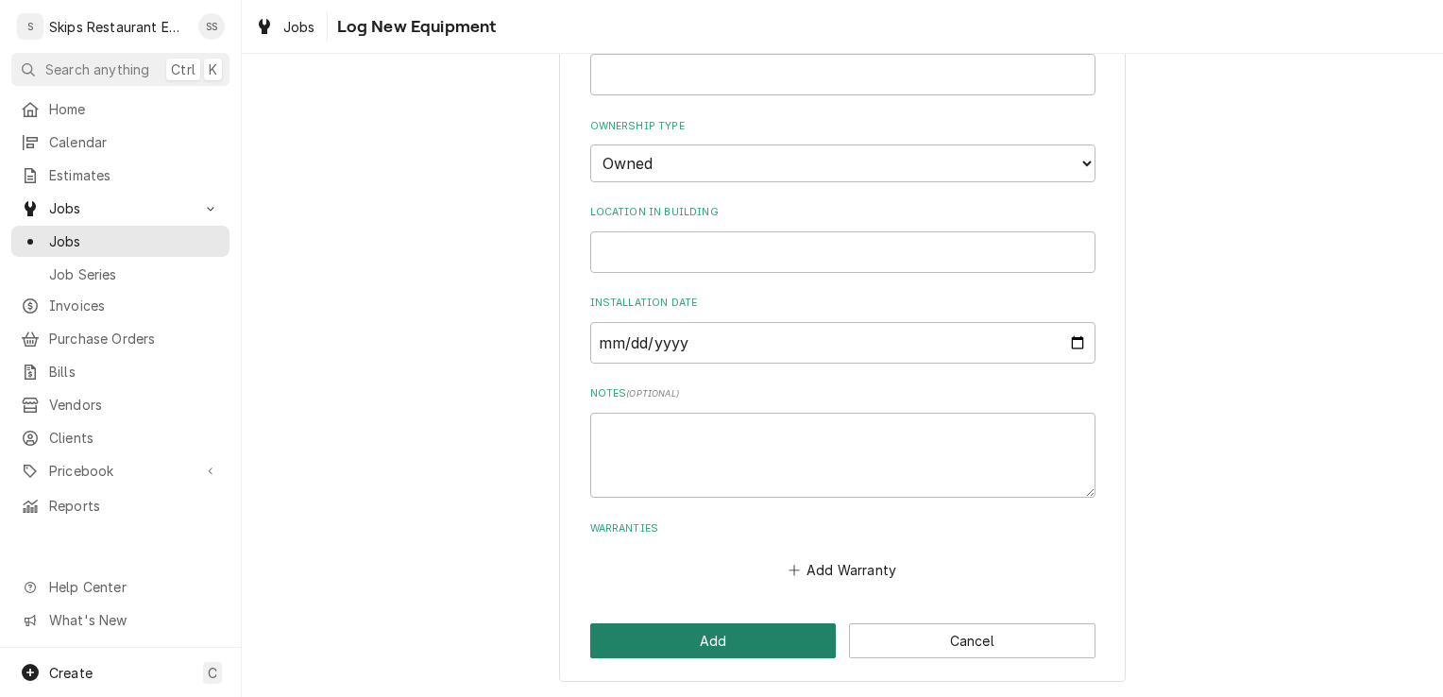
click at [718, 634] on button "Add" at bounding box center [713, 640] width 246 height 35
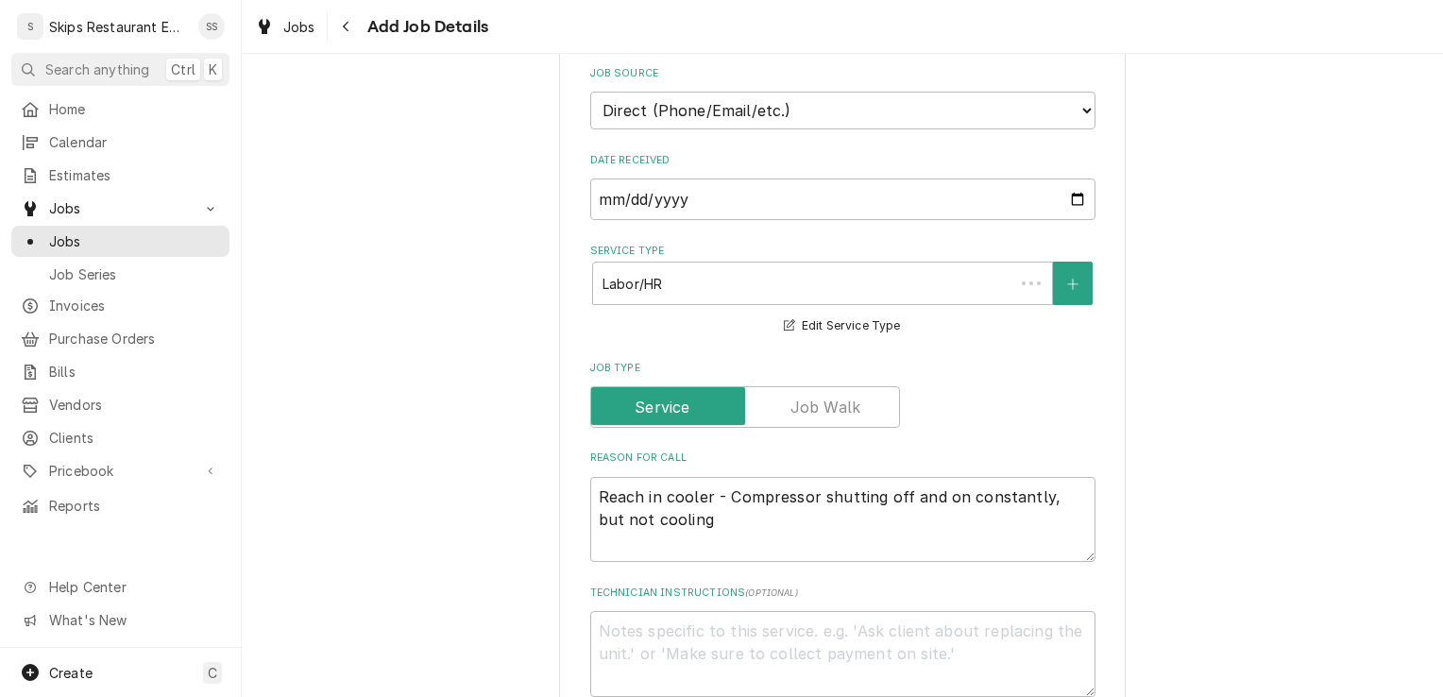
scroll to position [1282, 0]
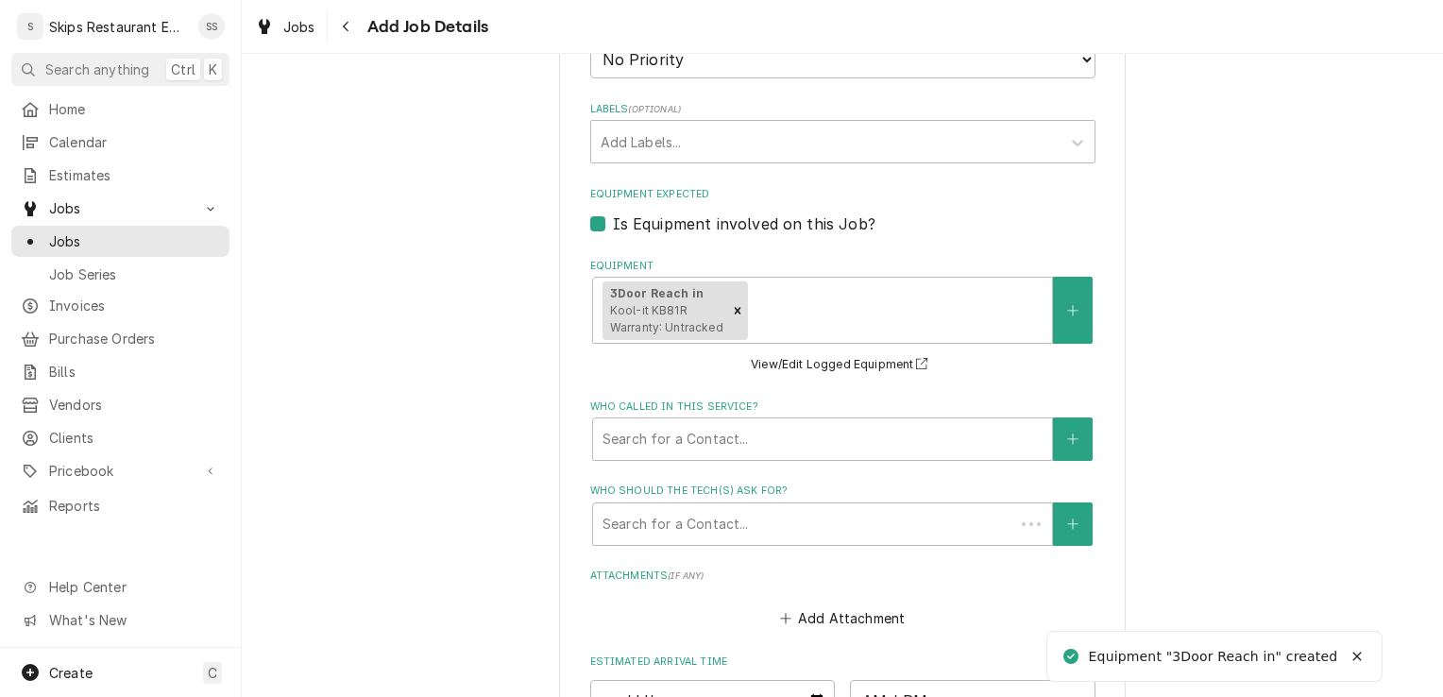
type textarea "x"
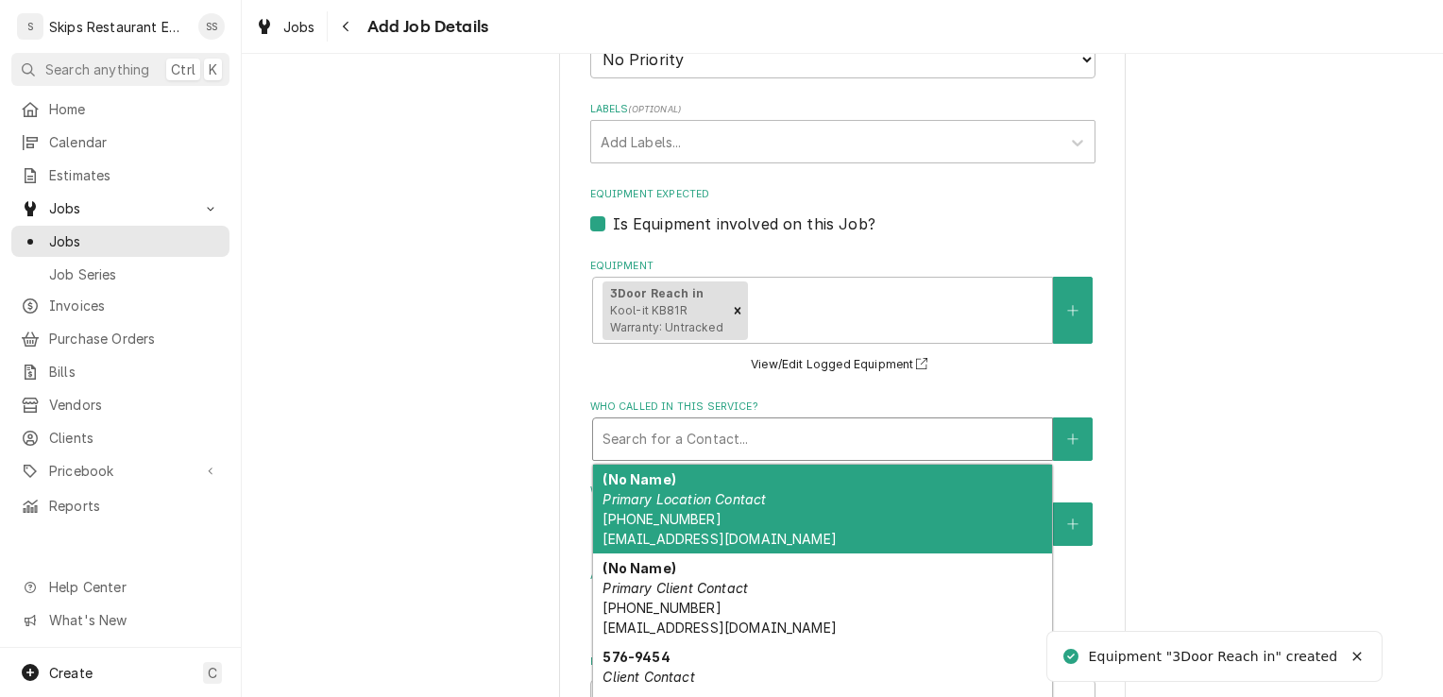
click at [729, 432] on div "Who called in this service?" at bounding box center [822, 439] width 440 height 34
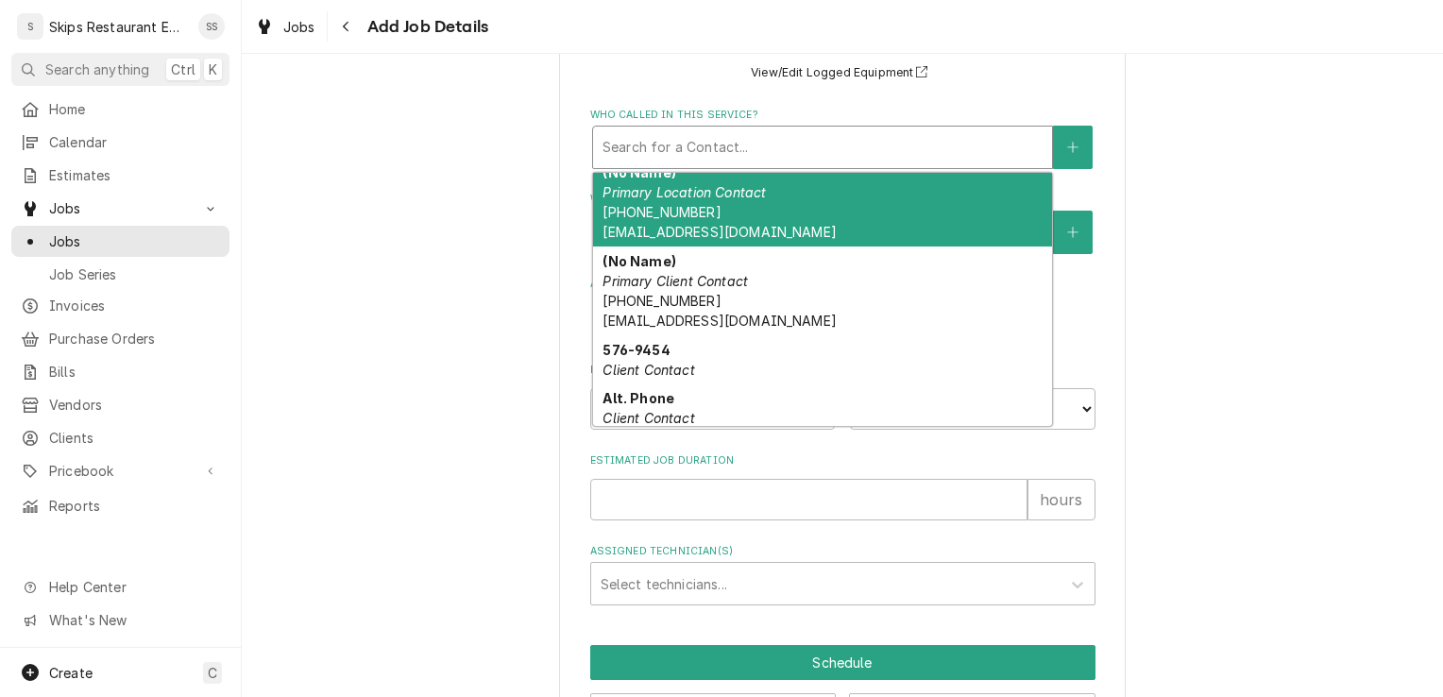
scroll to position [0, 0]
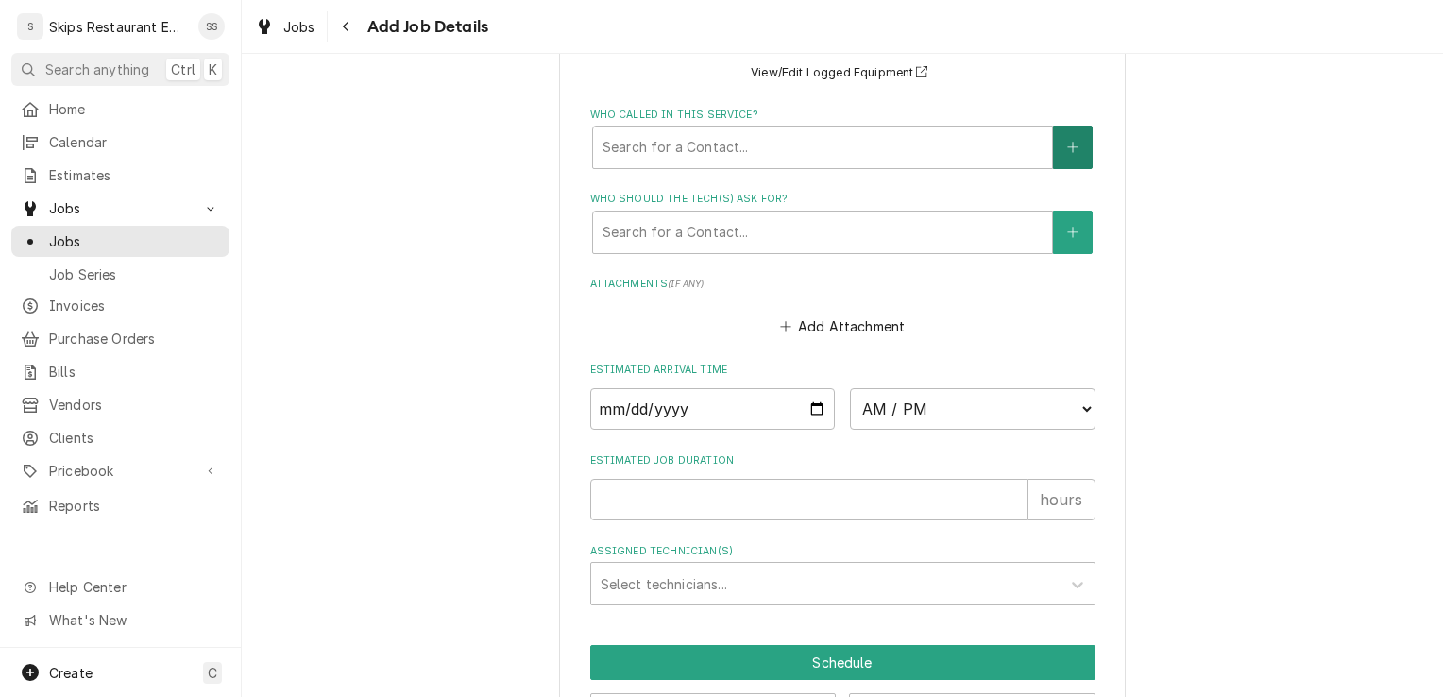
click at [1067, 141] on icon "Create New Contact" at bounding box center [1072, 147] width 11 height 13
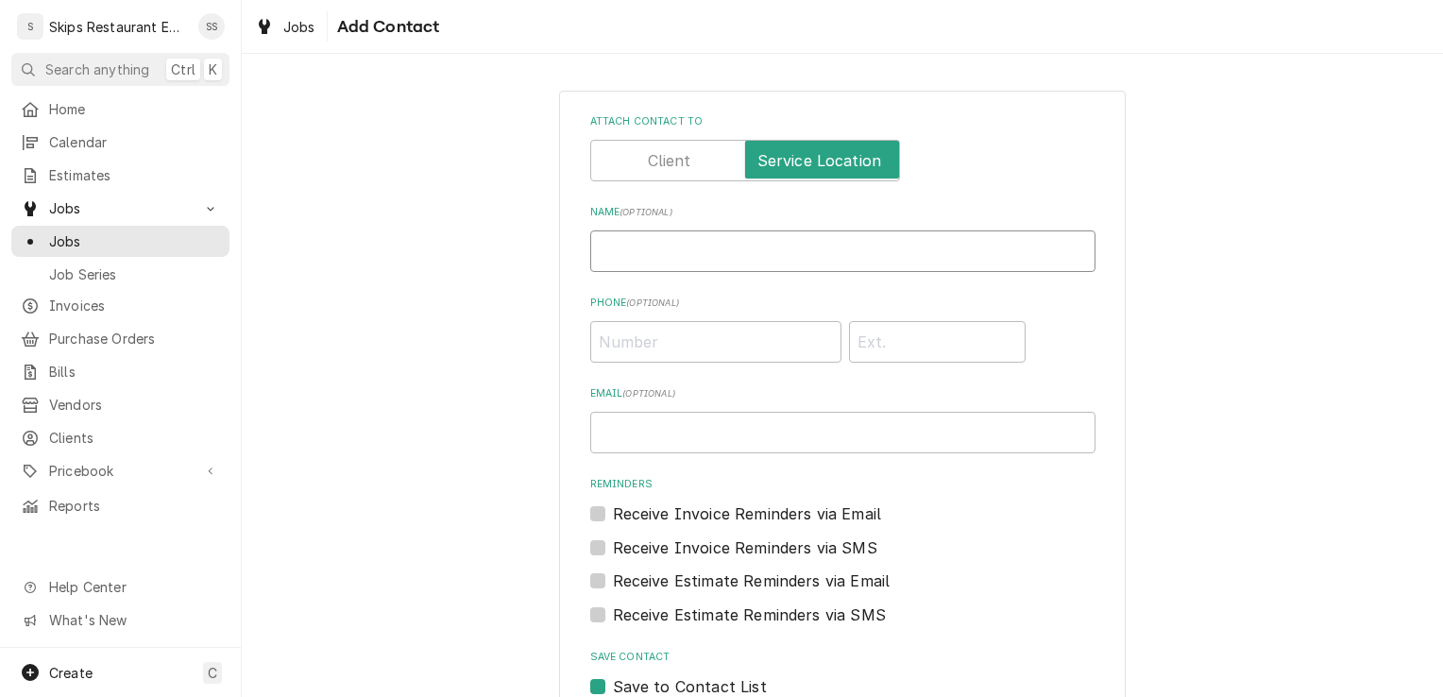
click at [651, 253] on input "Name ( optional )" at bounding box center [842, 251] width 505 height 42
type input "Korbin"
click at [669, 339] on input "Phone ( optional )" at bounding box center [715, 342] width 251 height 42
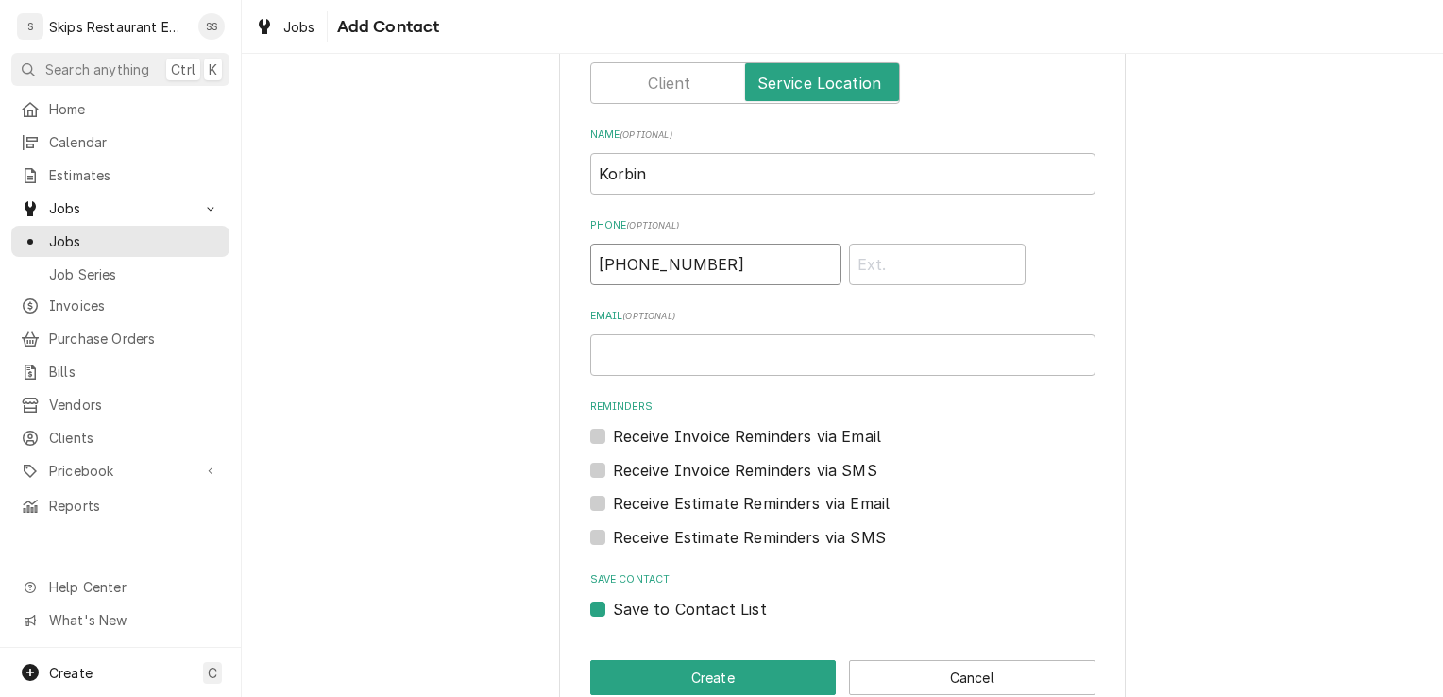
scroll to position [115, 0]
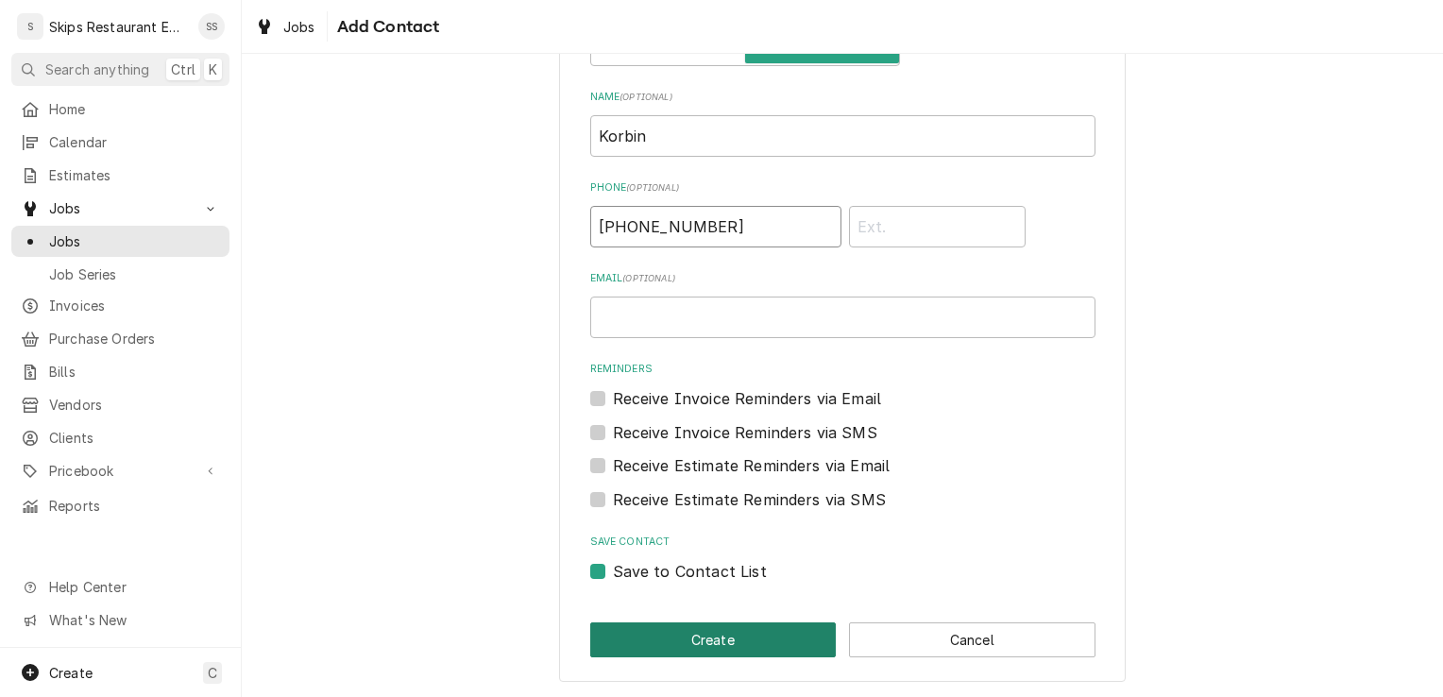
type input "(361) 441-3282"
click at [636, 637] on button "Create" at bounding box center [713, 639] width 246 height 35
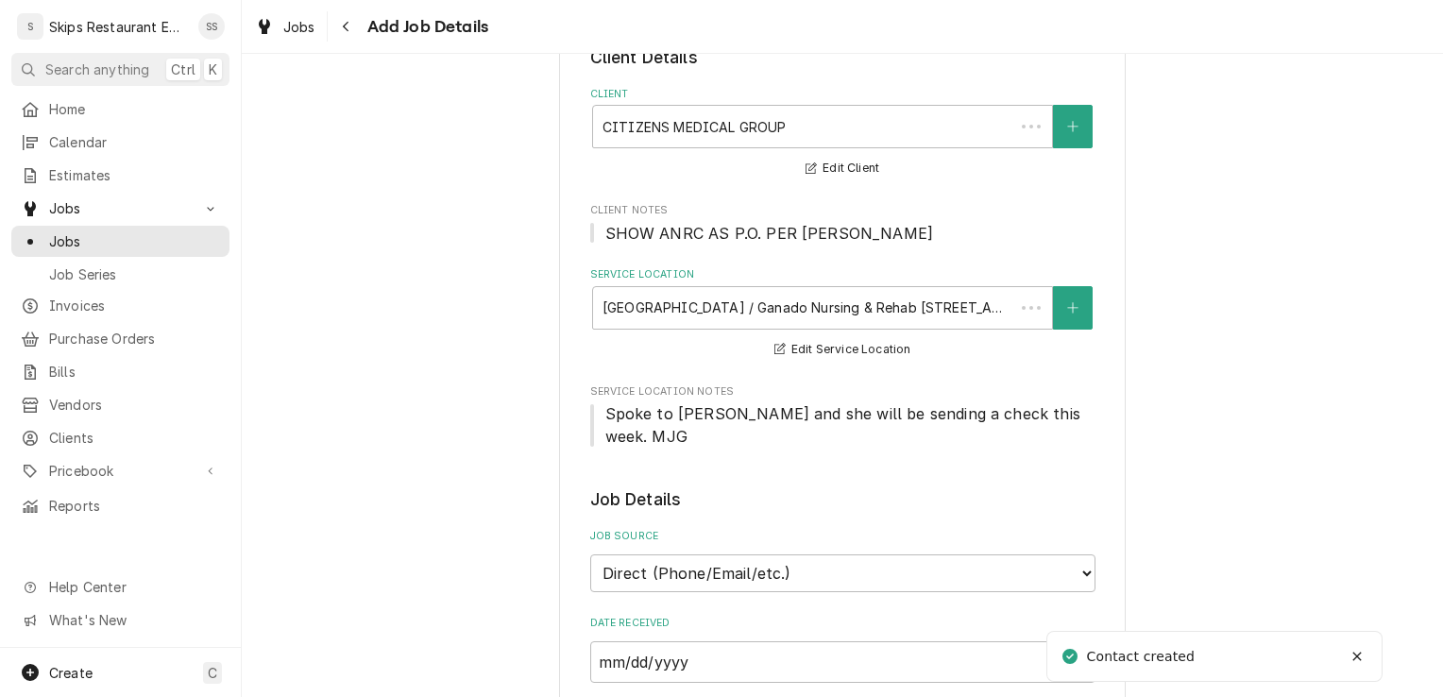
scroll to position [1552, 0]
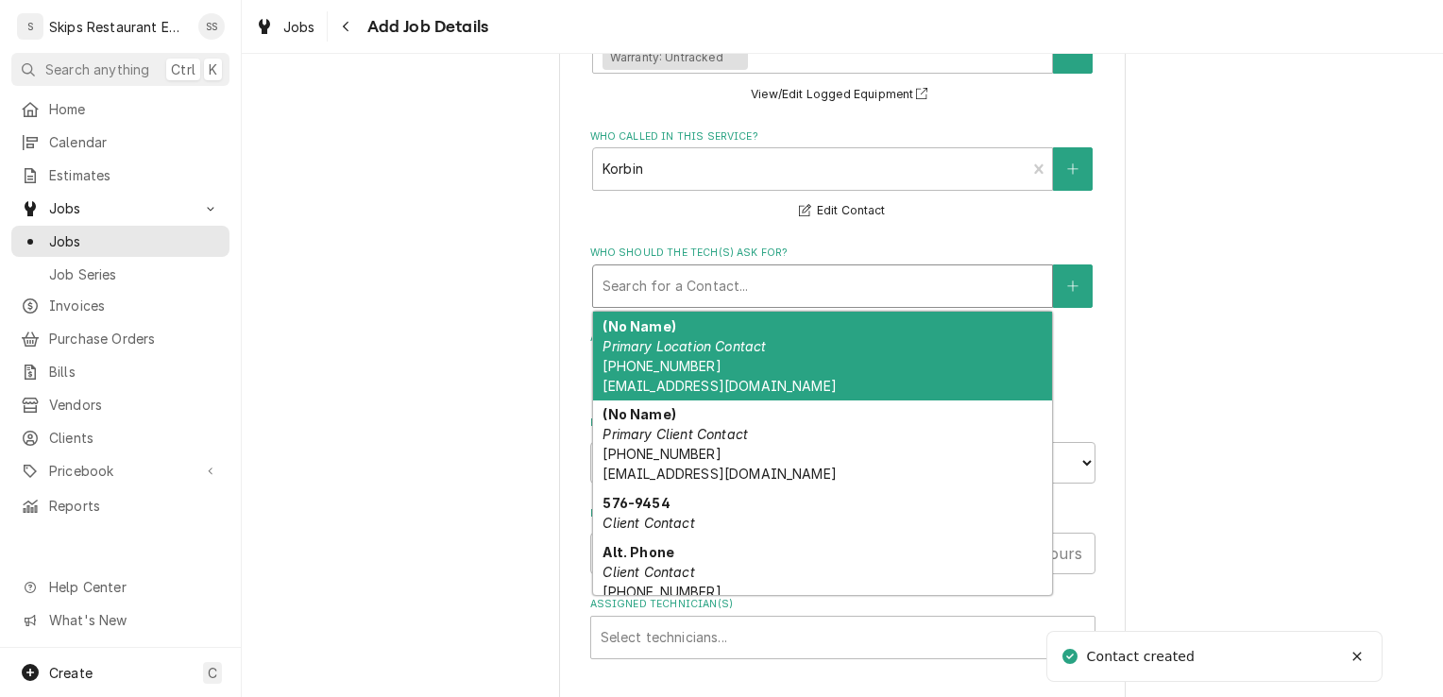
click at [665, 269] on div "Who should the tech(s) ask for?" at bounding box center [822, 286] width 440 height 34
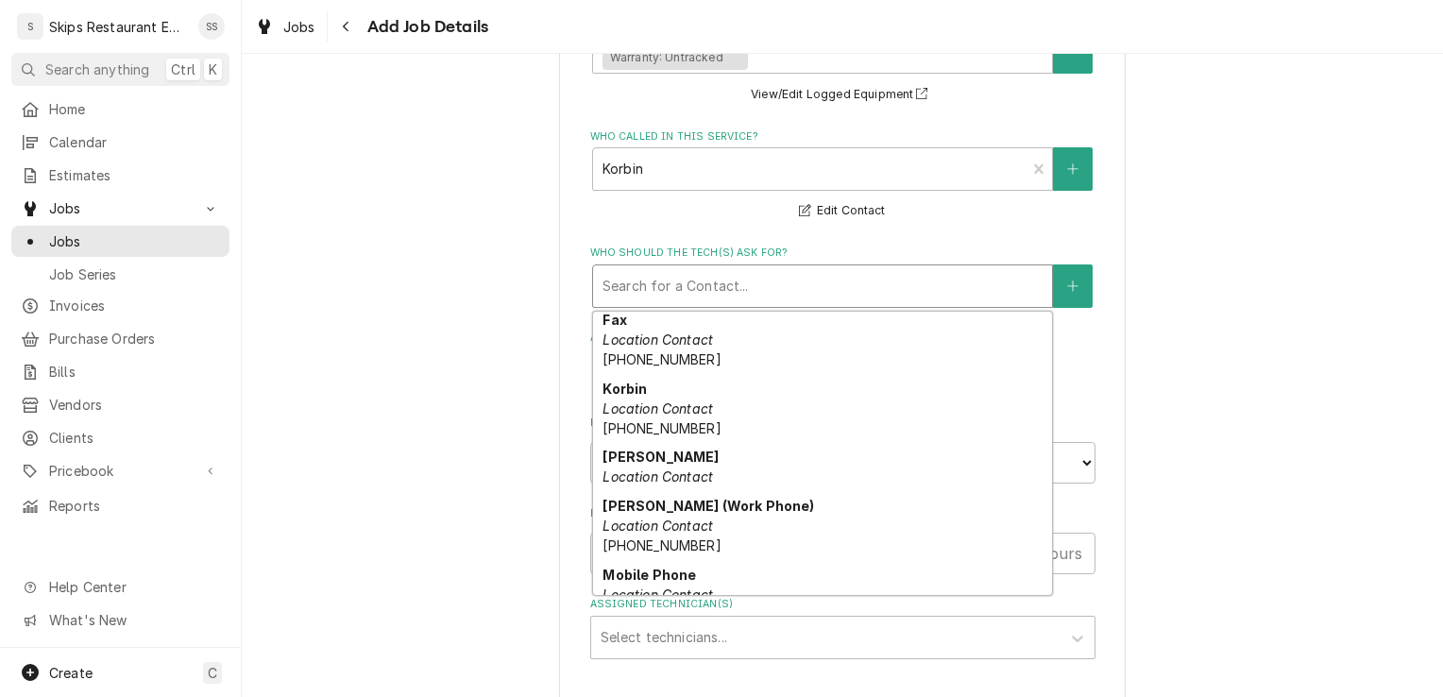
scroll to position [479, 0]
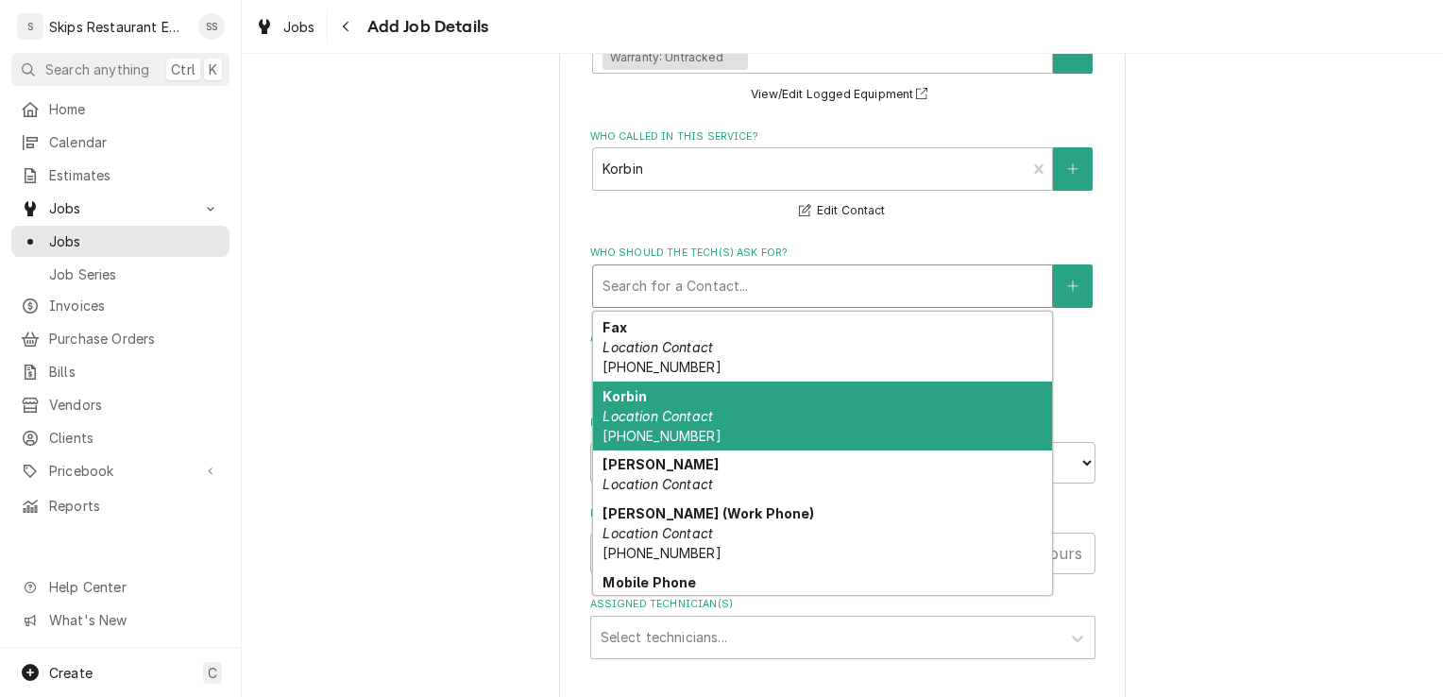
click at [642, 404] on div "Korbin Location Contact (361) 441-3282" at bounding box center [822, 415] width 459 height 69
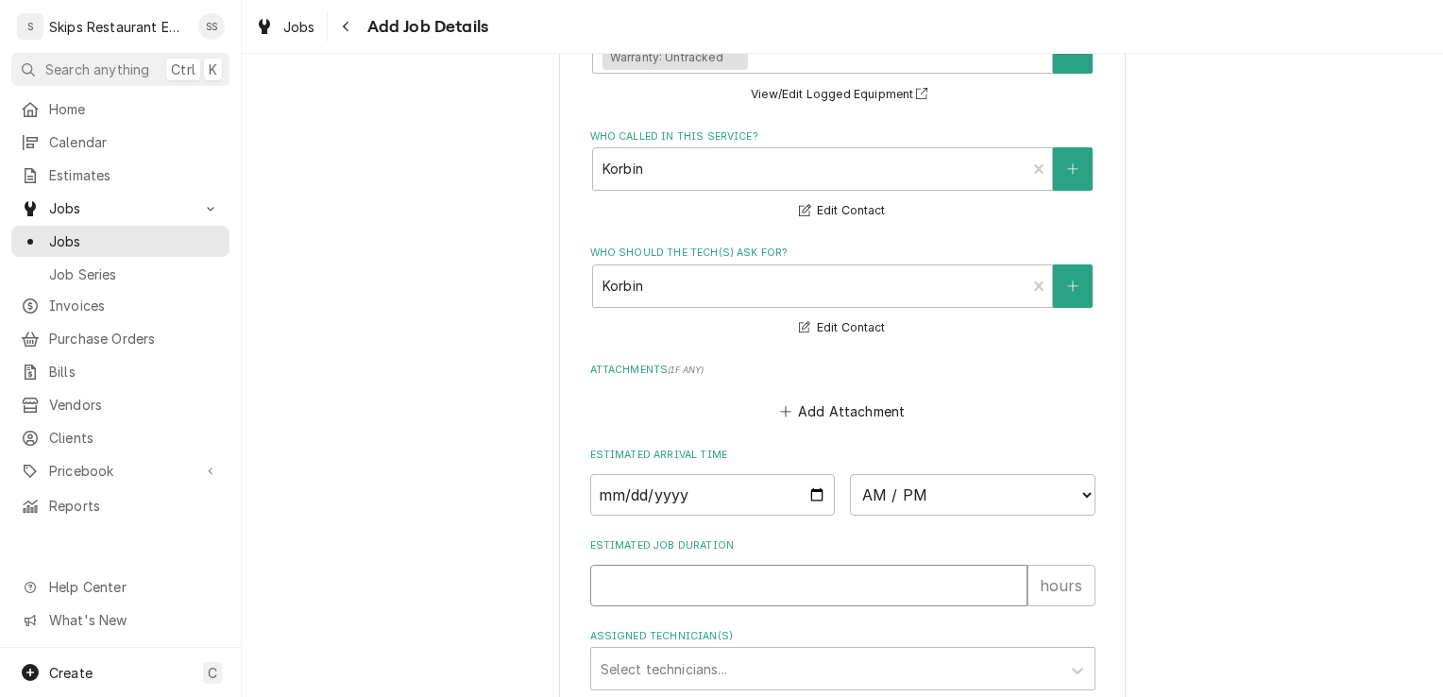
click at [612, 565] on input "Estimated Job Duration" at bounding box center [808, 586] width 437 height 42
type textarea "x"
type input "1"
type textarea "x"
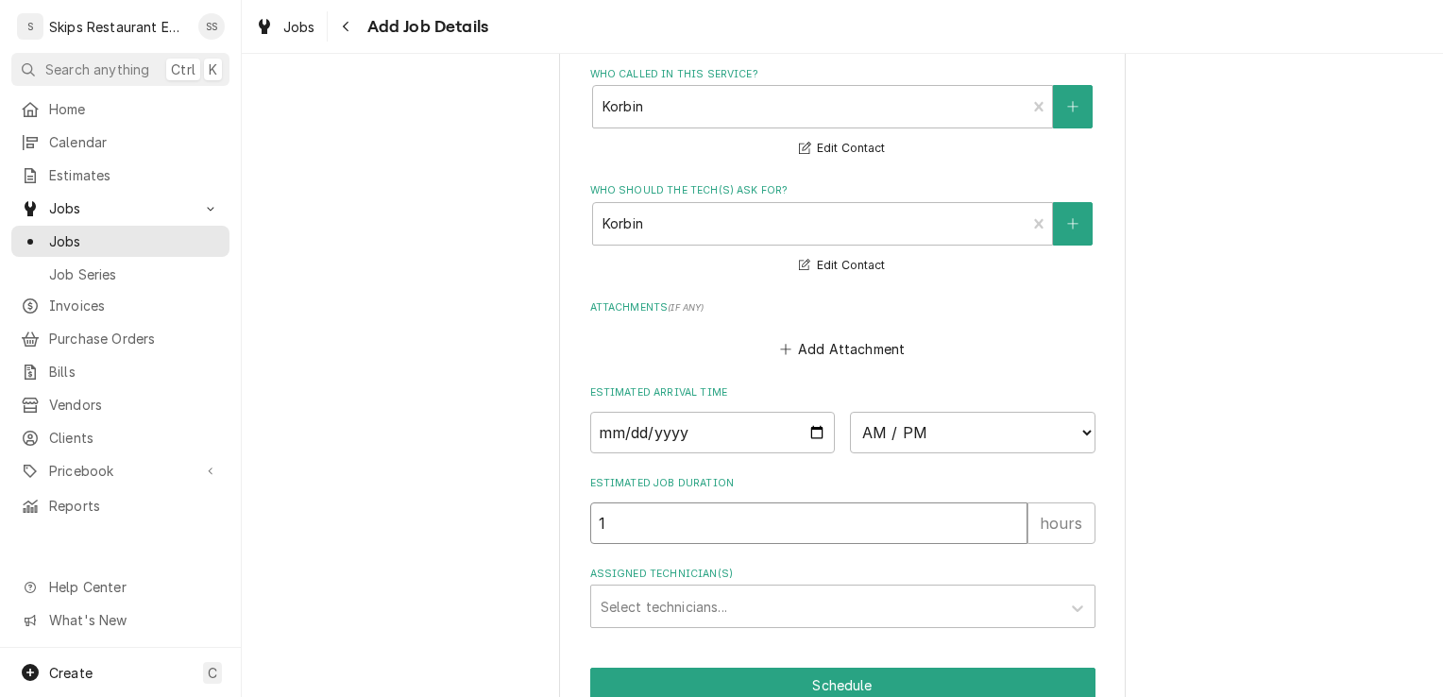
scroll to position [1689, 0]
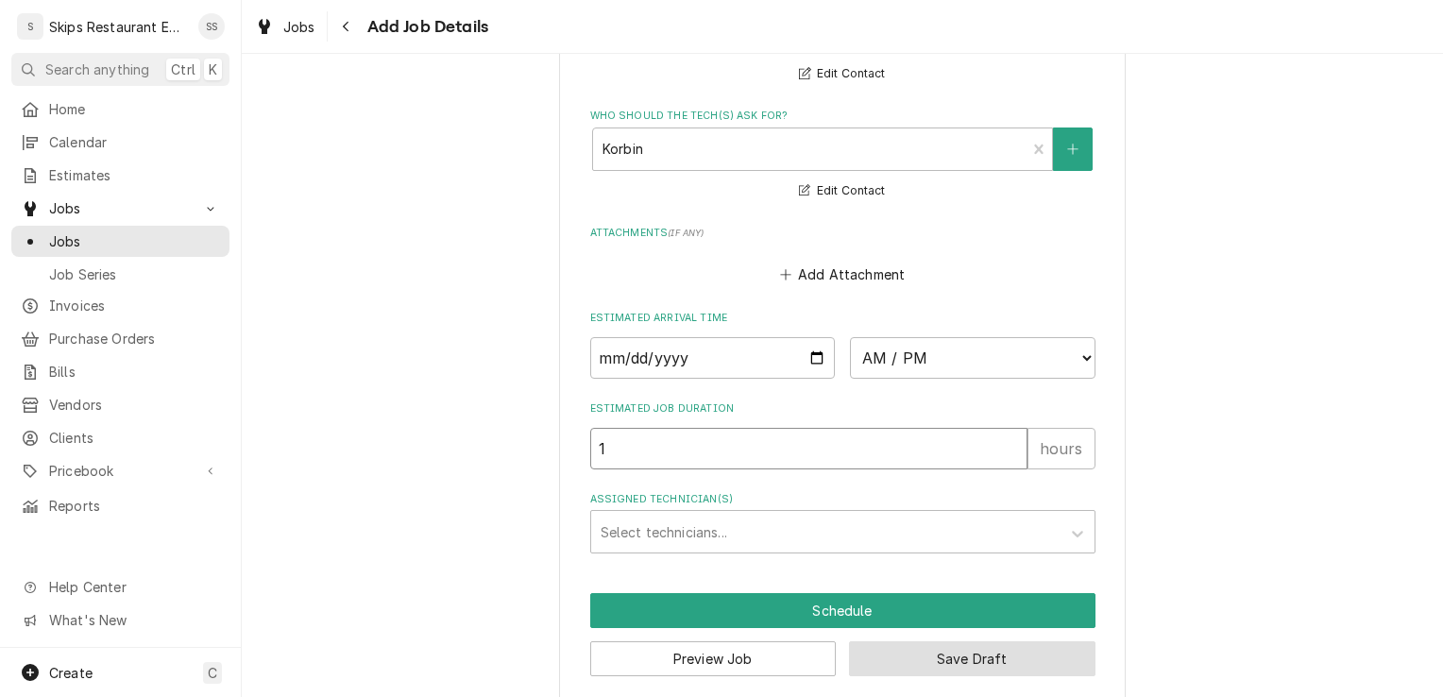
type input "1"
click at [928, 641] on button "Save Draft" at bounding box center [972, 658] width 246 height 35
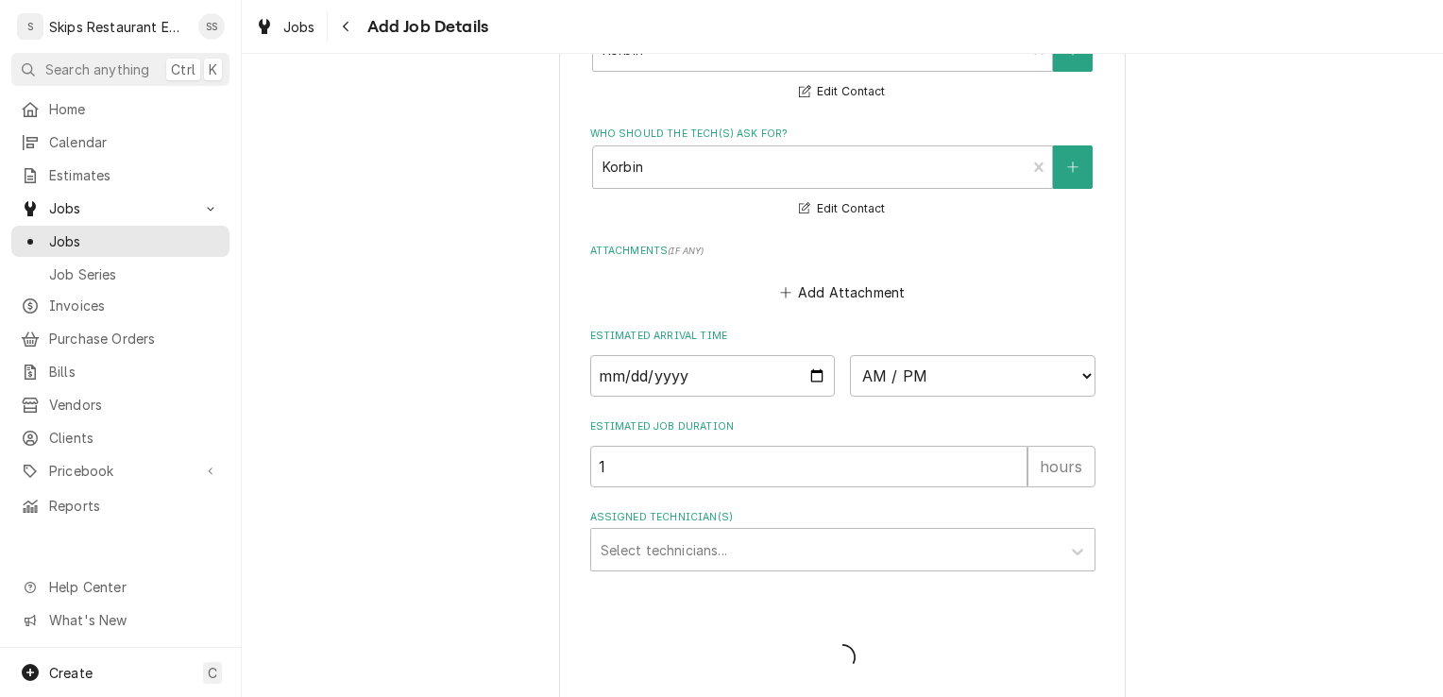
type textarea "x"
